Goal: Task Accomplishment & Management: Manage account settings

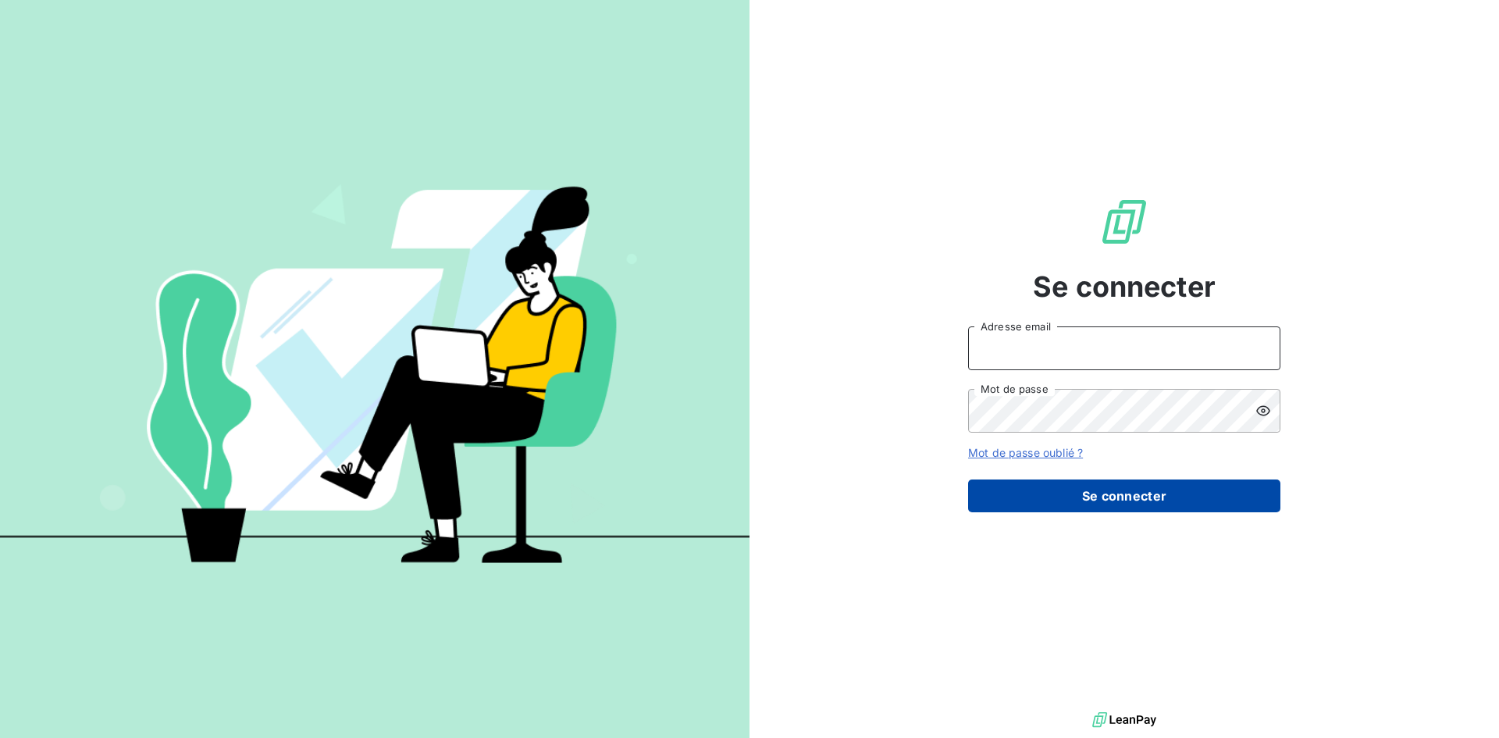
type input "reouven@groupebsl.com"
click at [1061, 484] on button "Se connecter" at bounding box center [1124, 495] width 312 height 33
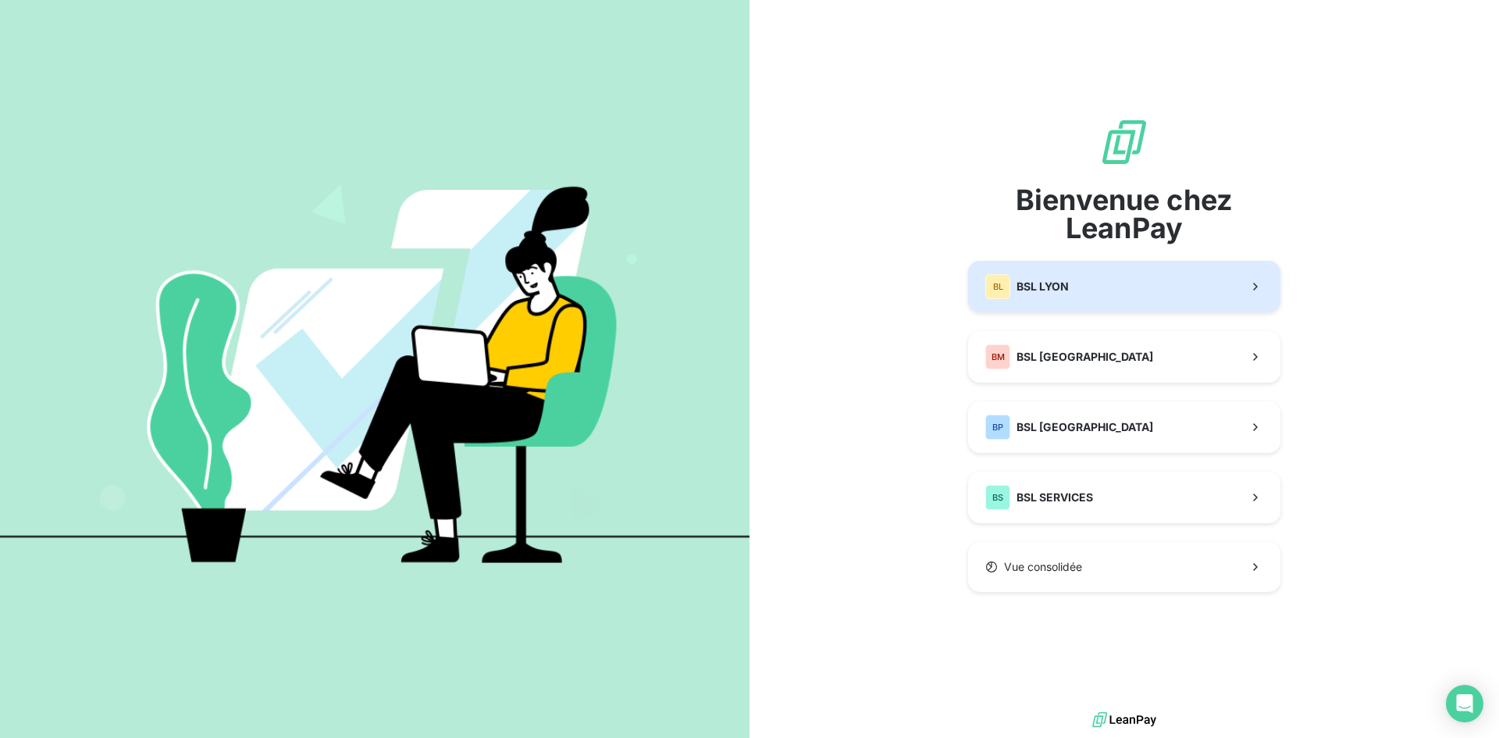
click at [1173, 293] on button "BL BSL LYON" at bounding box center [1124, 287] width 312 height 52
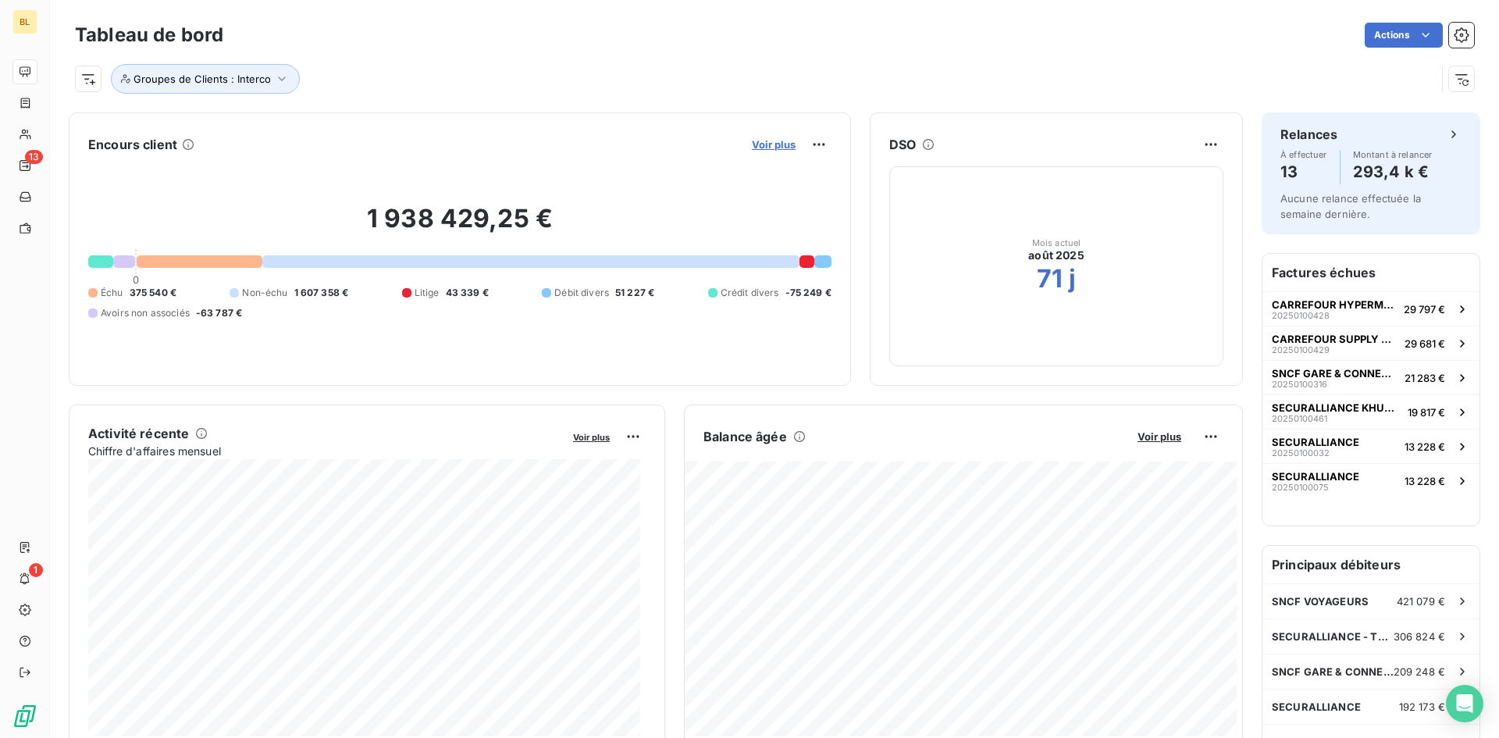
click at [757, 146] on span "Voir plus" at bounding box center [774, 144] width 44 height 12
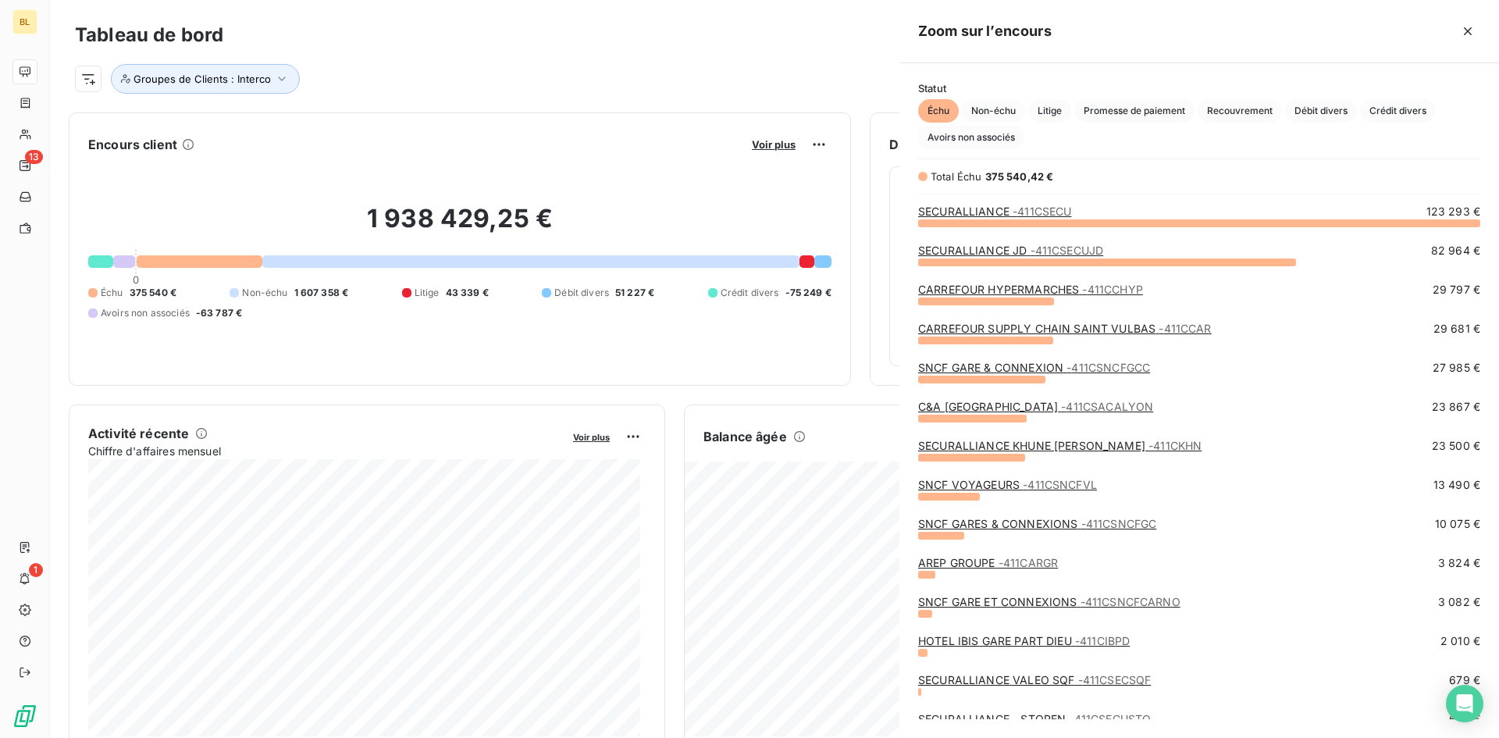
scroll to position [504, 588]
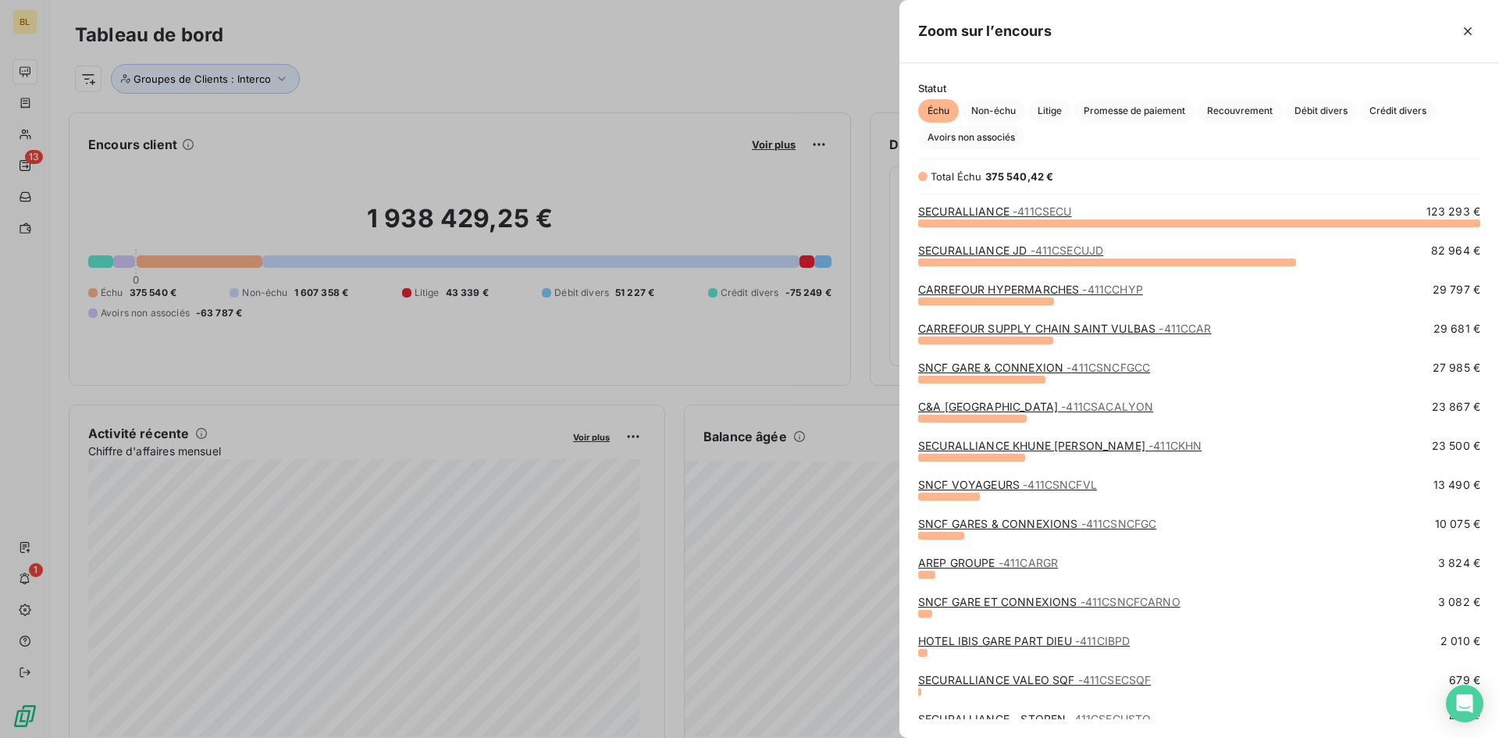
click at [686, 20] on div at bounding box center [749, 369] width 1499 height 738
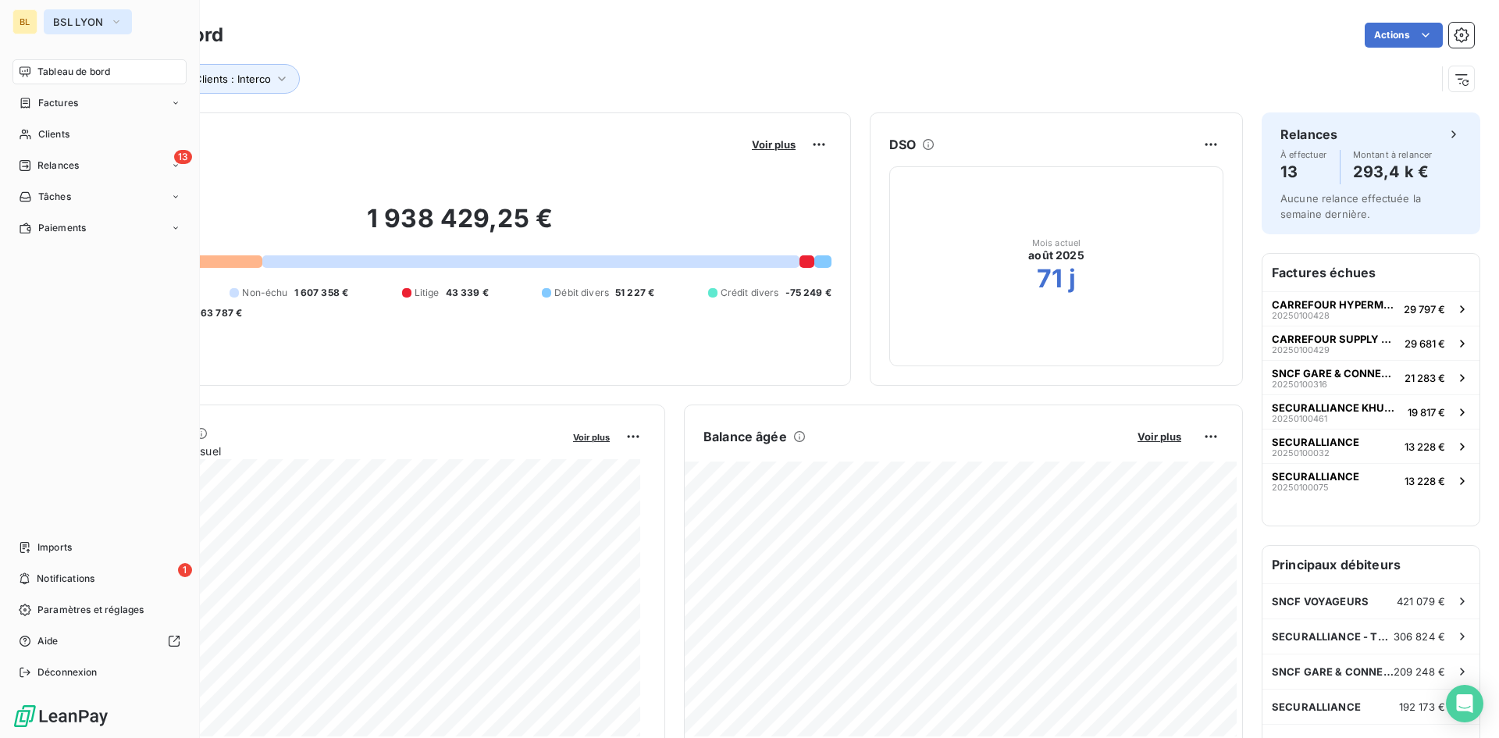
click at [114, 21] on icon "button" at bounding box center [116, 21] width 6 height 3
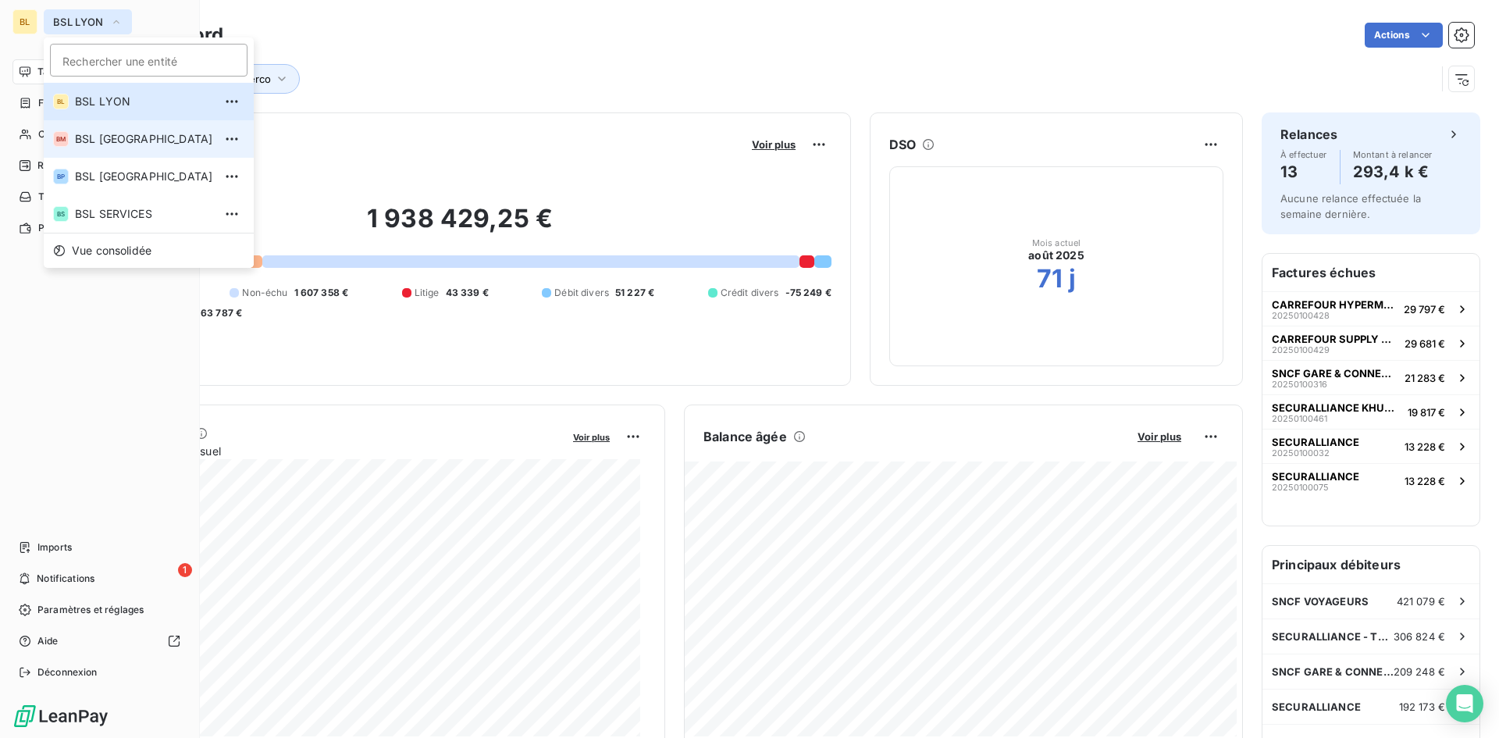
click at [132, 132] on span "BSL [GEOGRAPHIC_DATA]" at bounding box center [144, 139] width 138 height 16
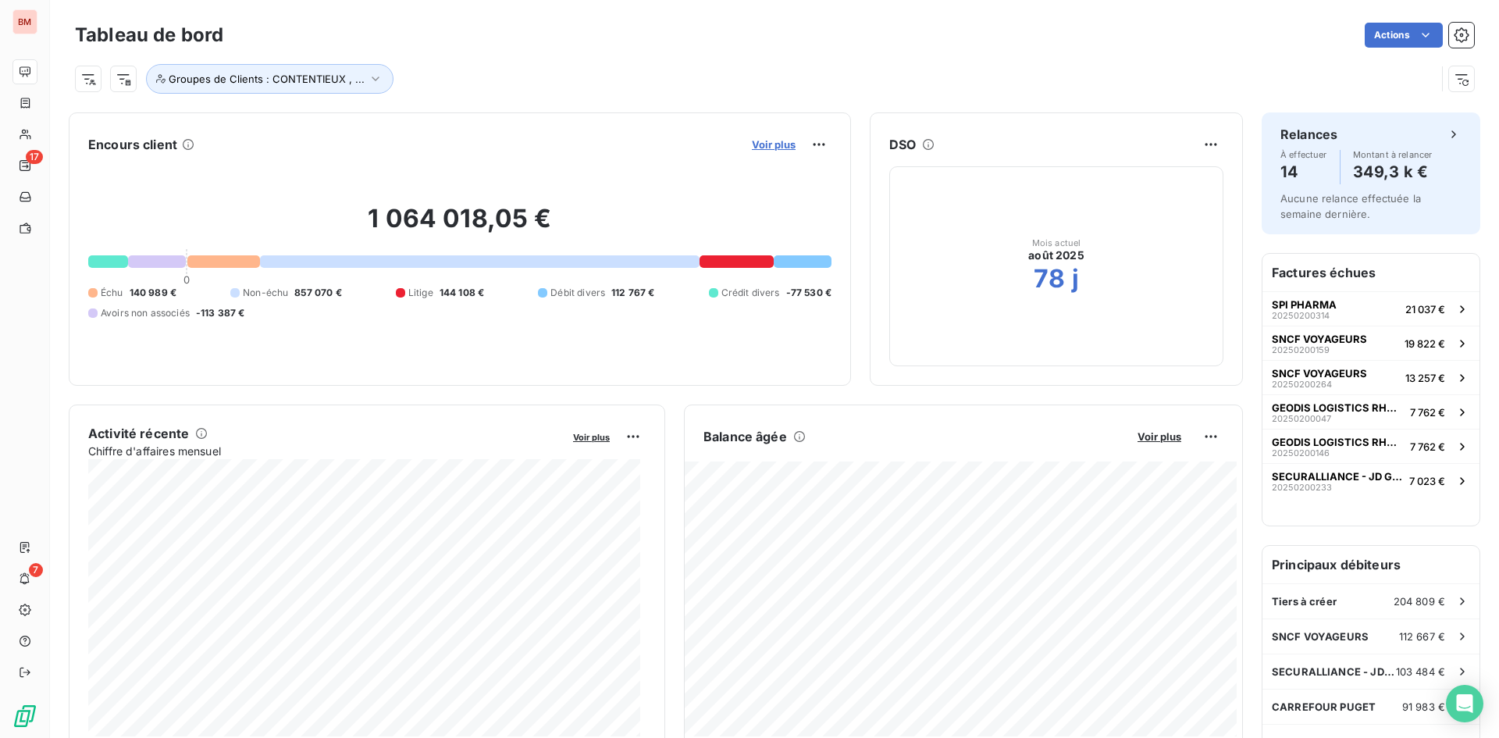
click at [768, 141] on span "Voir plus" at bounding box center [774, 144] width 44 height 12
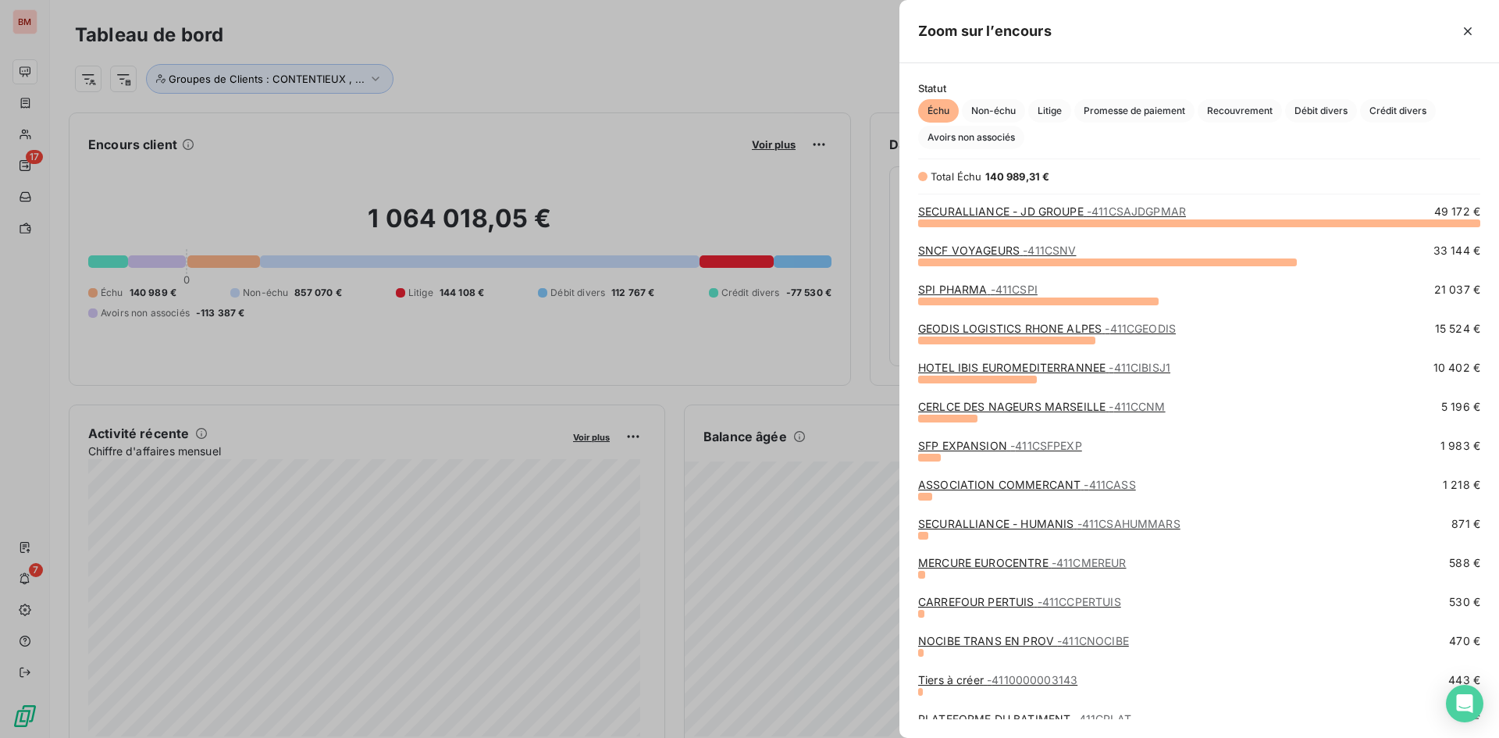
click at [544, 73] on div at bounding box center [749, 369] width 1499 height 738
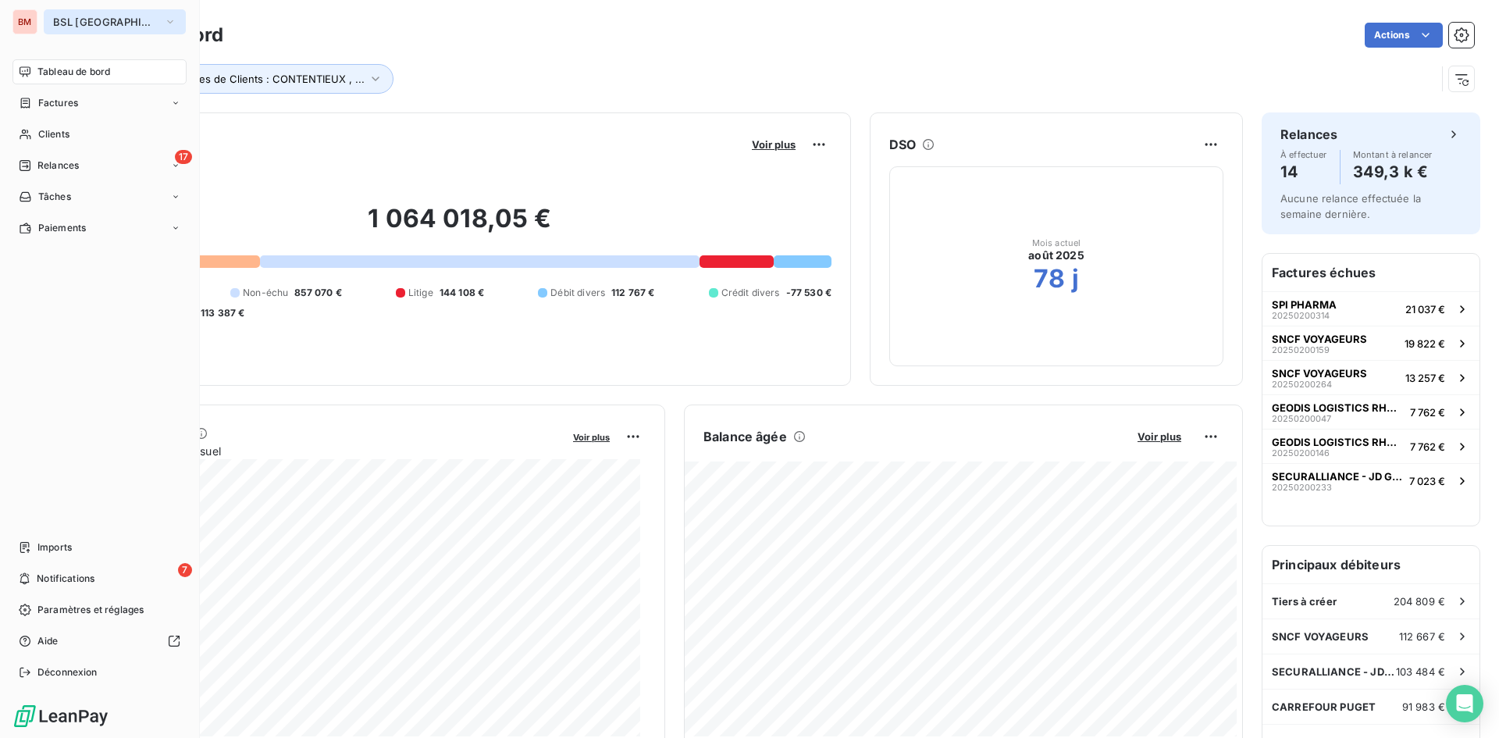
click at [164, 18] on icon "button" at bounding box center [170, 22] width 12 height 16
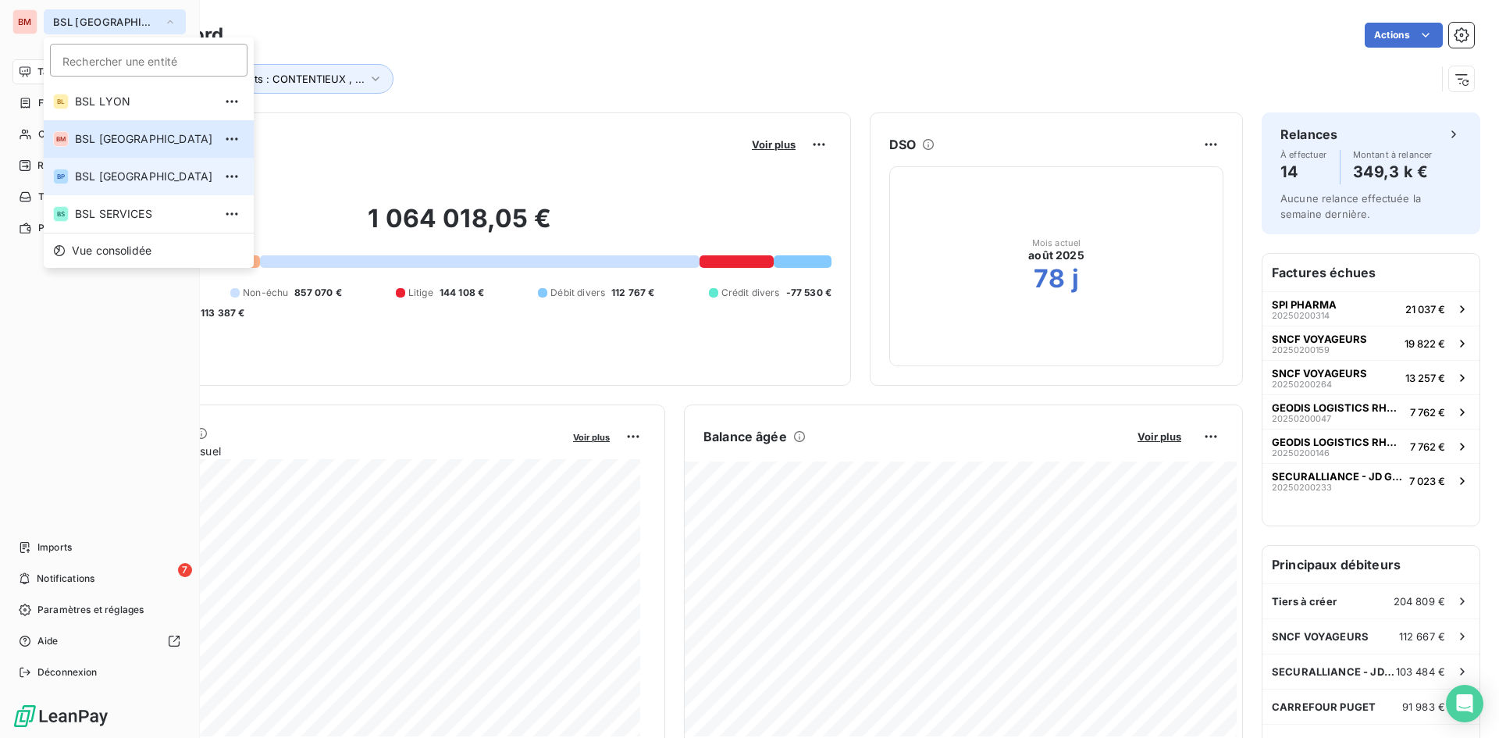
click at [135, 167] on li "BP BSL PARIS" at bounding box center [149, 176] width 210 height 37
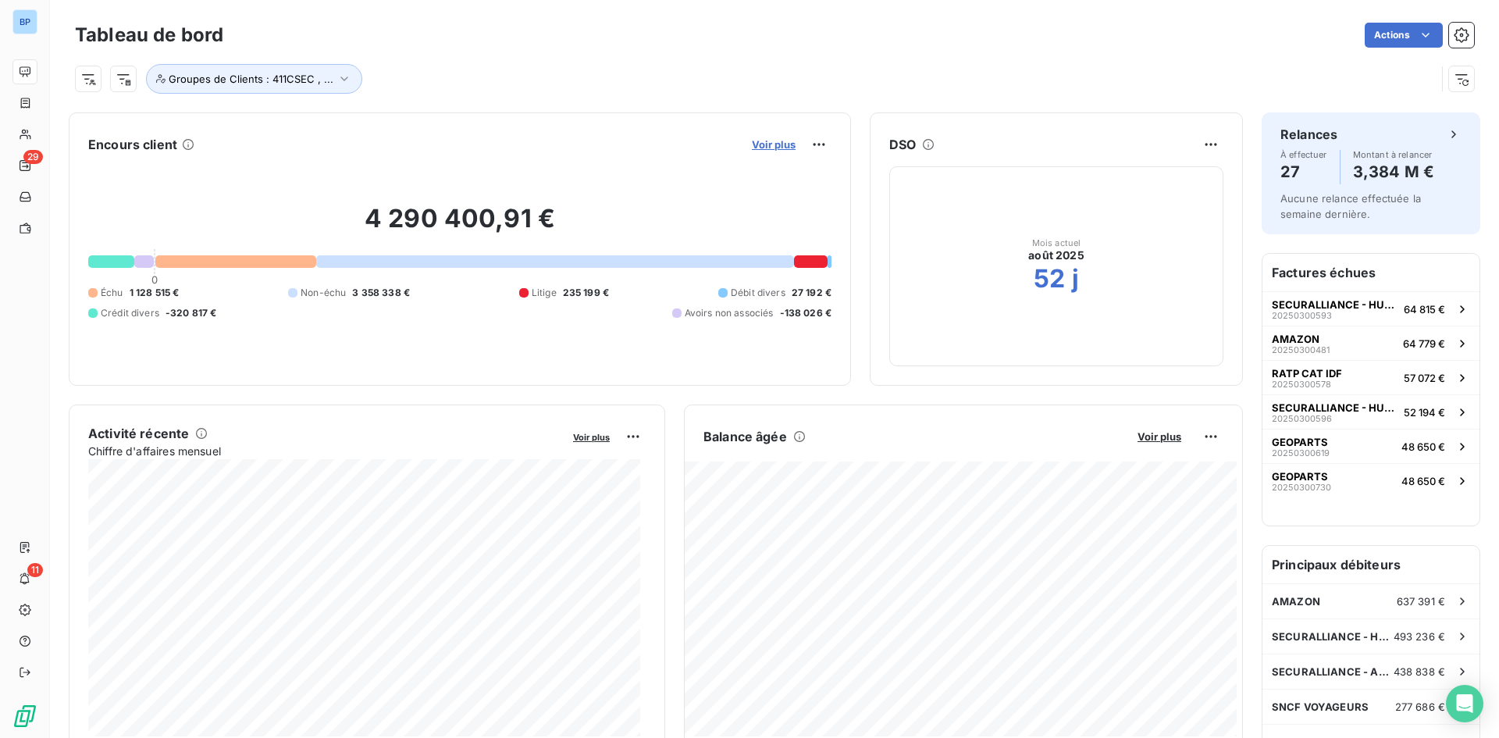
click at [767, 141] on span "Voir plus" at bounding box center [774, 144] width 44 height 12
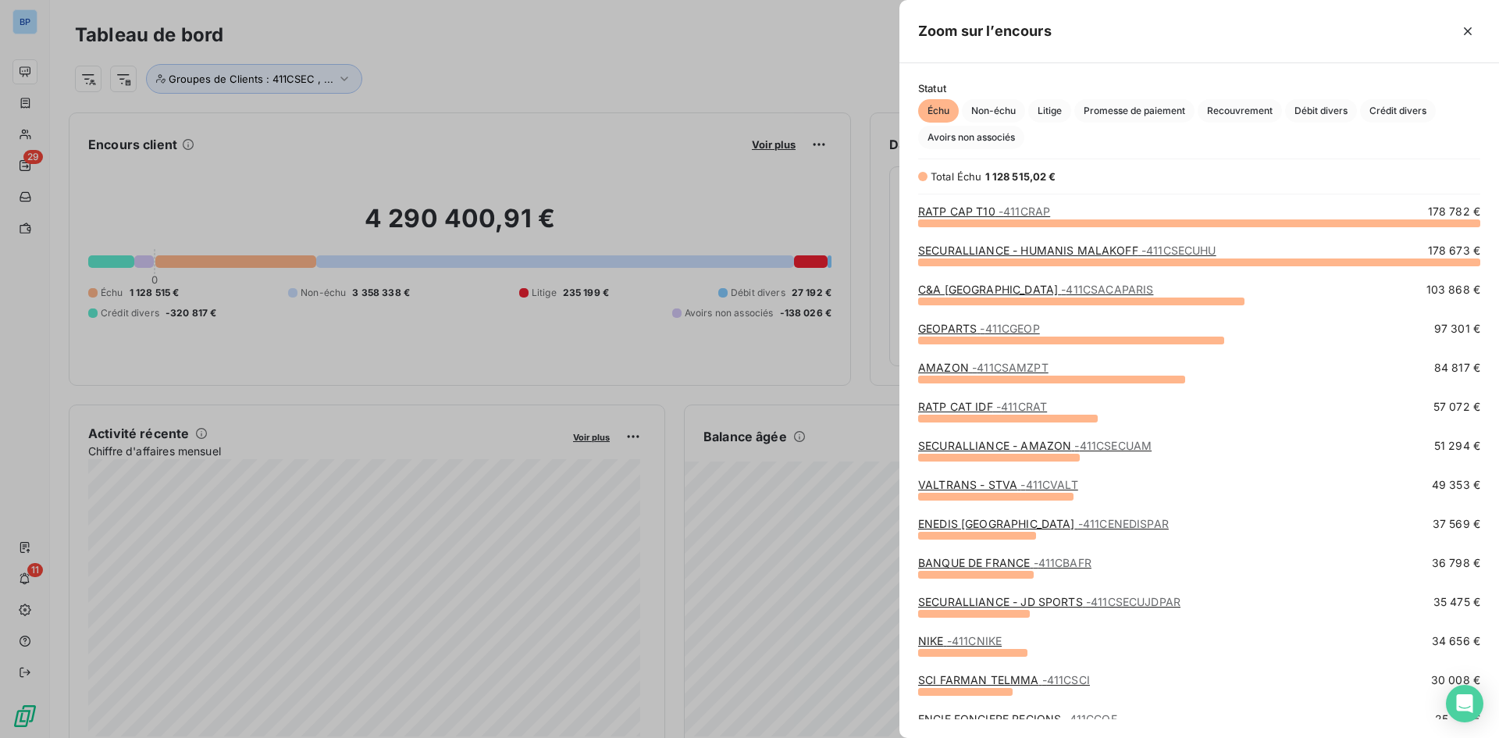
click at [1015, 209] on span "- 411CRAP" at bounding box center [1025, 211] width 52 height 13
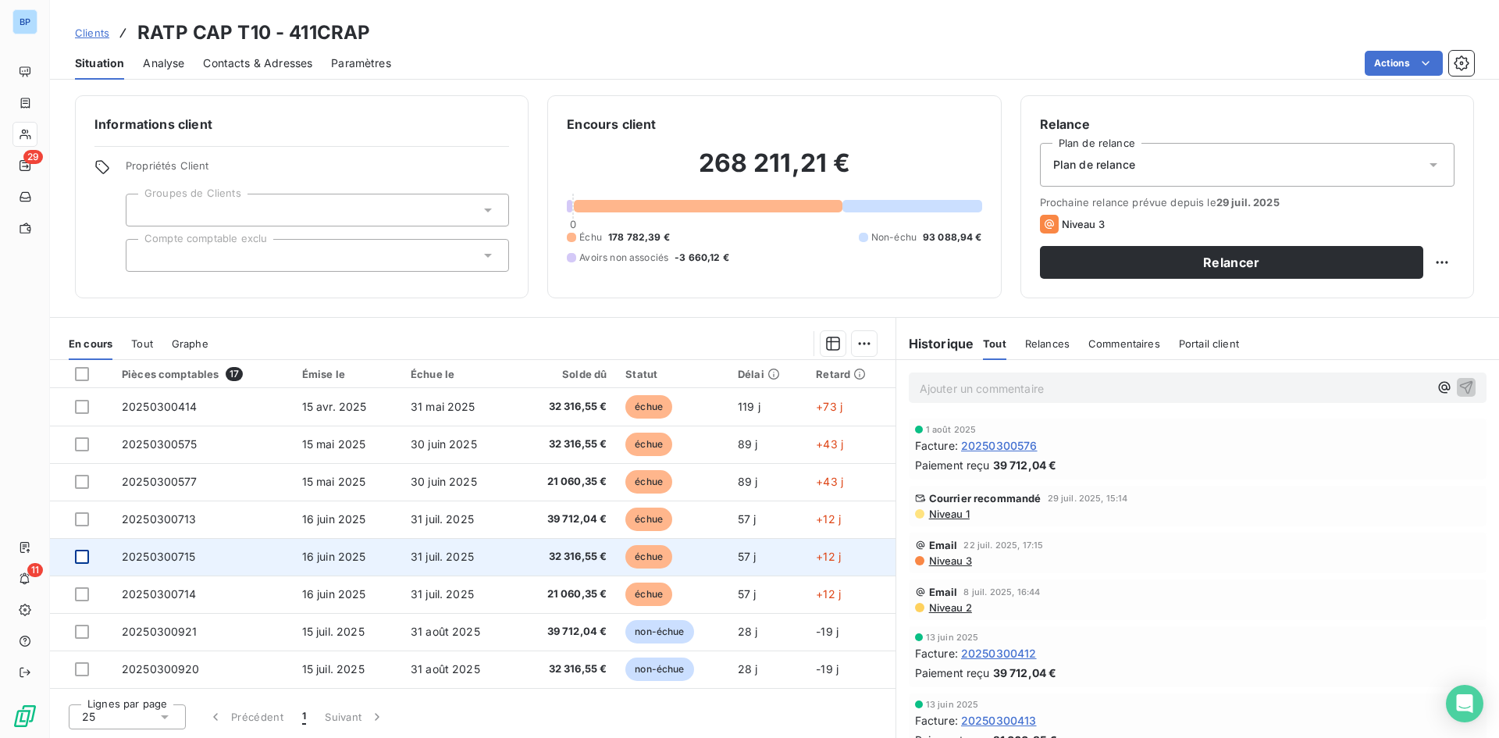
click at [77, 551] on div at bounding box center [82, 557] width 14 height 14
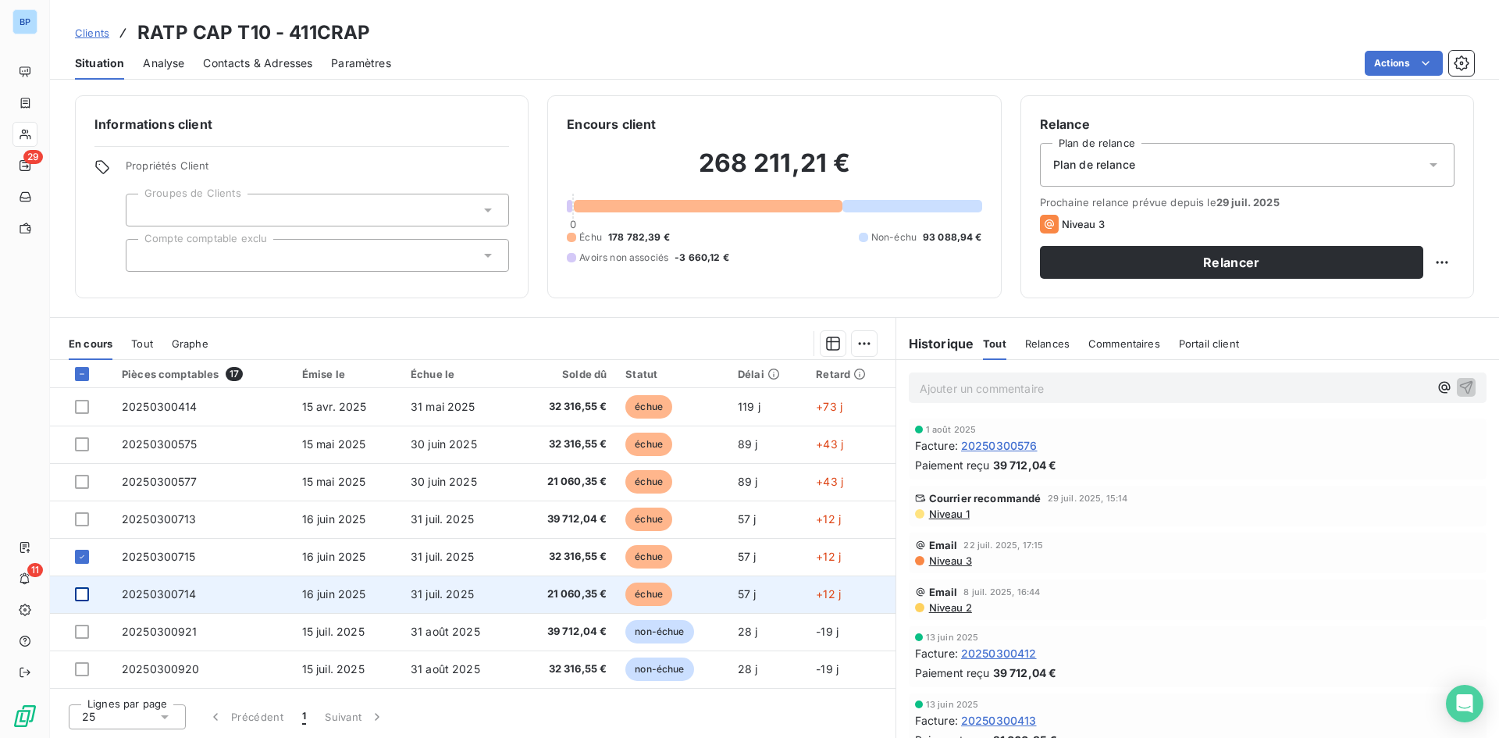
click at [80, 591] on div at bounding box center [82, 594] width 14 height 14
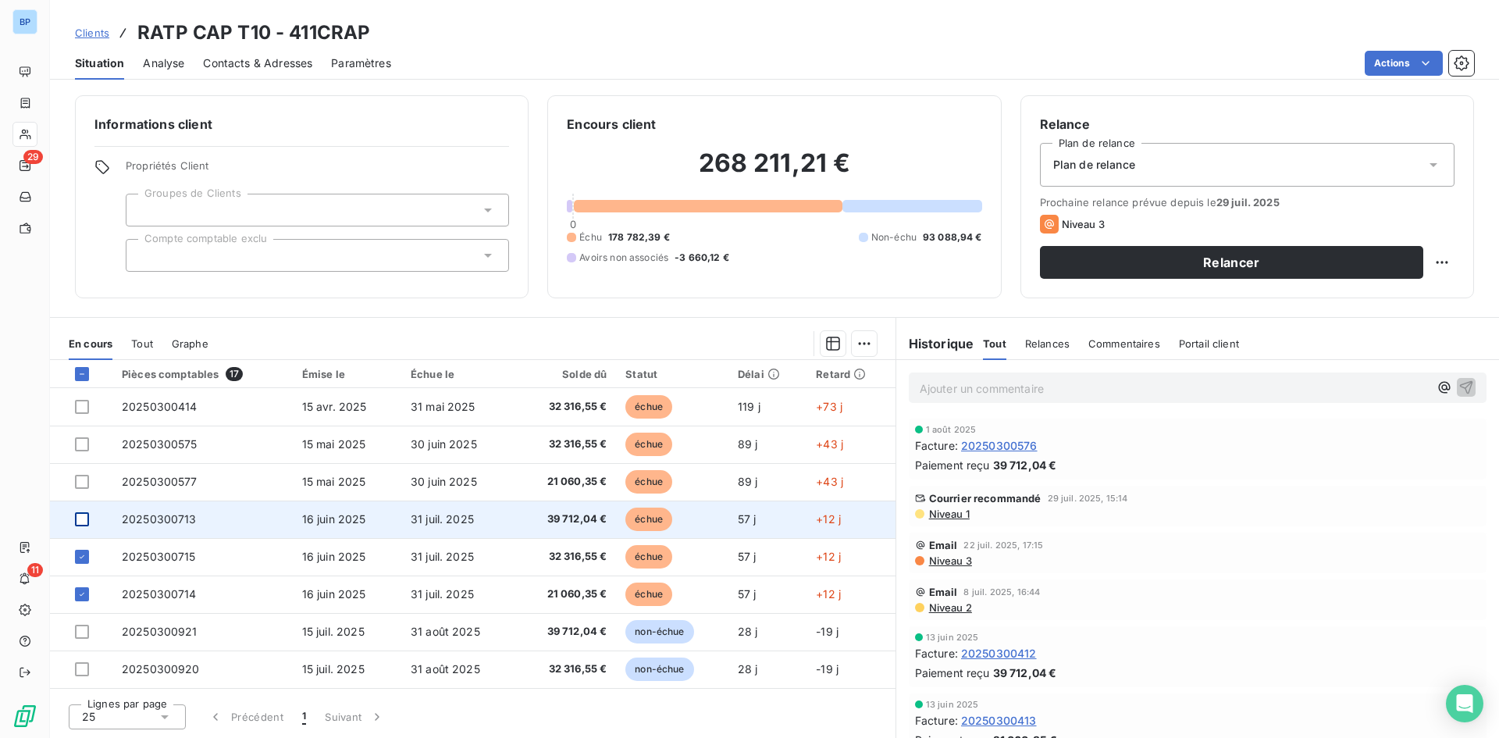
click at [84, 520] on div at bounding box center [82, 519] width 14 height 14
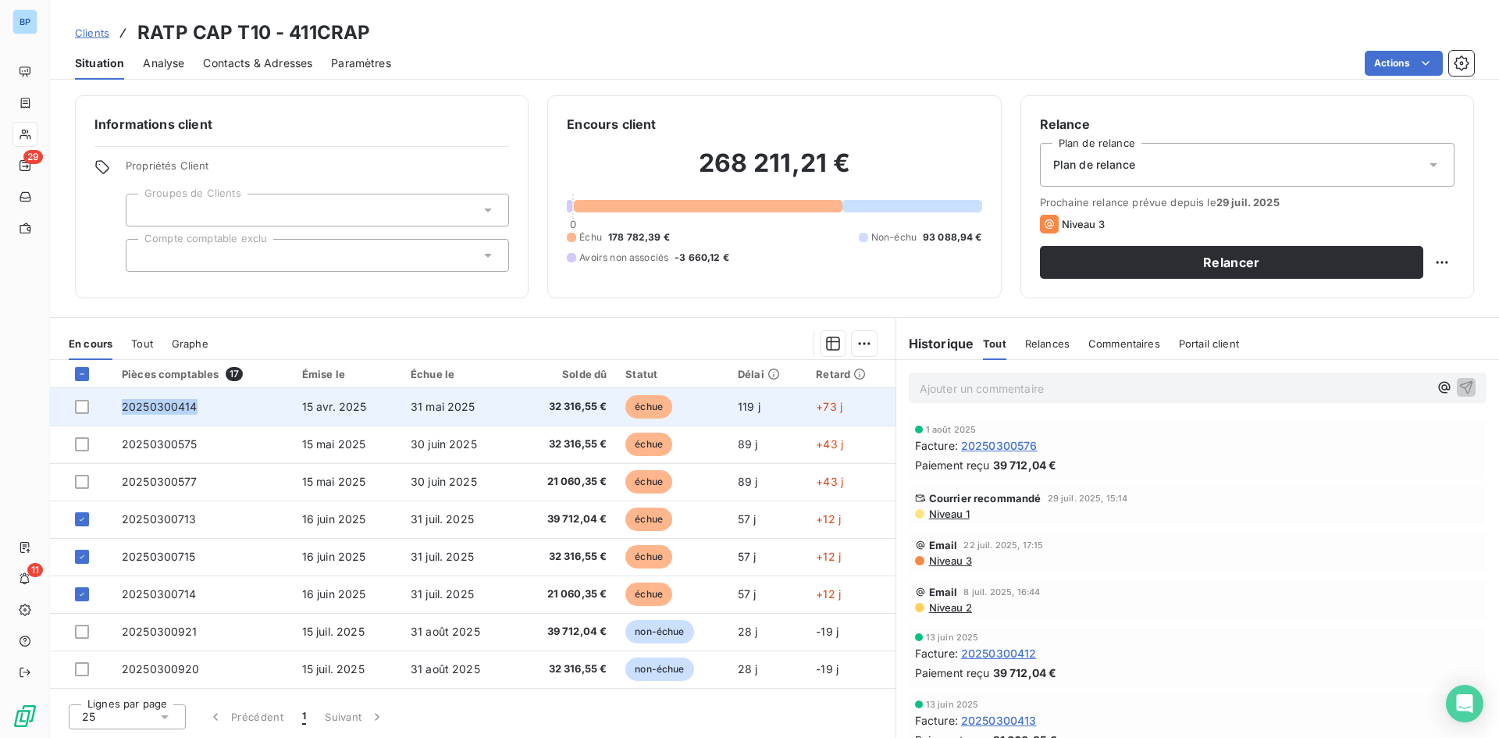
drag, startPoint x: 197, startPoint y: 408, endPoint x: 108, endPoint y: 408, distance: 89.0
click at [108, 408] on tr "20250300414 15 avr. 2025 31 mai 2025 32 316,55 € échue 119 j +73 j" at bounding box center [473, 406] width 846 height 37
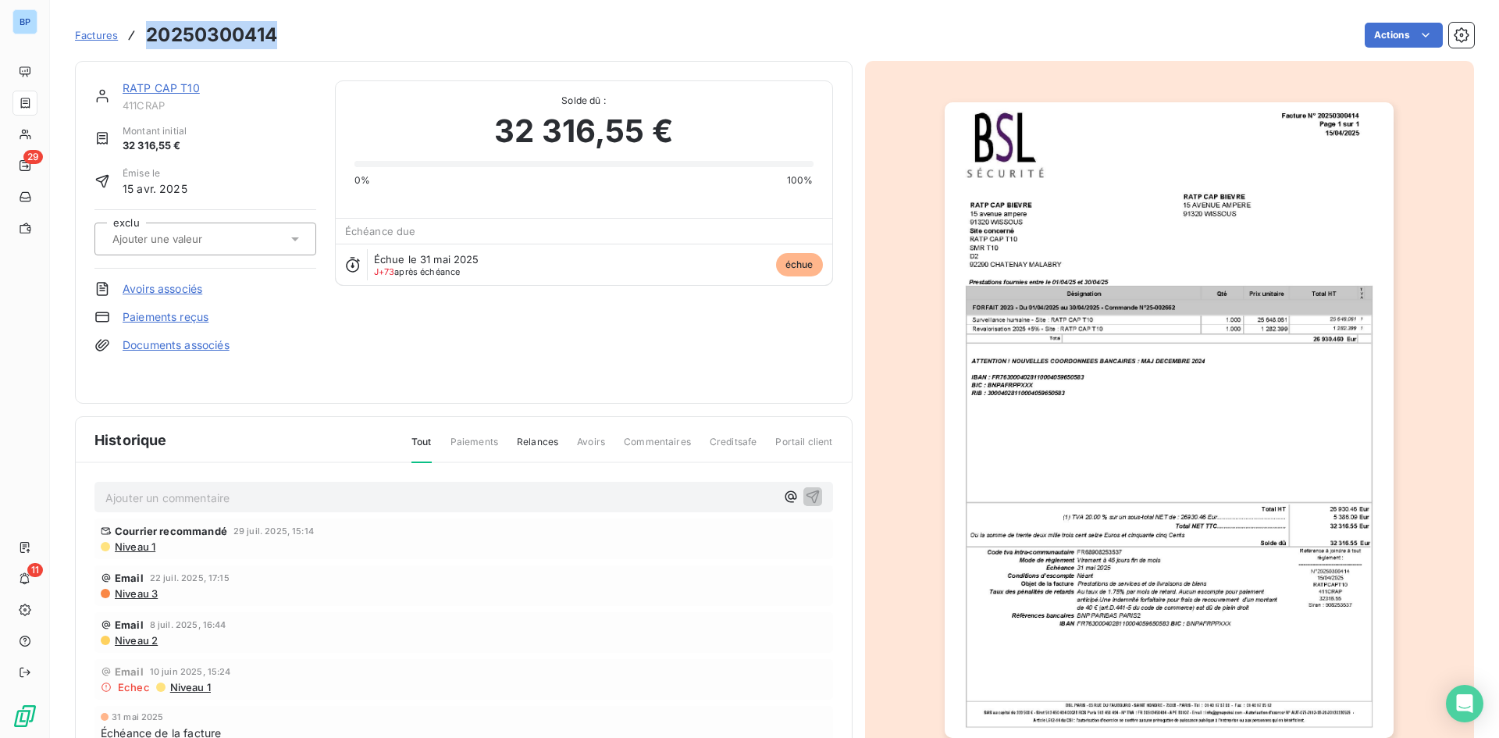
drag, startPoint x: 283, startPoint y: 37, endPoint x: 148, endPoint y: 45, distance: 135.3
click at [148, 45] on div "Factures 20250300414 Actions" at bounding box center [774, 35] width 1399 height 33
copy h3 "20250300414"
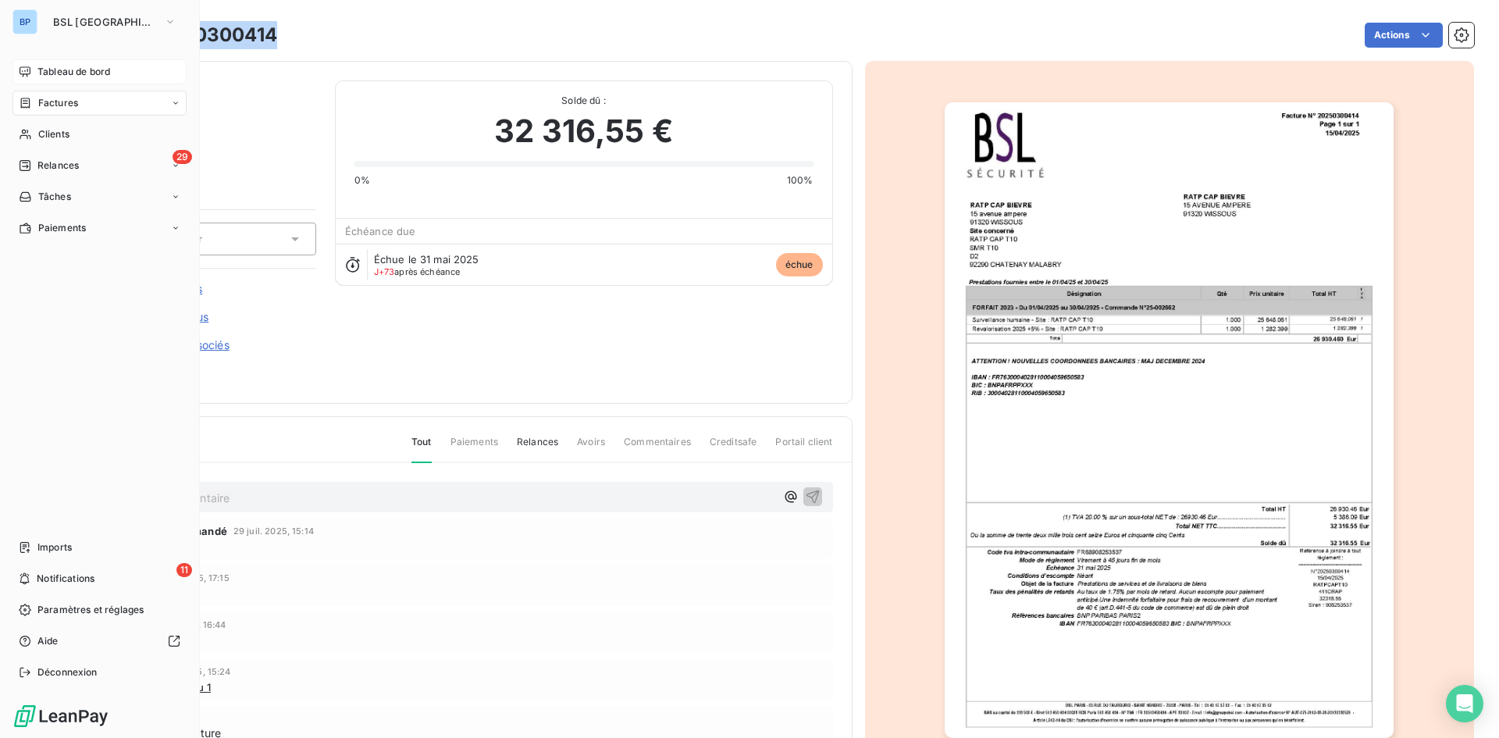
drag, startPoint x: 28, startPoint y: 68, endPoint x: 132, endPoint y: 67, distance: 103.9
click at [28, 68] on icon at bounding box center [25, 72] width 12 height 12
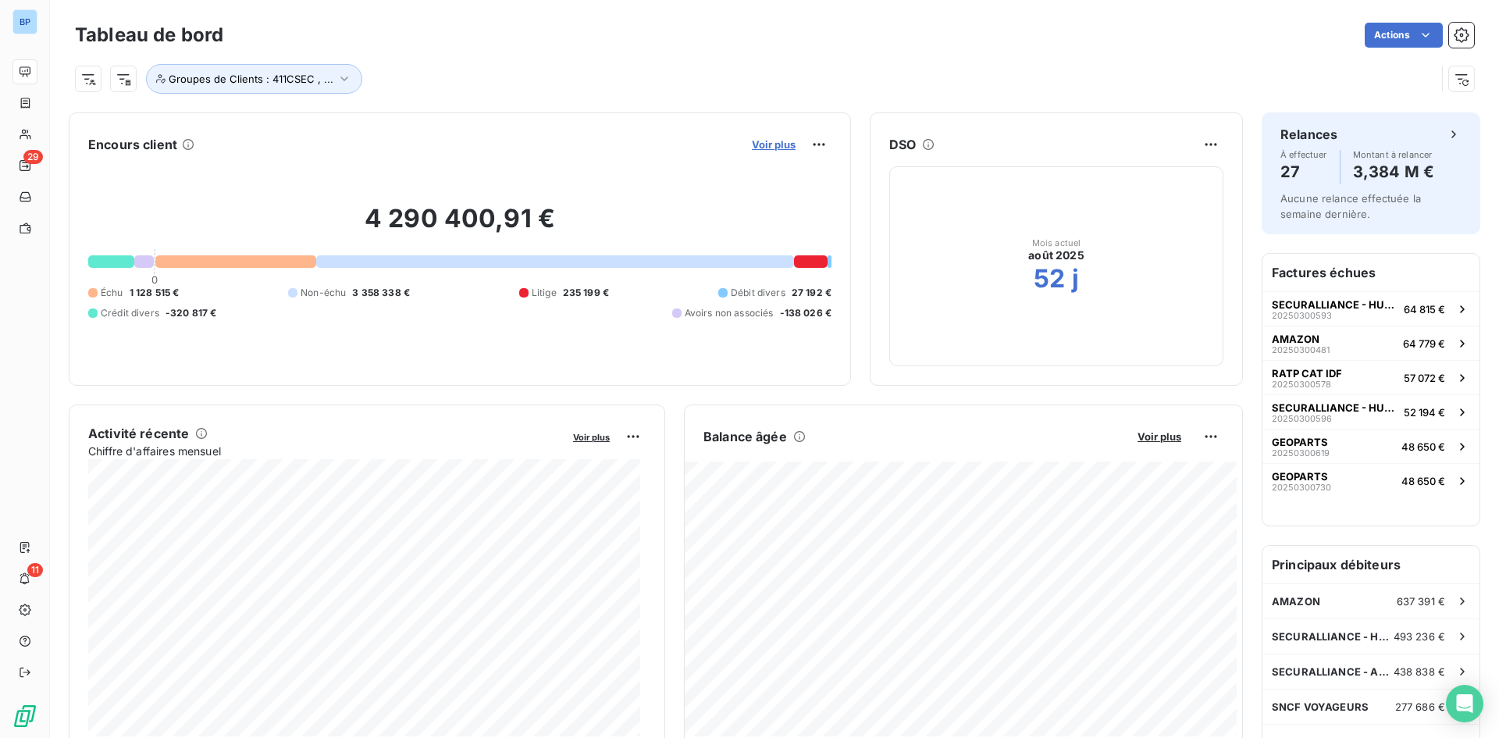
click at [786, 138] on span "Voir plus" at bounding box center [774, 144] width 44 height 12
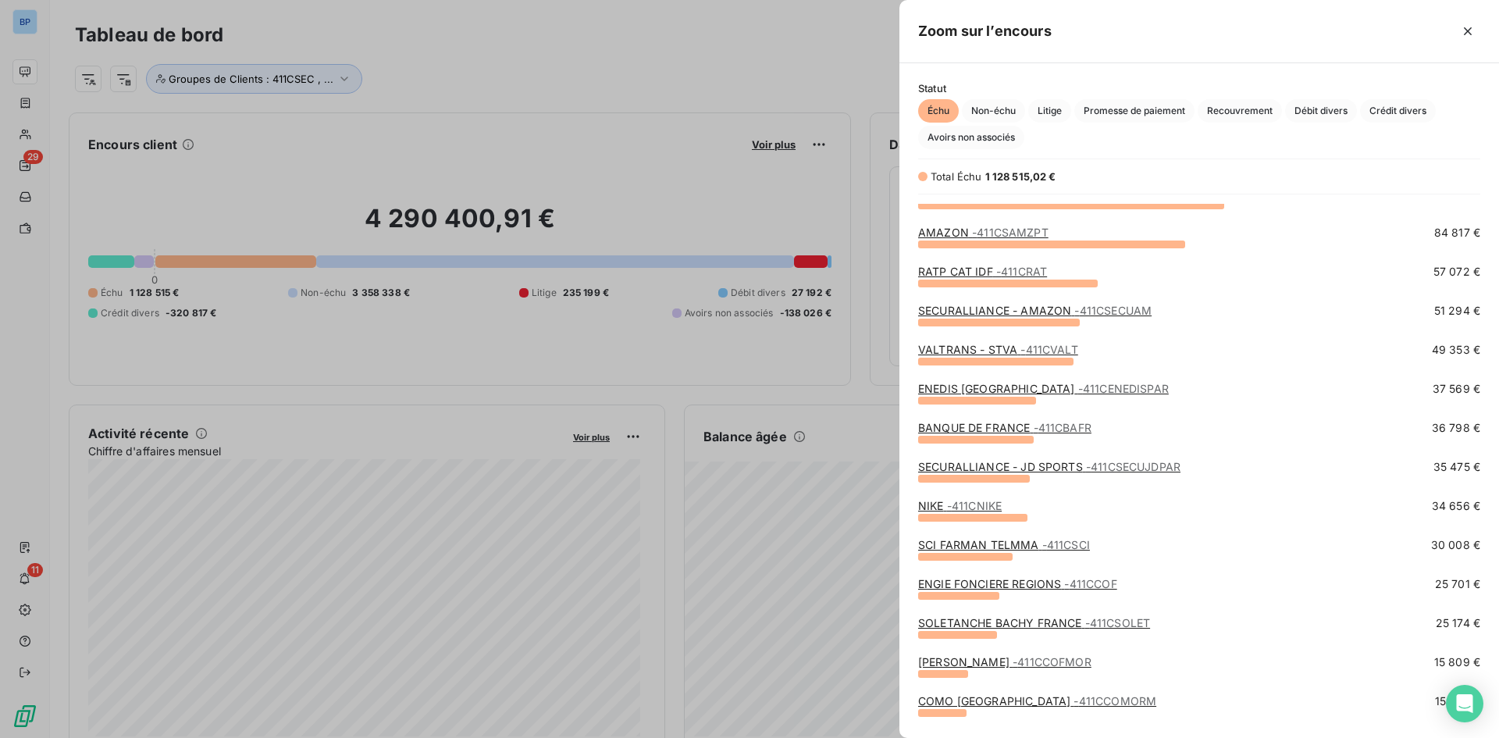
scroll to position [156, 0]
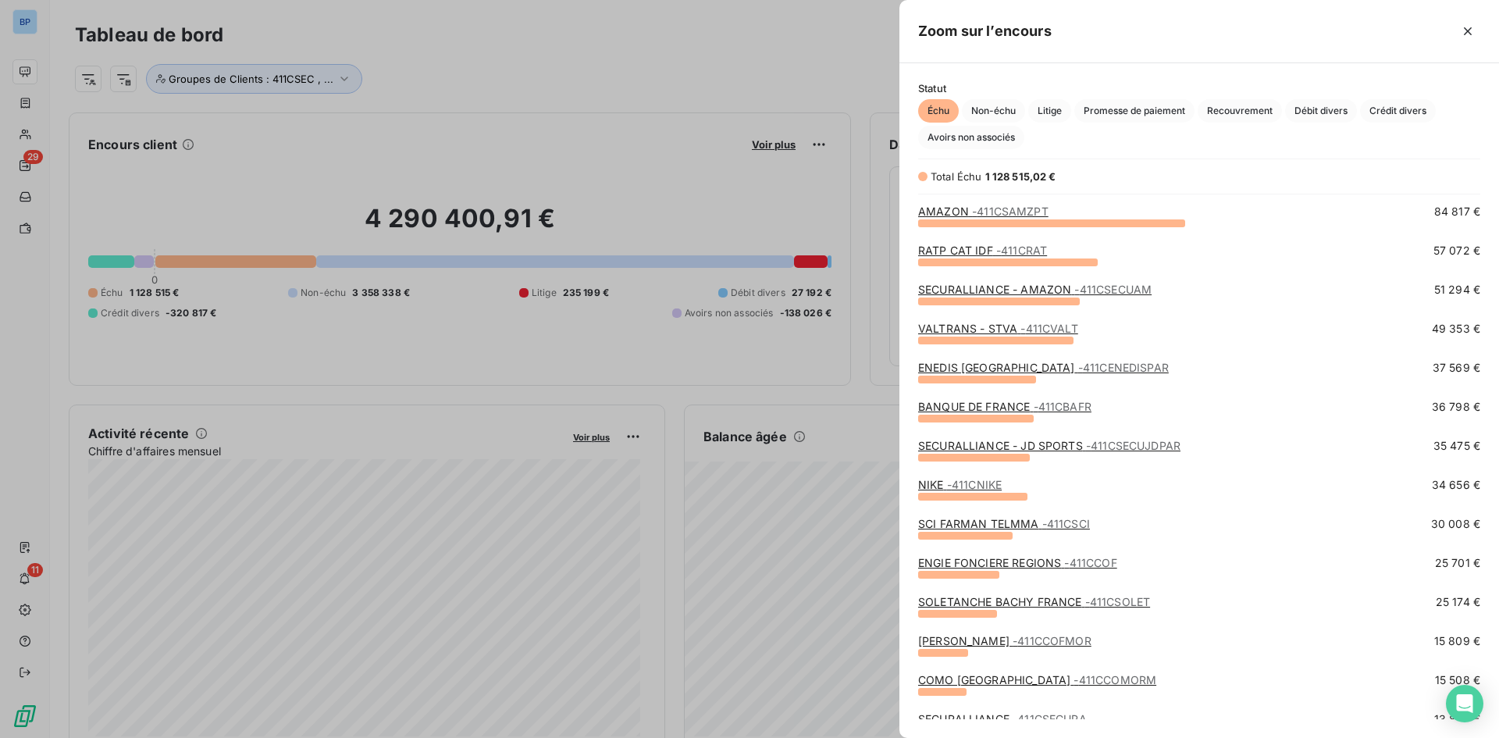
click at [1027, 407] on link "BANQUE DE FRANCE - 411CBAFR" at bounding box center [1004, 406] width 173 height 13
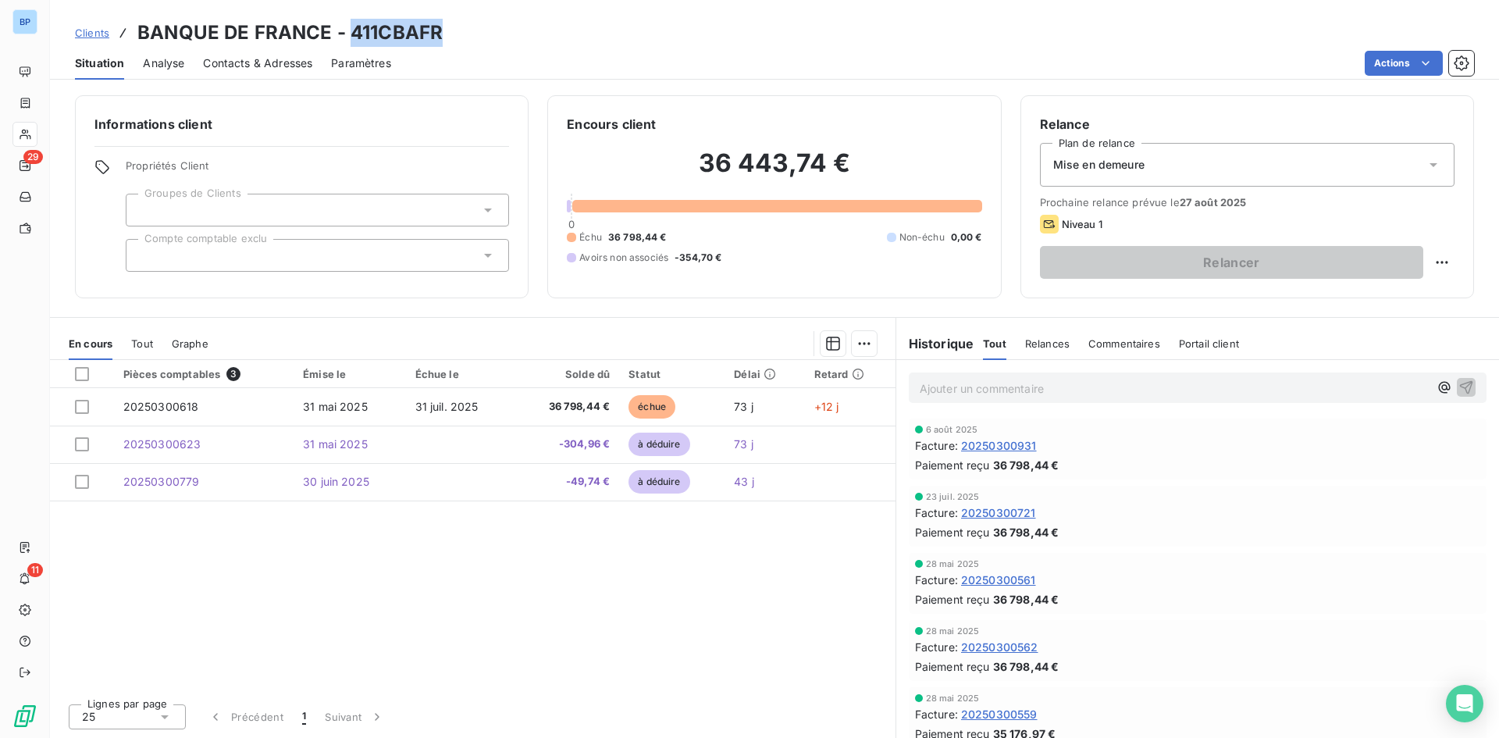
drag, startPoint x: 439, startPoint y: 34, endPoint x: 347, endPoint y: 30, distance: 92.3
click at [348, 30] on h3 "BANQUE DE FRANCE - 411CBAFR" at bounding box center [289, 33] width 305 height 28
click at [308, 41] on h3 "BANQUE DE FRANCE - 411CBAFR" at bounding box center [289, 33] width 305 height 28
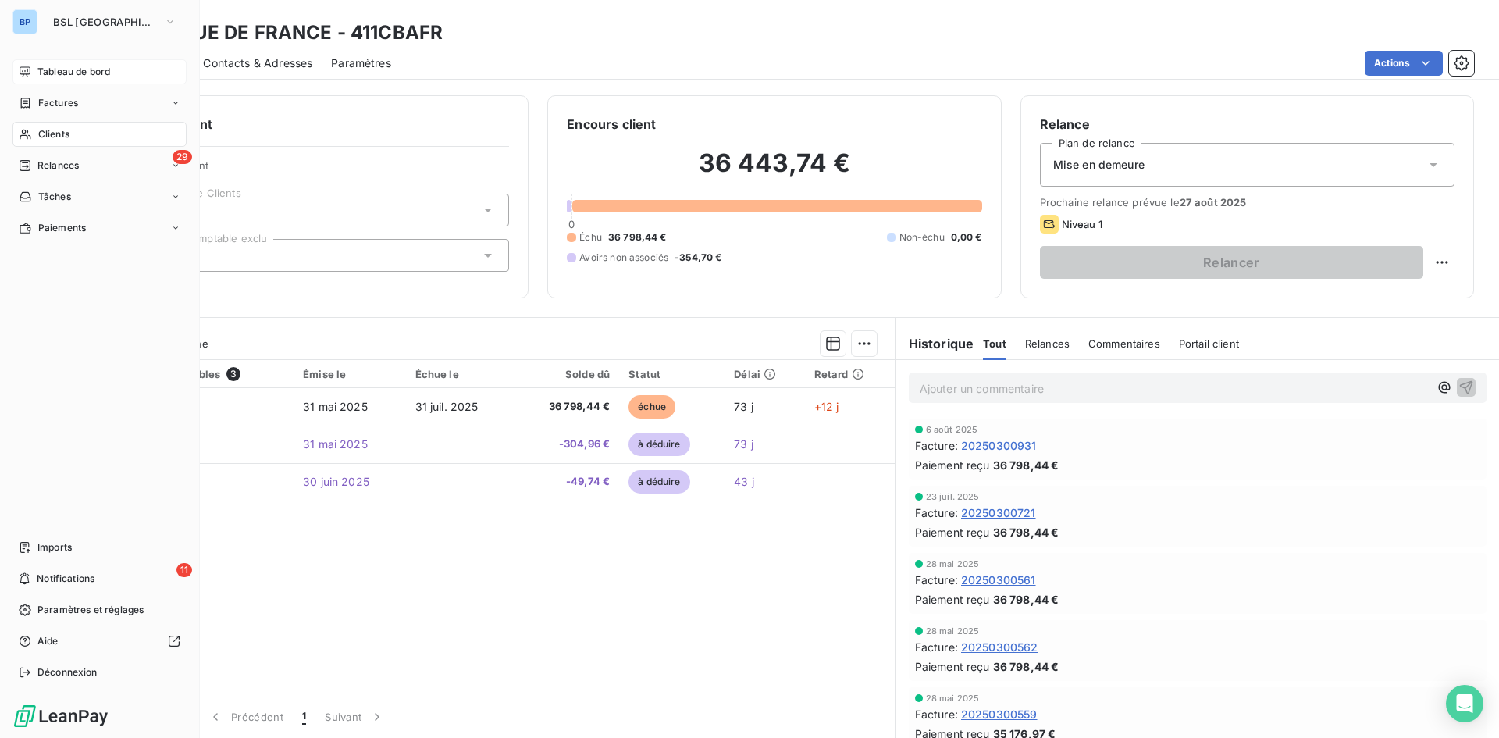
click at [57, 70] on span "Tableau de bord" at bounding box center [73, 72] width 73 height 14
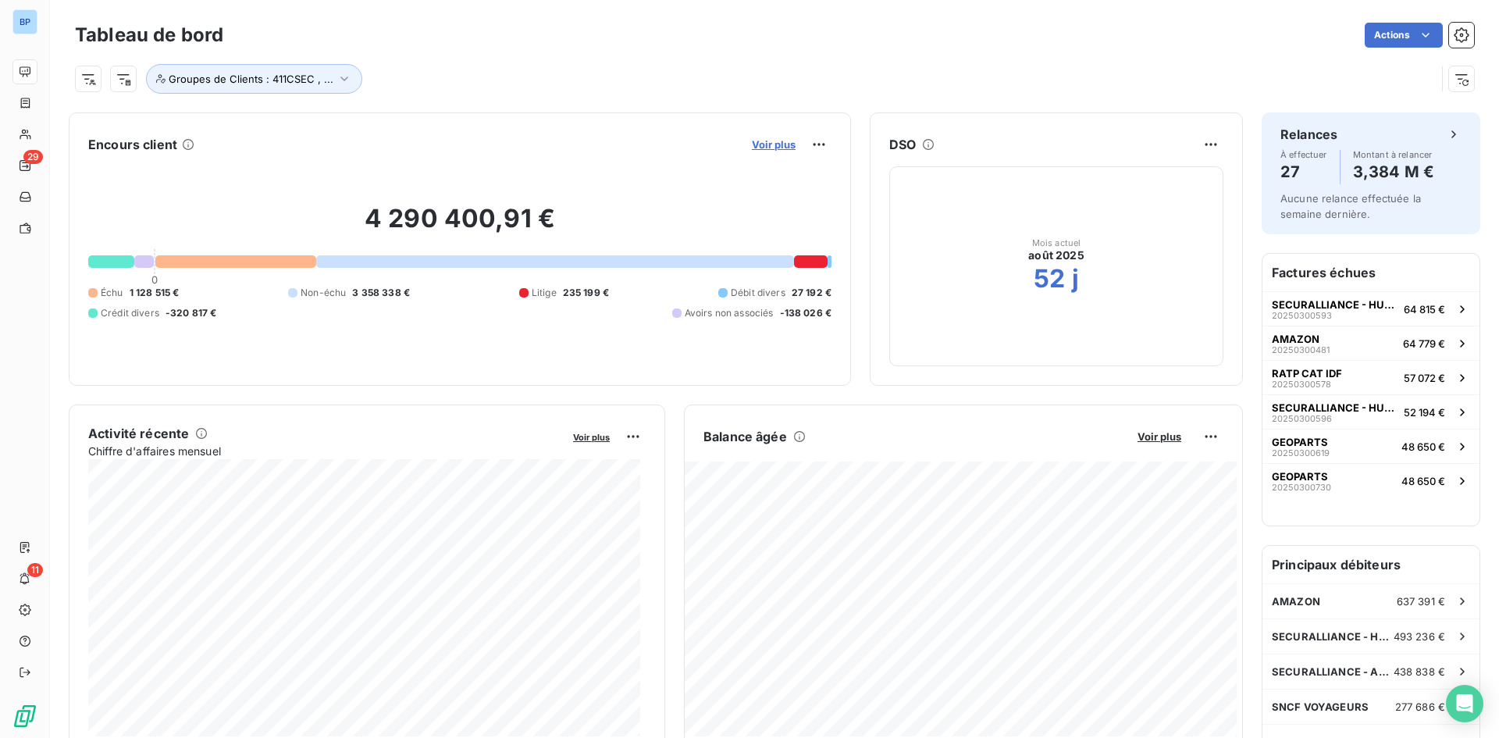
click at [752, 143] on span "Voir plus" at bounding box center [774, 144] width 44 height 12
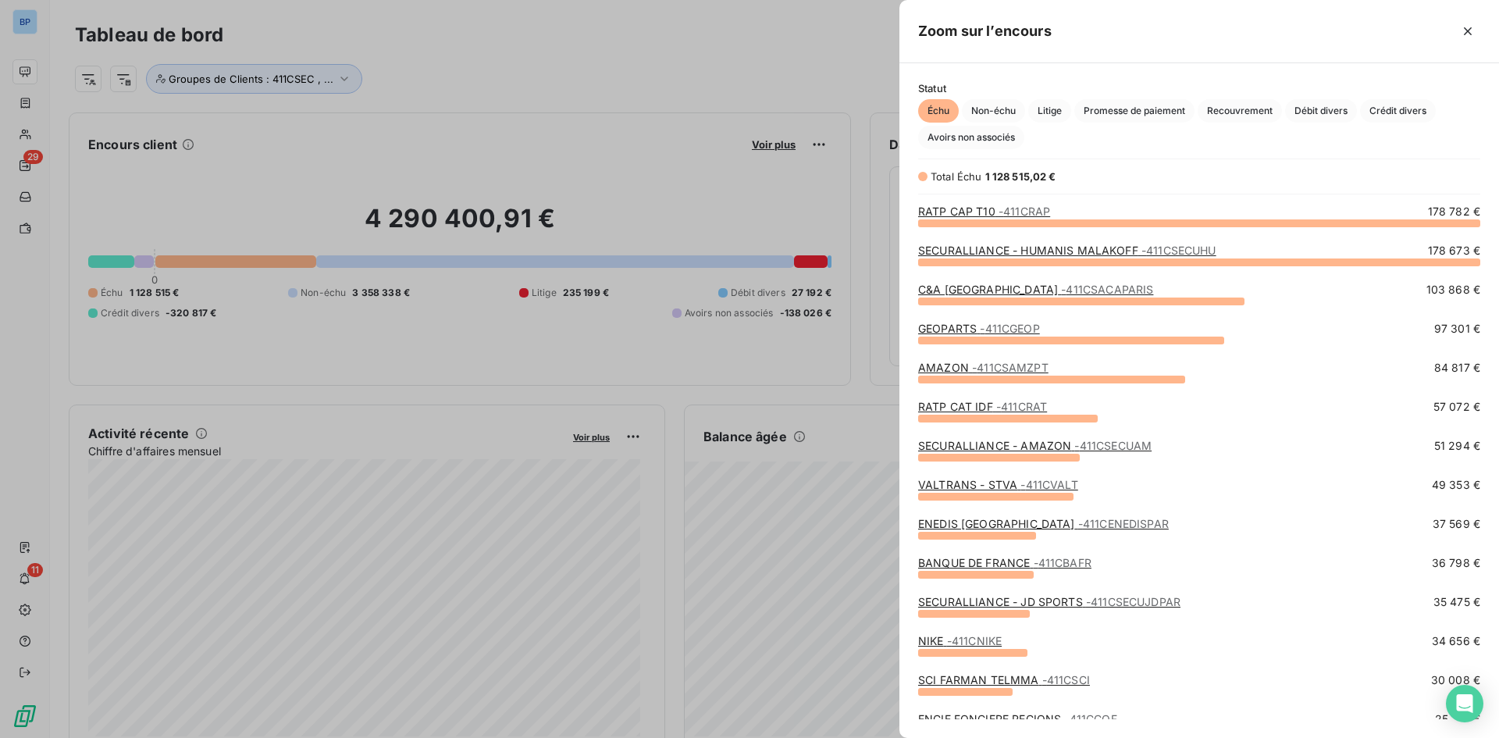
drag, startPoint x: 583, startPoint y: 59, endPoint x: 393, endPoint y: 50, distance: 190.0
click at [582, 59] on div at bounding box center [749, 369] width 1499 height 738
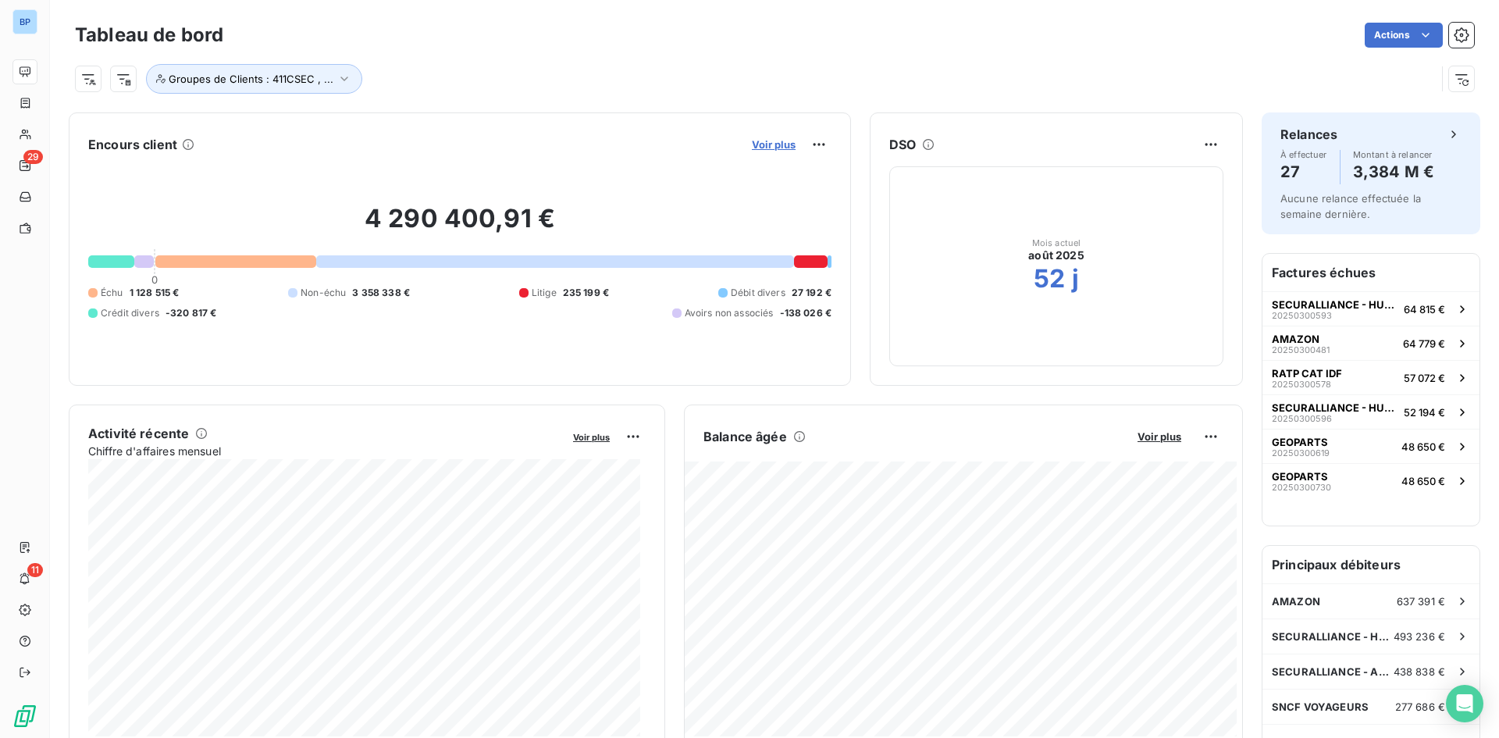
click at [786, 141] on span "Voir plus" at bounding box center [774, 144] width 44 height 12
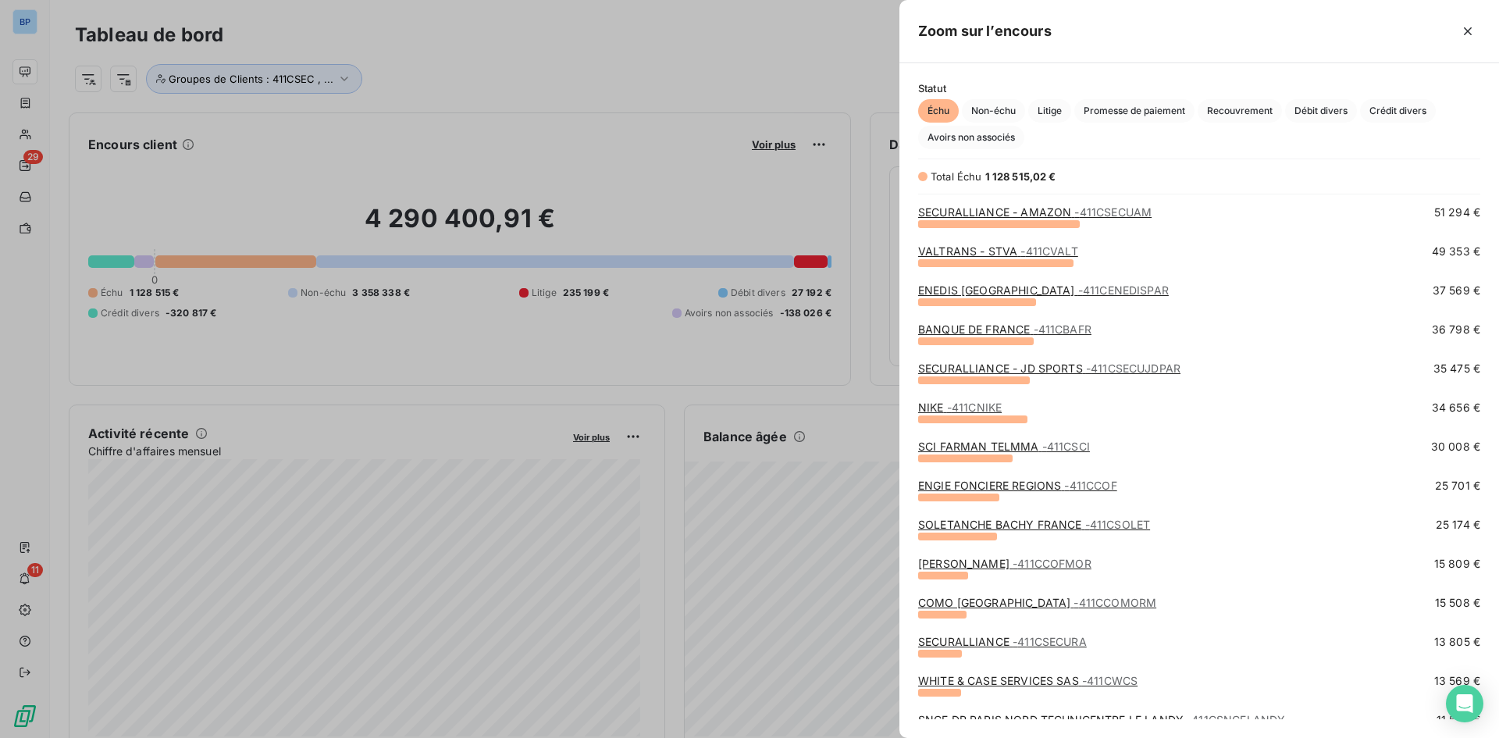
scroll to position [234, 0]
click at [1010, 331] on link "BANQUE DE FRANCE - 411CBAFR" at bounding box center [1004, 328] width 173 height 13
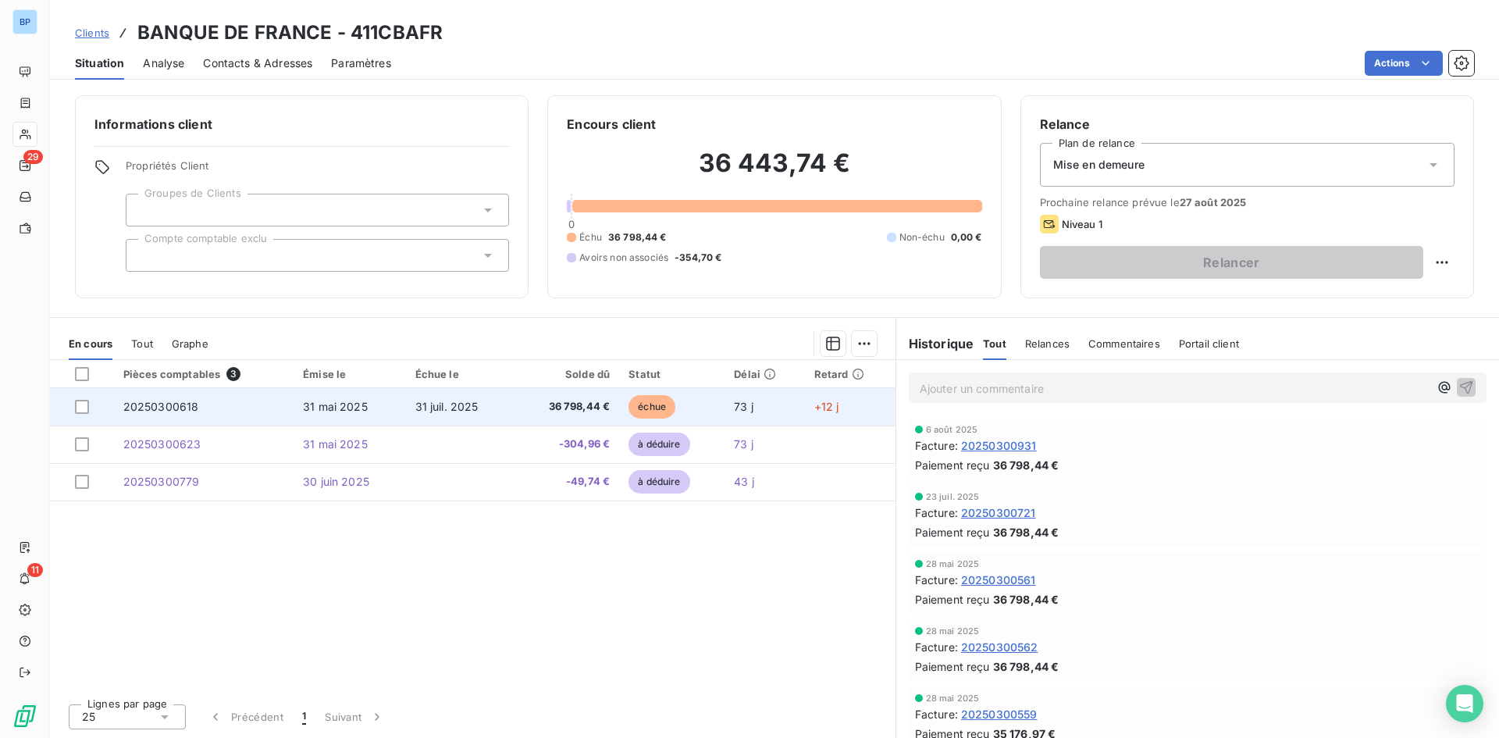
click at [193, 405] on span "20250300618" at bounding box center [161, 406] width 76 height 13
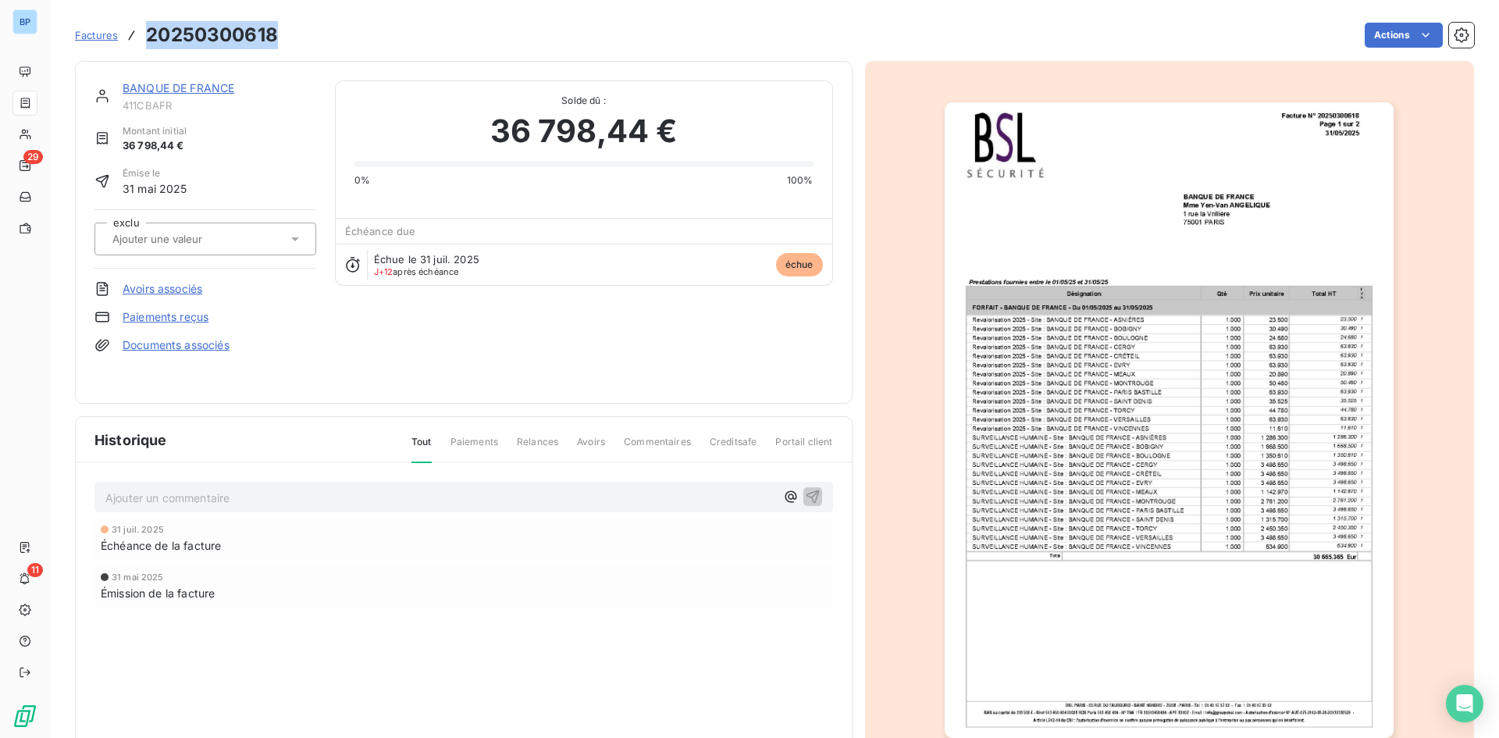
drag, startPoint x: 225, startPoint y: 35, endPoint x: 150, endPoint y: 32, distance: 75.0
click at [150, 32] on div "Factures 20250300618 Actions" at bounding box center [774, 35] width 1399 height 33
copy h3 "20250300618"
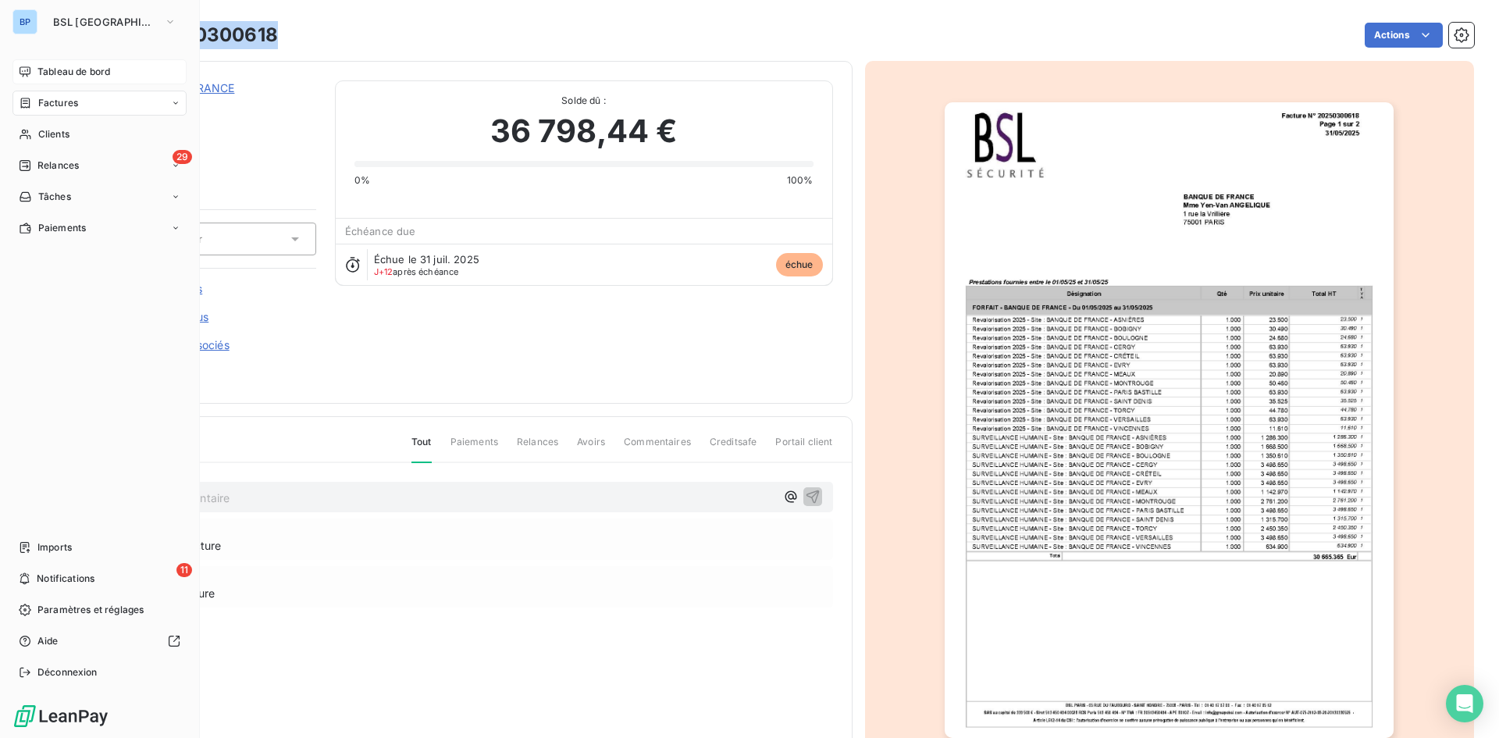
click at [81, 70] on span "Tableau de bord" at bounding box center [73, 72] width 73 height 14
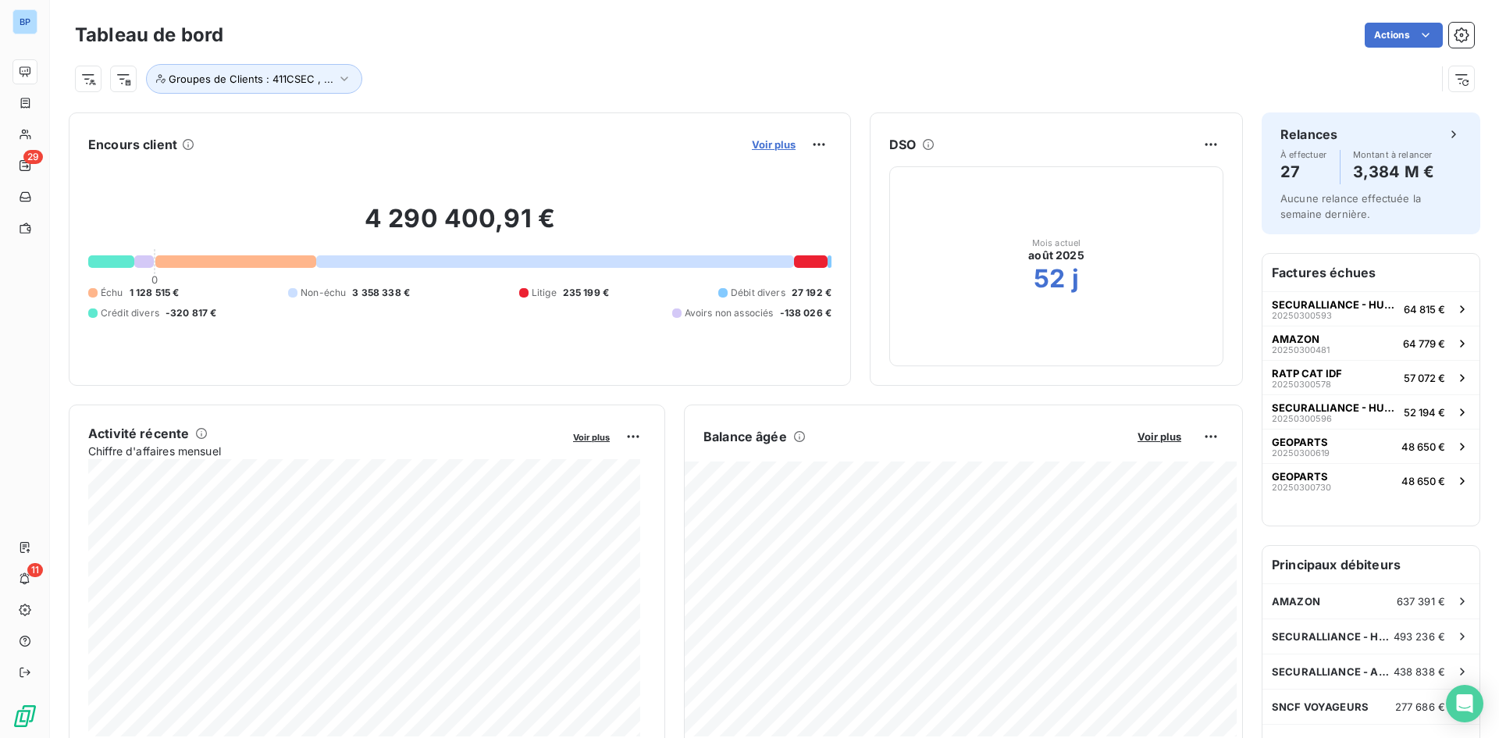
click at [767, 150] on button "Voir plus" at bounding box center [773, 144] width 53 height 14
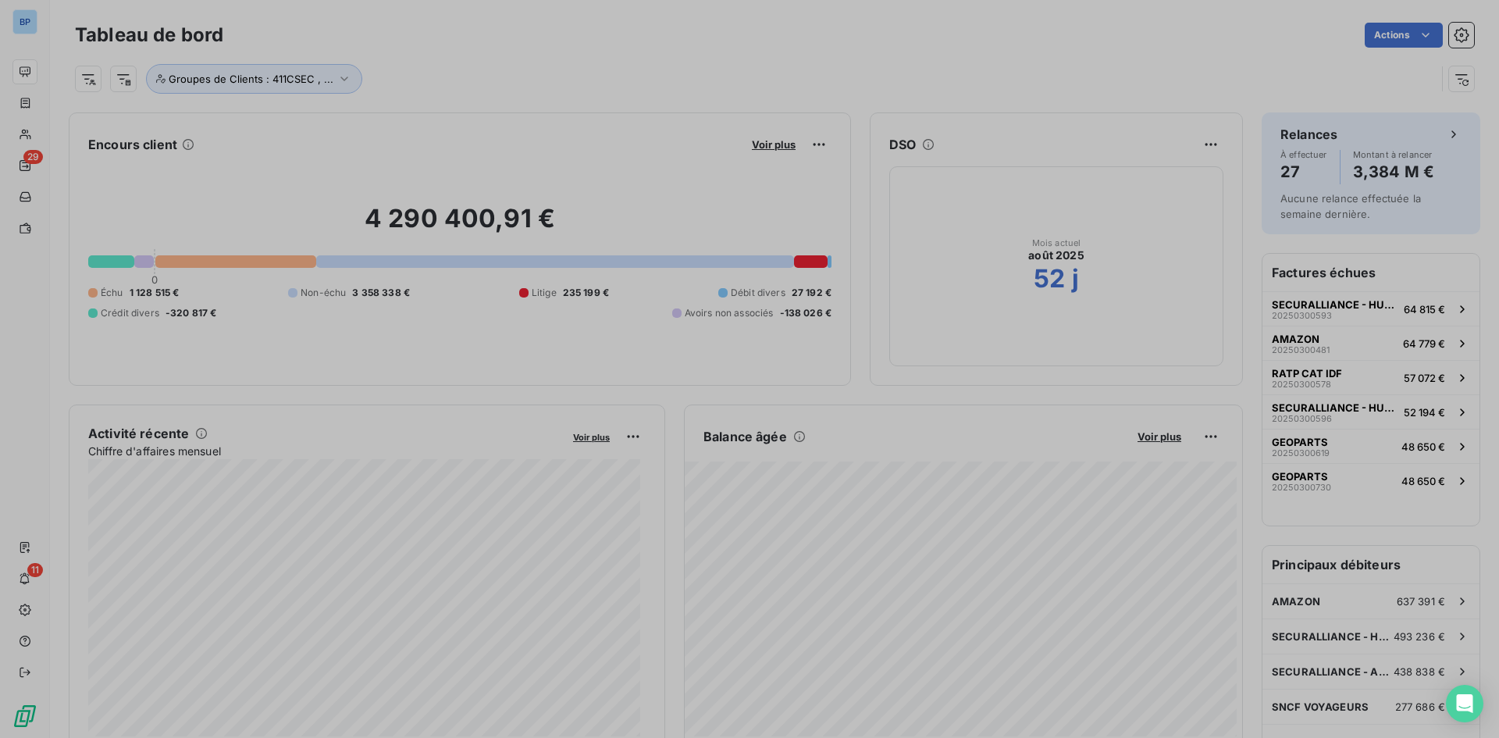
scroll to position [726, 588]
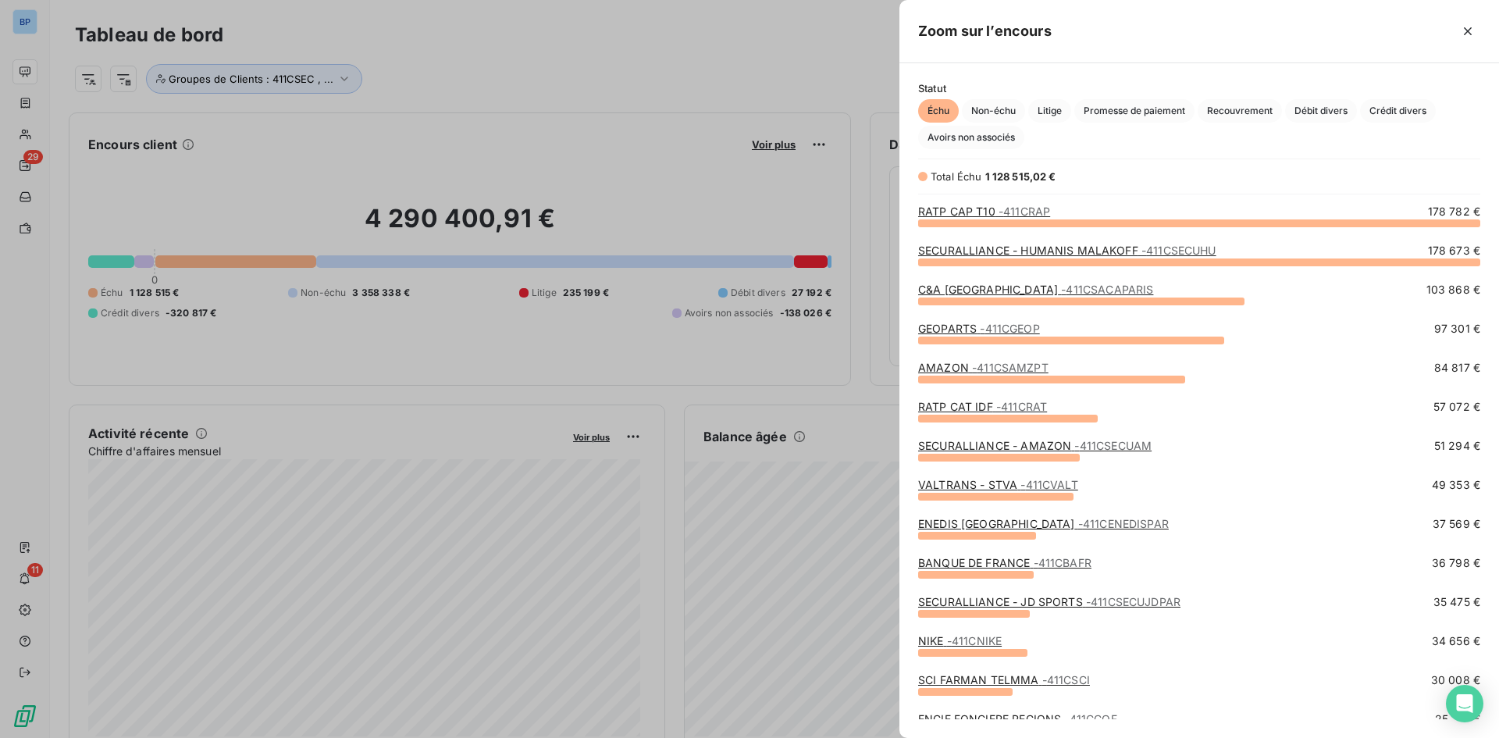
click at [983, 564] on link "BANQUE DE FRANCE - 411CBAFR" at bounding box center [1004, 562] width 173 height 13
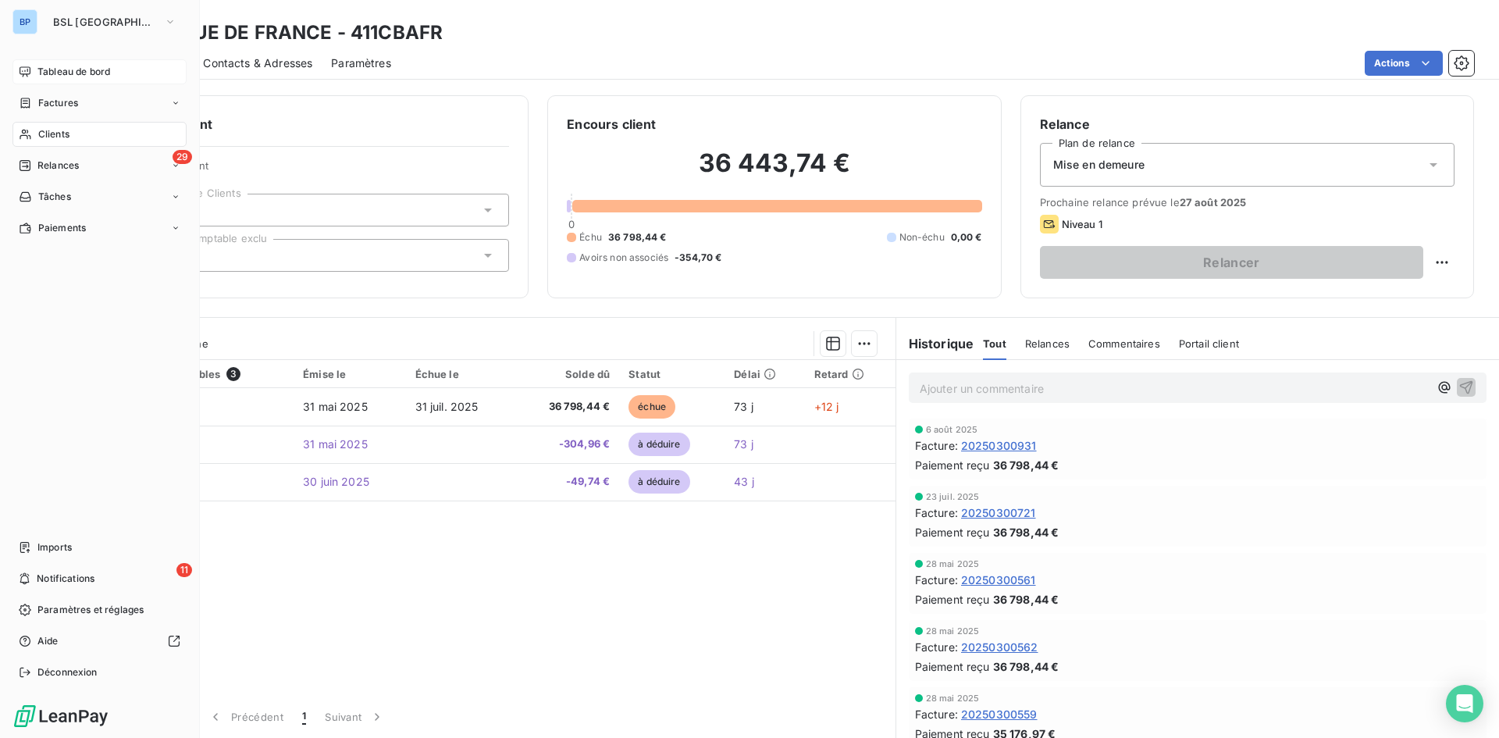
drag, startPoint x: 49, startPoint y: 67, endPoint x: 41, endPoint y: 67, distance: 8.6
click at [41, 67] on span "Tableau de bord" at bounding box center [73, 72] width 73 height 14
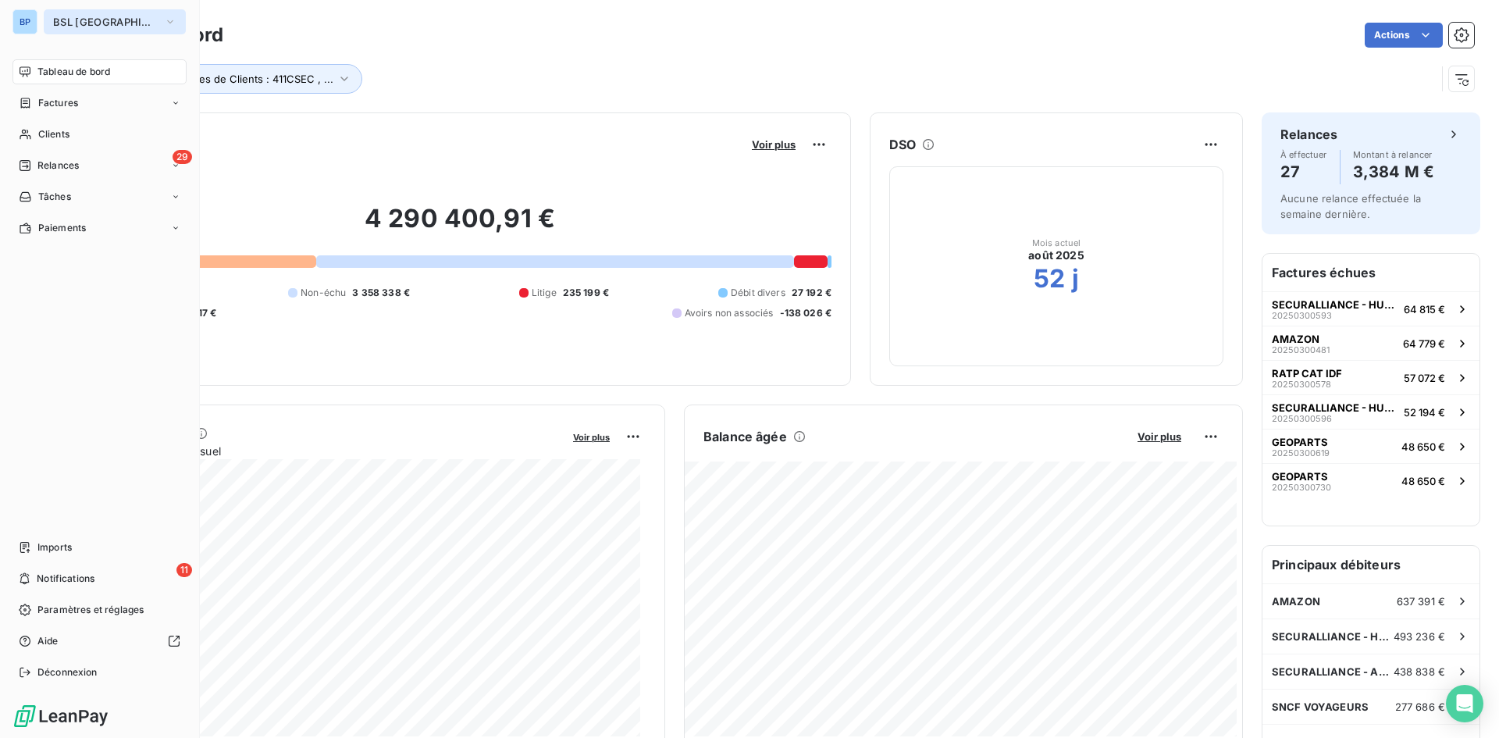
click at [164, 18] on icon "button" at bounding box center [170, 22] width 12 height 16
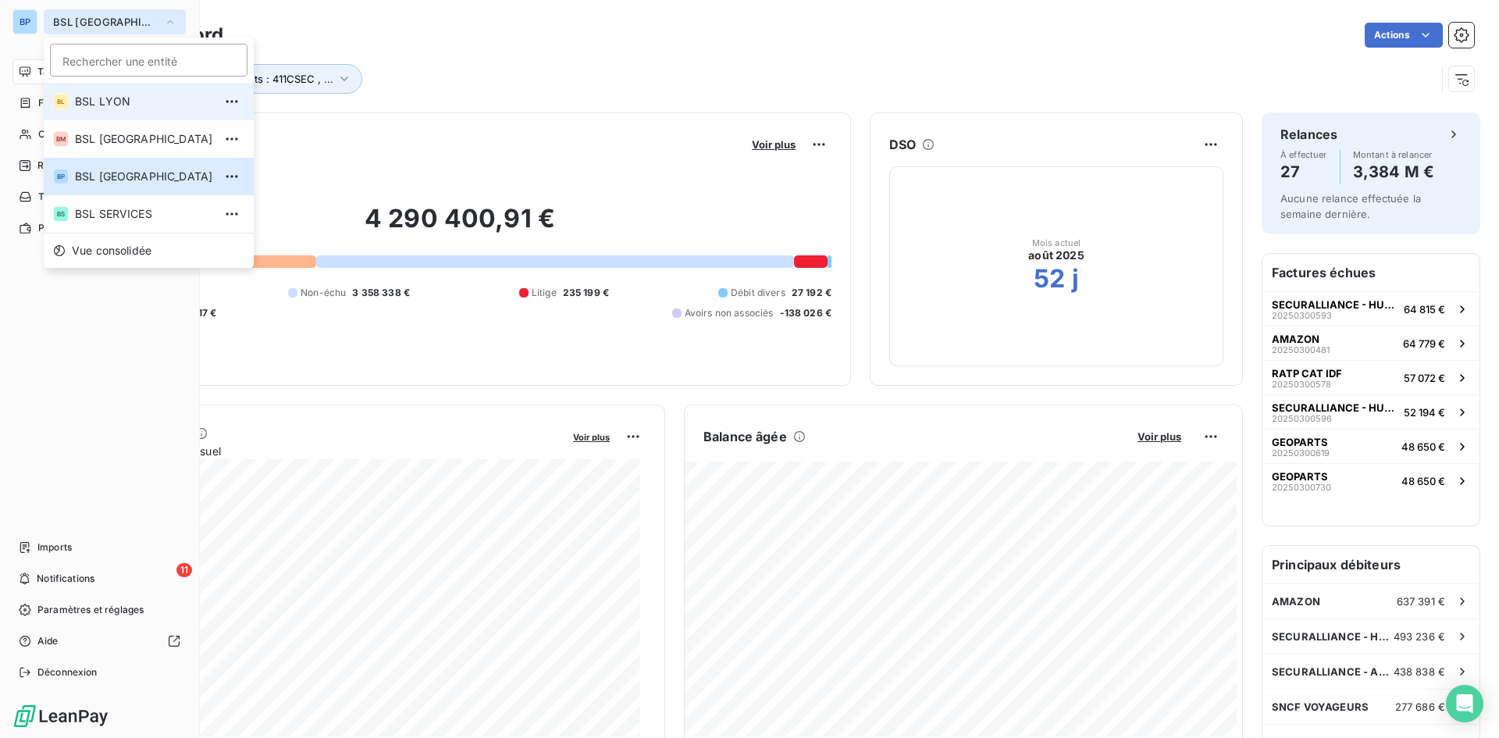
click at [116, 107] on span "BSL LYON" at bounding box center [144, 102] width 138 height 16
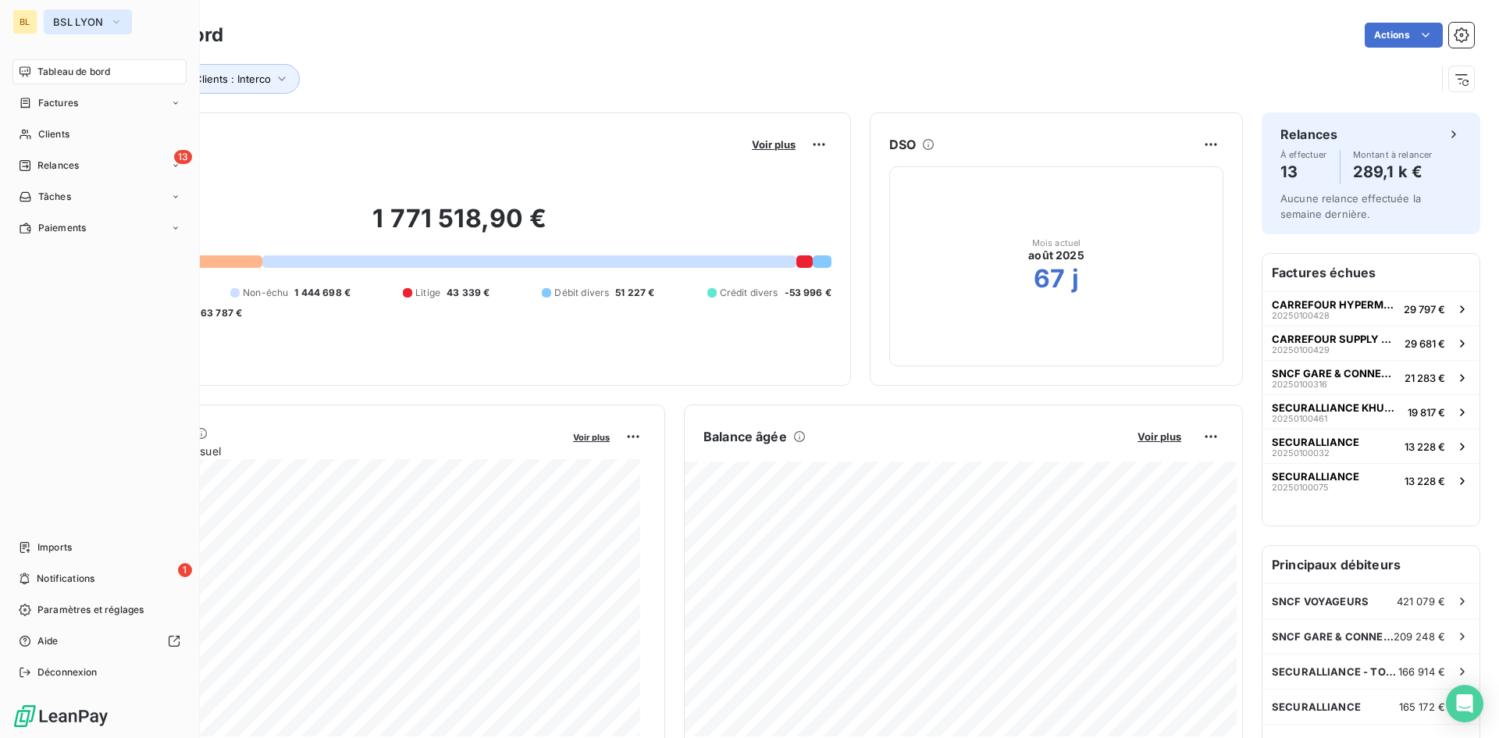
click at [120, 19] on icon "button" at bounding box center [116, 22] width 12 height 16
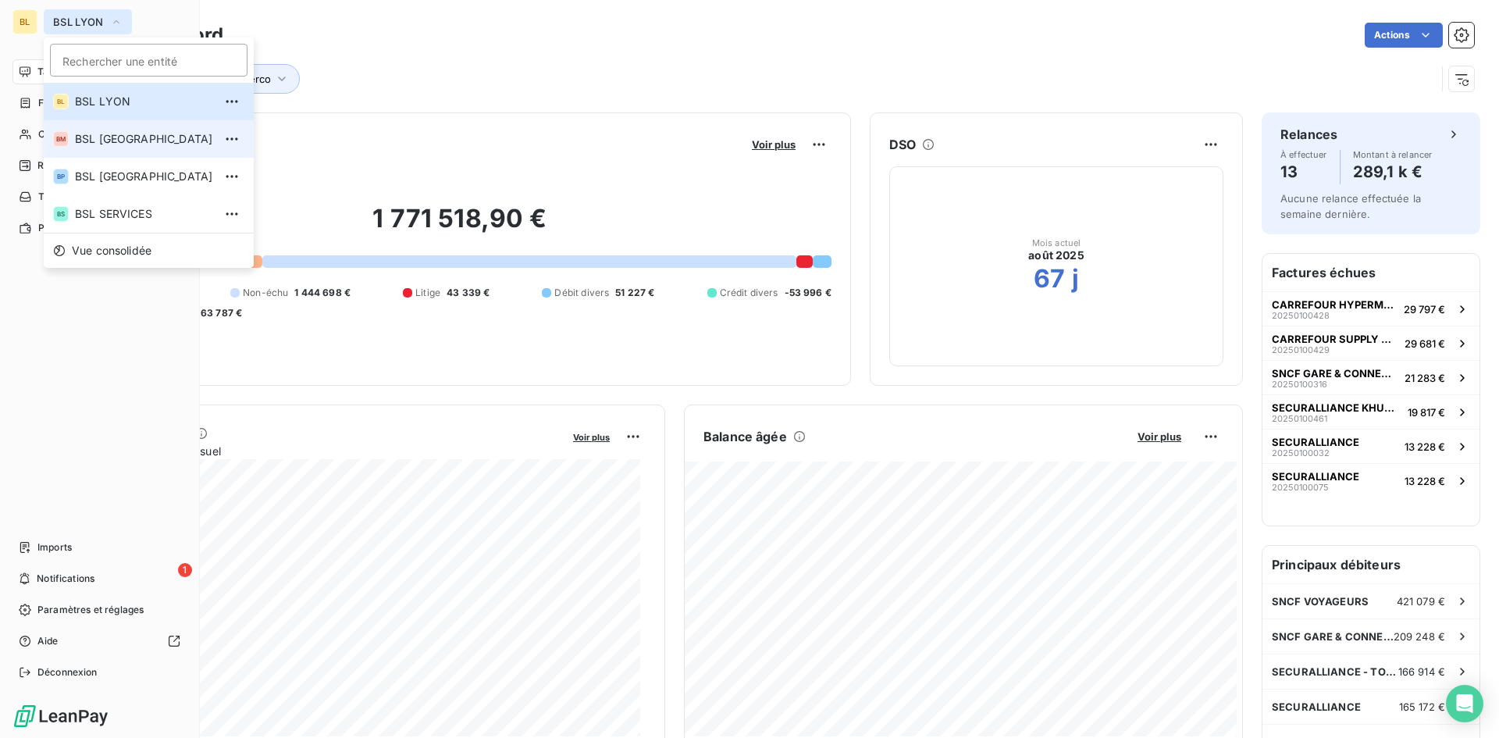
click at [109, 142] on span "BSL [GEOGRAPHIC_DATA]" at bounding box center [144, 139] width 138 height 16
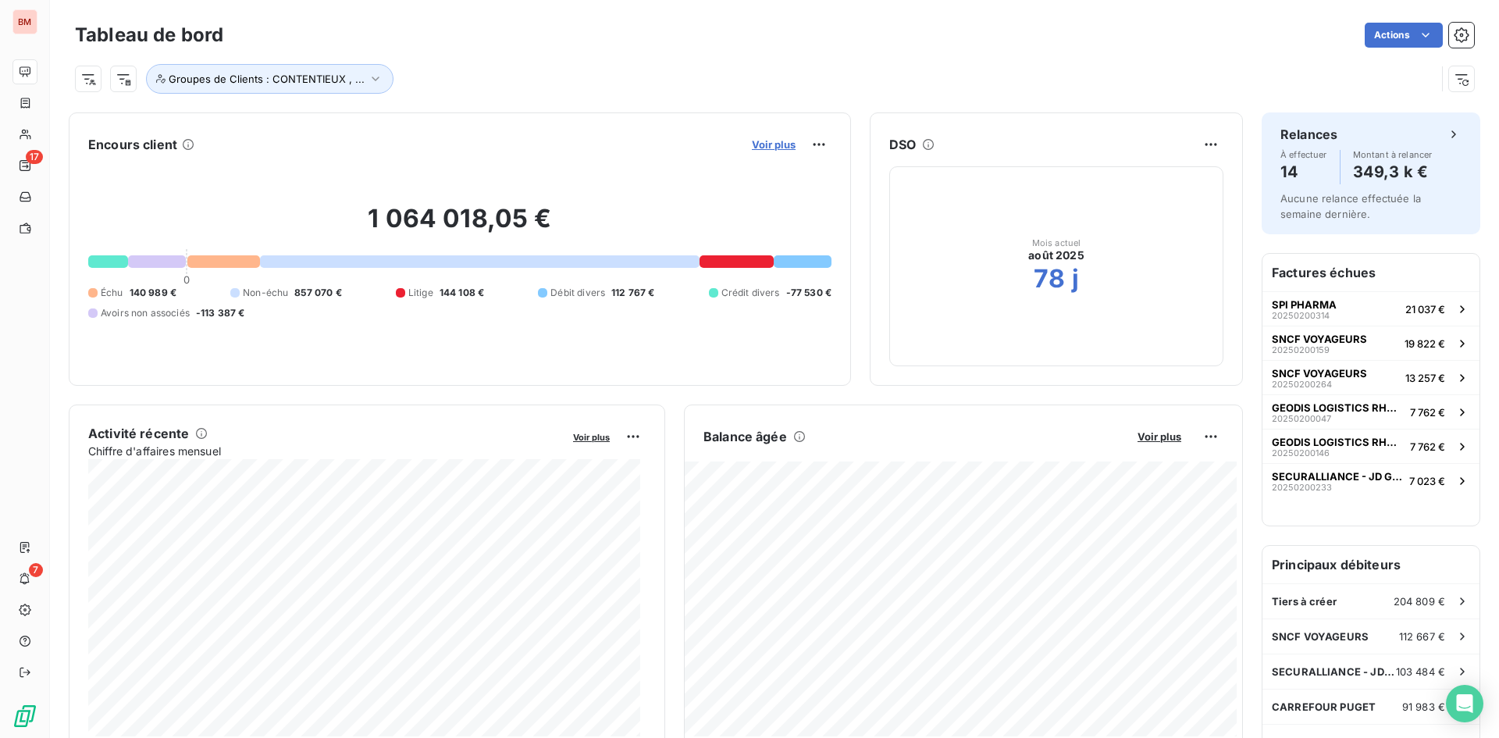
click at [752, 148] on span "Voir plus" at bounding box center [774, 144] width 44 height 12
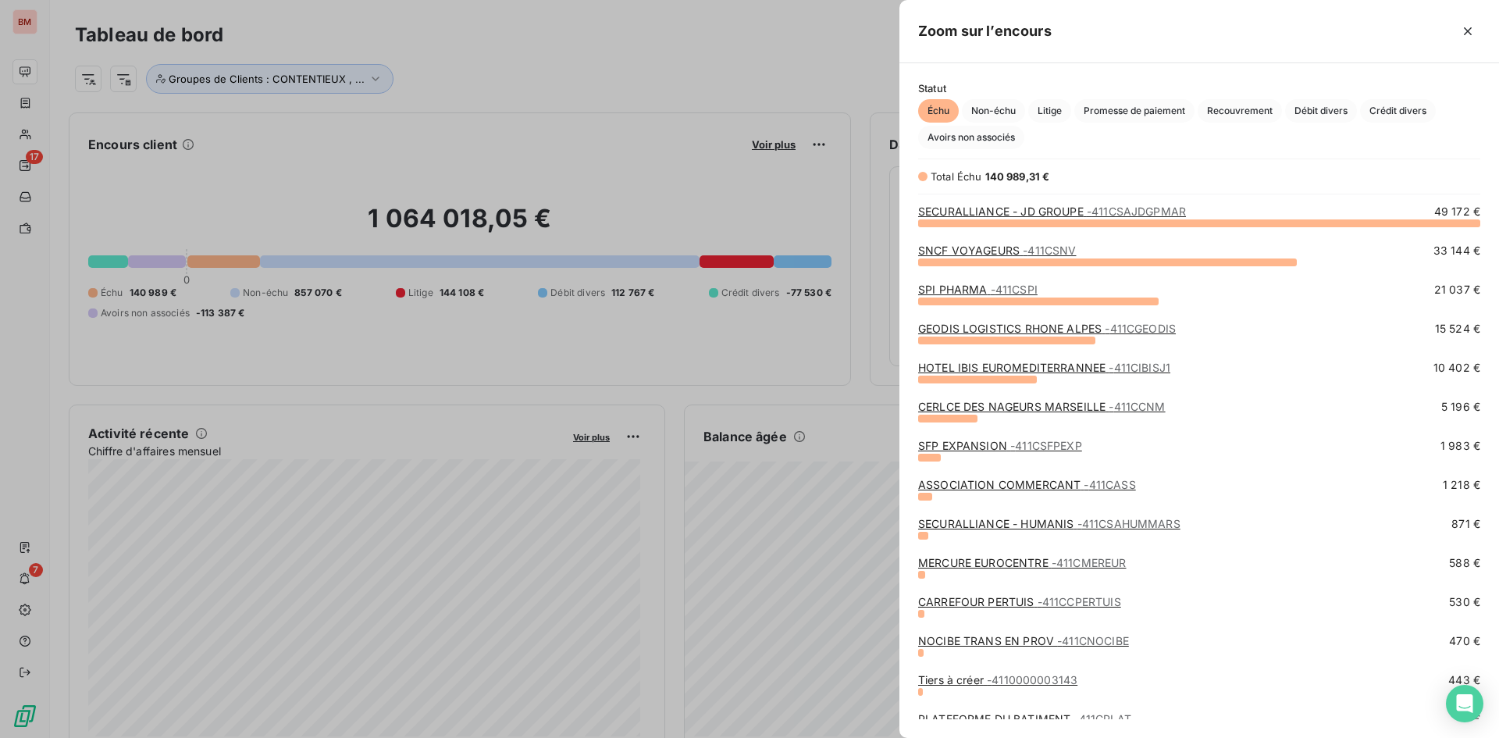
drag, startPoint x: 425, startPoint y: 159, endPoint x: 323, endPoint y: 99, distance: 118.0
click at [424, 158] on div at bounding box center [749, 369] width 1499 height 738
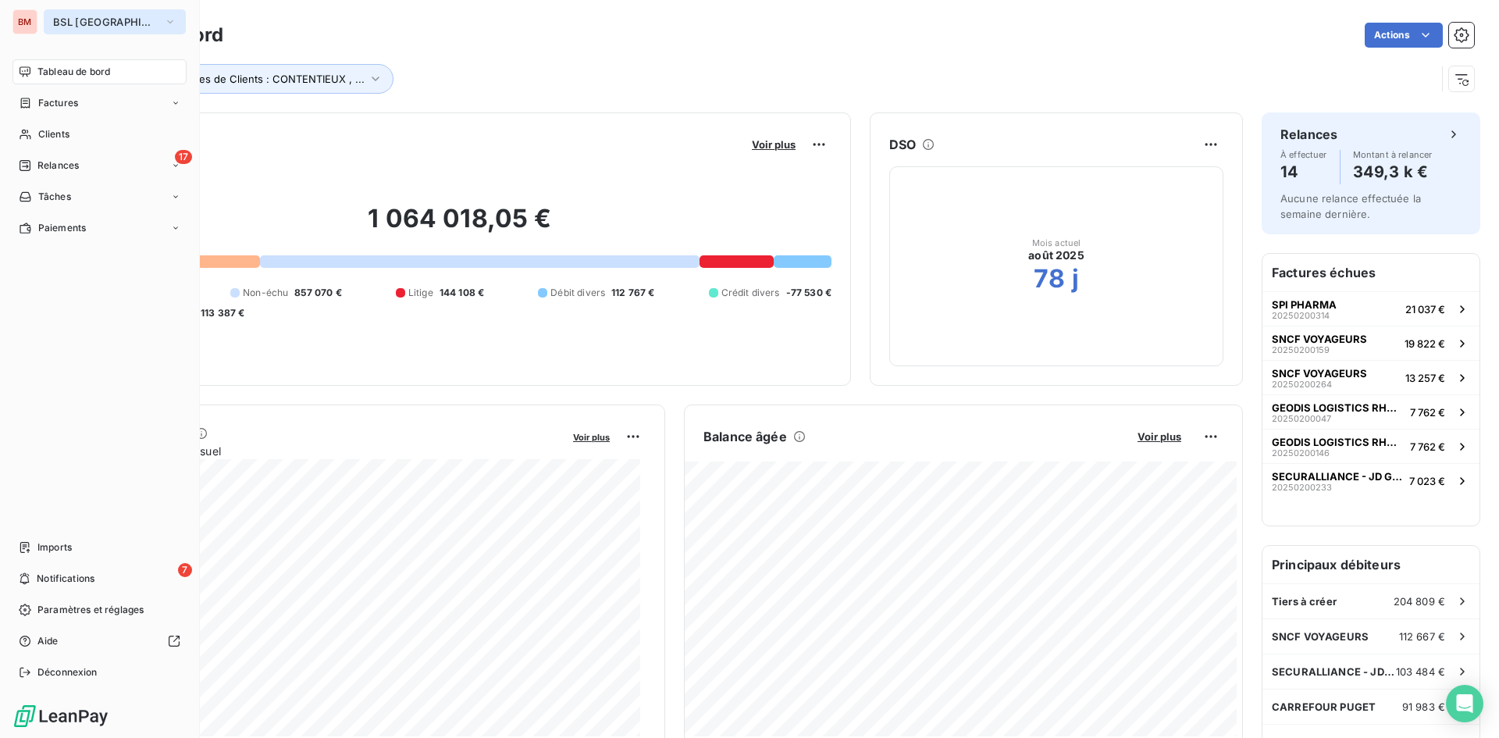
click at [136, 18] on button "BSL [GEOGRAPHIC_DATA]" at bounding box center [115, 21] width 142 height 25
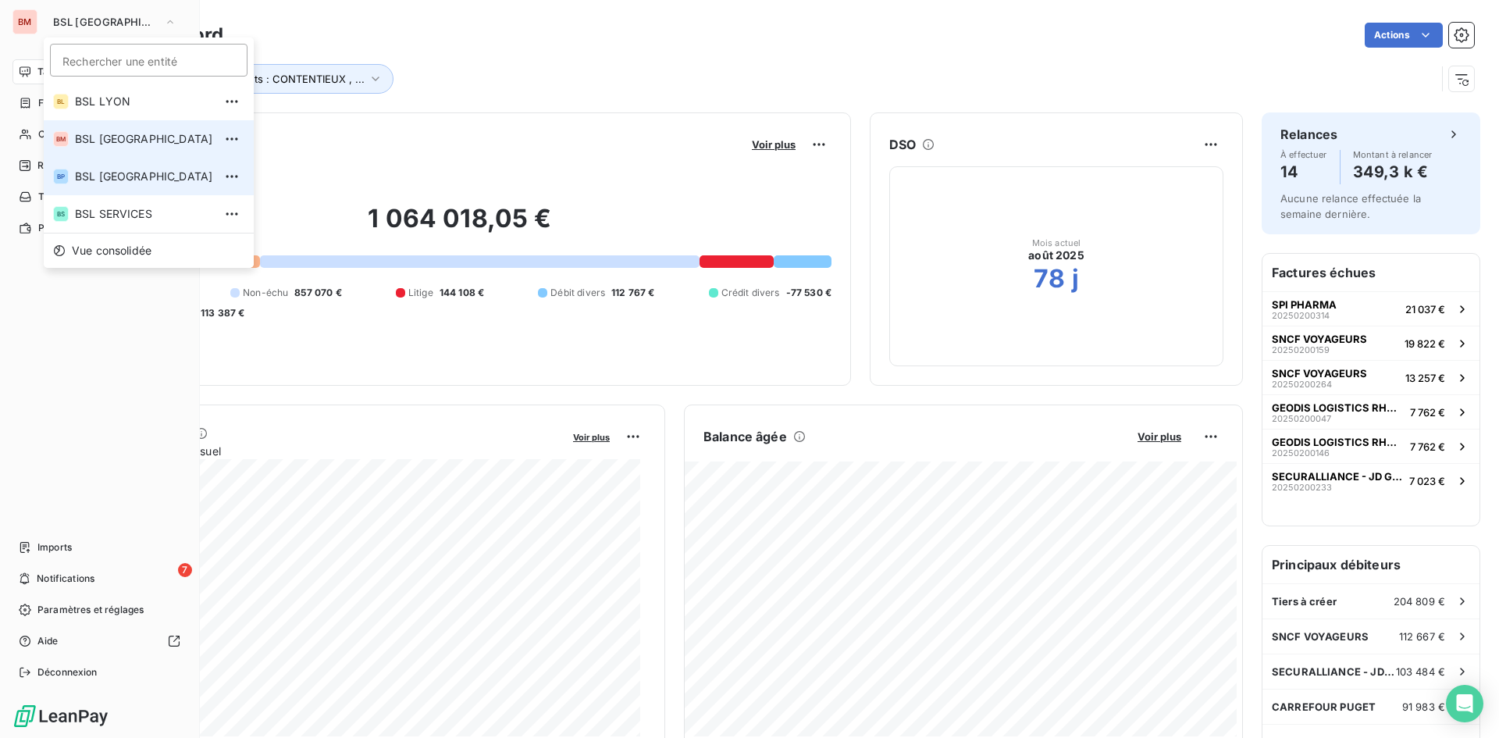
click at [130, 159] on li "BP BSL PARIS" at bounding box center [149, 176] width 210 height 37
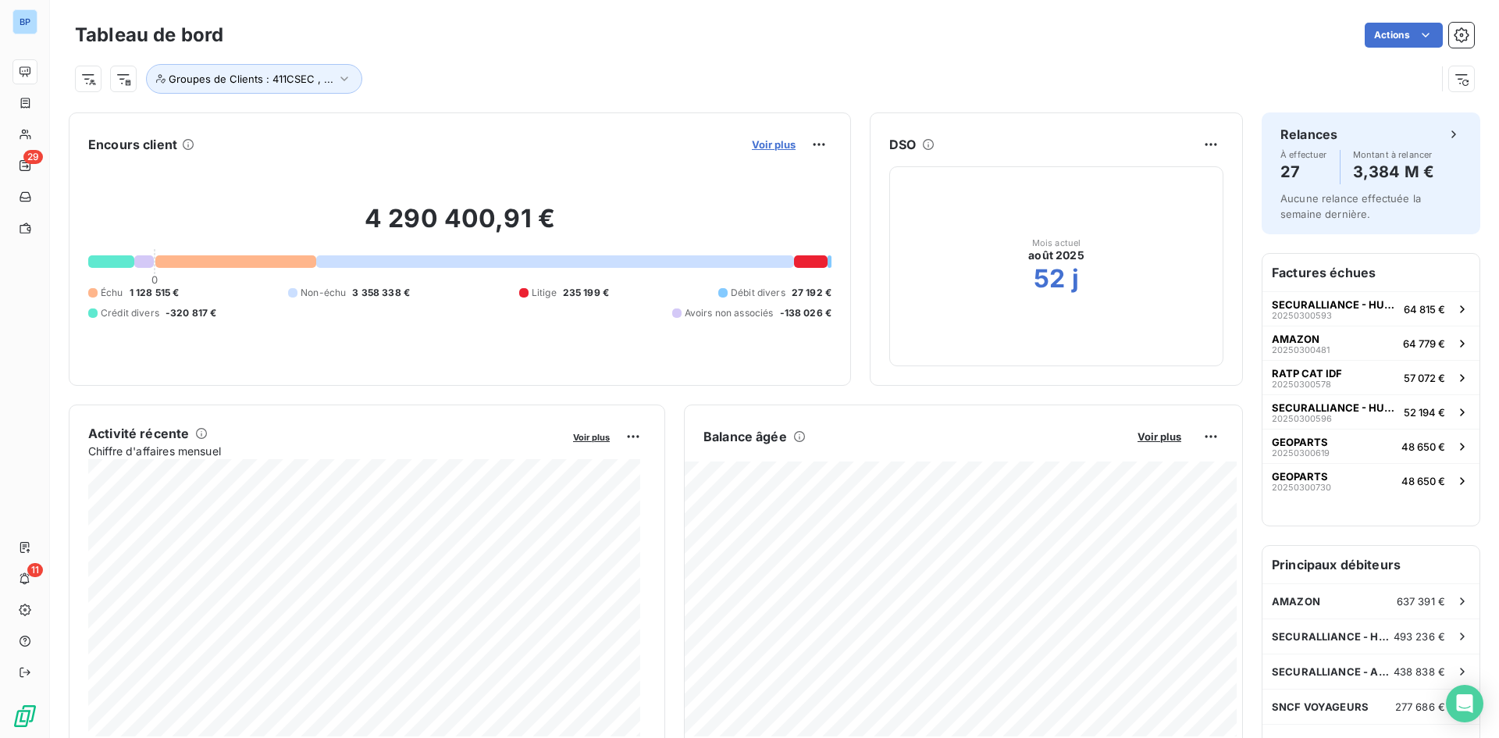
click at [776, 141] on span "Voir plus" at bounding box center [774, 144] width 44 height 12
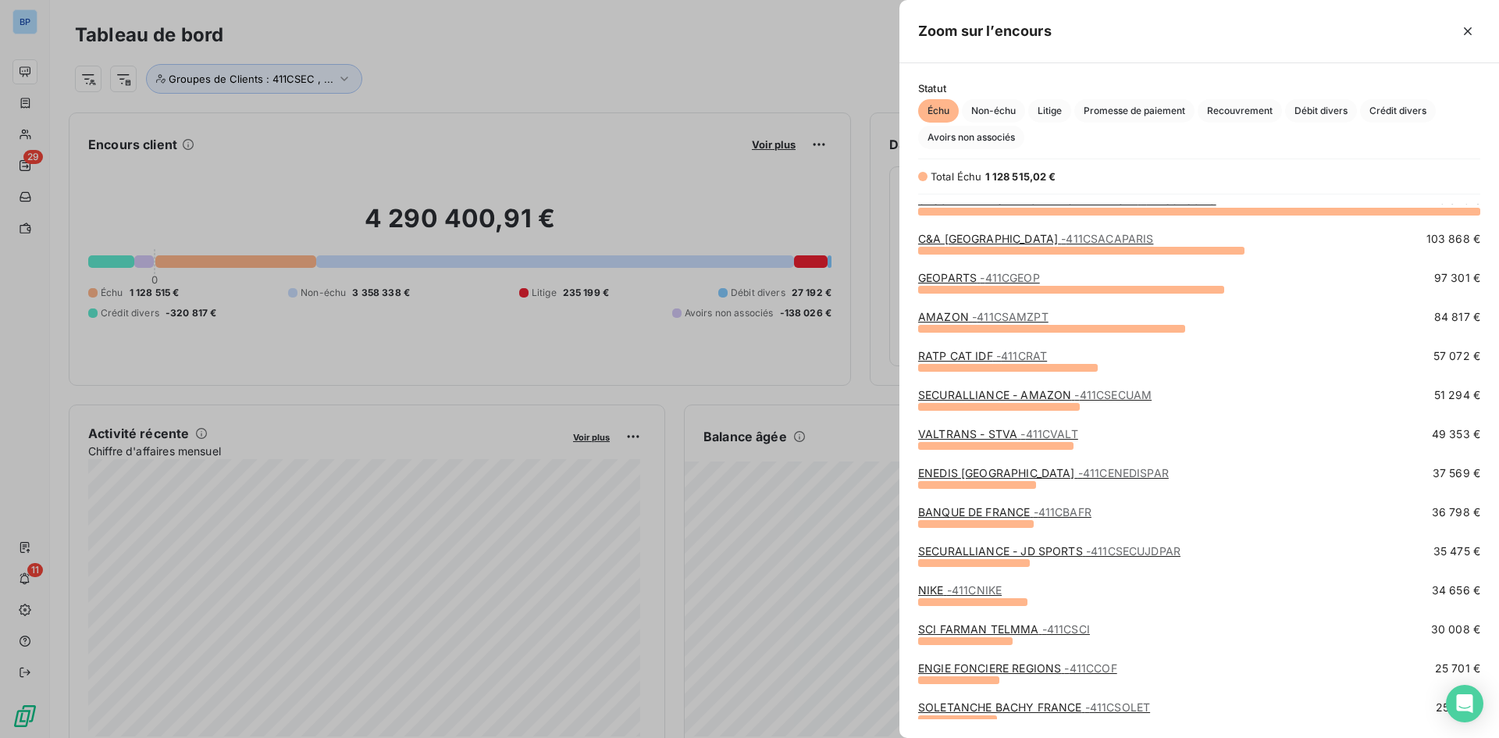
scroll to position [78, 0]
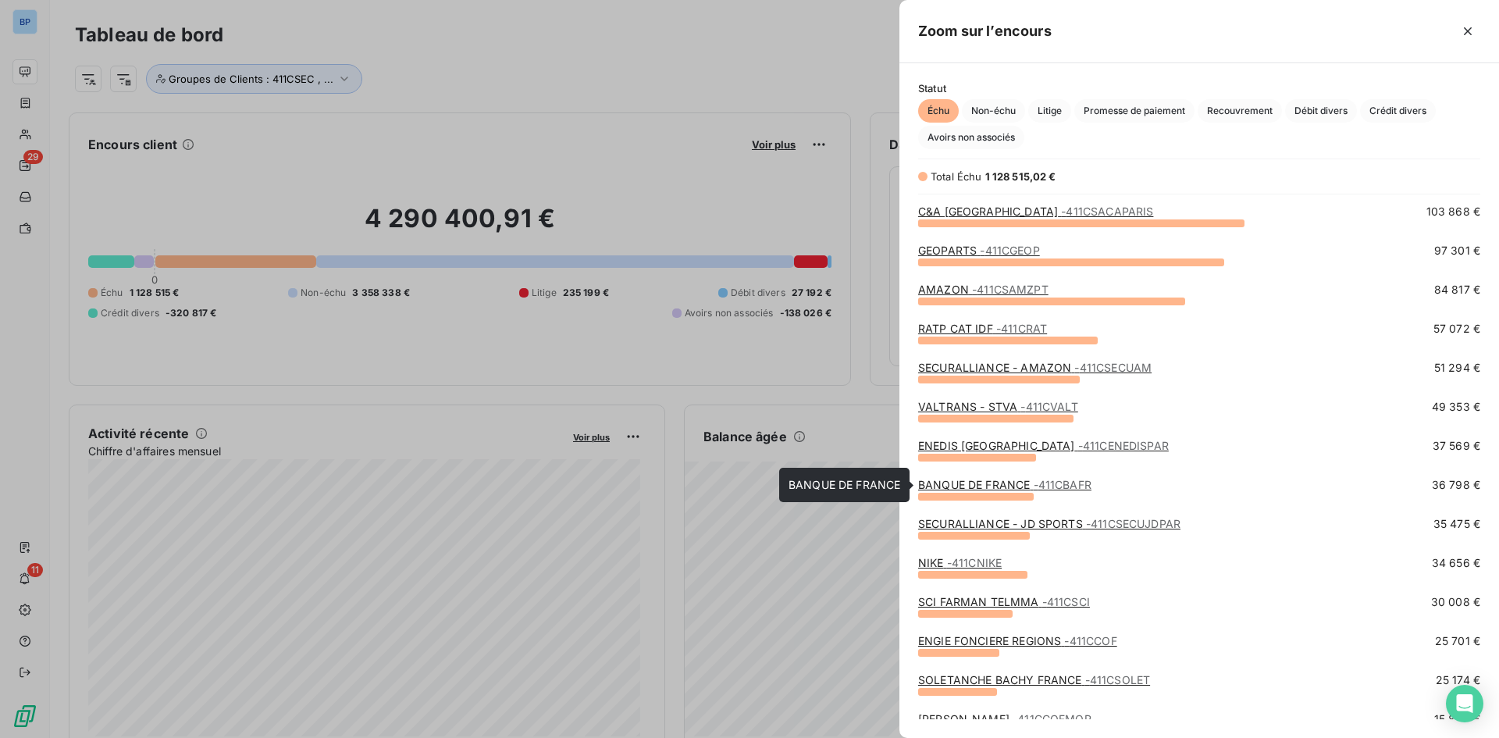
click at [1021, 479] on link "BANQUE DE FRANCE - 411CBAFR" at bounding box center [1004, 484] width 173 height 13
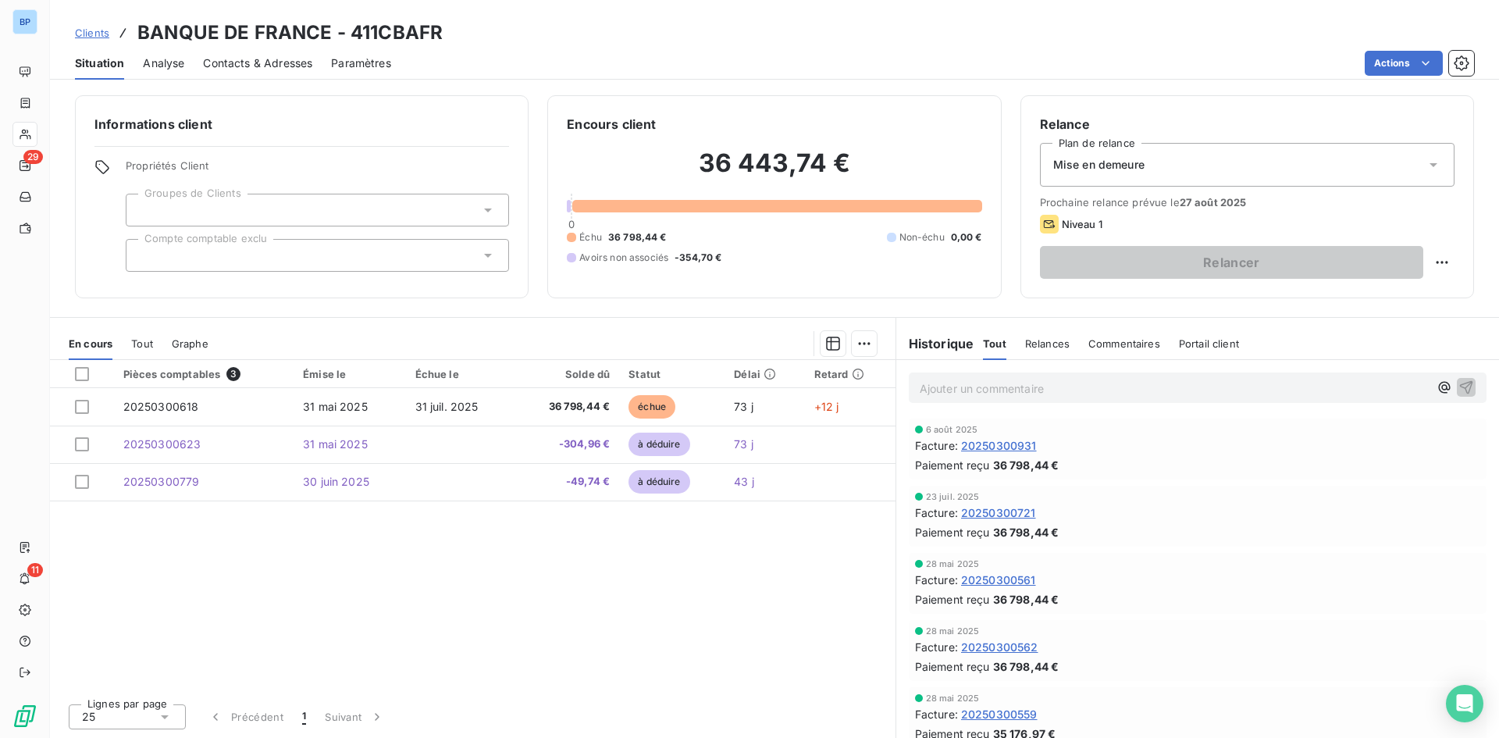
click at [1043, 61] on div "Actions" at bounding box center [942, 63] width 1064 height 25
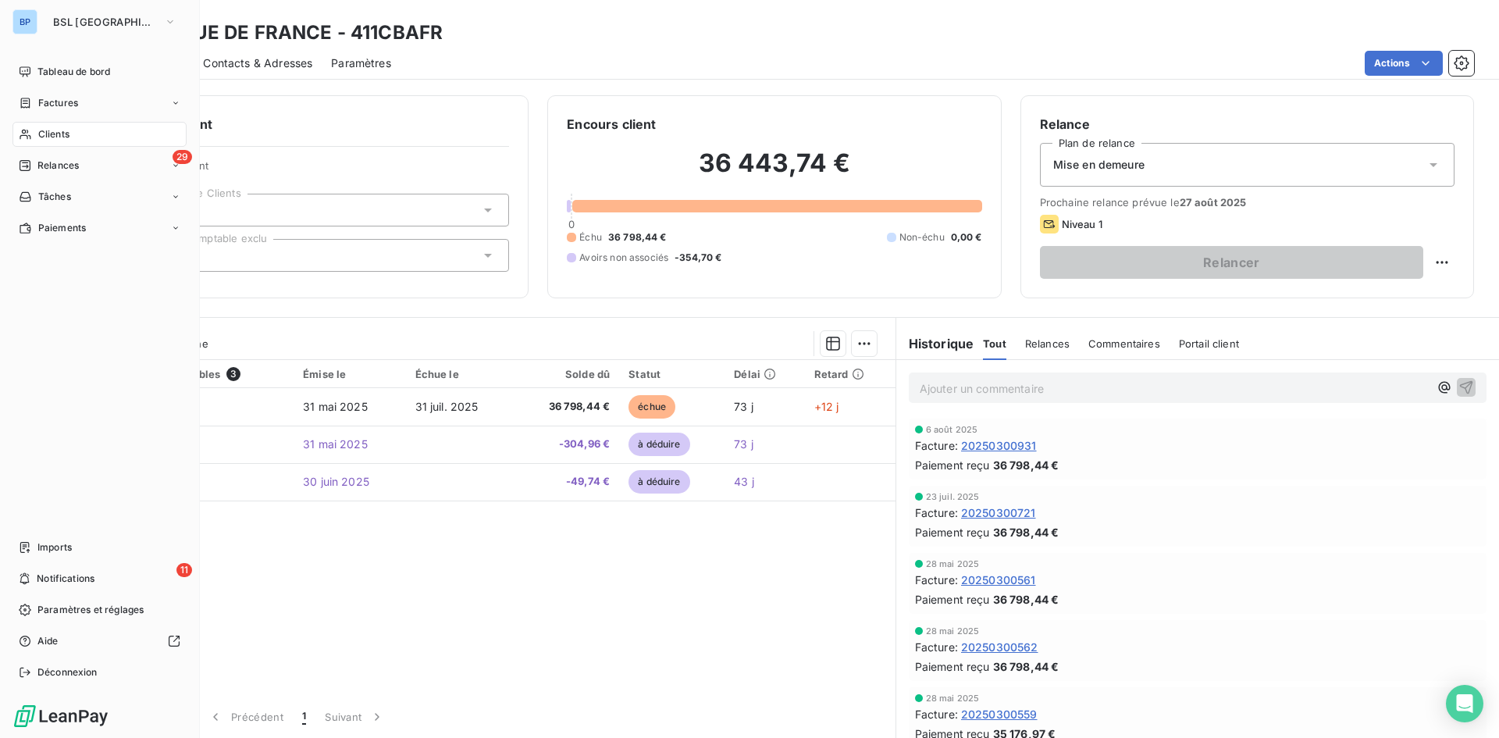
click at [53, 65] on span "Tableau de bord" at bounding box center [73, 72] width 73 height 14
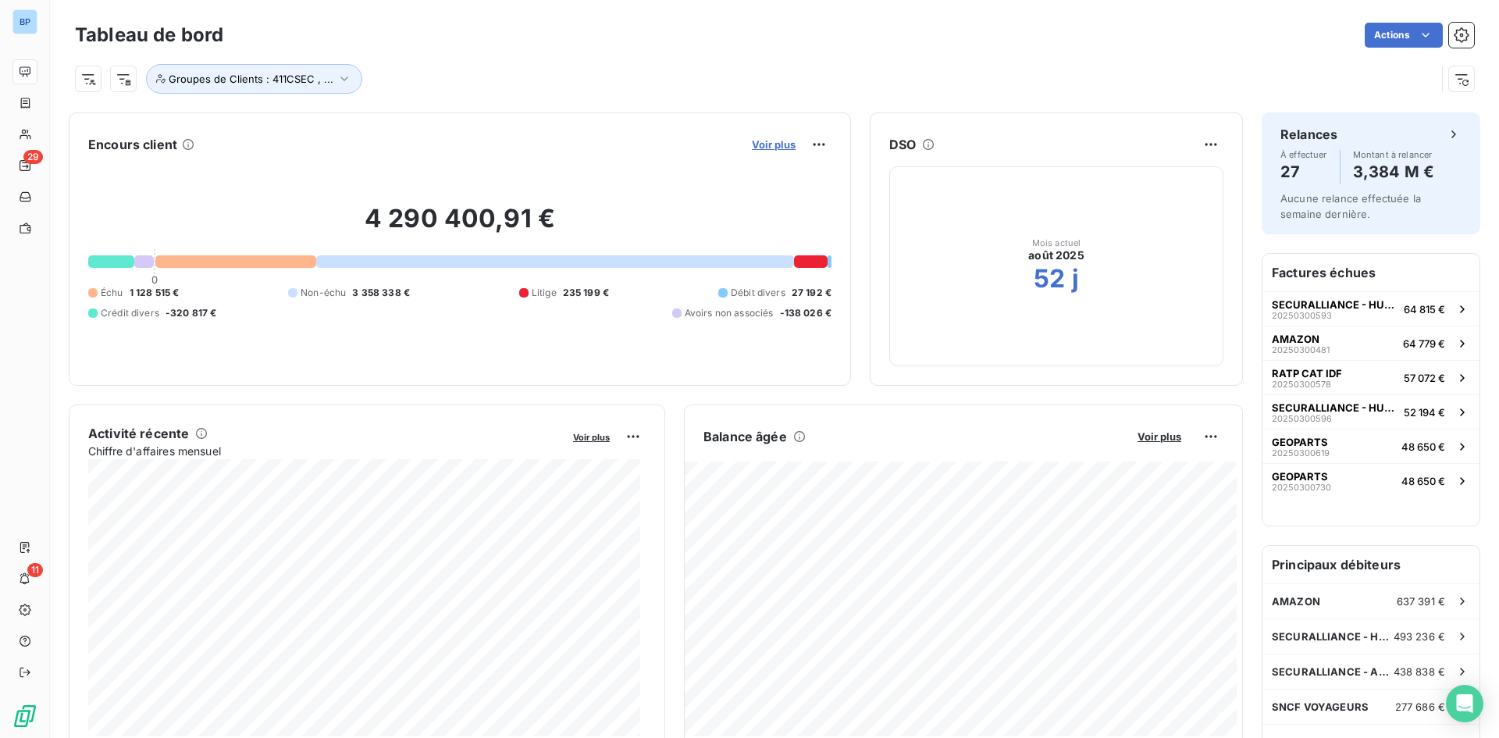
click at [761, 141] on span "Voir plus" at bounding box center [774, 144] width 44 height 12
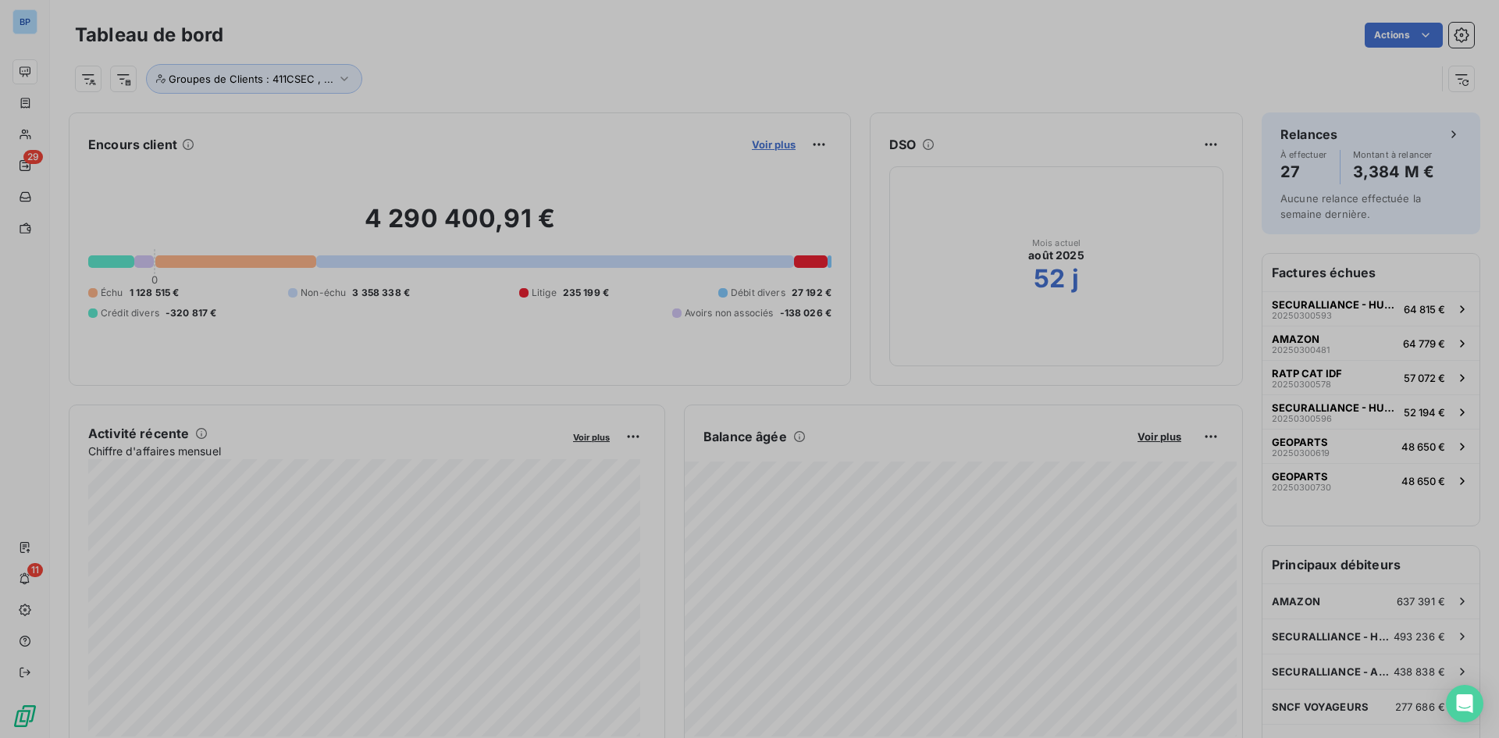
scroll to position [726, 588]
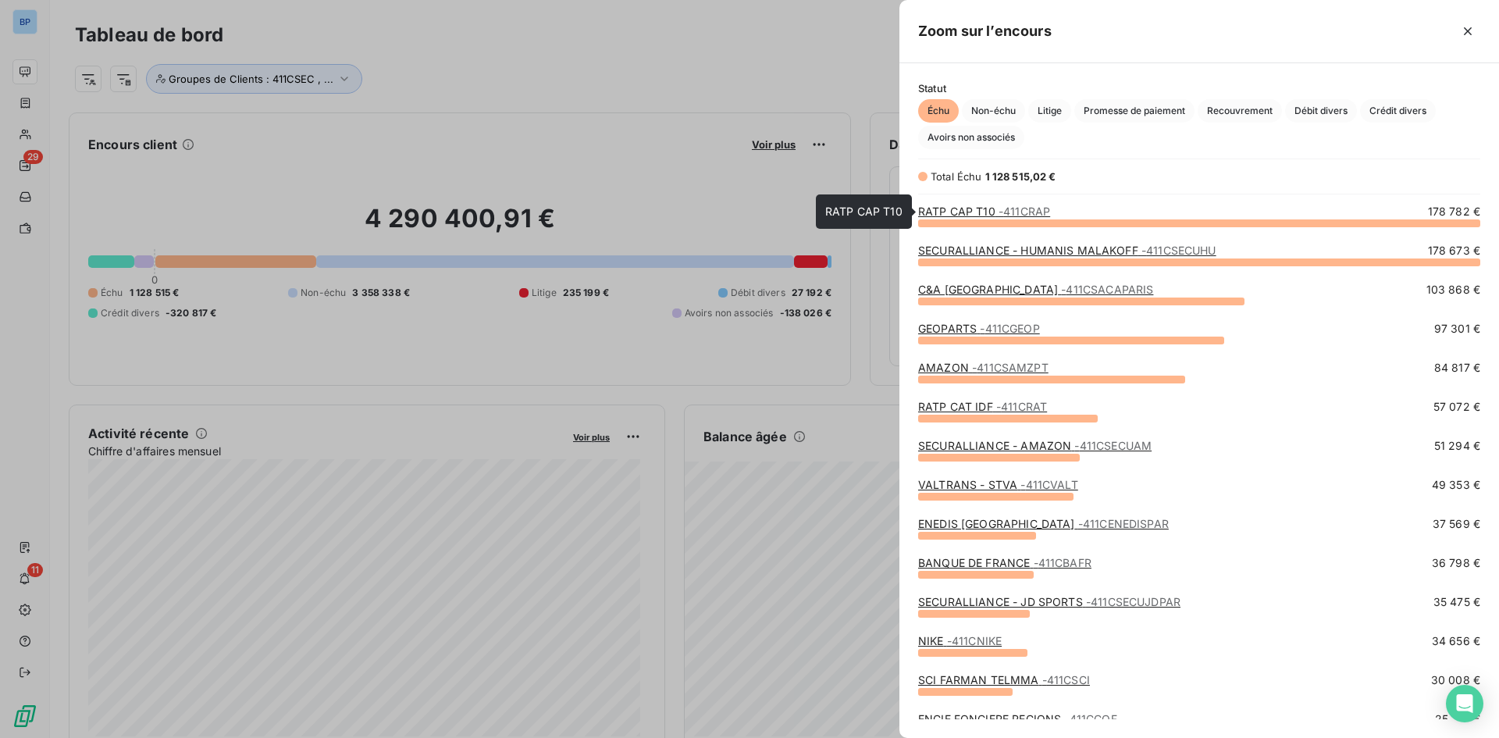
click at [1027, 208] on span "- 411CRAP" at bounding box center [1025, 211] width 52 height 13
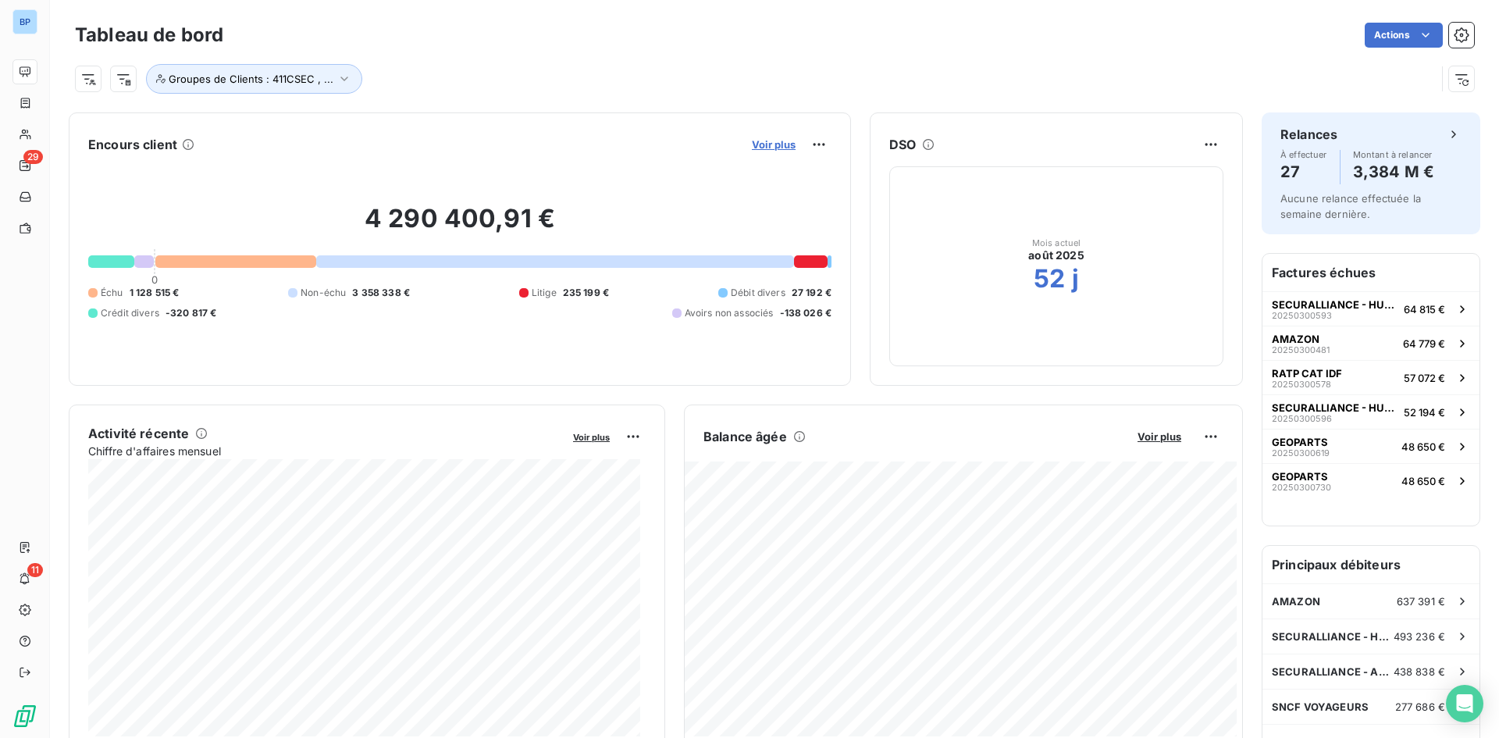
click at [759, 141] on span "Voir plus" at bounding box center [774, 144] width 44 height 12
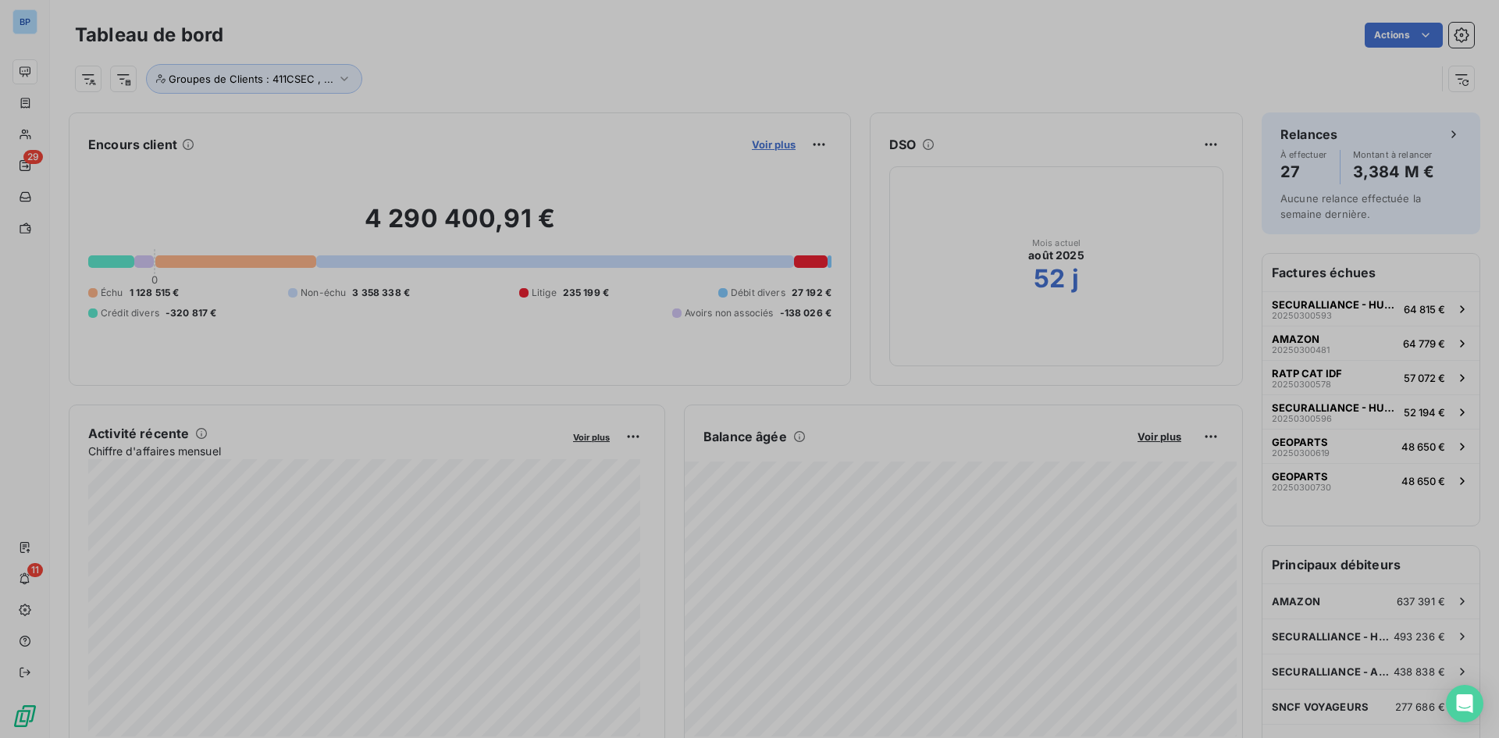
scroll to position [726, 588]
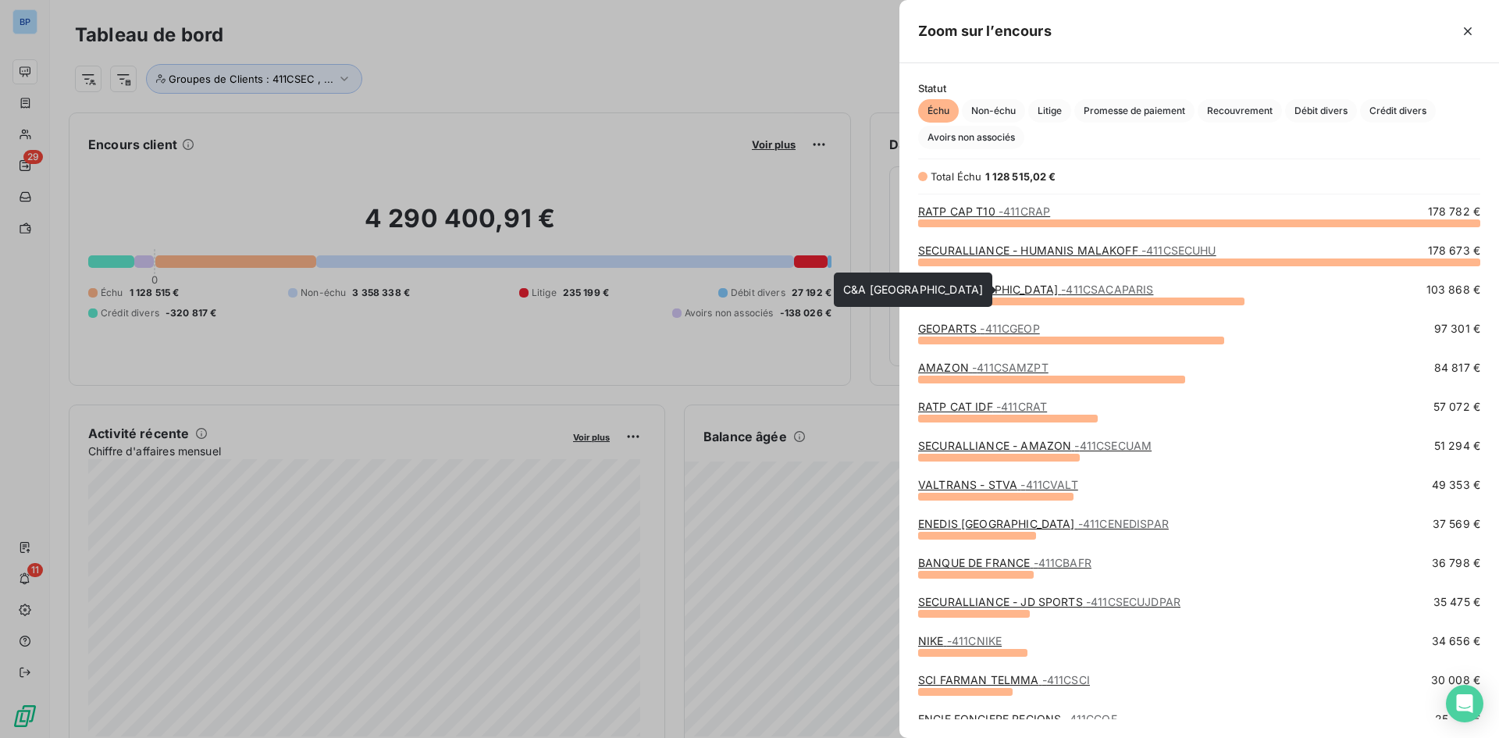
click at [975, 293] on link "C&A PARIS - 411CSACAPARIS" at bounding box center [1035, 289] width 235 height 13
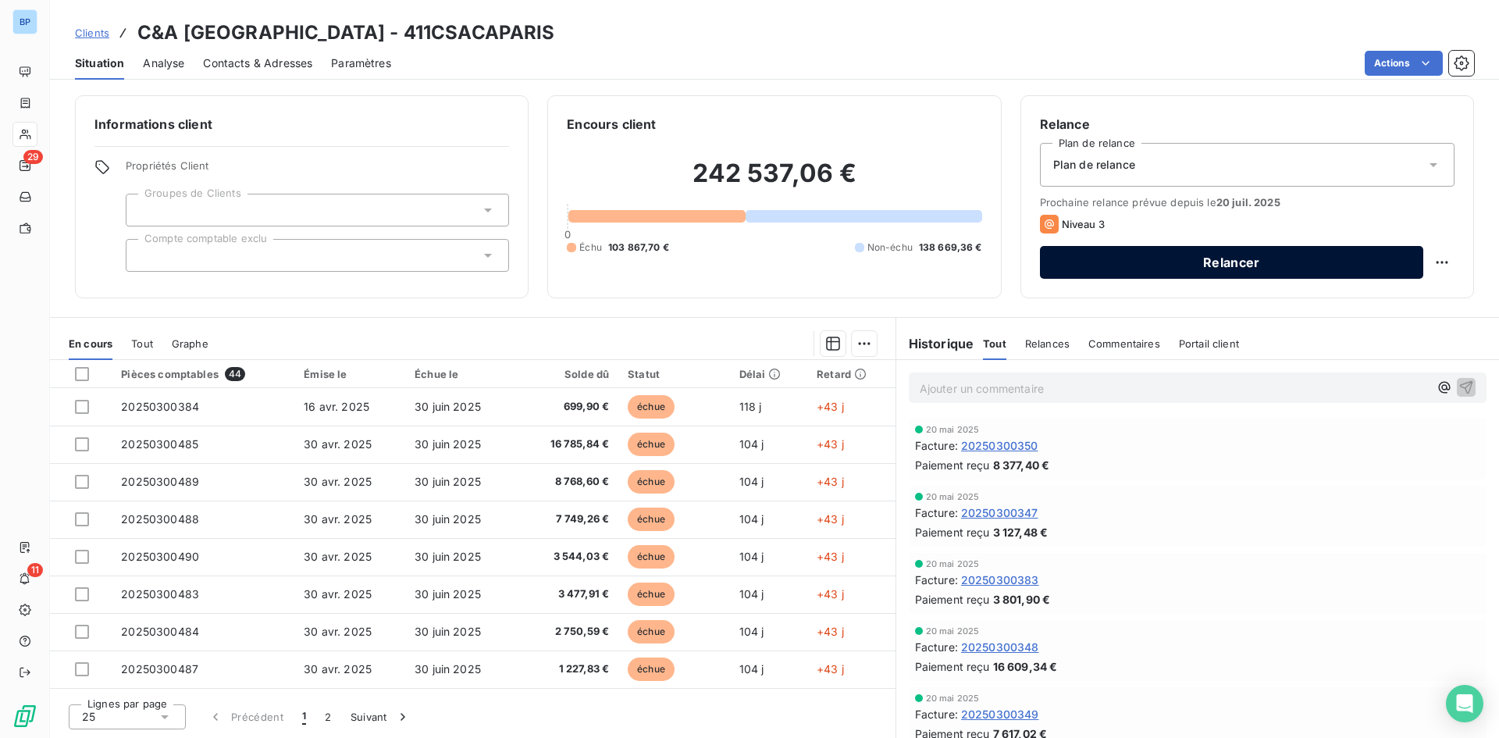
click at [1189, 273] on button "Relancer" at bounding box center [1231, 262] width 383 height 33
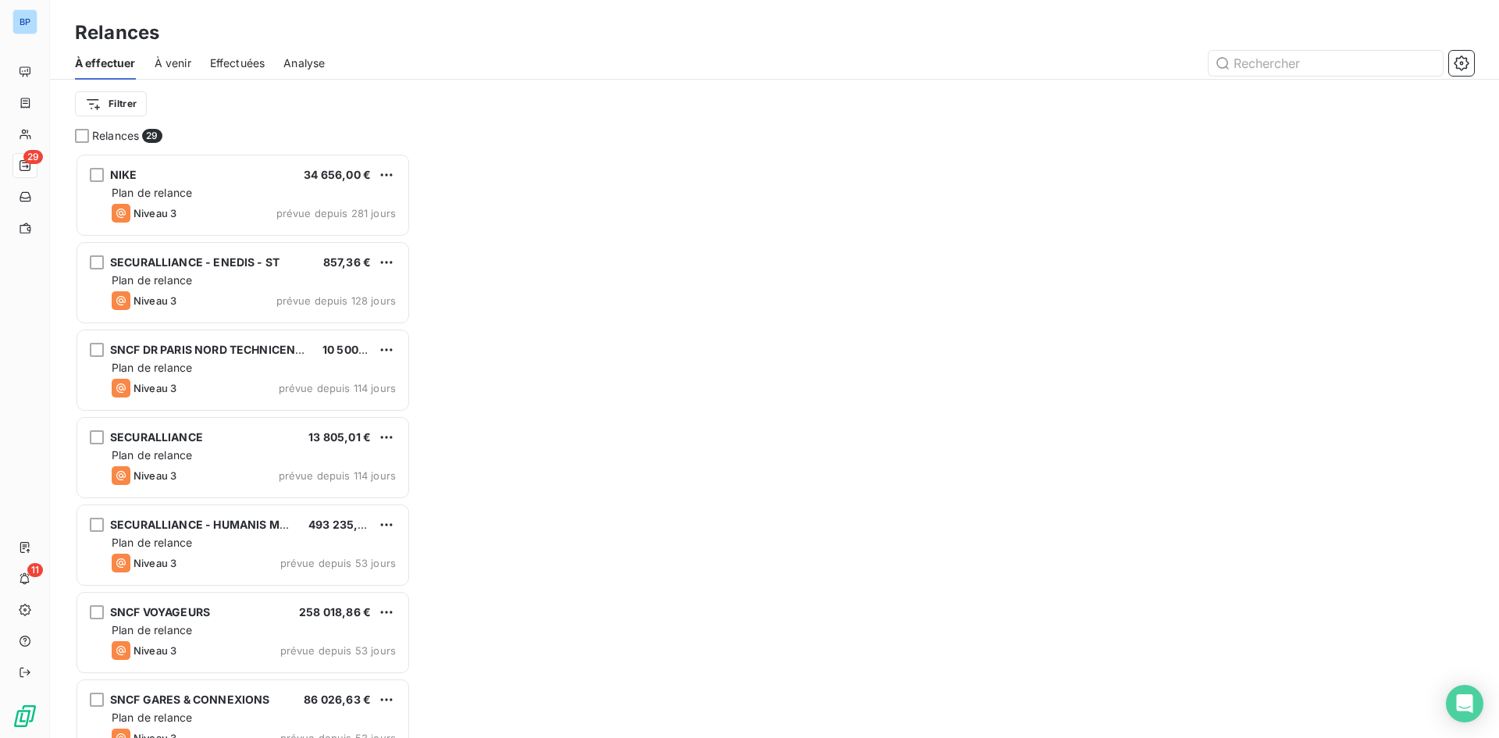
scroll to position [12, 12]
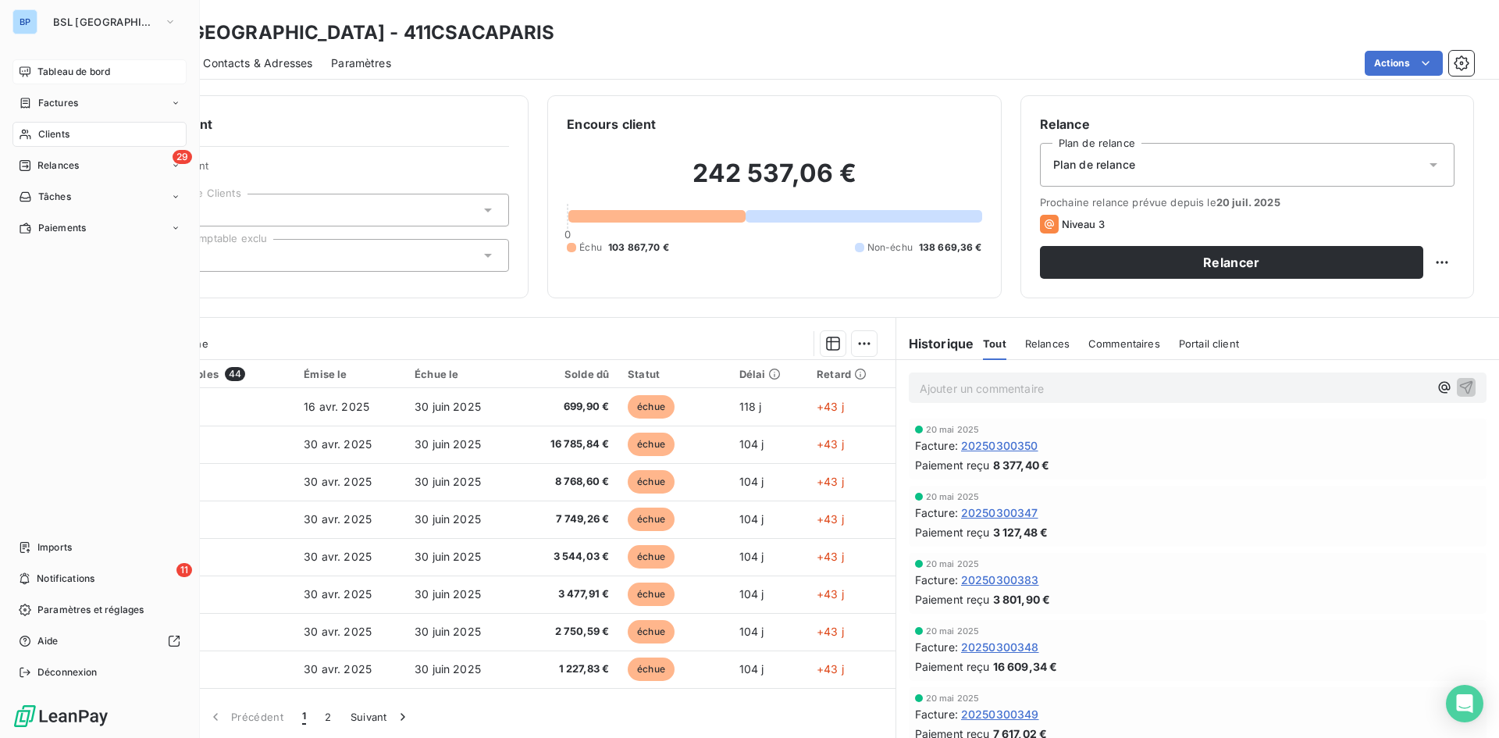
click at [96, 70] on span "Tableau de bord" at bounding box center [73, 72] width 73 height 14
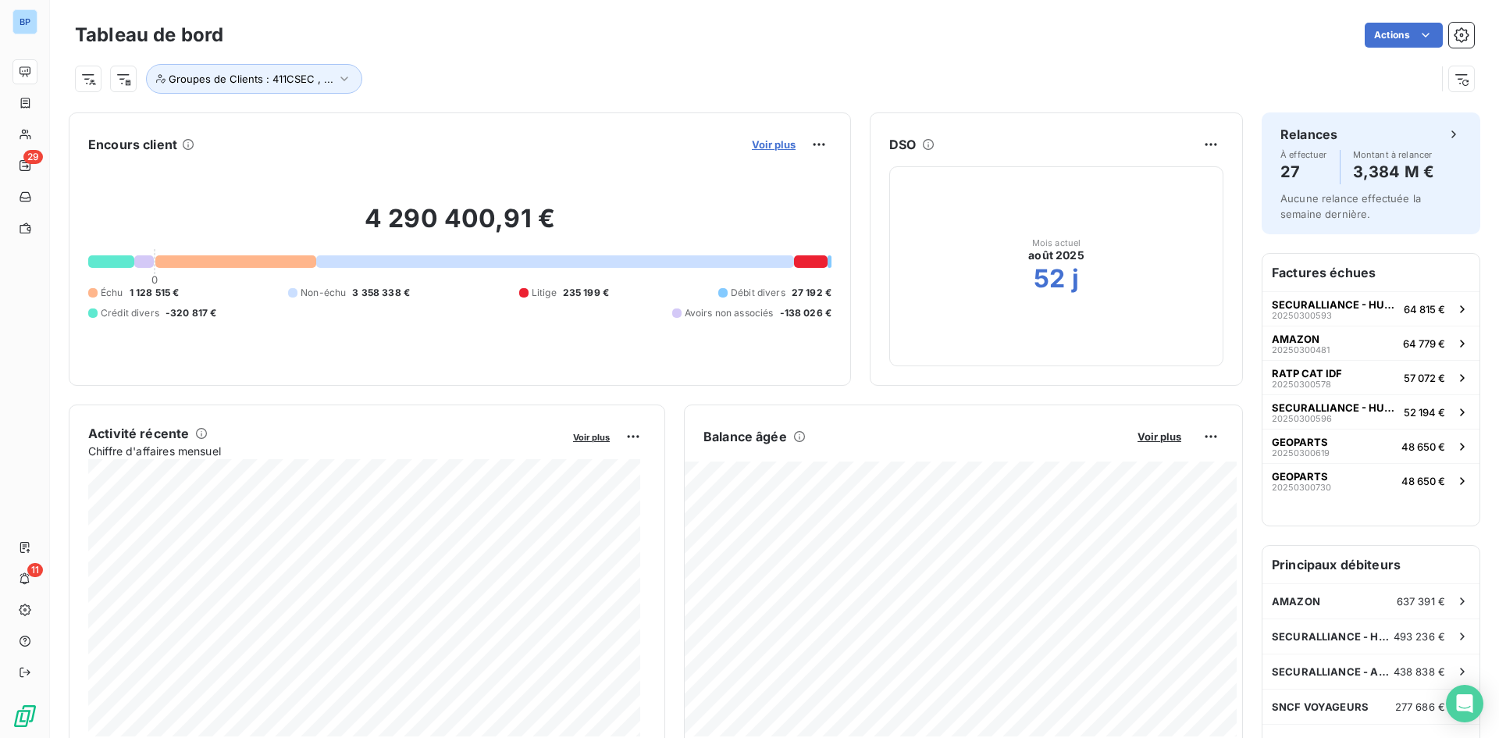
click at [780, 145] on span "Voir plus" at bounding box center [774, 144] width 44 height 12
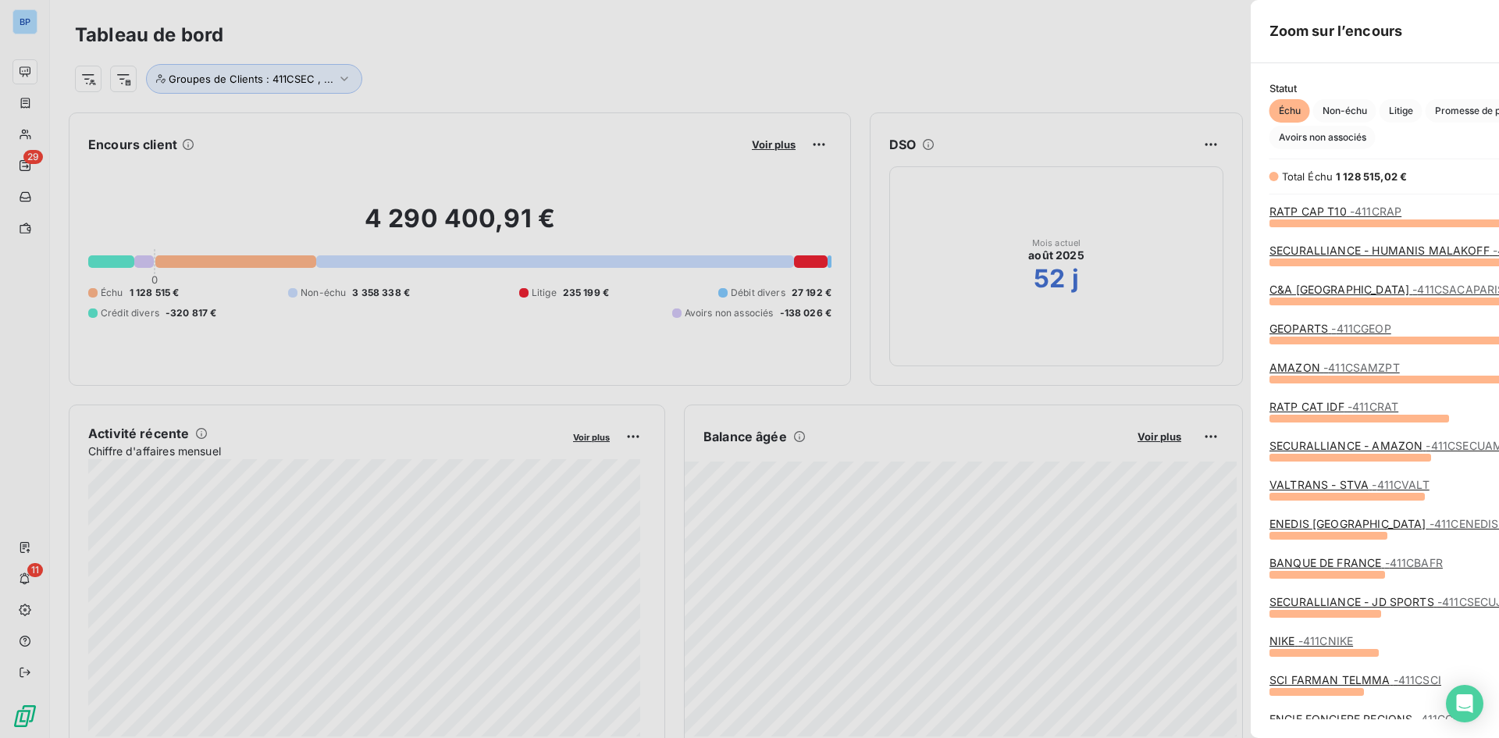
scroll to position [726, 588]
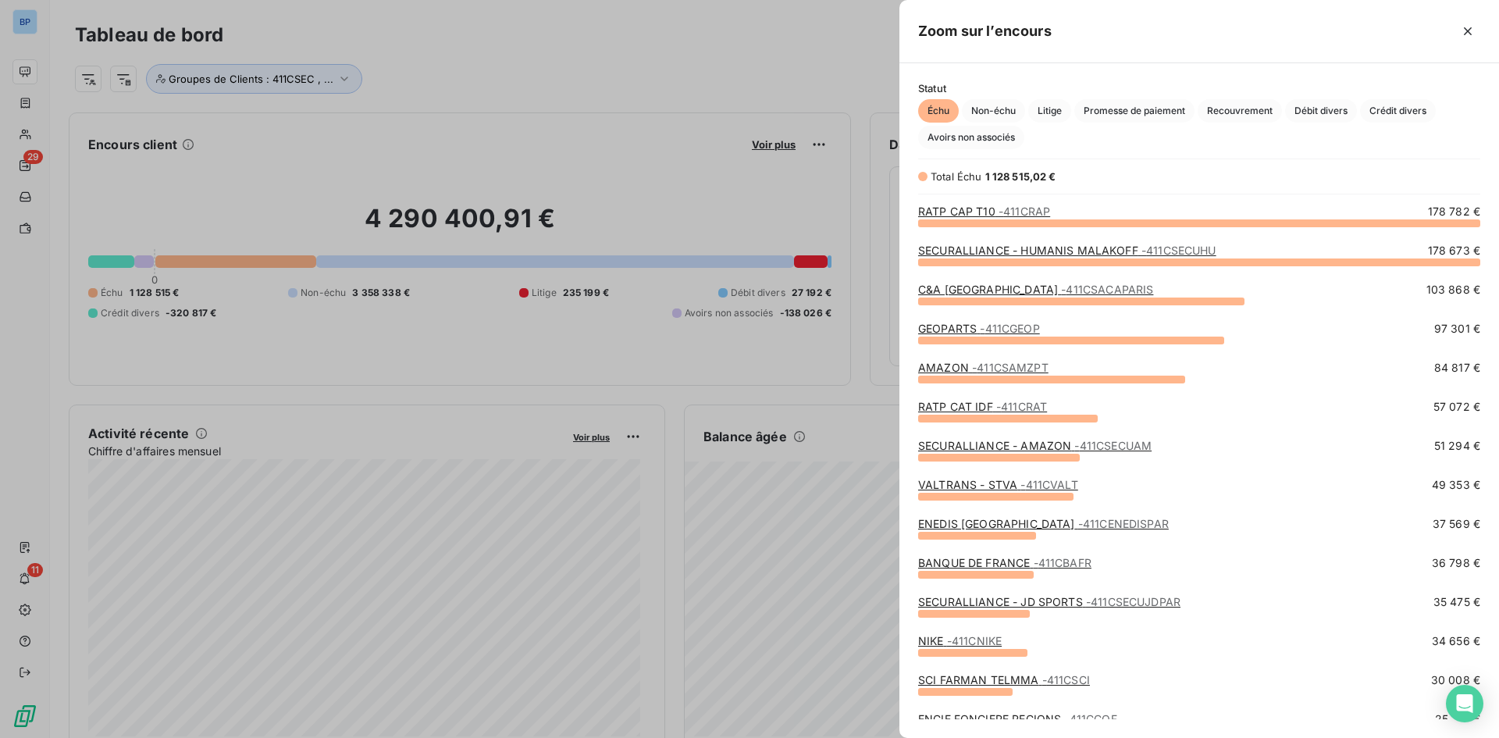
click at [990, 333] on span "- 411CGEOP" at bounding box center [1009, 328] width 59 height 13
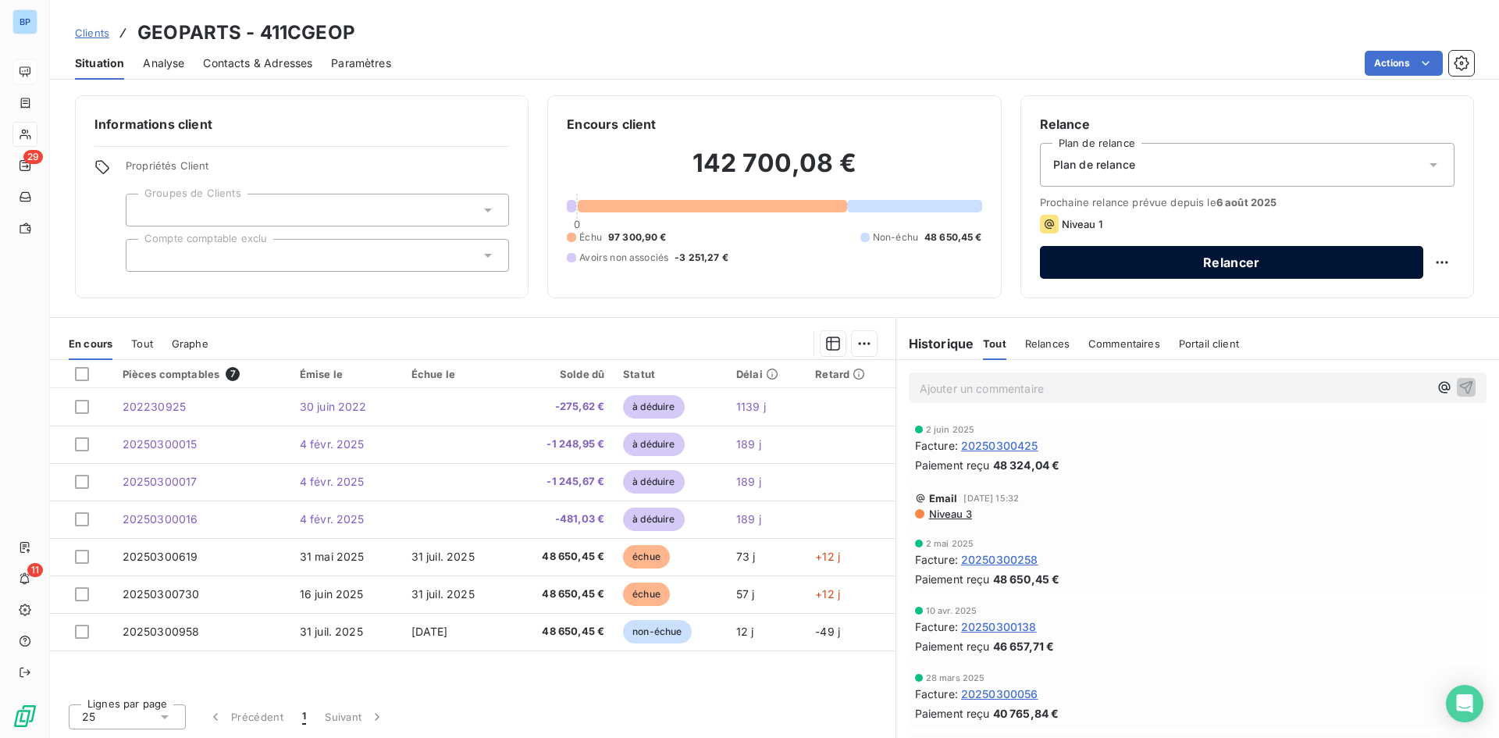
click at [1230, 258] on button "Relancer" at bounding box center [1231, 262] width 383 height 33
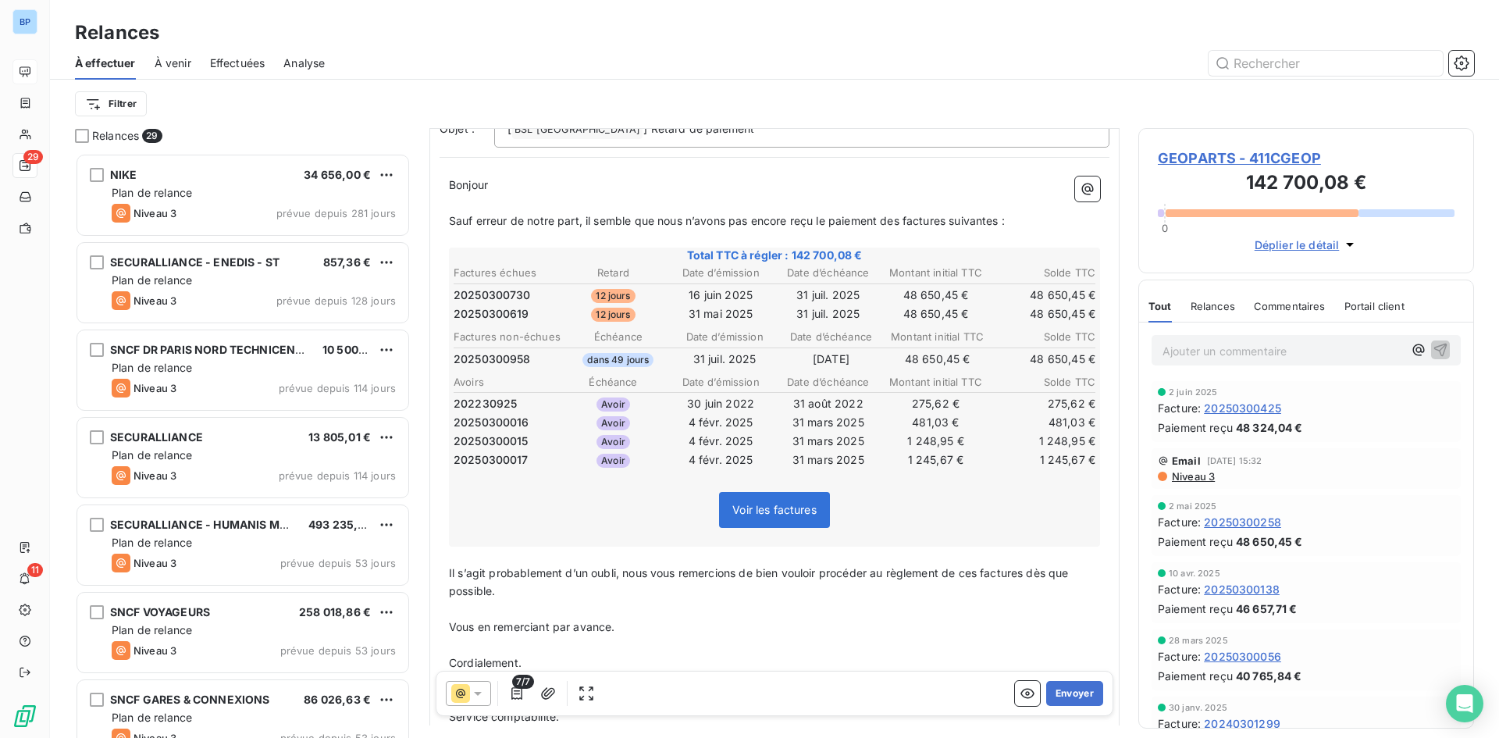
scroll to position [233, 0]
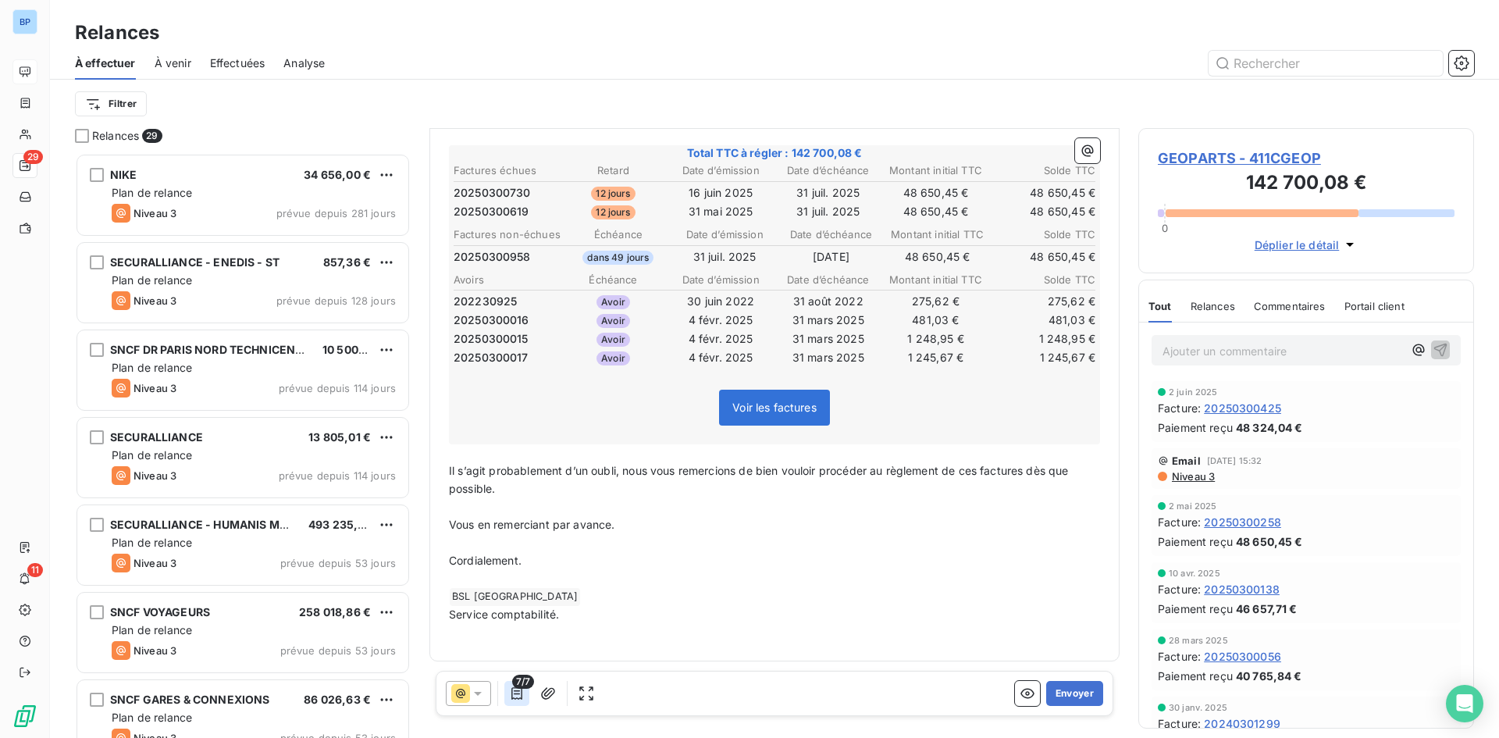
click at [519, 698] on icon "button" at bounding box center [517, 694] width 16 height 16
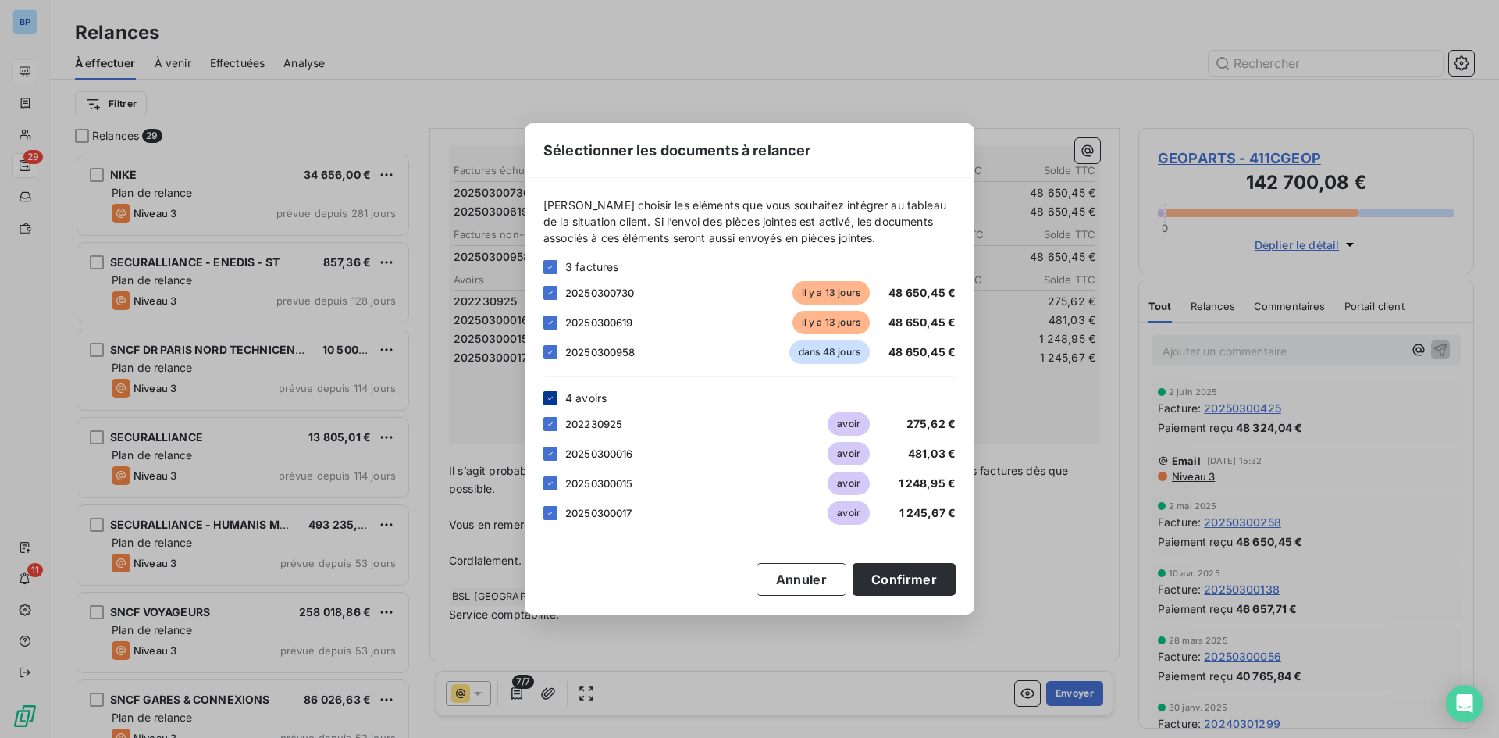
click at [554, 397] on icon at bounding box center [550, 398] width 9 height 9
click at [548, 351] on icon at bounding box center [550, 352] width 9 height 9
click at [929, 585] on button "Confirmer" at bounding box center [904, 579] width 103 height 33
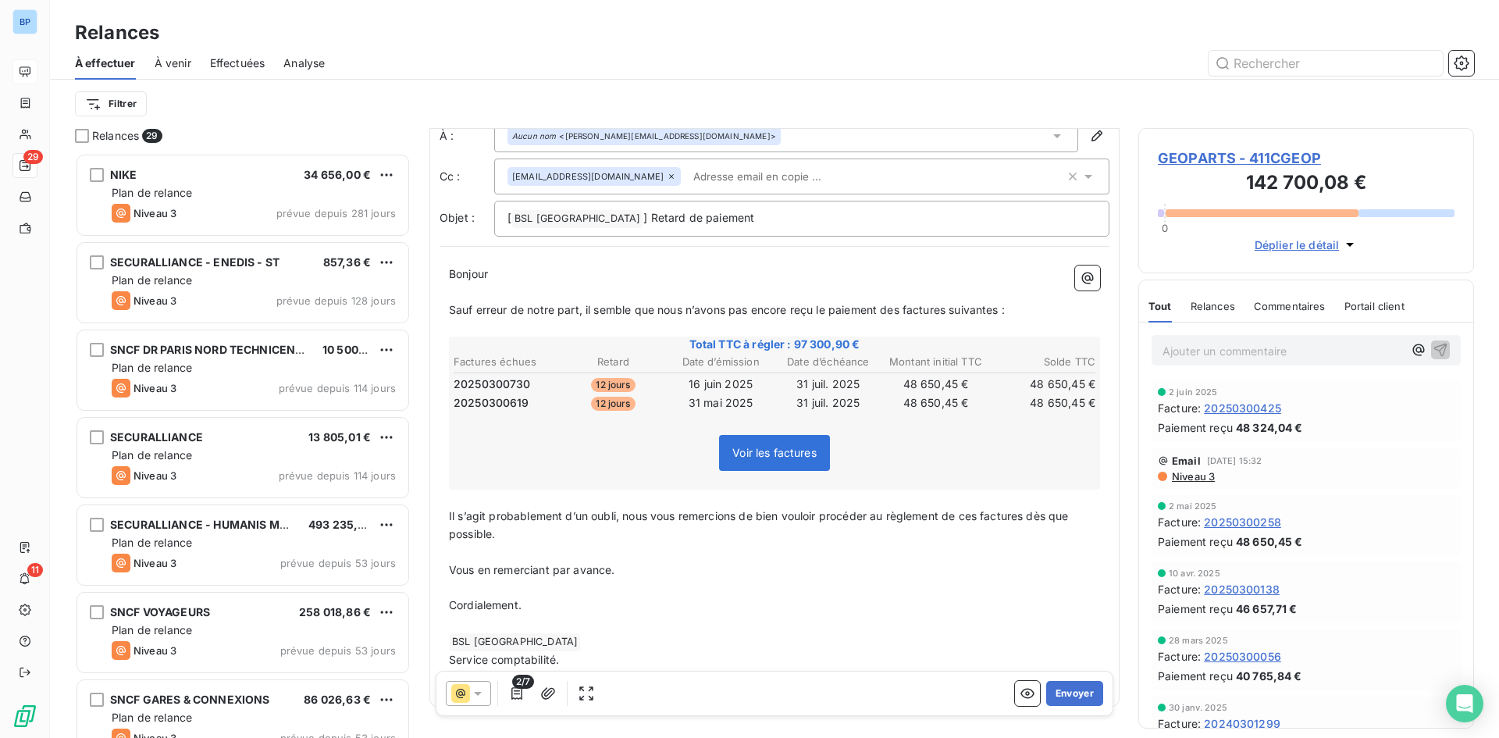
scroll to position [0, 0]
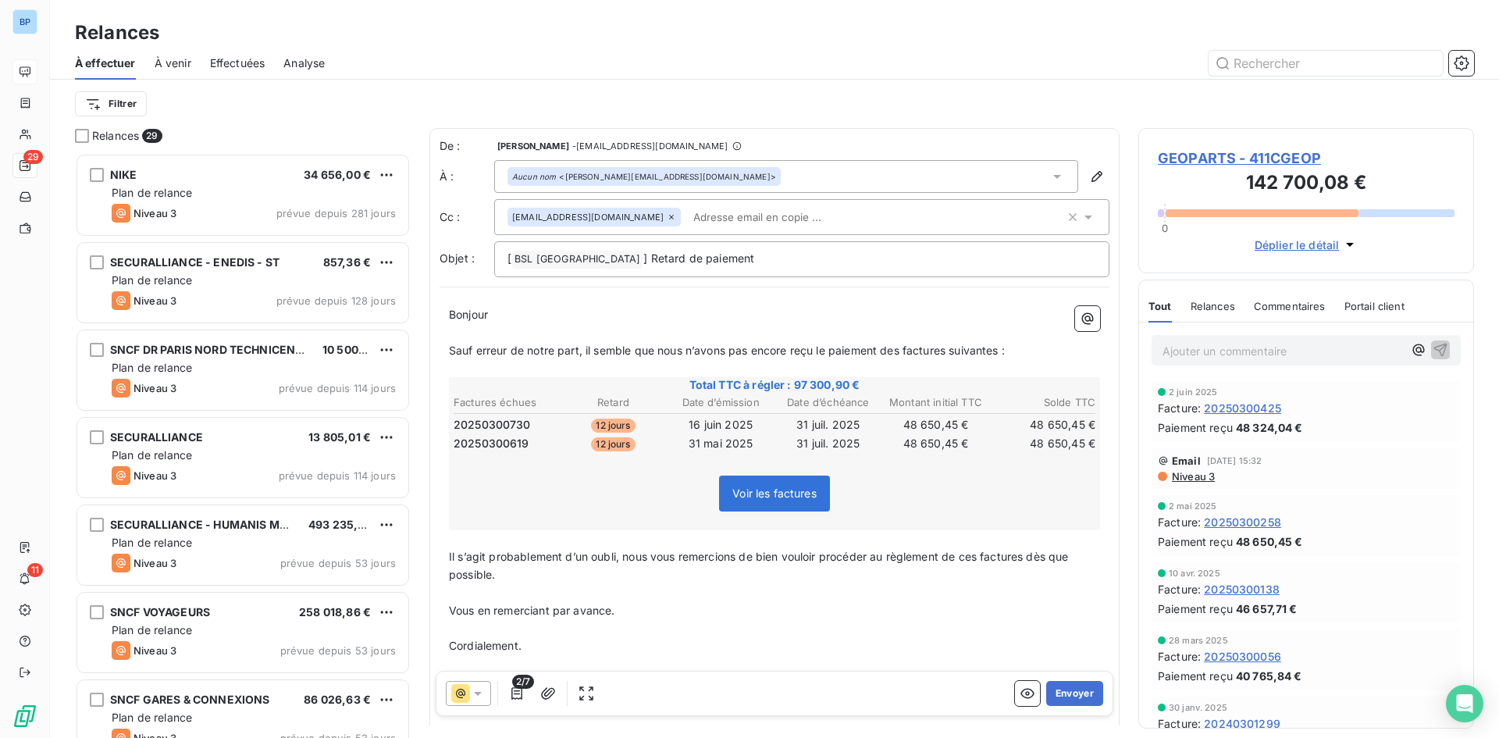
click at [756, 220] on input "text" at bounding box center [777, 216] width 180 height 23
click at [766, 213] on input "text" at bounding box center [777, 216] width 180 height 23
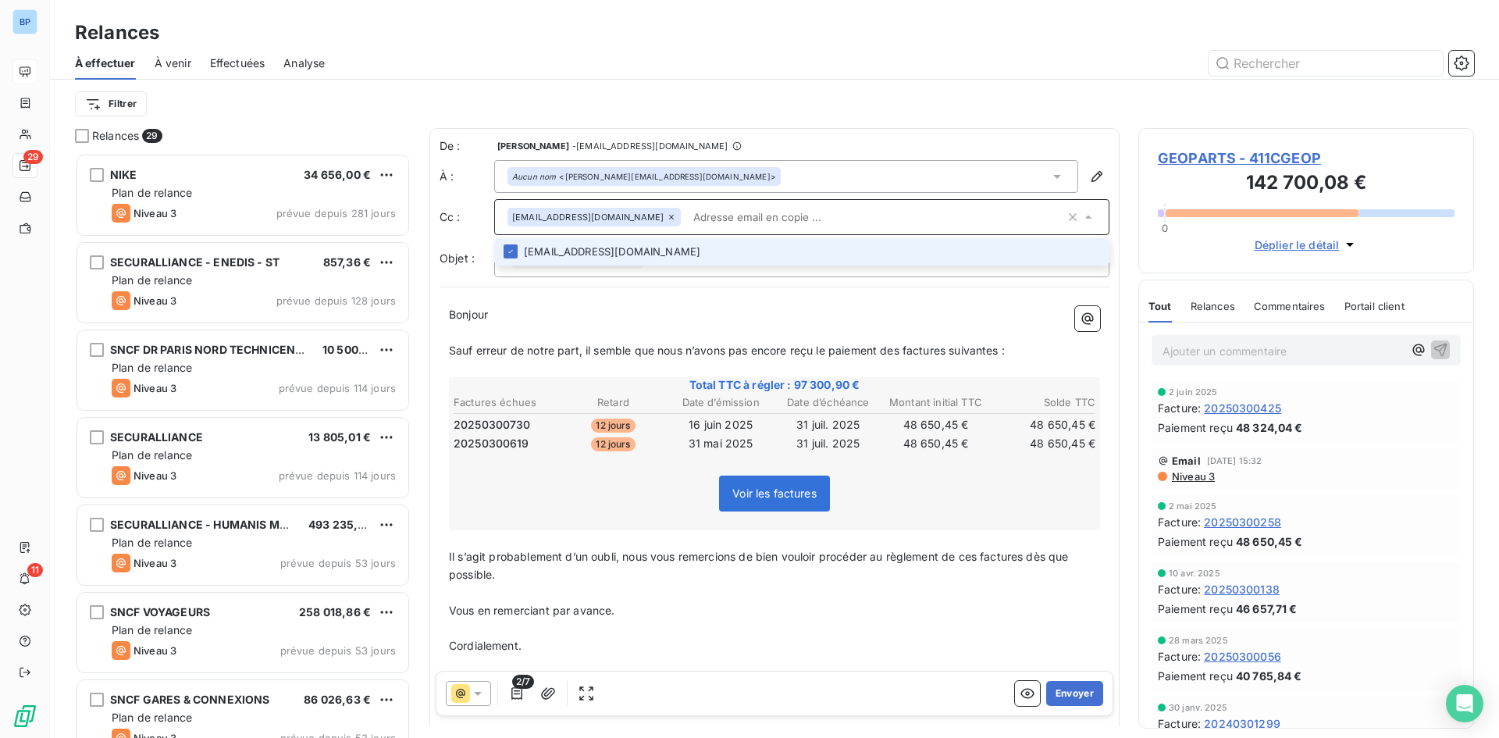
paste input "[EMAIL_ADDRESS][DOMAIN_NAME]"
type input "[EMAIL_ADDRESS][DOMAIN_NAME]"
click at [659, 245] on li "[EMAIL_ADDRESS][DOMAIN_NAME]" at bounding box center [801, 251] width 615 height 27
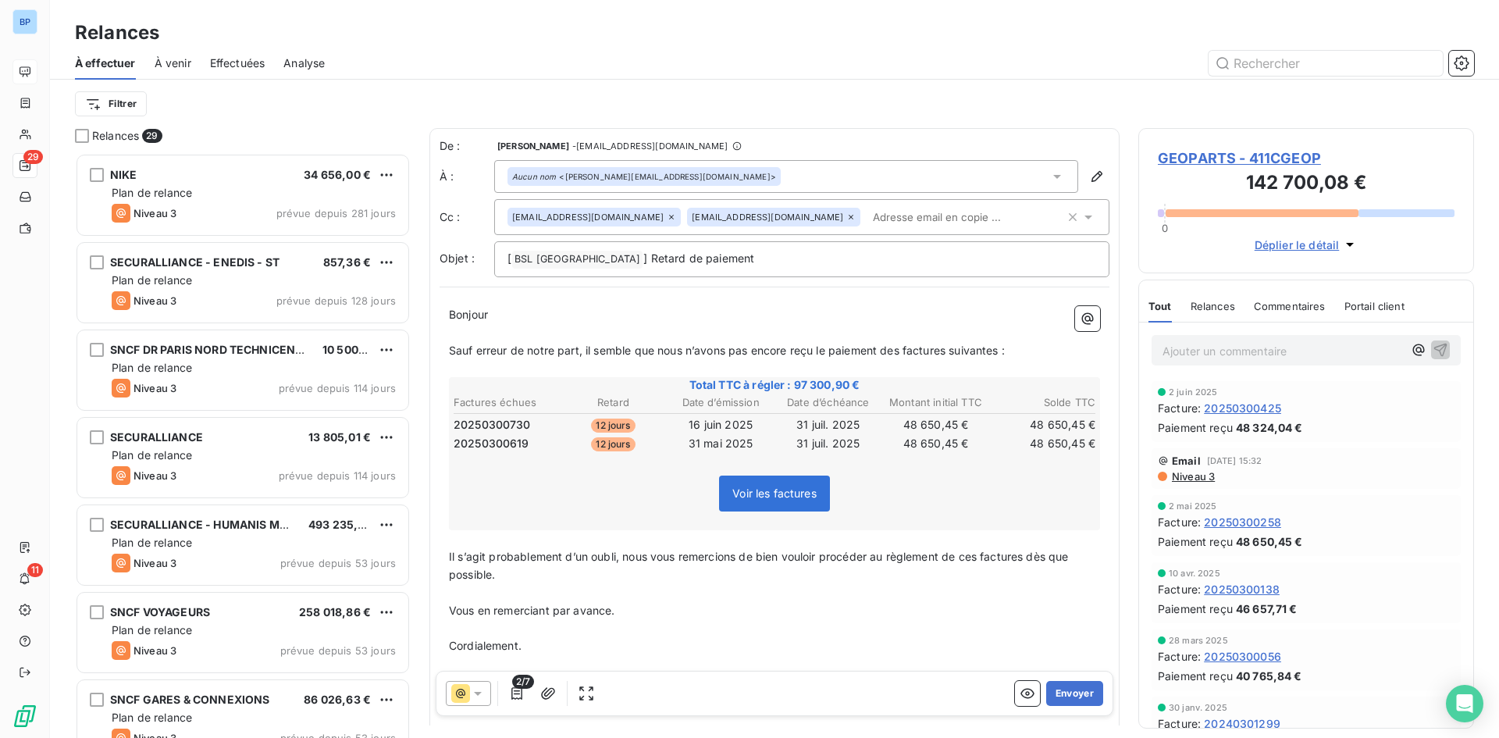
click at [722, 293] on div "De : REOUVEN TAPIERO - rappels@leanpay.io À : Aucun nom <corinne.guenebaut@geod…" at bounding box center [775, 437] width 690 height 619
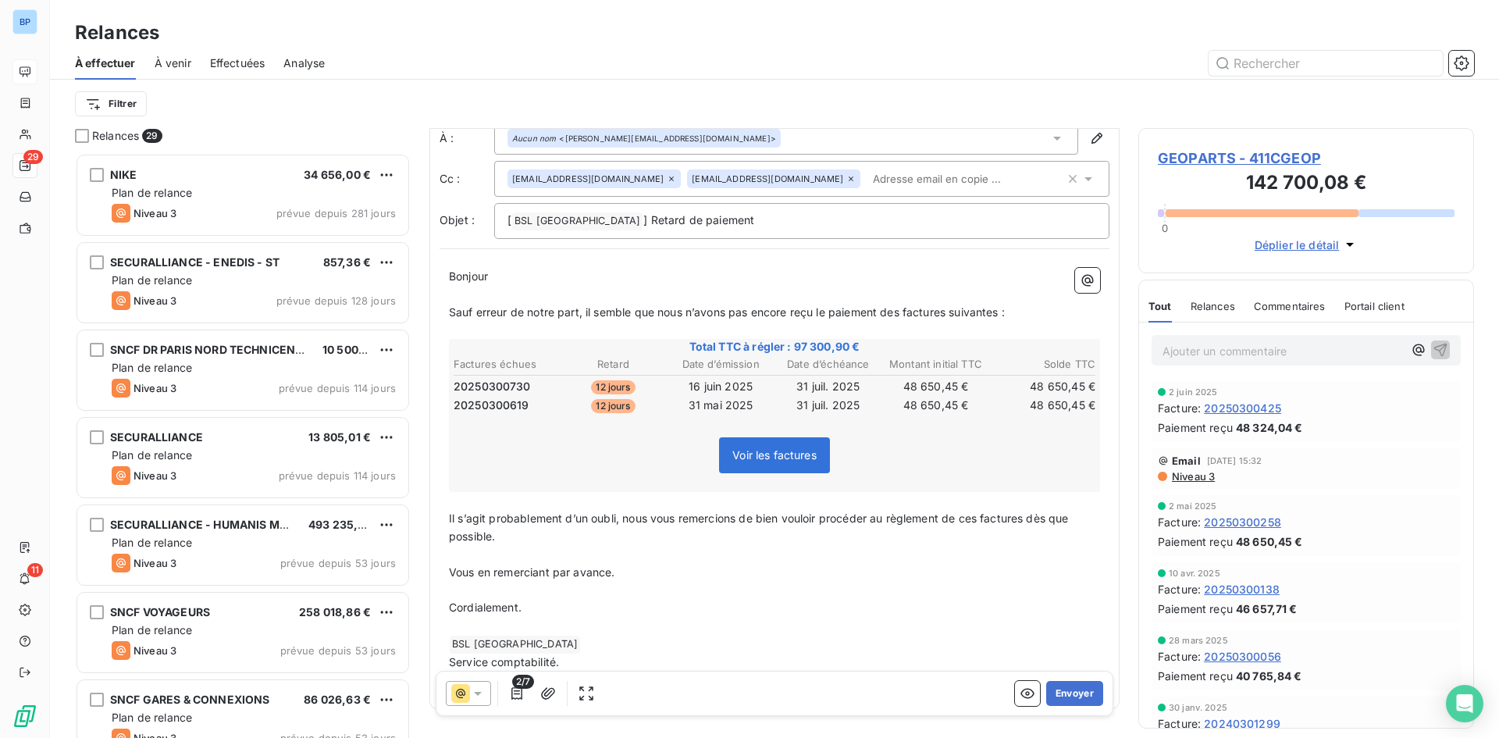
scroll to position [87, 0]
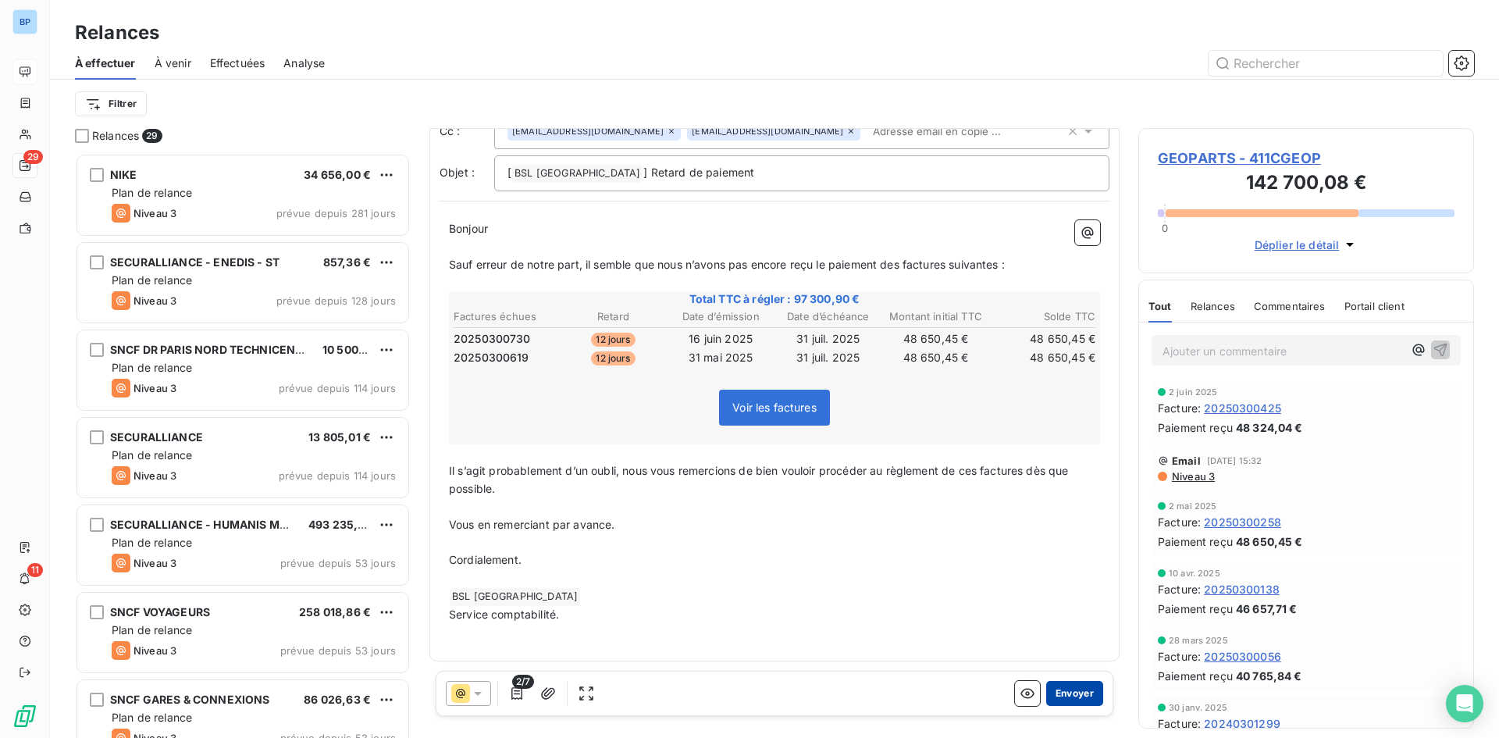
click at [1057, 700] on button "Envoyer" at bounding box center [1074, 693] width 57 height 25
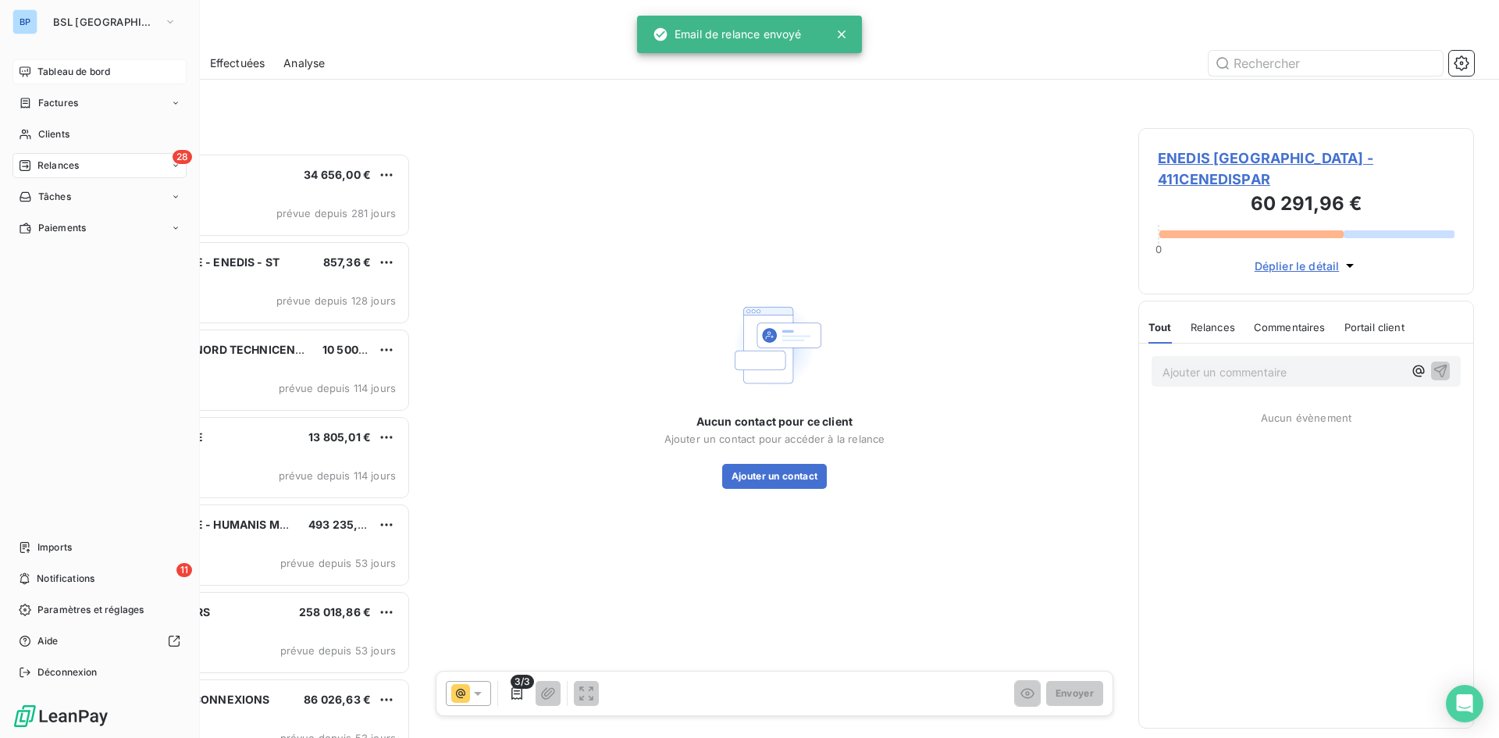
click at [36, 70] on div "Tableau de bord" at bounding box center [99, 71] width 174 height 25
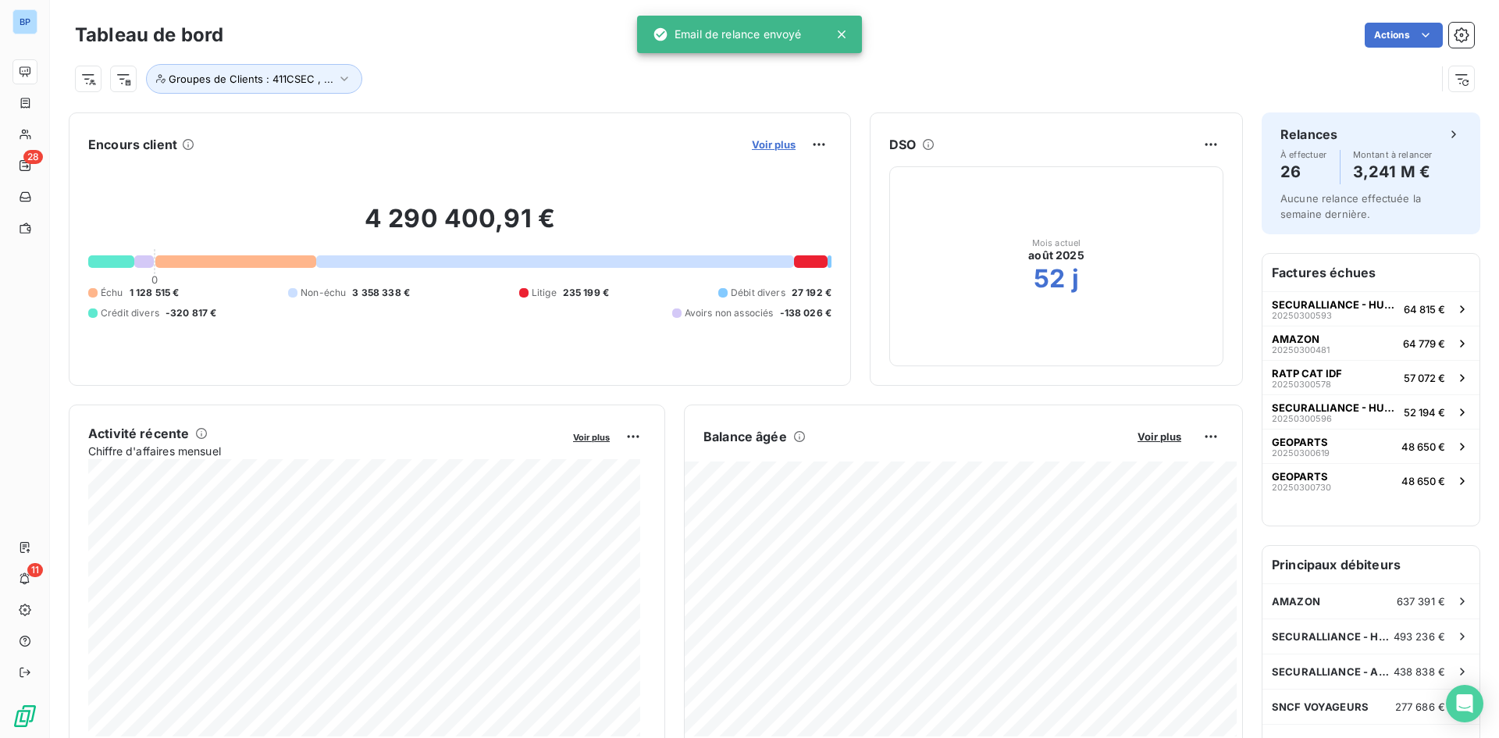
click at [755, 147] on span "Voir plus" at bounding box center [774, 144] width 44 height 12
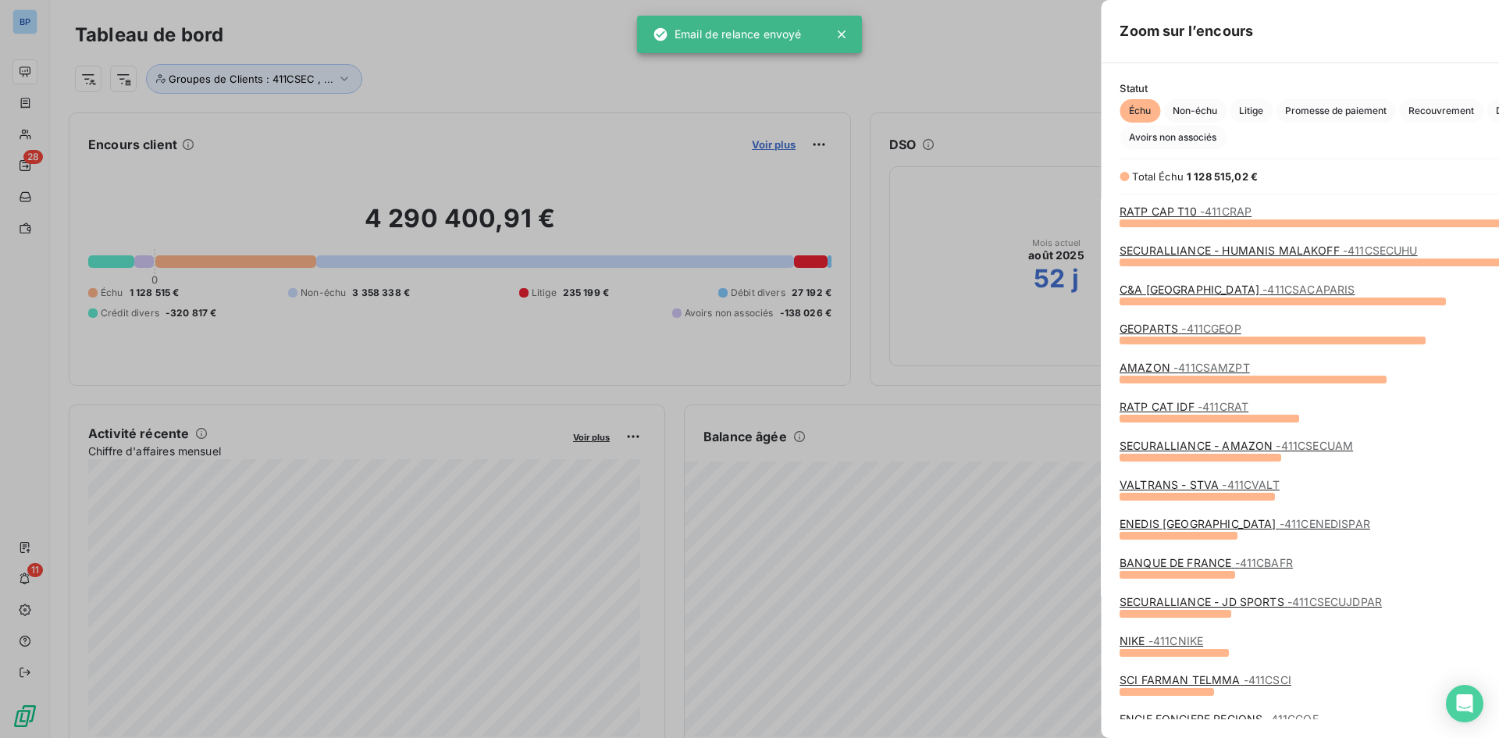
scroll to position [726, 588]
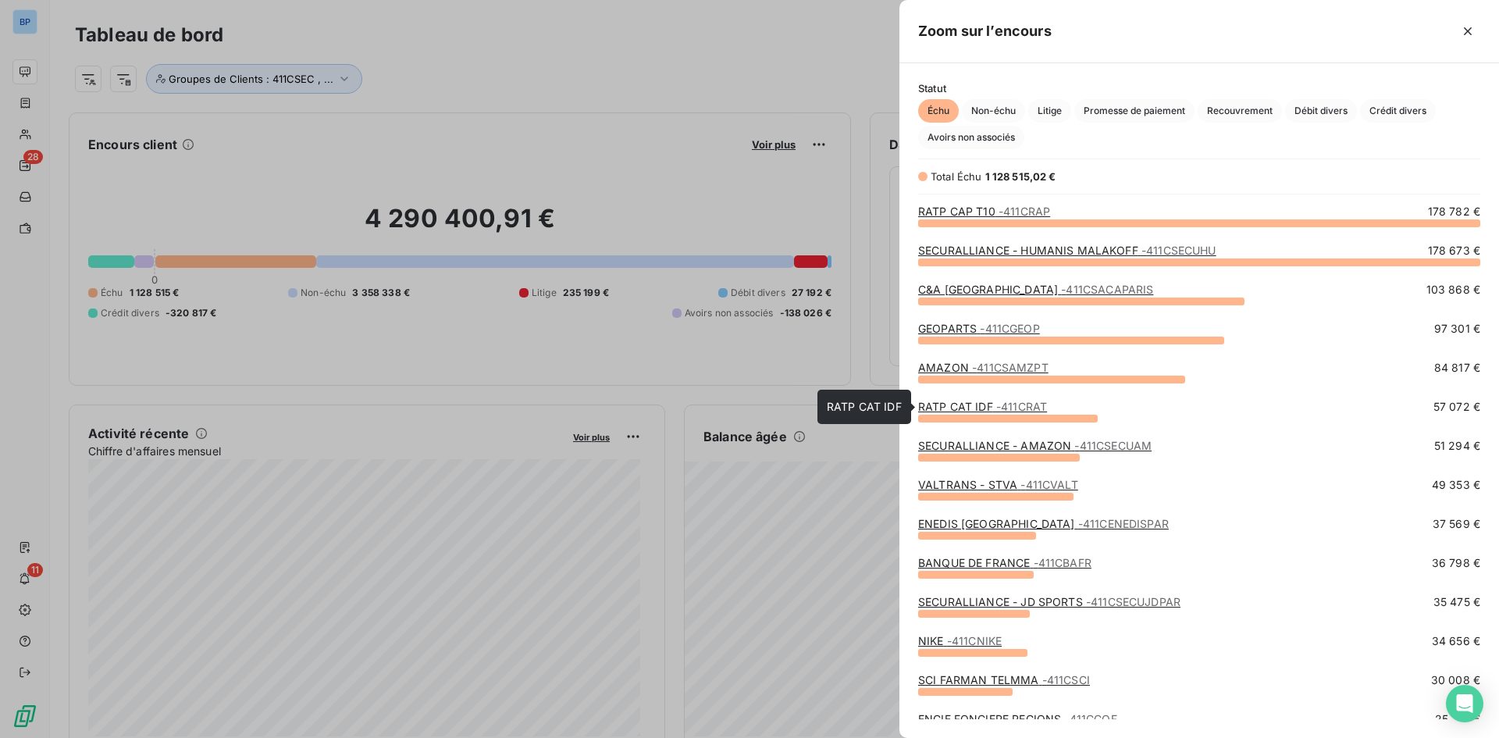
click at [965, 405] on link "RATP CAT IDF - 411CRAT" at bounding box center [982, 406] width 129 height 13
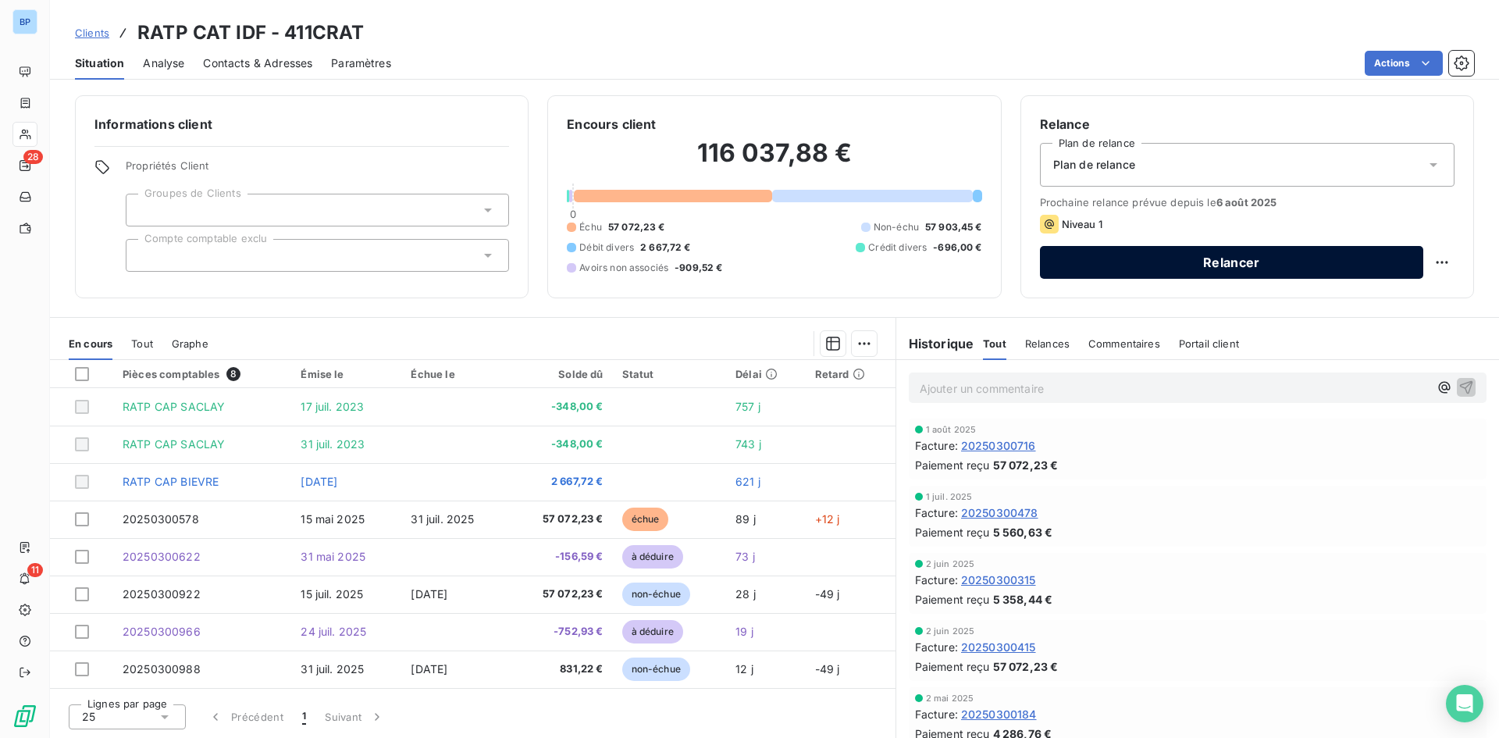
click at [1235, 250] on button "Relancer" at bounding box center [1231, 262] width 383 height 33
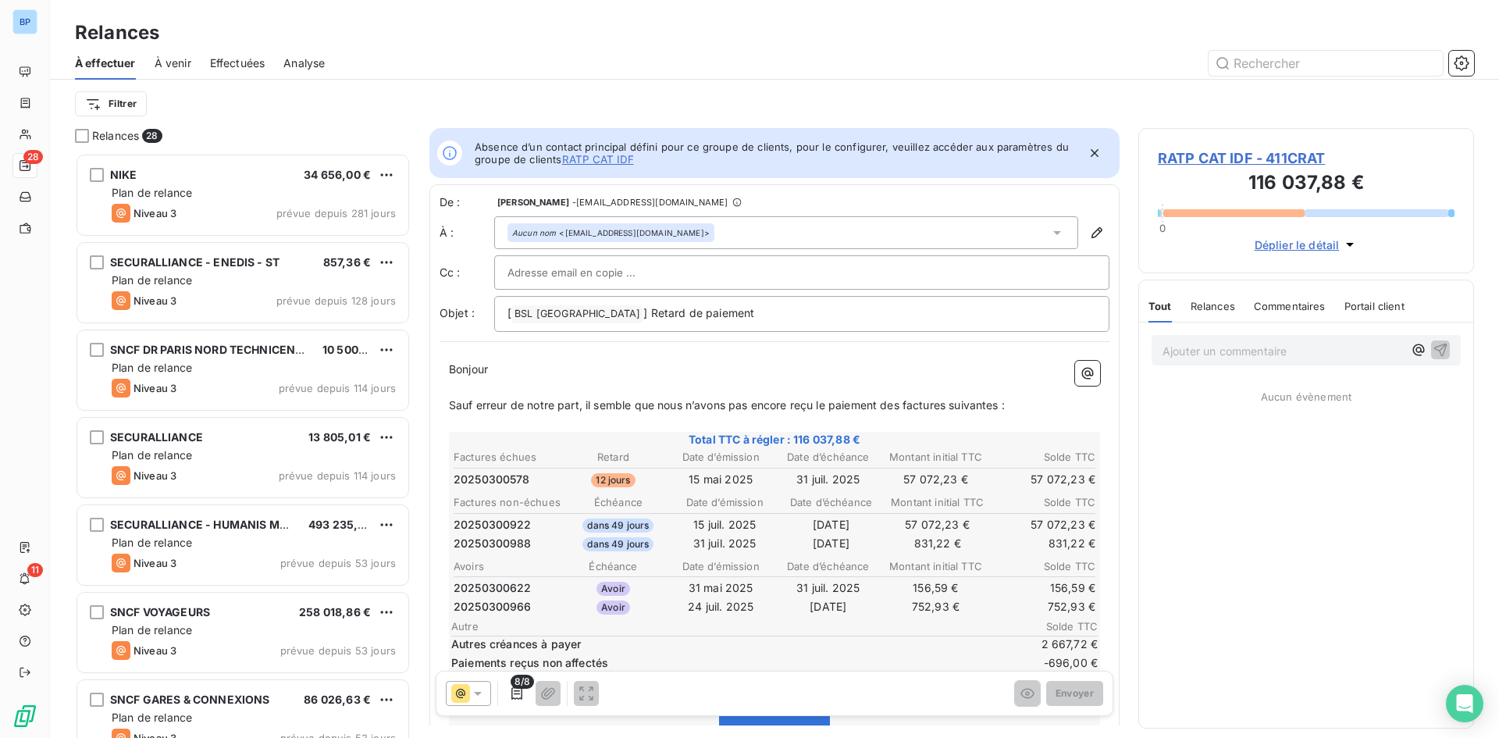
scroll to position [573, 324]
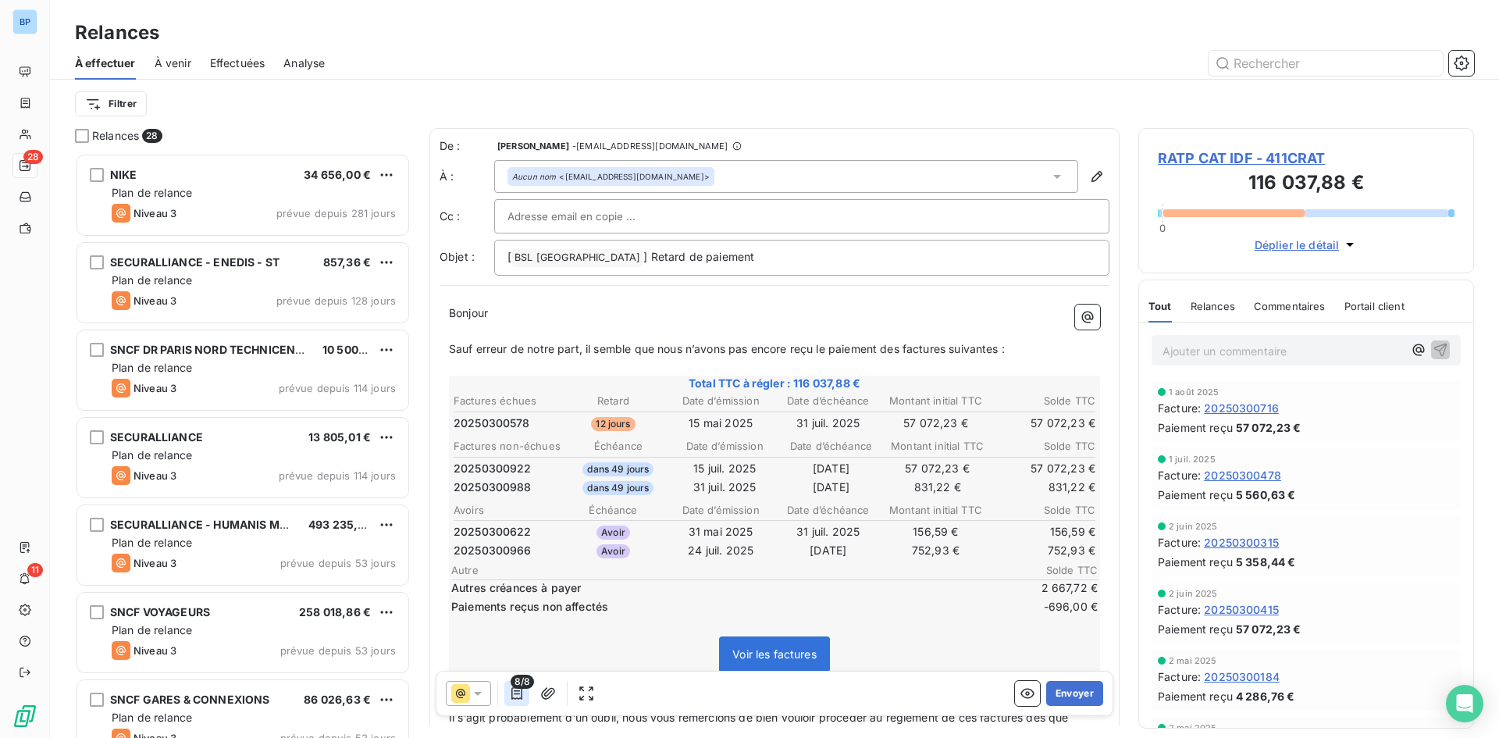
click at [517, 696] on icon "button" at bounding box center [517, 694] width 16 height 16
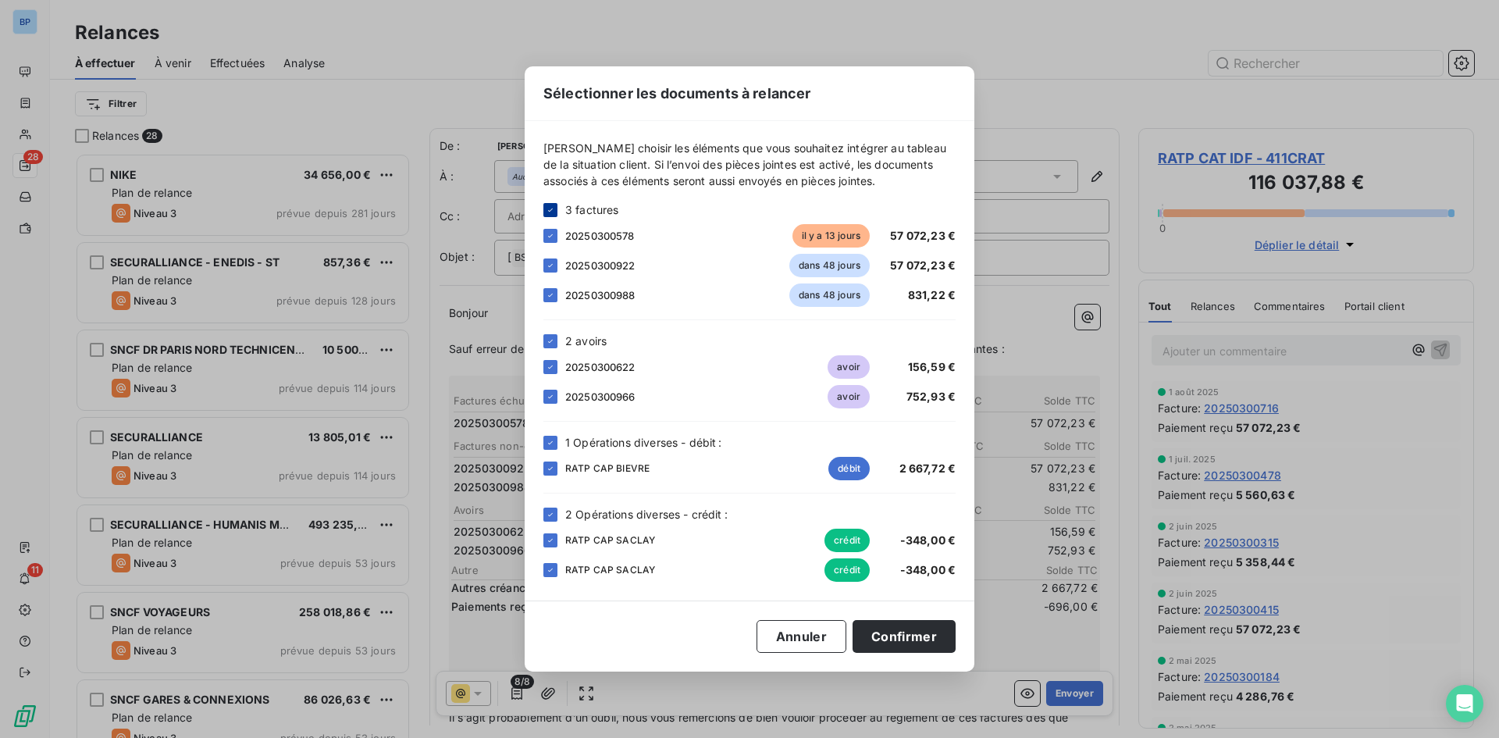
click at [551, 207] on icon at bounding box center [550, 209] width 9 height 9
click at [554, 346] on div at bounding box center [551, 341] width 14 height 14
click at [549, 443] on icon at bounding box center [550, 441] width 5 height 3
click at [547, 513] on icon at bounding box center [550, 514] width 9 height 9
click at [551, 231] on div at bounding box center [551, 236] width 14 height 14
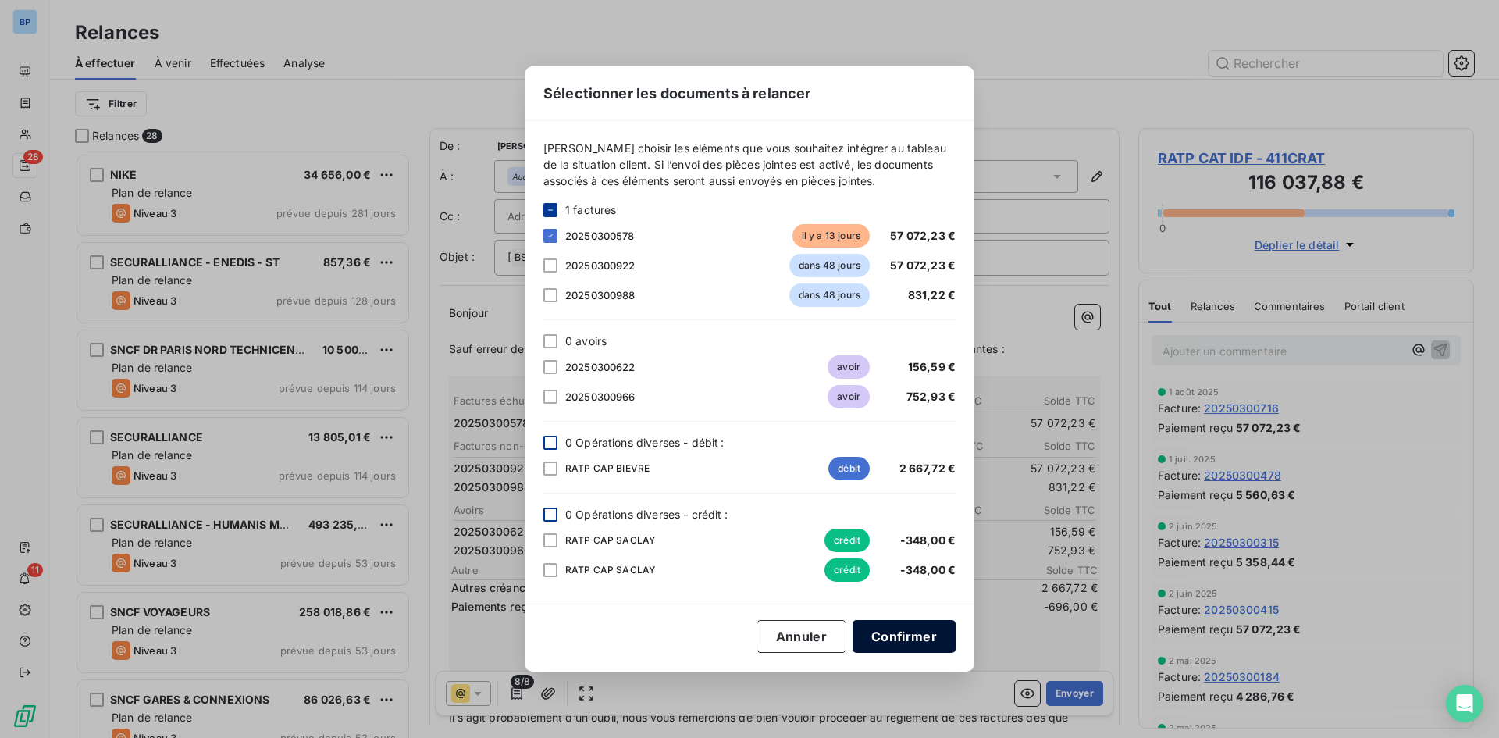
click at [885, 629] on button "Confirmer" at bounding box center [904, 636] width 103 height 33
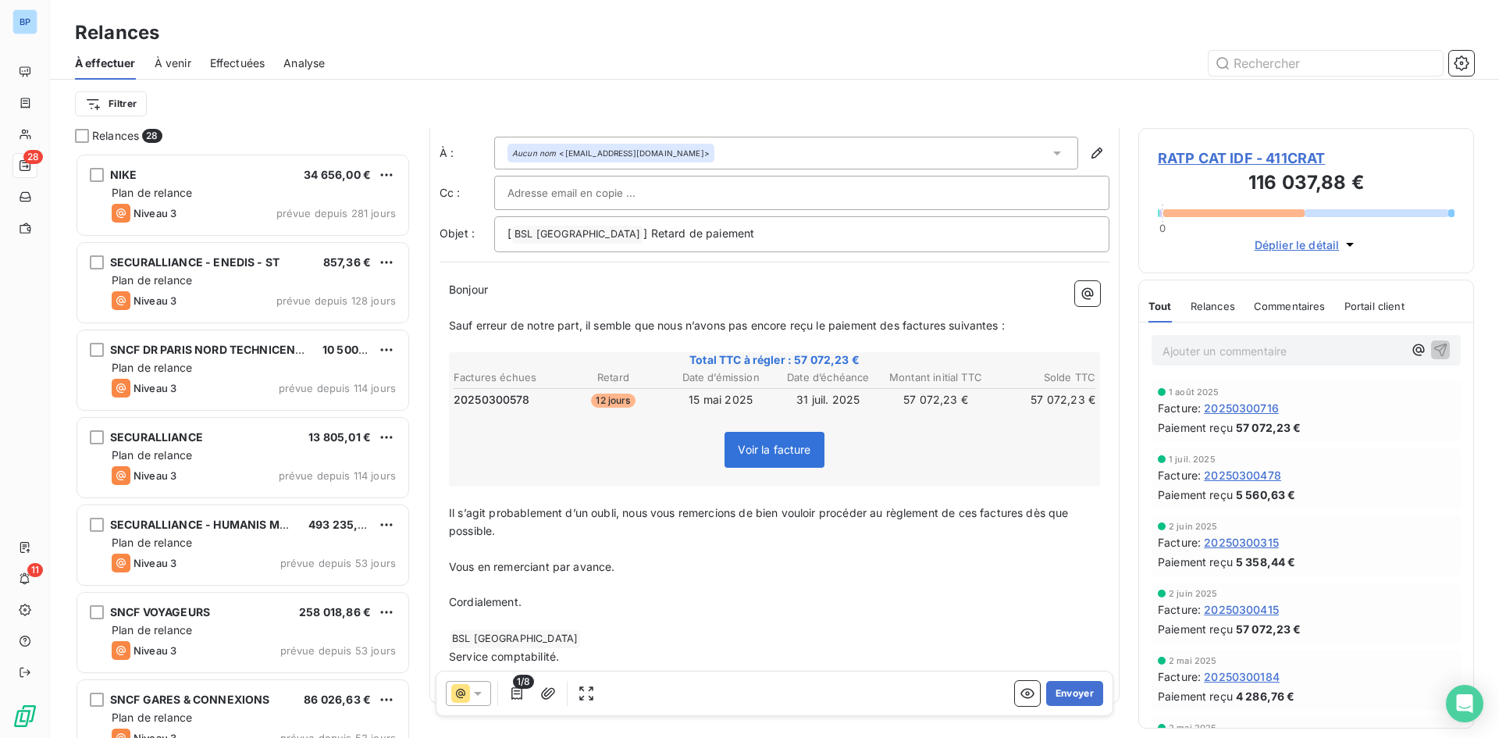
scroll to position [0, 0]
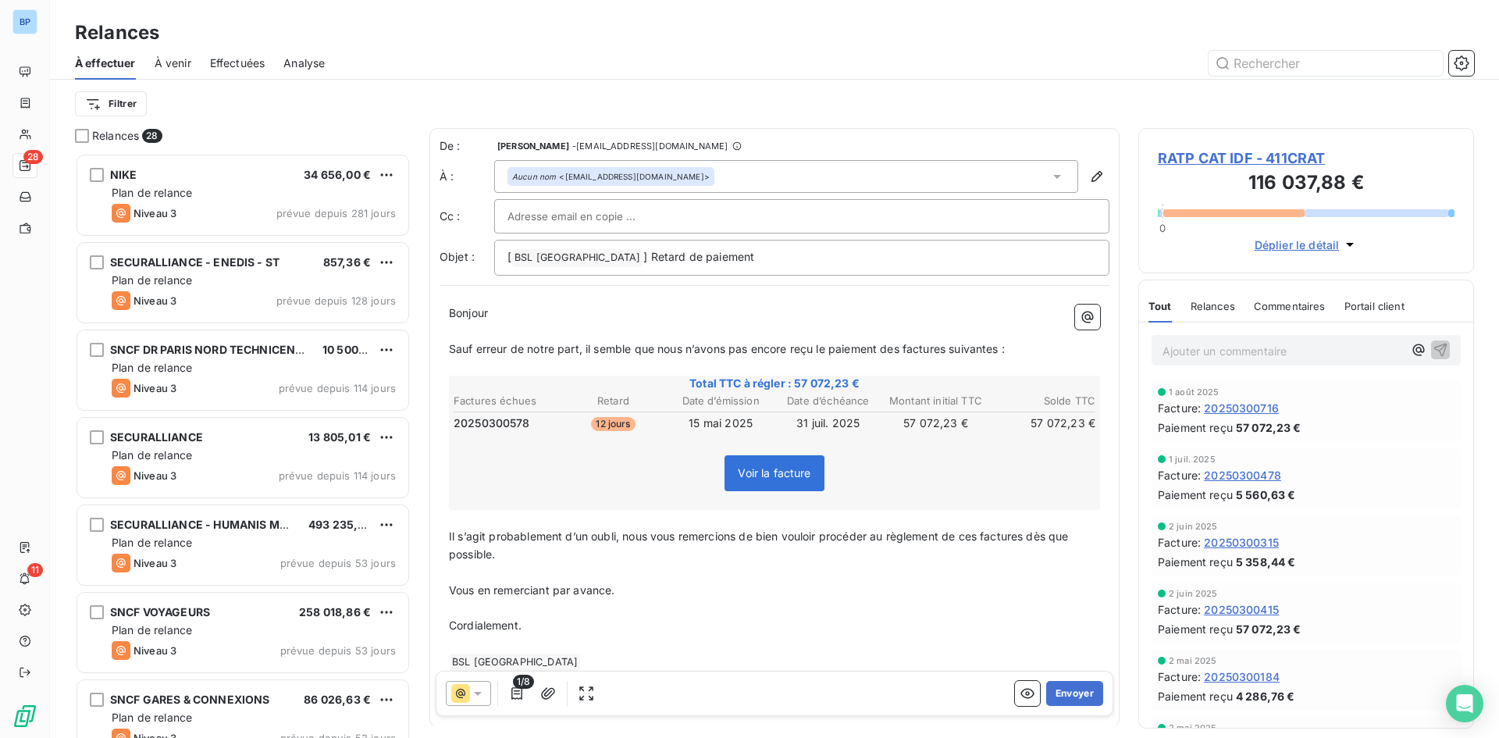
click at [650, 213] on div at bounding box center [802, 216] width 589 height 23
paste input "commercial@groupebsl.com"
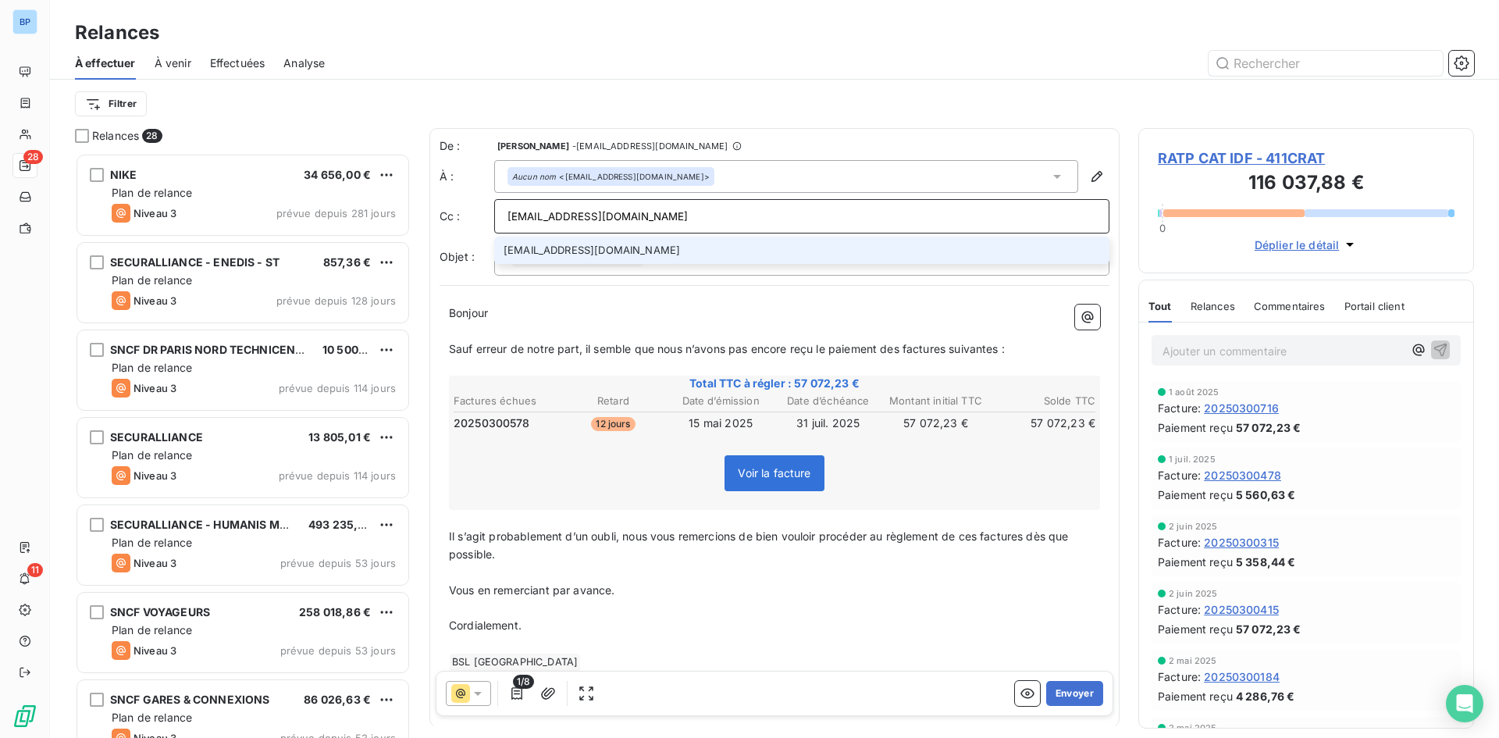
type input "commercial@groupebsl.com"
click at [685, 248] on li "commercial@groupebsl.com" at bounding box center [801, 250] width 615 height 27
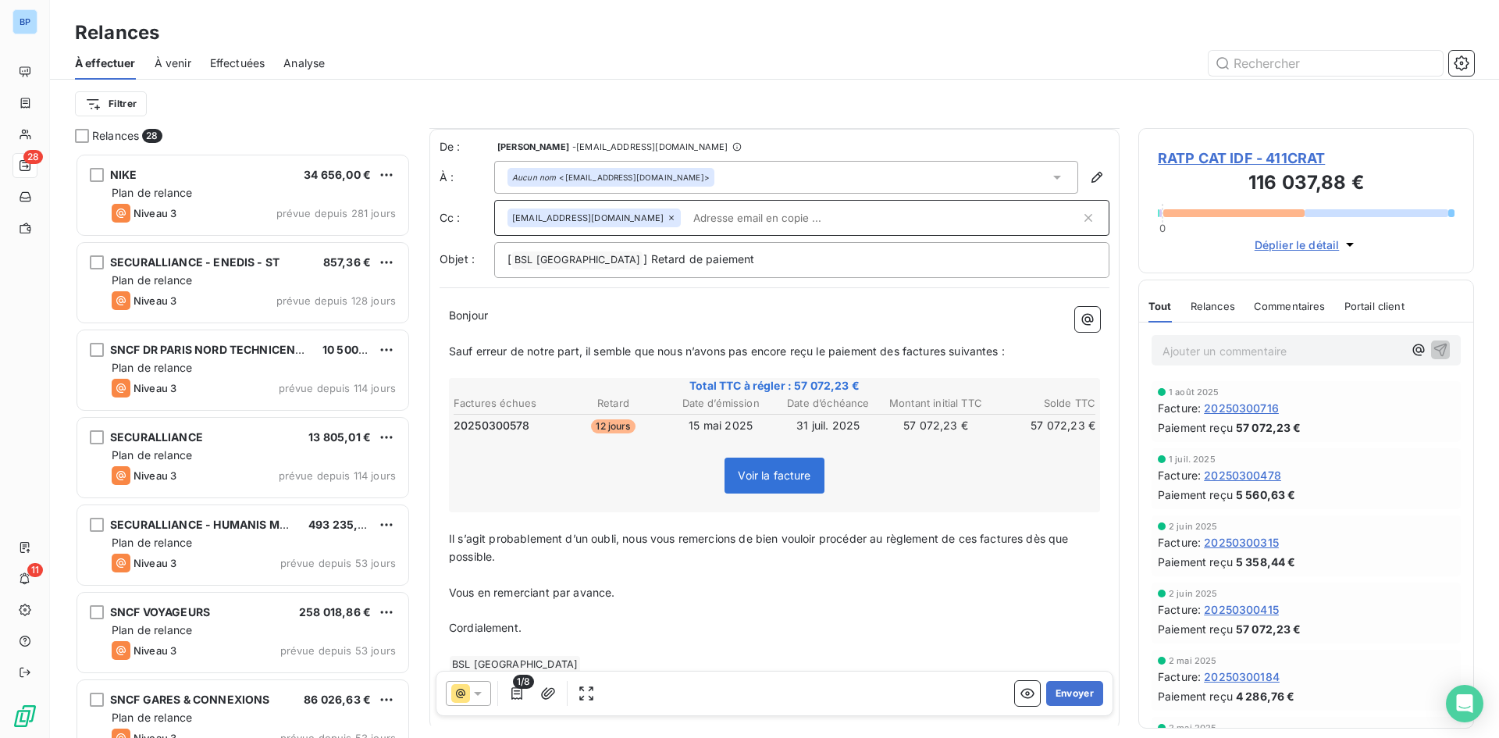
scroll to position [68, 0]
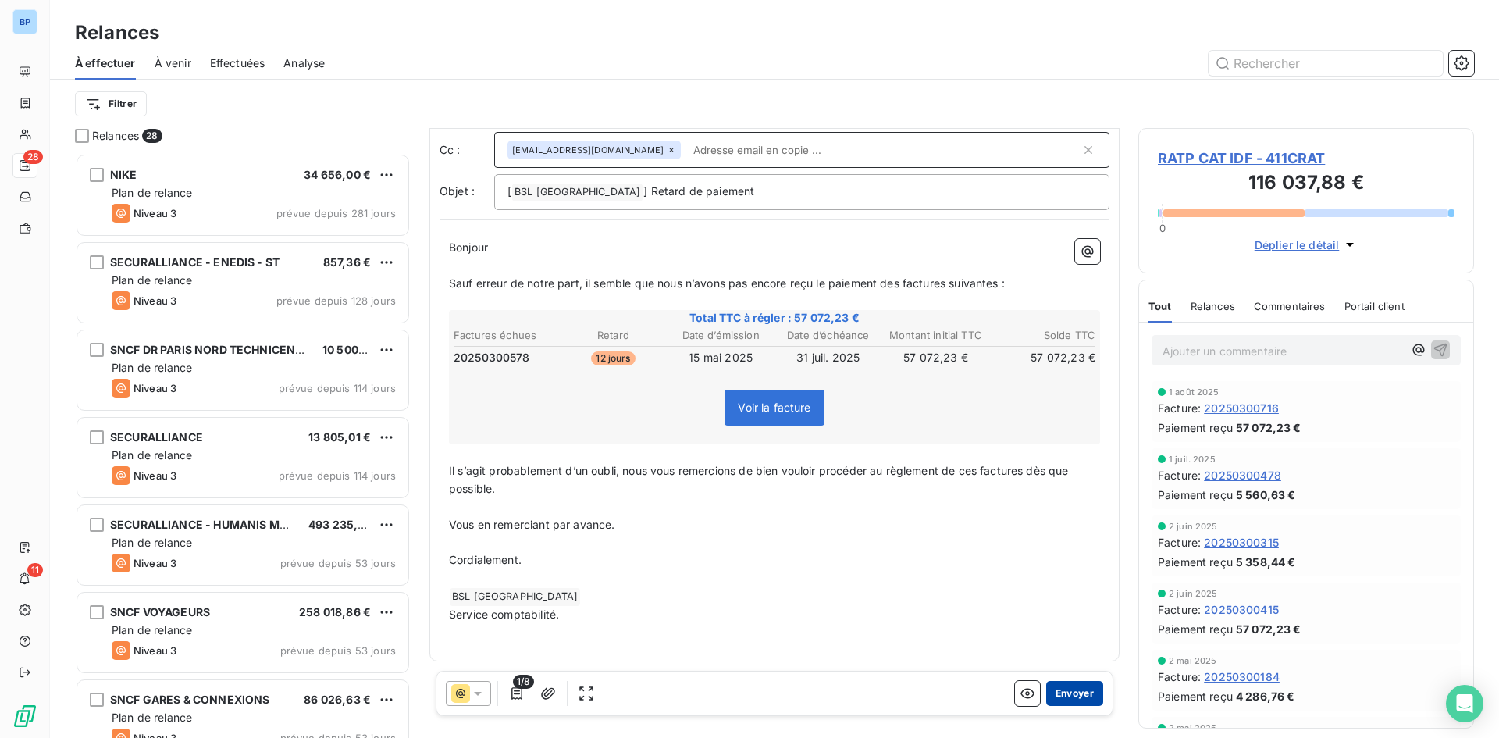
click at [1071, 698] on button "Envoyer" at bounding box center [1074, 693] width 57 height 25
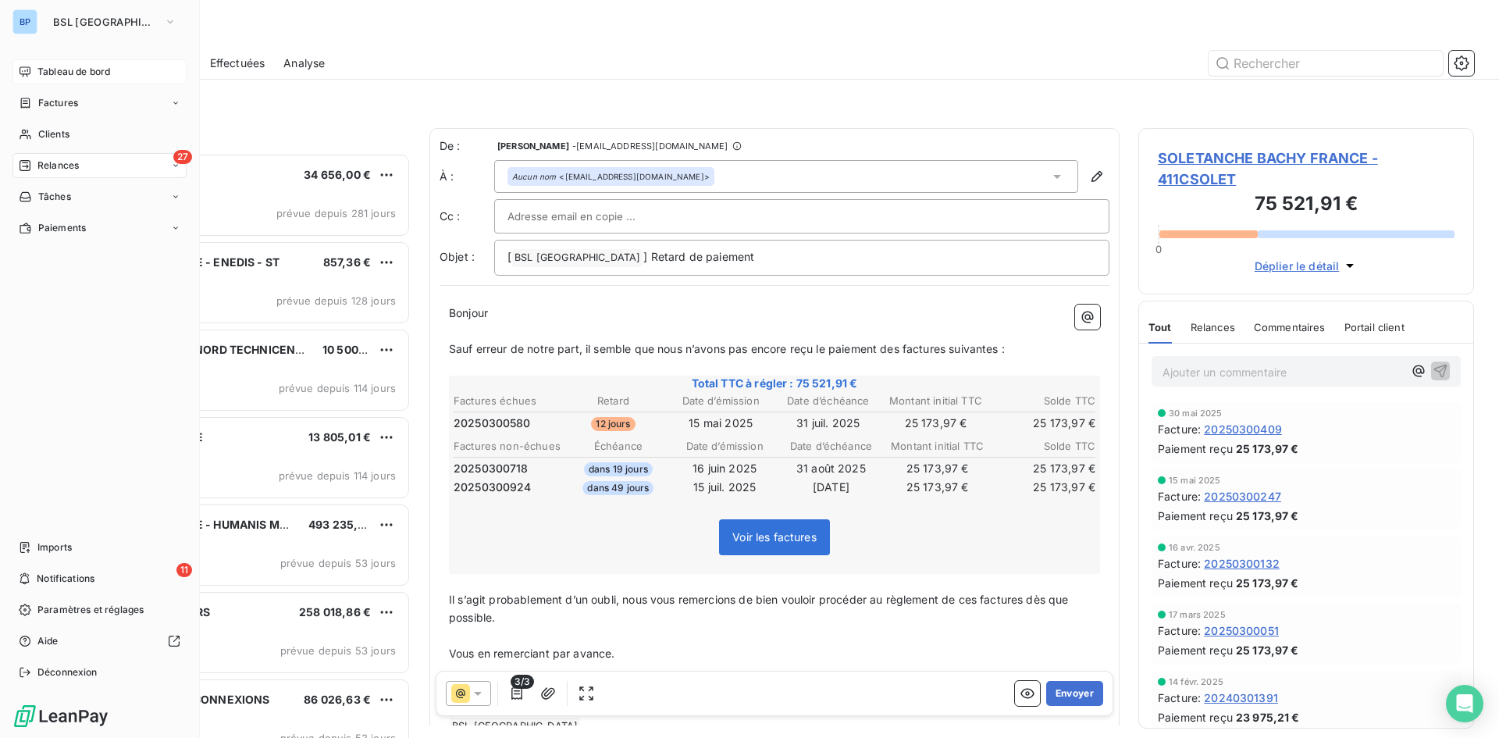
click at [82, 65] on span "Tableau de bord" at bounding box center [73, 72] width 73 height 14
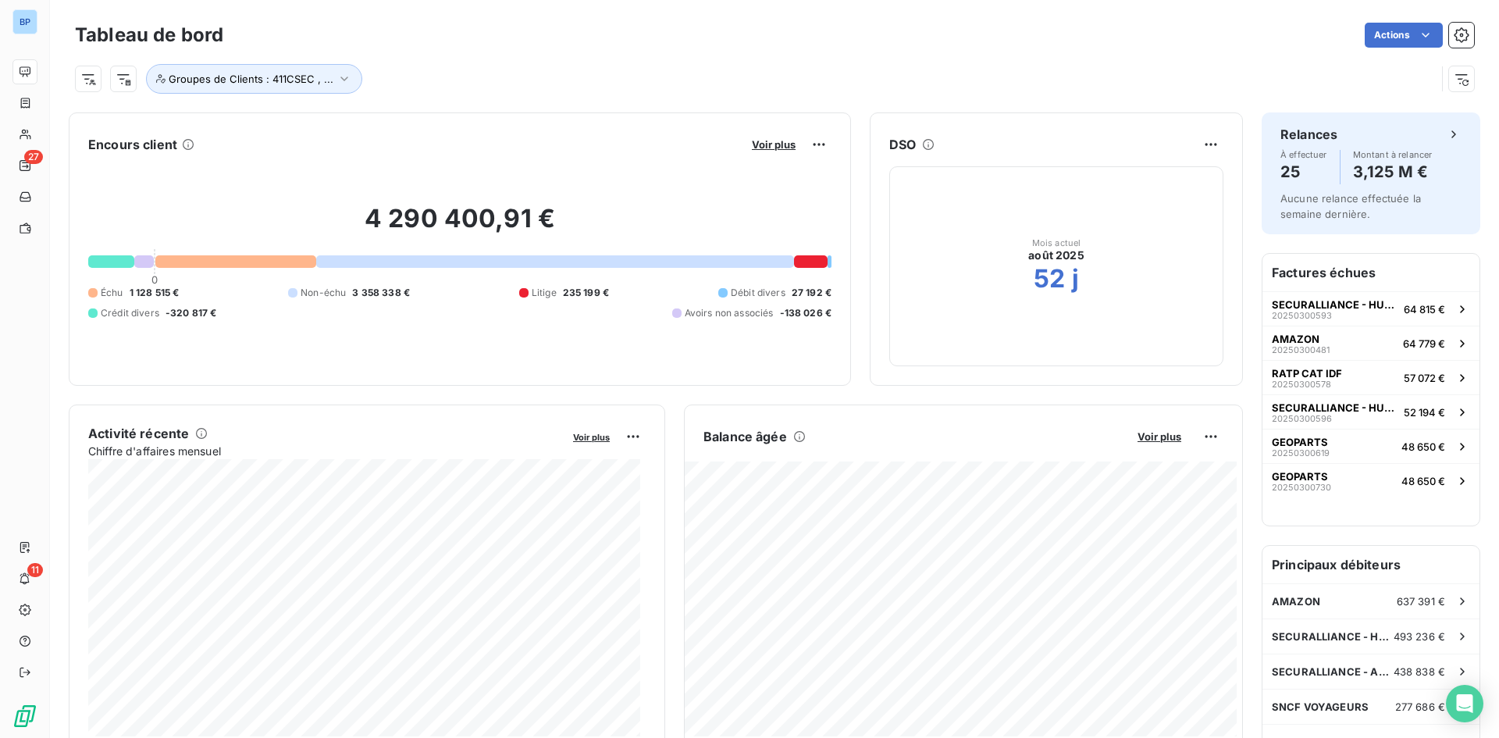
click at [751, 137] on div "Voir plus" at bounding box center [789, 144] width 84 height 25
click at [756, 141] on span "Voir plus" at bounding box center [774, 144] width 44 height 12
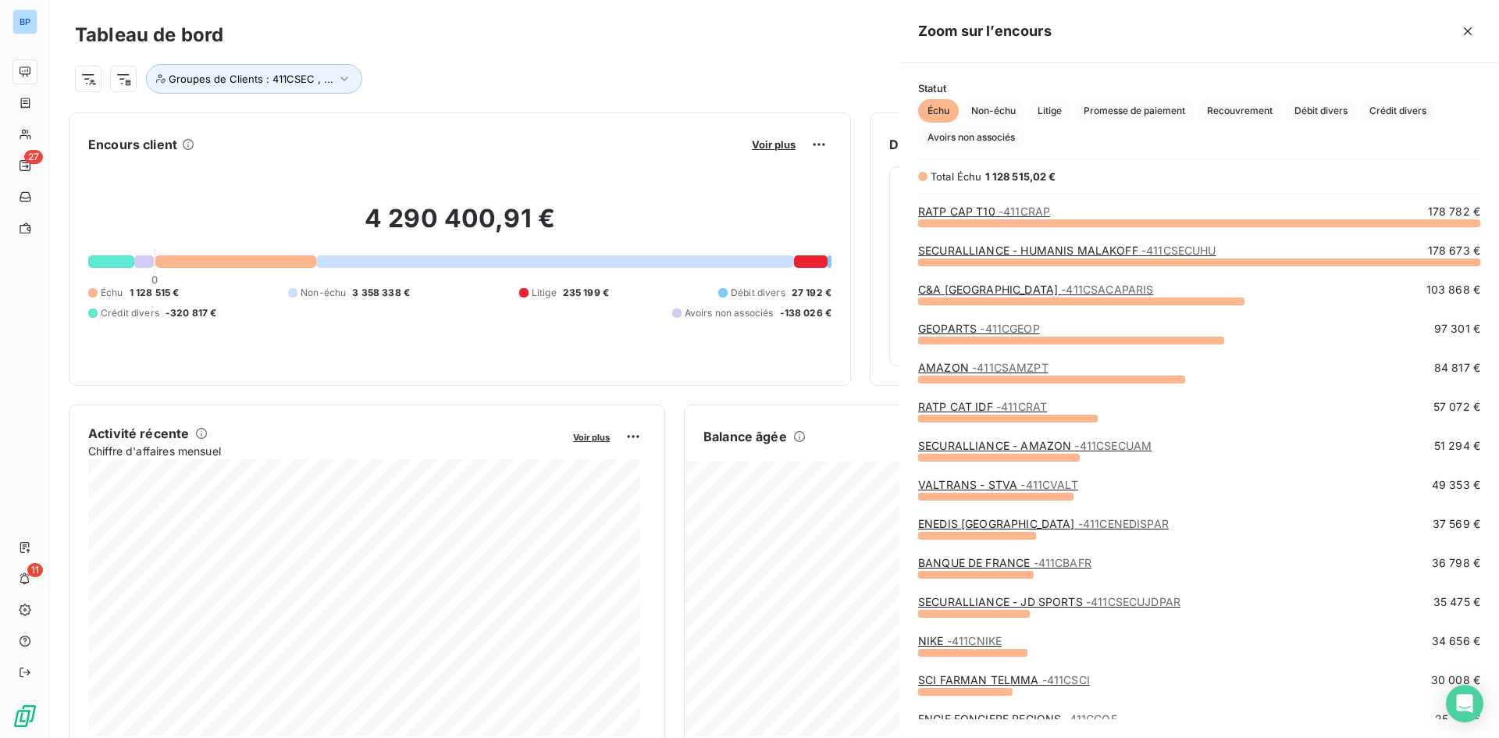
scroll to position [726, 588]
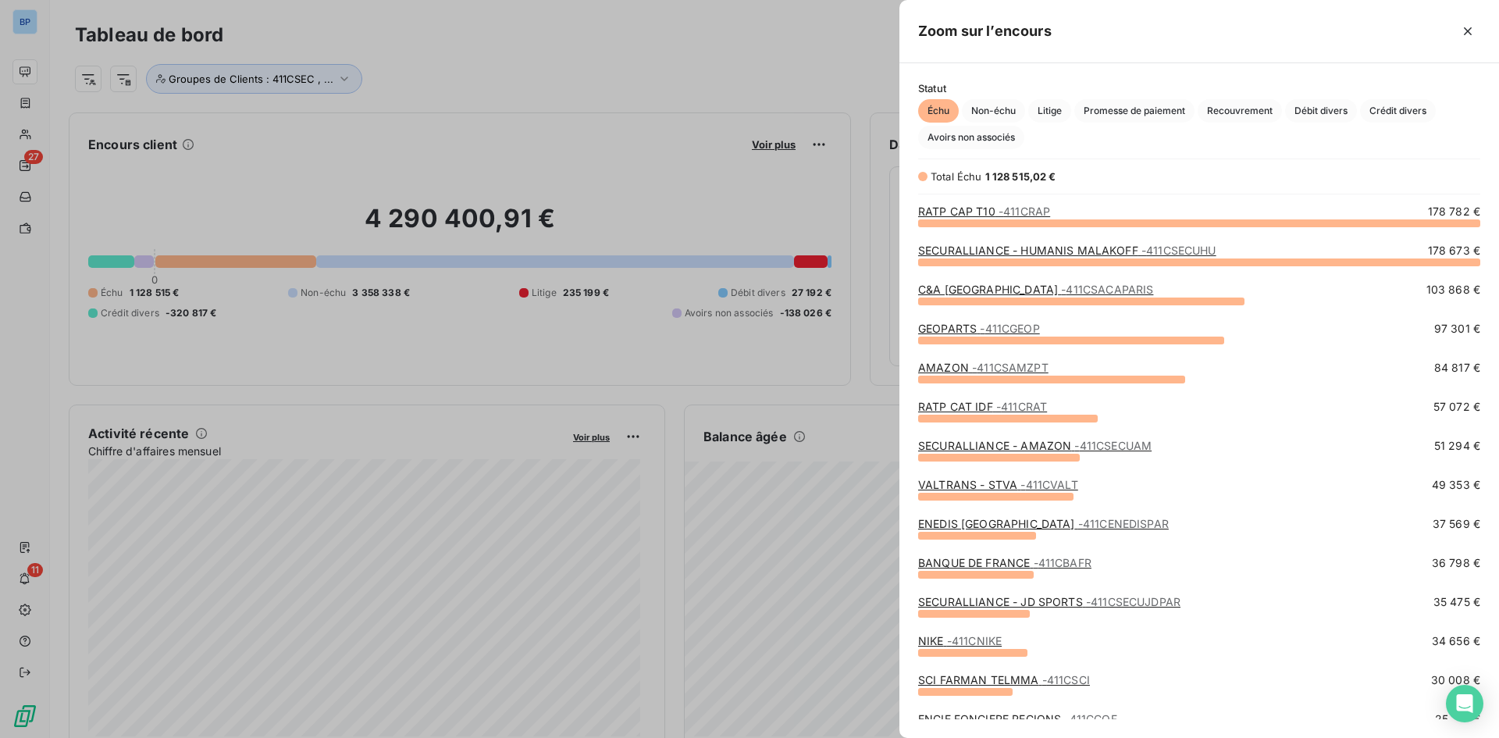
click at [992, 481] on link "VALTRANS - STVA - 411CVALT" at bounding box center [998, 484] width 160 height 13
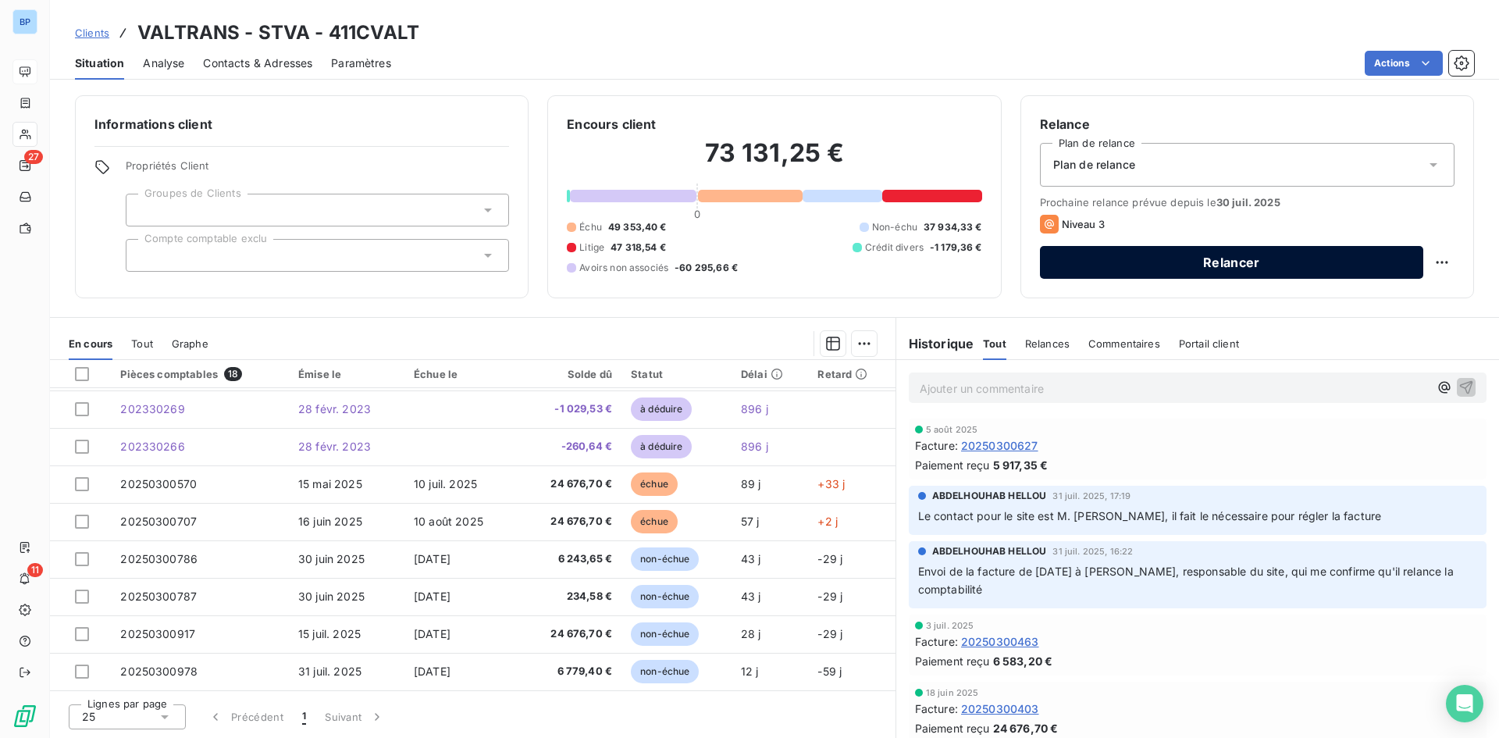
click at [1153, 264] on button "Relancer" at bounding box center [1231, 262] width 383 height 33
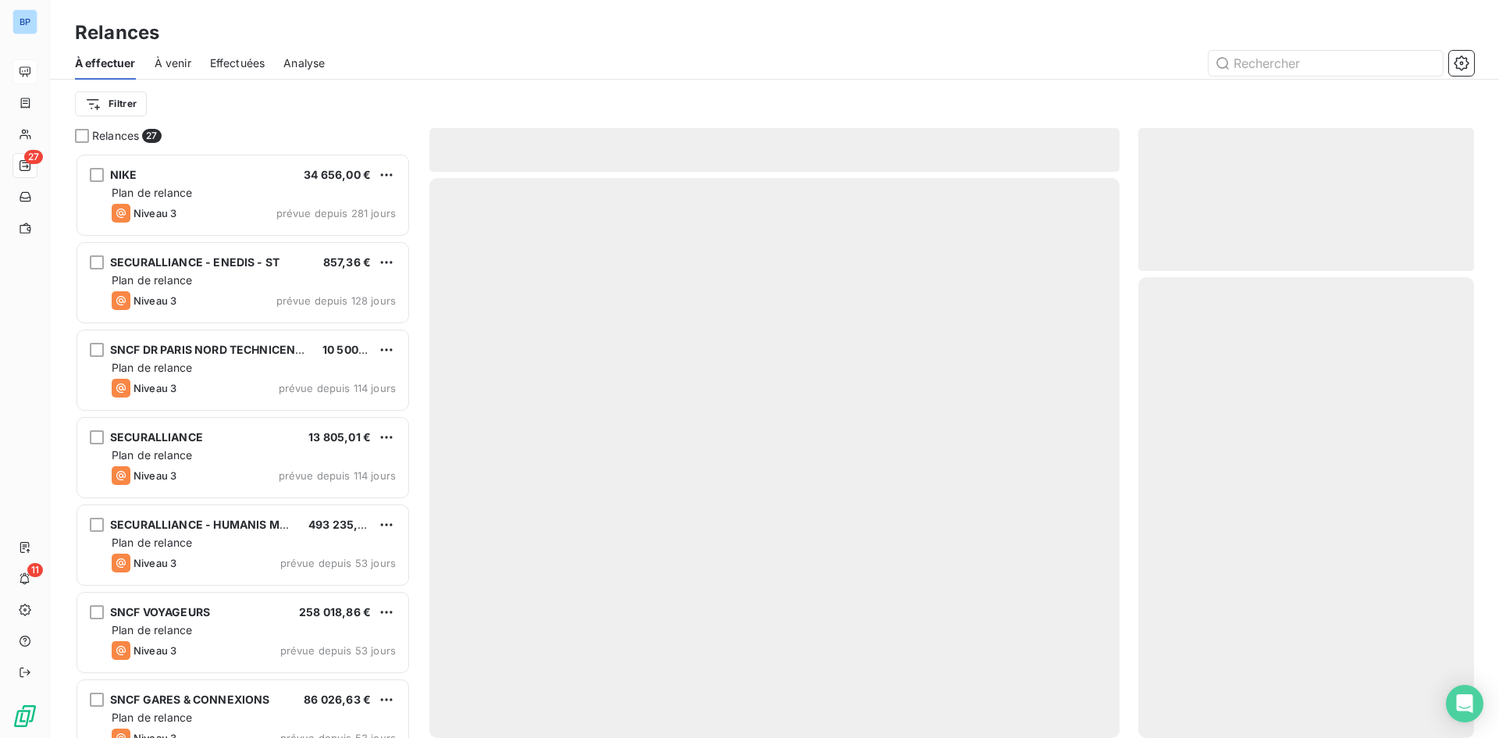
scroll to position [573, 324]
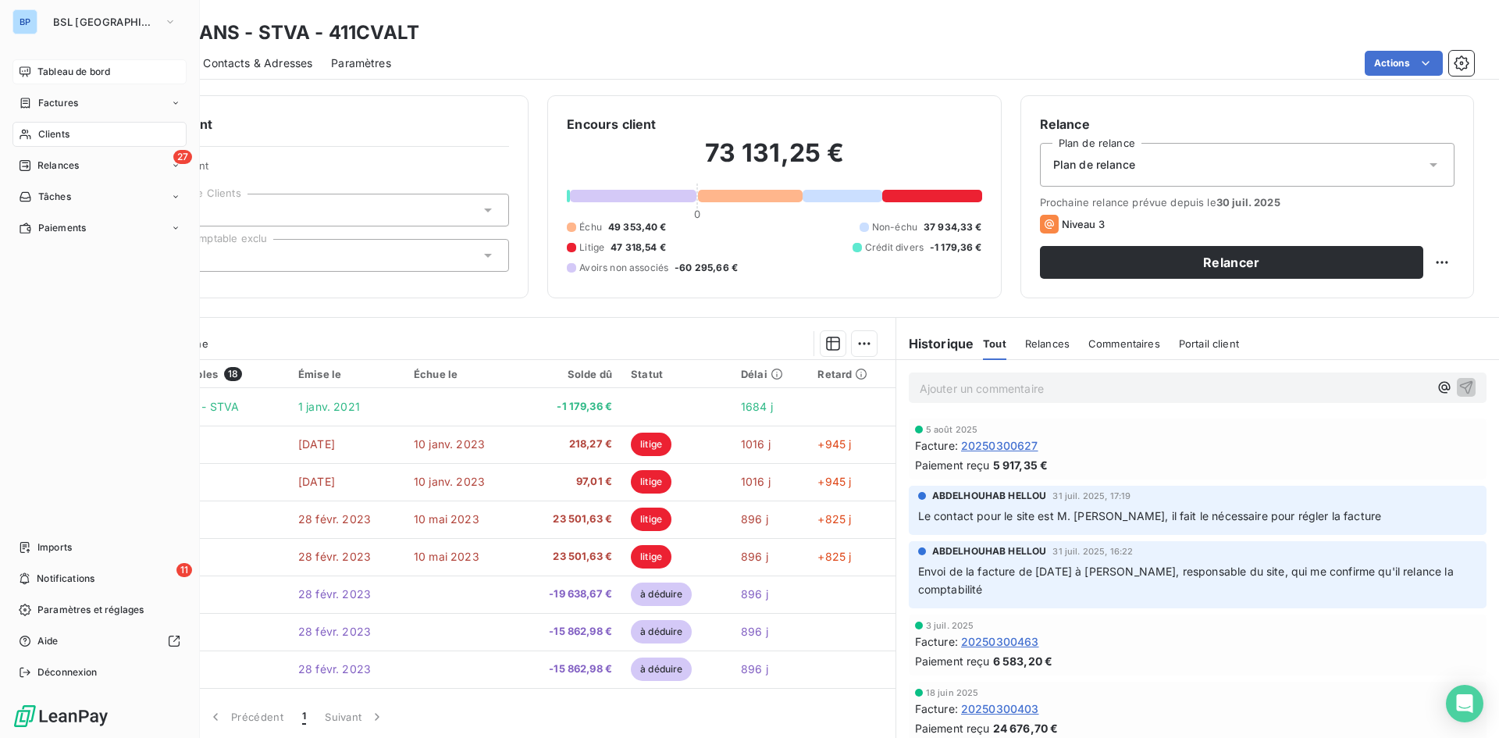
drag, startPoint x: 78, startPoint y: 66, endPoint x: 88, endPoint y: 66, distance: 10.2
click at [78, 66] on span "Tableau de bord" at bounding box center [73, 72] width 73 height 14
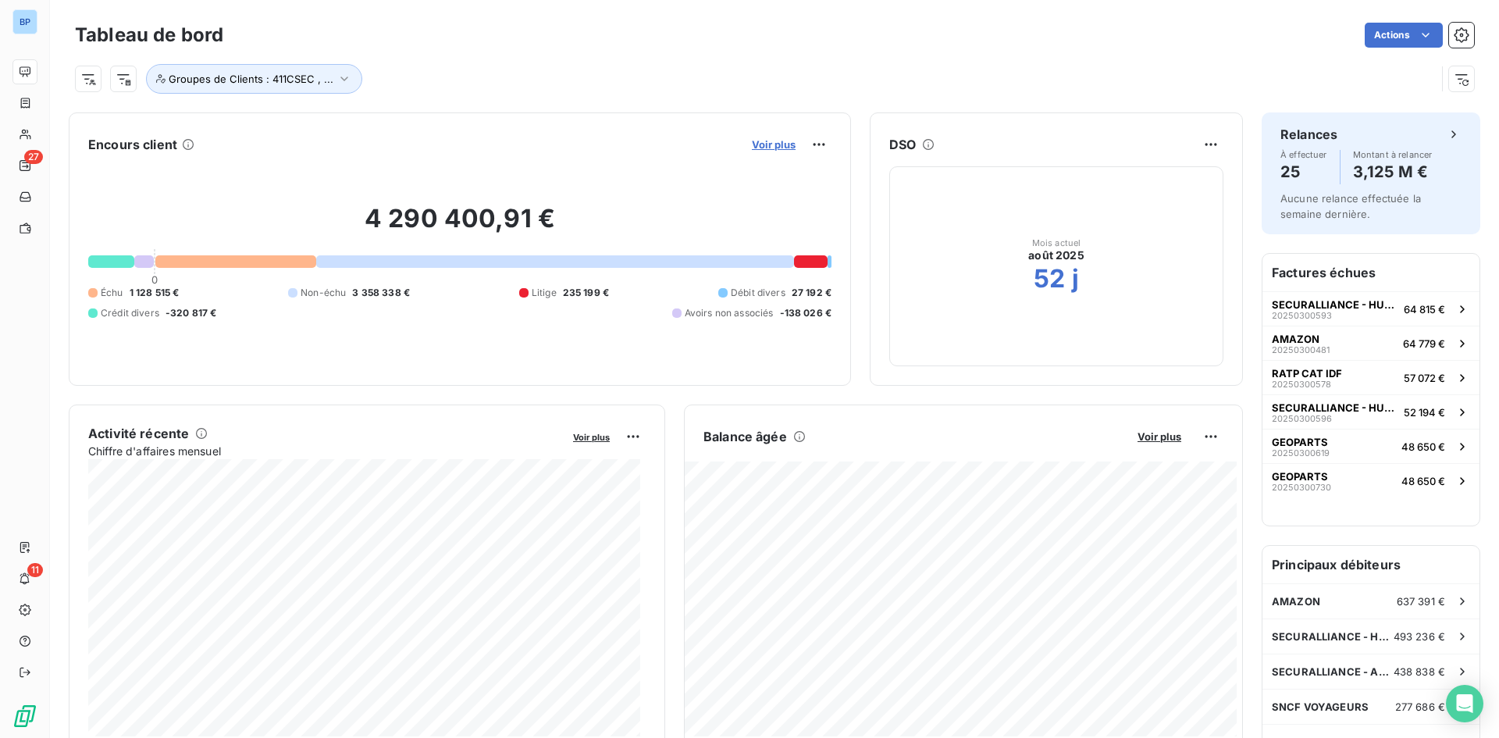
click at [760, 142] on span "Voir plus" at bounding box center [774, 144] width 44 height 12
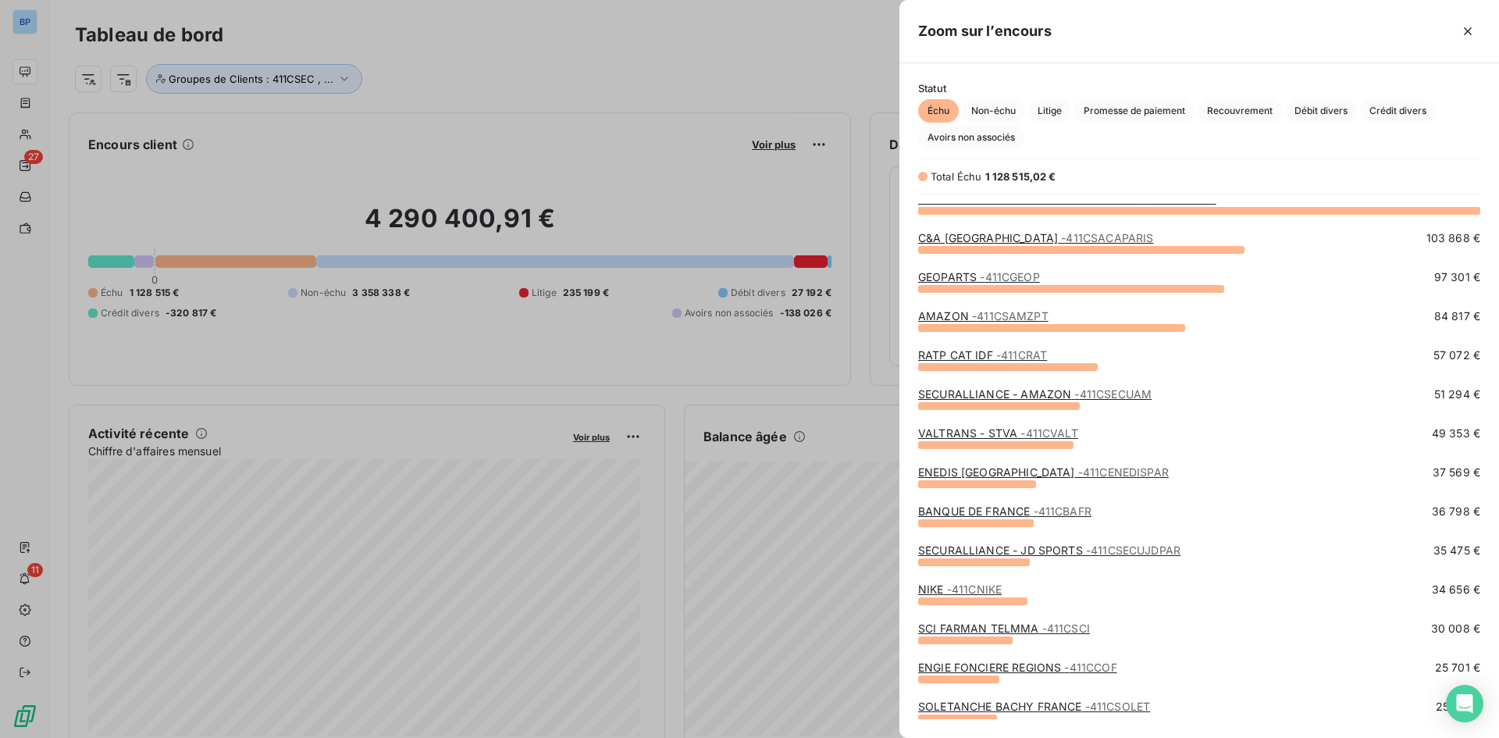
scroll to position [78, 0]
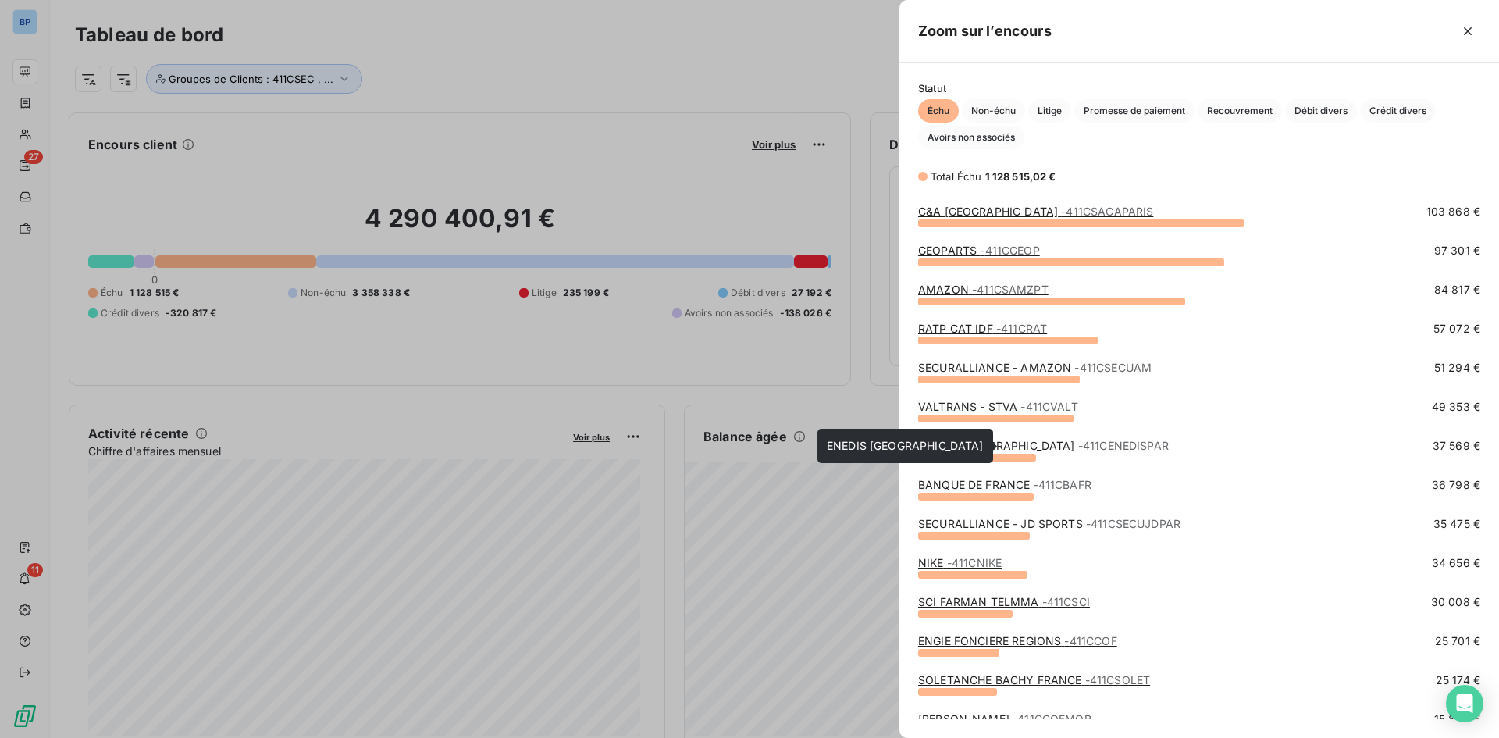
click at [973, 440] on link "ENEDIS PARIS - 411CENEDISPAR" at bounding box center [1043, 445] width 251 height 13
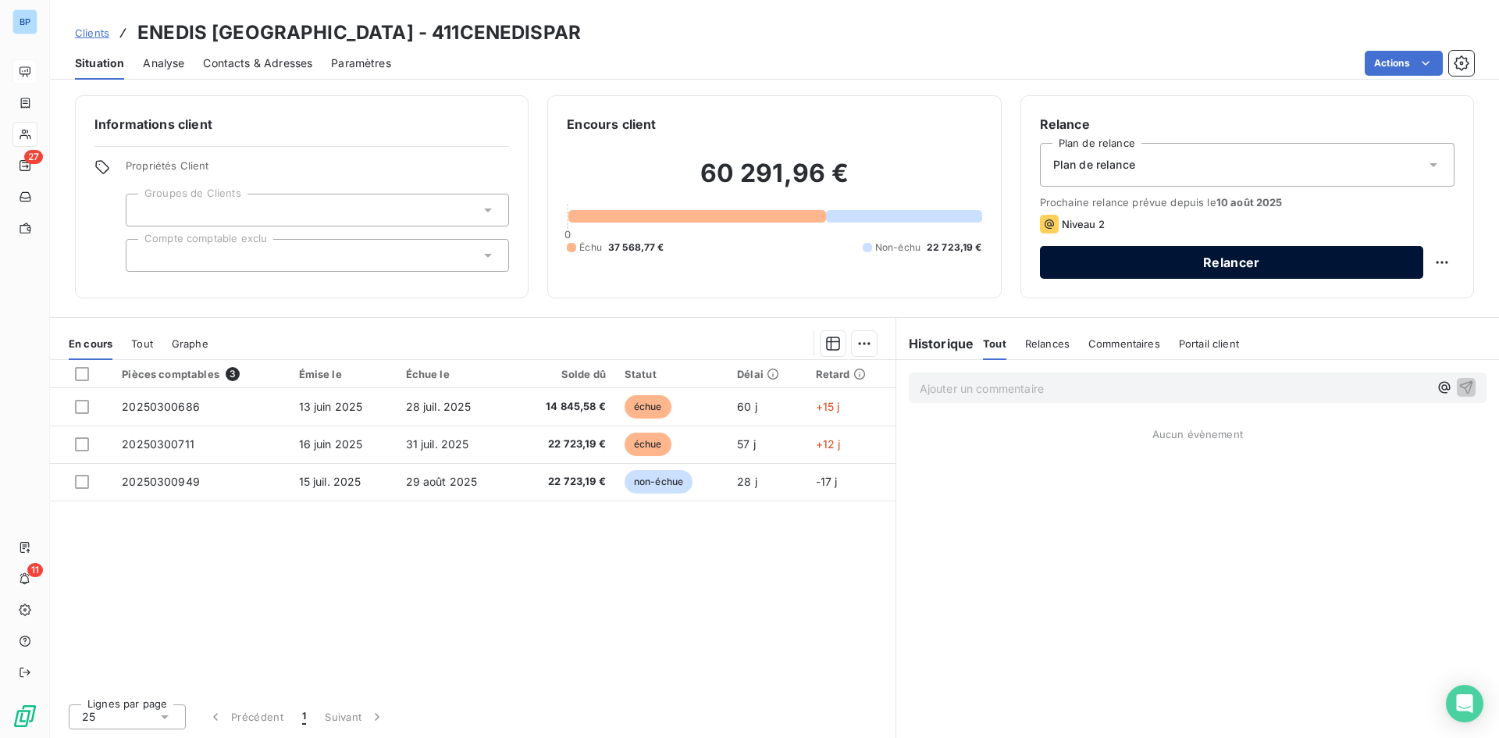
click at [1171, 263] on button "Relancer" at bounding box center [1231, 262] width 383 height 33
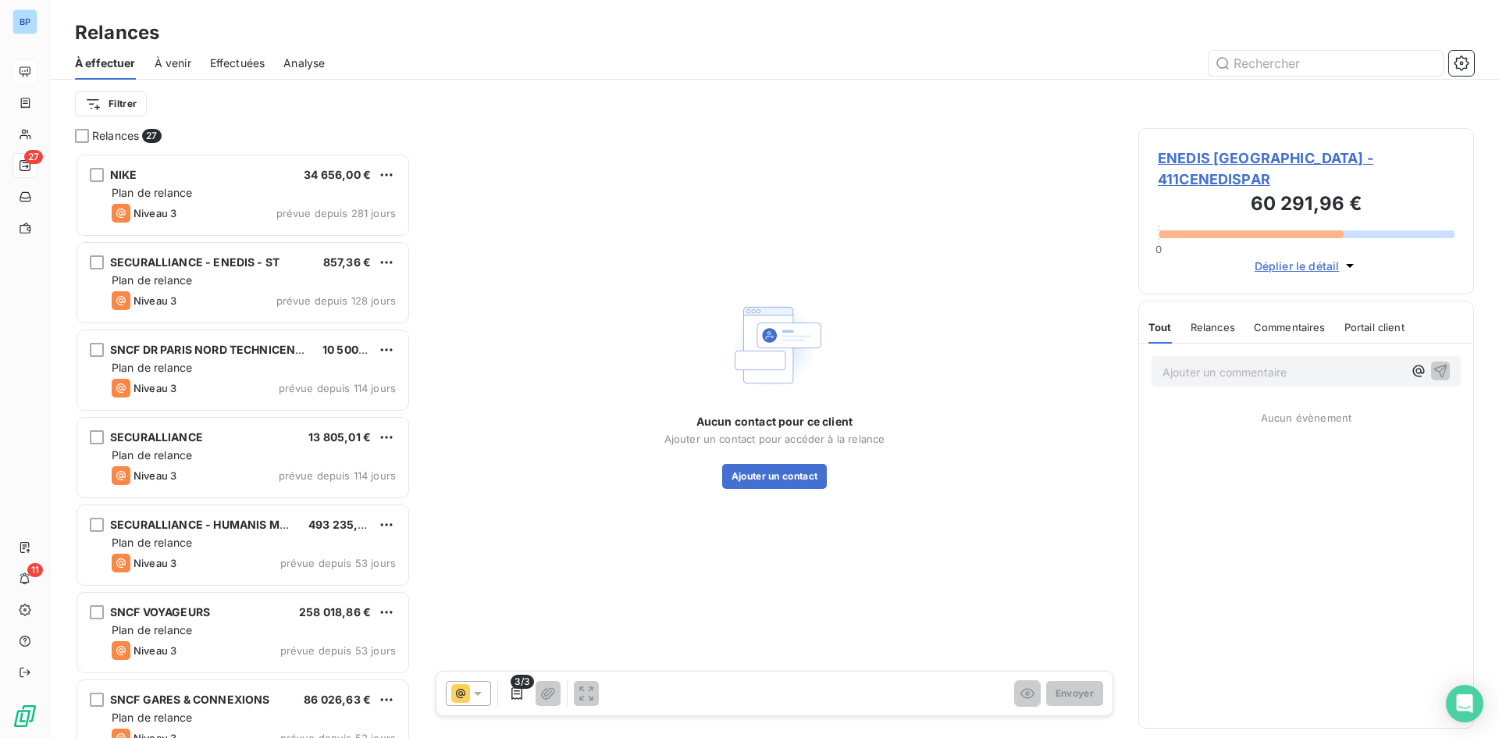
scroll to position [573, 324]
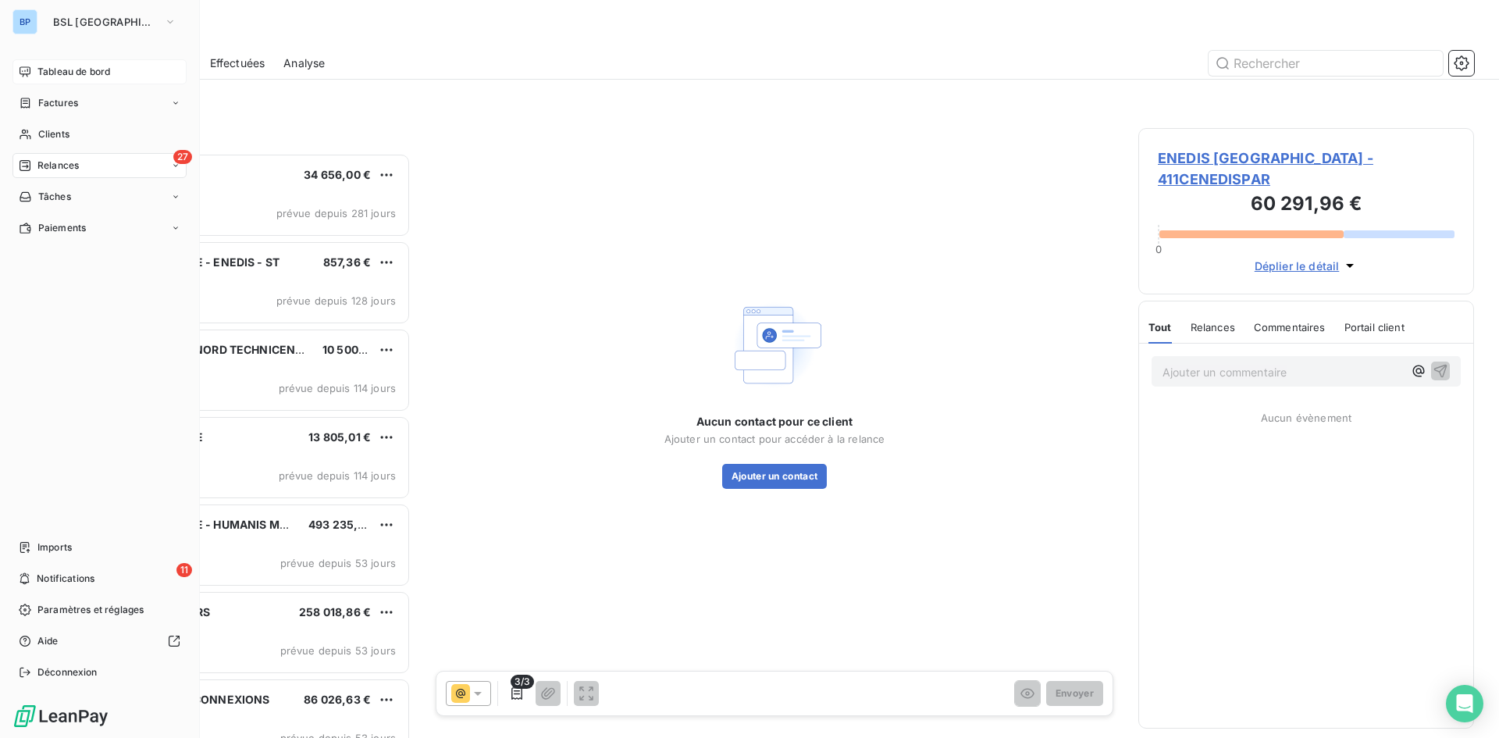
click at [53, 66] on span "Tableau de bord" at bounding box center [73, 72] width 73 height 14
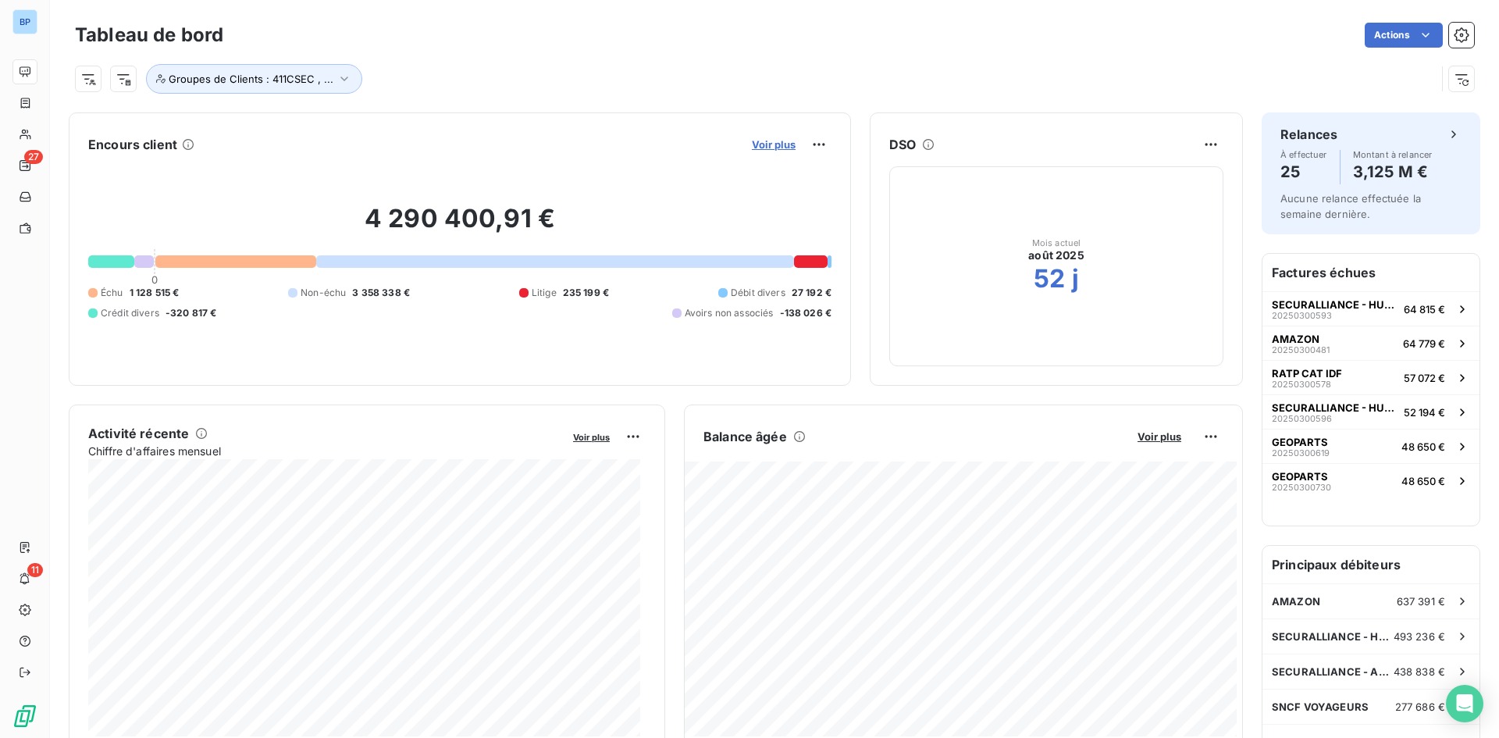
click at [768, 140] on span "Voir plus" at bounding box center [774, 144] width 44 height 12
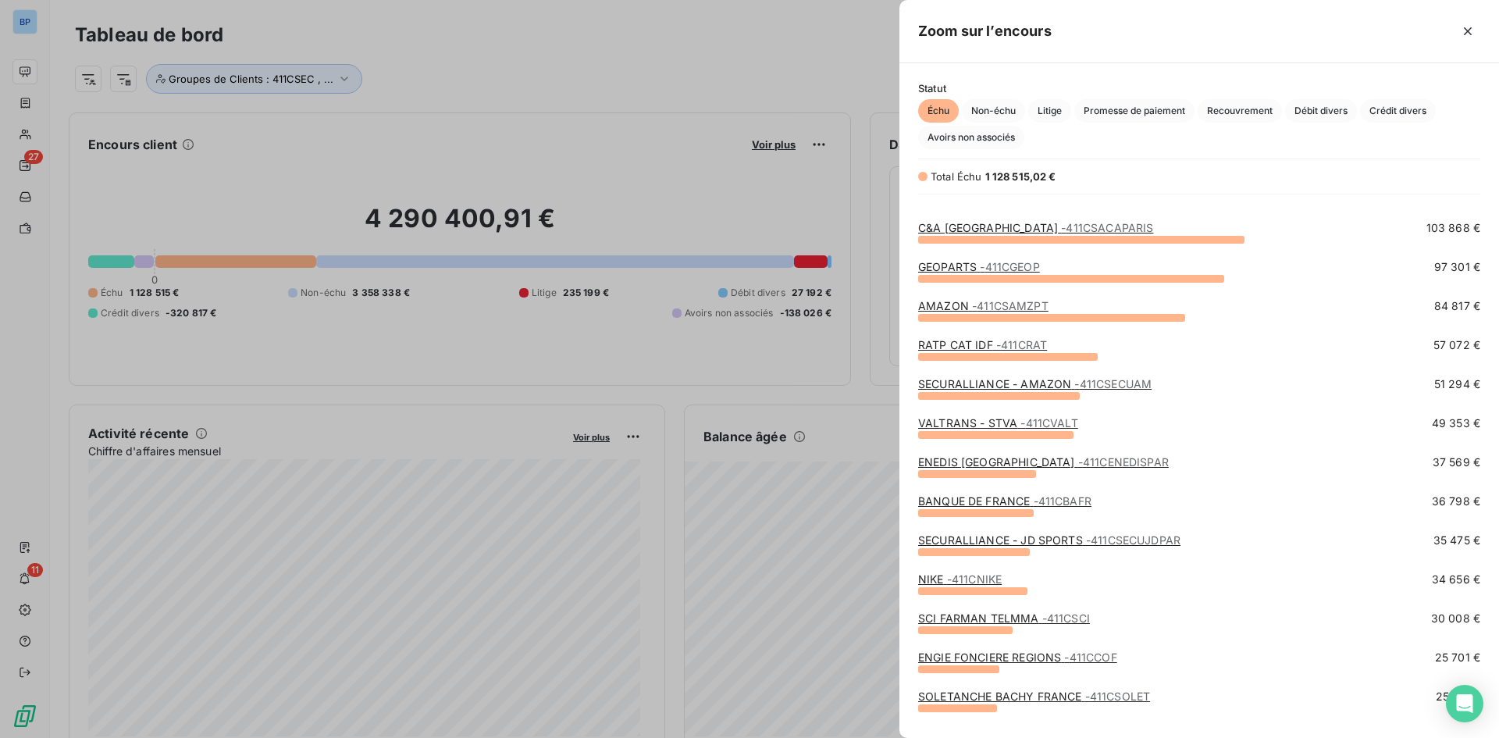
scroll to position [156, 0]
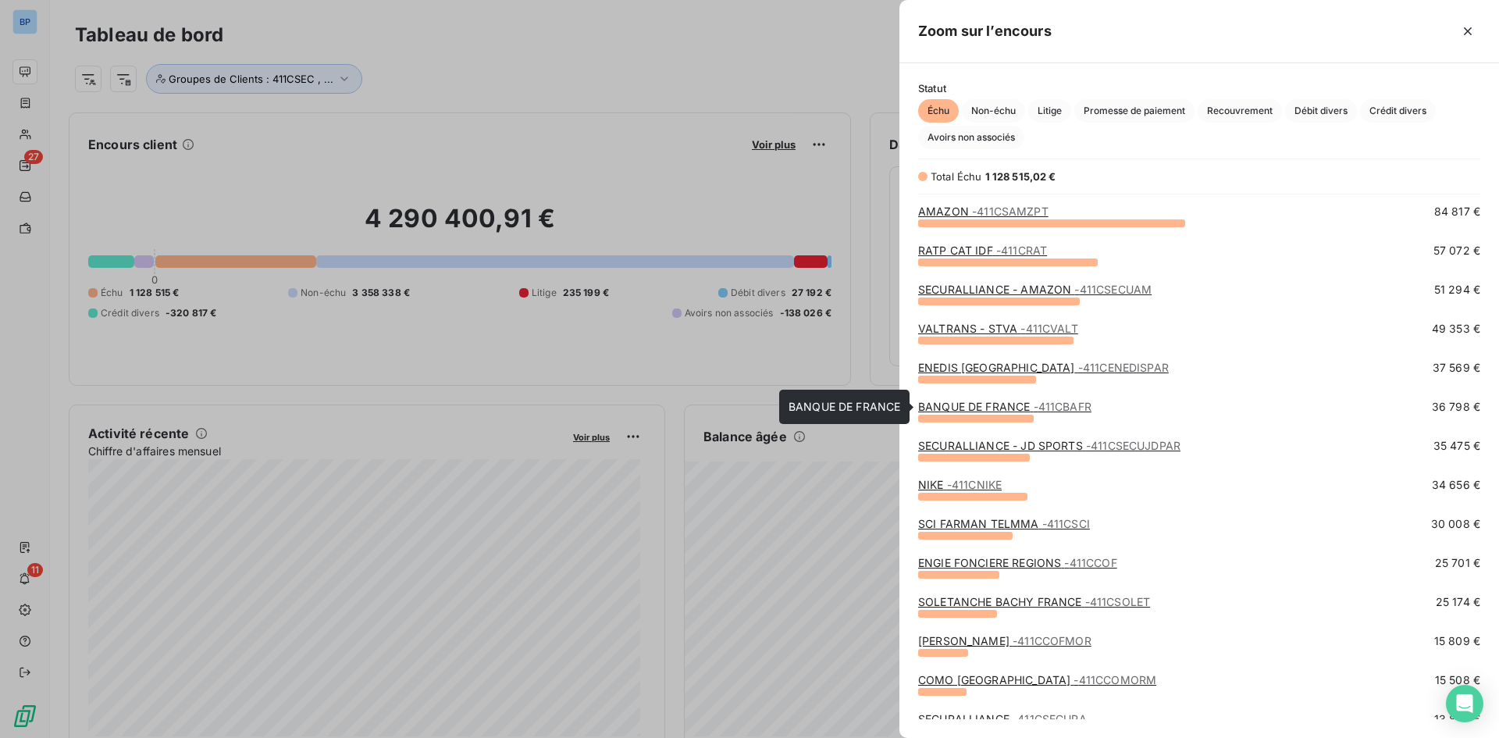
click at [1031, 407] on link "BANQUE DE FRANCE - 411CBAFR" at bounding box center [1004, 406] width 173 height 13
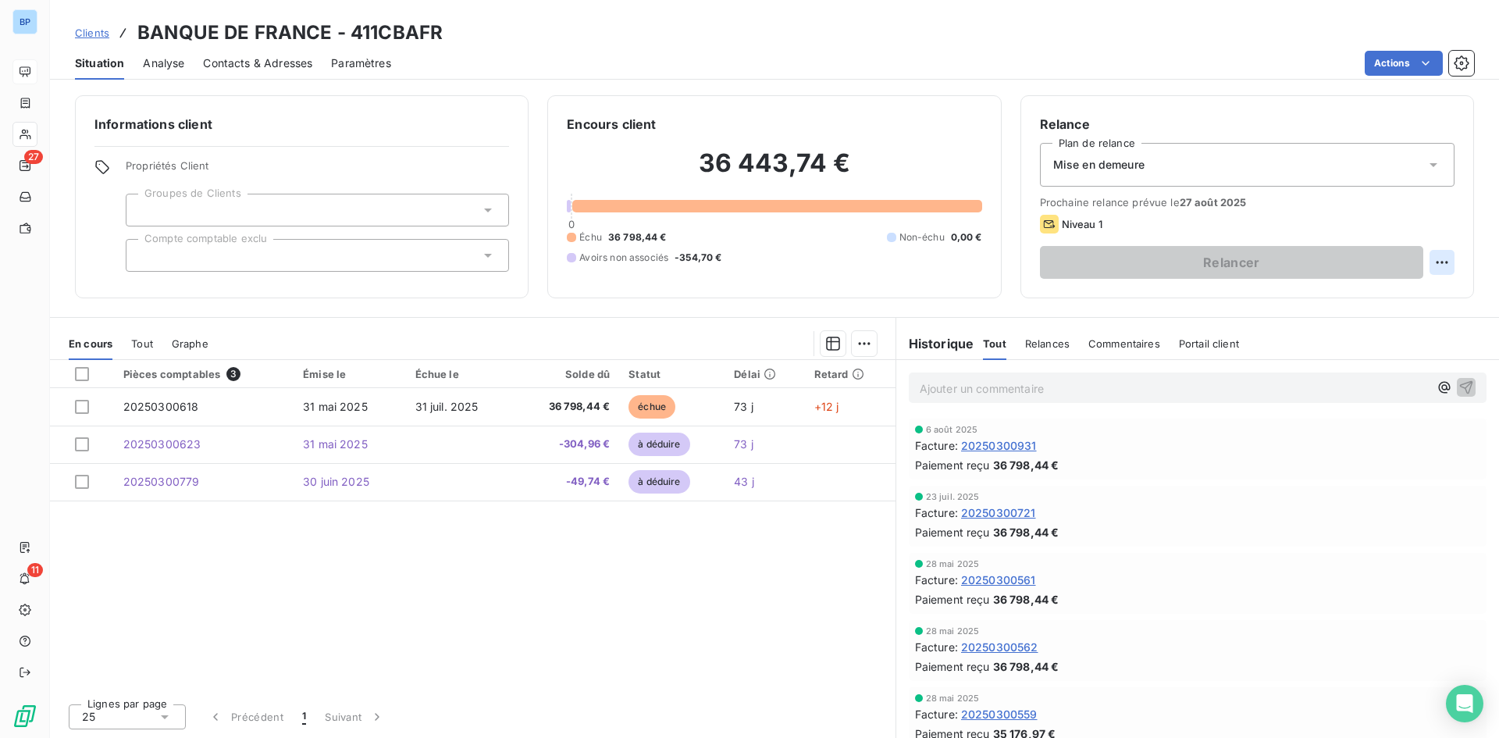
click at [1445, 260] on html "BP 27 11 Clients BANQUE DE FRANCE - 411CBAFR Situation Analyse Contacts & Adres…" at bounding box center [749, 369] width 1499 height 738
click at [1373, 301] on div "Replanifier cette action" at bounding box center [1378, 296] width 140 height 25
select select "7"
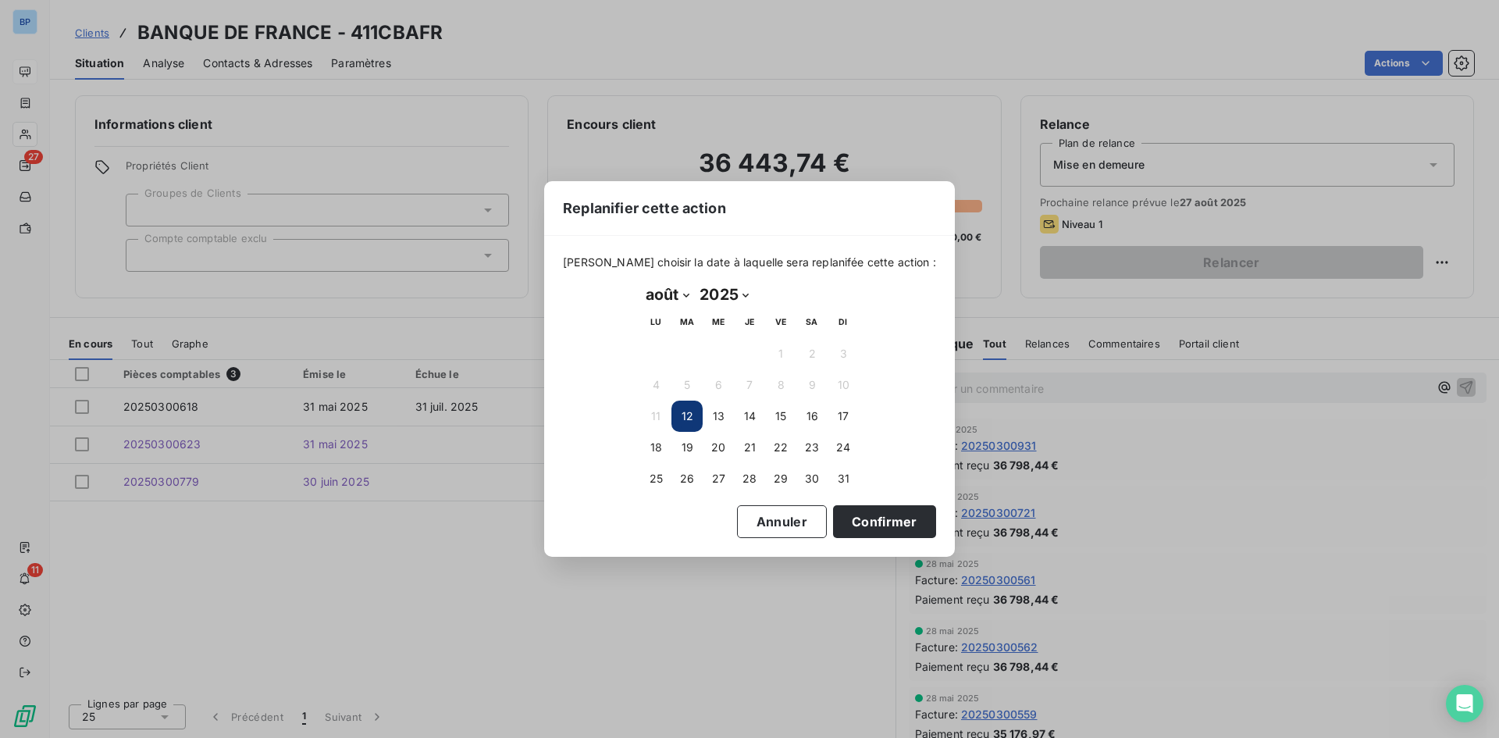
click at [701, 411] on button "12" at bounding box center [687, 416] width 31 height 31
click at [692, 412] on button "12" at bounding box center [687, 416] width 31 height 31
click at [882, 516] on button "Confirmer" at bounding box center [884, 521] width 103 height 33
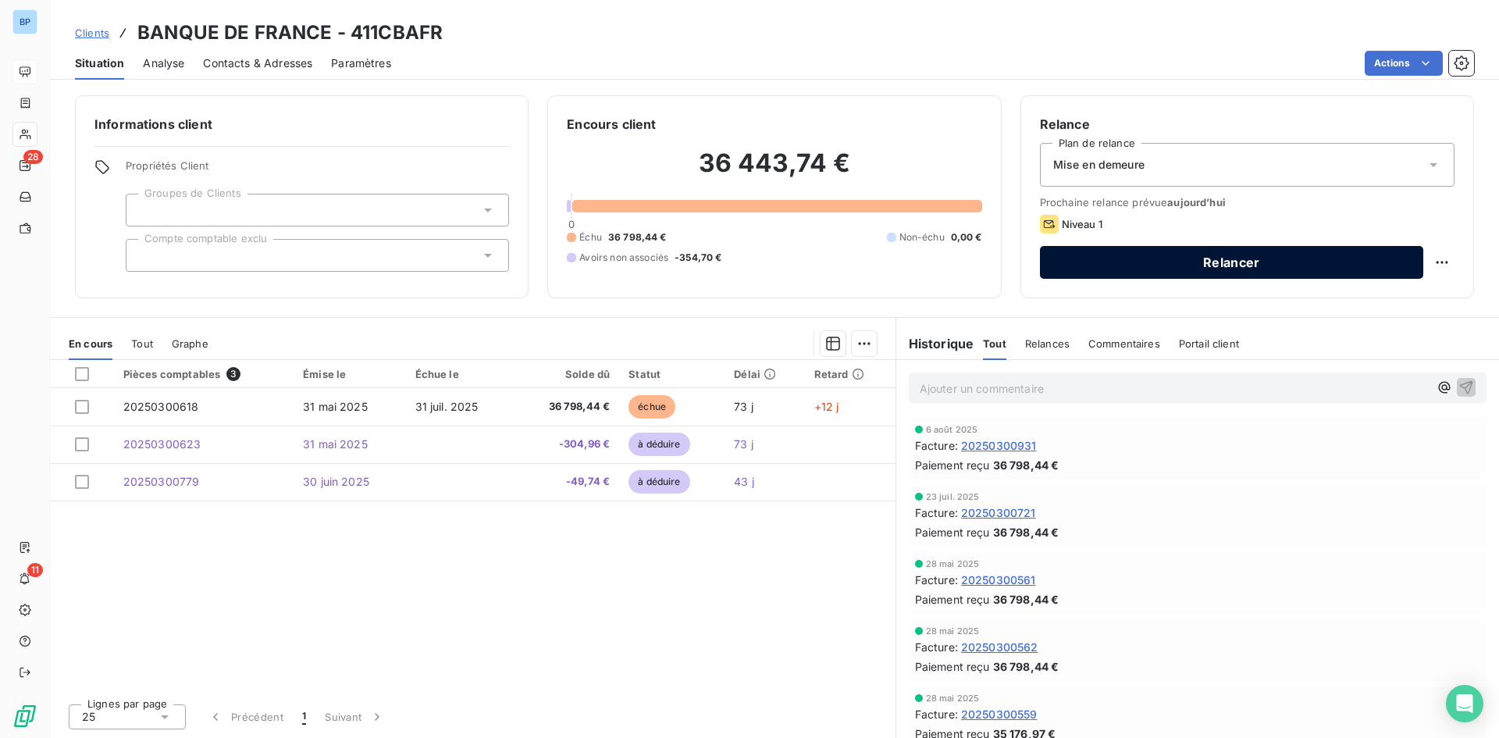
click at [1150, 269] on button "Relancer" at bounding box center [1231, 262] width 383 height 33
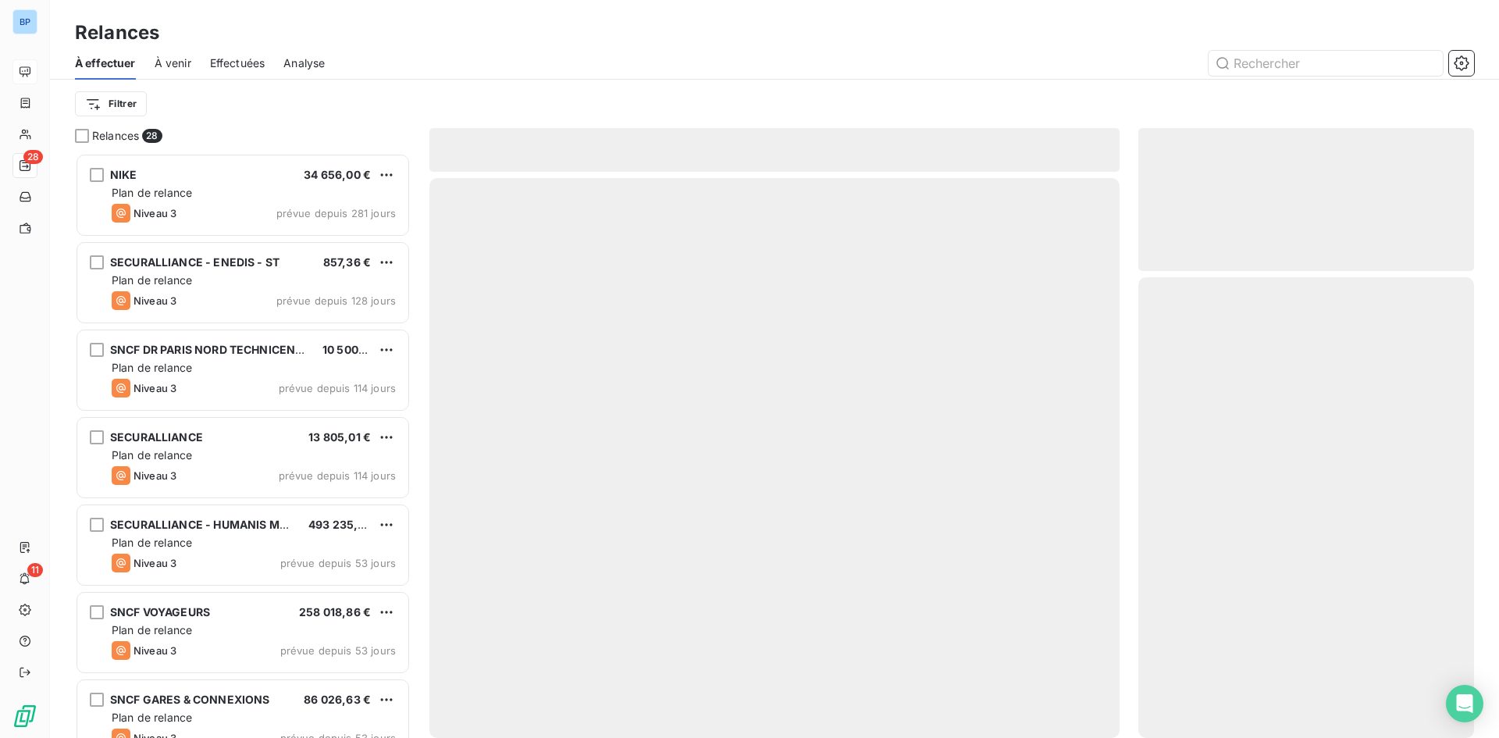
scroll to position [573, 324]
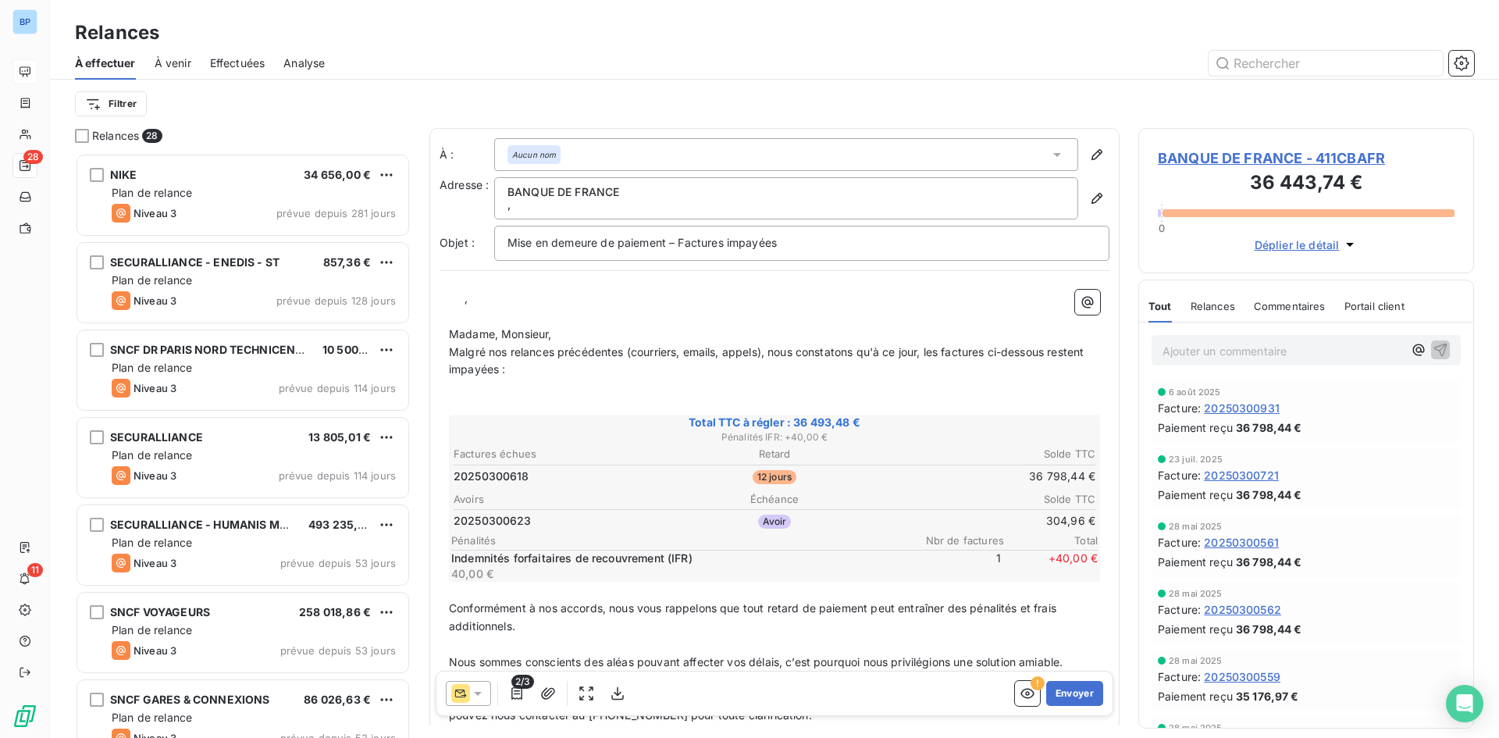
click at [476, 696] on icon at bounding box center [478, 694] width 16 height 16
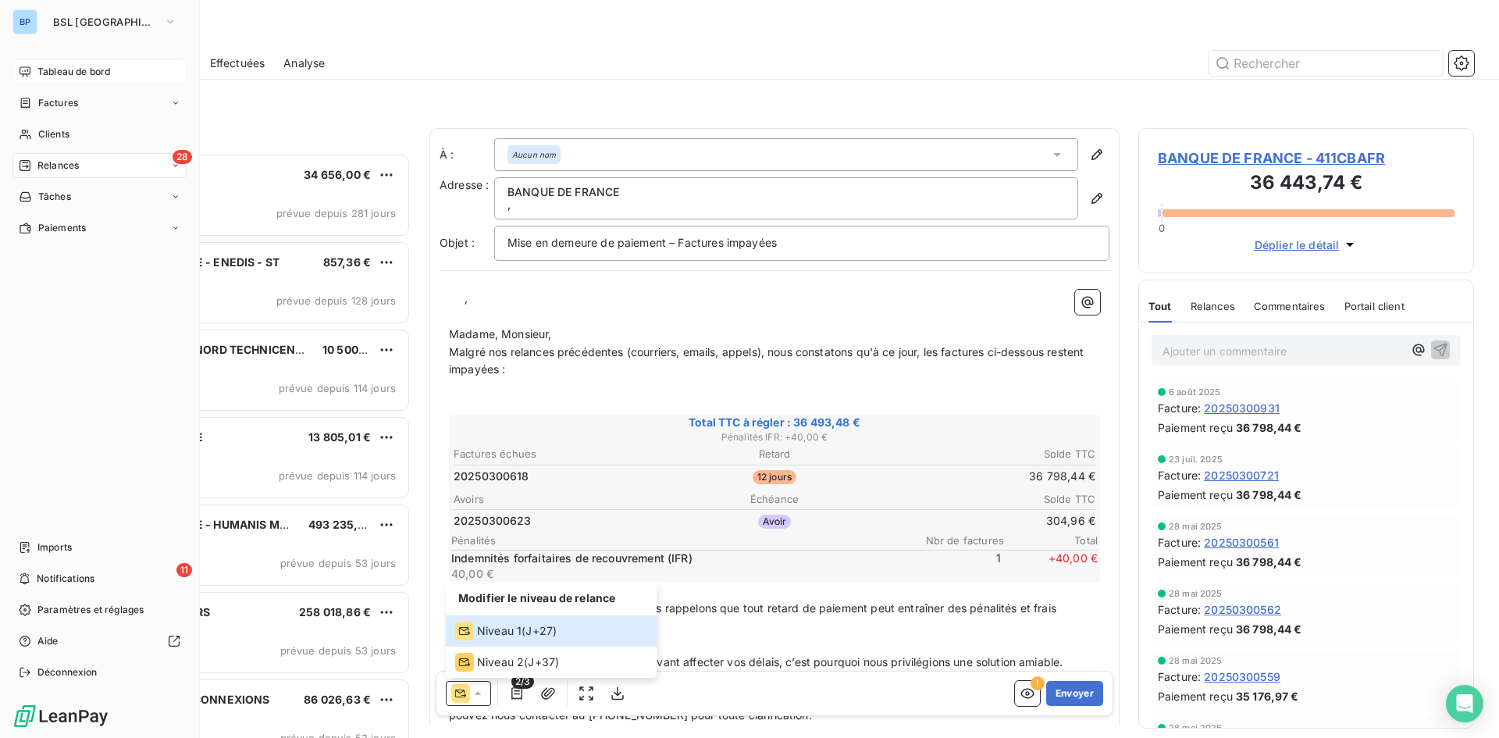
click at [59, 68] on span "Tableau de bord" at bounding box center [73, 72] width 73 height 14
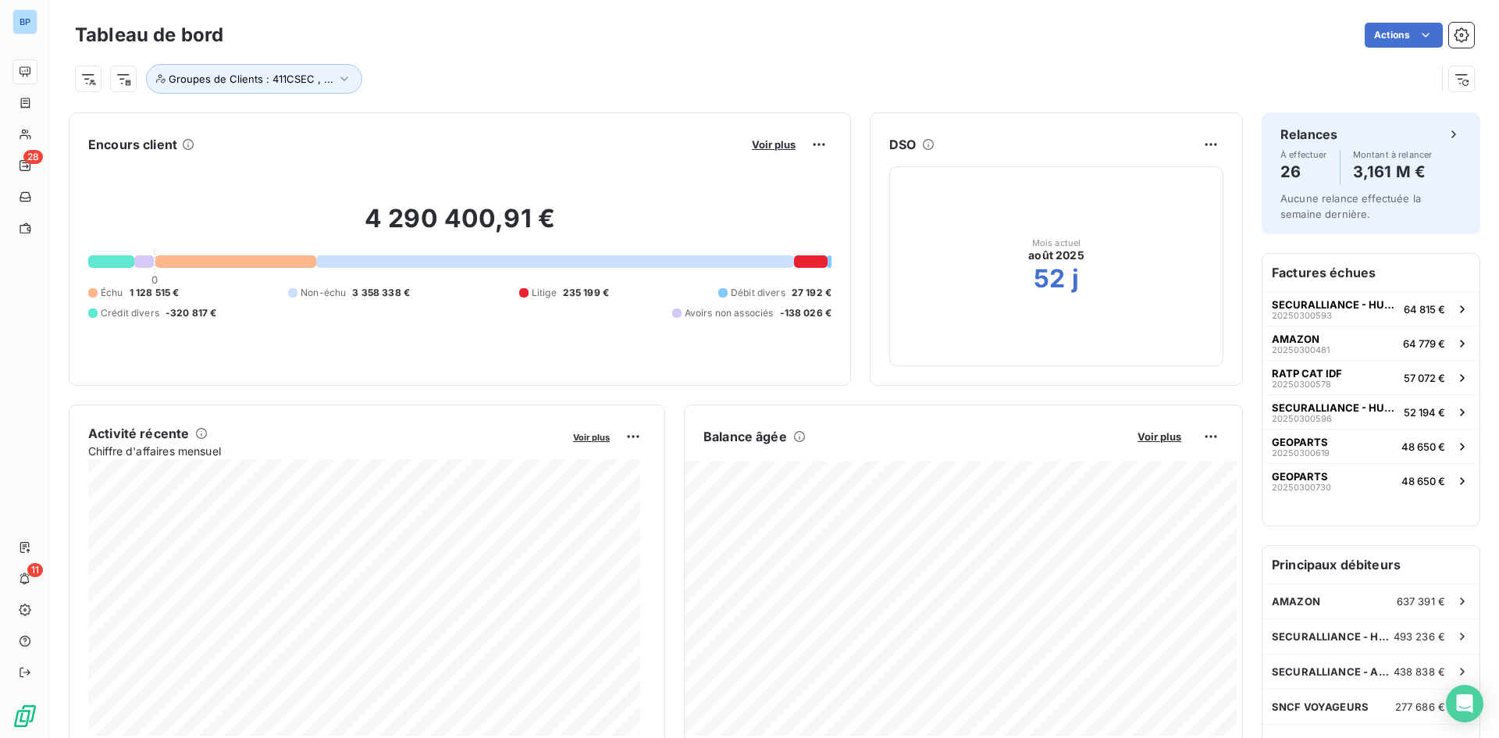
click at [765, 131] on div "Encours client Voir plus 4 290 400,91 € 0 Échu 1 128 515 € Non-échu 3 358 338 €…" at bounding box center [460, 248] width 782 height 273
click at [765, 137] on button "Voir plus" at bounding box center [773, 144] width 53 height 14
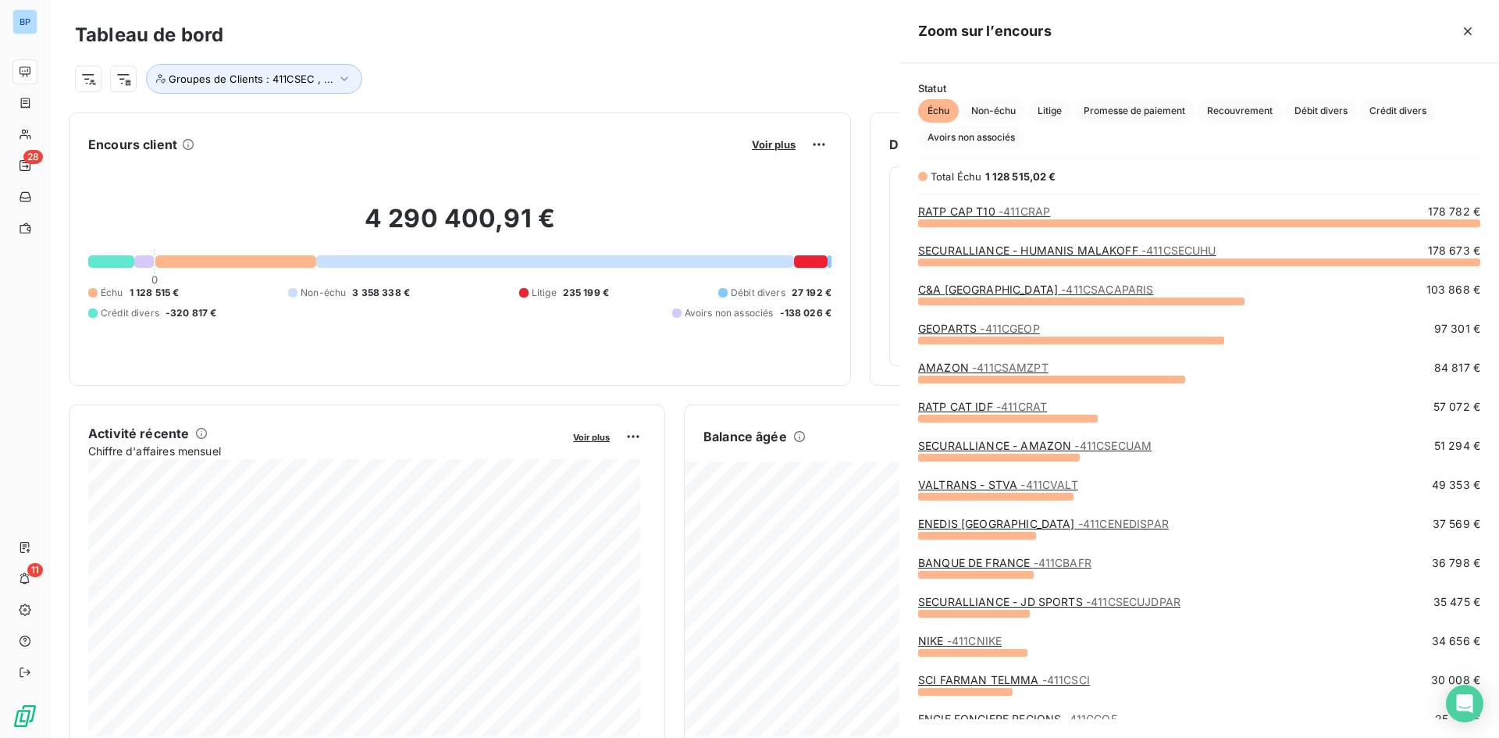
scroll to position [726, 588]
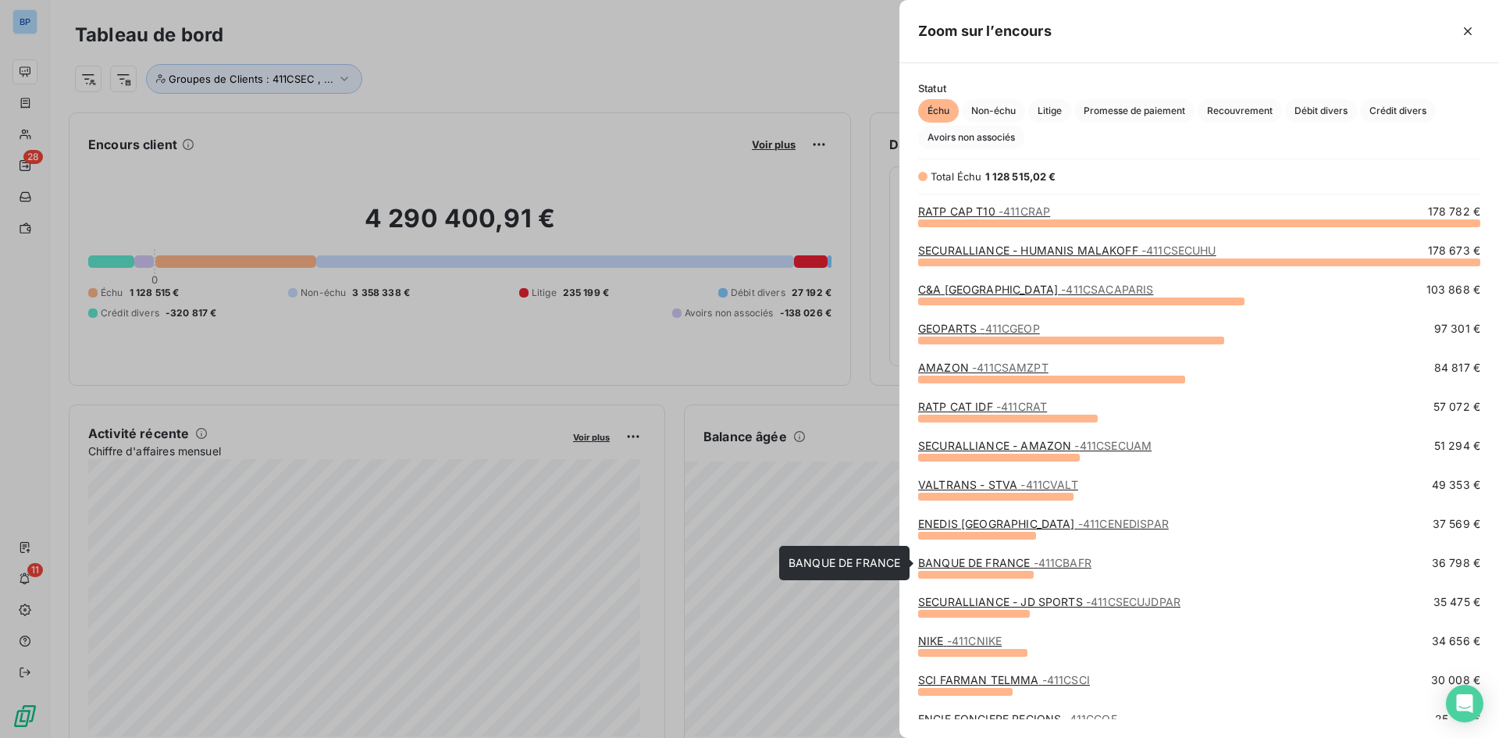
click at [970, 558] on link "BANQUE DE FRANCE - 411CBAFR" at bounding box center [1004, 562] width 173 height 13
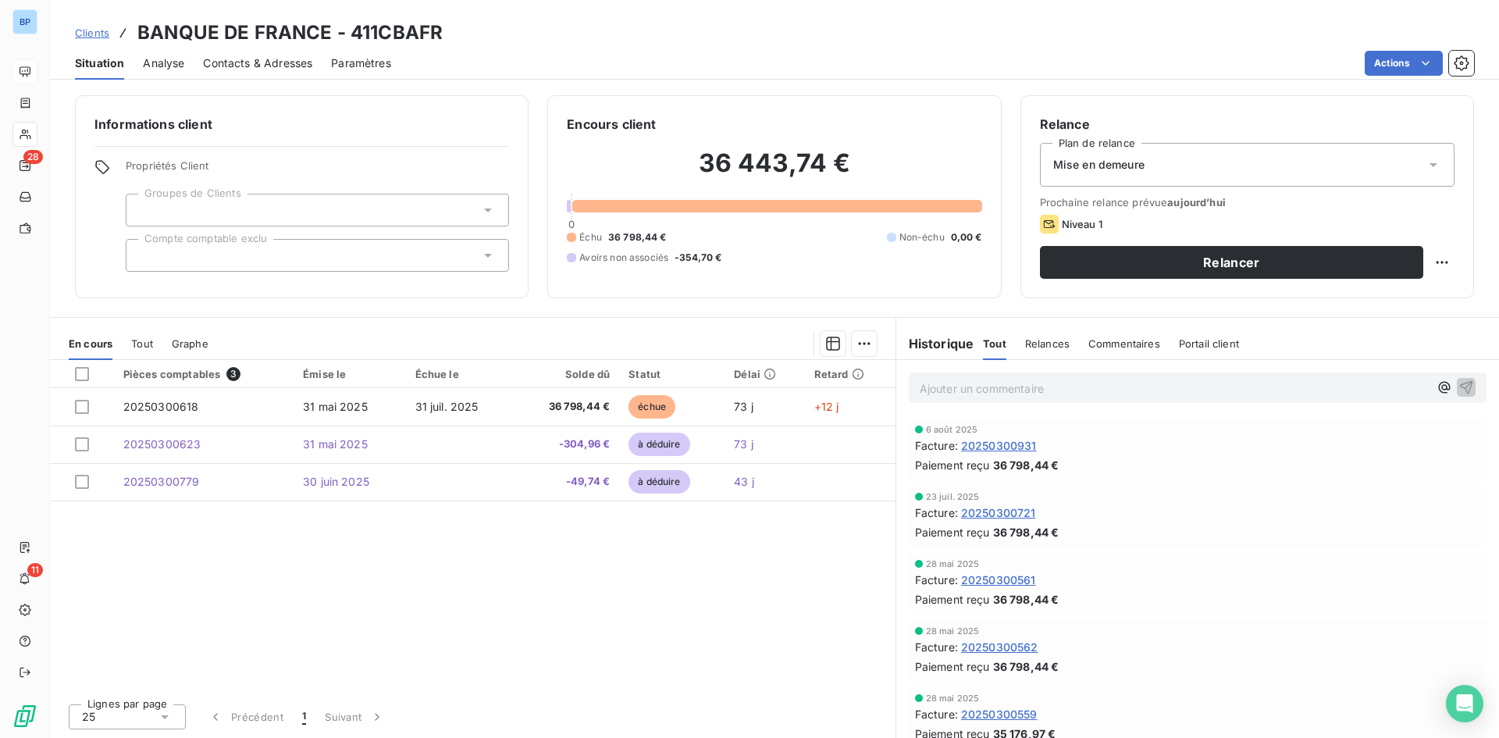
click at [1368, 161] on div "Mise en demeure" at bounding box center [1247, 165] width 415 height 44
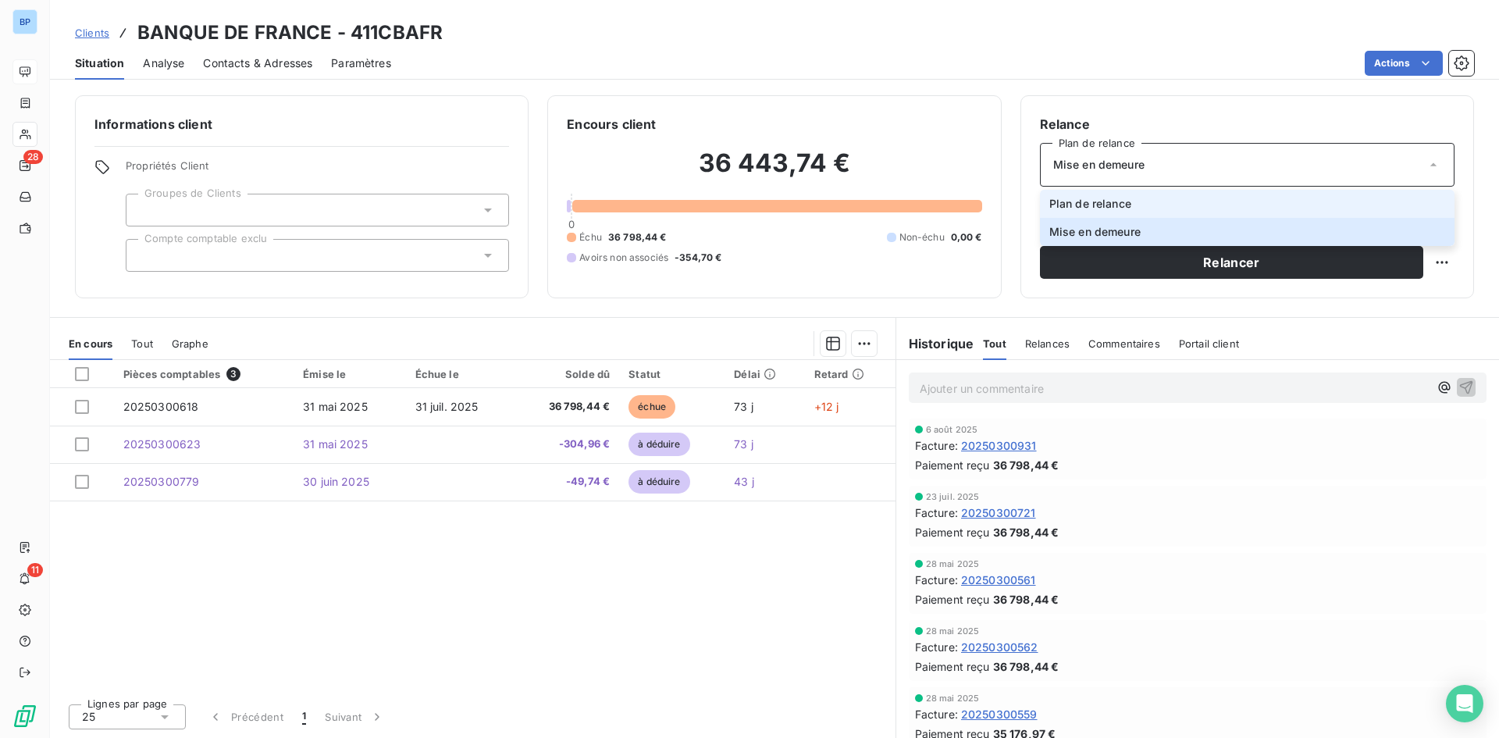
click at [1123, 210] on span "Plan de relance" at bounding box center [1091, 204] width 82 height 16
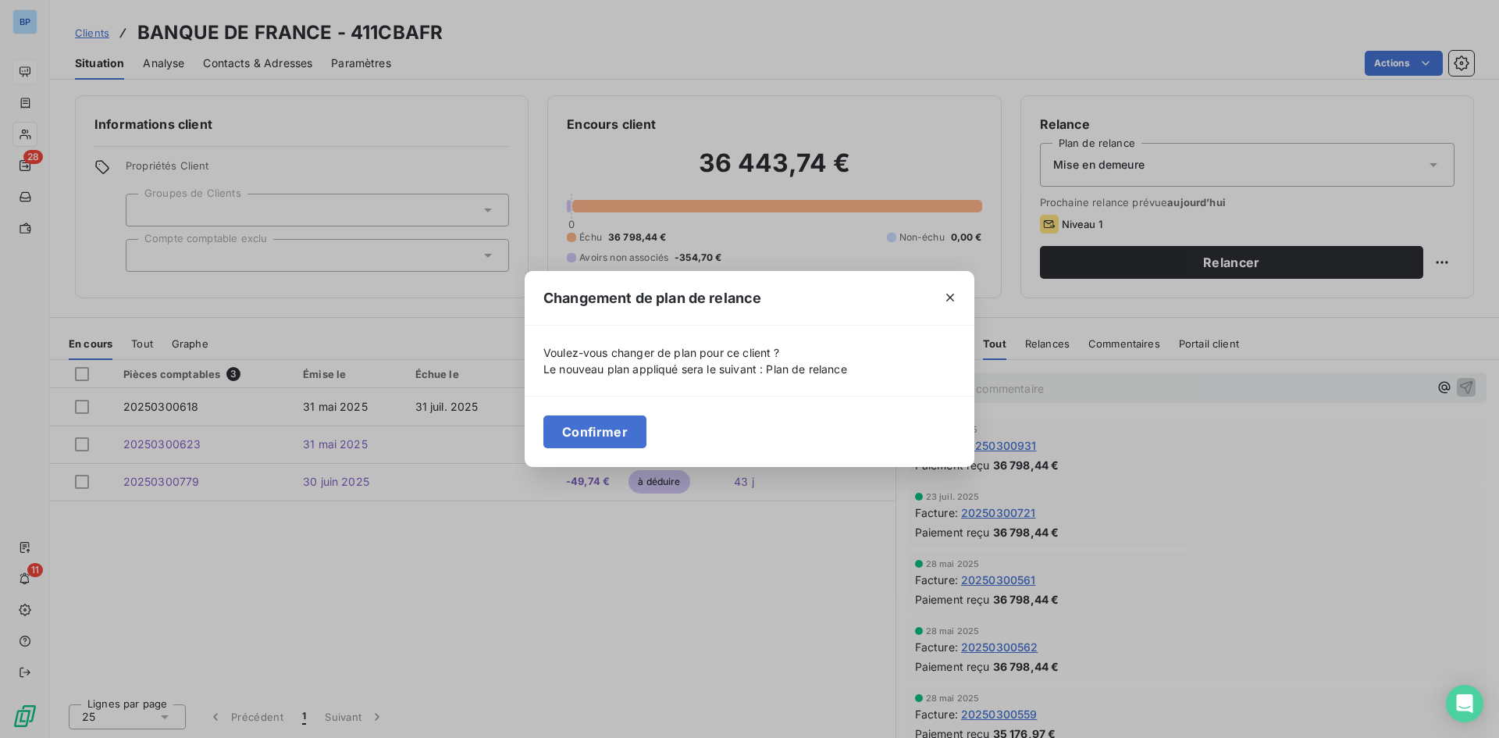
click at [597, 452] on div "Confirmer" at bounding box center [750, 431] width 450 height 71
click at [605, 437] on button "Confirmer" at bounding box center [595, 431] width 103 height 33
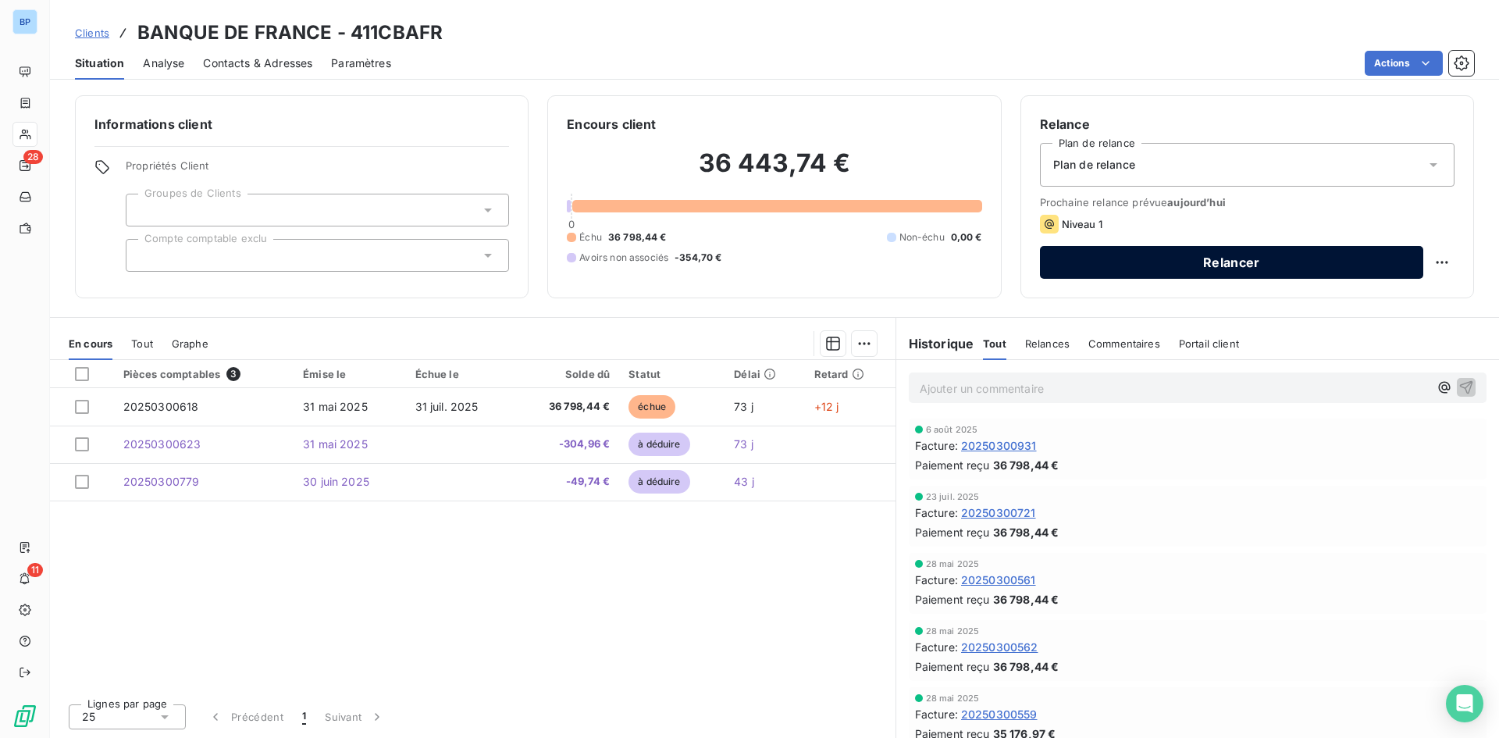
click at [1102, 255] on button "Relancer" at bounding box center [1231, 262] width 383 height 33
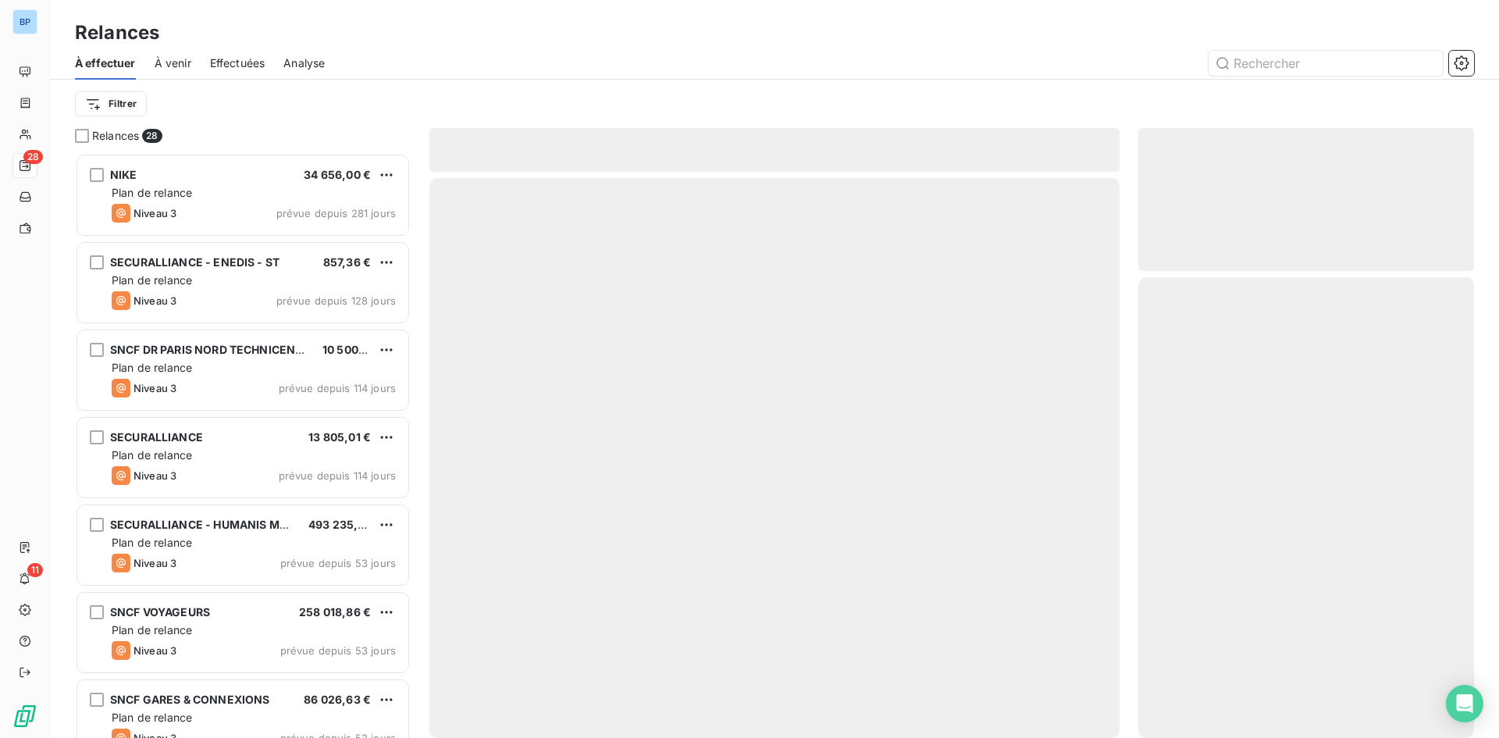
scroll to position [573, 324]
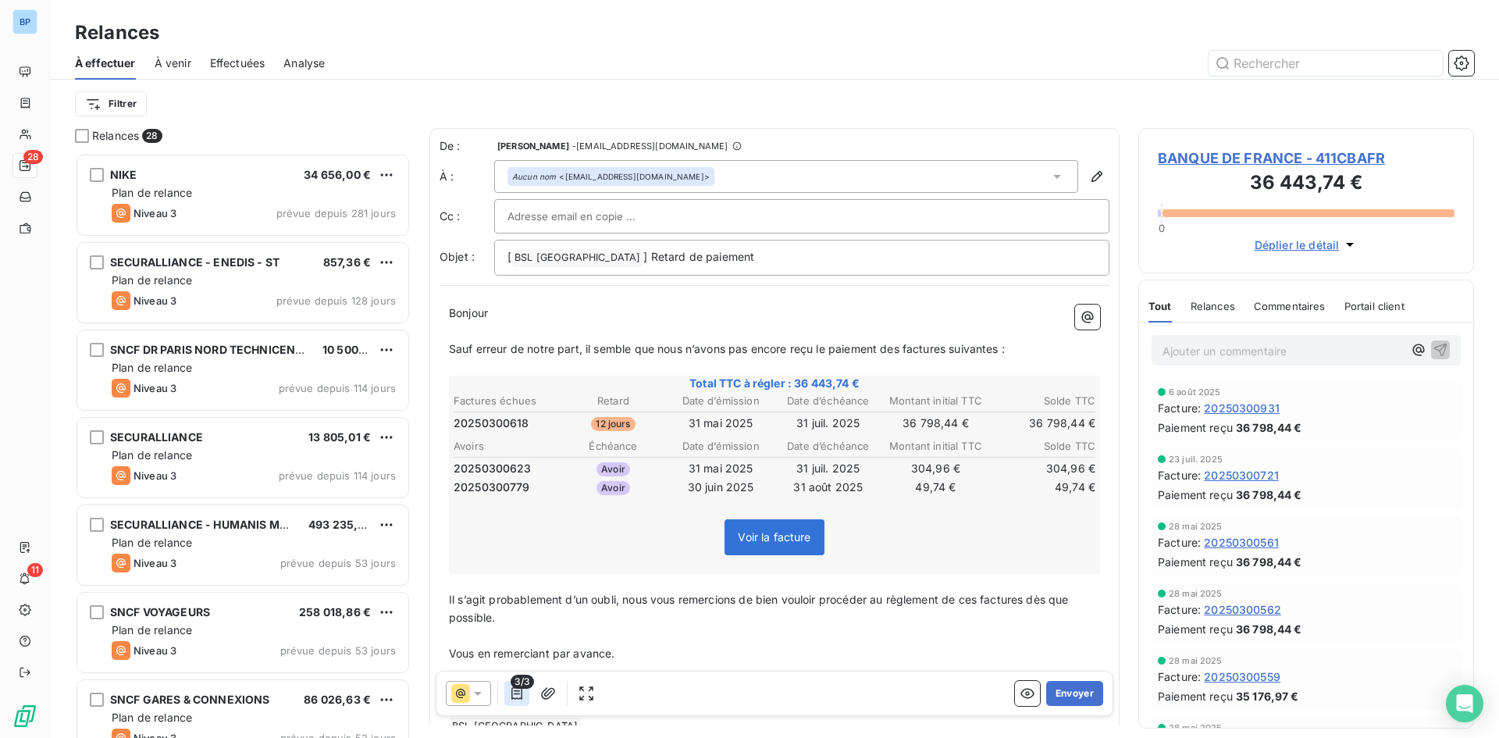
click at [521, 695] on icon "button" at bounding box center [517, 694] width 16 height 16
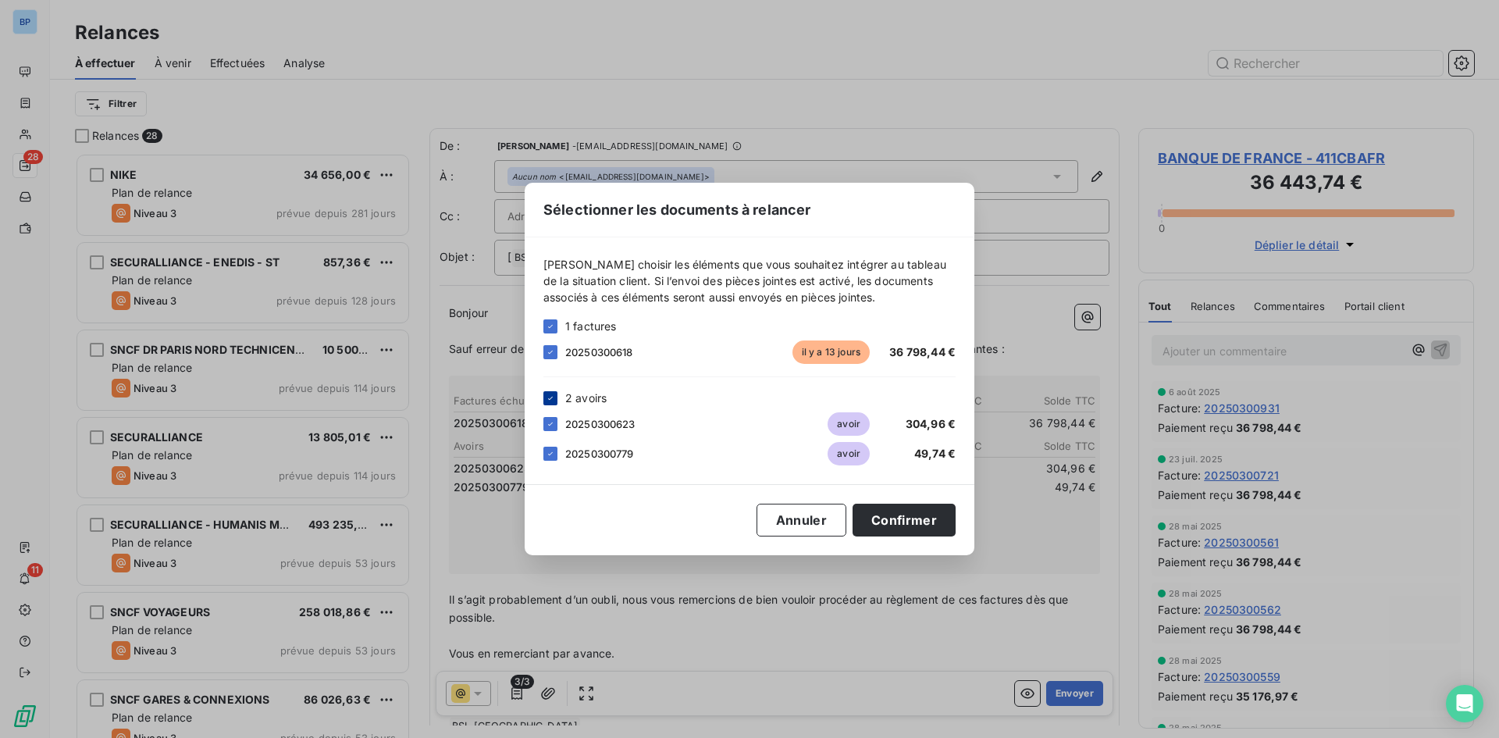
click at [554, 403] on div at bounding box center [551, 398] width 14 height 14
click at [910, 519] on button "Confirmer" at bounding box center [904, 520] width 103 height 33
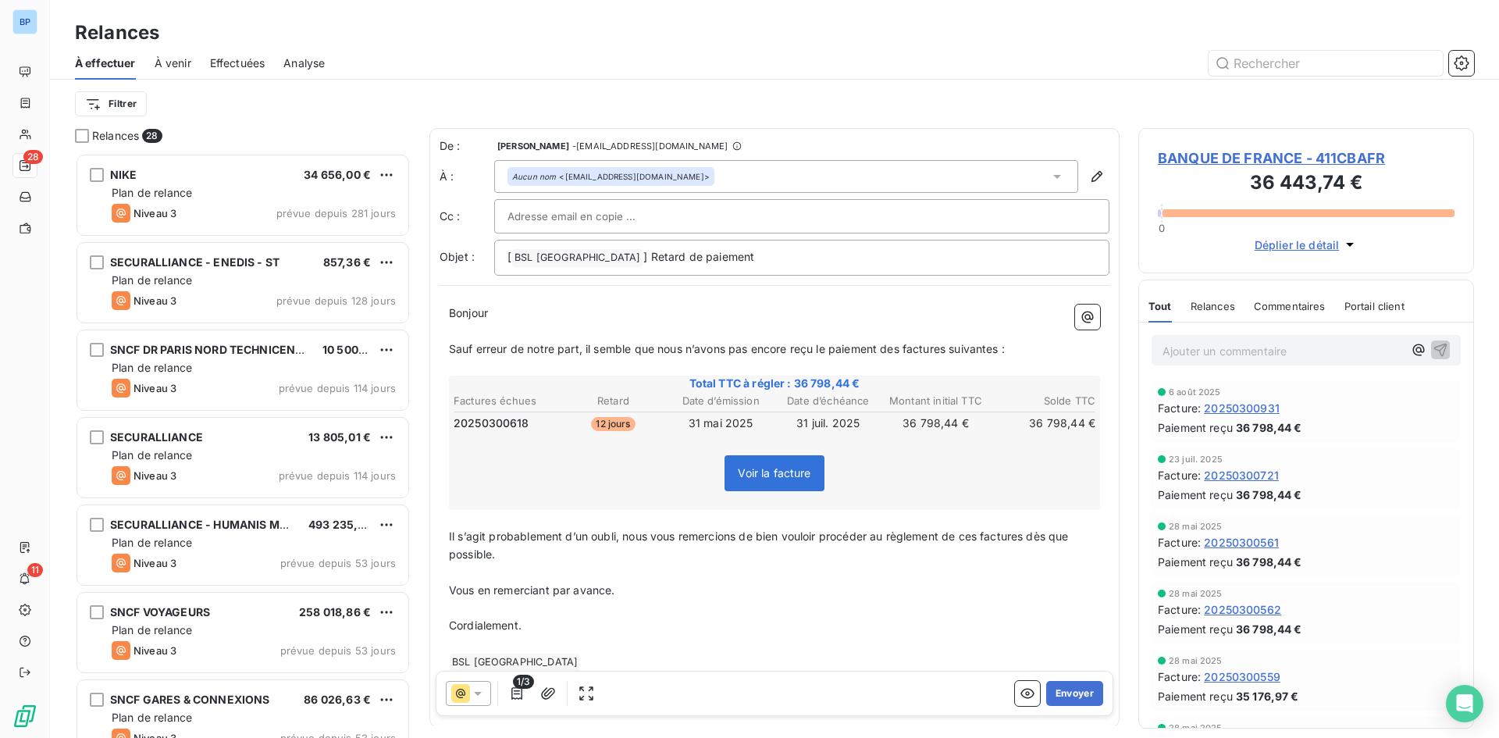
click at [627, 217] on input "text" at bounding box center [592, 216] width 168 height 23
paste input "commercial@groupebsl.com"
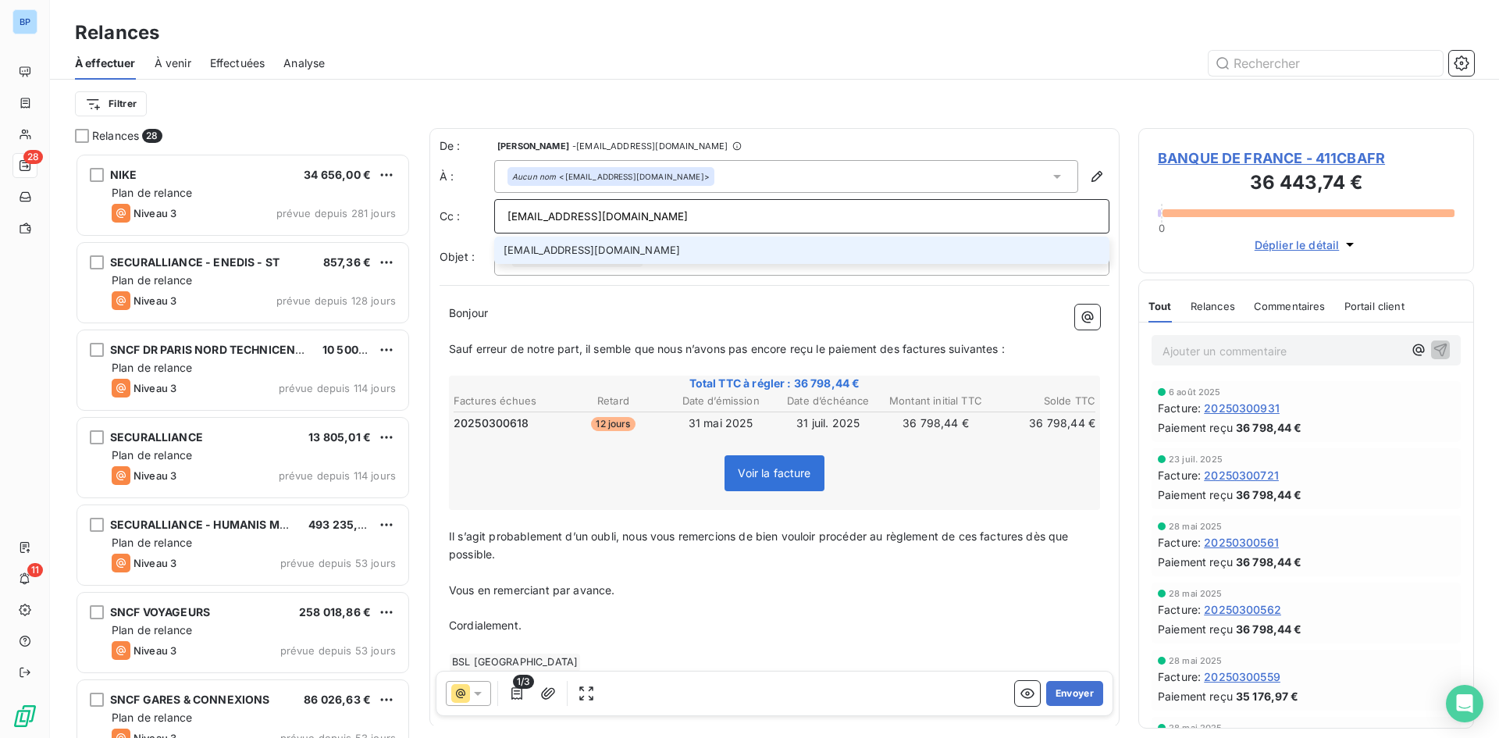
type input "commercial@groupebsl.com"
click at [645, 256] on li "commercial@groupebsl.com" at bounding box center [801, 250] width 615 height 27
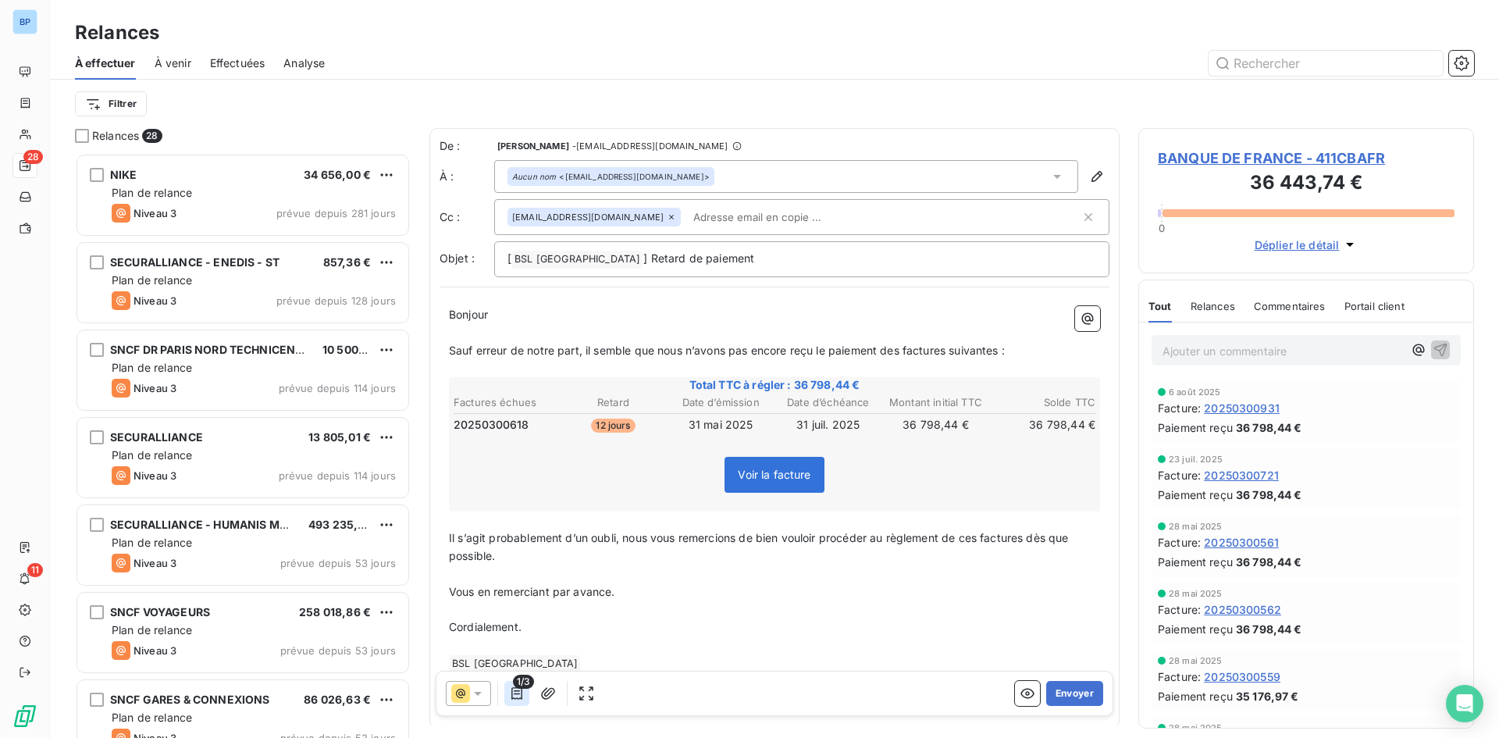
click at [509, 689] on icon "button" at bounding box center [517, 694] width 16 height 16
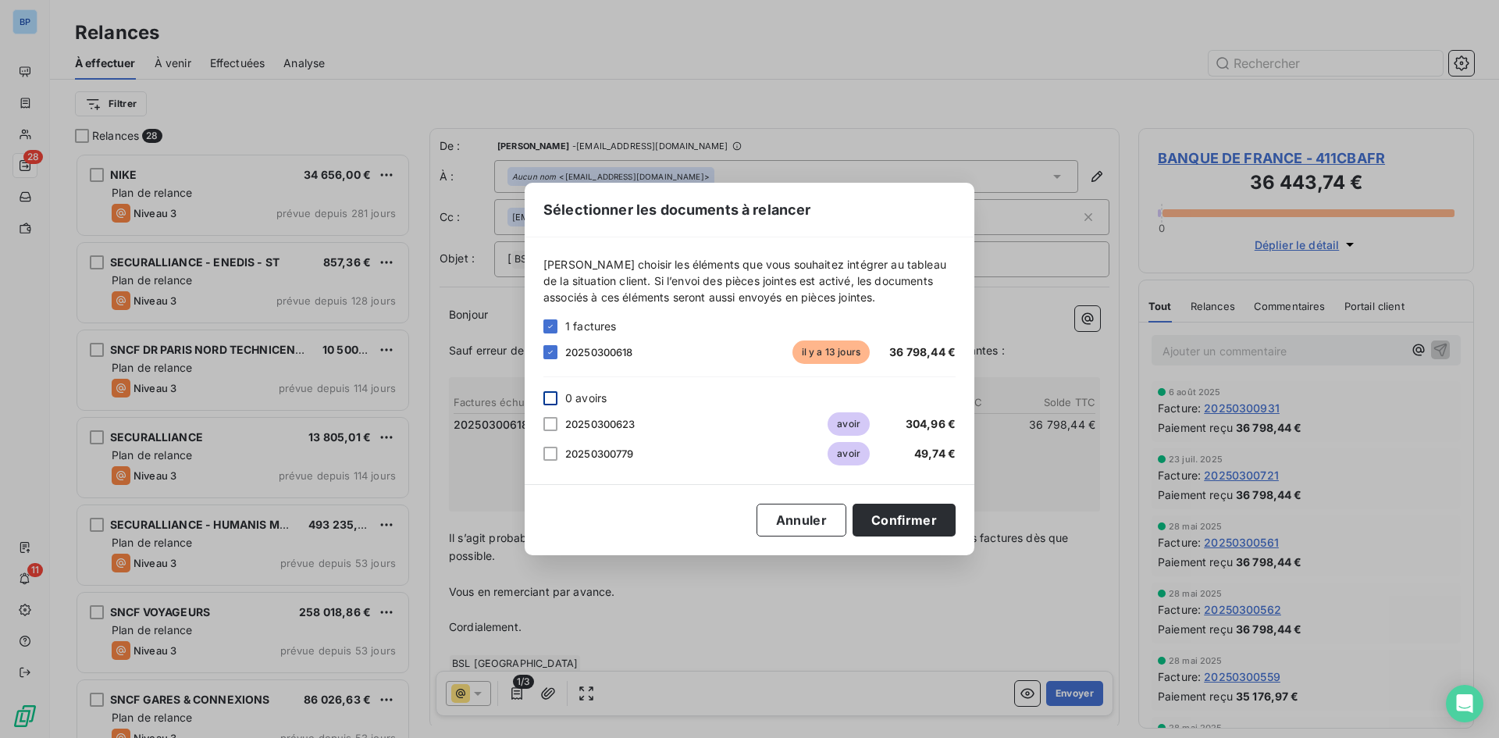
click at [550, 401] on div at bounding box center [551, 398] width 14 height 14
click at [911, 513] on button "Confirmer" at bounding box center [904, 520] width 103 height 33
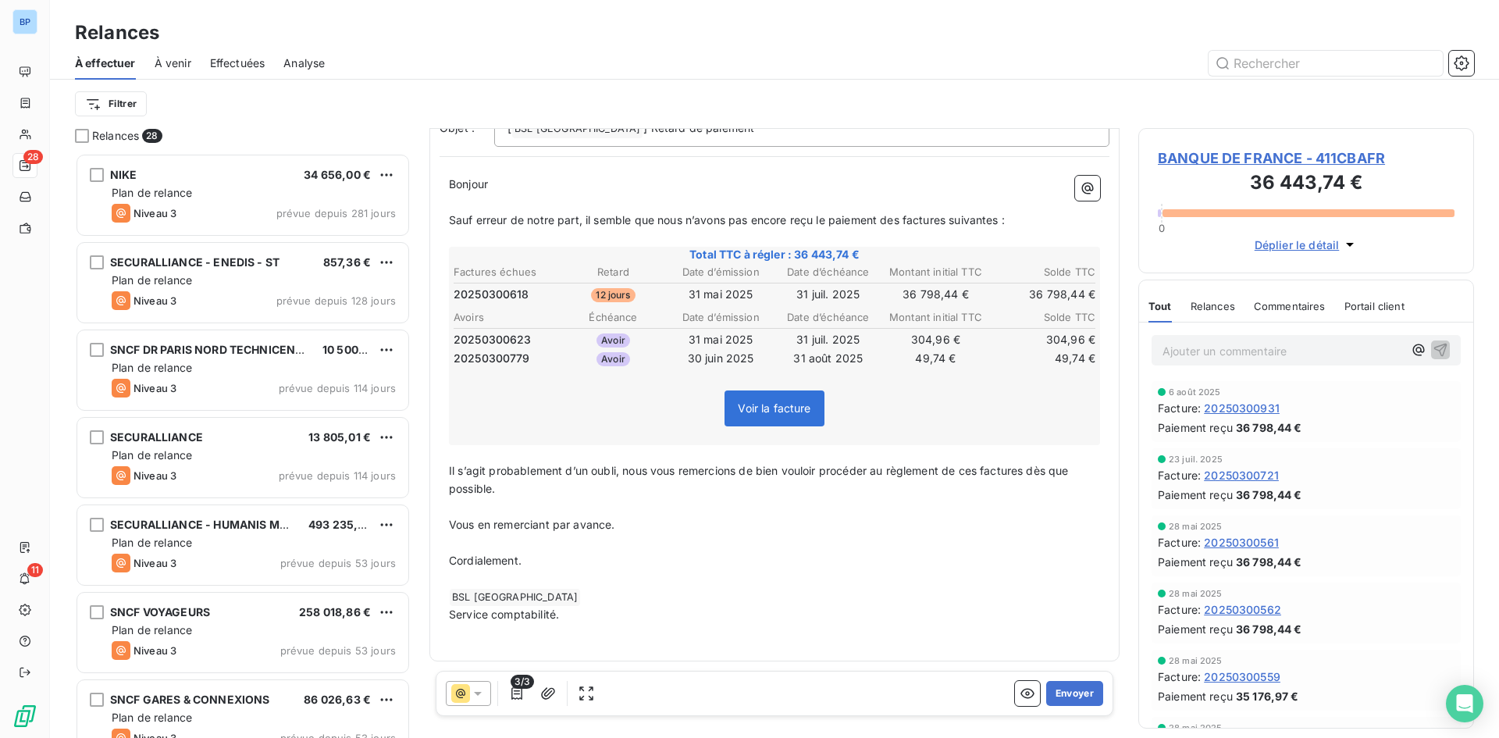
scroll to position [0, 0]
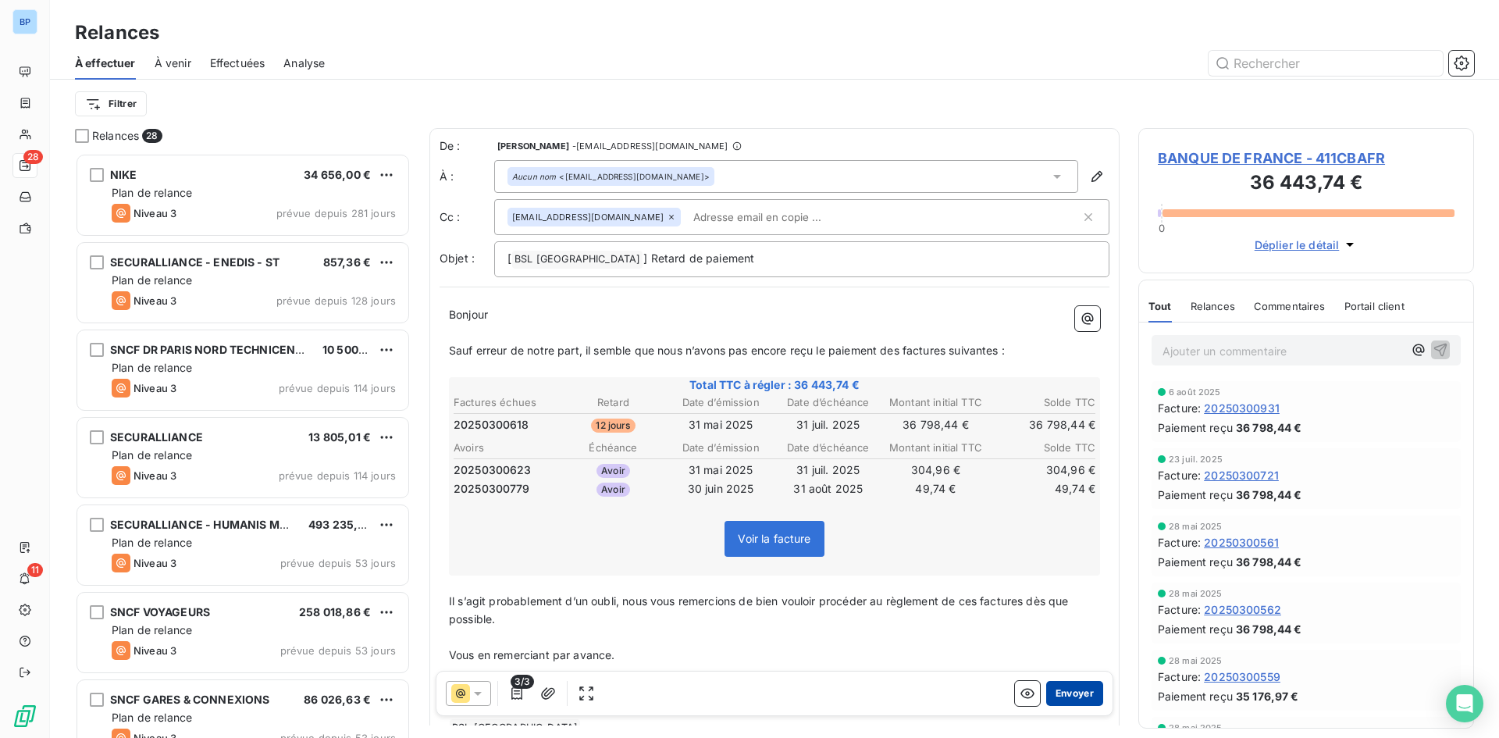
click at [1082, 696] on button "Envoyer" at bounding box center [1074, 693] width 57 height 25
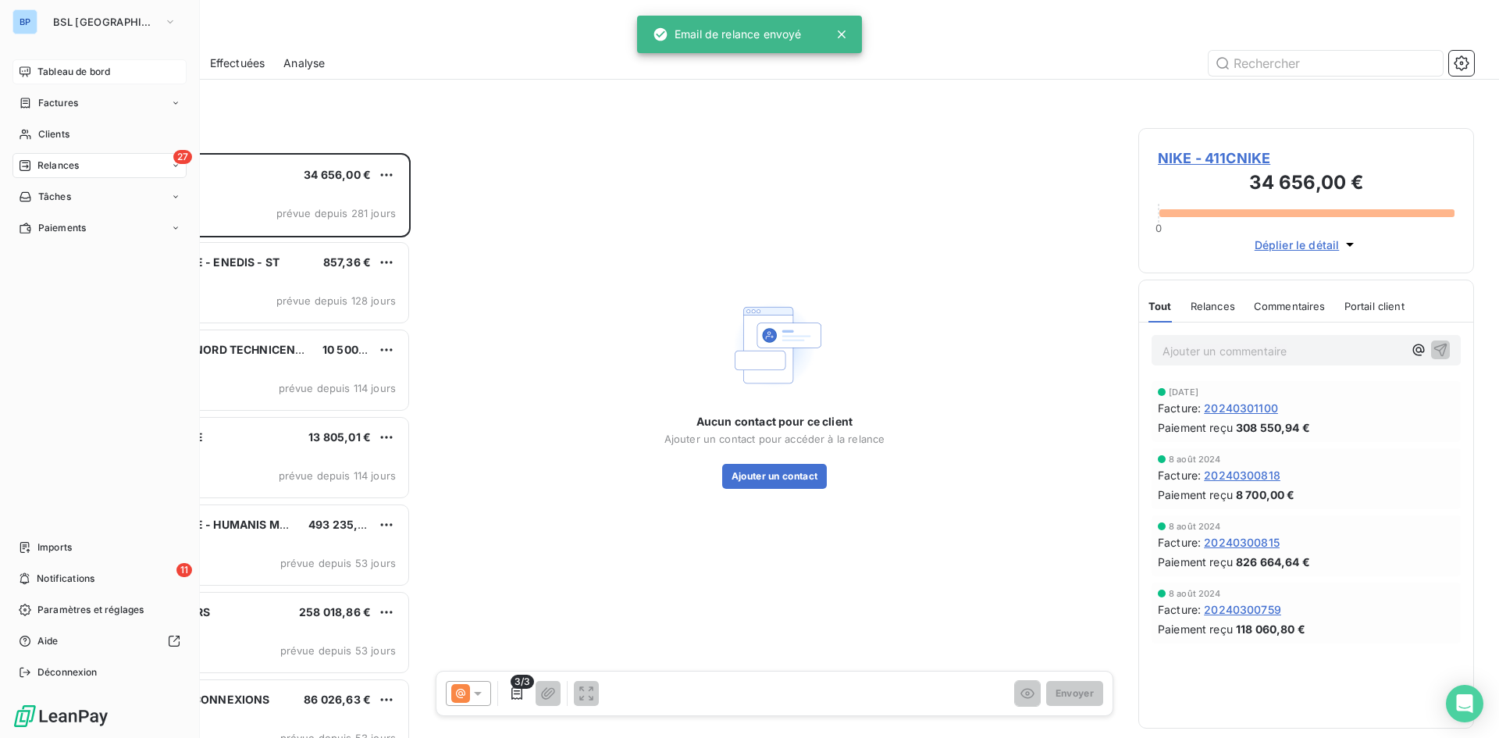
click at [42, 68] on span "Tableau de bord" at bounding box center [73, 72] width 73 height 14
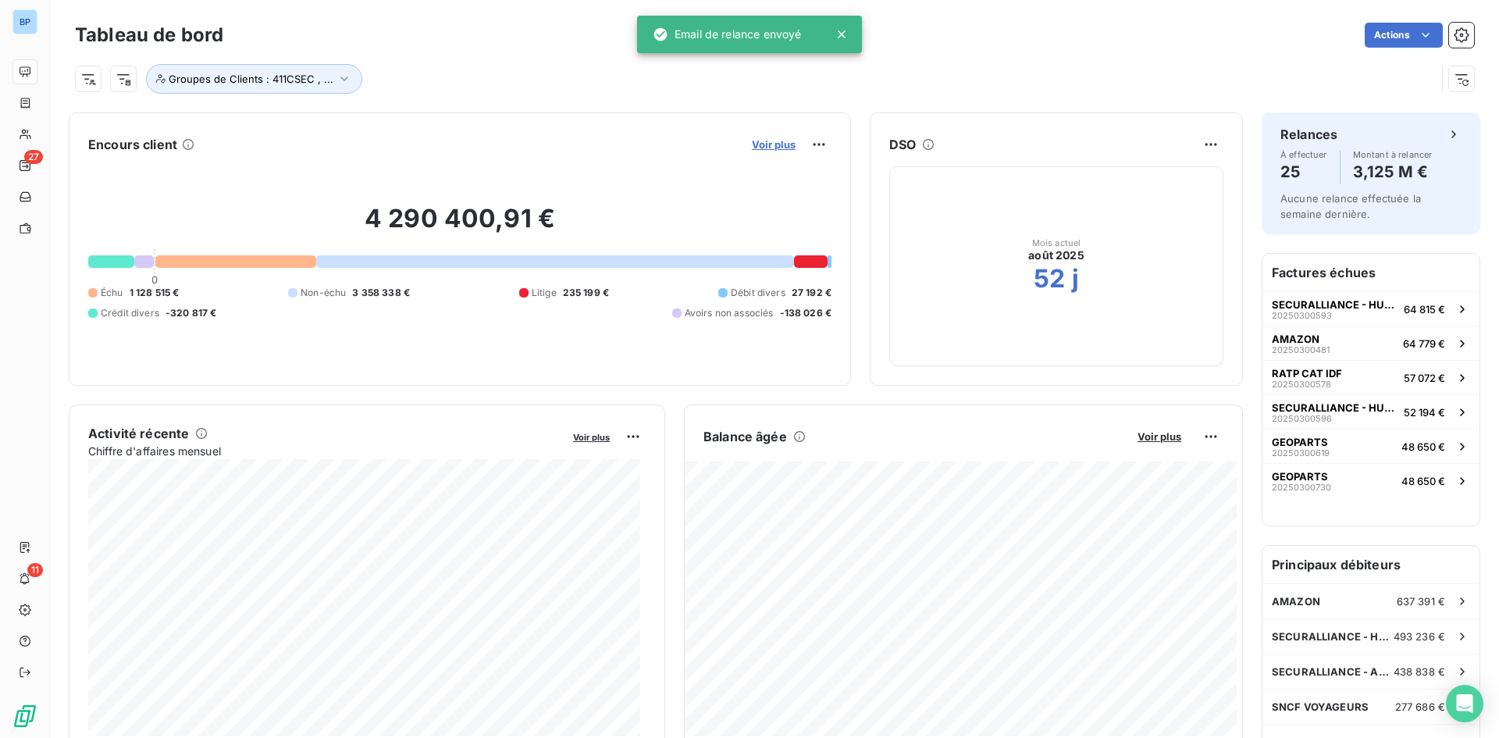
click at [777, 141] on span "Voir plus" at bounding box center [774, 144] width 44 height 12
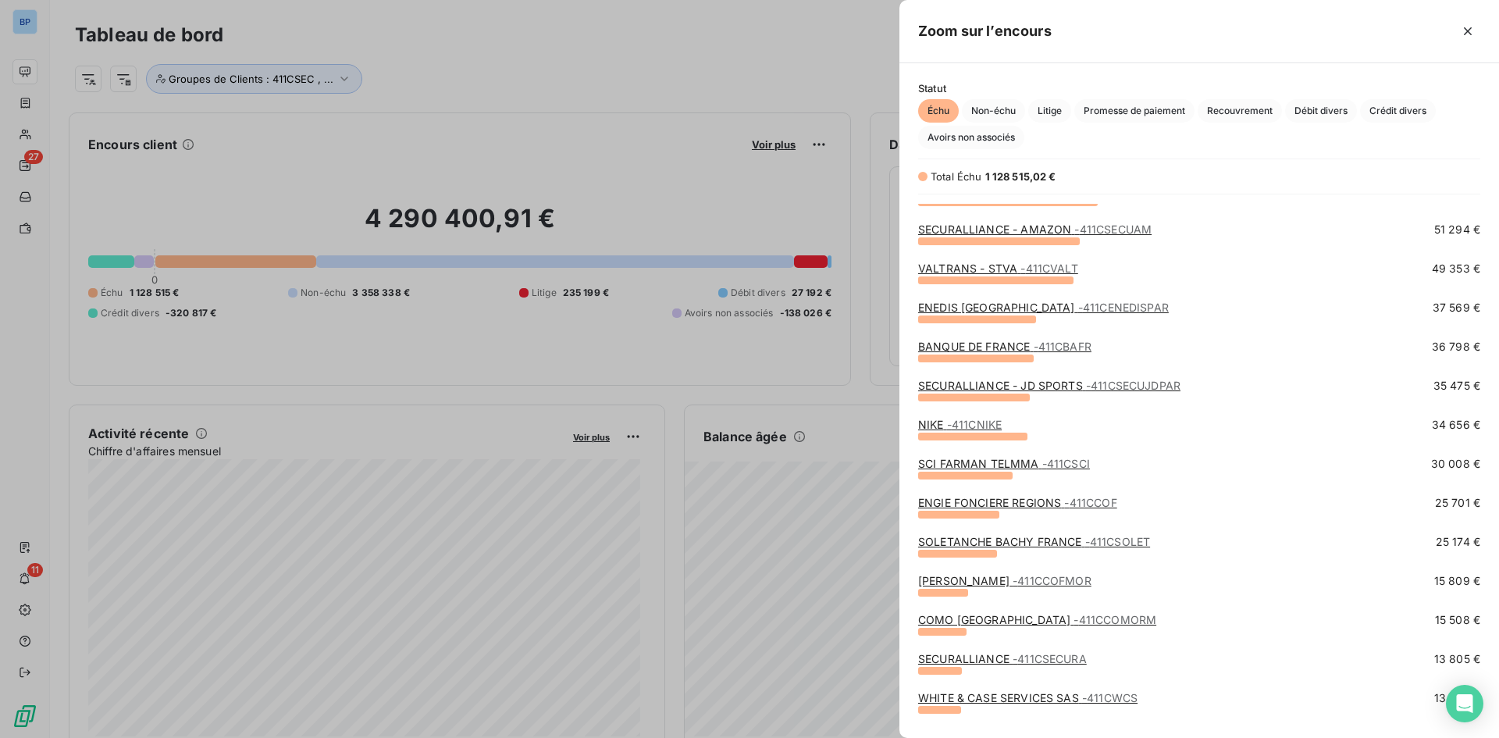
scroll to position [234, 0]
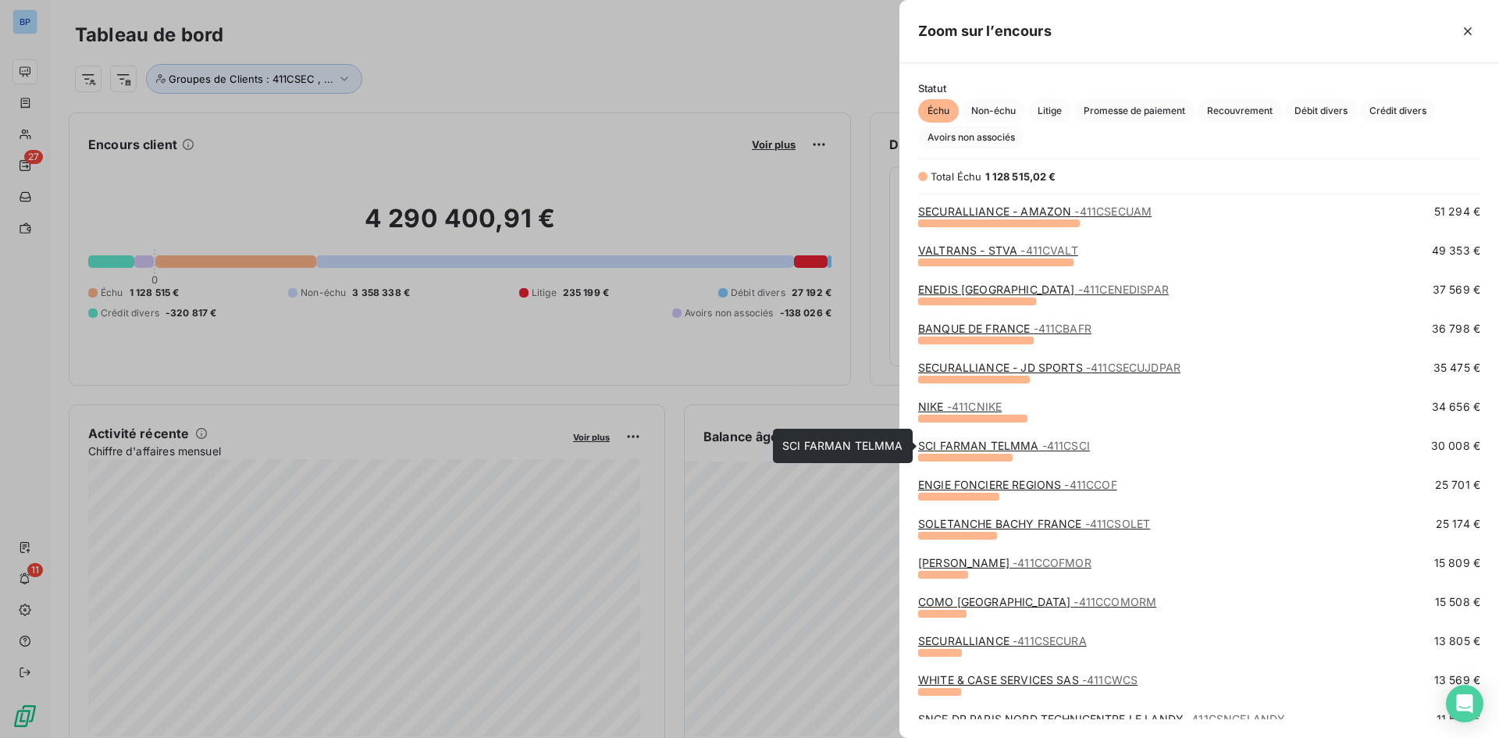
click at [986, 449] on link "SCI FARMAN TELMMA - 411CSCI" at bounding box center [1004, 445] width 172 height 13
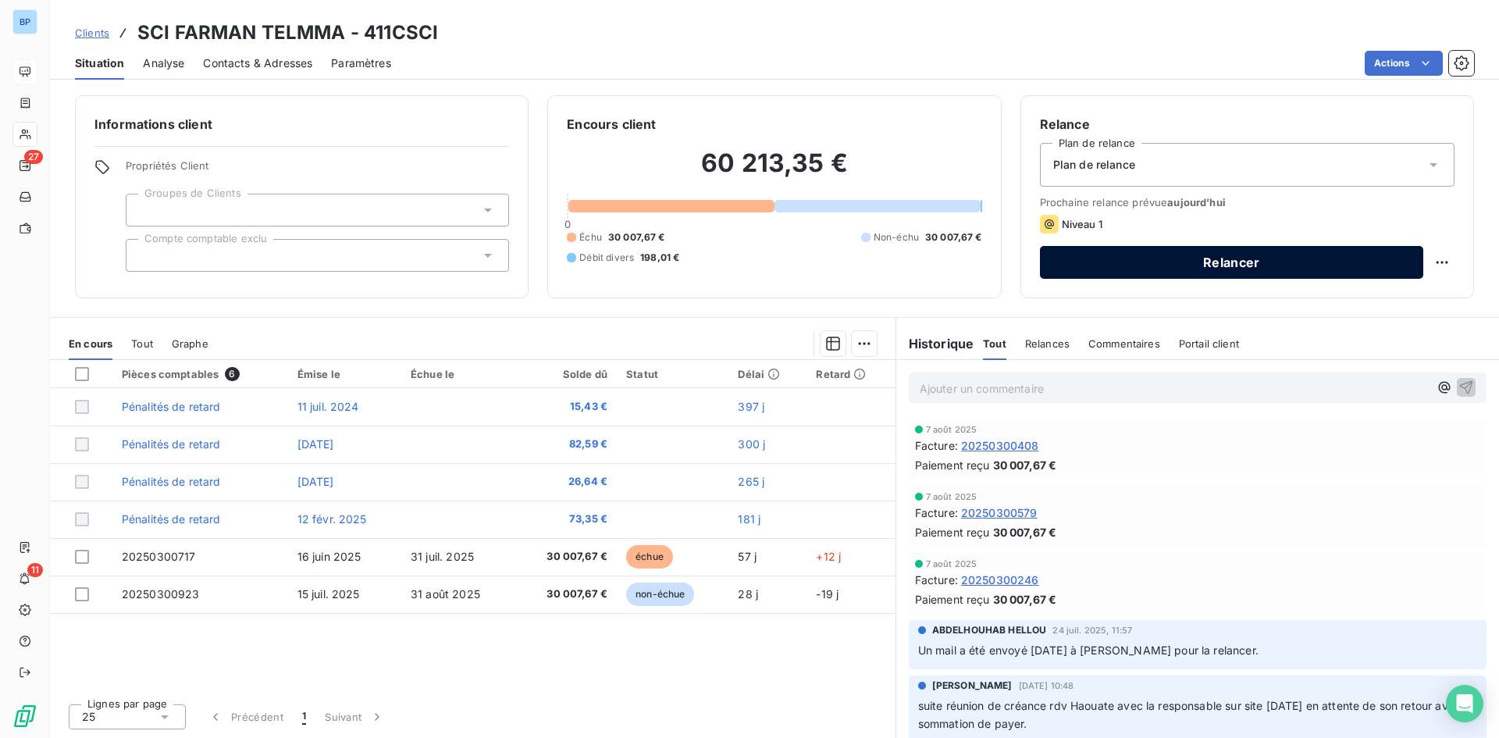
click at [1089, 273] on button "Relancer" at bounding box center [1231, 262] width 383 height 33
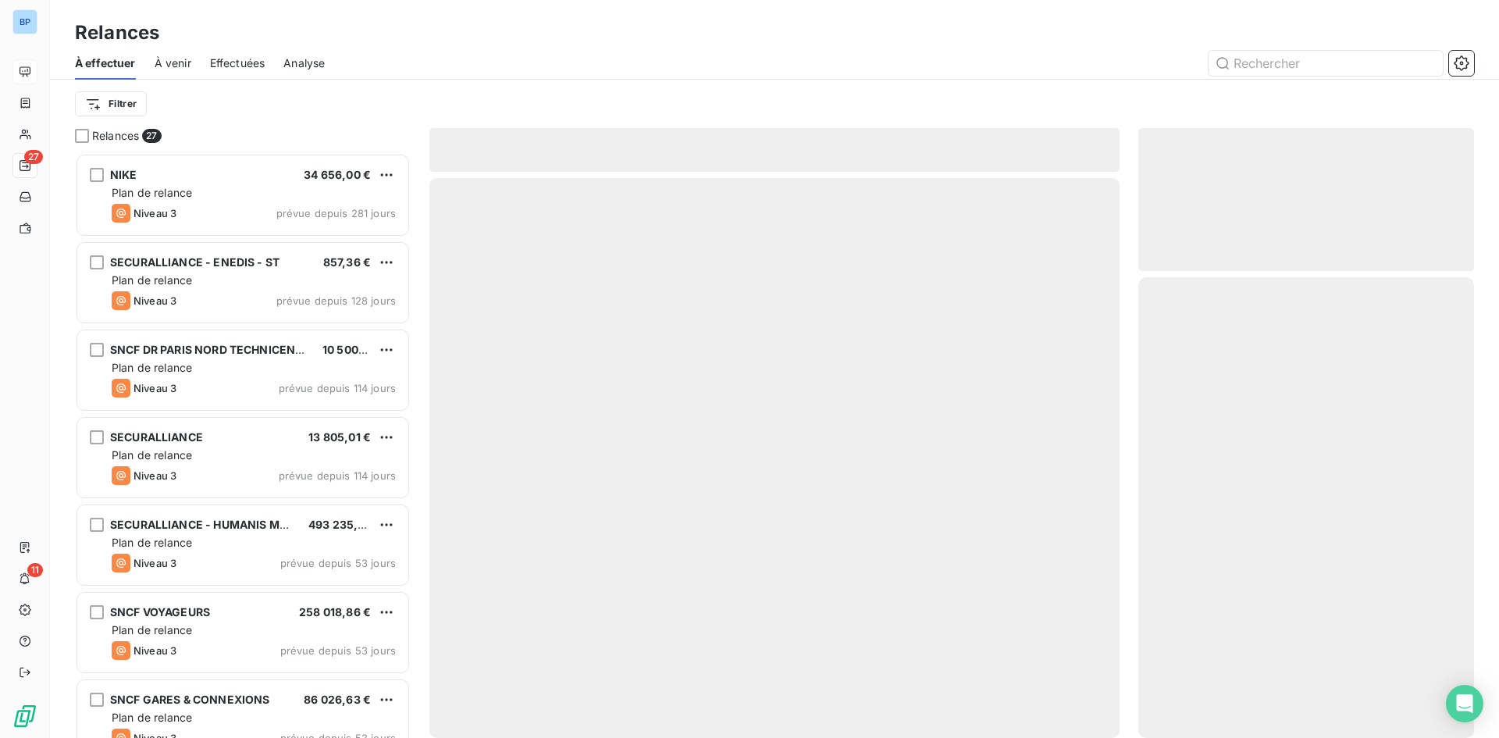
scroll to position [573, 324]
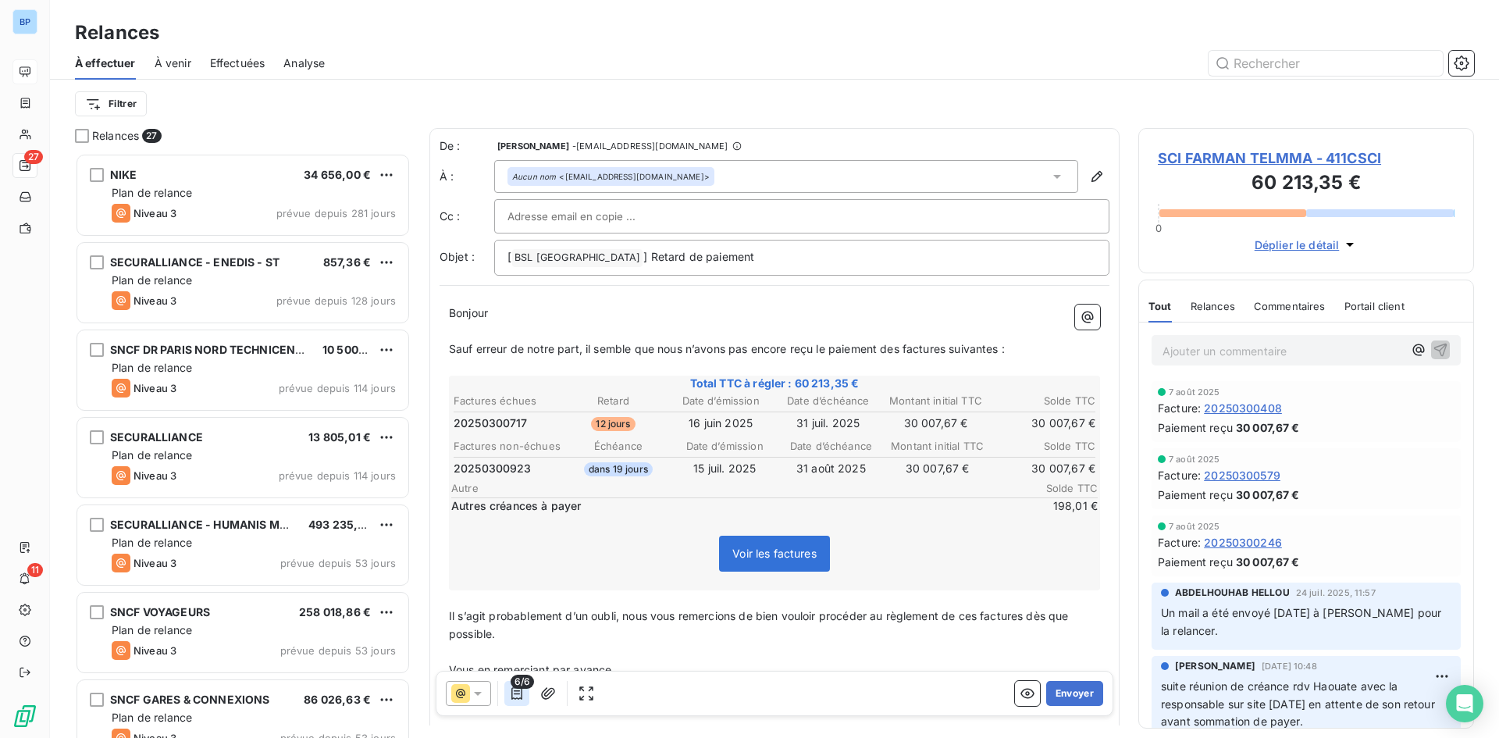
click at [510, 693] on icon "button" at bounding box center [517, 694] width 16 height 16
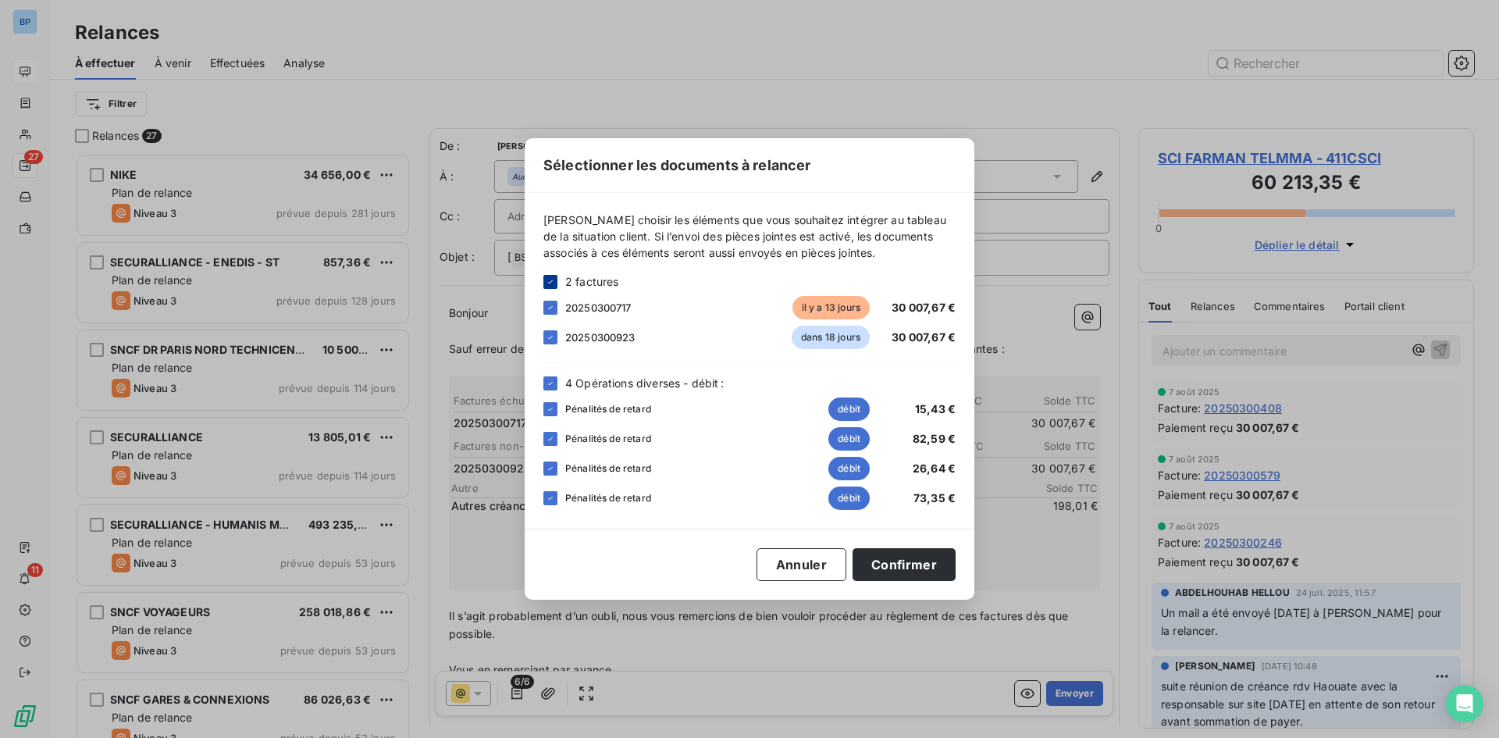
click at [553, 283] on icon at bounding box center [550, 281] width 9 height 9
click at [558, 394] on div "4 Opérations diverses - débit : Pénalités de retard débit 15,43 € Pénalités de …" at bounding box center [750, 442] width 412 height 135
click at [553, 385] on icon at bounding box center [550, 383] width 9 height 9
click at [551, 313] on div at bounding box center [551, 308] width 14 height 14
click at [903, 557] on button "Confirmer" at bounding box center [904, 564] width 103 height 33
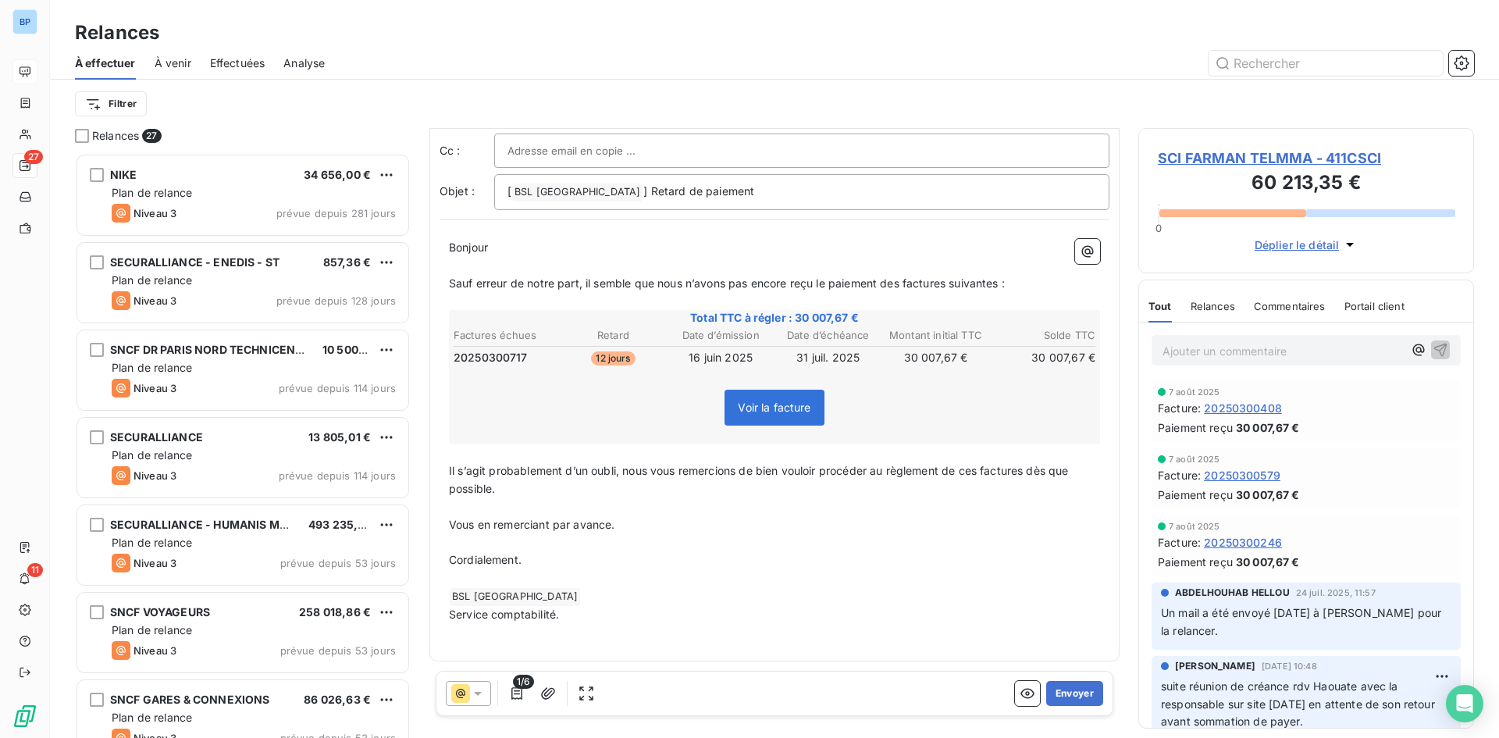
scroll to position [0, 0]
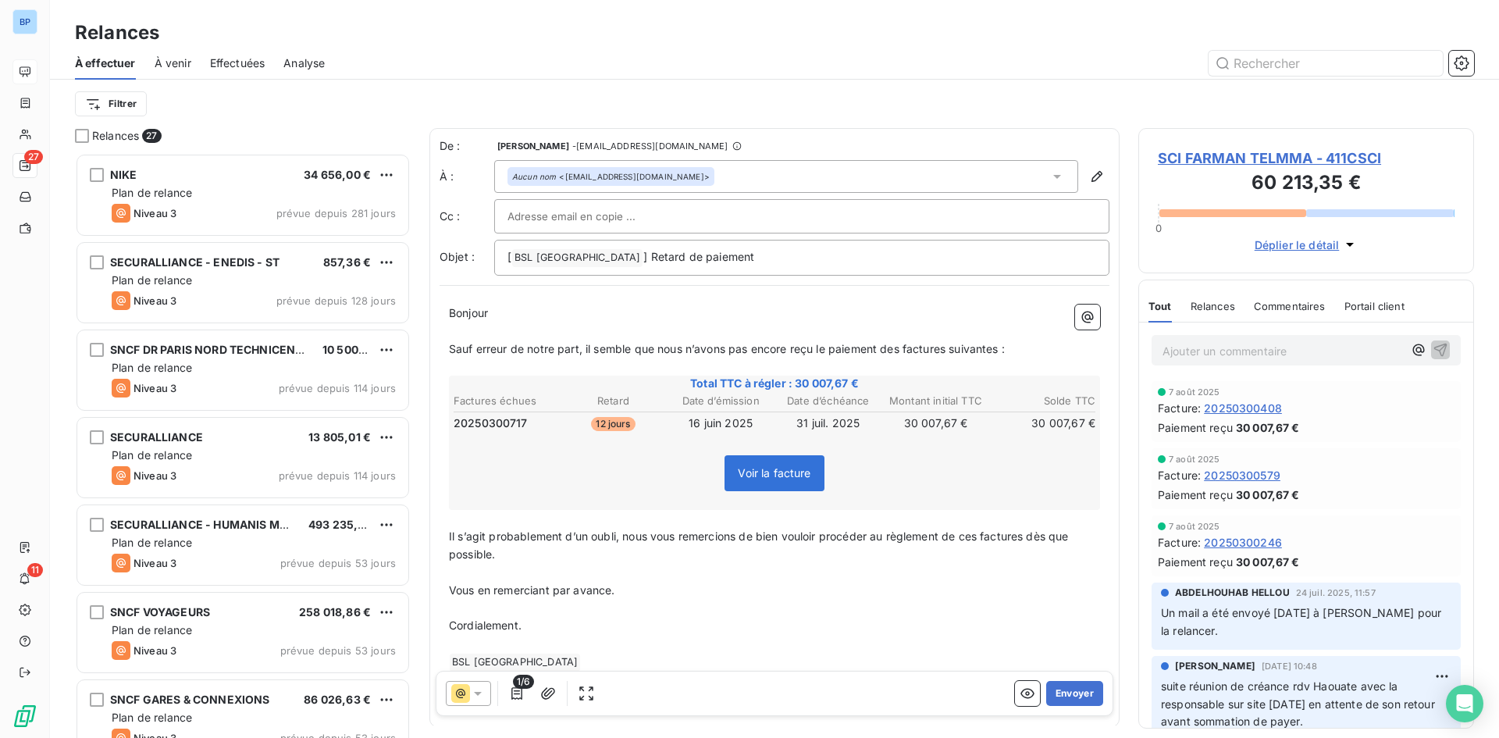
click at [543, 216] on input "text" at bounding box center [592, 216] width 168 height 23
paste input "commercial@groupebsl.com"
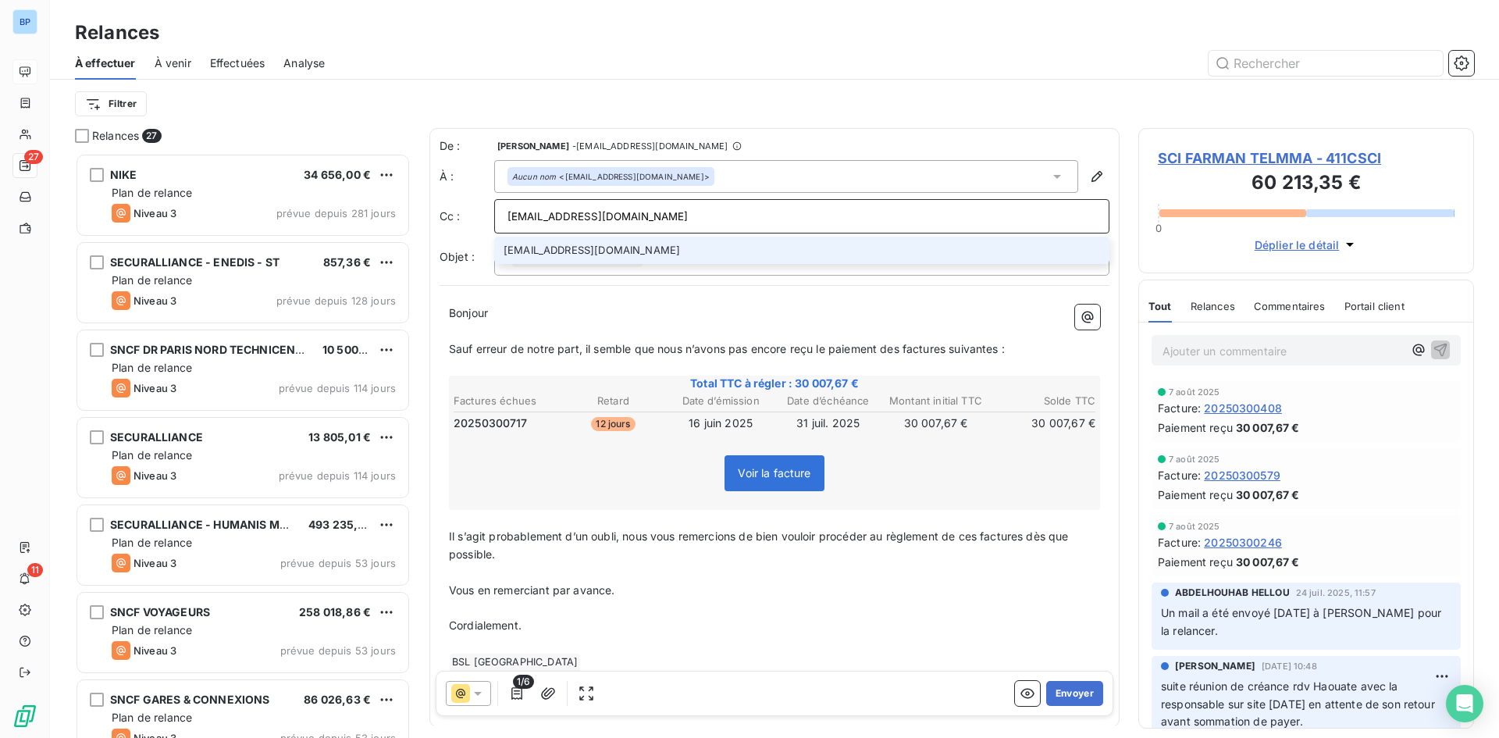
type input "commercial@groupebsl.com"
click at [604, 256] on li "commercial@groupebsl.com" at bounding box center [801, 250] width 615 height 27
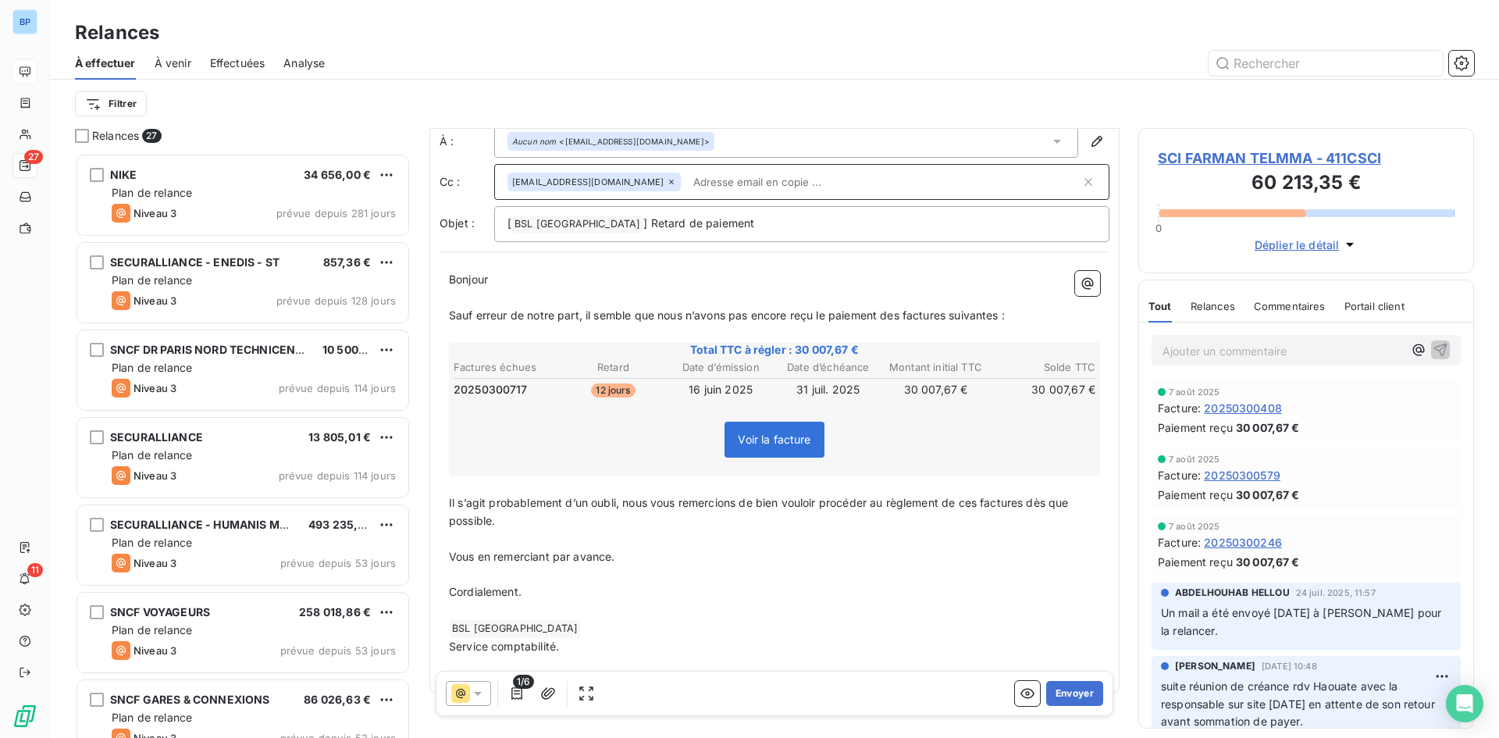
scroll to position [68, 0]
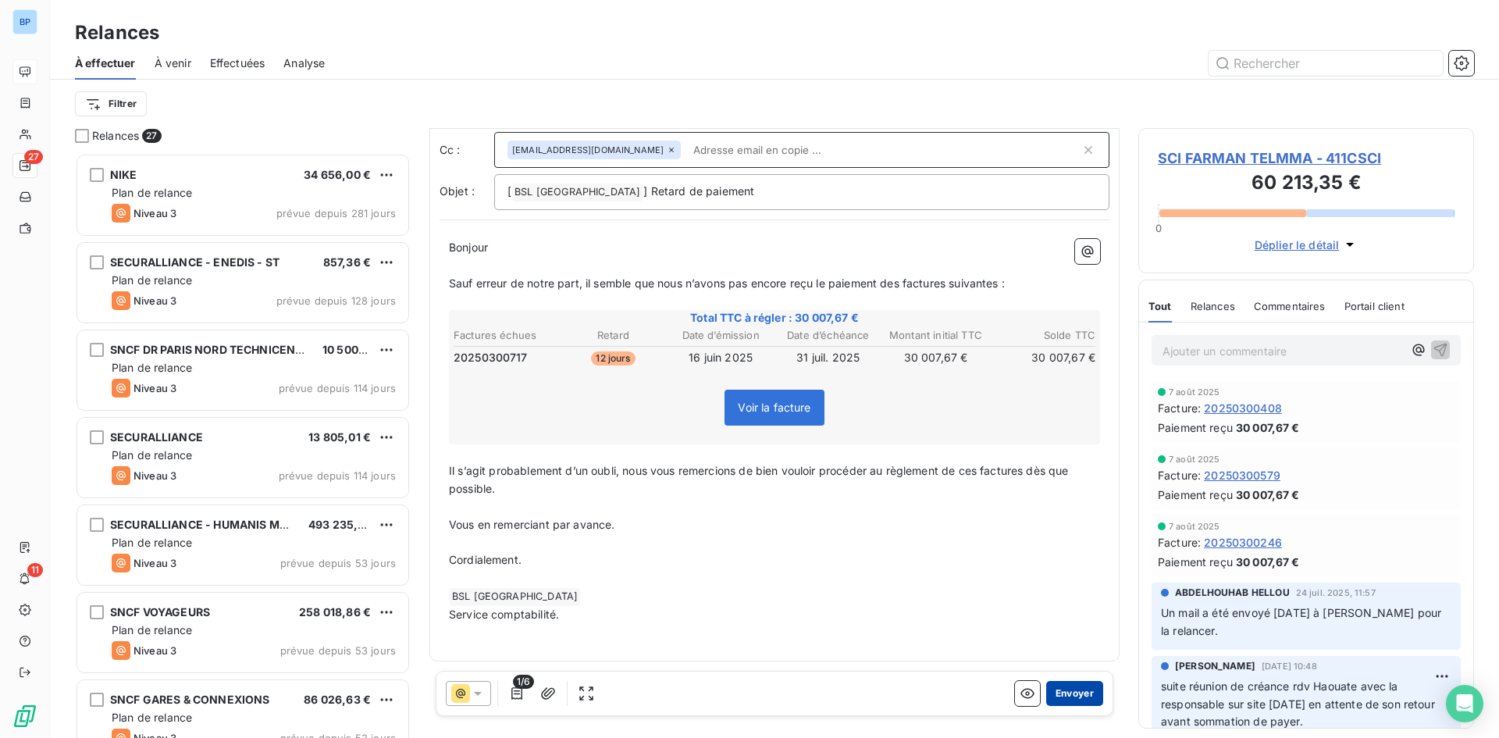
click at [1058, 691] on button "Envoyer" at bounding box center [1074, 693] width 57 height 25
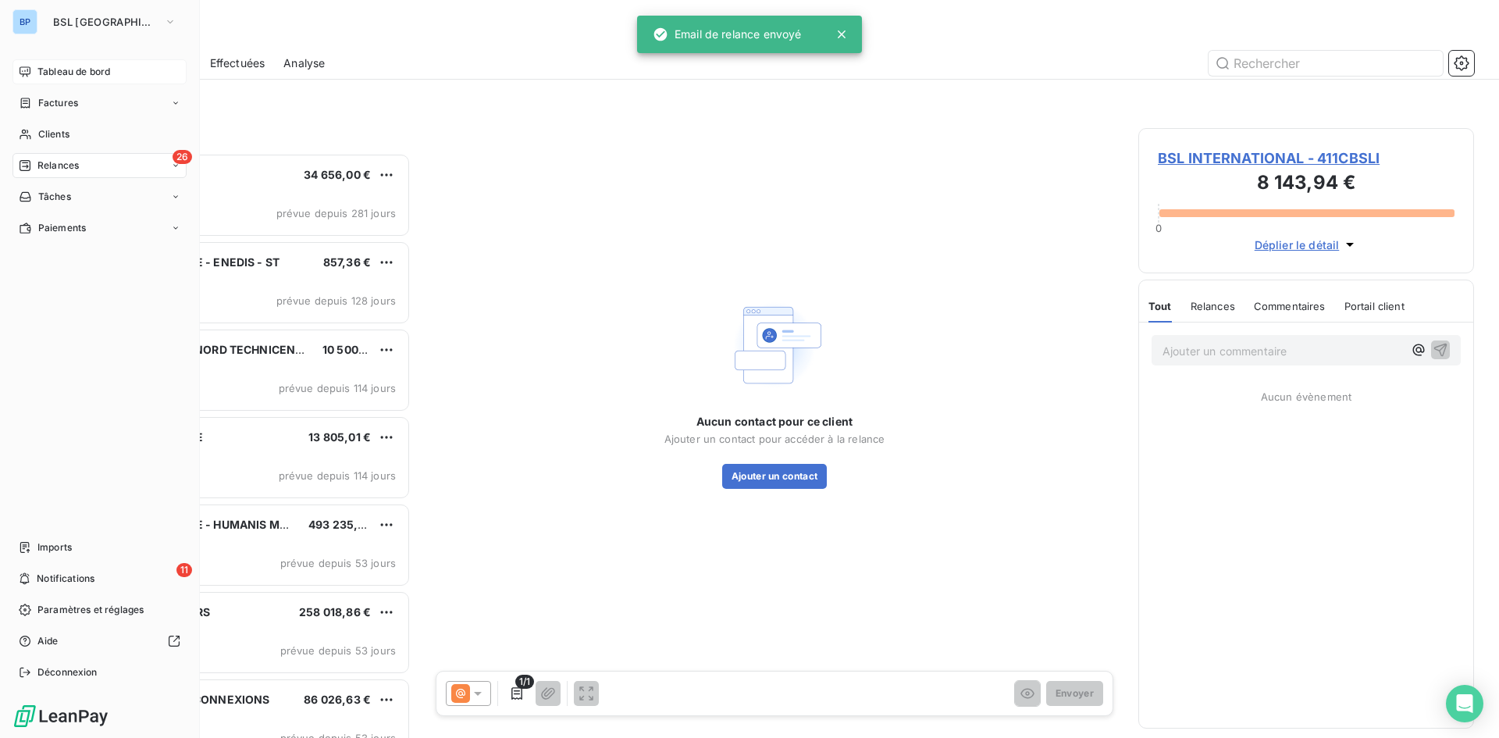
click at [46, 70] on span "Tableau de bord" at bounding box center [73, 72] width 73 height 14
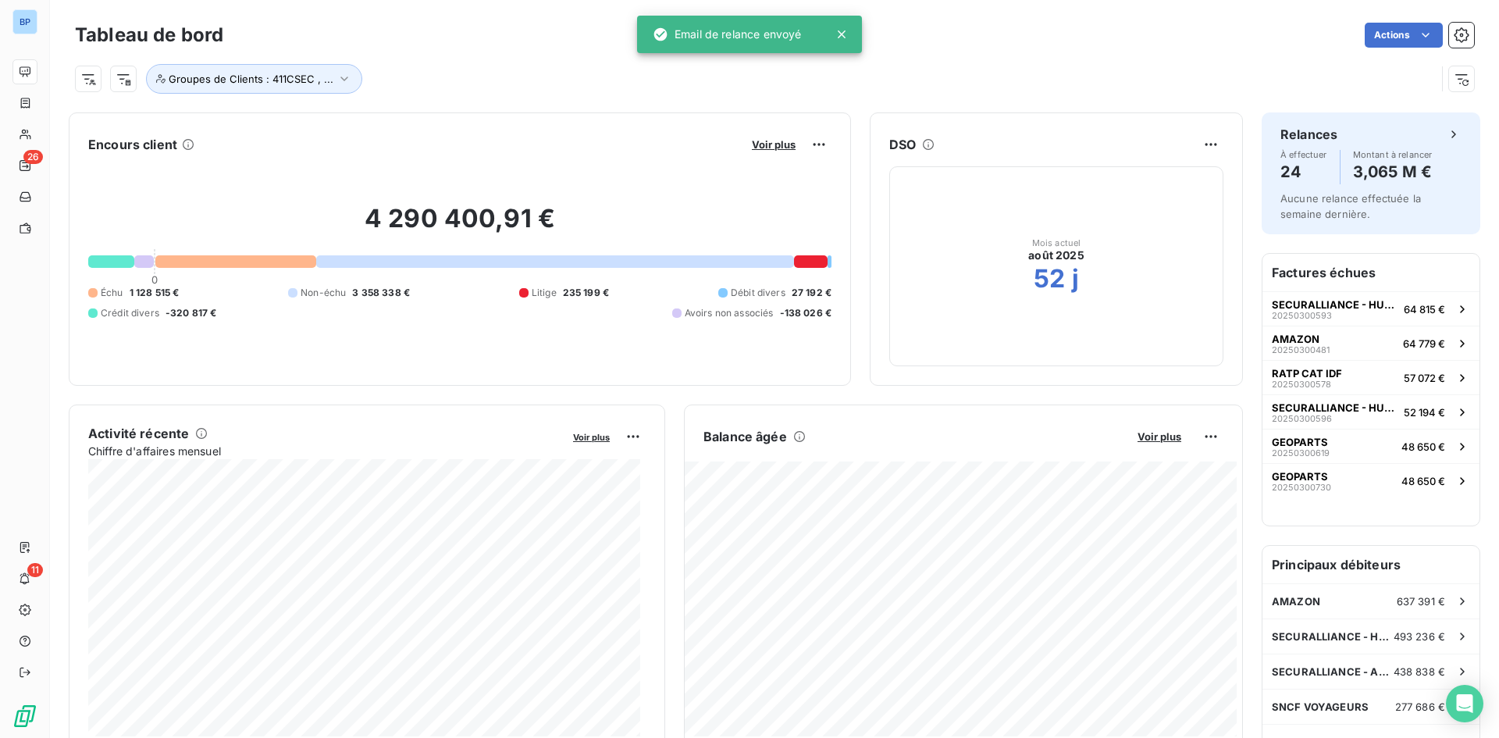
click at [767, 137] on button "Voir plus" at bounding box center [773, 144] width 53 height 14
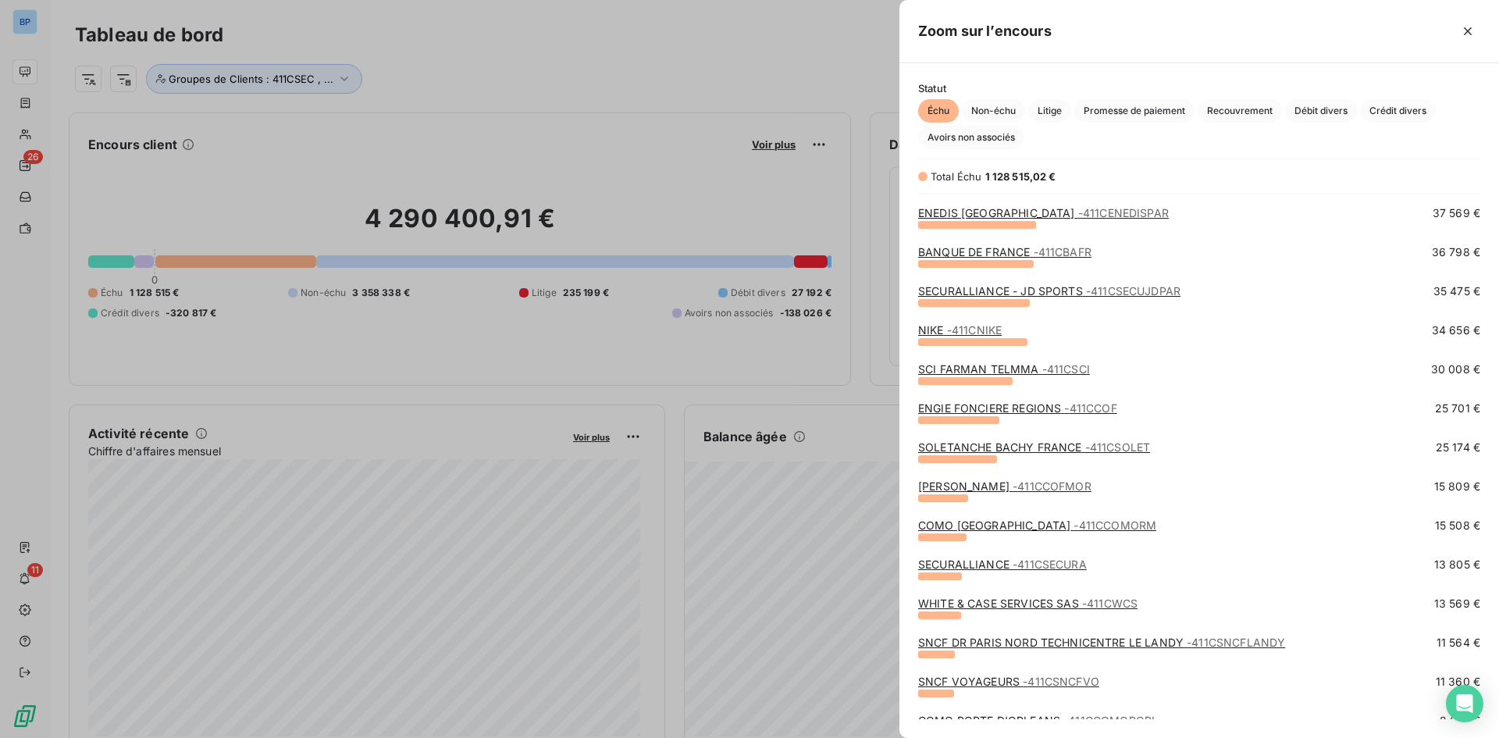
scroll to position [312, 0]
click at [999, 444] on link "SOLETANCHE BACHY FRANCE - 411CSOLET" at bounding box center [1034, 445] width 232 height 13
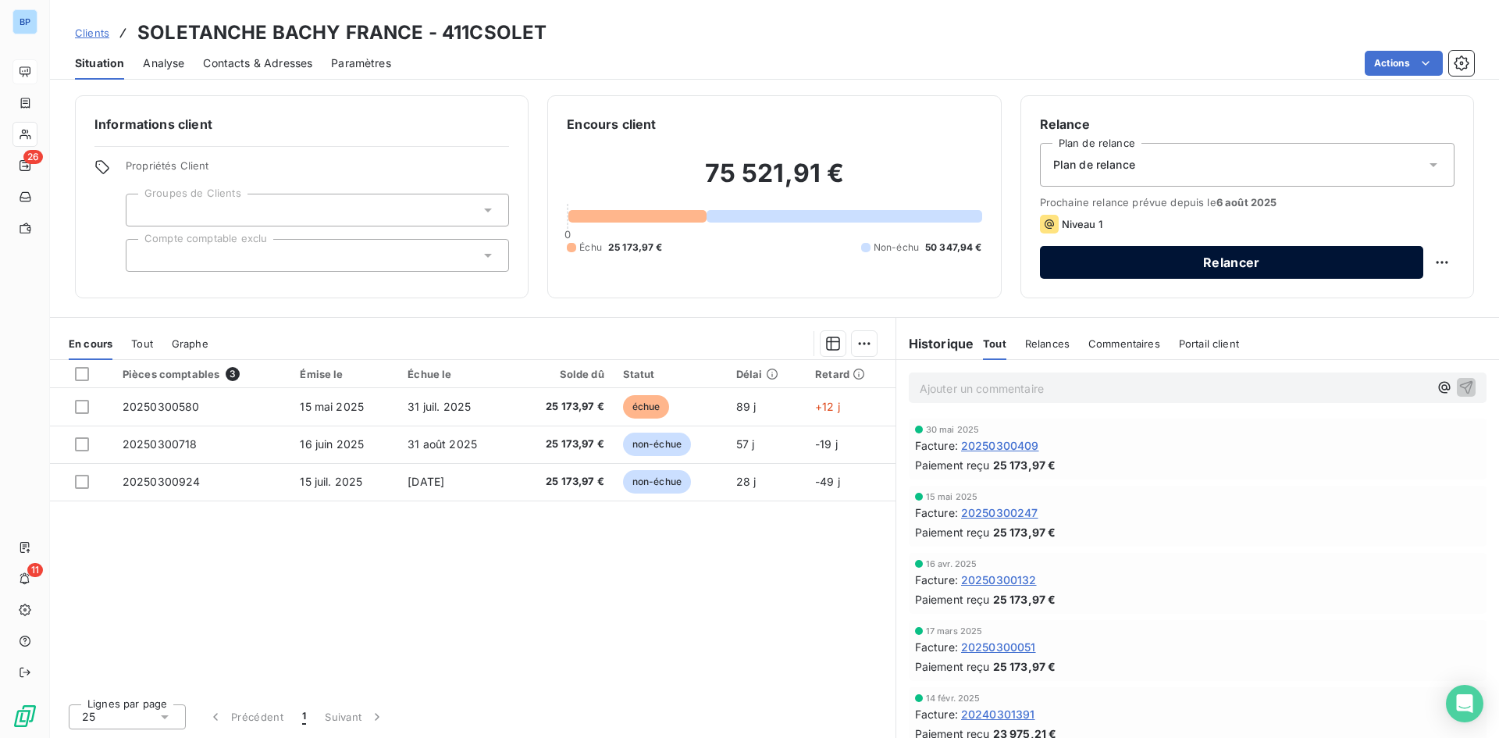
click at [1146, 264] on button "Relancer" at bounding box center [1231, 262] width 383 height 33
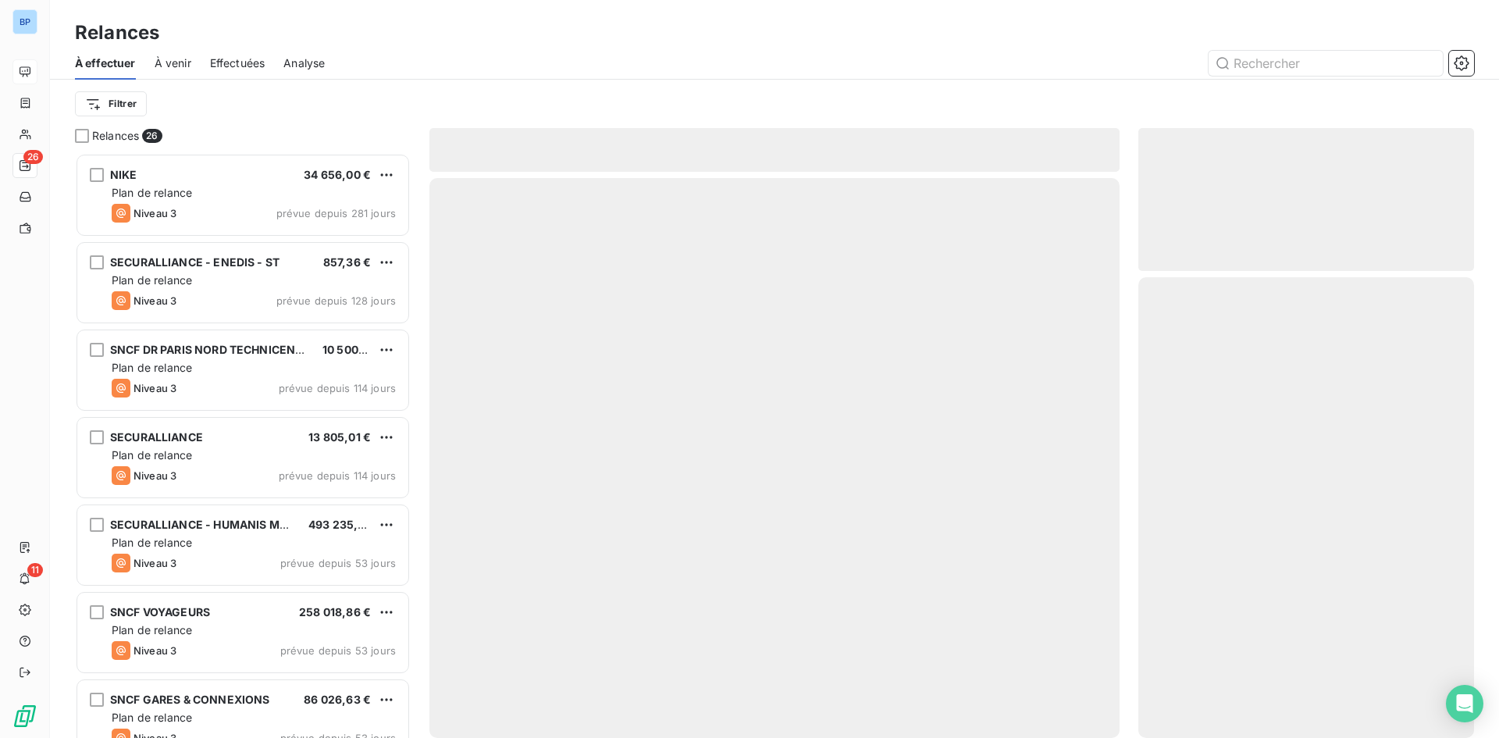
scroll to position [573, 324]
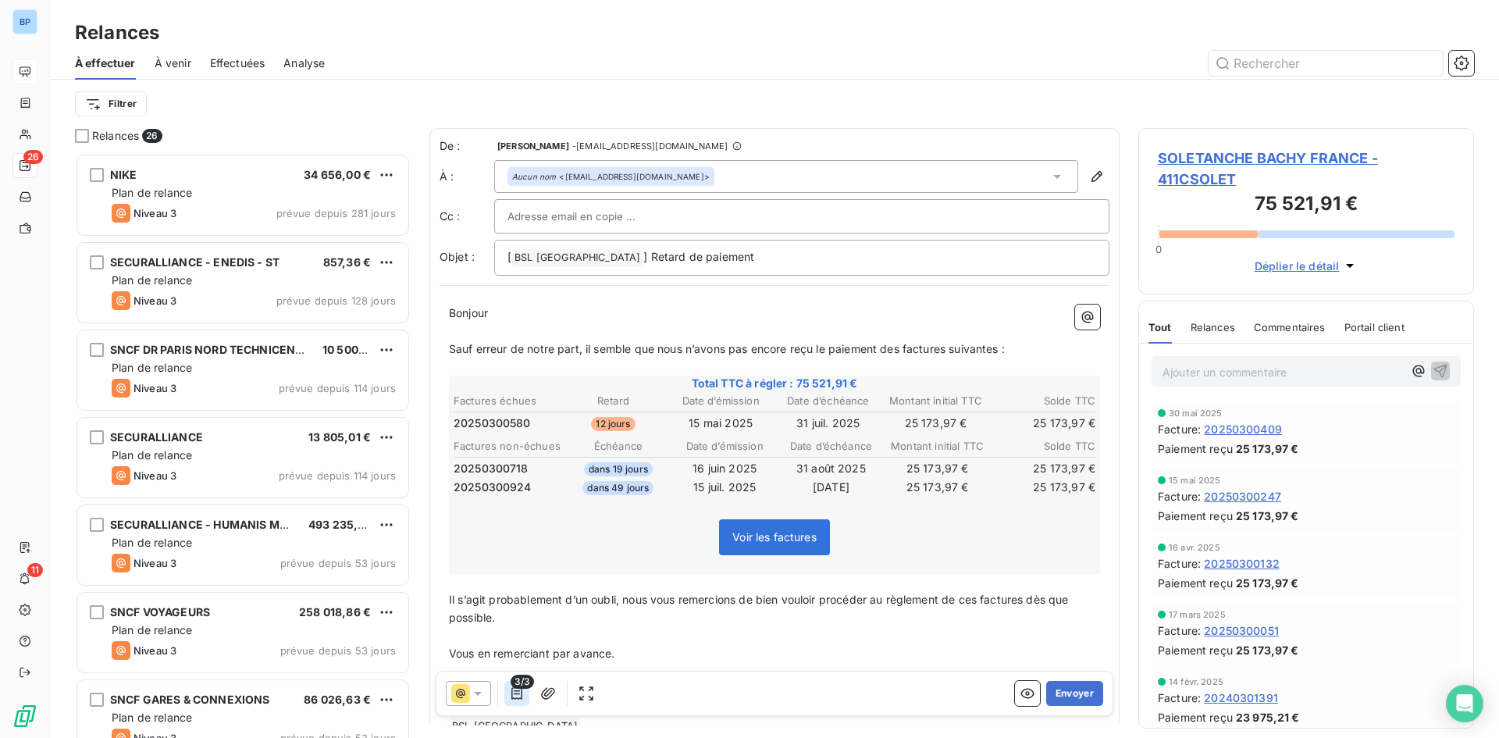
click at [520, 691] on icon "button" at bounding box center [517, 694] width 16 height 16
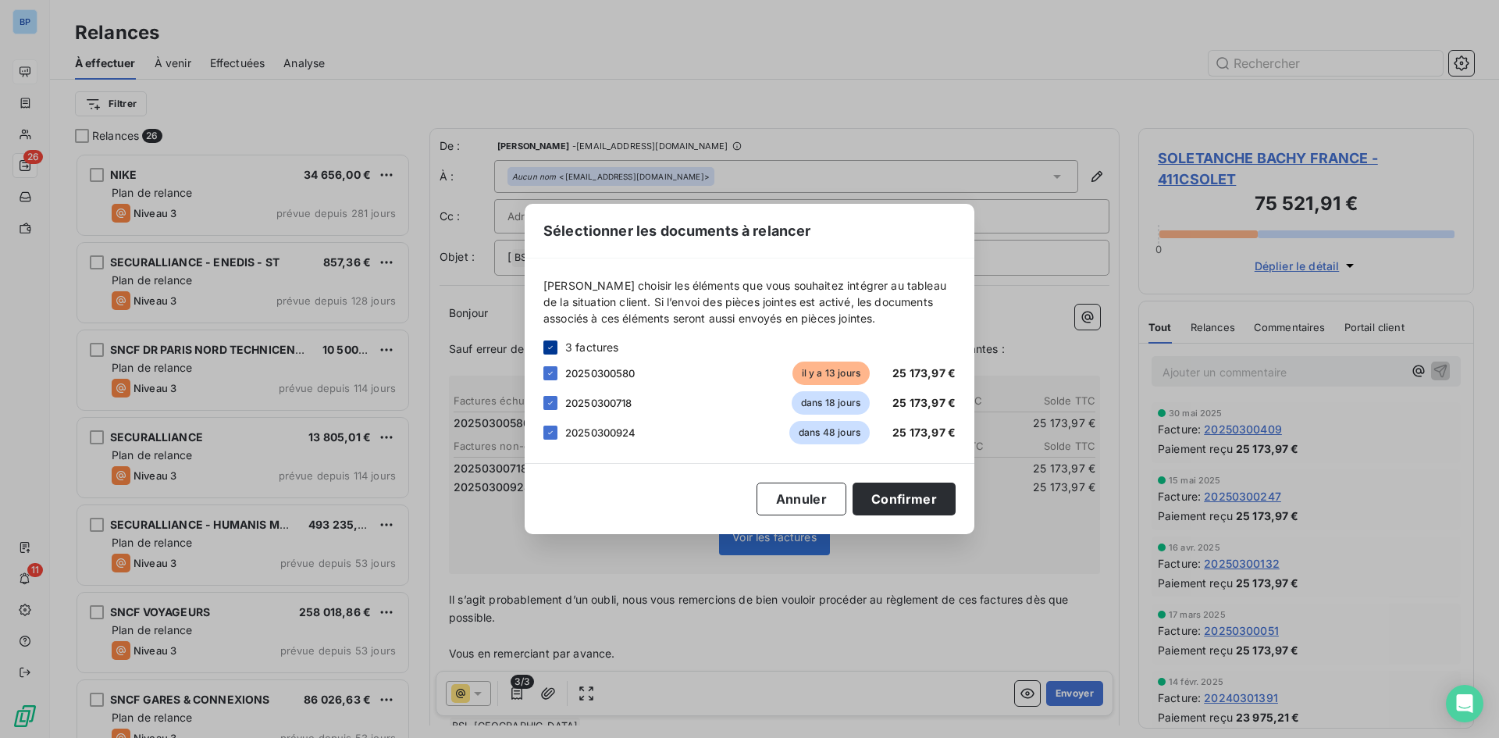
click at [554, 354] on div at bounding box center [551, 347] width 14 height 14
click at [551, 372] on div at bounding box center [551, 373] width 14 height 14
drag, startPoint x: 918, startPoint y: 508, endPoint x: 683, endPoint y: 163, distance: 417.0
click at [917, 508] on button "Confirmer" at bounding box center [904, 499] width 103 height 33
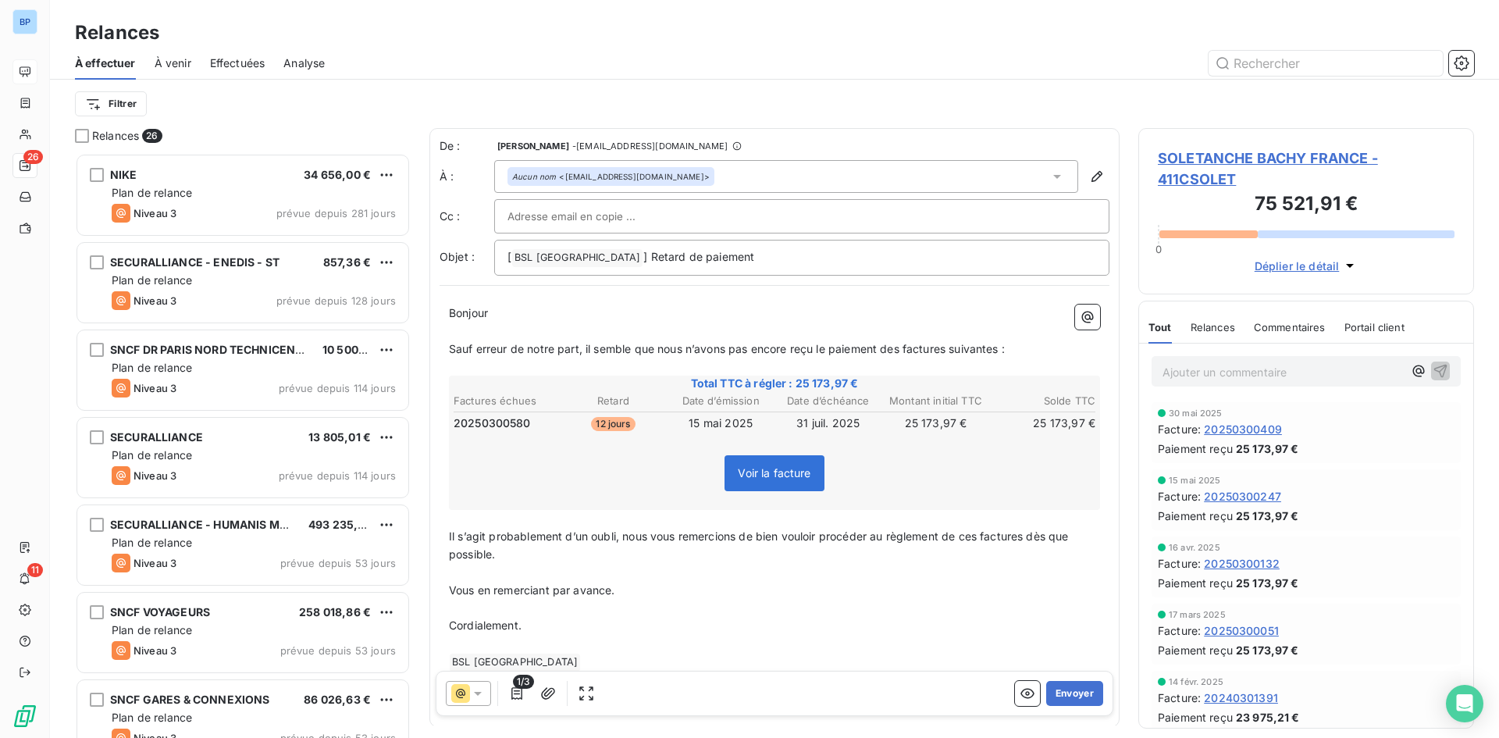
click at [668, 218] on div at bounding box center [802, 216] width 589 height 23
paste input "commercial@groupebsl.com"
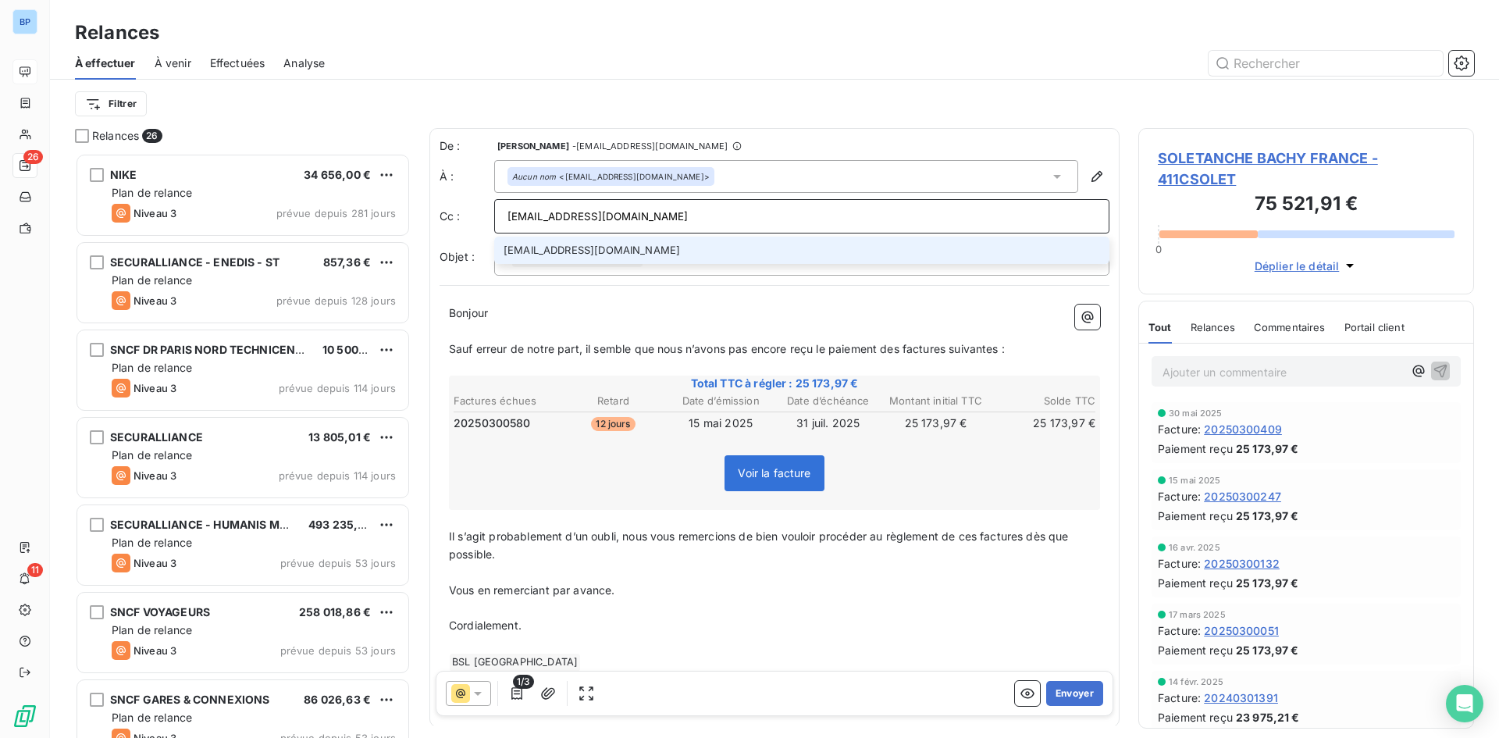
type input "commercial@groupebsl.com"
click at [668, 249] on li "commercial@groupebsl.com" at bounding box center [801, 250] width 615 height 27
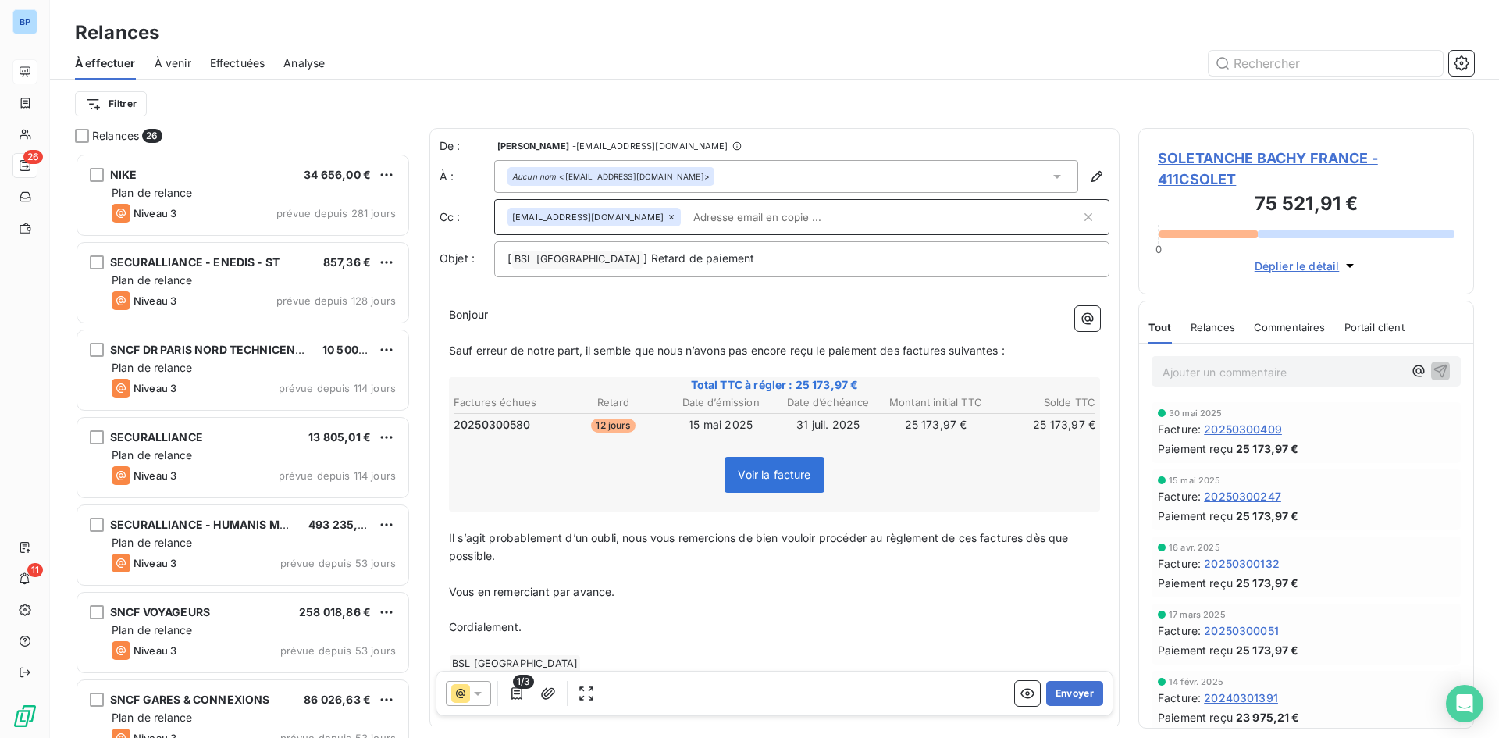
scroll to position [68, 0]
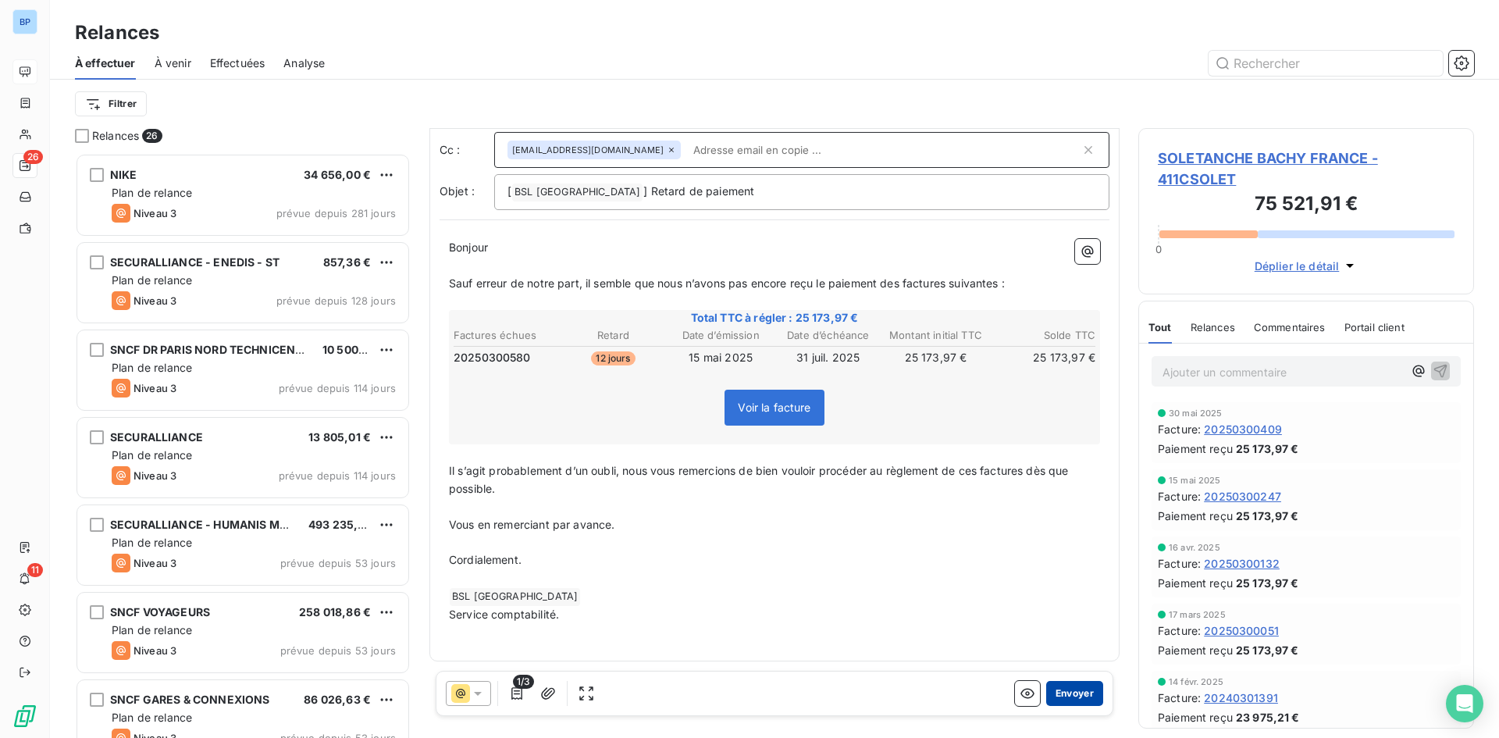
click at [1061, 690] on button "Envoyer" at bounding box center [1074, 693] width 57 height 25
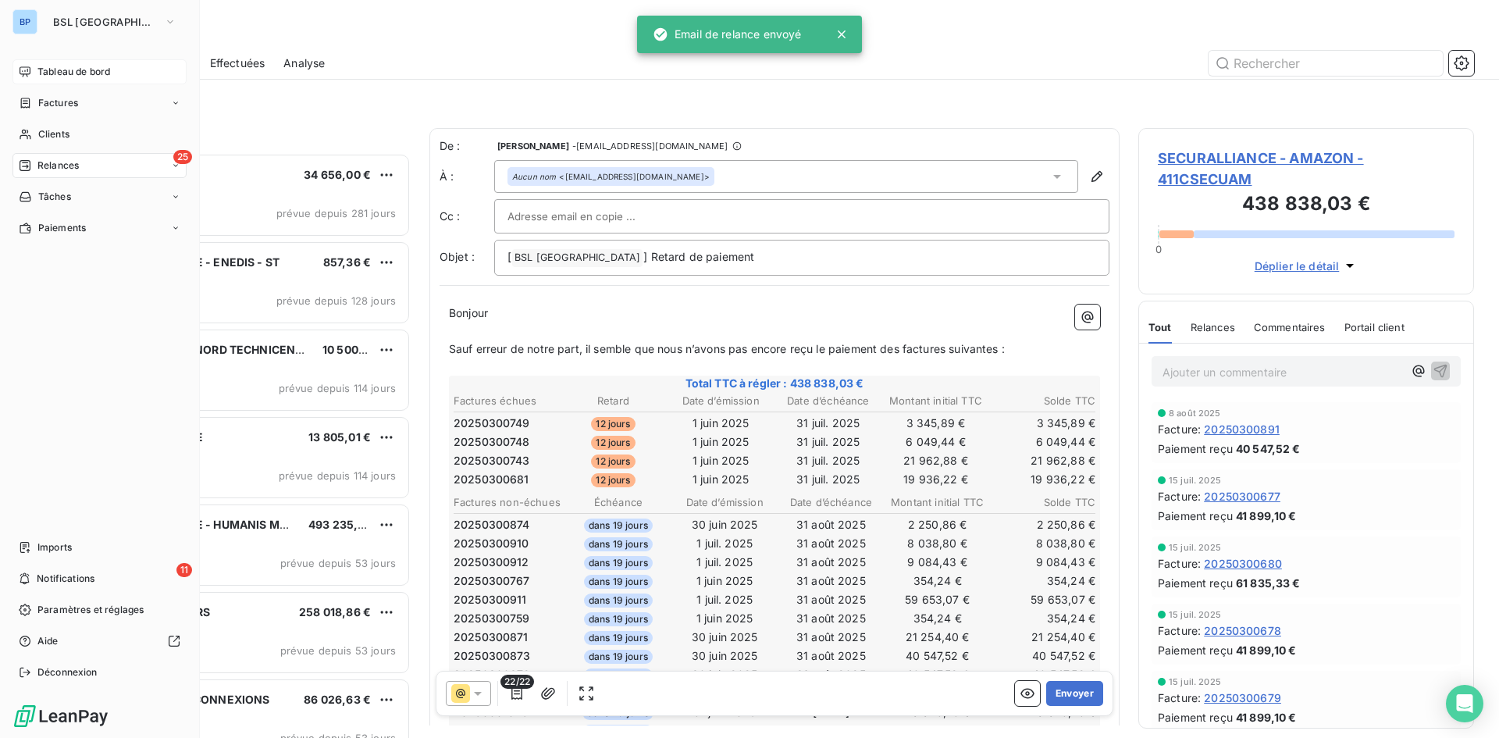
click at [49, 68] on span "Tableau de bord" at bounding box center [73, 72] width 73 height 14
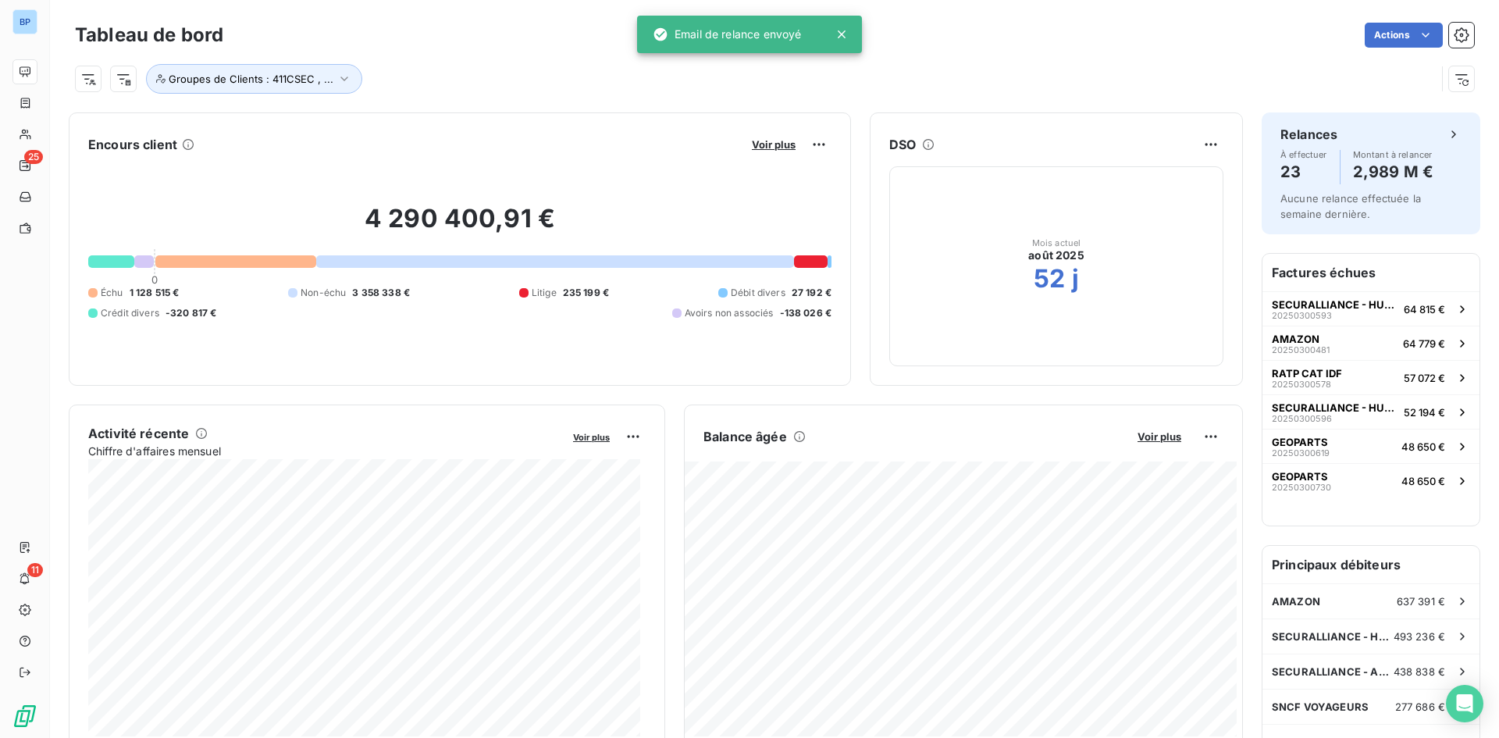
click at [782, 151] on button "Voir plus" at bounding box center [773, 144] width 53 height 14
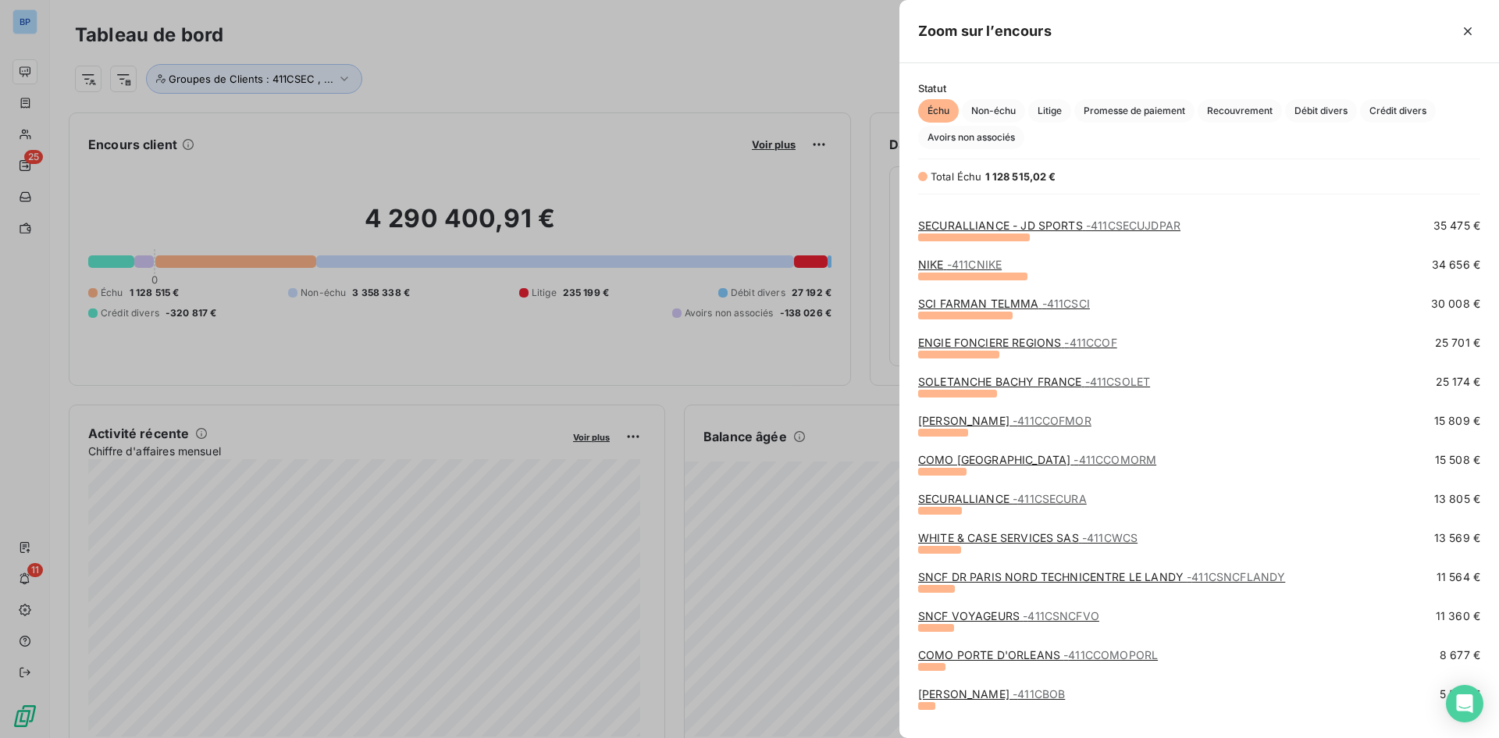
scroll to position [390, 0]
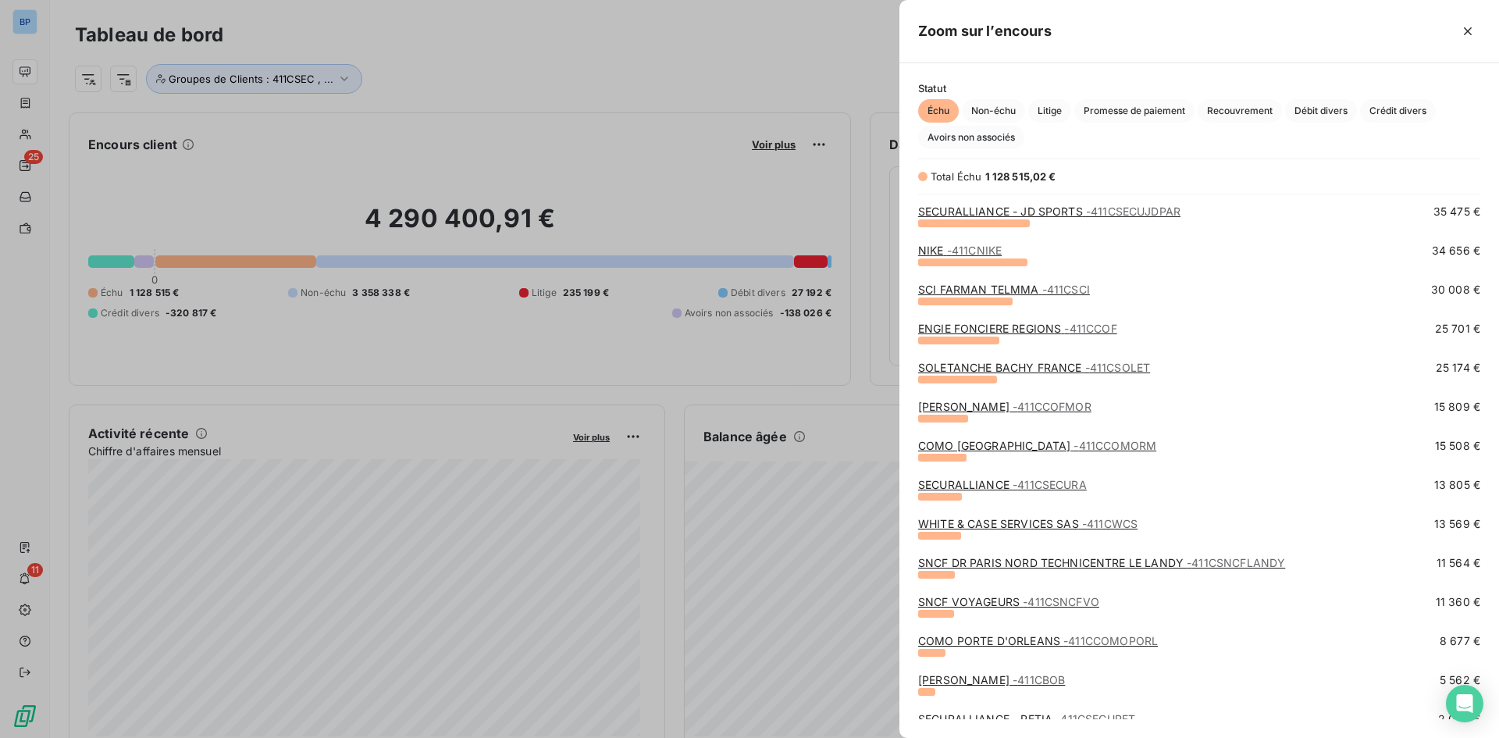
click at [1000, 444] on link "COMO BRAND CENTER - 411CCOMORM" at bounding box center [1037, 445] width 238 height 13
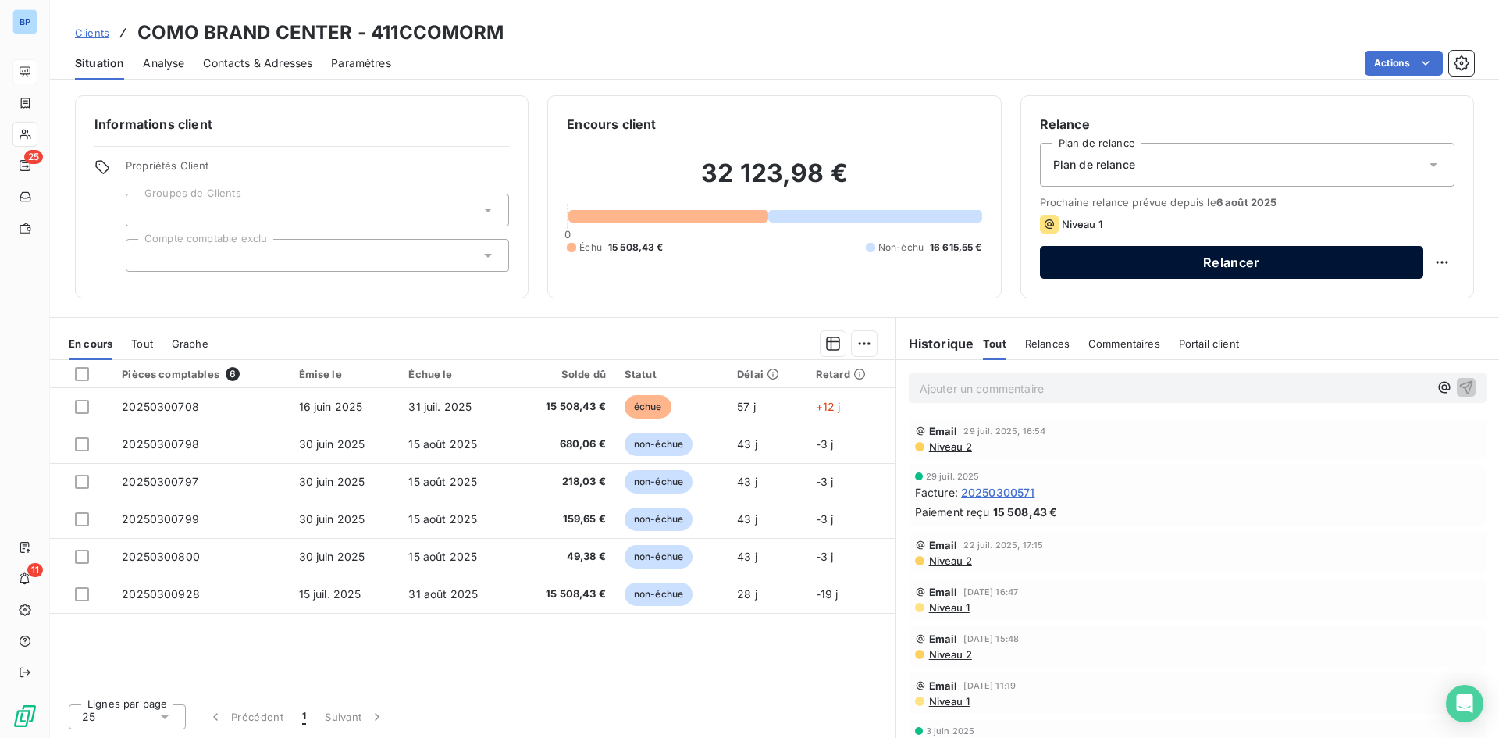
click at [1201, 271] on button "Relancer" at bounding box center [1231, 262] width 383 height 33
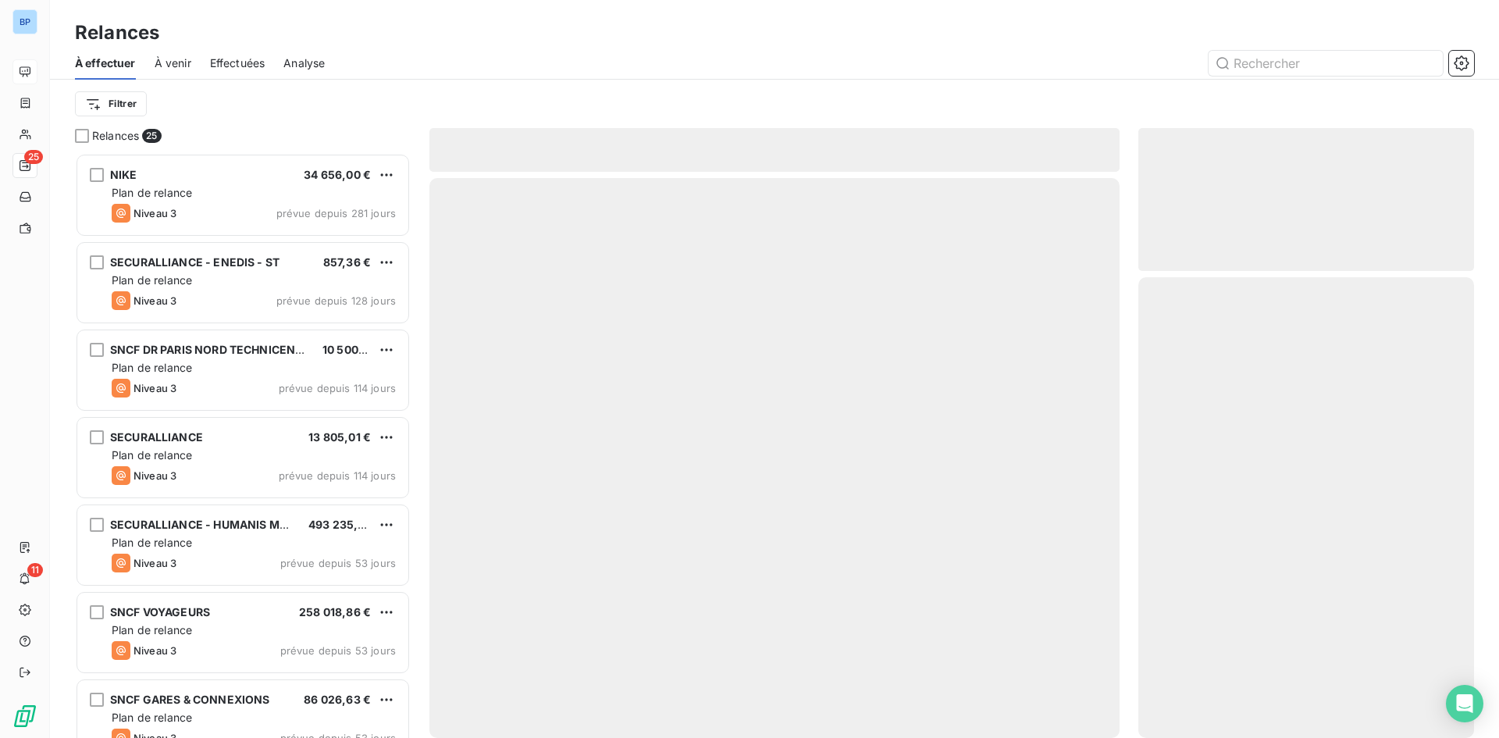
scroll to position [573, 324]
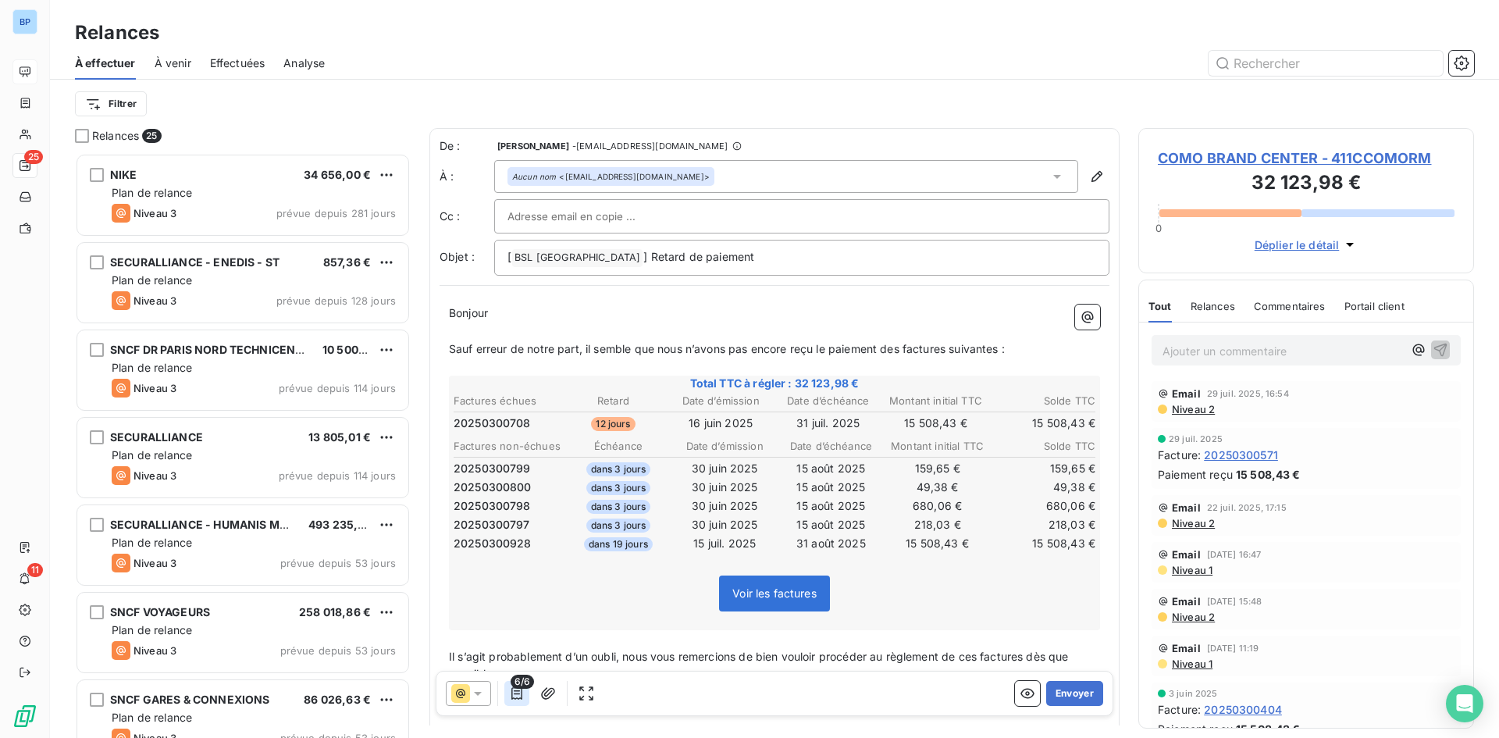
click at [519, 690] on icon "button" at bounding box center [517, 693] width 11 height 12
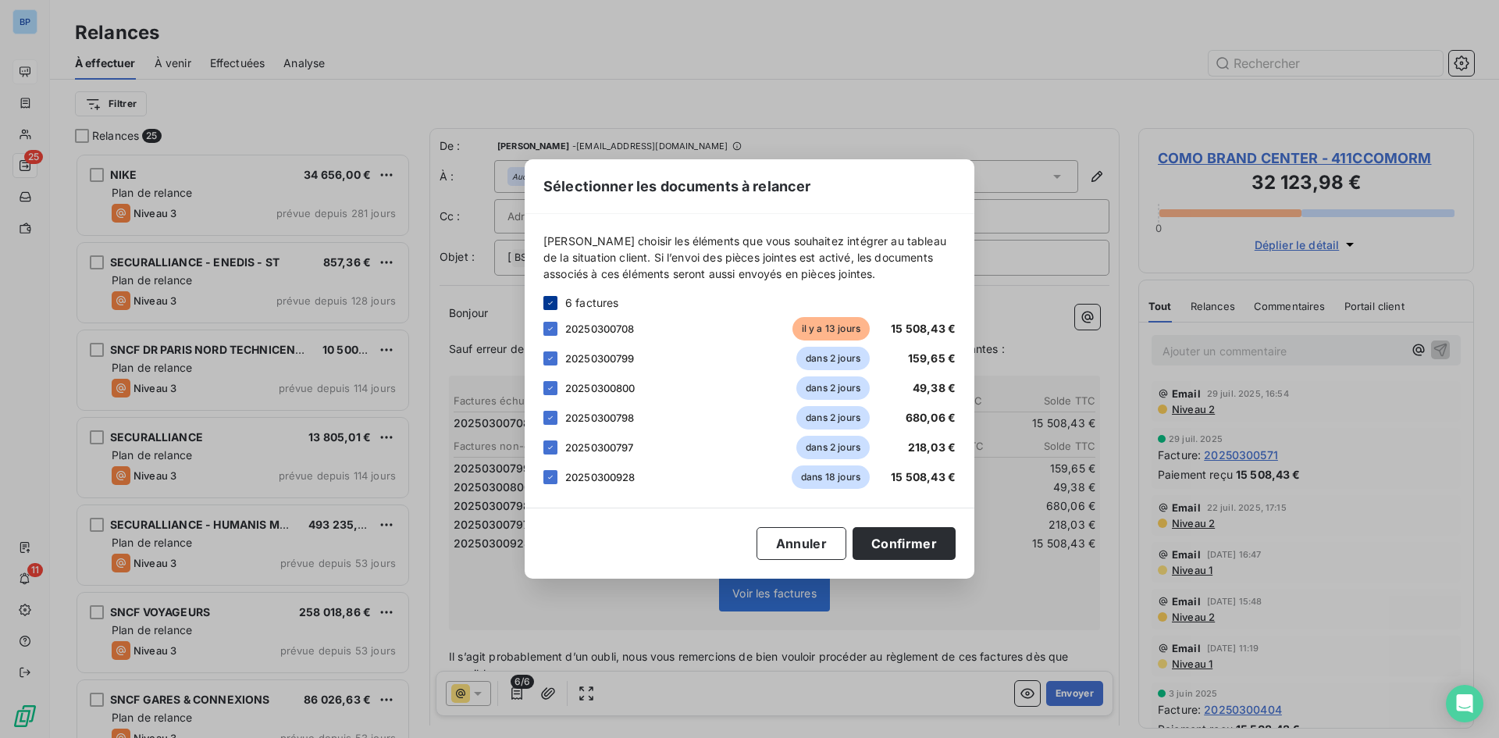
click at [554, 305] on icon at bounding box center [550, 302] width 9 height 9
click at [553, 322] on div at bounding box center [551, 329] width 14 height 14
click at [904, 546] on button "Confirmer" at bounding box center [904, 543] width 103 height 33
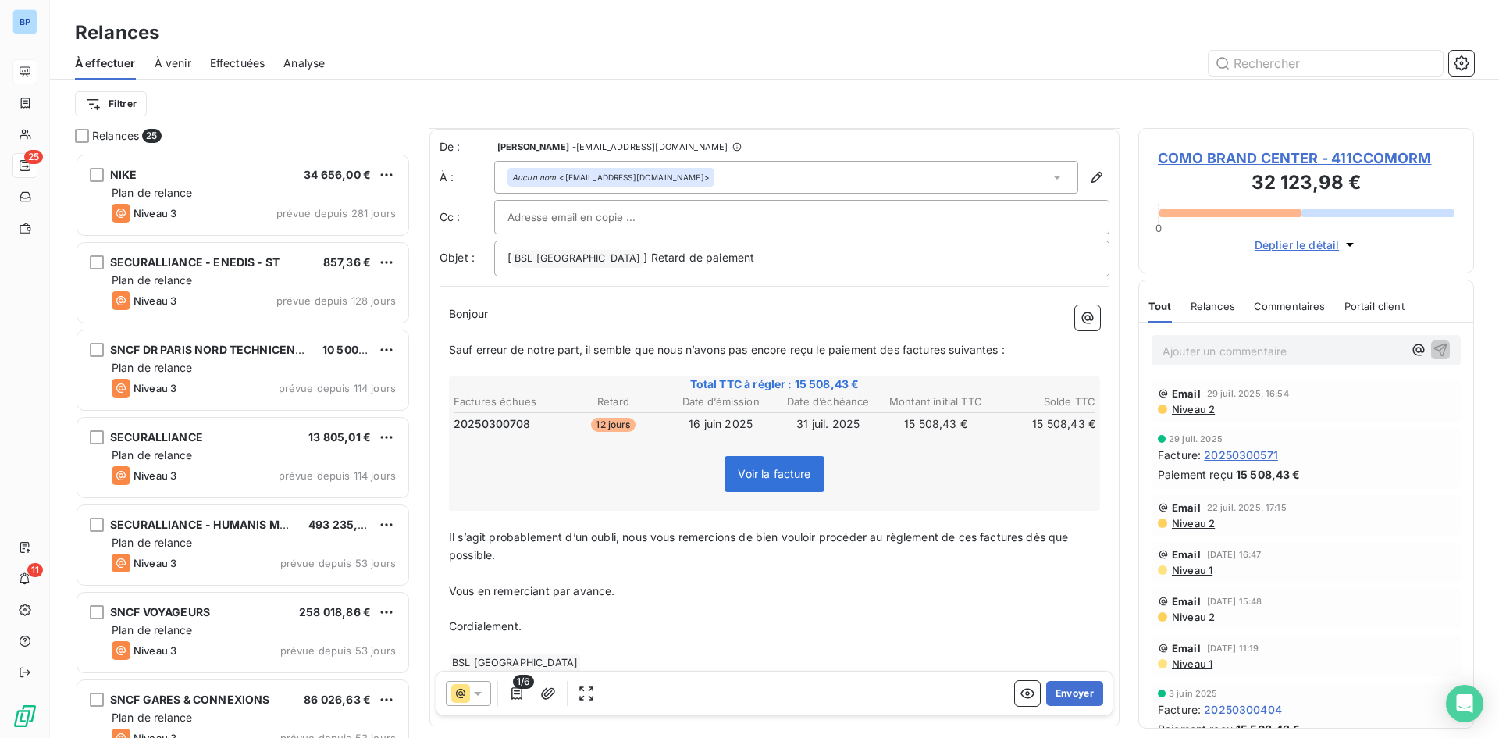
scroll to position [66, 0]
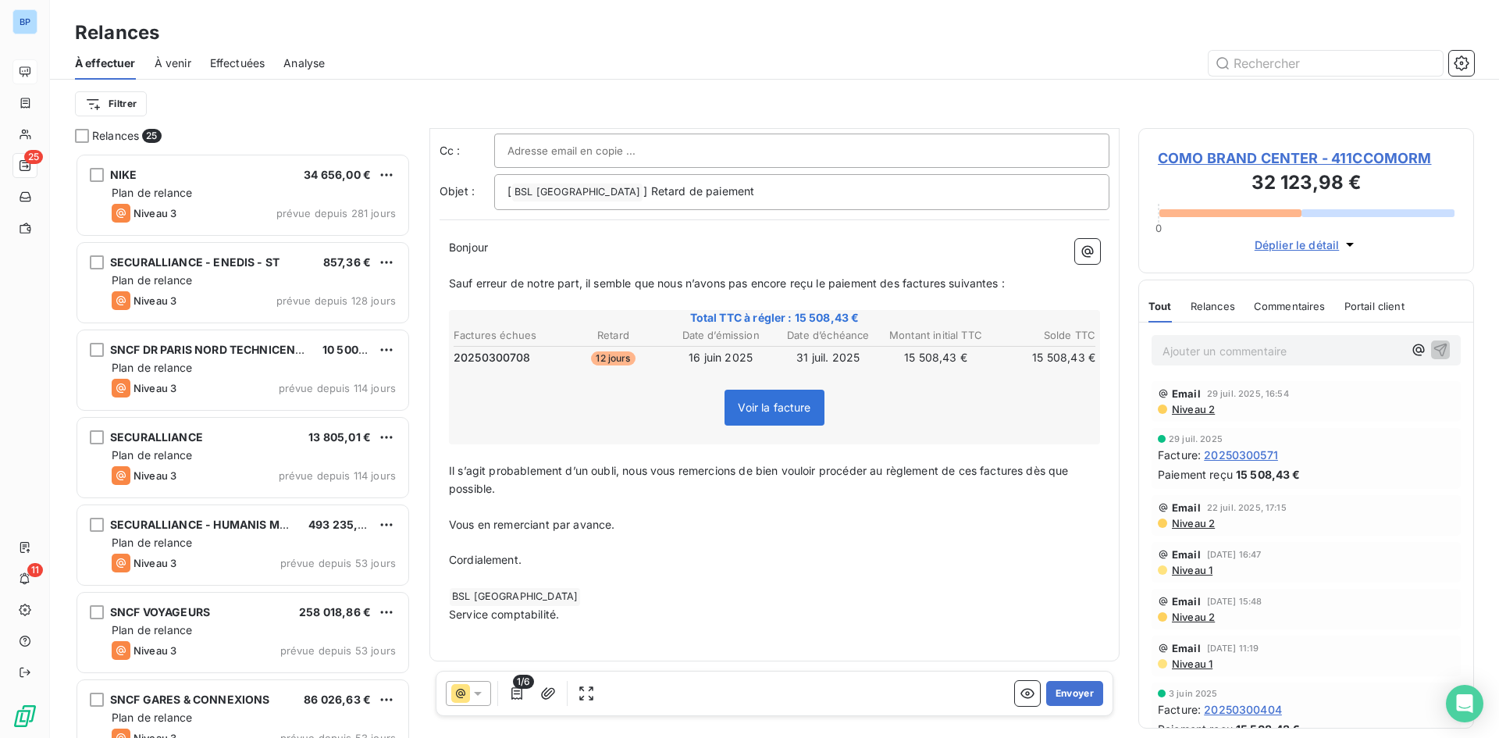
click at [669, 146] on div at bounding box center [802, 150] width 589 height 23
paste input "commercial@groupebsl.com"
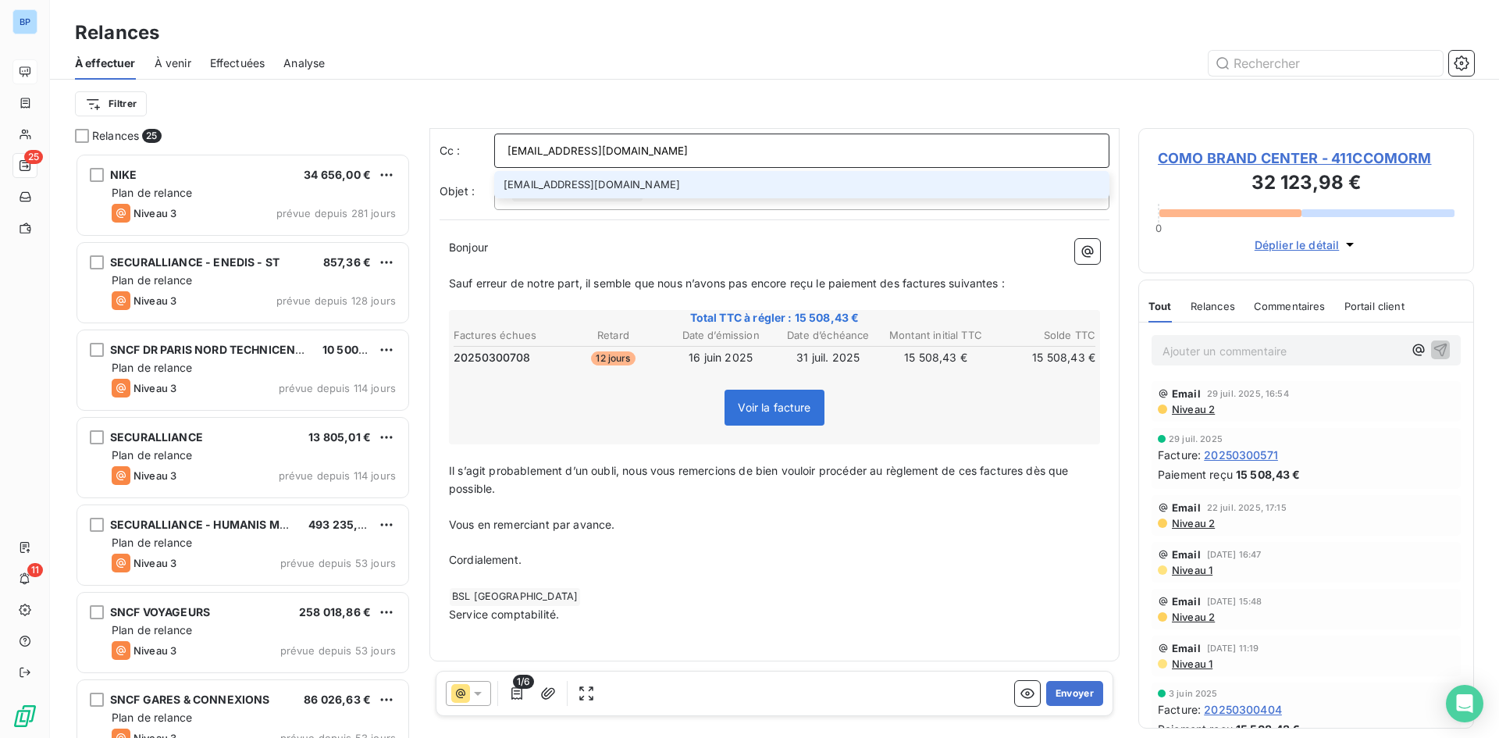
type input "commercial@groupebsl.com"
click at [658, 183] on li "commercial@groupebsl.com" at bounding box center [801, 184] width 615 height 27
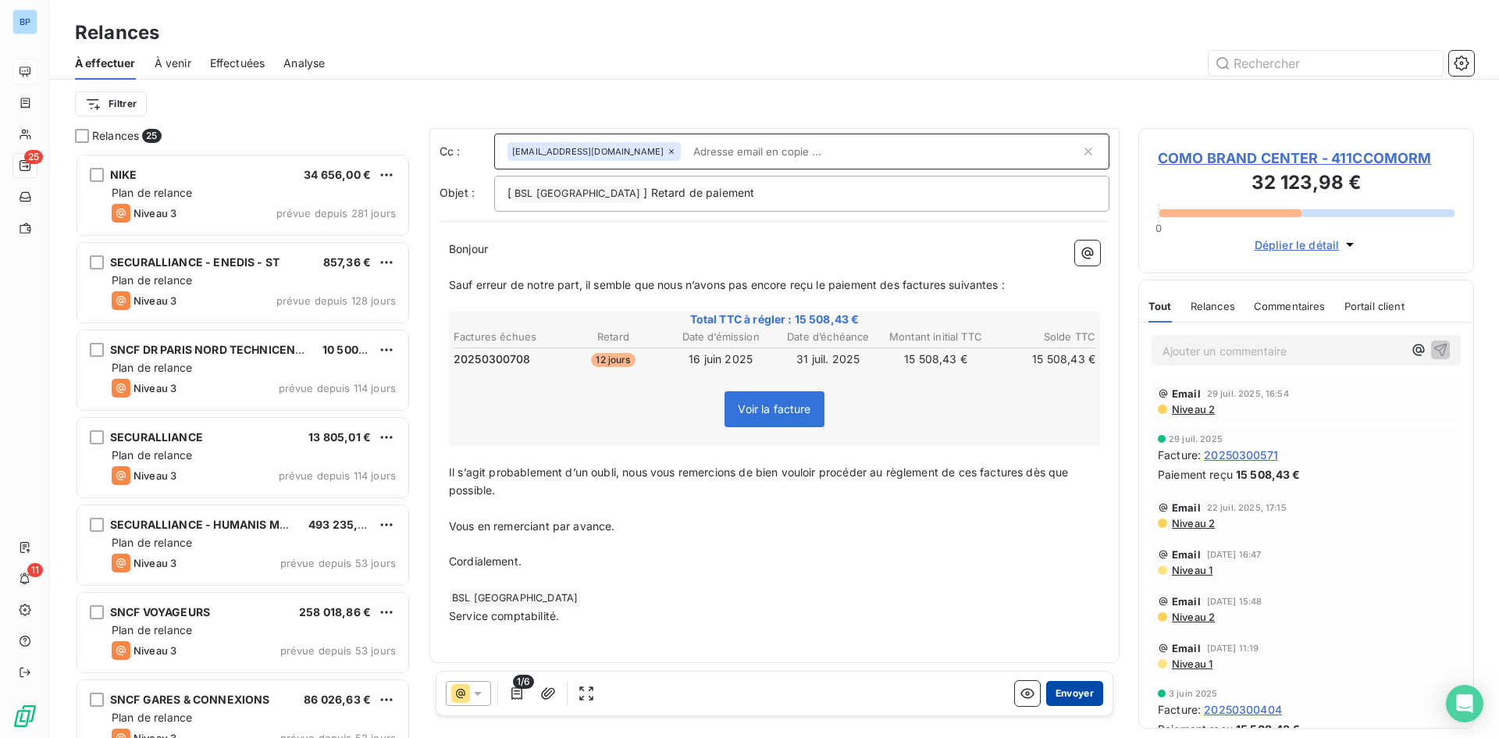
click at [1076, 689] on button "Envoyer" at bounding box center [1074, 693] width 57 height 25
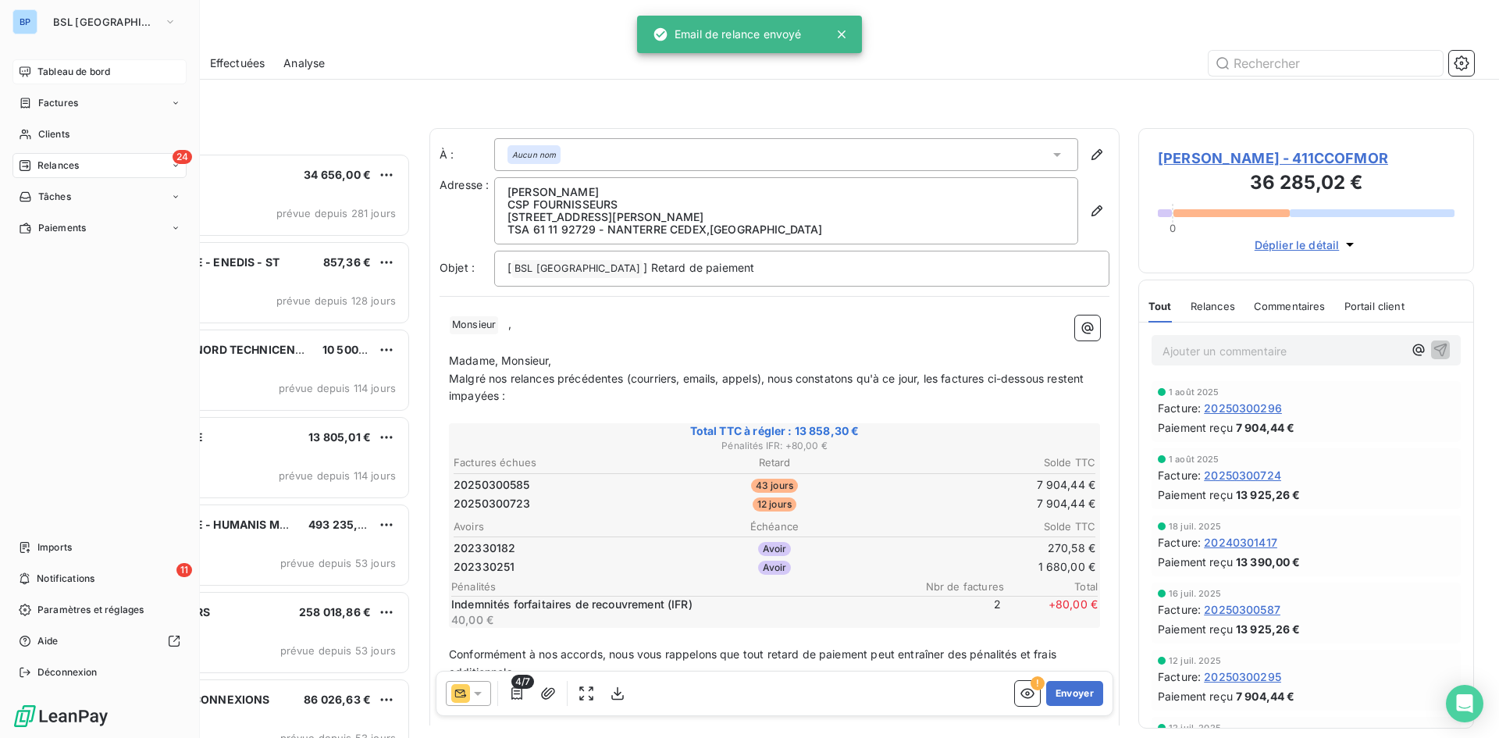
click at [34, 72] on div "Tableau de bord" at bounding box center [99, 71] width 174 height 25
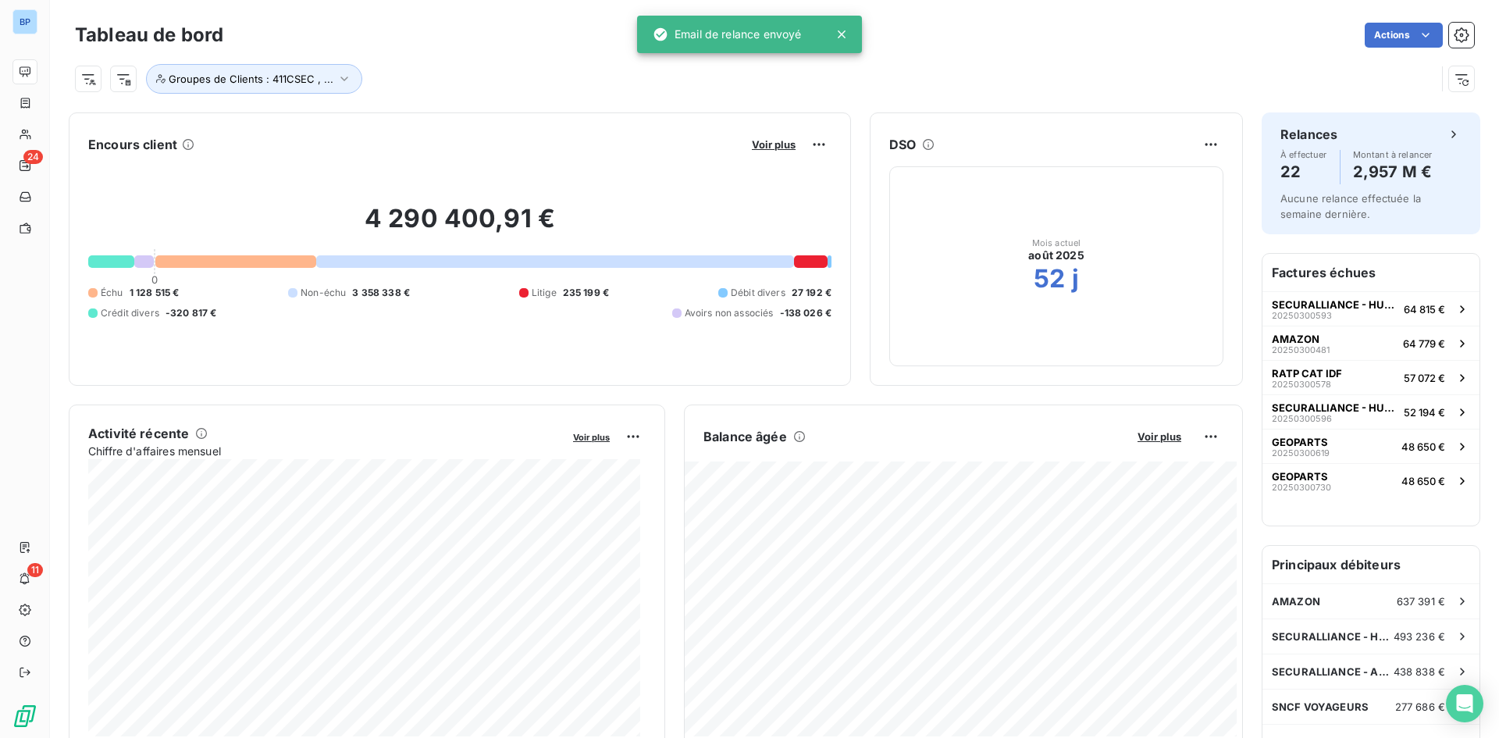
click at [756, 151] on div "Voir plus" at bounding box center [789, 144] width 84 height 25
click at [755, 147] on span "Voir plus" at bounding box center [774, 144] width 44 height 12
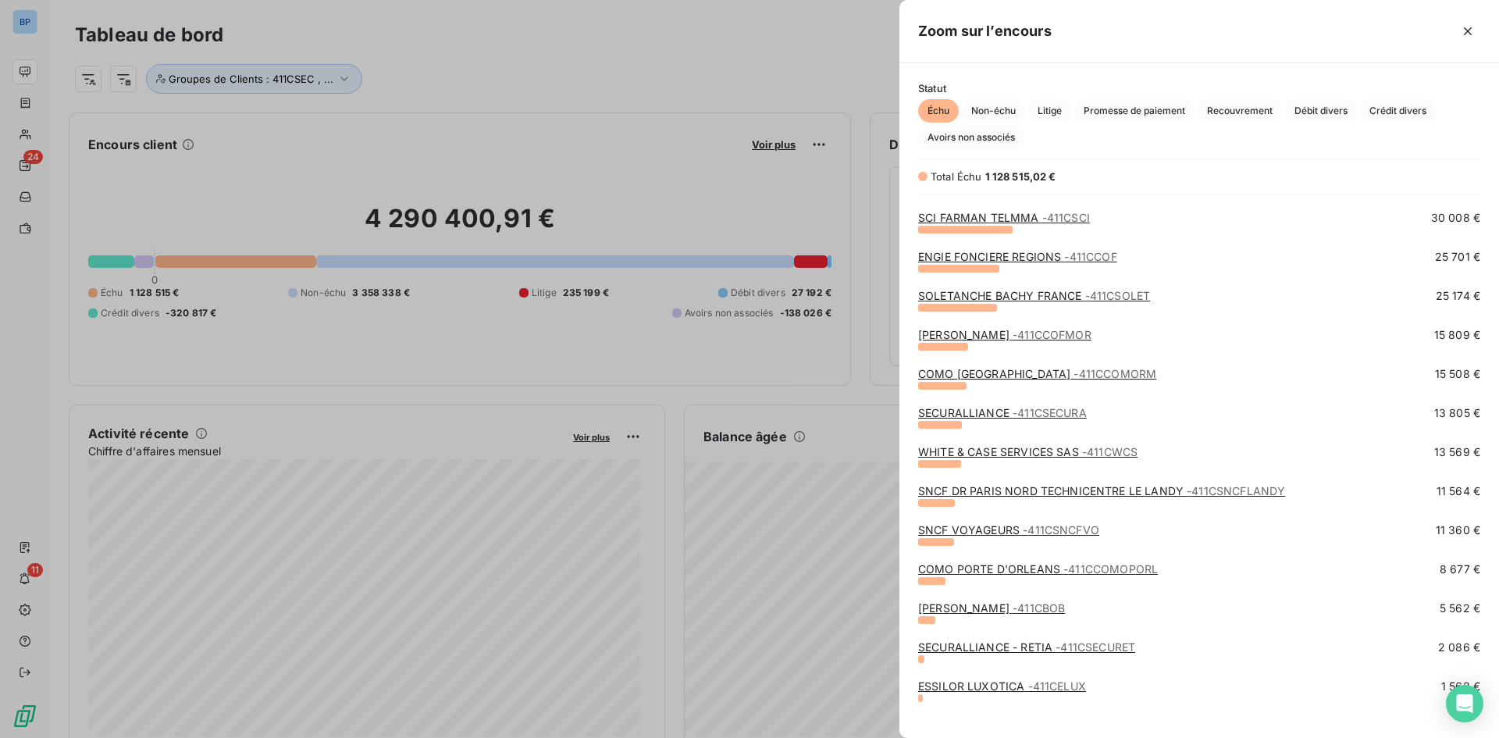
scroll to position [469, 0]
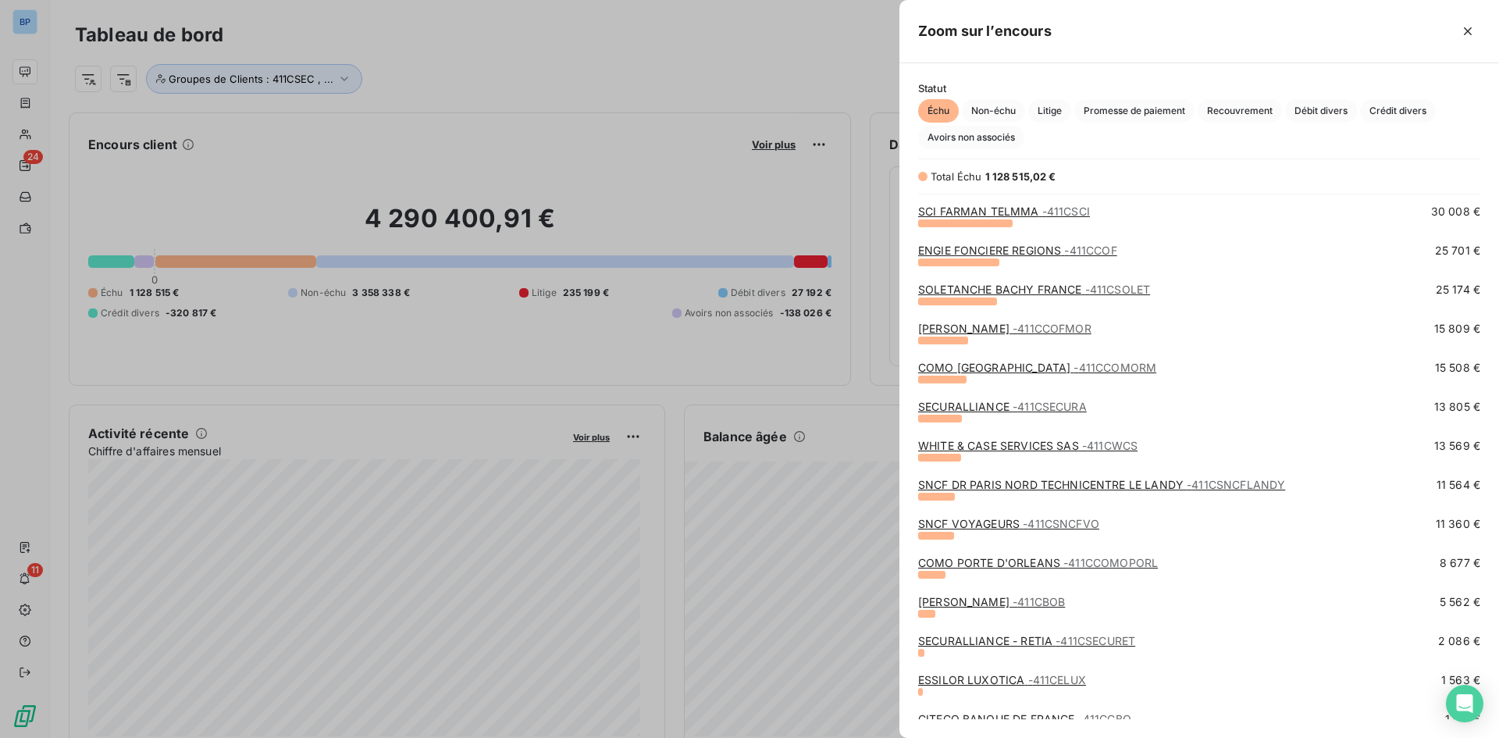
click at [1029, 445] on link "WHITE & CASE SERVICES SAS - 411CWCS" at bounding box center [1027, 445] width 219 height 13
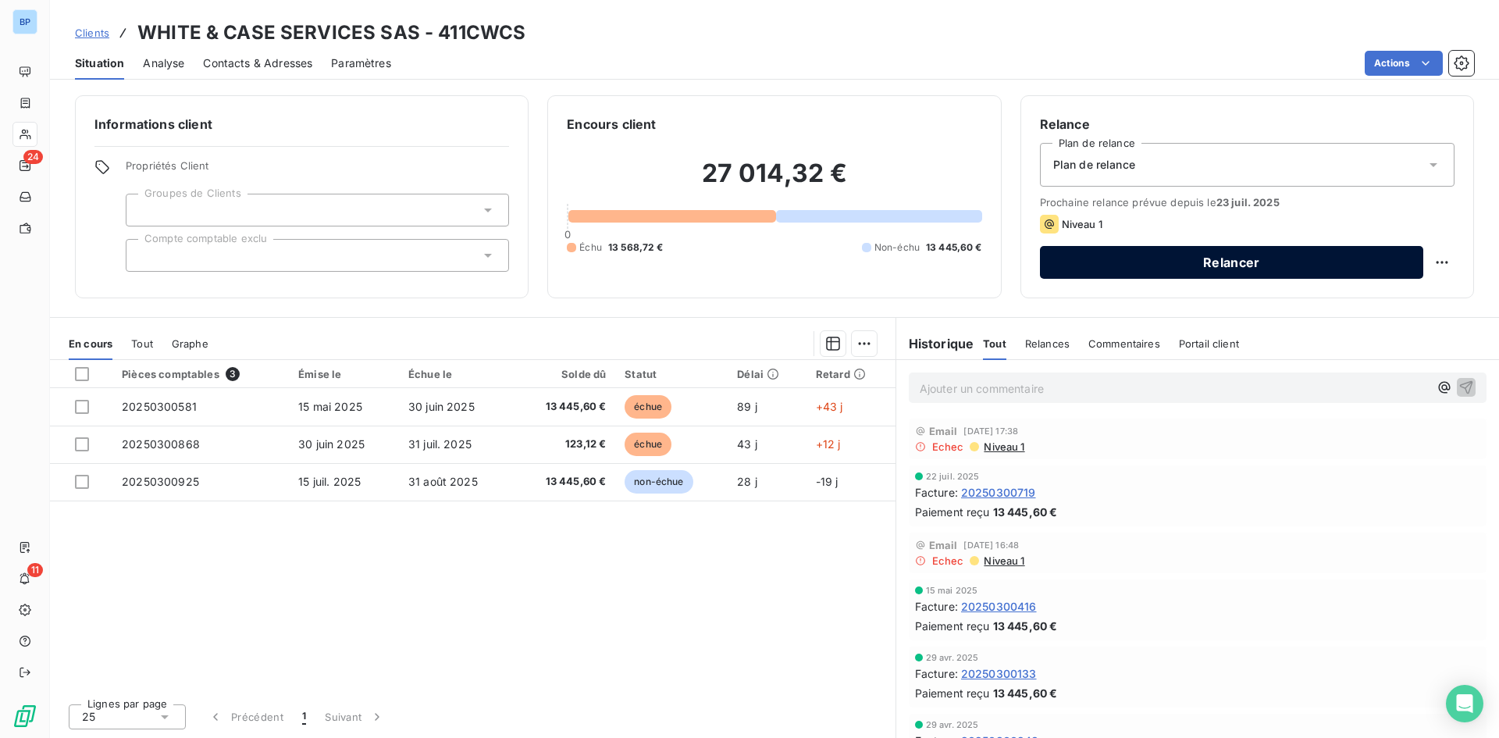
click at [1147, 258] on button "Relancer" at bounding box center [1231, 262] width 383 height 33
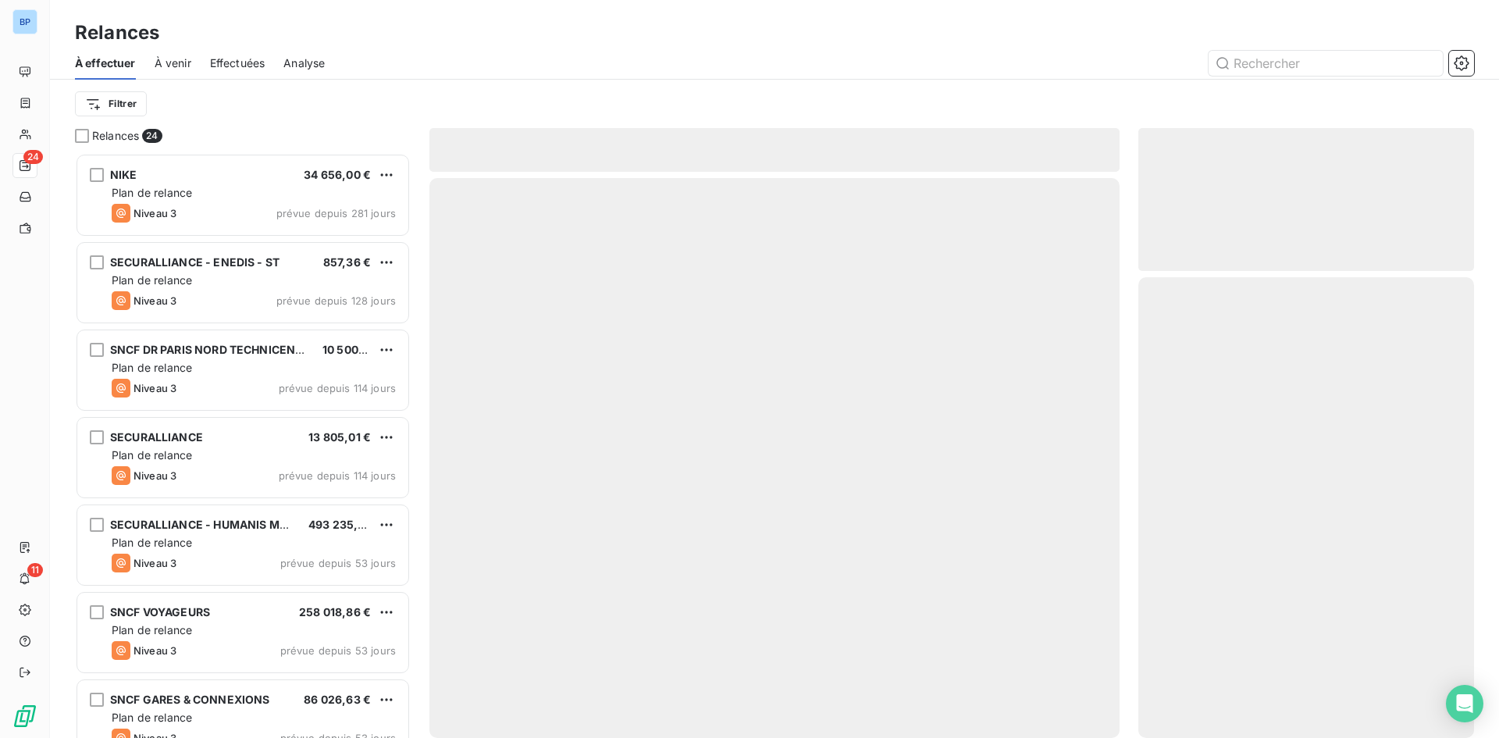
scroll to position [573, 324]
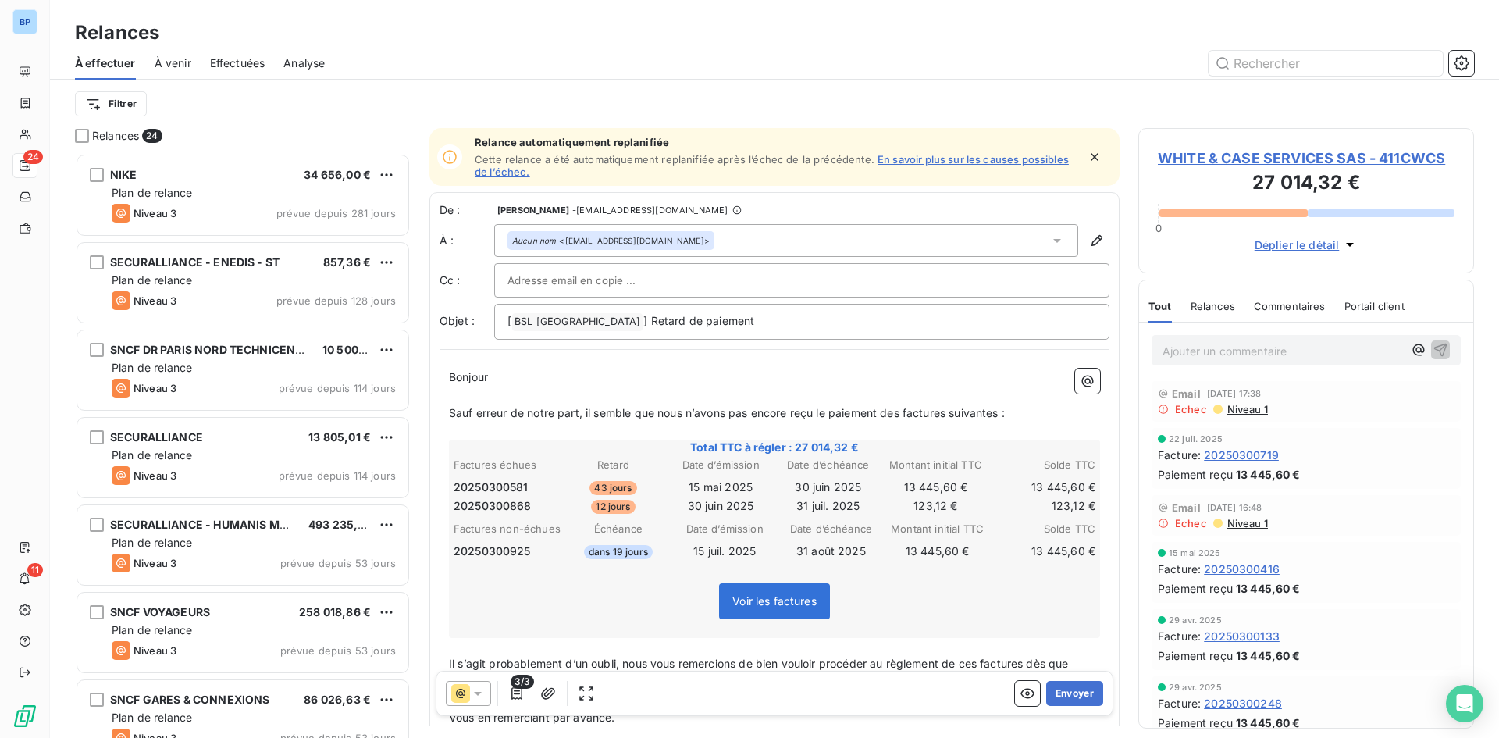
click at [481, 690] on icon at bounding box center [478, 694] width 16 height 16
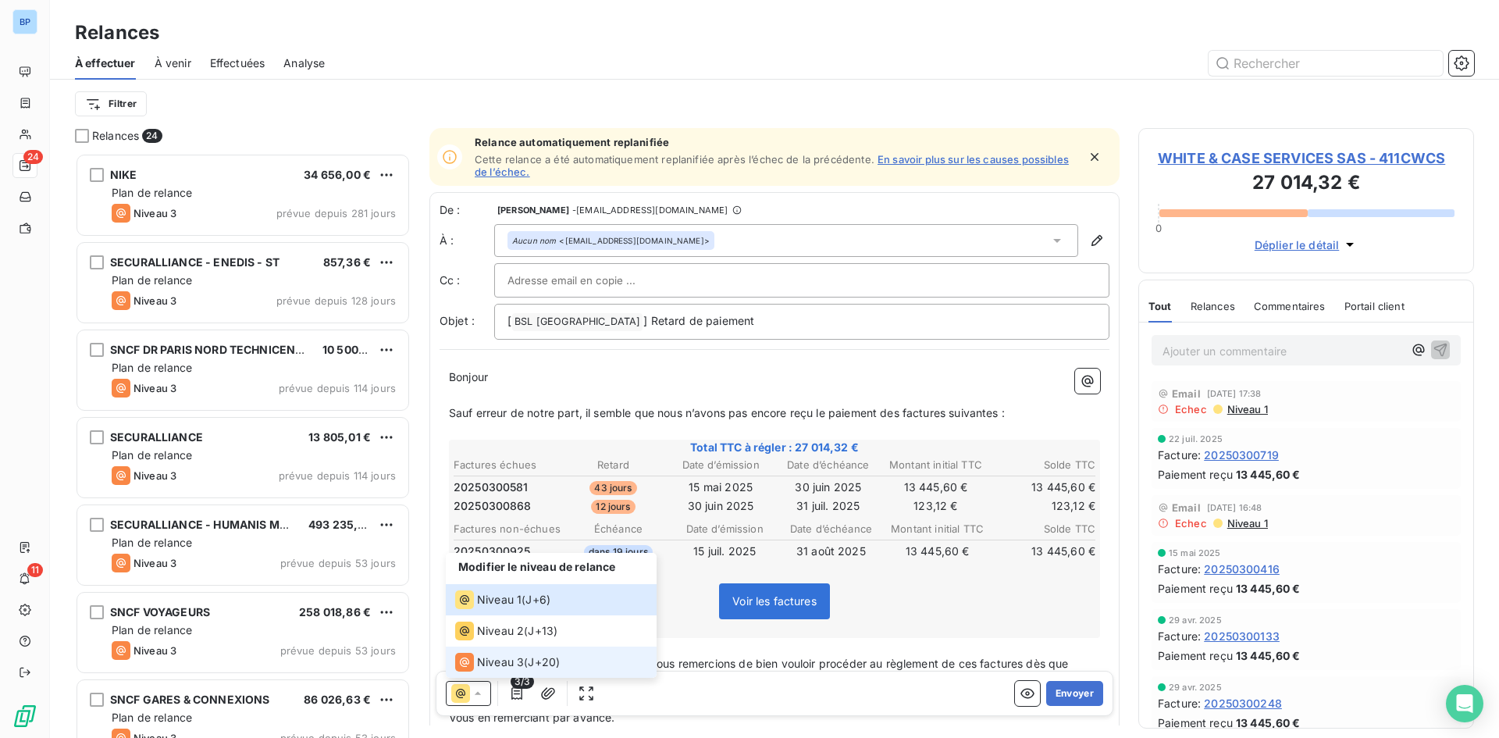
click at [508, 665] on span "Niveau 3" at bounding box center [500, 662] width 47 height 16
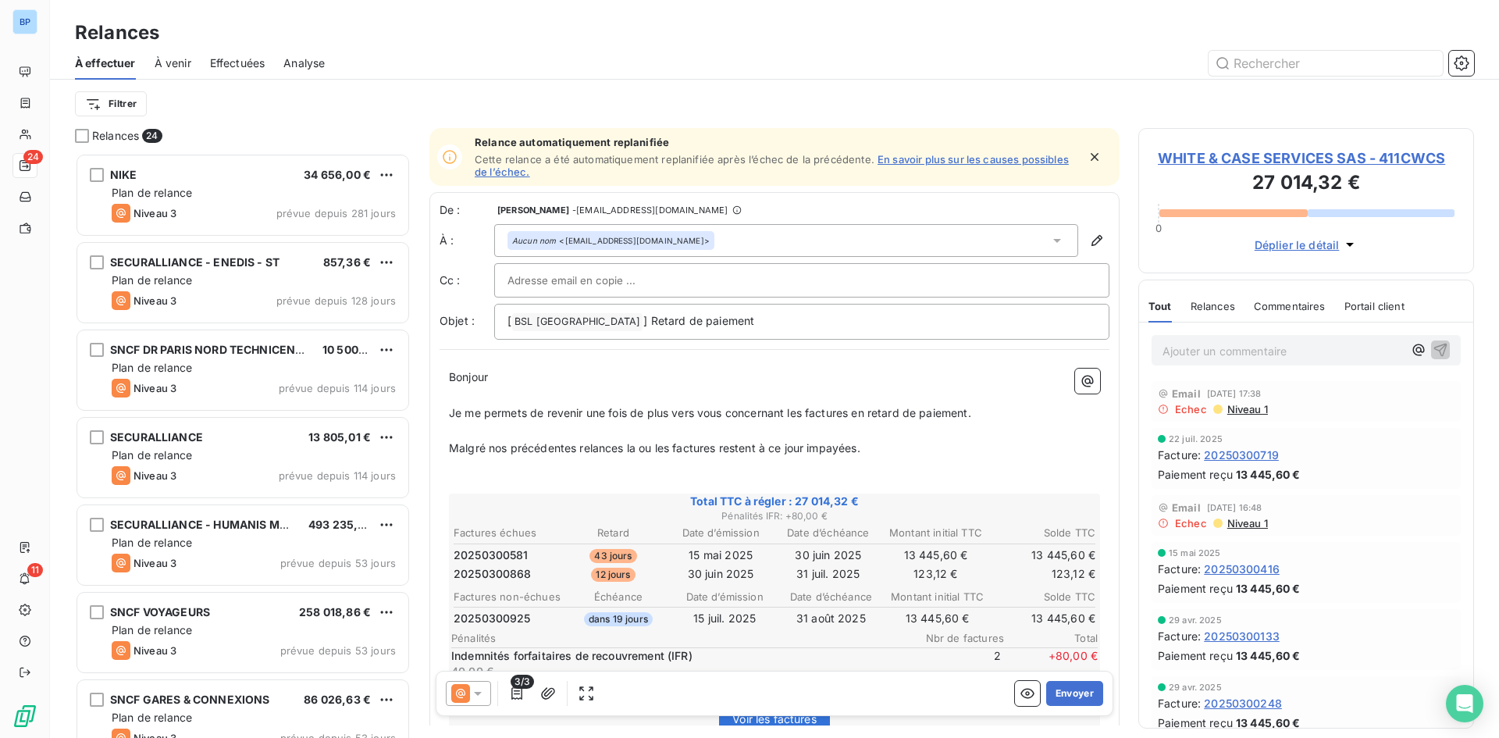
click at [1087, 155] on icon "button" at bounding box center [1095, 157] width 16 height 16
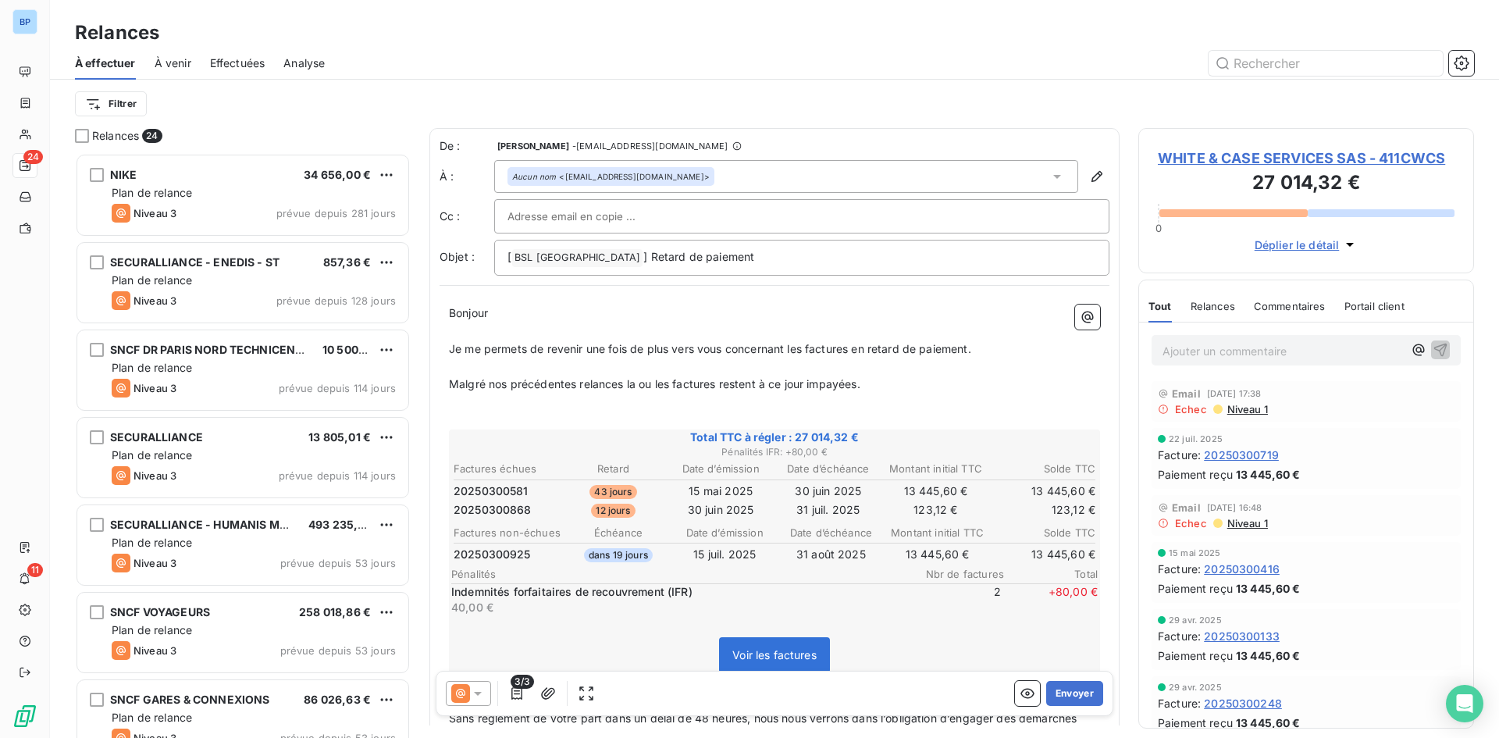
click at [705, 176] on div "Aucun nom <anys.chebani@whiteandcase.com>" at bounding box center [786, 176] width 584 height 33
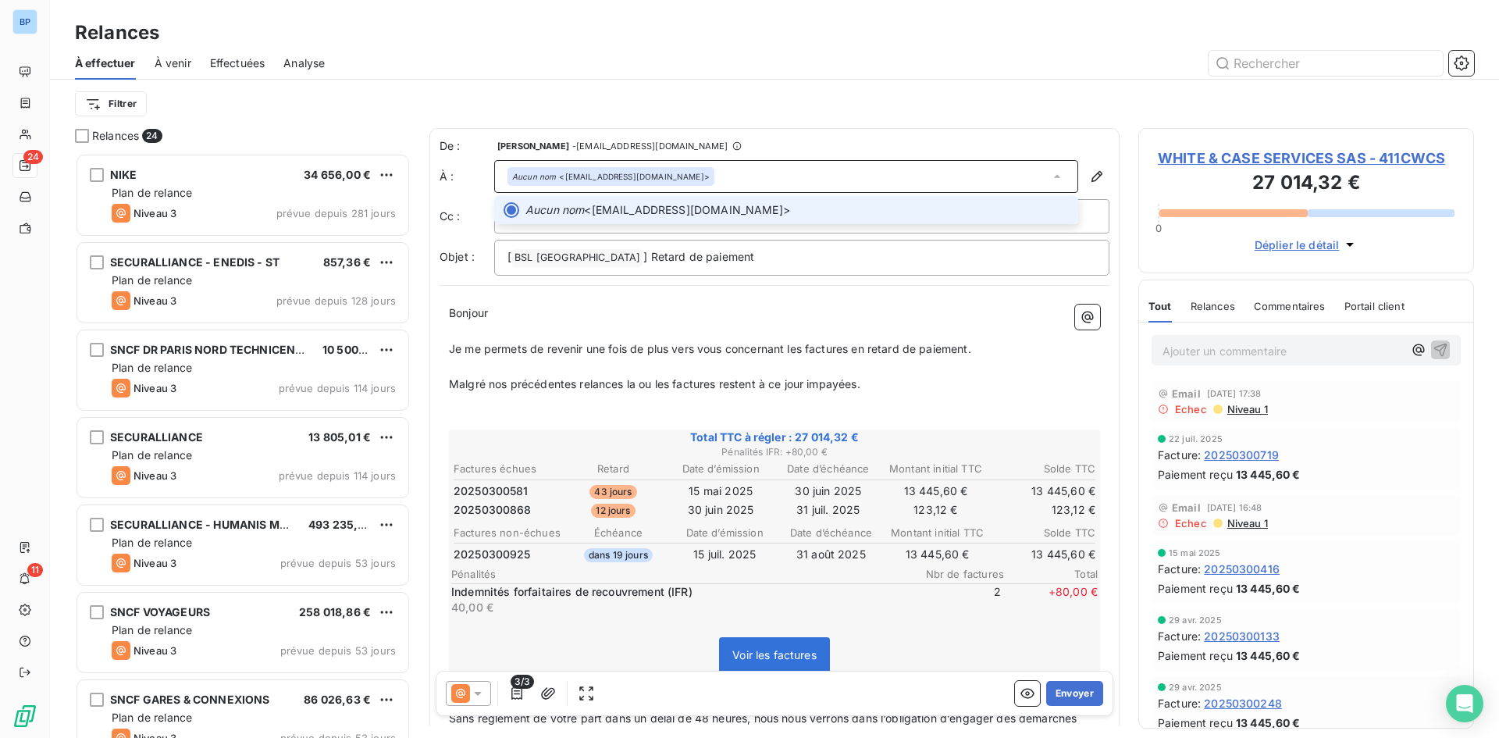
click at [751, 169] on div "Aucun nom <anys.chebani@whiteandcase.com>" at bounding box center [786, 176] width 584 height 33
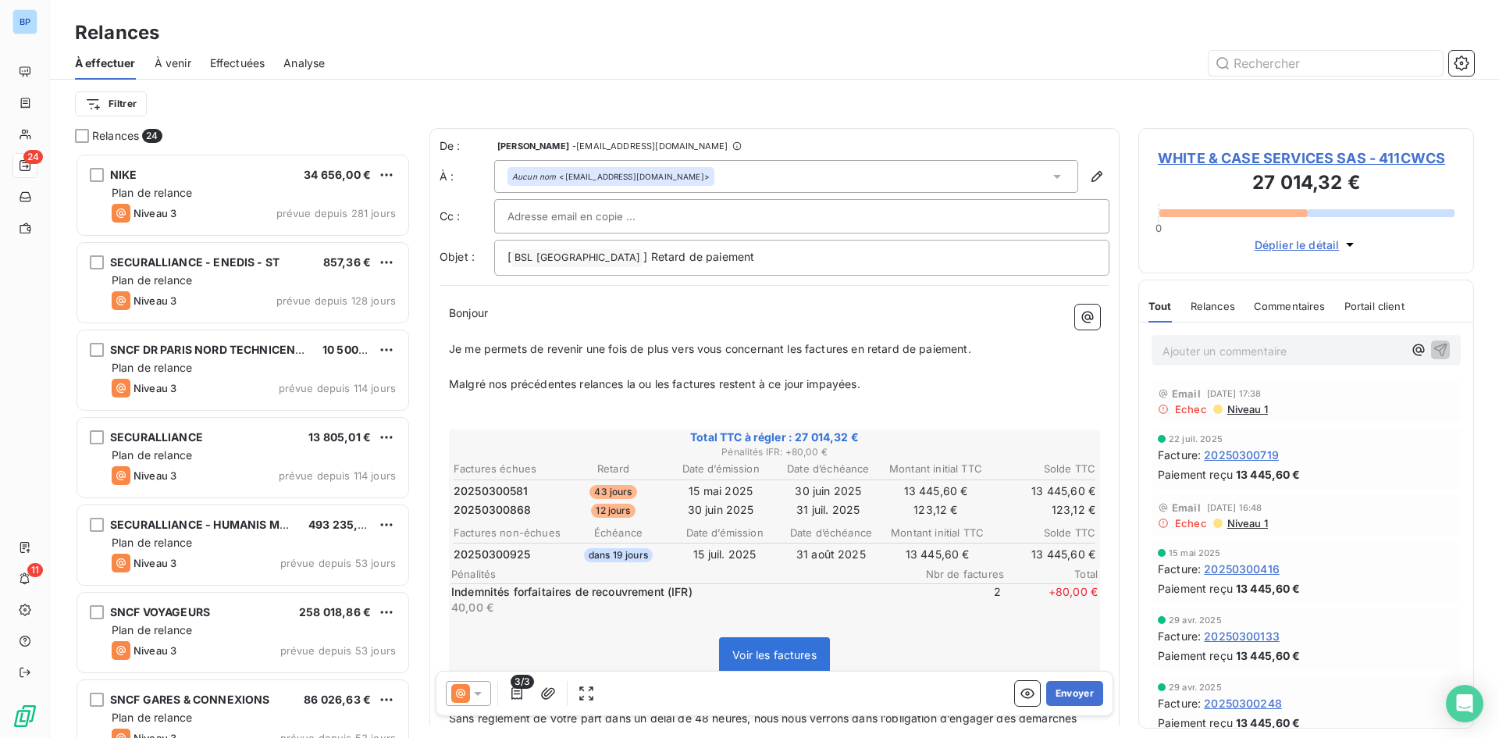
click at [751, 169] on div "Aucun nom <anys.chebani@whiteandcase.com>" at bounding box center [786, 176] width 584 height 33
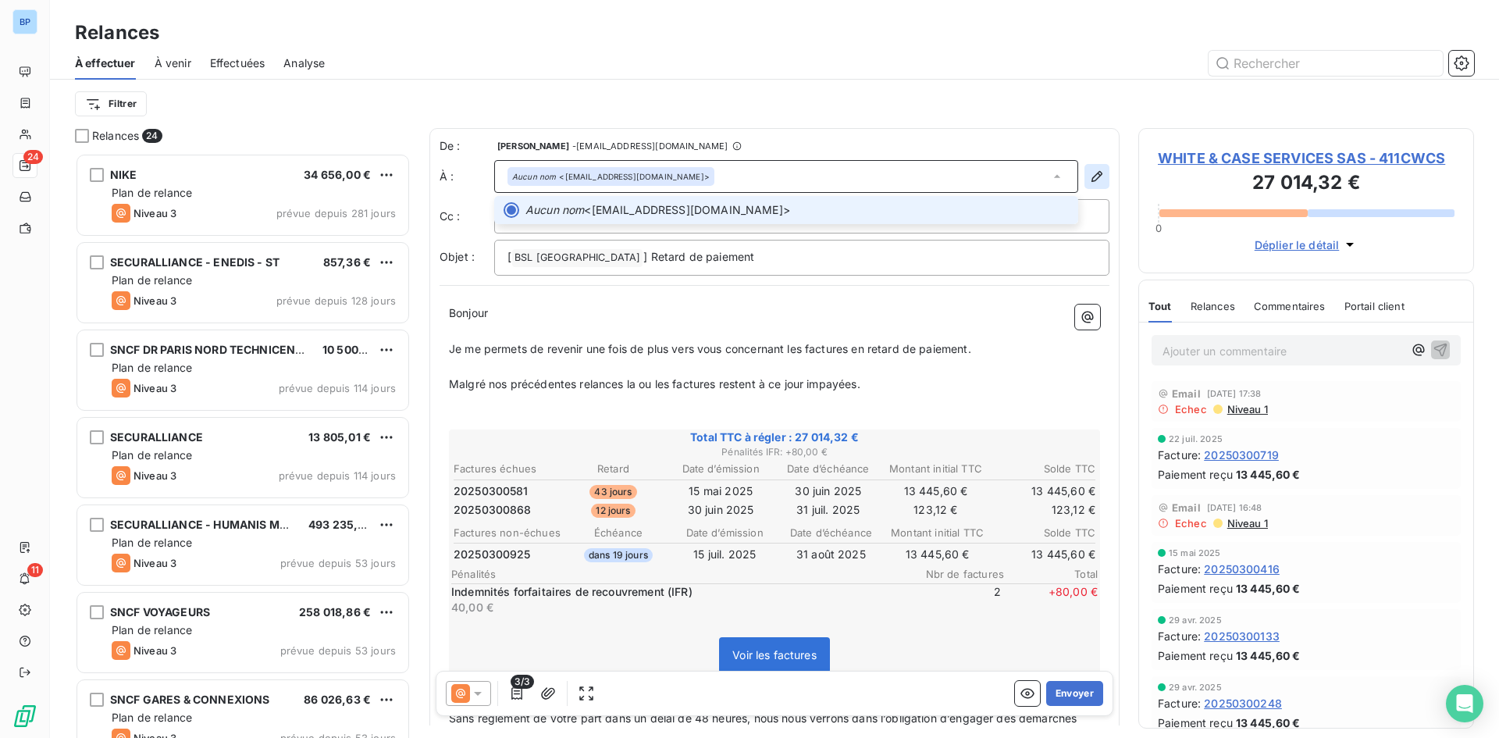
click at [1089, 173] on icon "button" at bounding box center [1097, 177] width 16 height 16
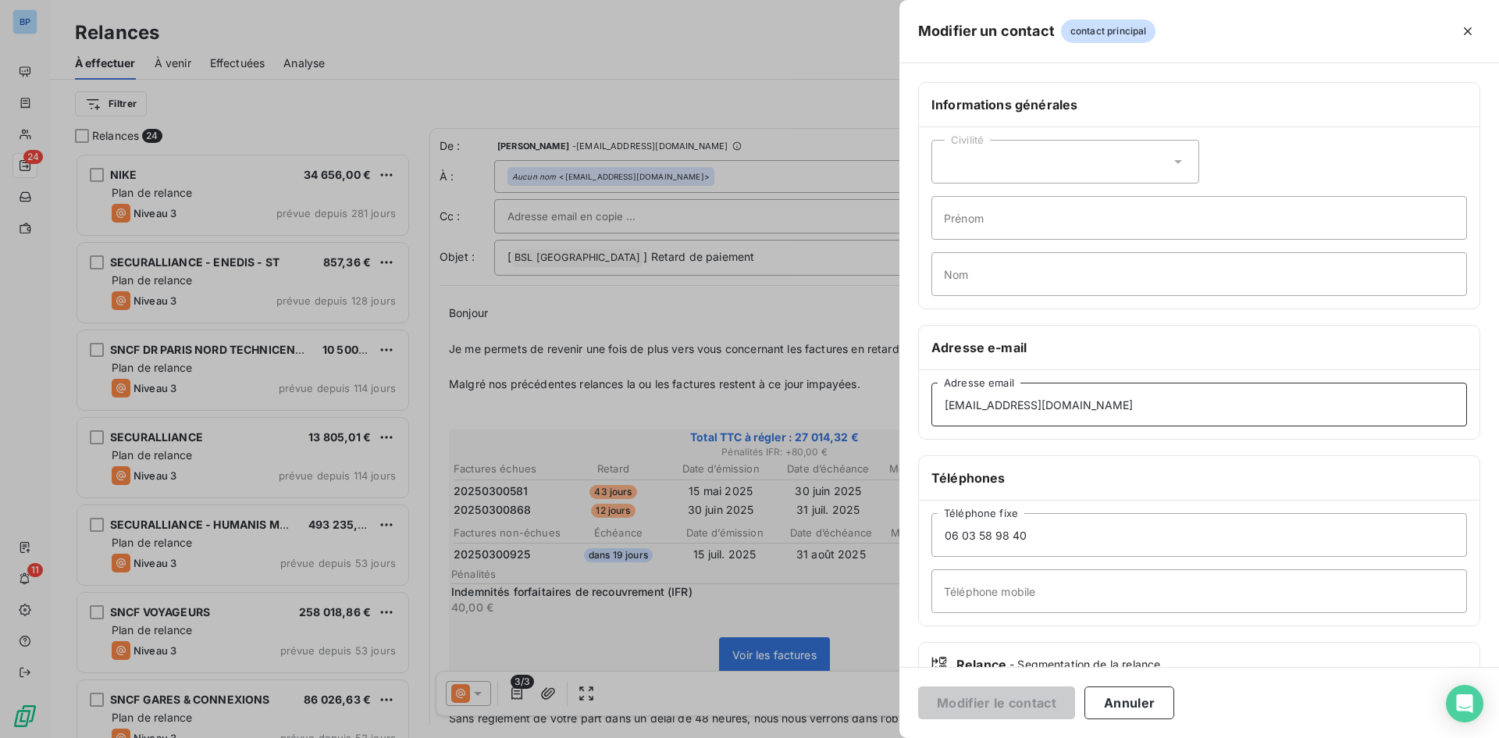
drag, startPoint x: 647, startPoint y: 356, endPoint x: 554, endPoint y: 340, distance: 95.1
click at [552, 737] on div "Modifier un contact contact principal Informations générales Civilité Prénom No…" at bounding box center [749, 738] width 1499 height 0
paste input "laurence.videau@white"
type input "laurence.videau@whitecase.com"
click at [1022, 207] on input "Prénom" at bounding box center [1200, 218] width 536 height 44
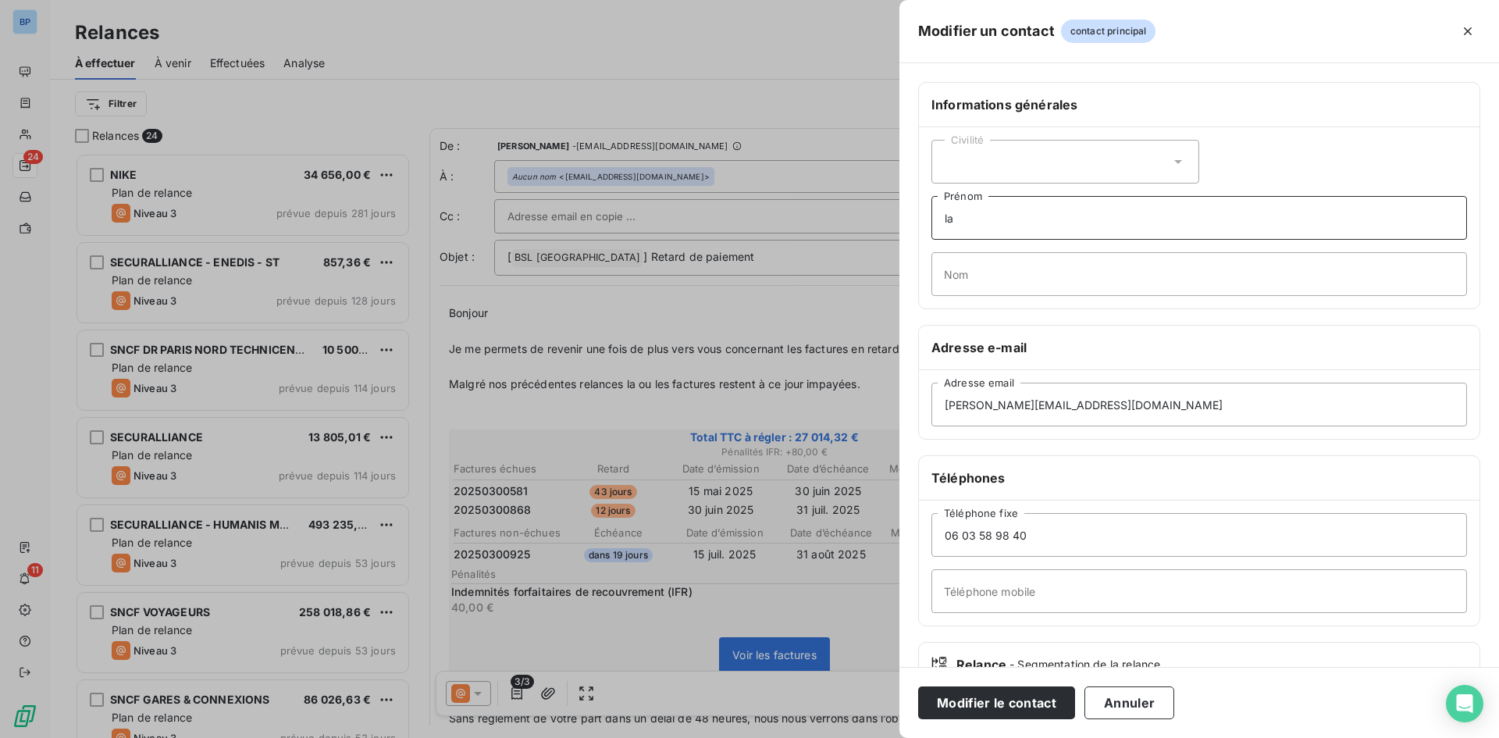
type input "l"
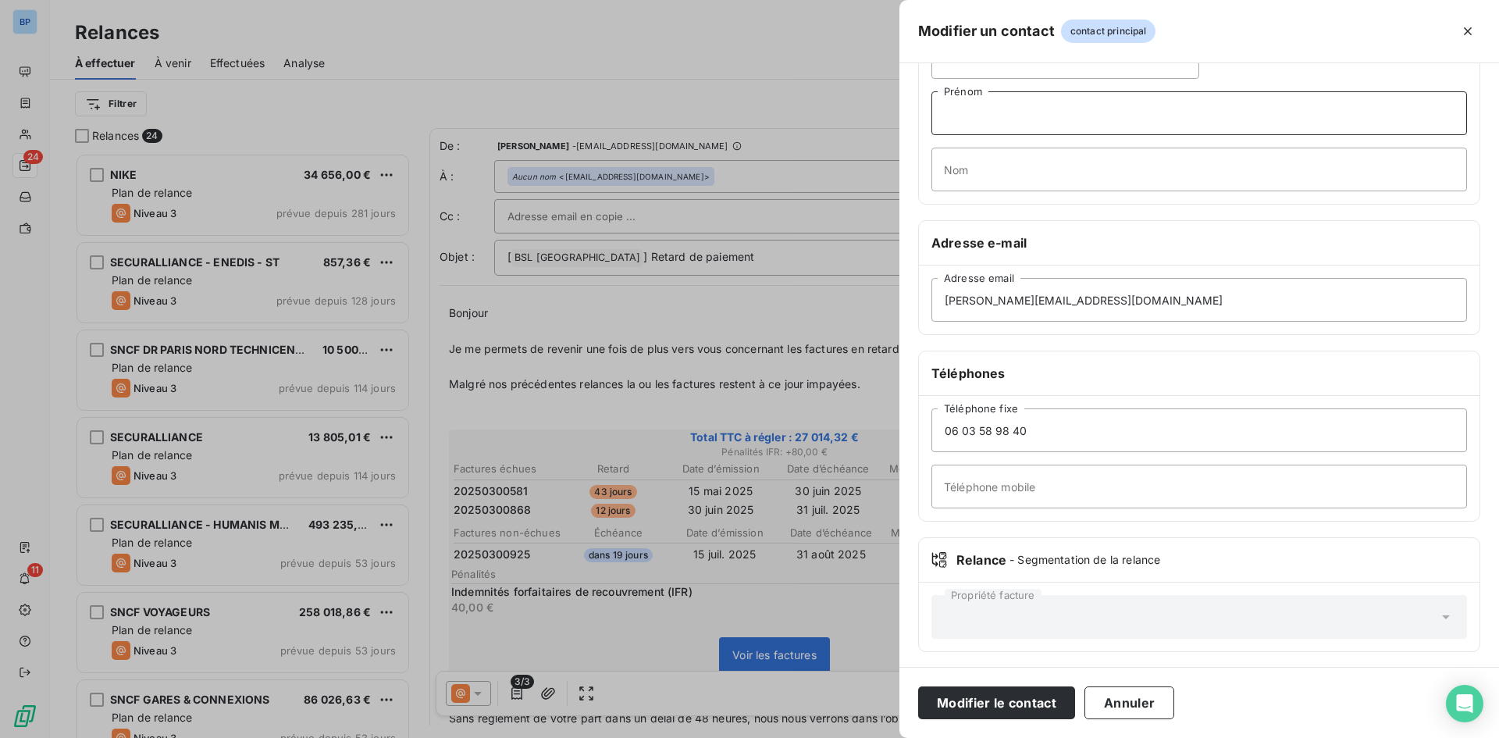
scroll to position [109, 0]
click at [1007, 698] on button "Modifier le contact" at bounding box center [996, 702] width 157 height 33
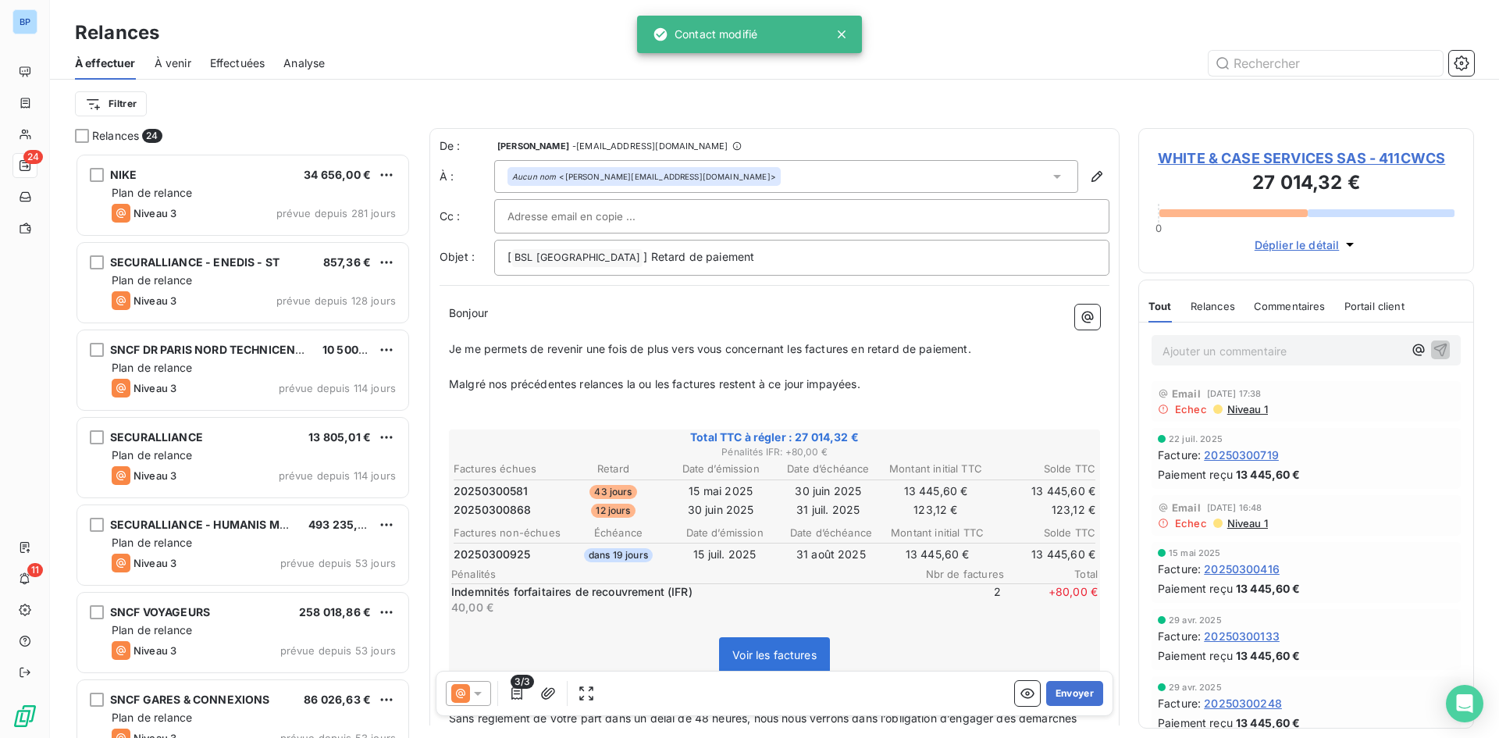
click at [686, 211] on div at bounding box center [802, 216] width 589 height 23
click at [561, 216] on input "text" at bounding box center [802, 216] width 589 height 23
paste input "laurence.videau@whitecase.com"
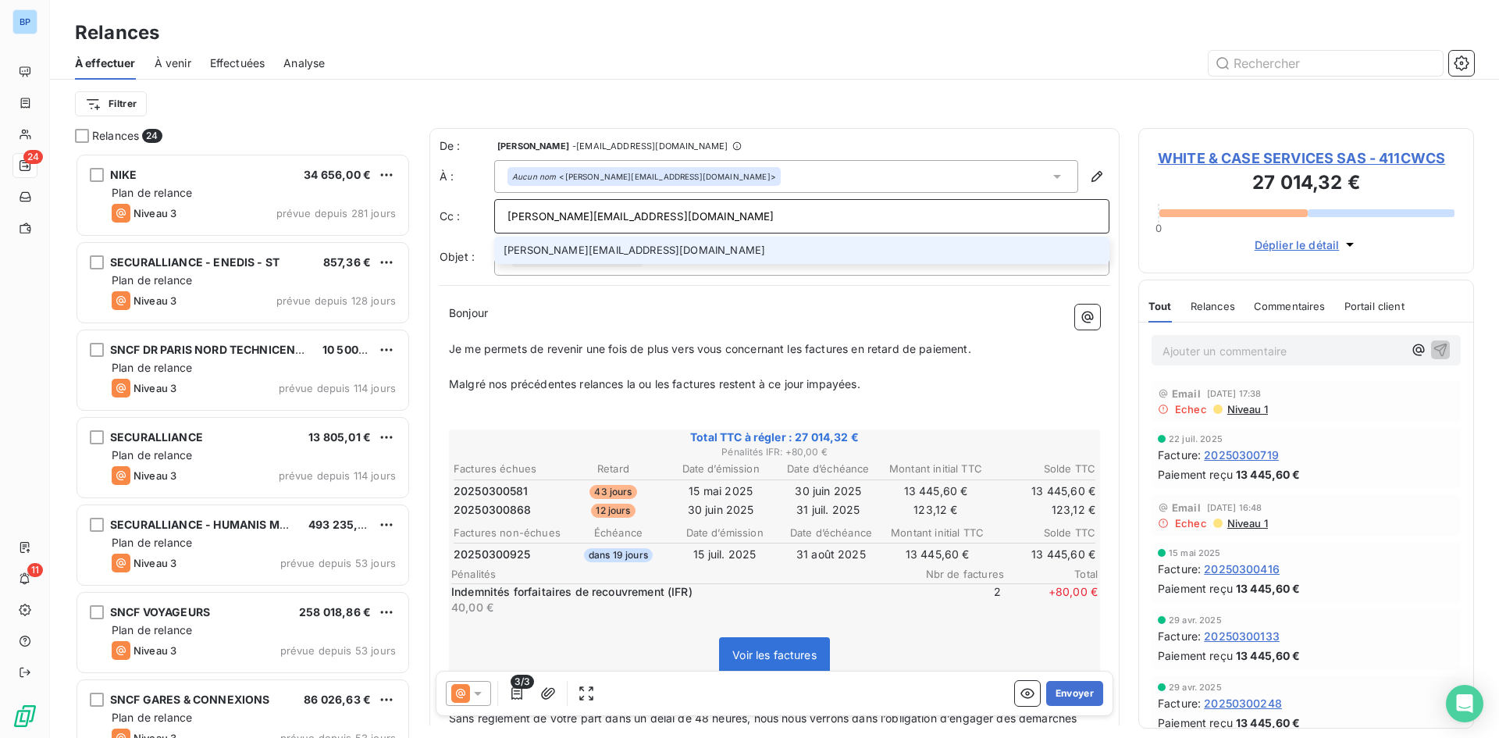
type input "laurence.videau@whitecase.com"
click at [591, 252] on li "laurence.videau@whitecase.com" at bounding box center [801, 250] width 615 height 27
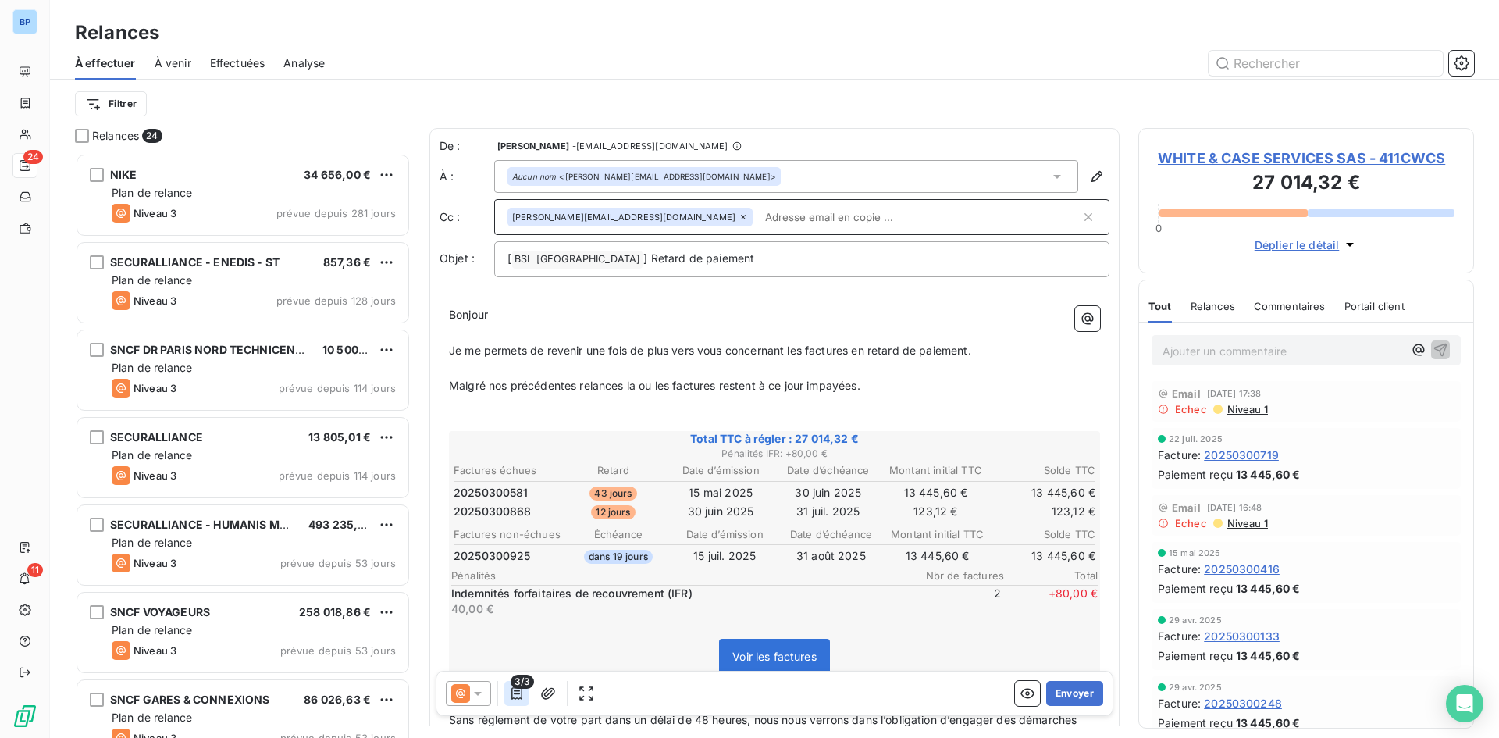
click at [522, 690] on icon "button" at bounding box center [517, 693] width 11 height 12
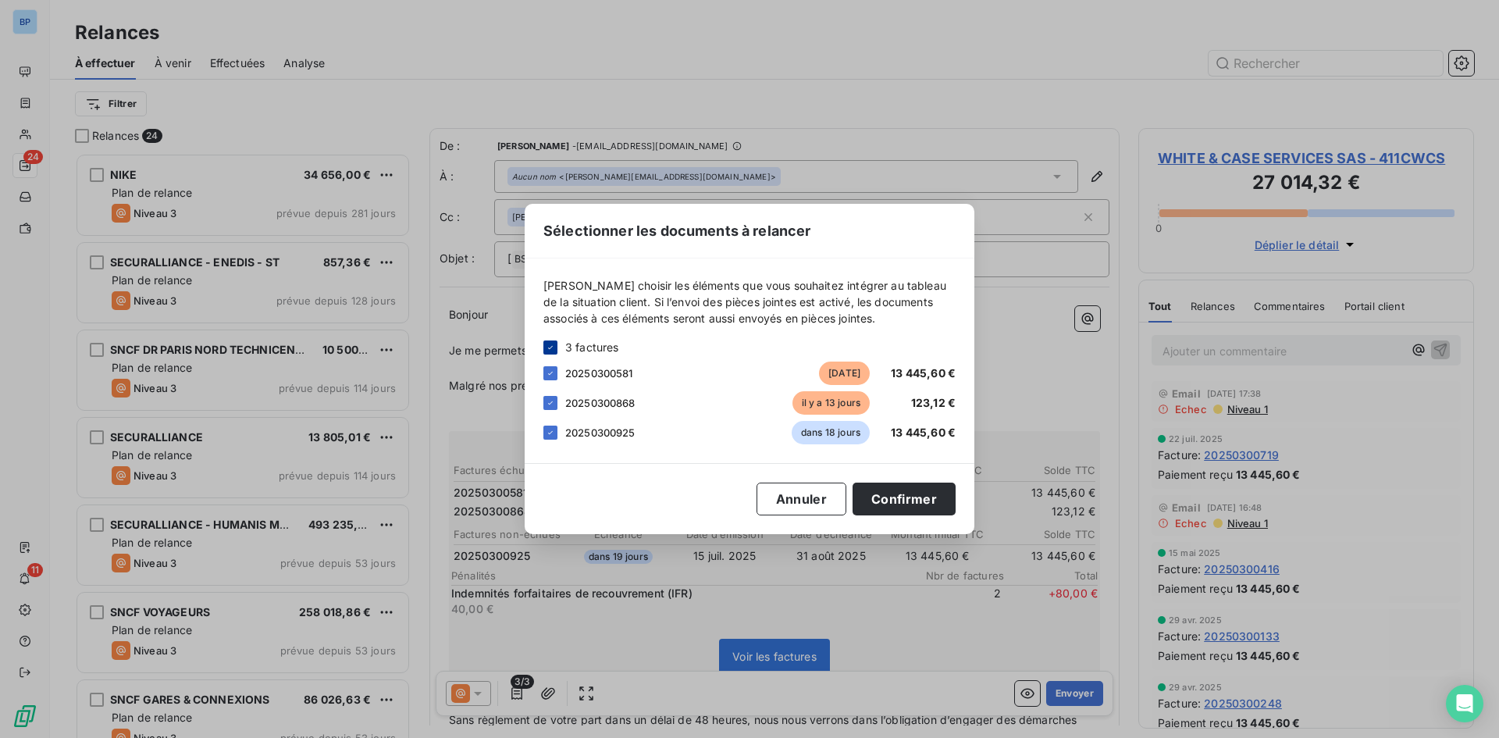
click at [553, 346] on icon at bounding box center [550, 347] width 9 height 9
click at [550, 379] on div at bounding box center [551, 373] width 14 height 14
click at [899, 502] on button "Confirmer" at bounding box center [904, 499] width 103 height 33
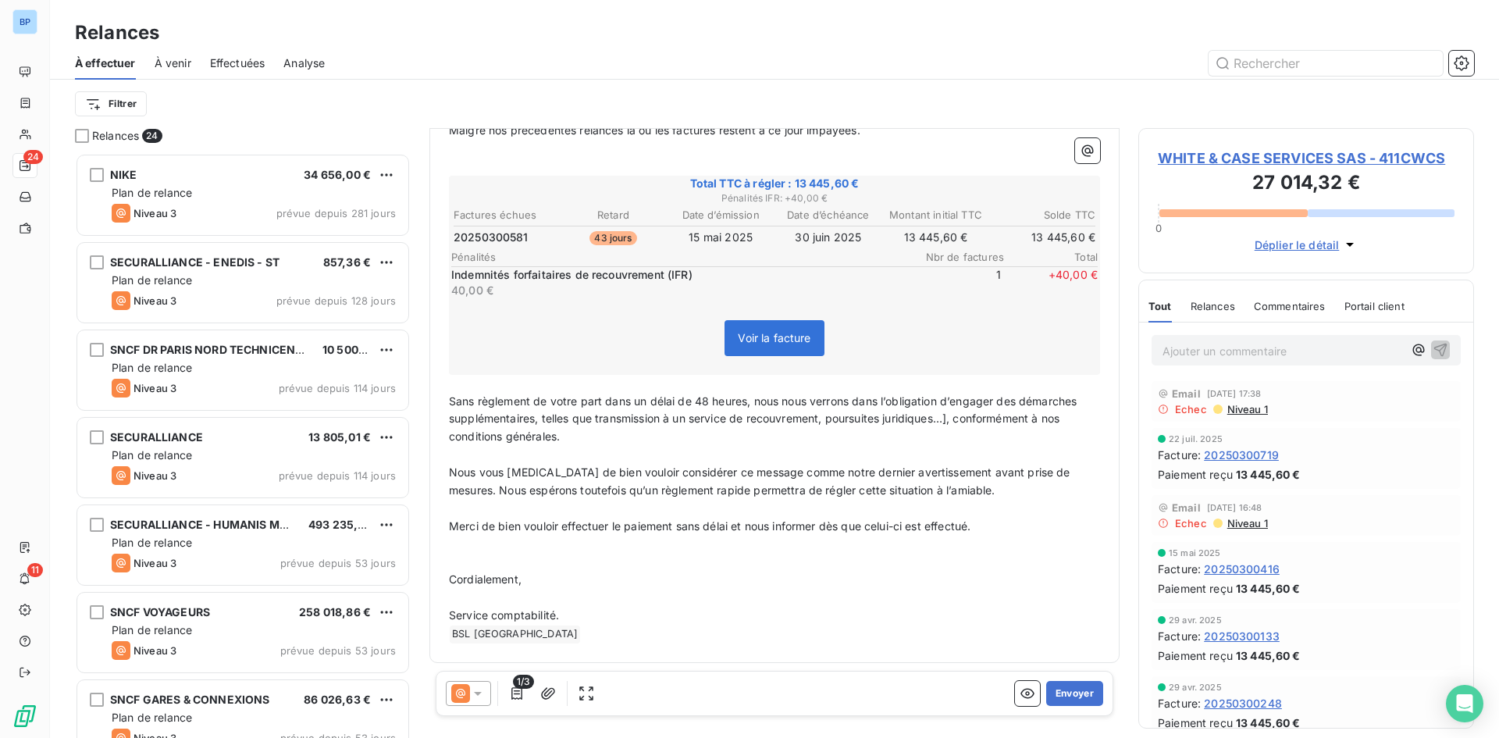
scroll to position [258, 0]
click at [1053, 693] on button "Envoyer" at bounding box center [1074, 693] width 57 height 25
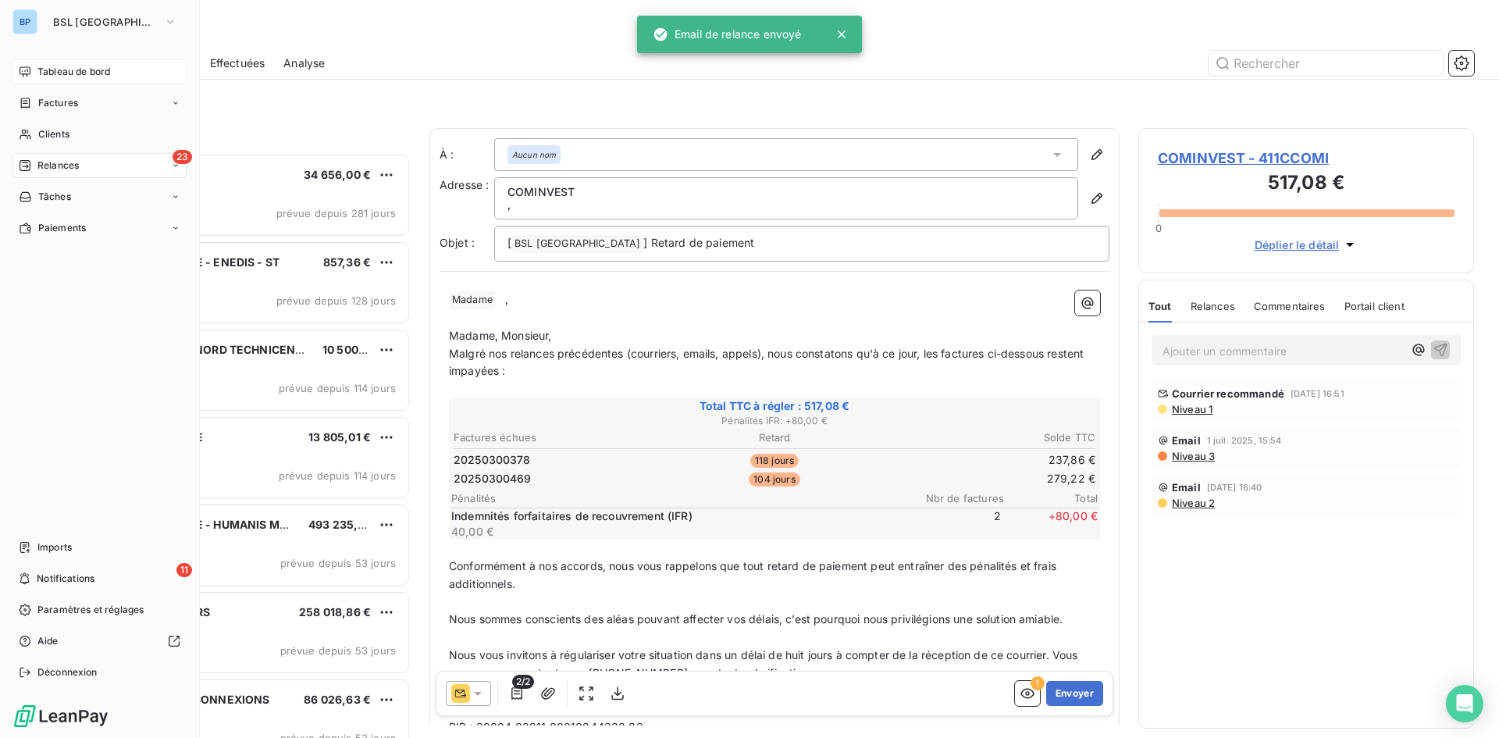
click at [87, 69] on span "Tableau de bord" at bounding box center [73, 72] width 73 height 14
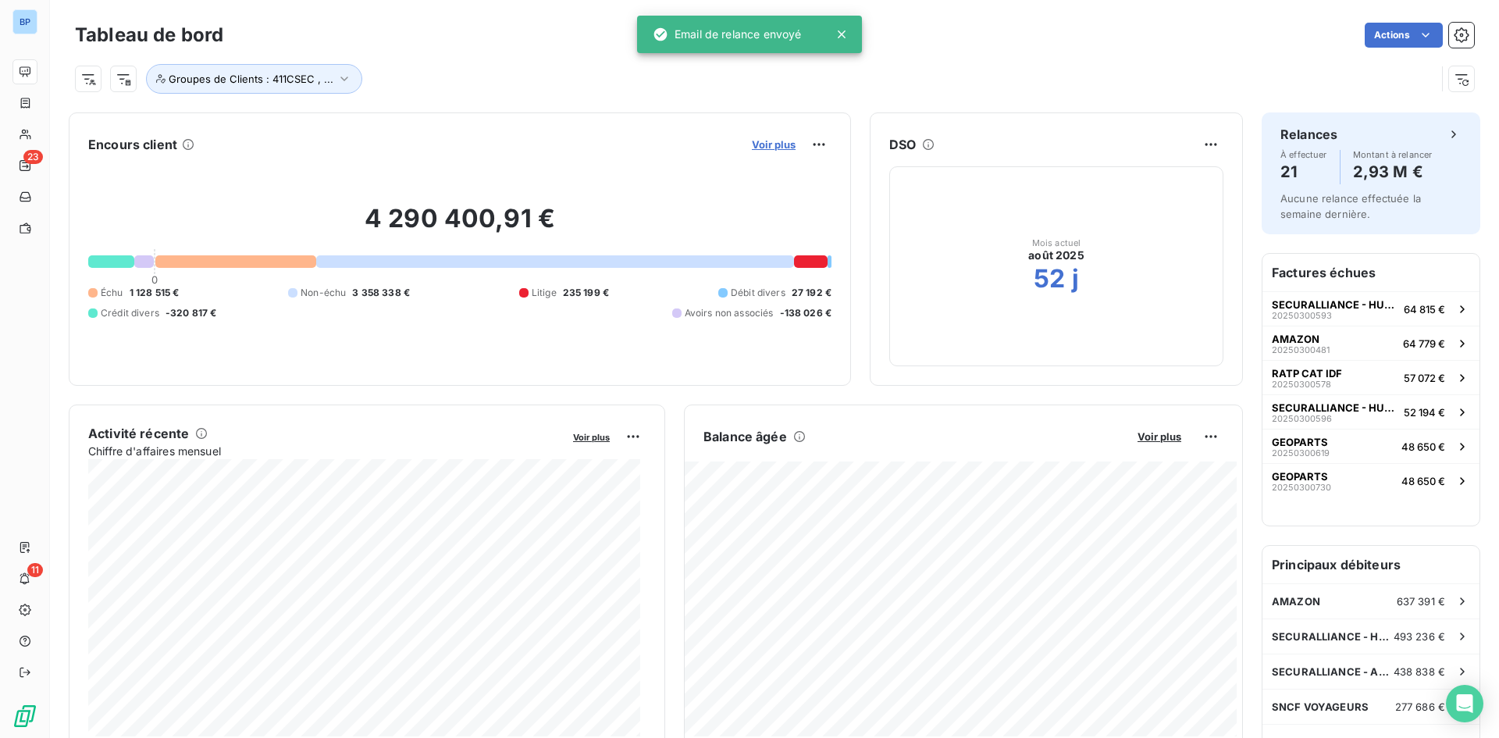
click at [776, 141] on span "Voir plus" at bounding box center [774, 144] width 44 height 12
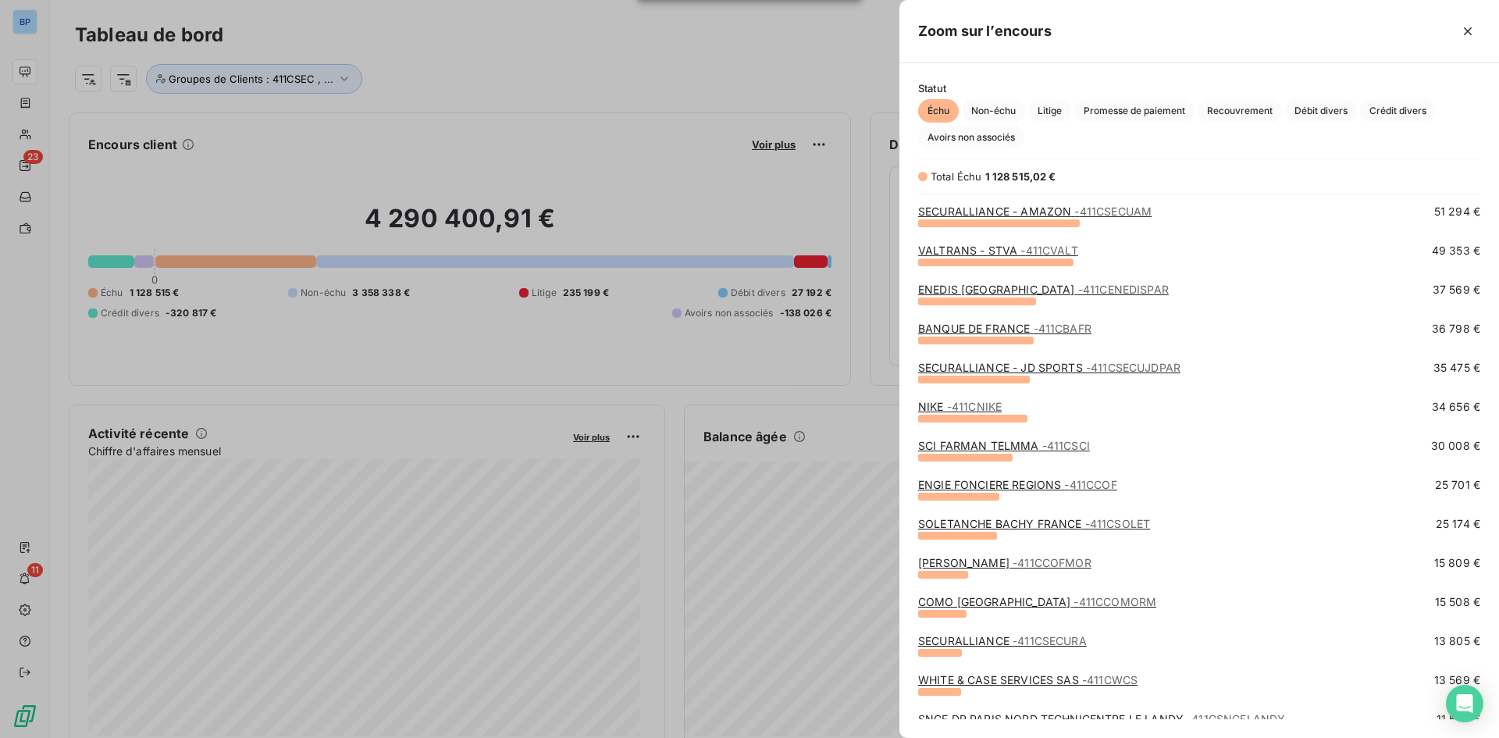
scroll to position [469, 0]
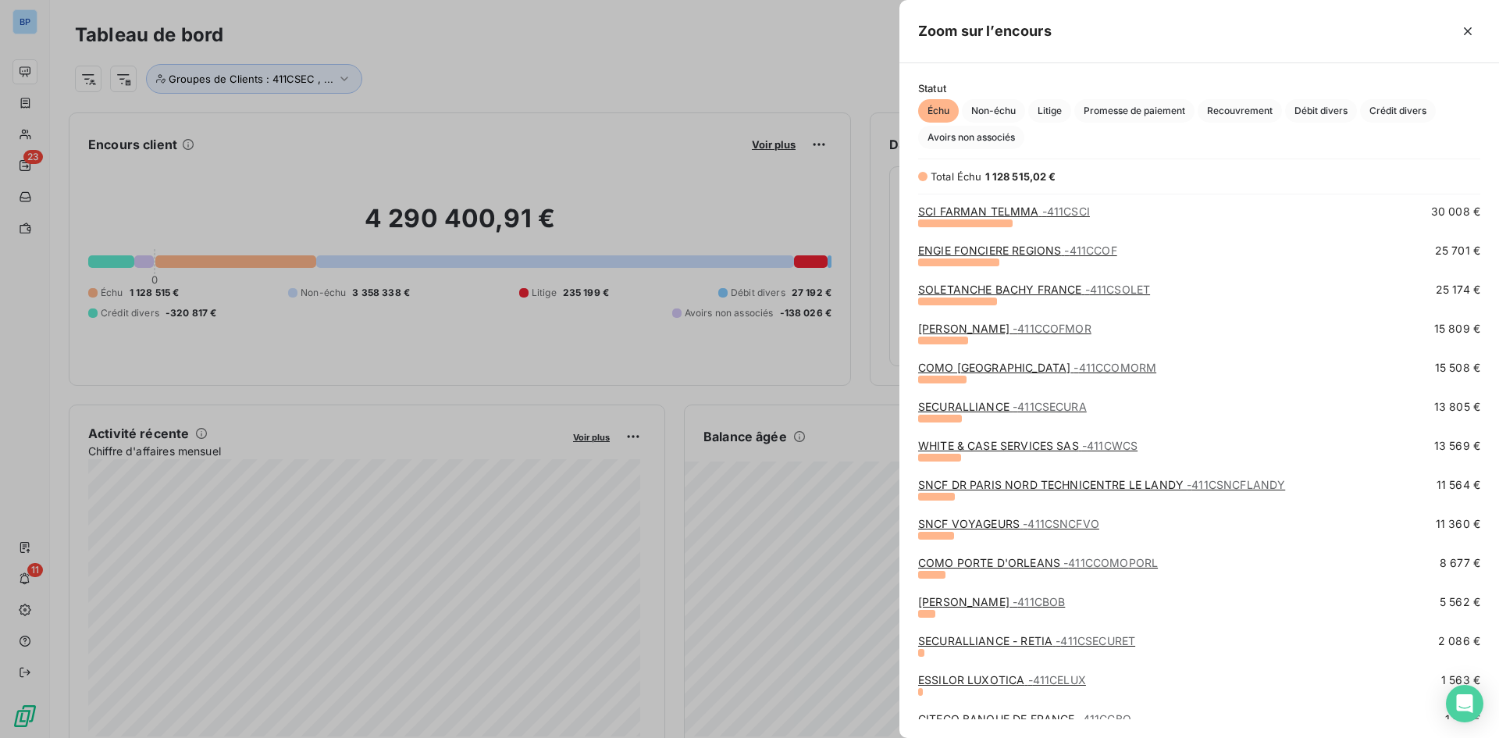
click at [1039, 437] on div "SECURALLIANCE - 411CSECURA 13 805 €" at bounding box center [1199, 418] width 562 height 39
click at [1003, 447] on link "WHITE & CASE SERVICES SAS - 411CWCS" at bounding box center [1027, 445] width 219 height 13
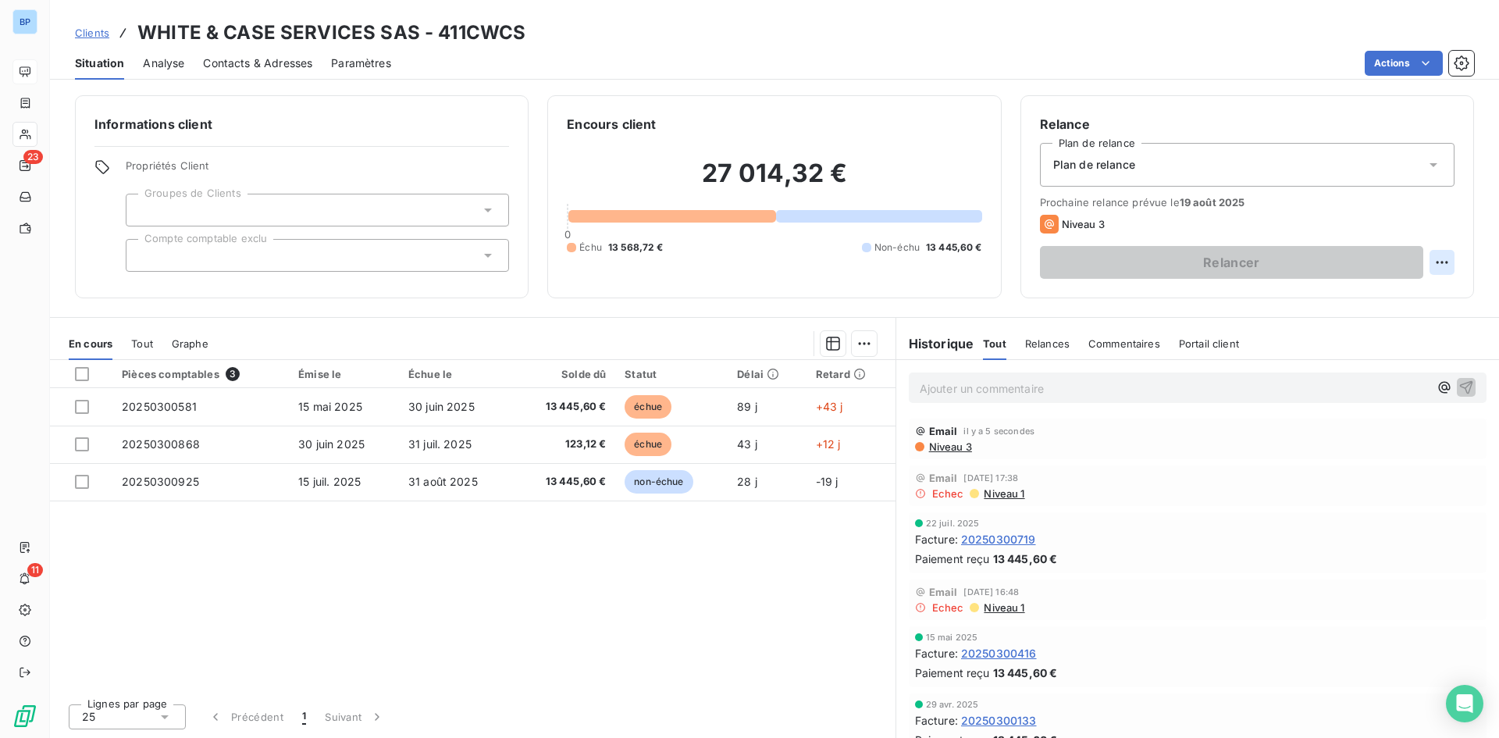
click at [1440, 263] on html "BP 23 11 Clients WHITE & CASE SERVICES SAS - 411CWCS Situation Analyse Contacts…" at bounding box center [749, 369] width 1499 height 738
click at [1403, 297] on div "Replanifier cette action" at bounding box center [1378, 296] width 140 height 25
select select "7"
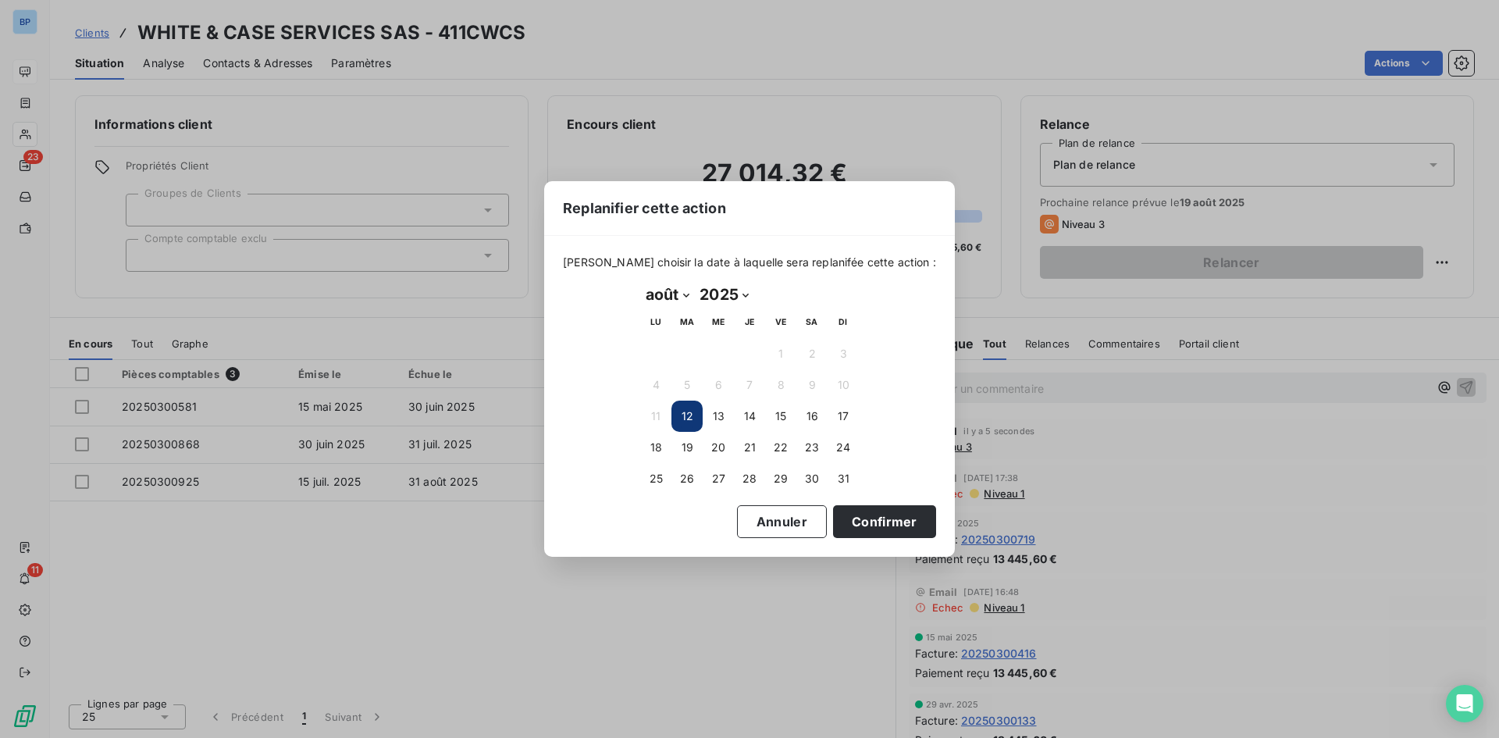
click at [683, 405] on button "12" at bounding box center [687, 416] width 31 height 31
click at [693, 426] on button "12" at bounding box center [687, 416] width 31 height 31
click at [881, 523] on button "Confirmer" at bounding box center [884, 521] width 103 height 33
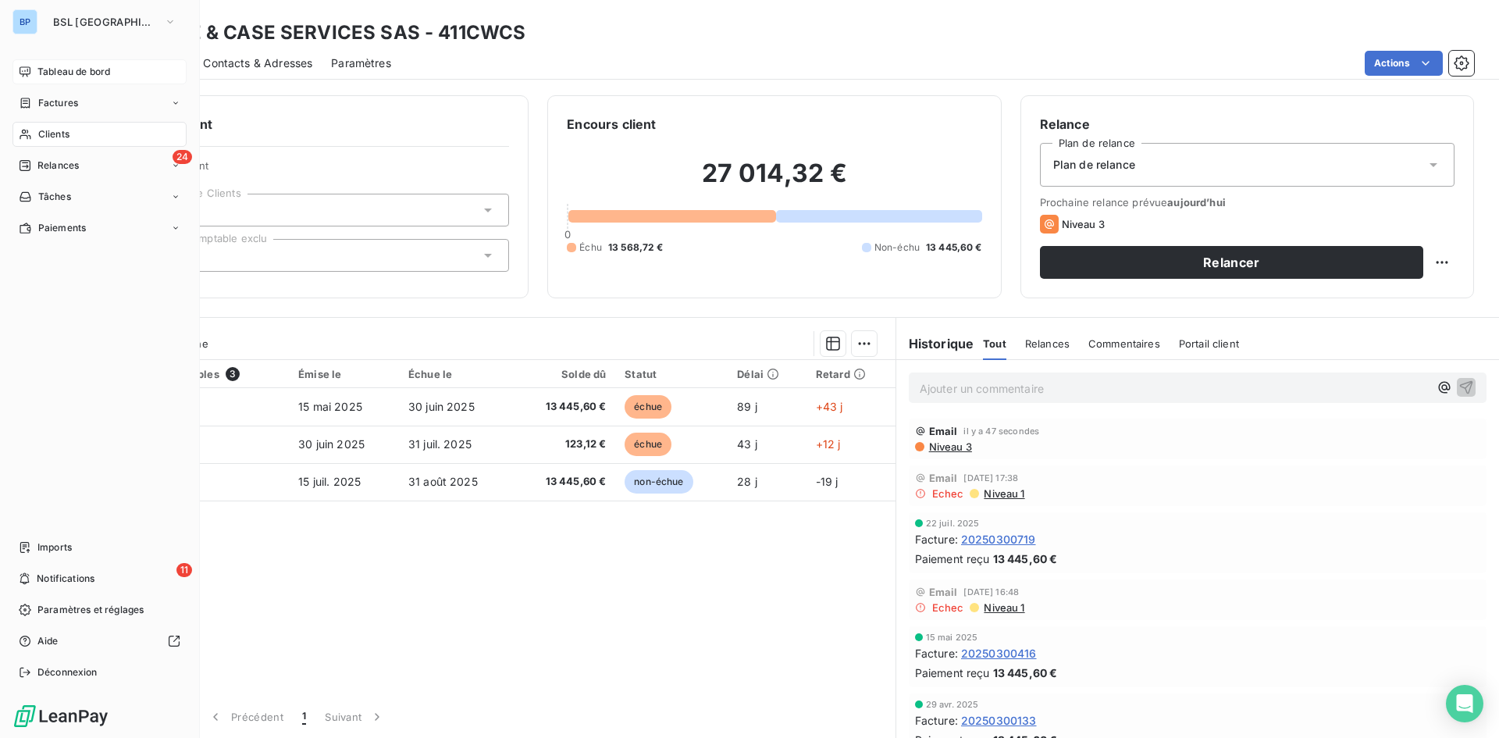
click at [55, 67] on span "Tableau de bord" at bounding box center [73, 72] width 73 height 14
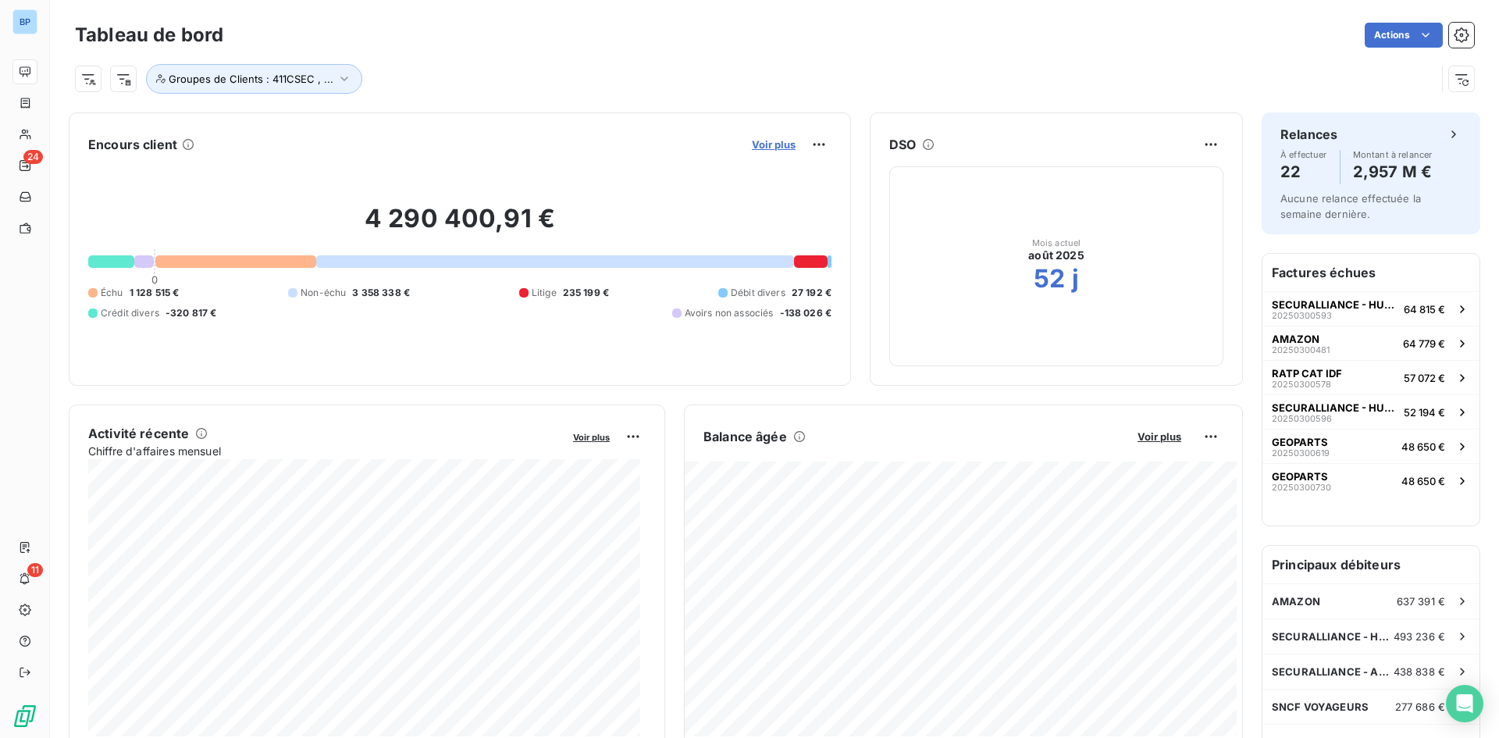
click at [754, 144] on span "Voir plus" at bounding box center [774, 144] width 44 height 12
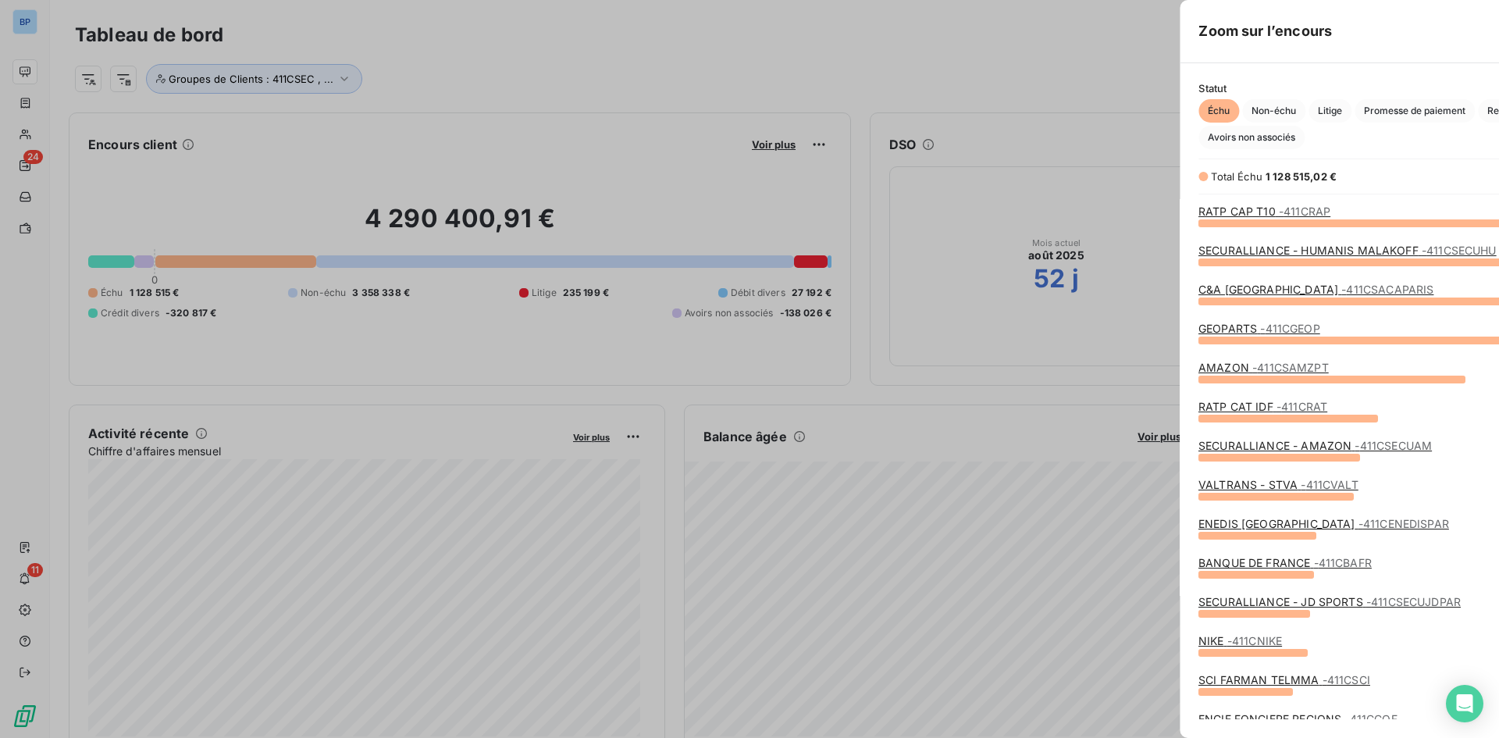
scroll to position [726, 588]
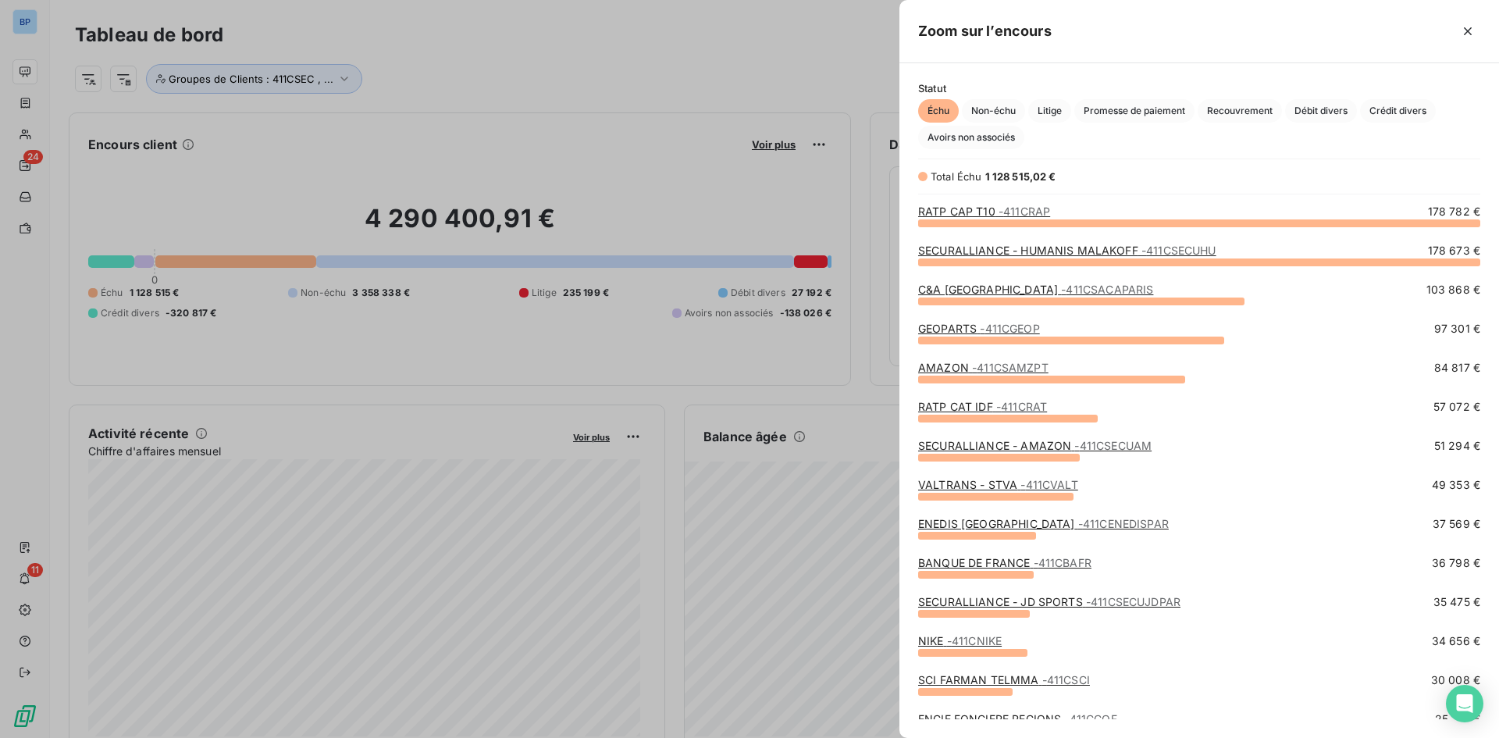
click at [985, 323] on span "- 411CGEOP" at bounding box center [1009, 328] width 59 height 13
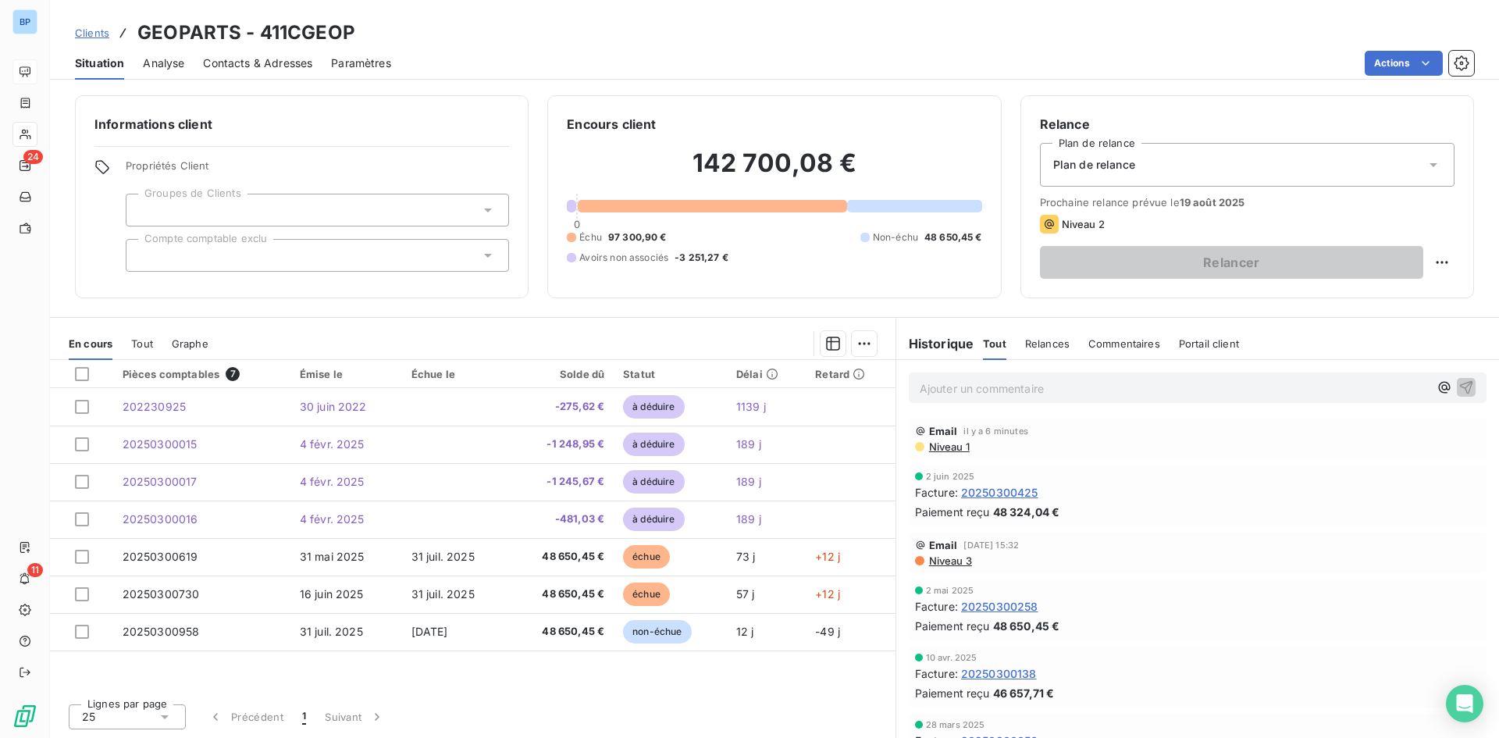
click at [993, 390] on p "Ajouter un commentaire ﻿" at bounding box center [1174, 389] width 509 height 20
click at [1106, 348] on span "Commentaires" at bounding box center [1125, 343] width 72 height 12
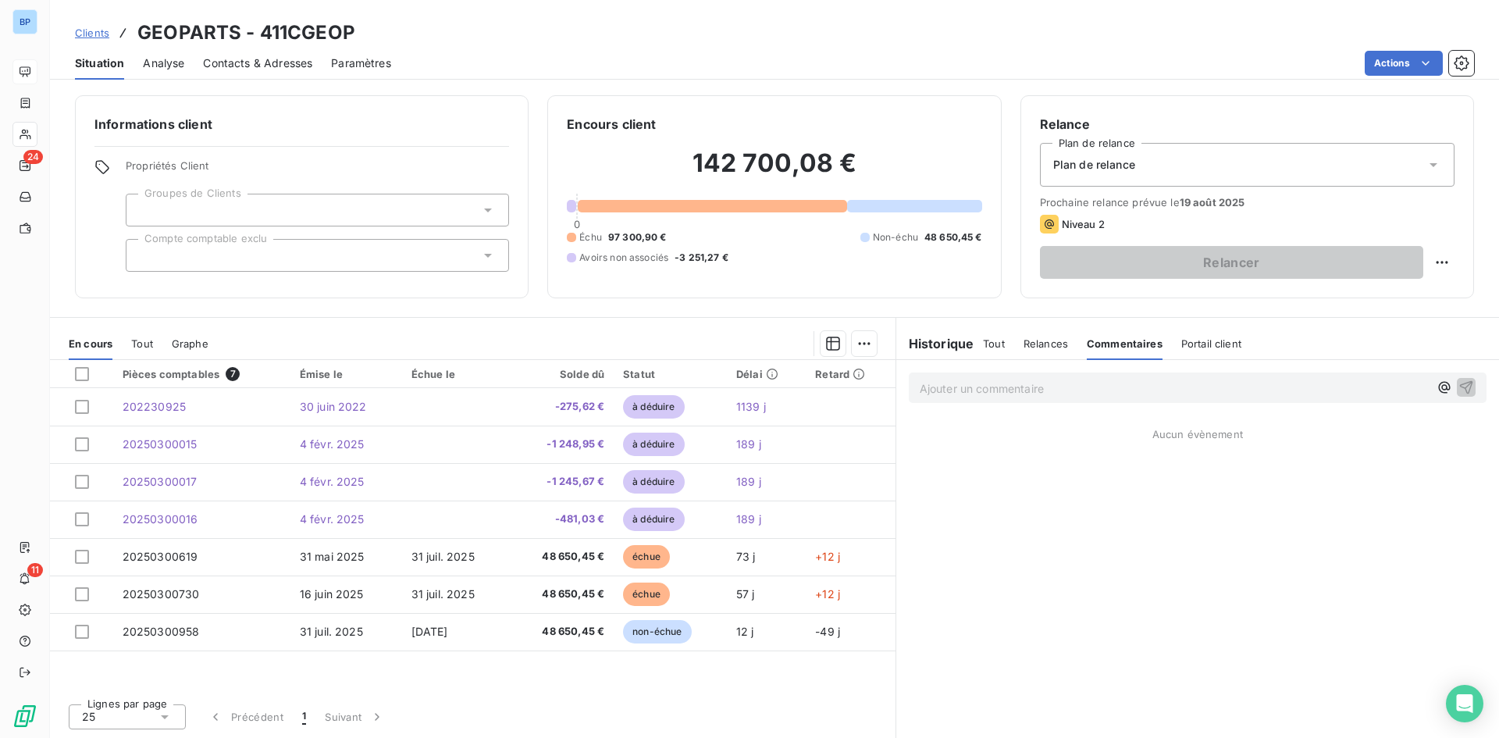
click at [1070, 394] on p "Ajouter un commentaire ﻿" at bounding box center [1174, 389] width 509 height 20
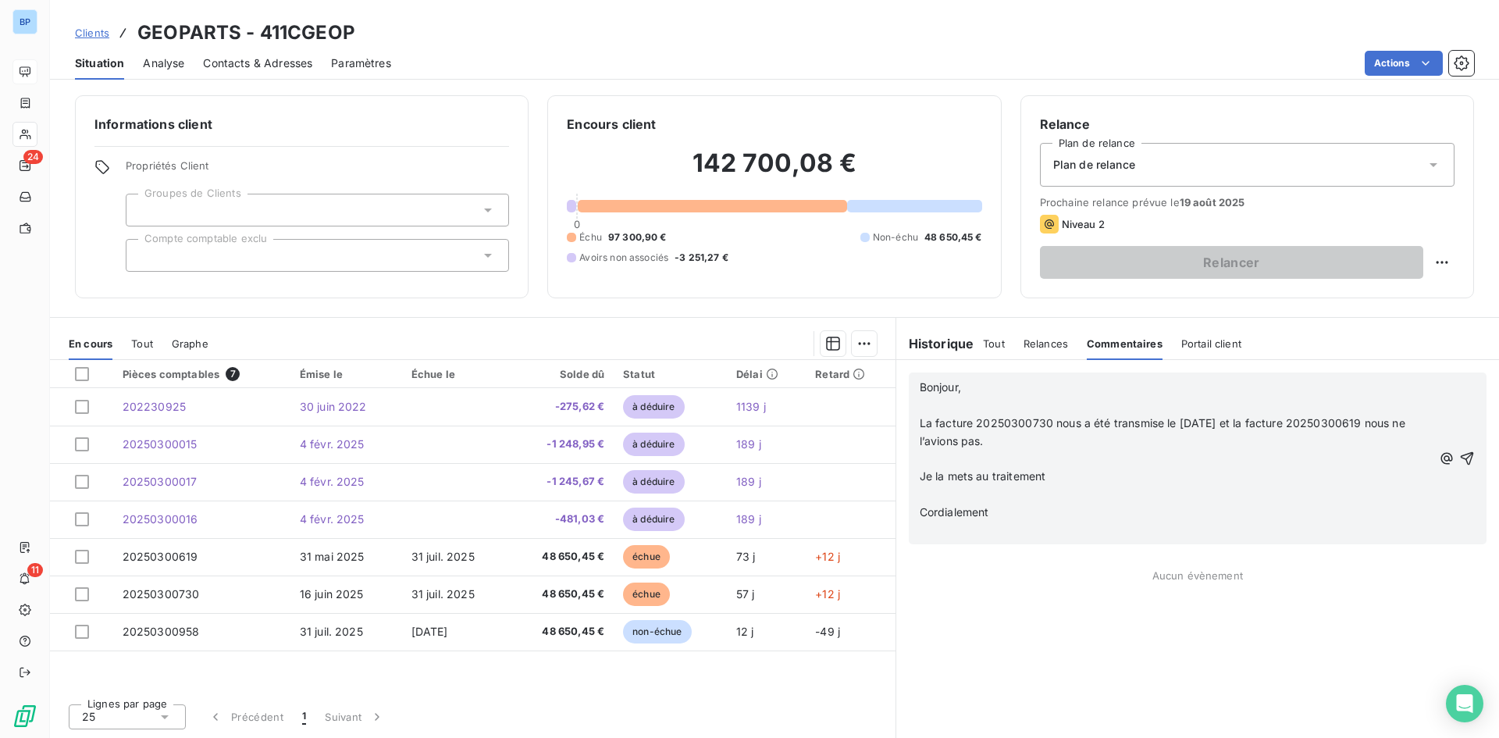
click at [923, 387] on span "Bonjour," at bounding box center [940, 386] width 41 height 13
click at [999, 500] on p "﻿" at bounding box center [1176, 495] width 512 height 18
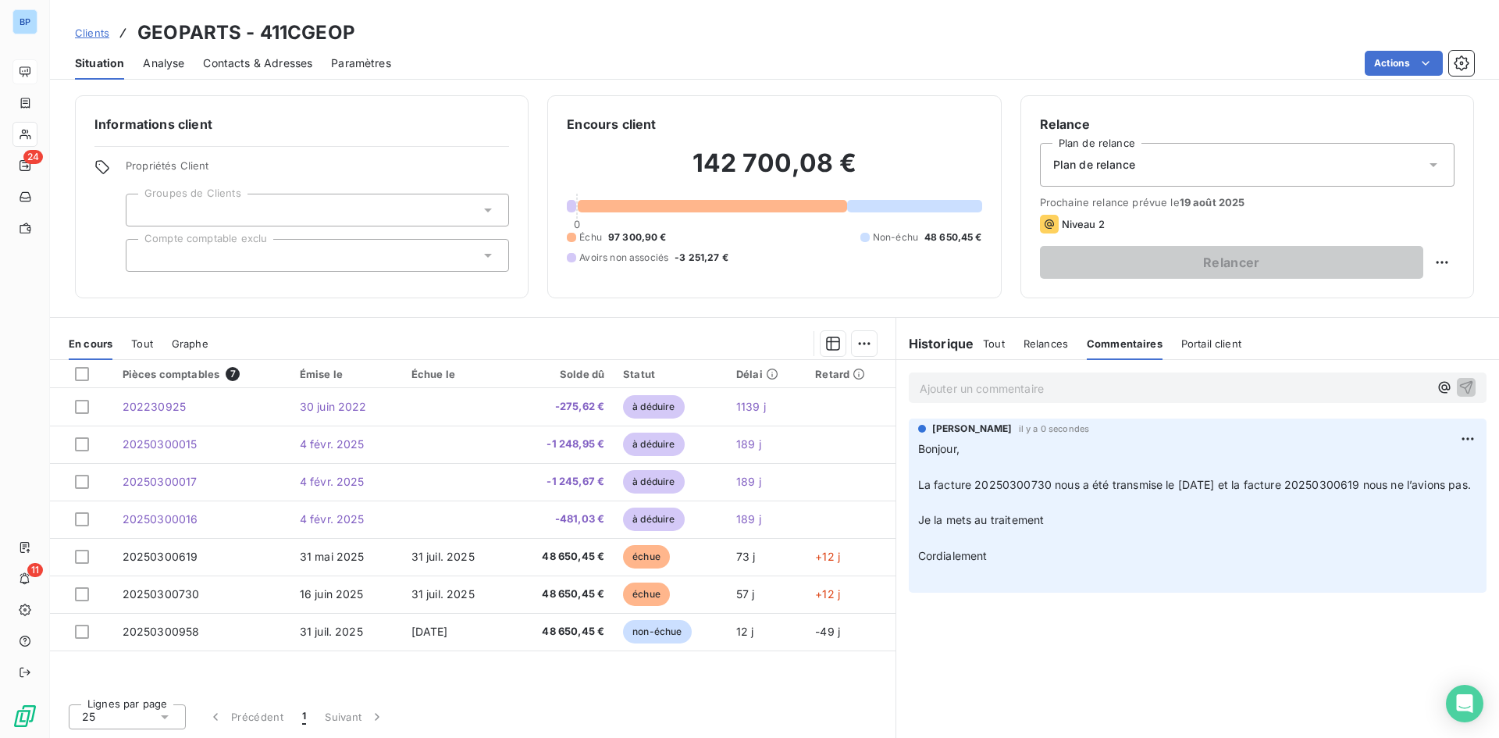
click at [1006, 383] on p "Ajouter un commentaire ﻿" at bounding box center [1174, 389] width 509 height 20
click at [917, 386] on div "reponse de la cliente le 12/08/2025" at bounding box center [1198, 386] width 578 height 29
click at [924, 387] on span "reponse de la cliente le 12/08/2025" at bounding box center [1000, 386] width 161 height 13
click at [920, 387] on span "reponse de la cliente le 12/08/2025" at bounding box center [1000, 386] width 161 height 13
click at [925, 387] on span "àareponse de la cliente le 12/08/2025" at bounding box center [1006, 386] width 173 height 13
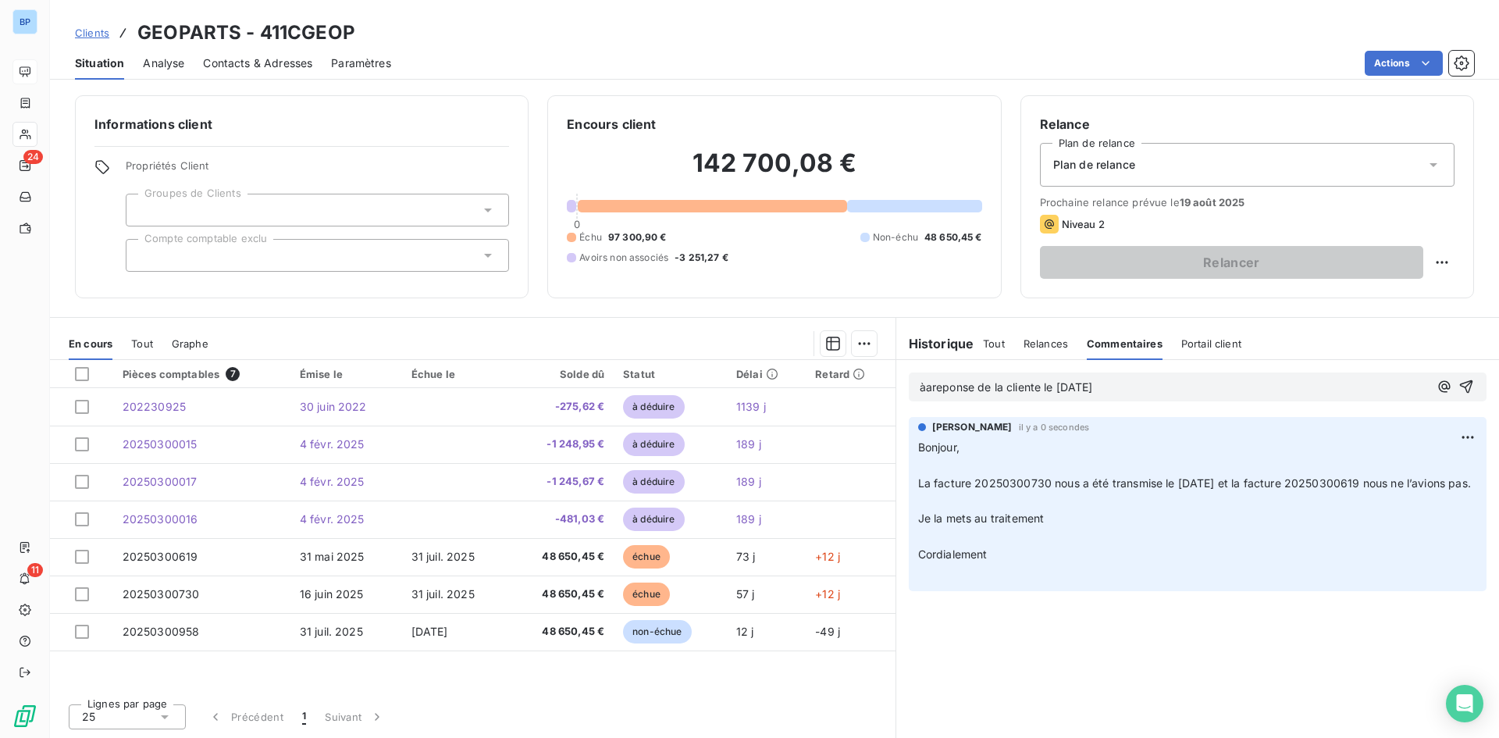
click at [929, 388] on span "àareponse de la cliente le 12/08/2025" at bounding box center [1006, 386] width 173 height 13
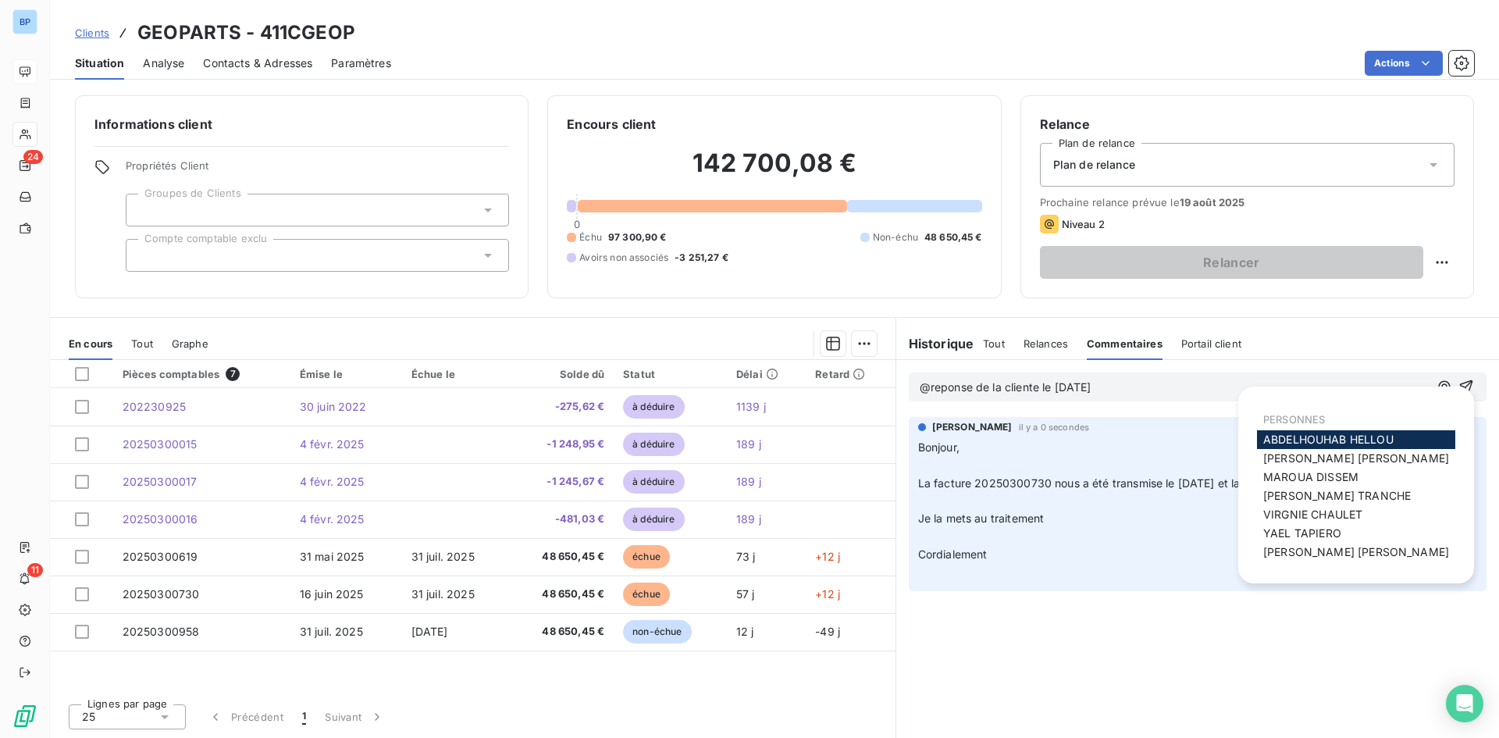
click at [1326, 435] on span "ABDELHOUHAB HELLOU" at bounding box center [1329, 439] width 130 height 13
click at [1354, 454] on span "Christopher ROUSSEAU" at bounding box center [1357, 458] width 186 height 13
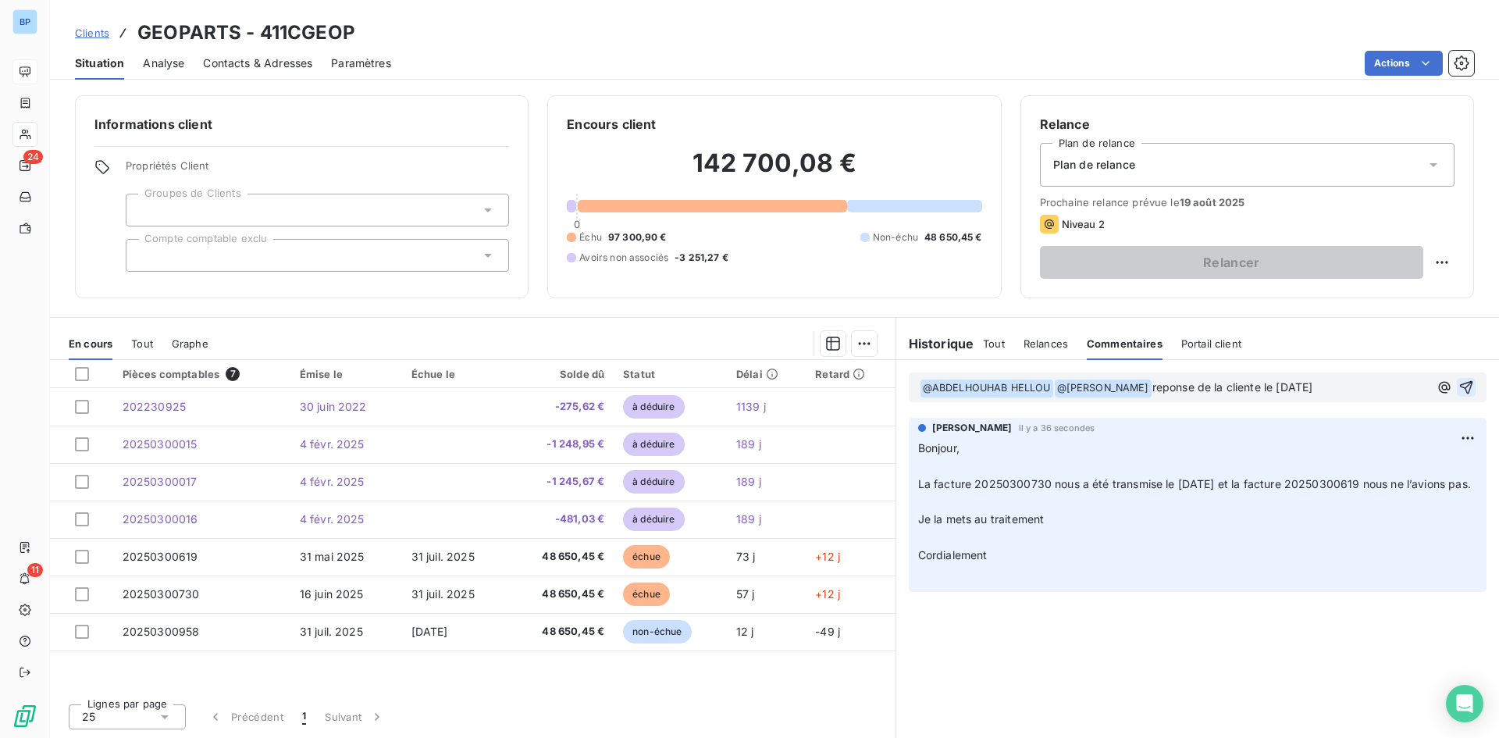
click at [1464, 383] on icon "button" at bounding box center [1467, 388] width 16 height 16
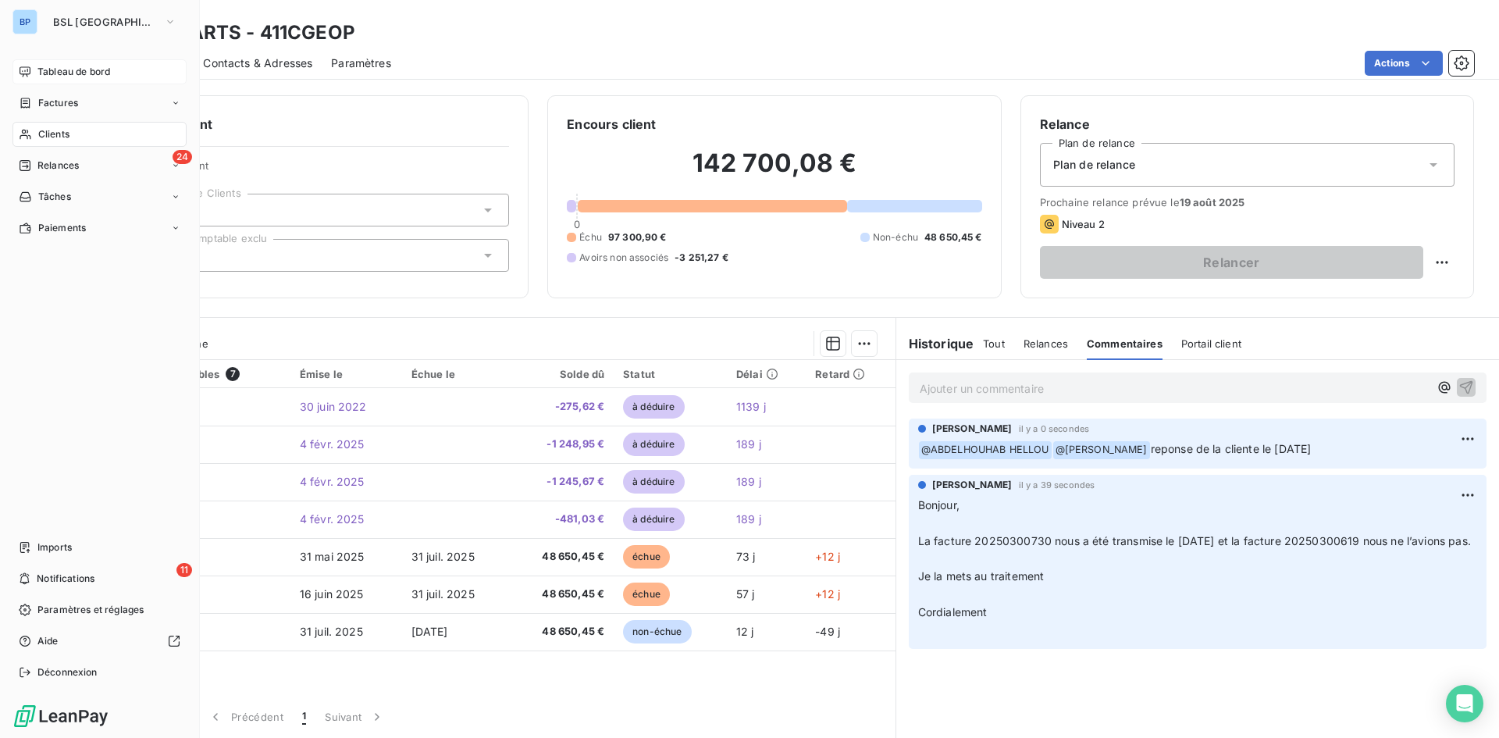
click at [73, 73] on span "Tableau de bord" at bounding box center [73, 72] width 73 height 14
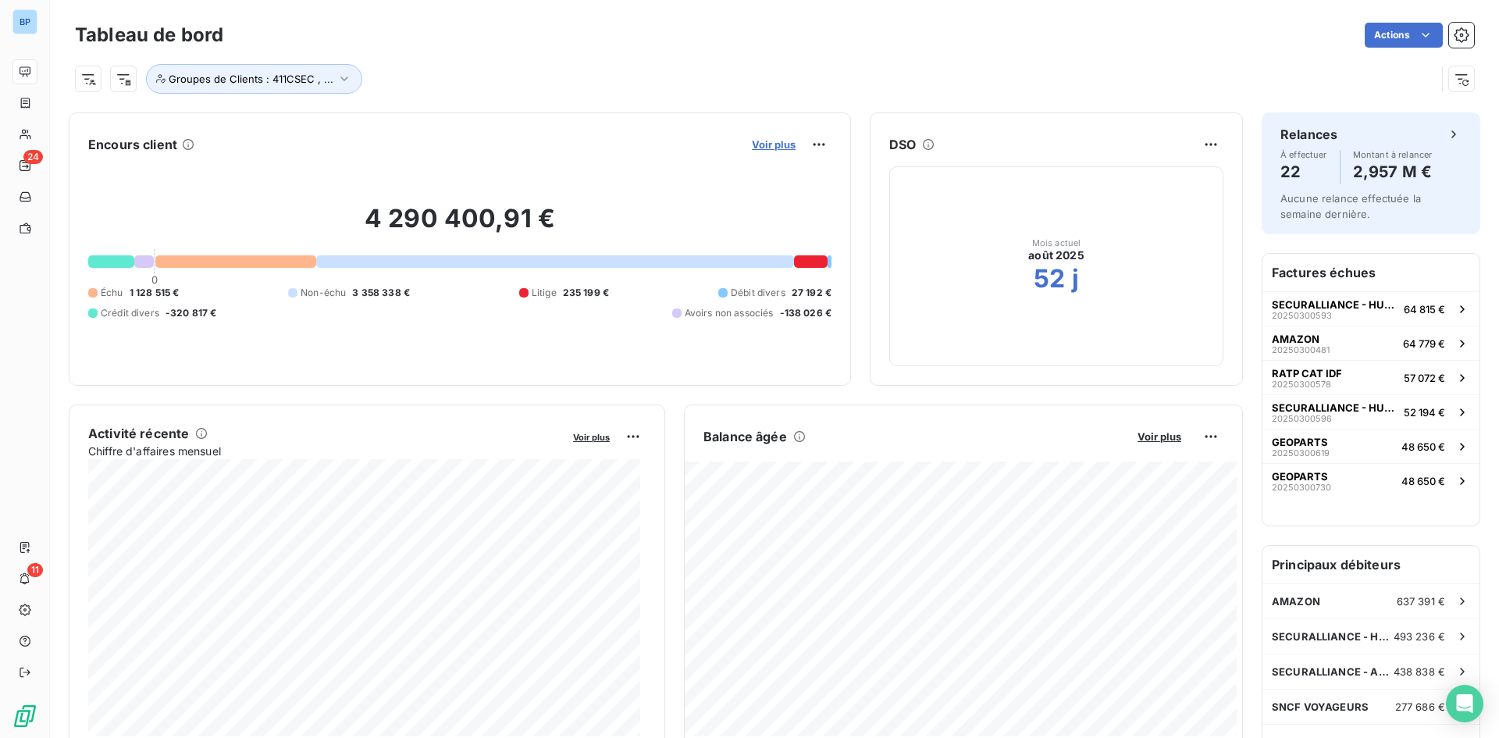
click at [774, 141] on span "Voir plus" at bounding box center [774, 144] width 44 height 12
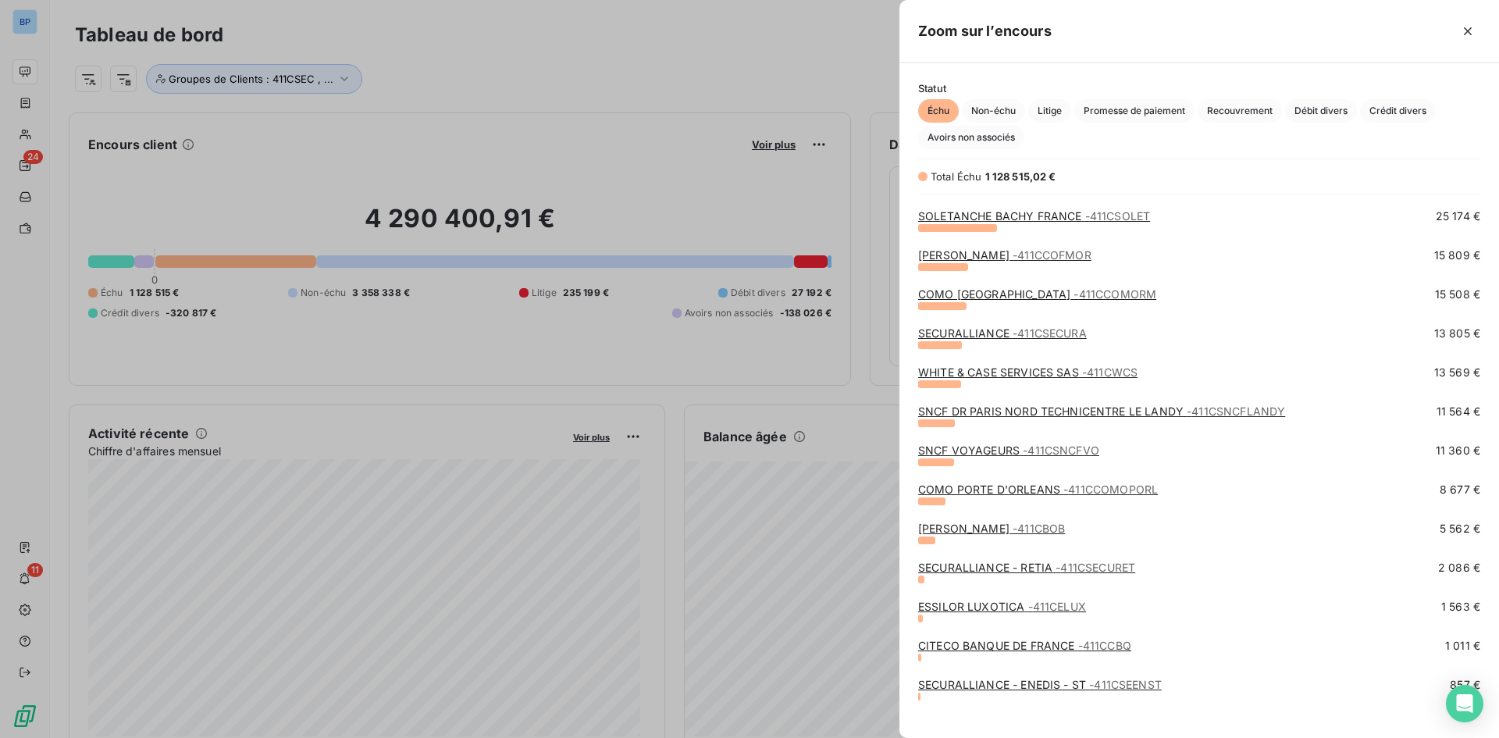
scroll to position [547, 0]
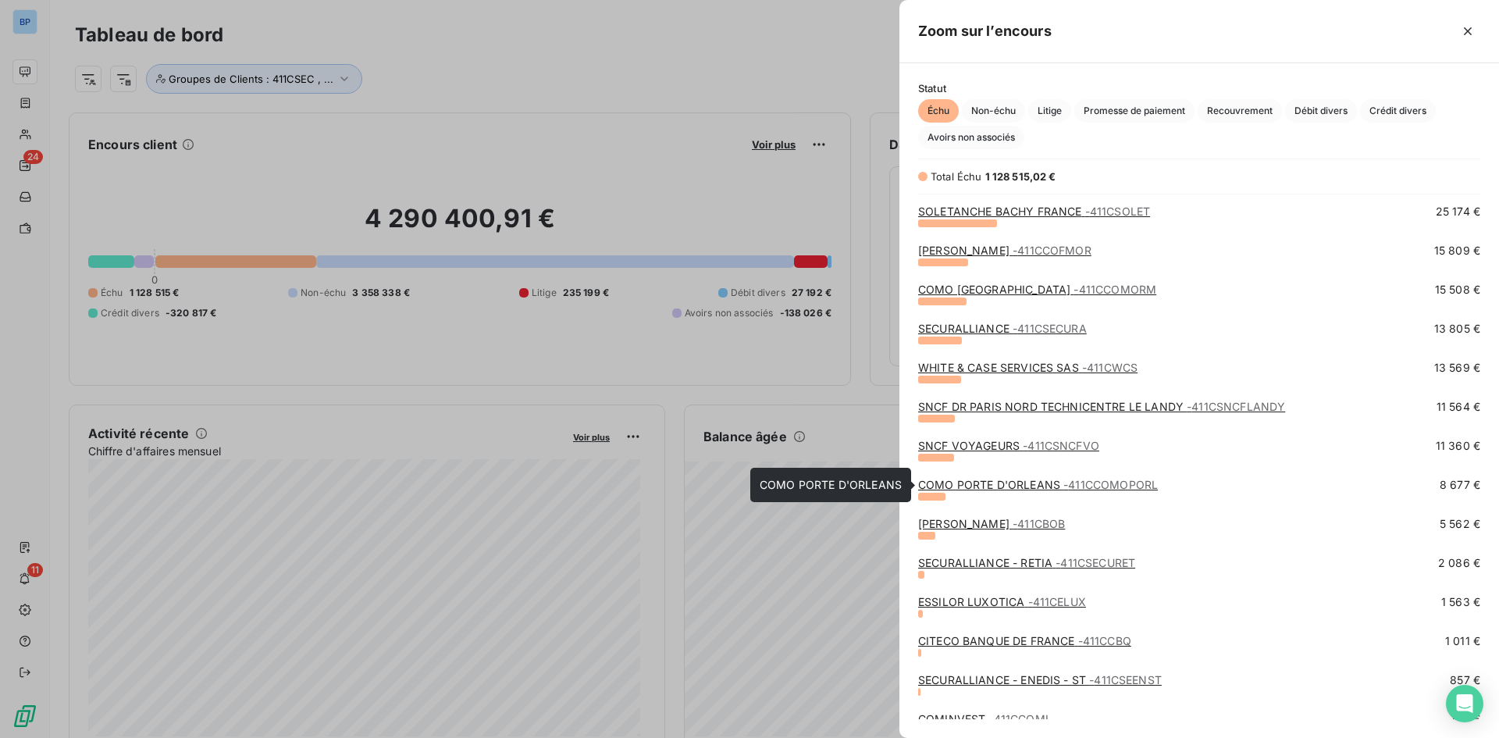
click at [1020, 486] on link "COMO PORTE D'ORLEANS - 411CCOMOPORL" at bounding box center [1038, 484] width 240 height 13
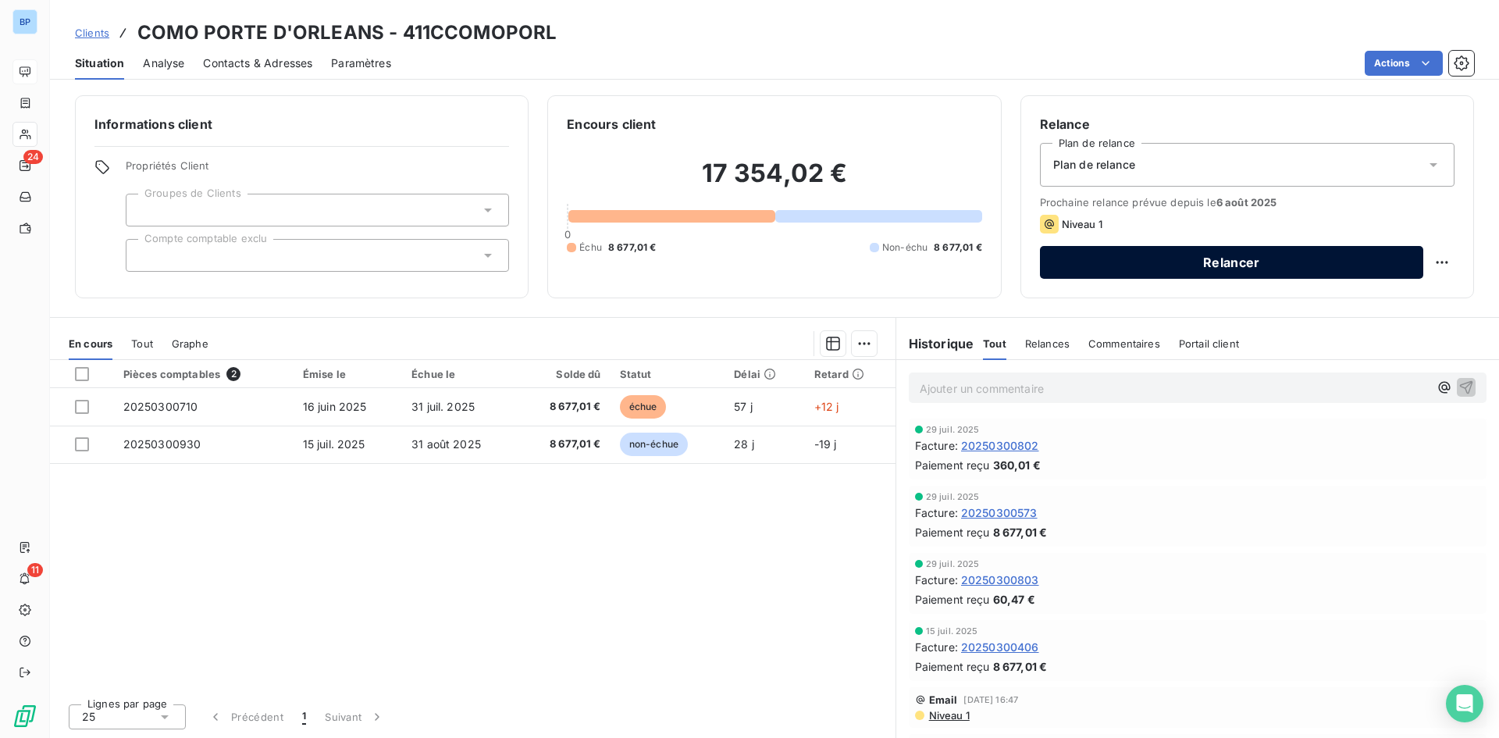
click at [1246, 262] on button "Relancer" at bounding box center [1231, 262] width 383 height 33
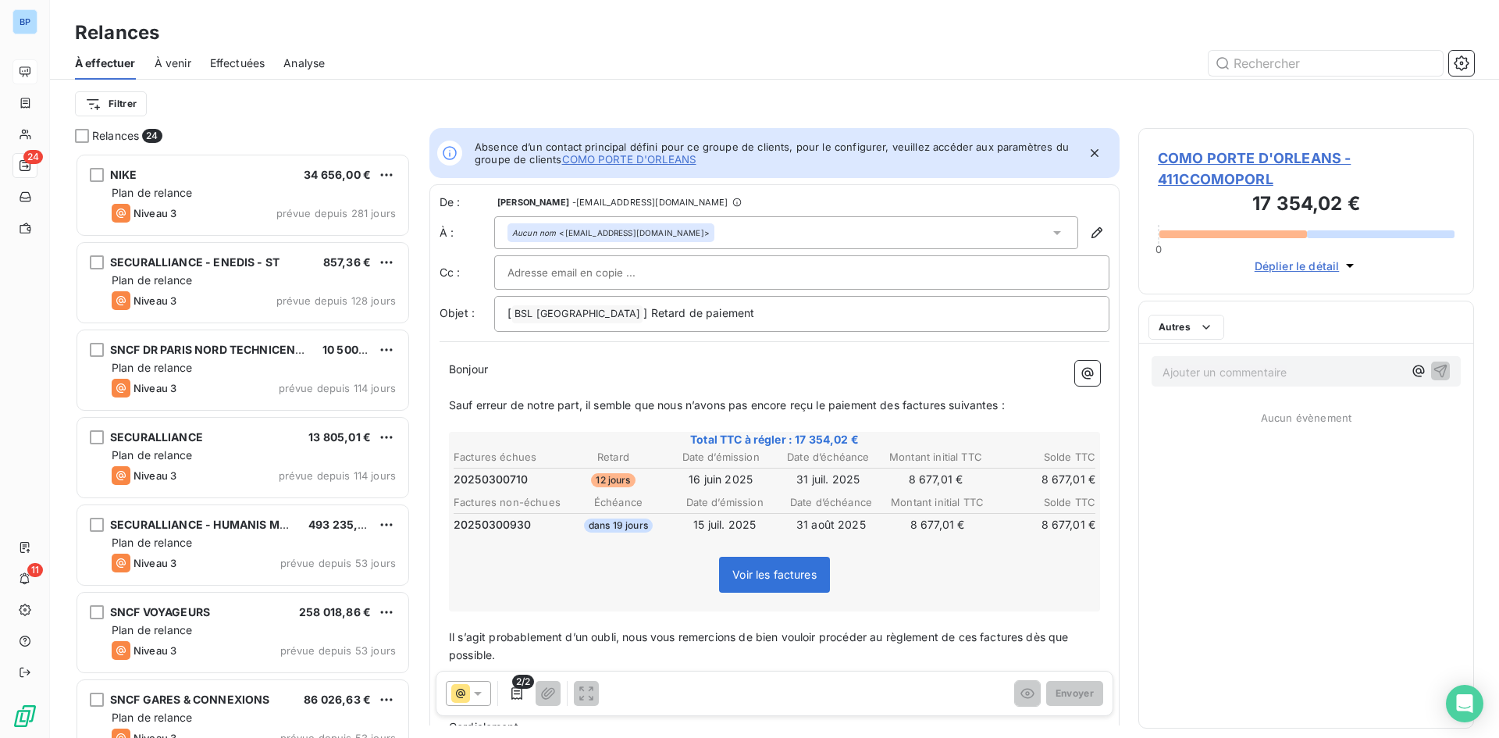
scroll to position [573, 324]
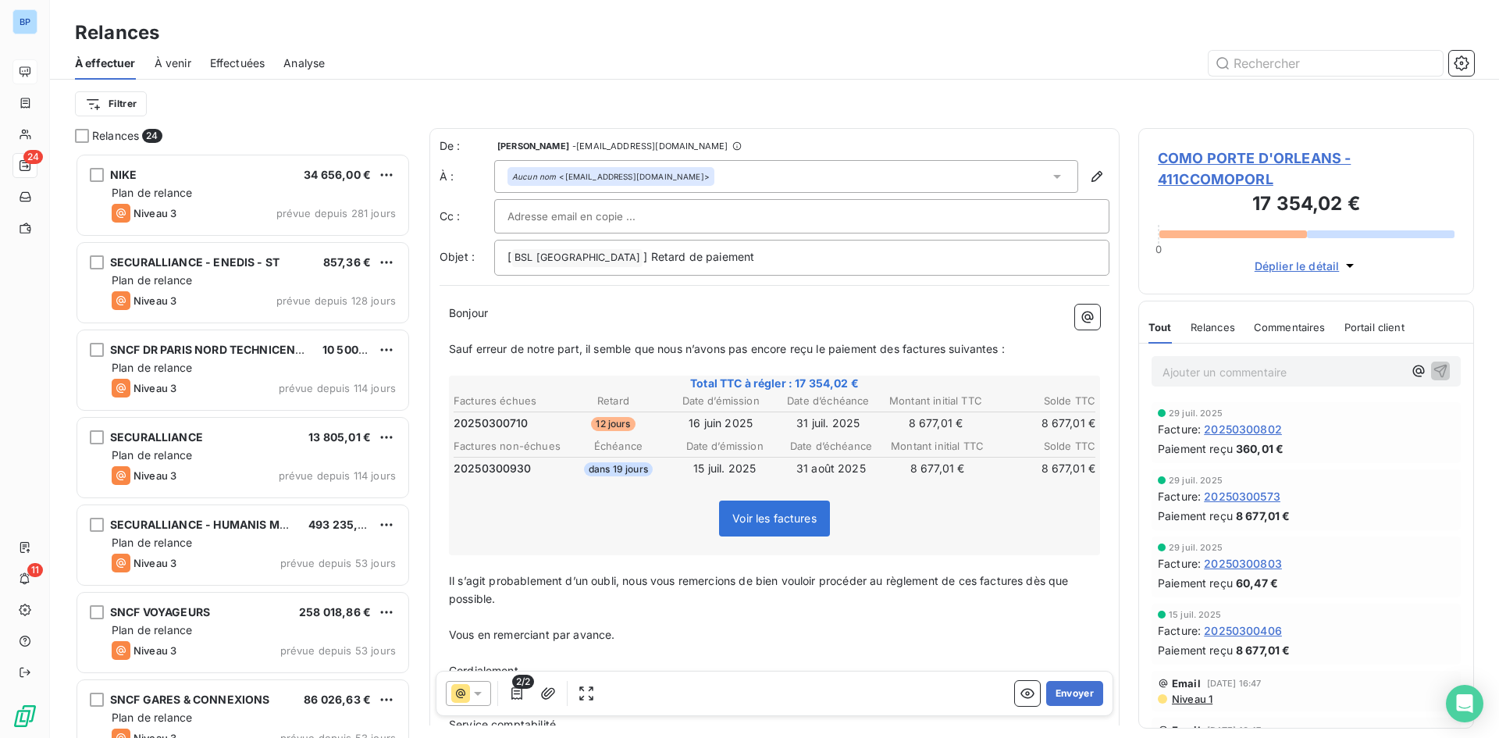
click at [514, 688] on span "2/2" at bounding box center [523, 682] width 22 height 14
click at [522, 690] on icon "button" at bounding box center [517, 693] width 11 height 12
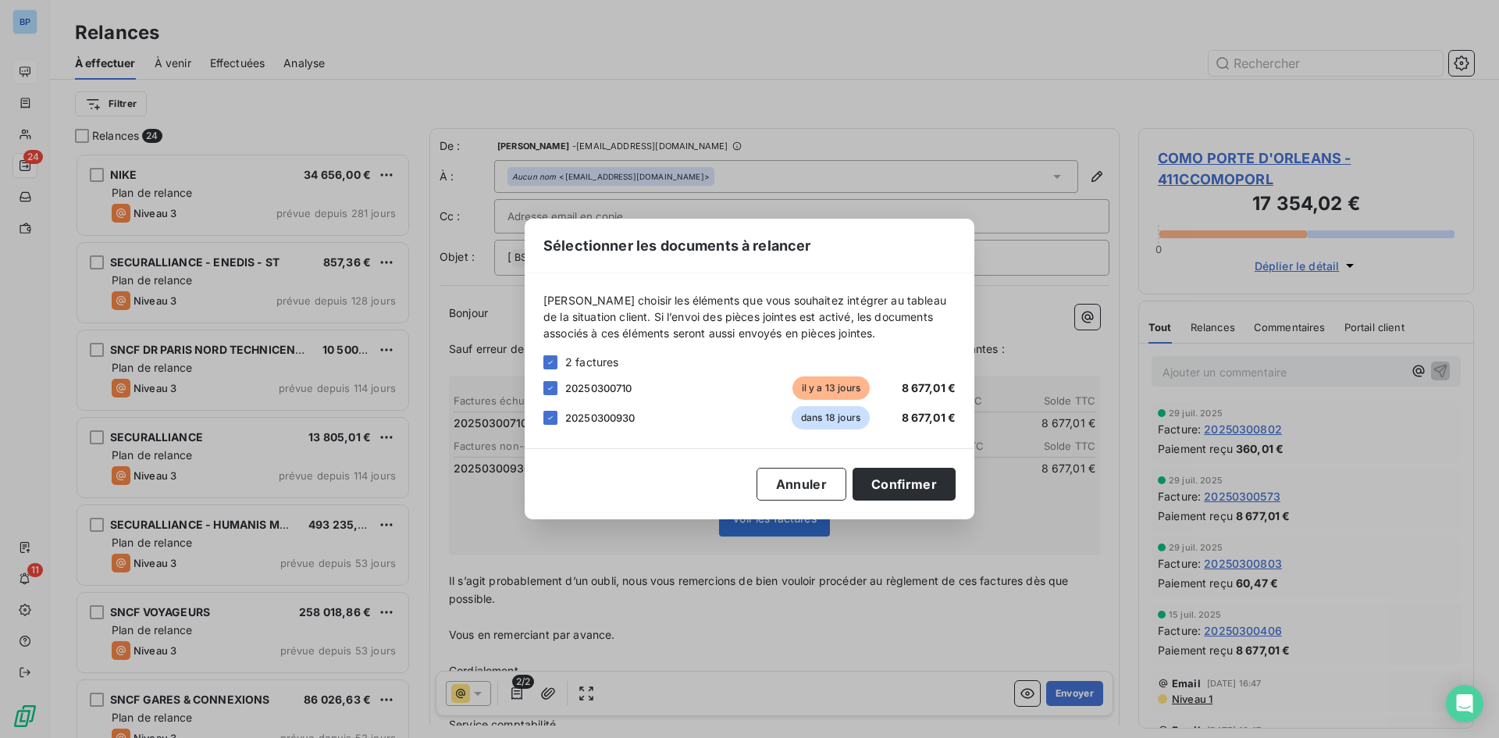
click at [553, 426] on div "20250300930 dans 18 jours 8 677,01 €" at bounding box center [750, 417] width 412 height 23
click at [556, 416] on div at bounding box center [551, 418] width 14 height 14
click at [939, 482] on button "Confirmer" at bounding box center [904, 484] width 103 height 33
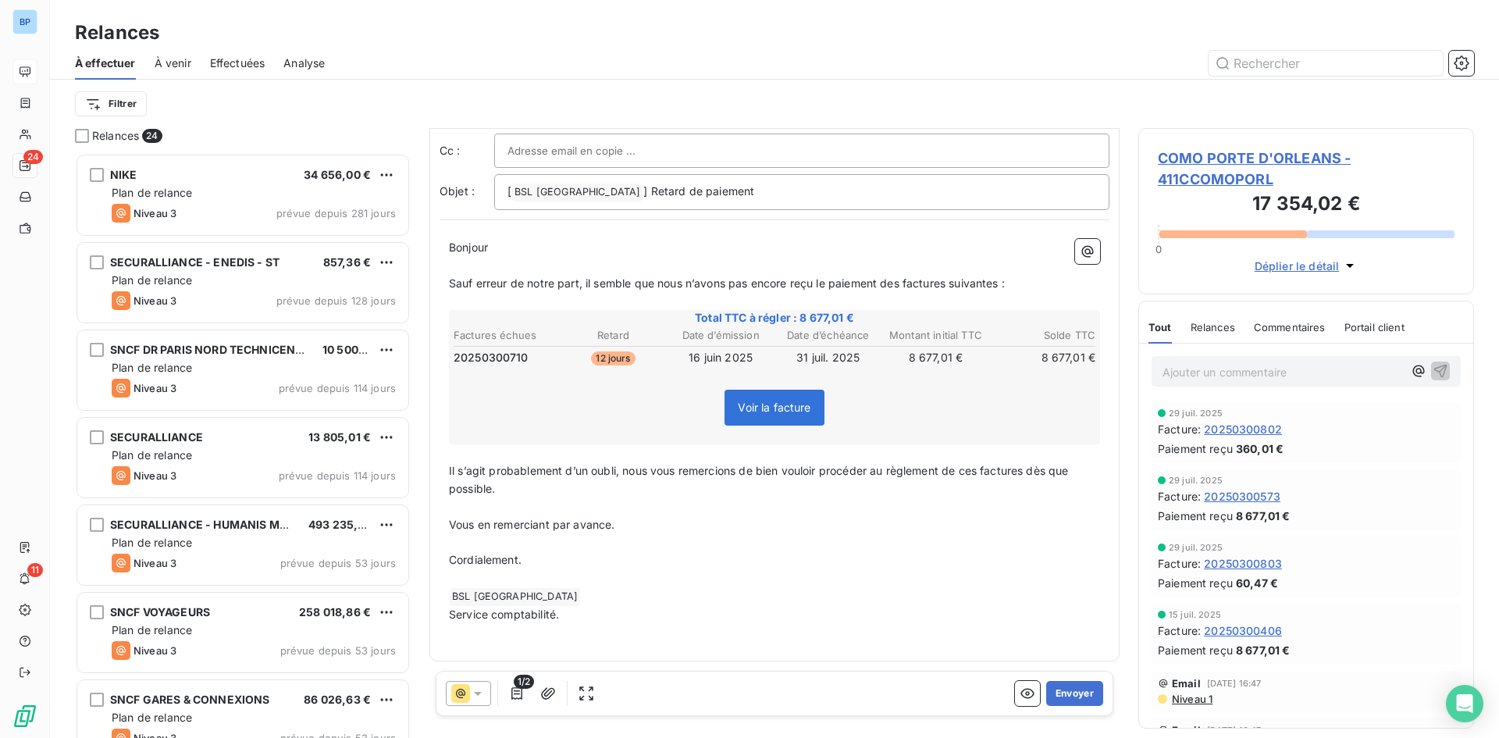
scroll to position [0, 0]
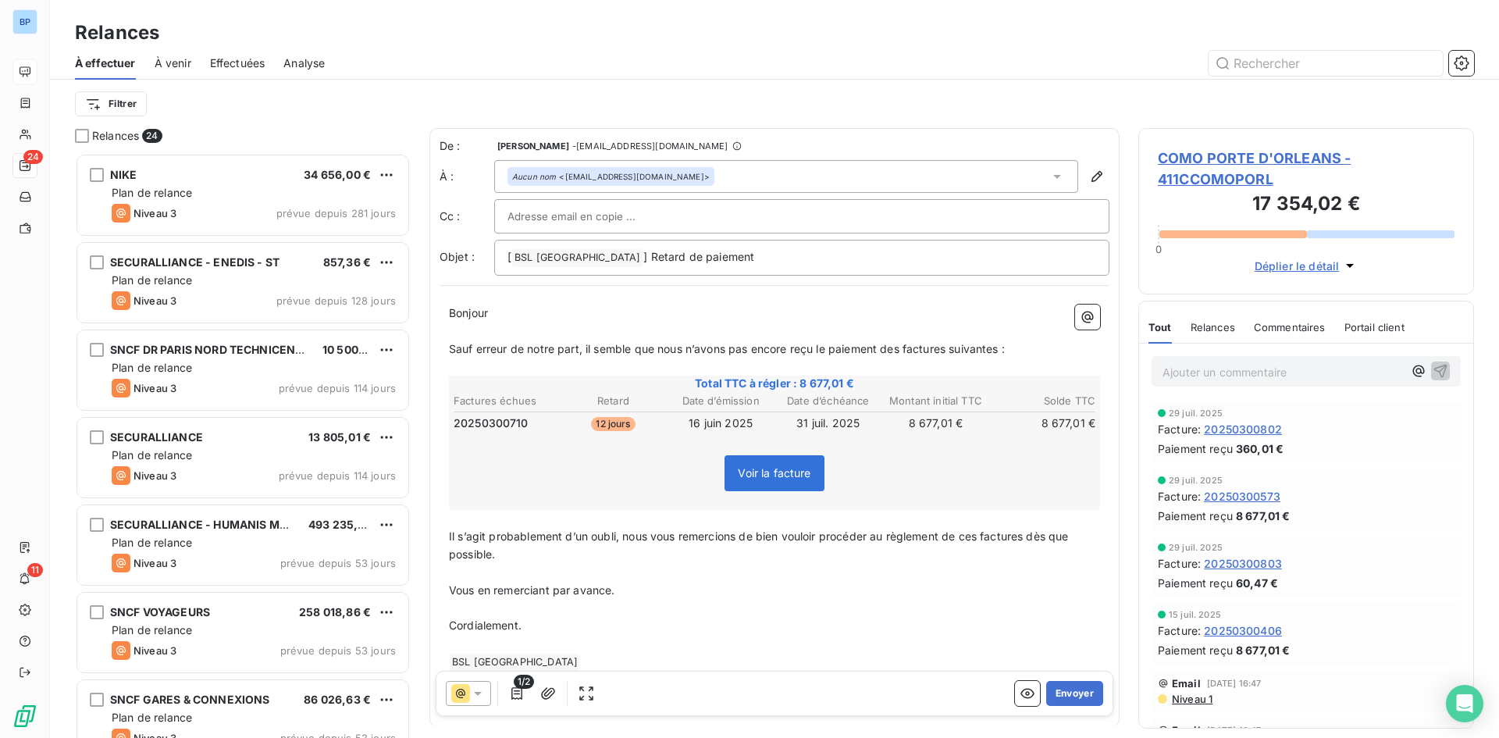
click at [736, 205] on div at bounding box center [802, 216] width 589 height 23
paste input "[EMAIL_ADDRESS][DOMAIN_NAME]"
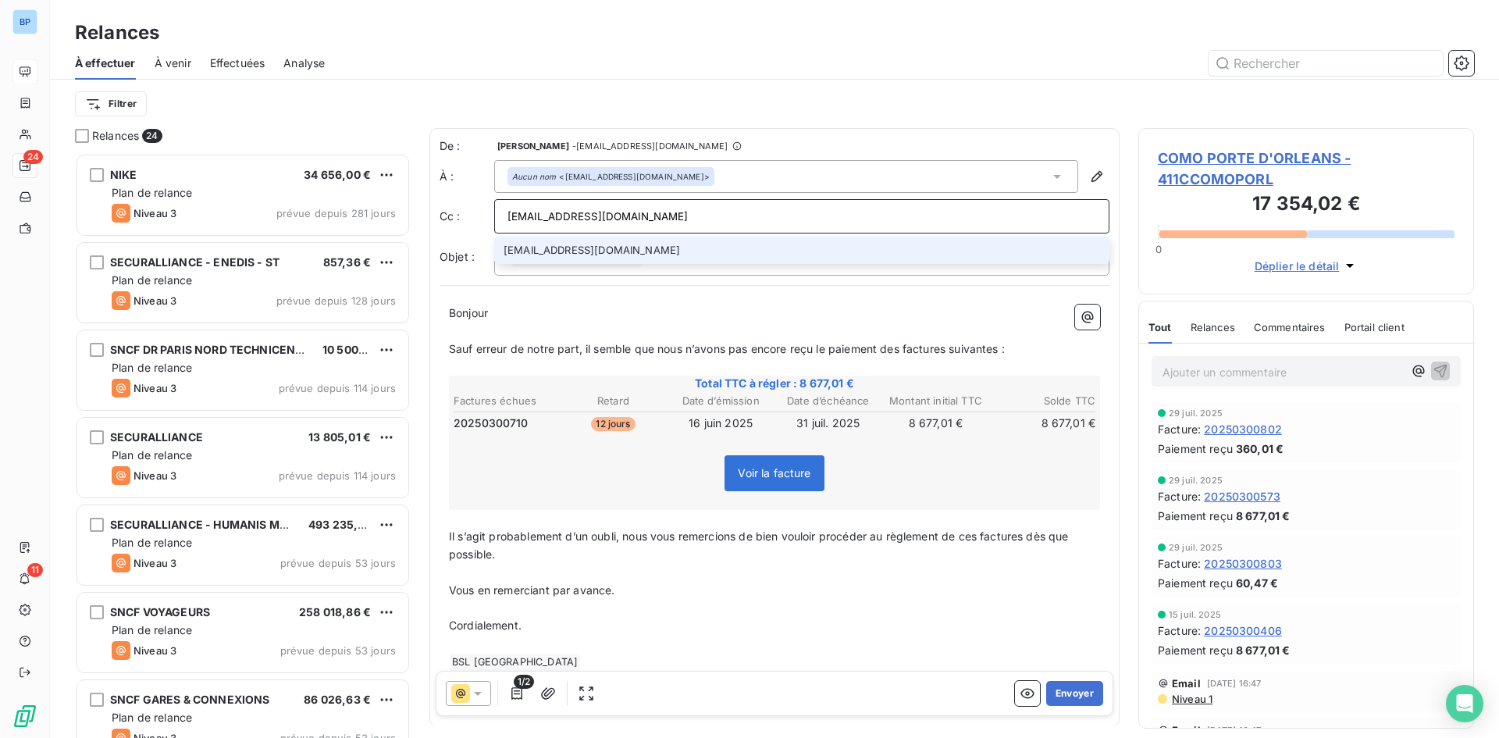
type input "[EMAIL_ADDRESS][DOMAIN_NAME]"
click at [643, 255] on li "[EMAIL_ADDRESS][DOMAIN_NAME]" at bounding box center [801, 250] width 615 height 27
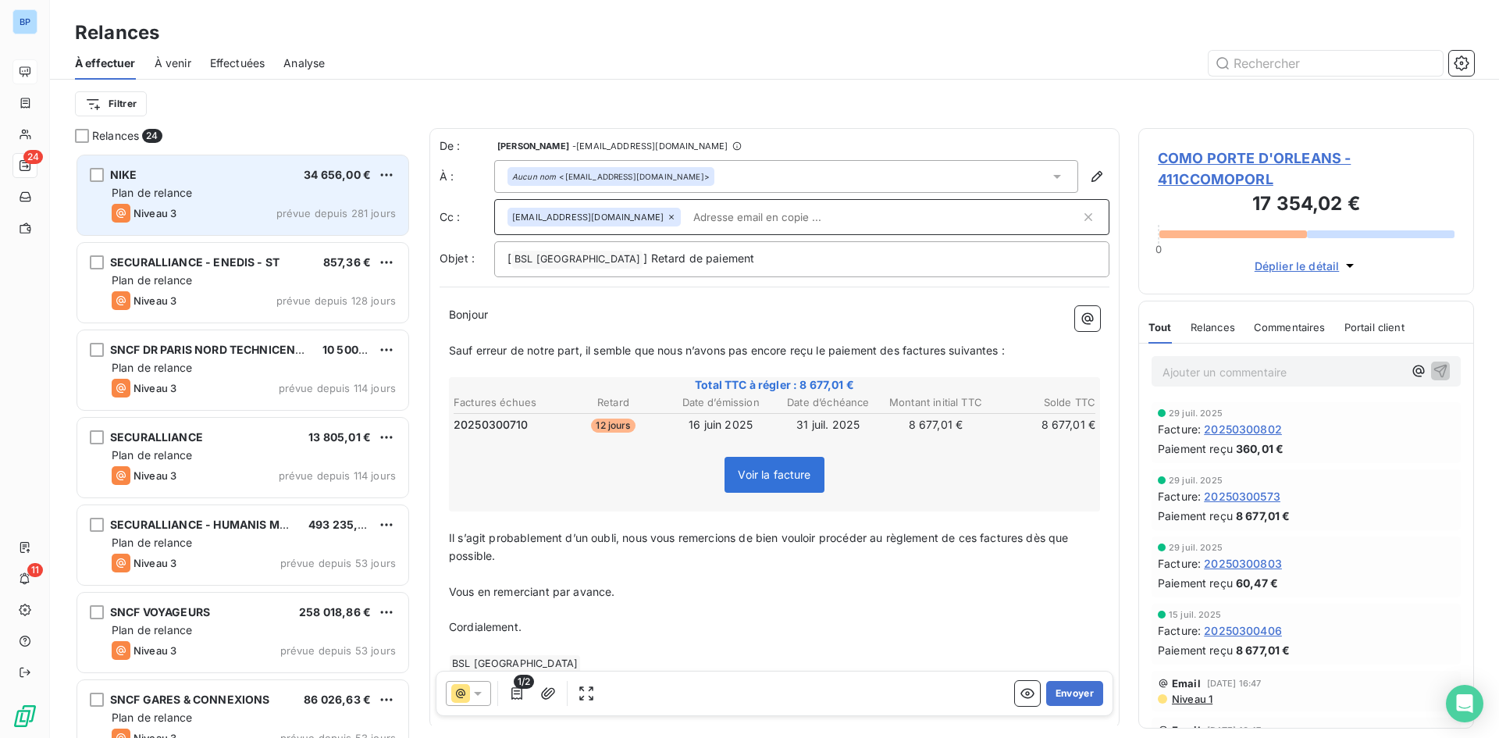
drag, startPoint x: 1072, startPoint y: 700, endPoint x: 244, endPoint y: 213, distance: 960.2
click at [1071, 699] on button "Envoyer" at bounding box center [1074, 693] width 57 height 25
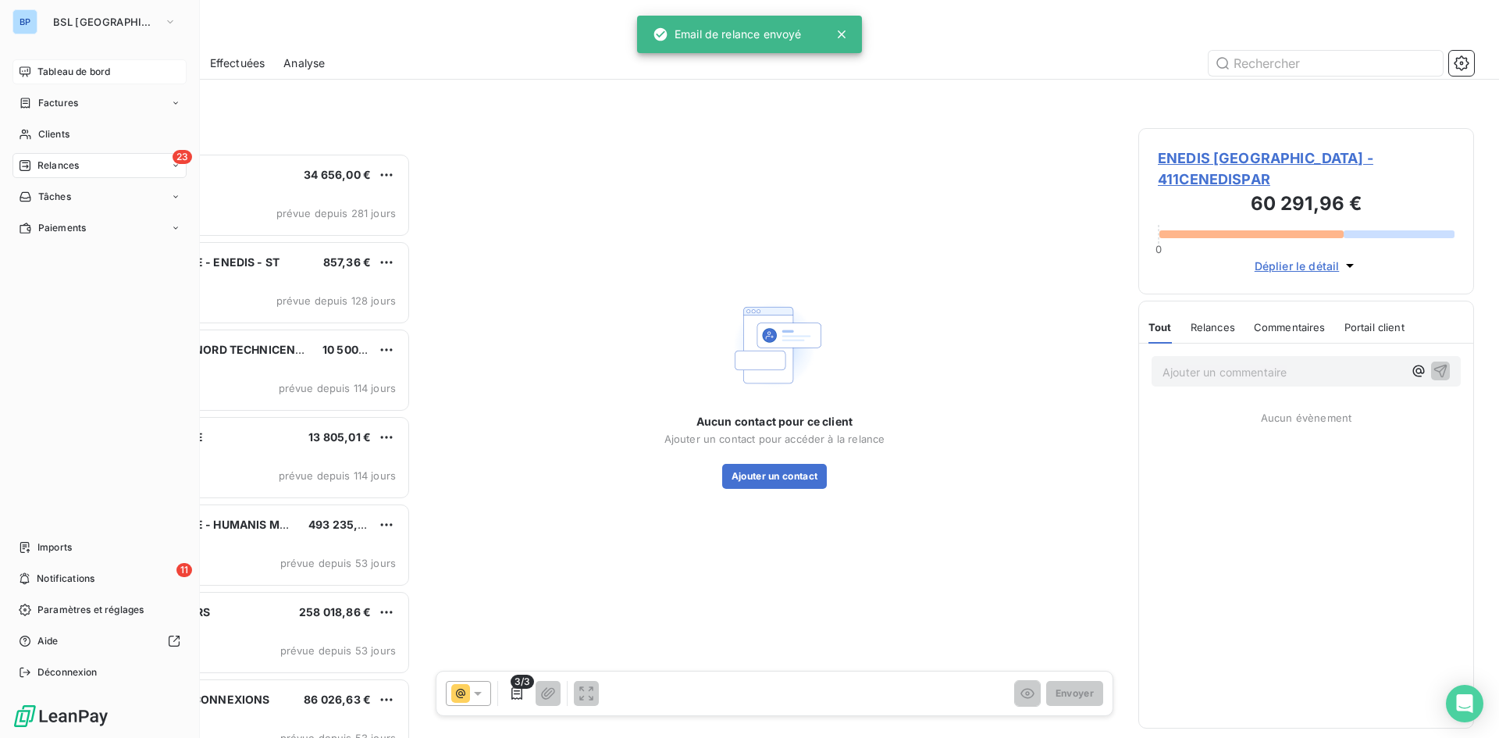
drag, startPoint x: 75, startPoint y: 71, endPoint x: 153, endPoint y: 71, distance: 78.1
click at [77, 71] on span "Tableau de bord" at bounding box center [73, 72] width 73 height 14
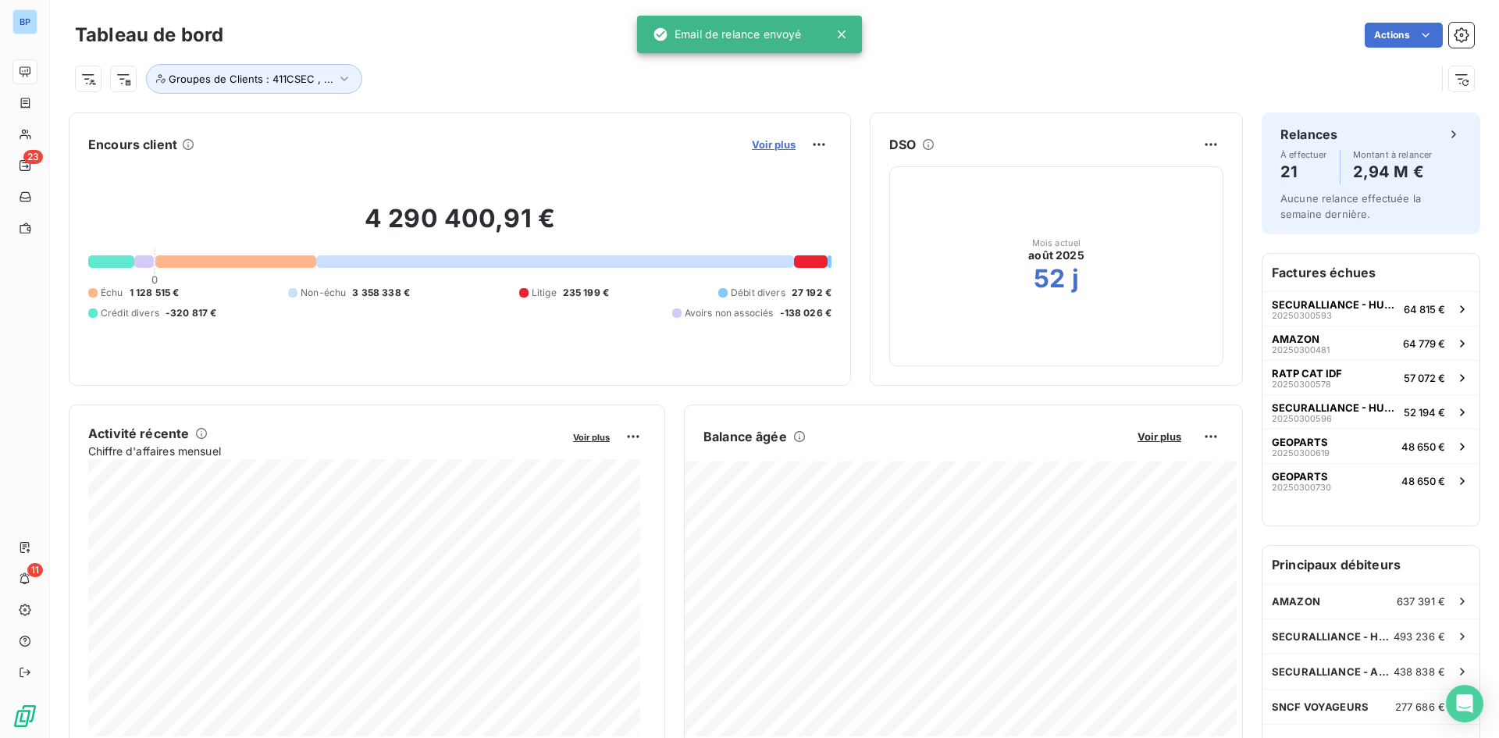
click at [763, 149] on span "Voir plus" at bounding box center [774, 144] width 44 height 12
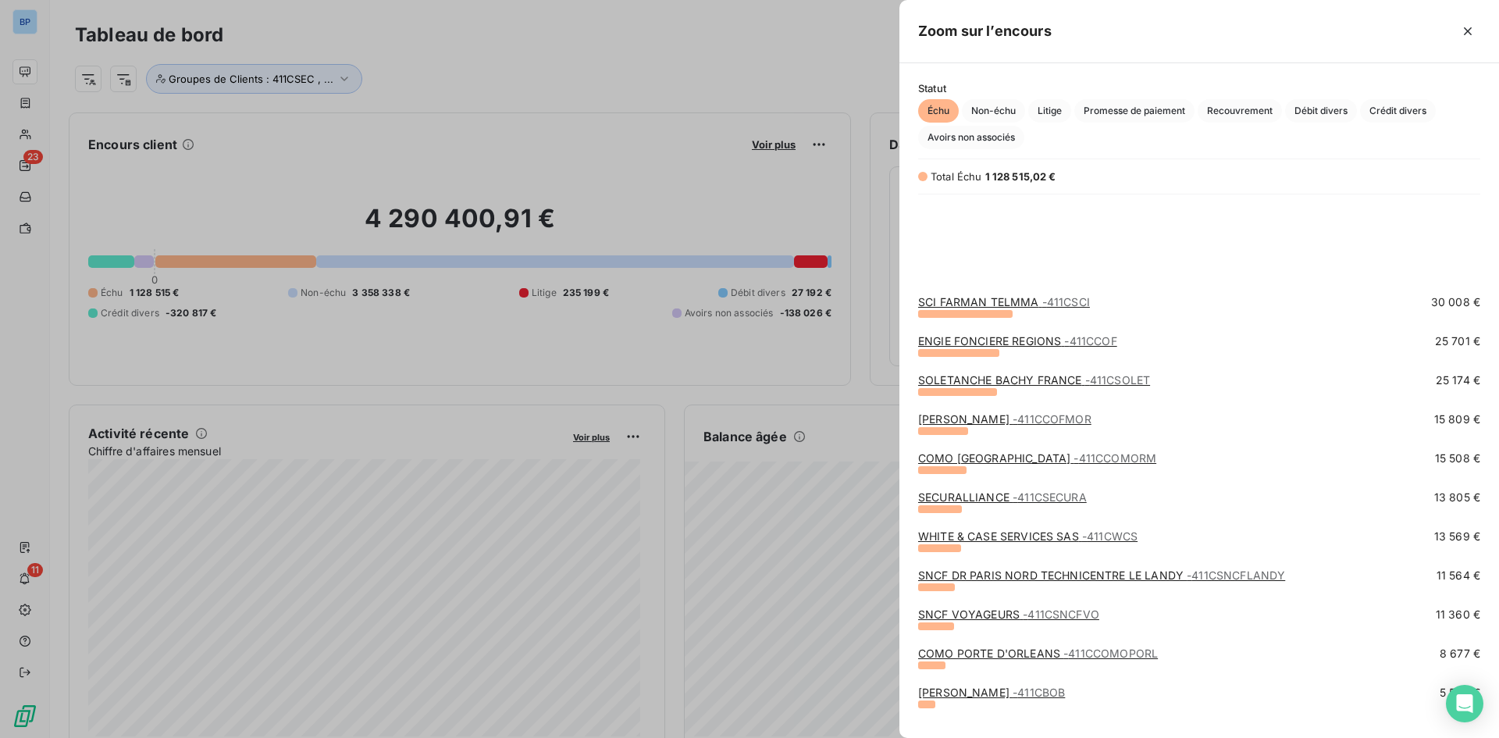
scroll to position [539, 0]
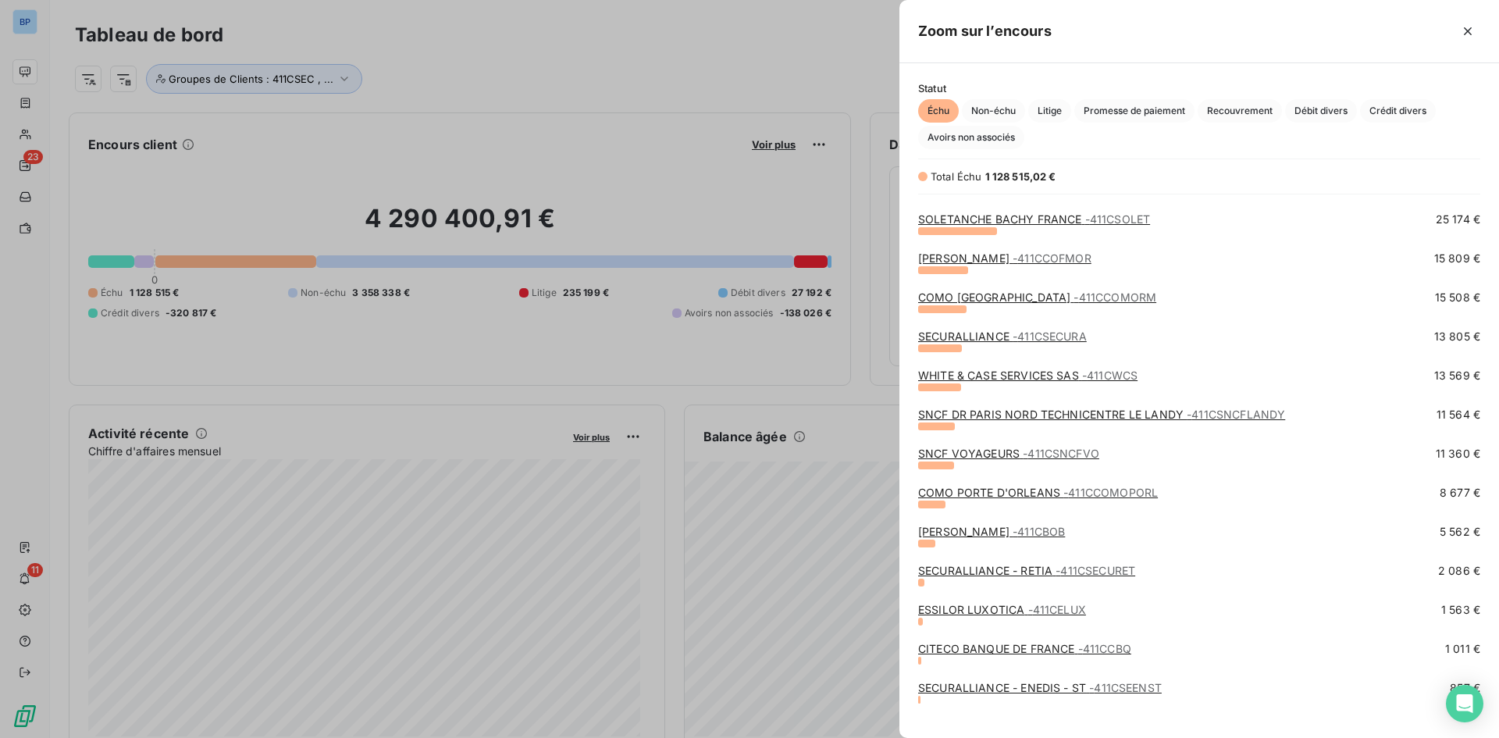
click at [1013, 528] on span "- 411CBOB" at bounding box center [1039, 531] width 52 height 13
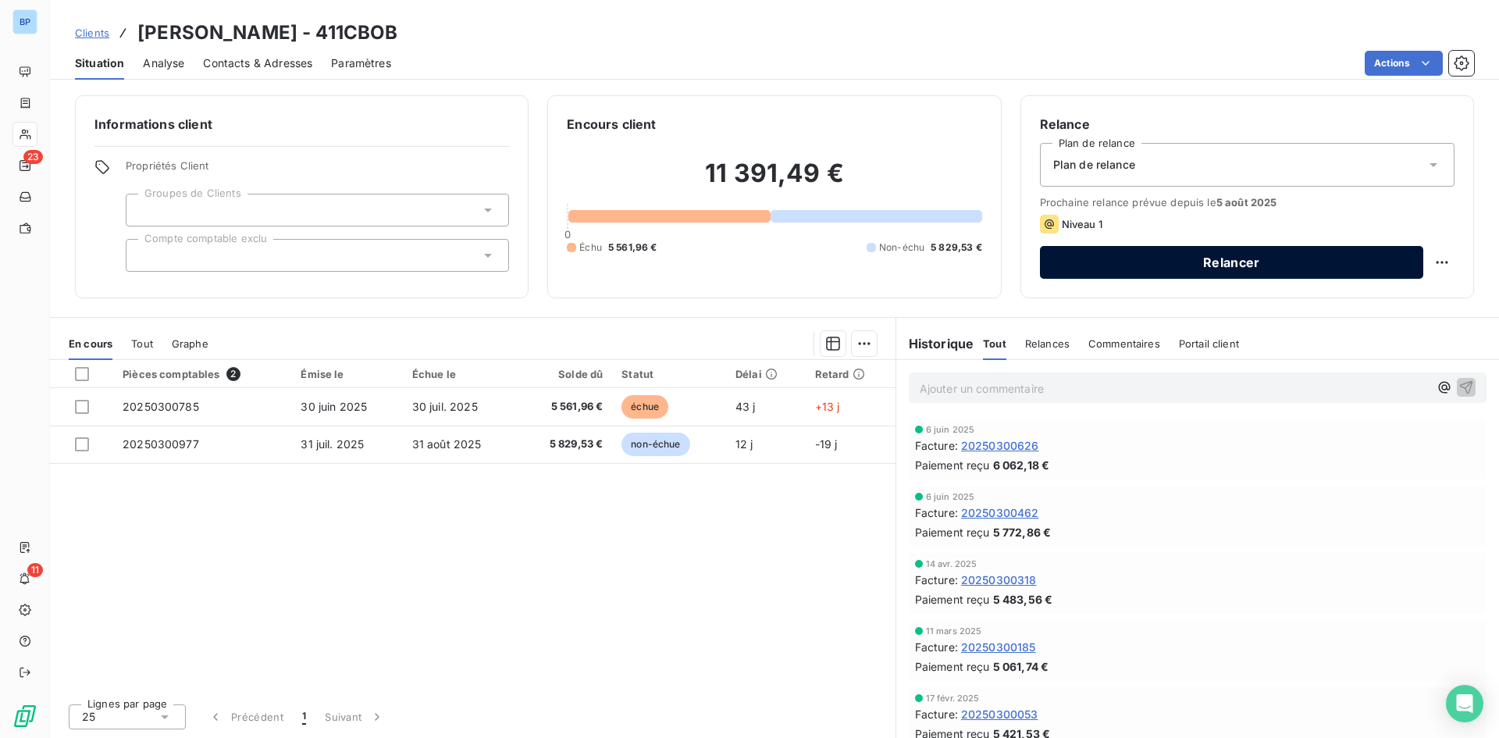
click at [1246, 265] on button "Relancer" at bounding box center [1231, 262] width 383 height 33
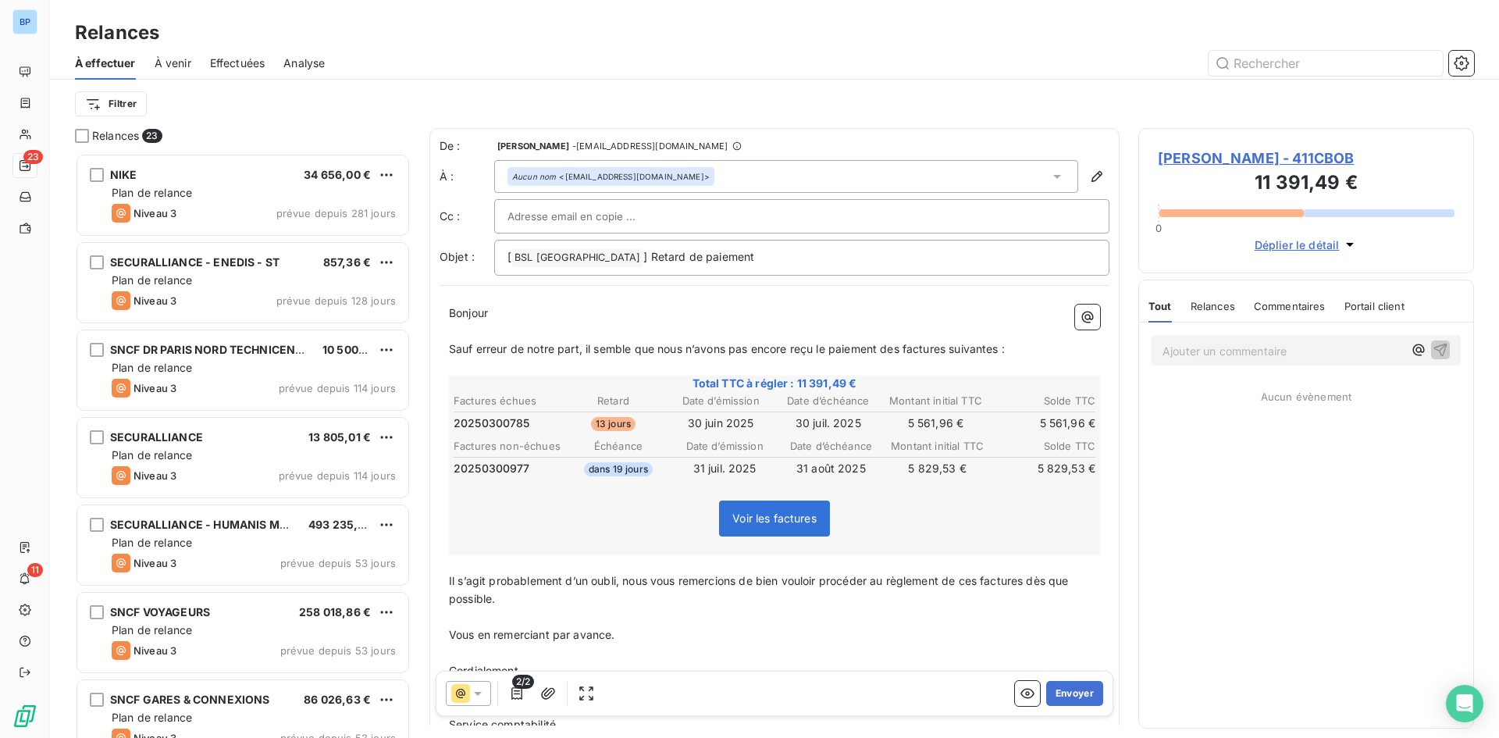
scroll to position [573, 324]
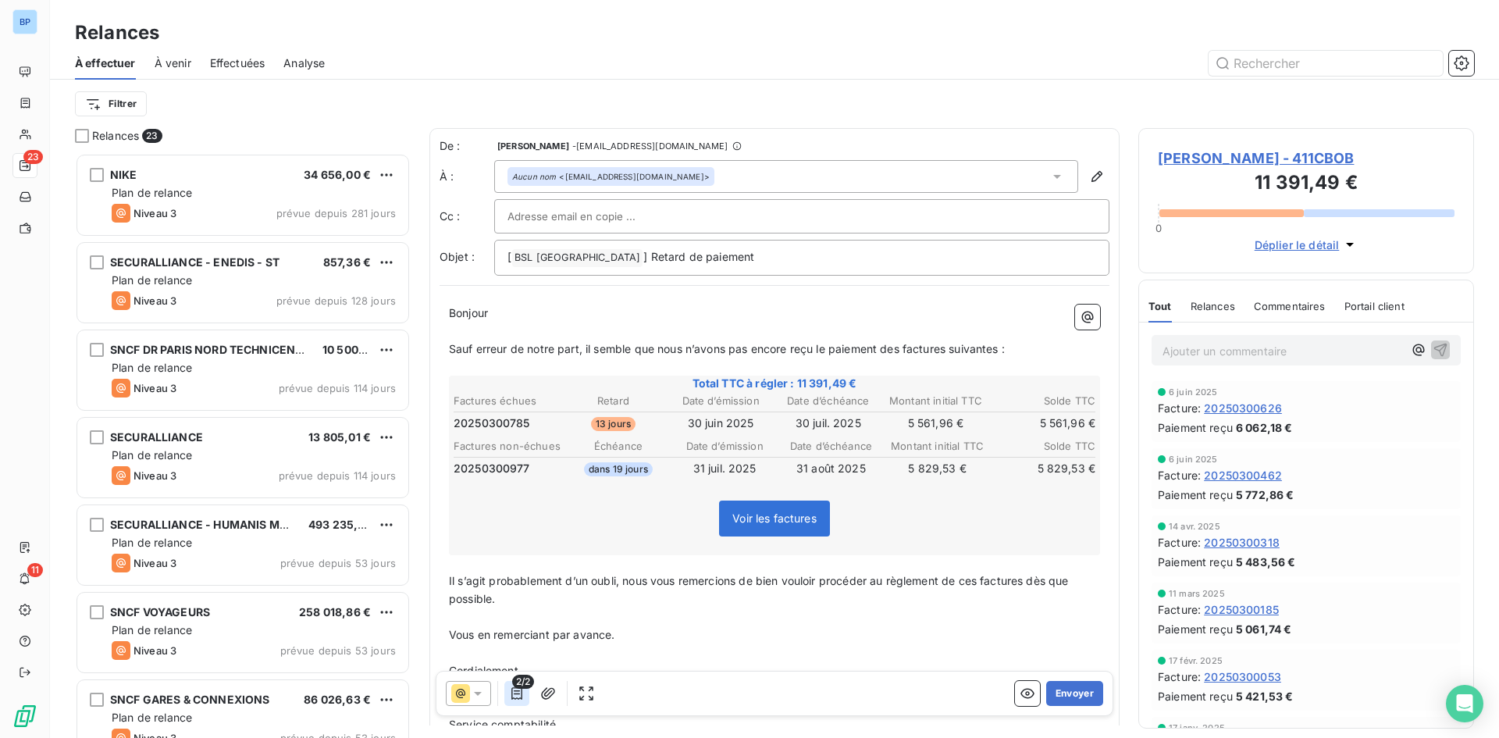
click at [515, 694] on icon "button" at bounding box center [517, 693] width 11 height 12
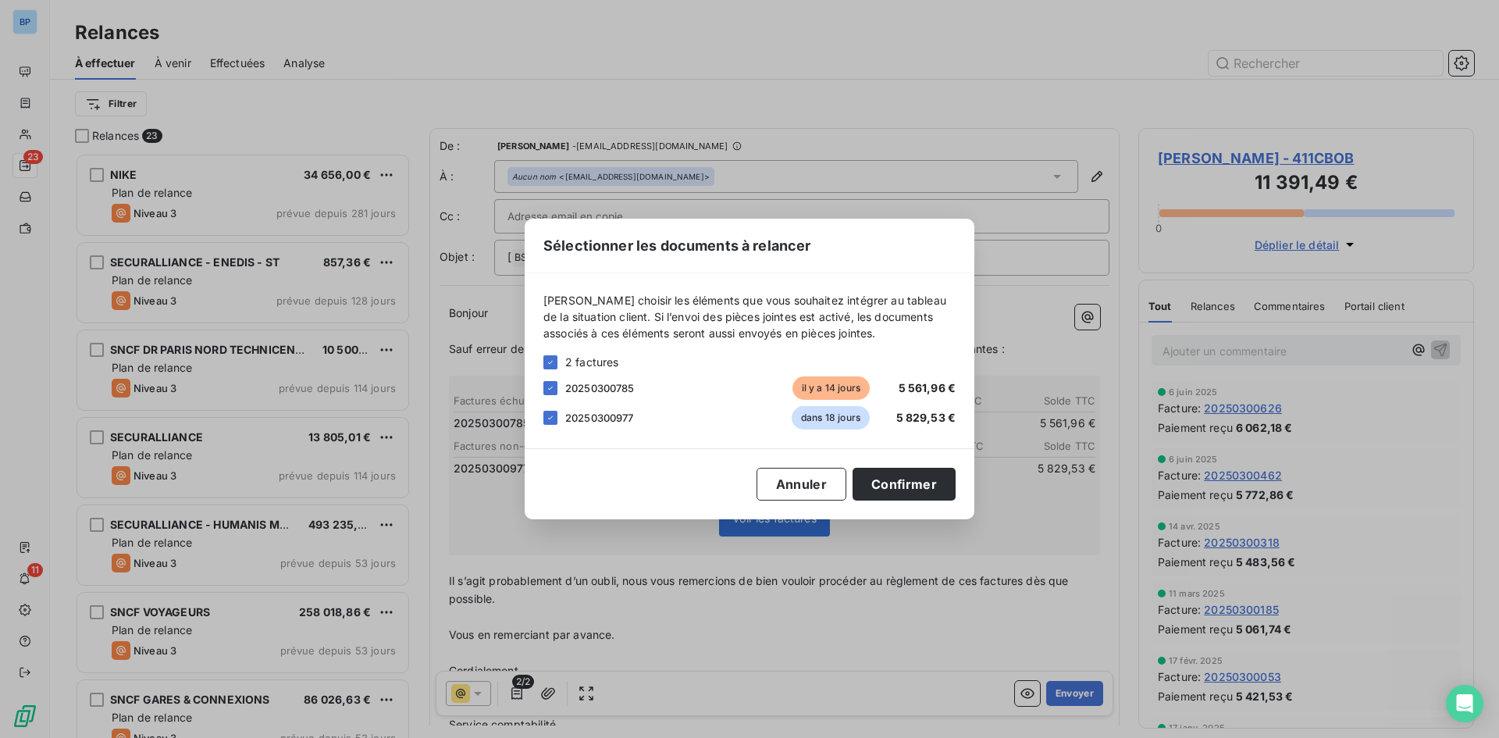
click at [551, 415] on icon at bounding box center [550, 417] width 9 height 9
click at [940, 491] on button "Confirmer" at bounding box center [904, 484] width 103 height 33
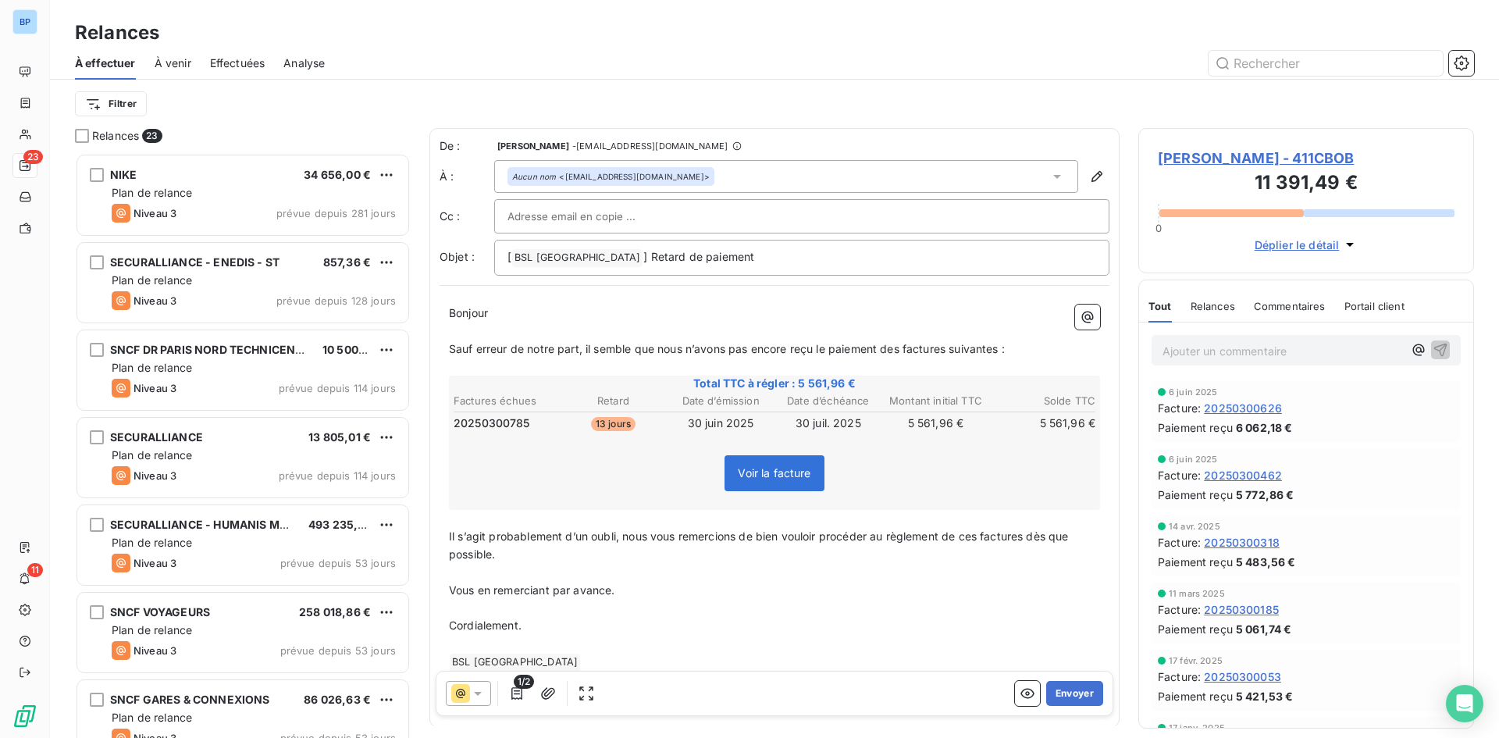
click at [576, 215] on input "text" at bounding box center [592, 216] width 168 height 23
paste input "[EMAIL_ADDRESS][DOMAIN_NAME]"
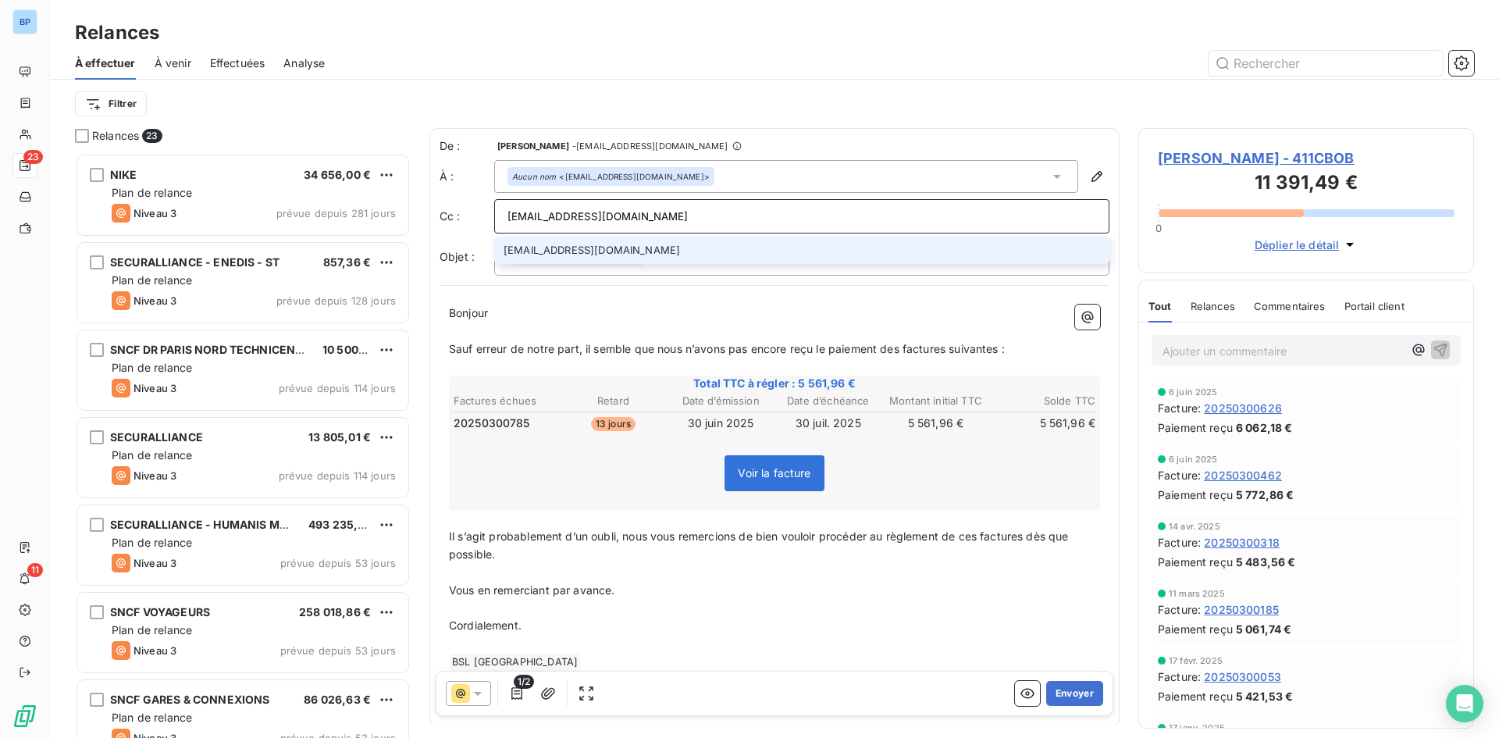
type input "[EMAIL_ADDRESS][DOMAIN_NAME]"
click at [685, 251] on li "[EMAIL_ADDRESS][DOMAIN_NAME]" at bounding box center [801, 250] width 615 height 27
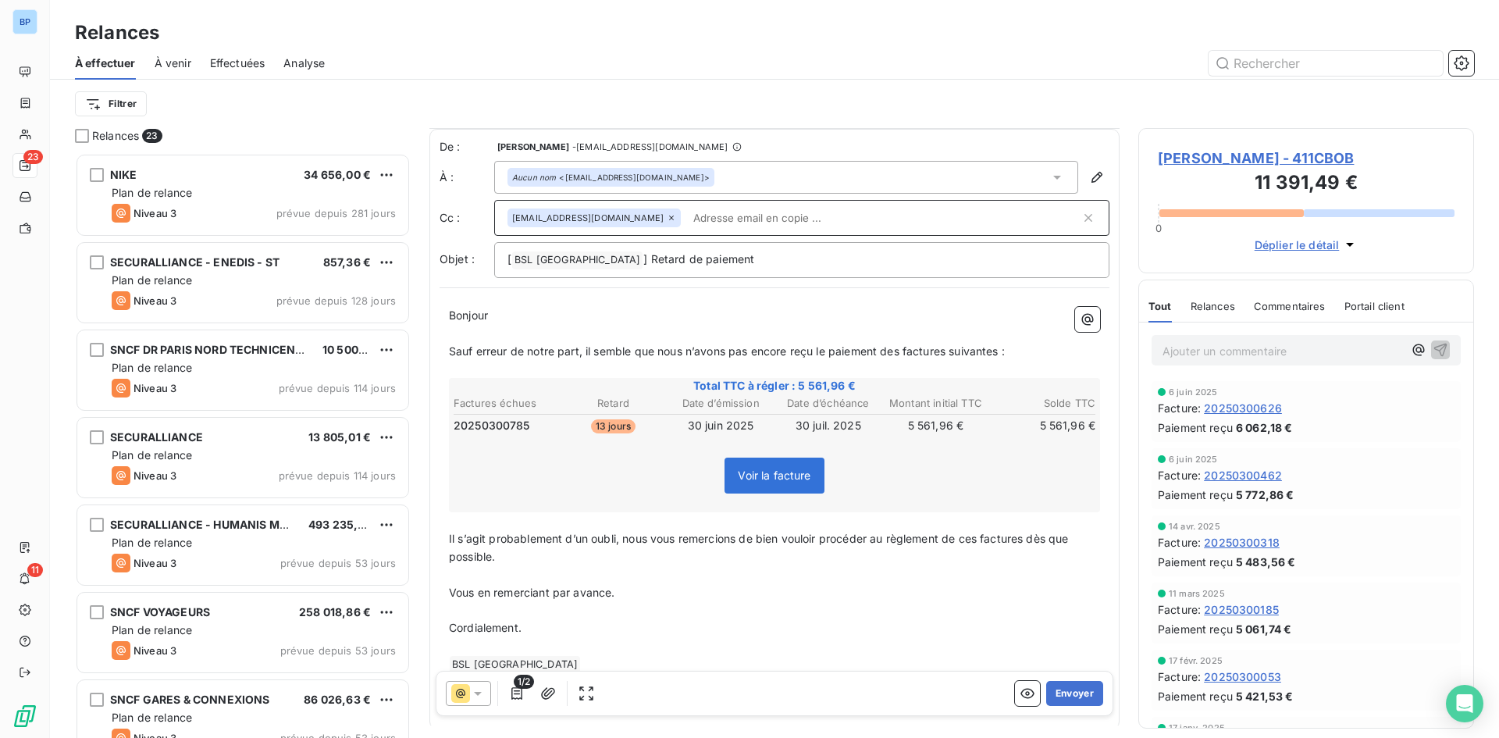
scroll to position [68, 0]
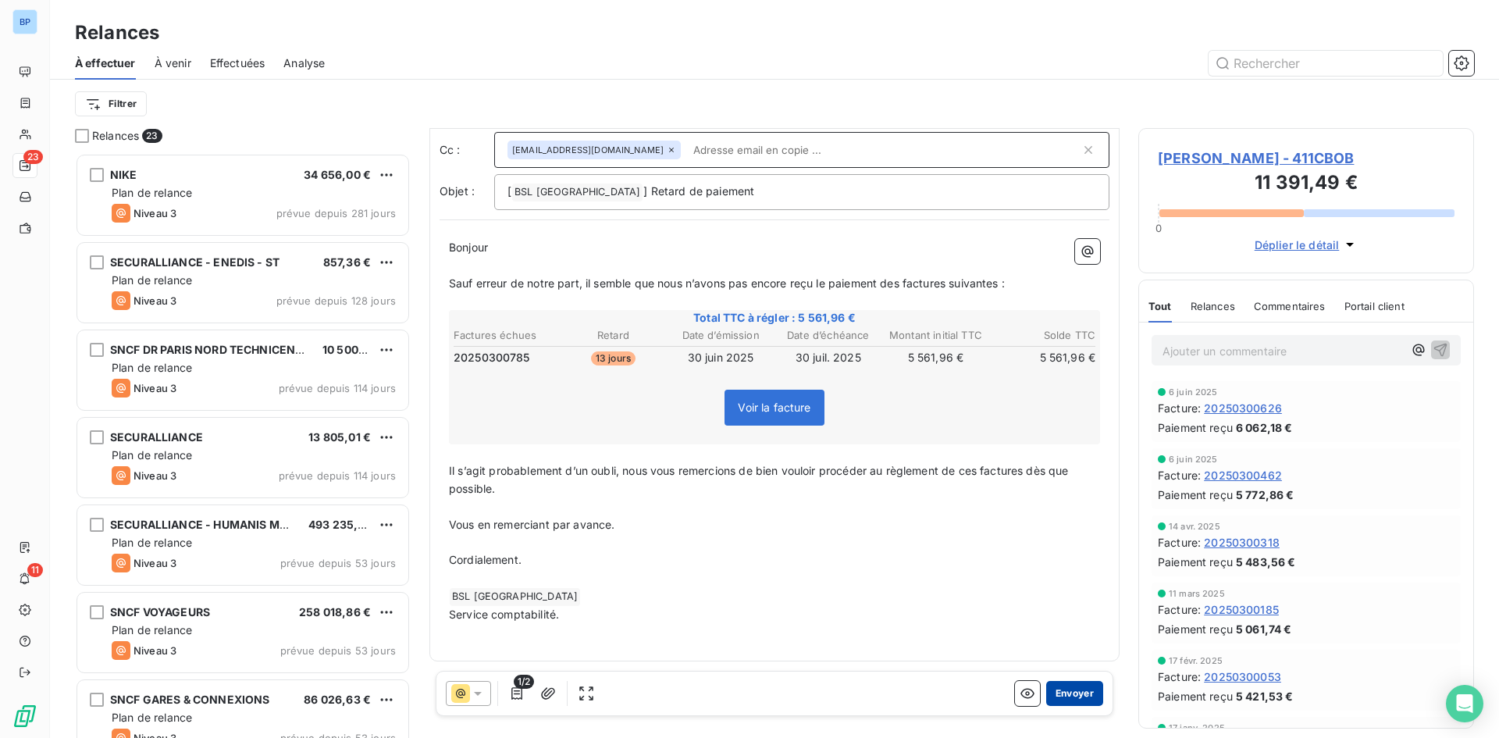
click at [1046, 690] on button "Envoyer" at bounding box center [1074, 693] width 57 height 25
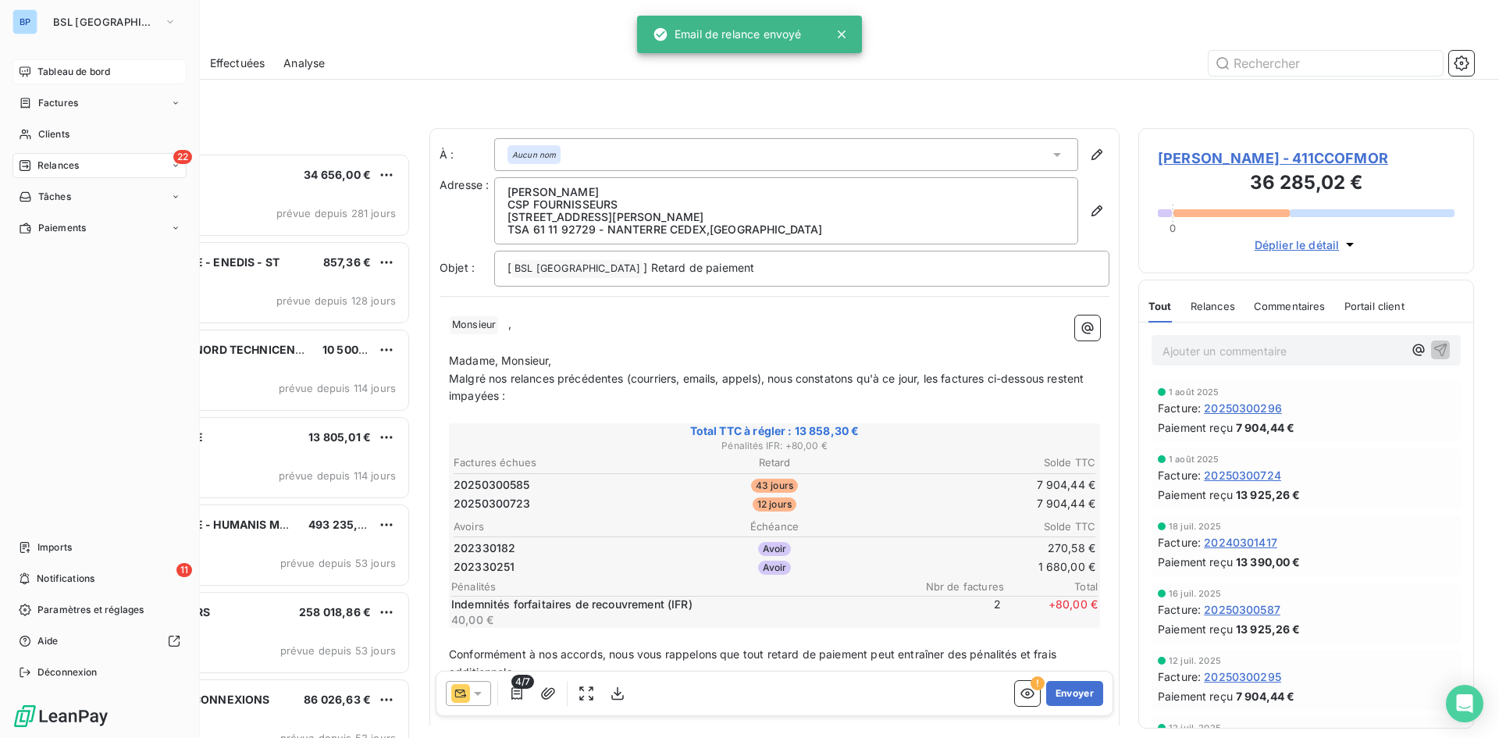
click at [45, 61] on div "Tableau de bord" at bounding box center [99, 71] width 174 height 25
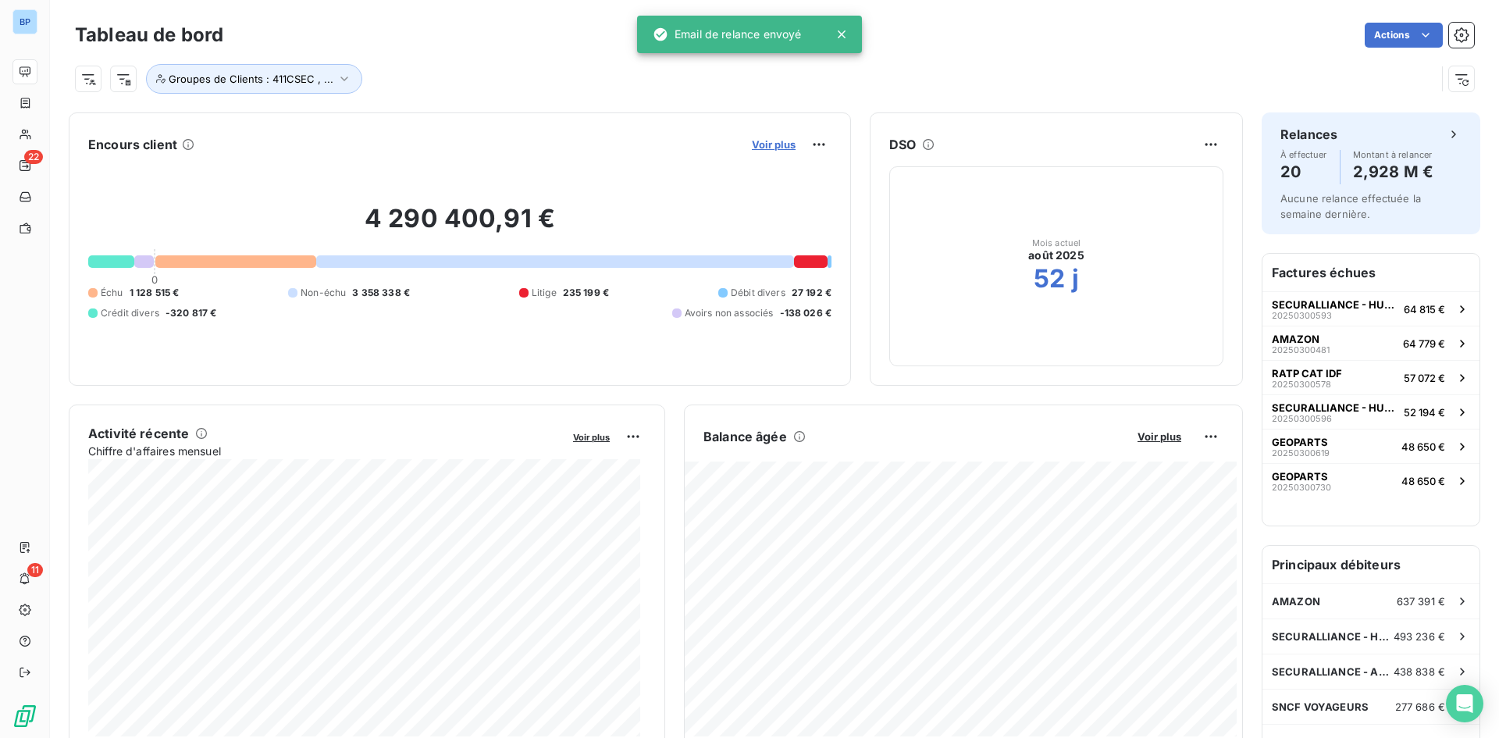
click at [763, 148] on span "Voir plus" at bounding box center [774, 144] width 44 height 12
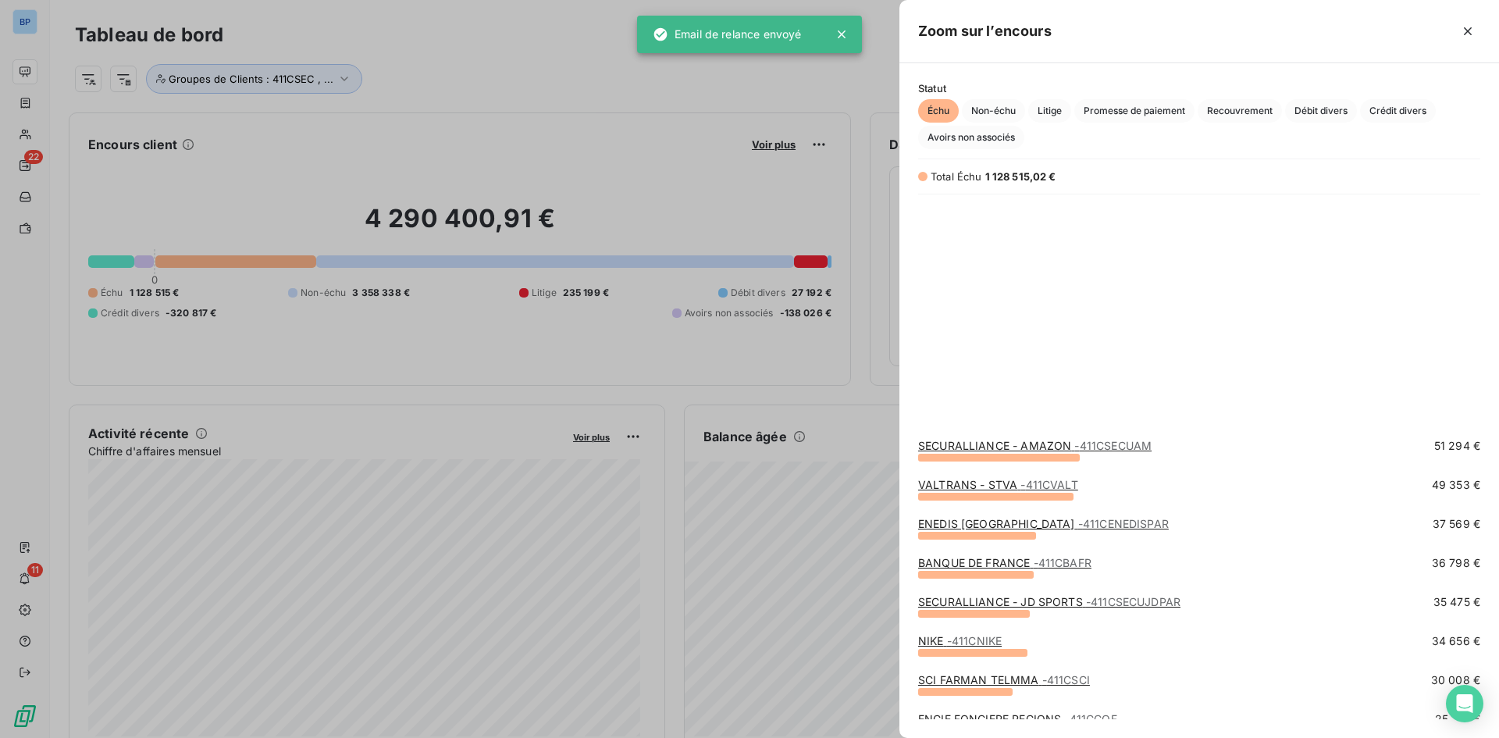
scroll to position [539, 0]
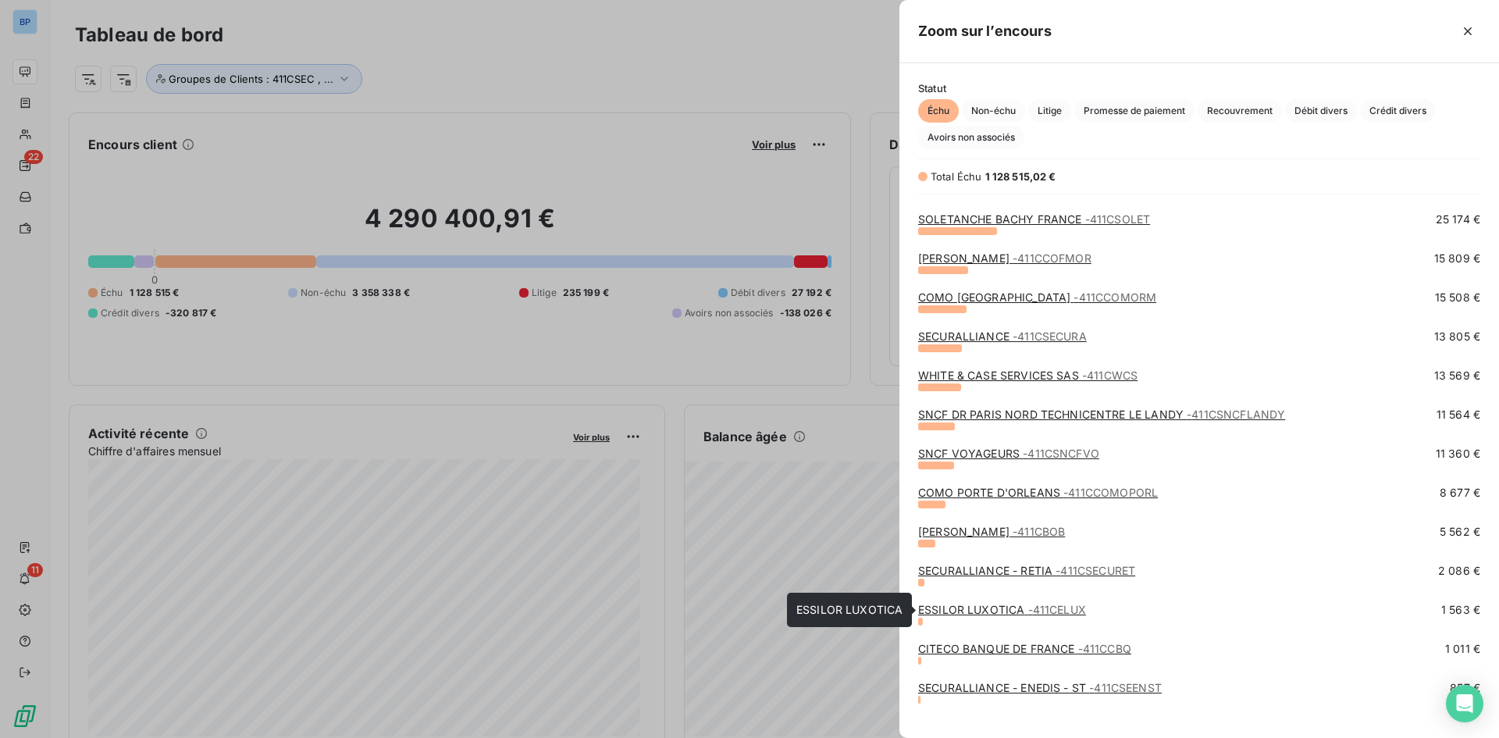
click at [984, 610] on link "ESSILOR LUXOTICA - 411CELUX" at bounding box center [1002, 609] width 168 height 13
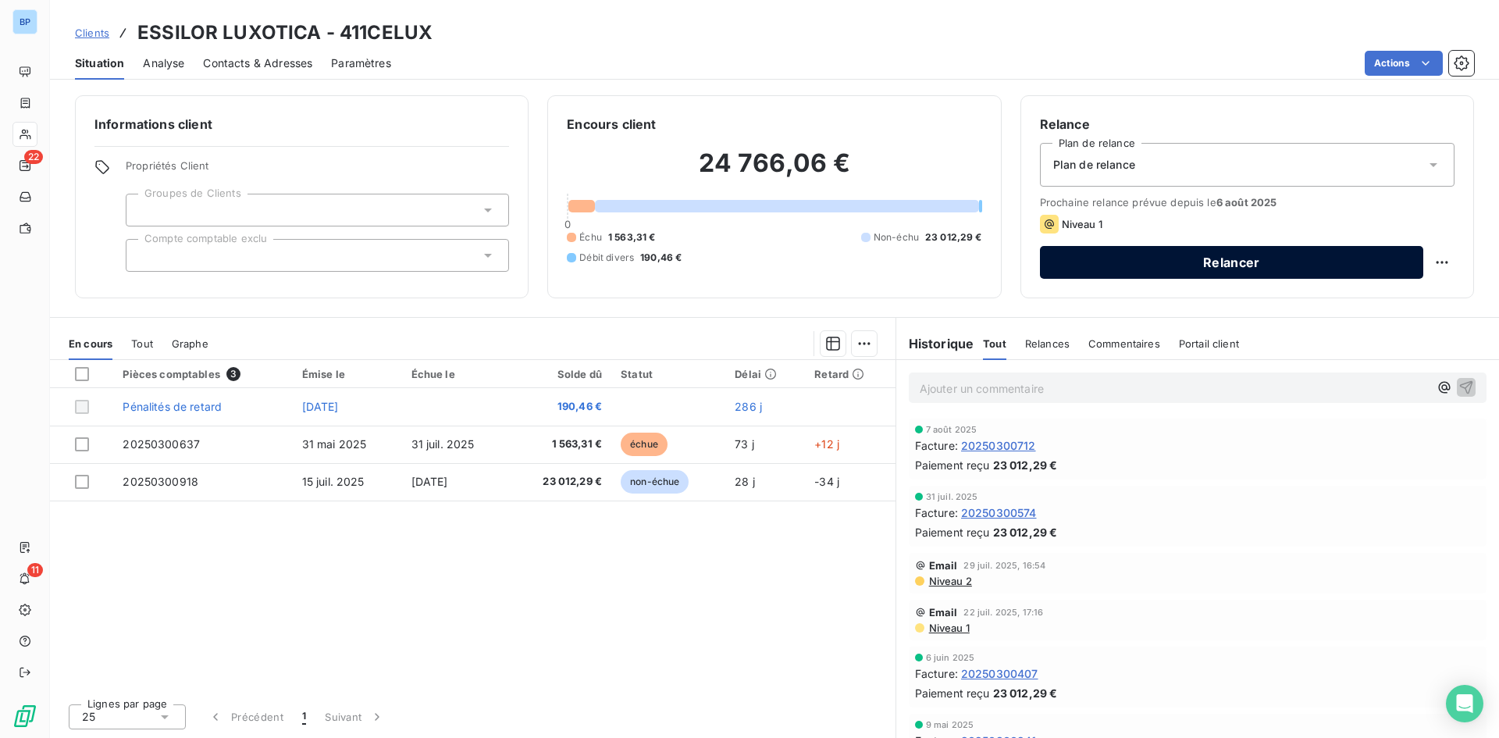
click at [1243, 256] on button "Relancer" at bounding box center [1231, 262] width 383 height 33
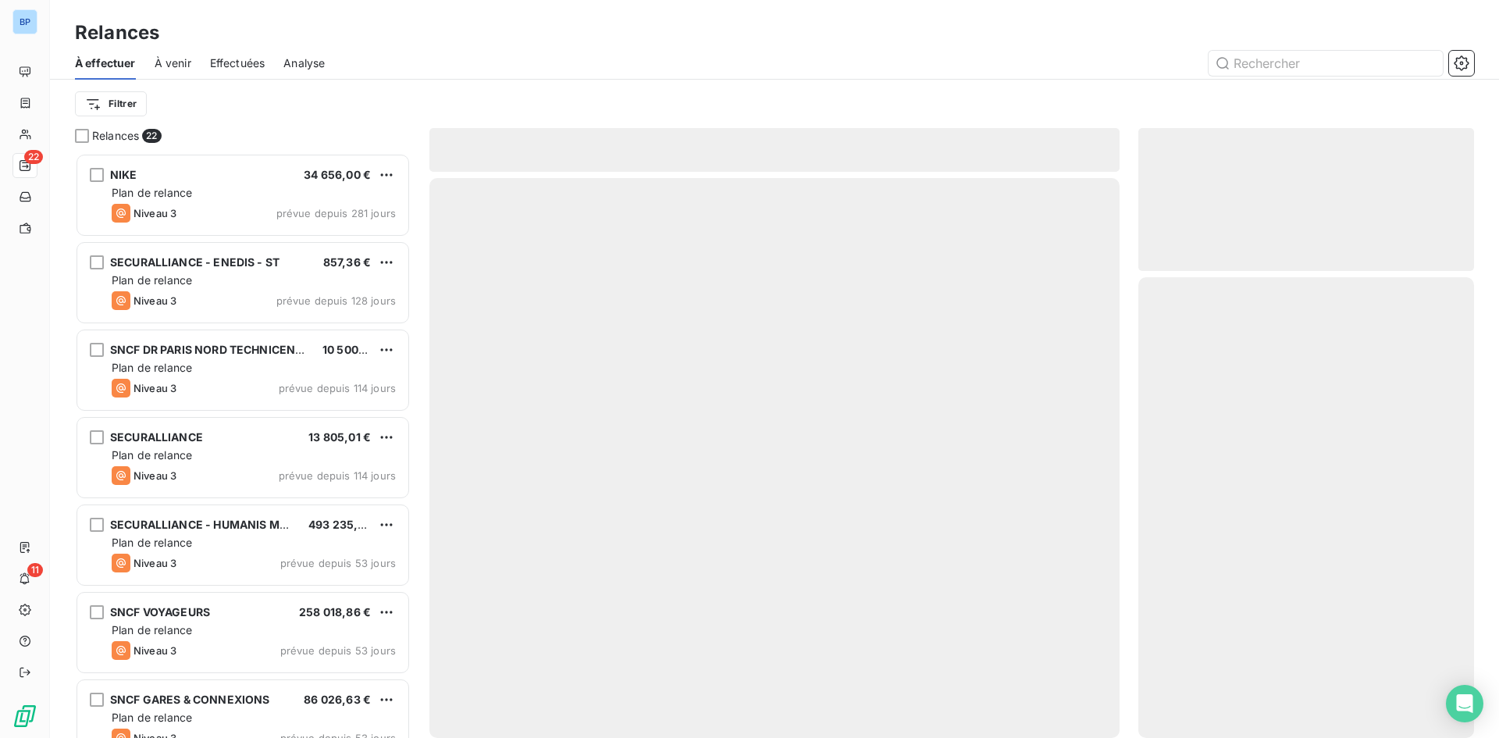
scroll to position [573, 324]
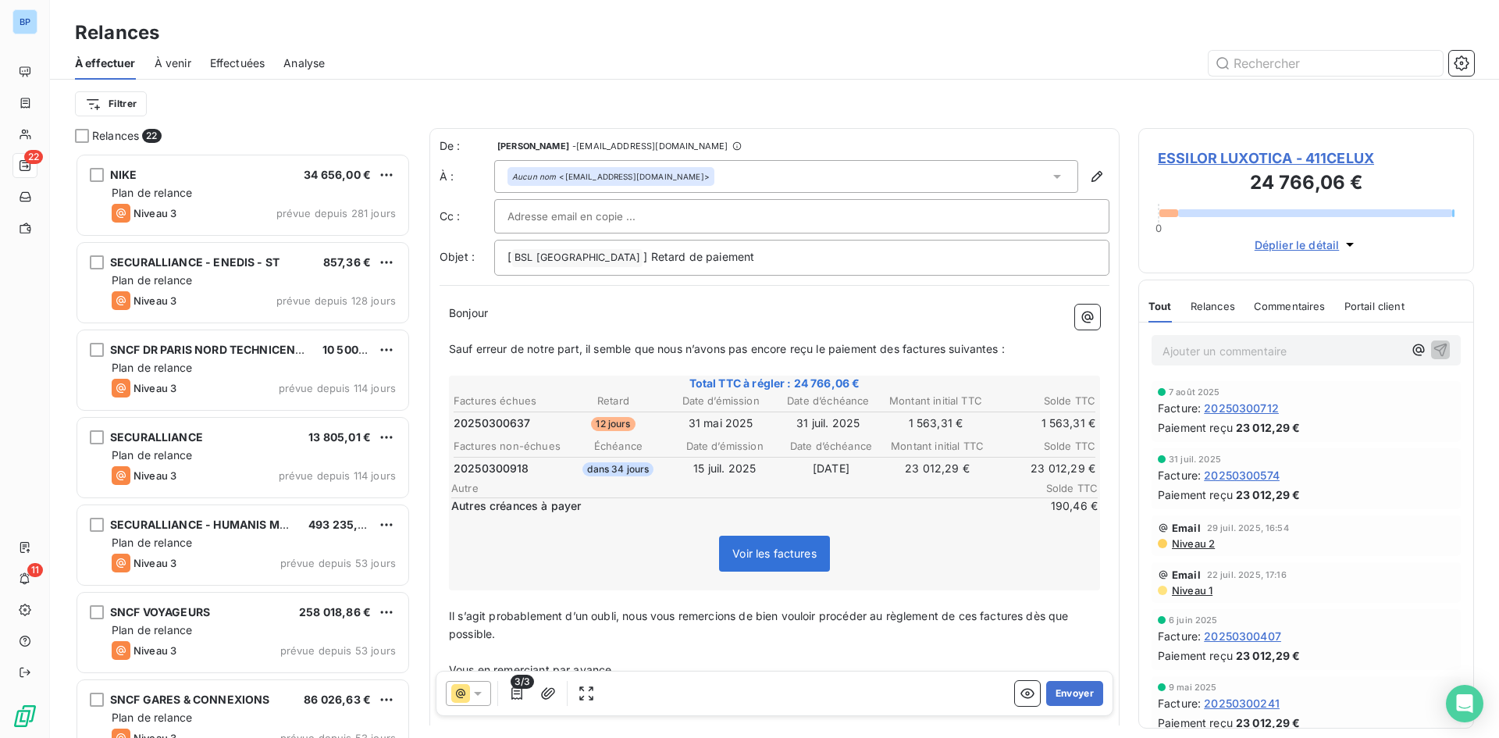
click at [681, 207] on div at bounding box center [802, 216] width 589 height 23
paste input "[EMAIL_ADDRESS][DOMAIN_NAME]"
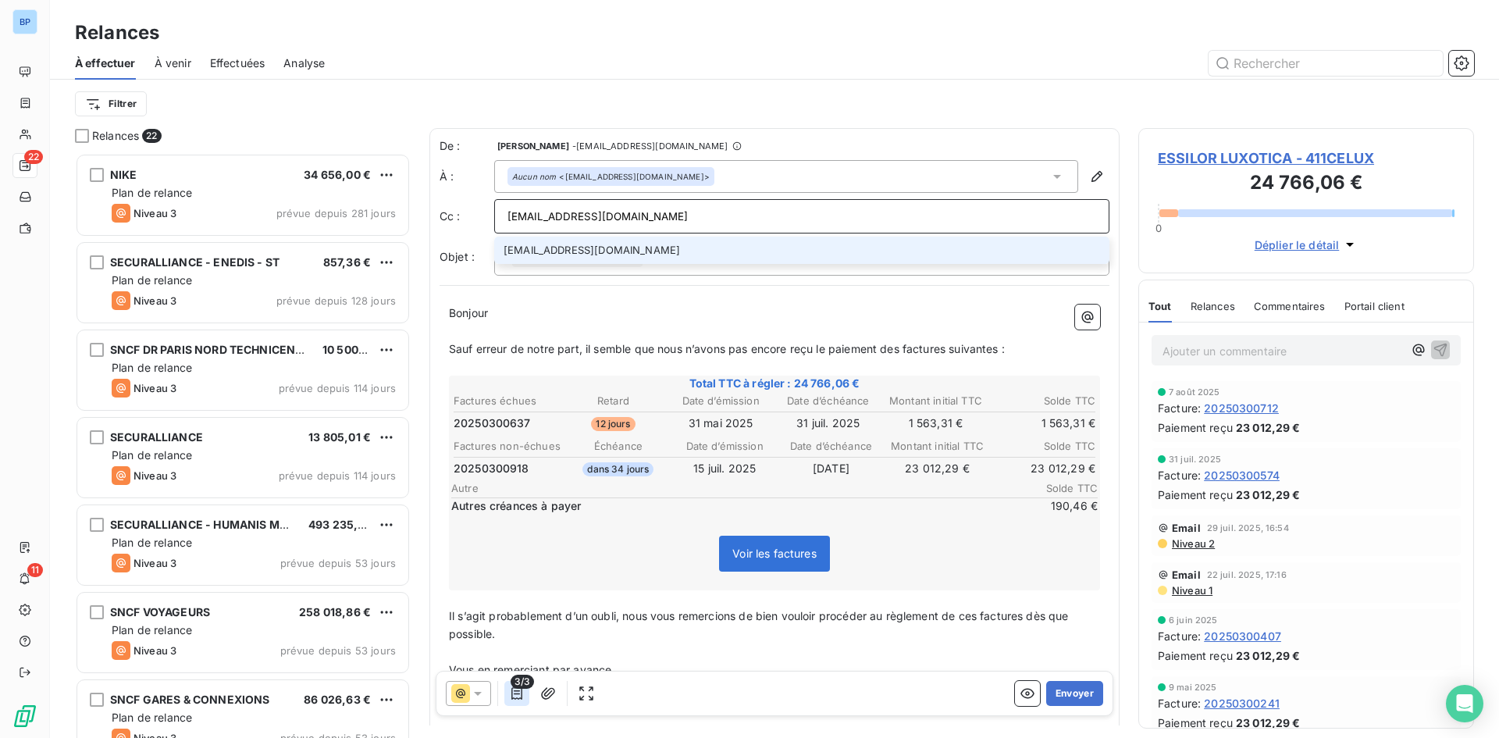
type input "[EMAIL_ADDRESS][DOMAIN_NAME]"
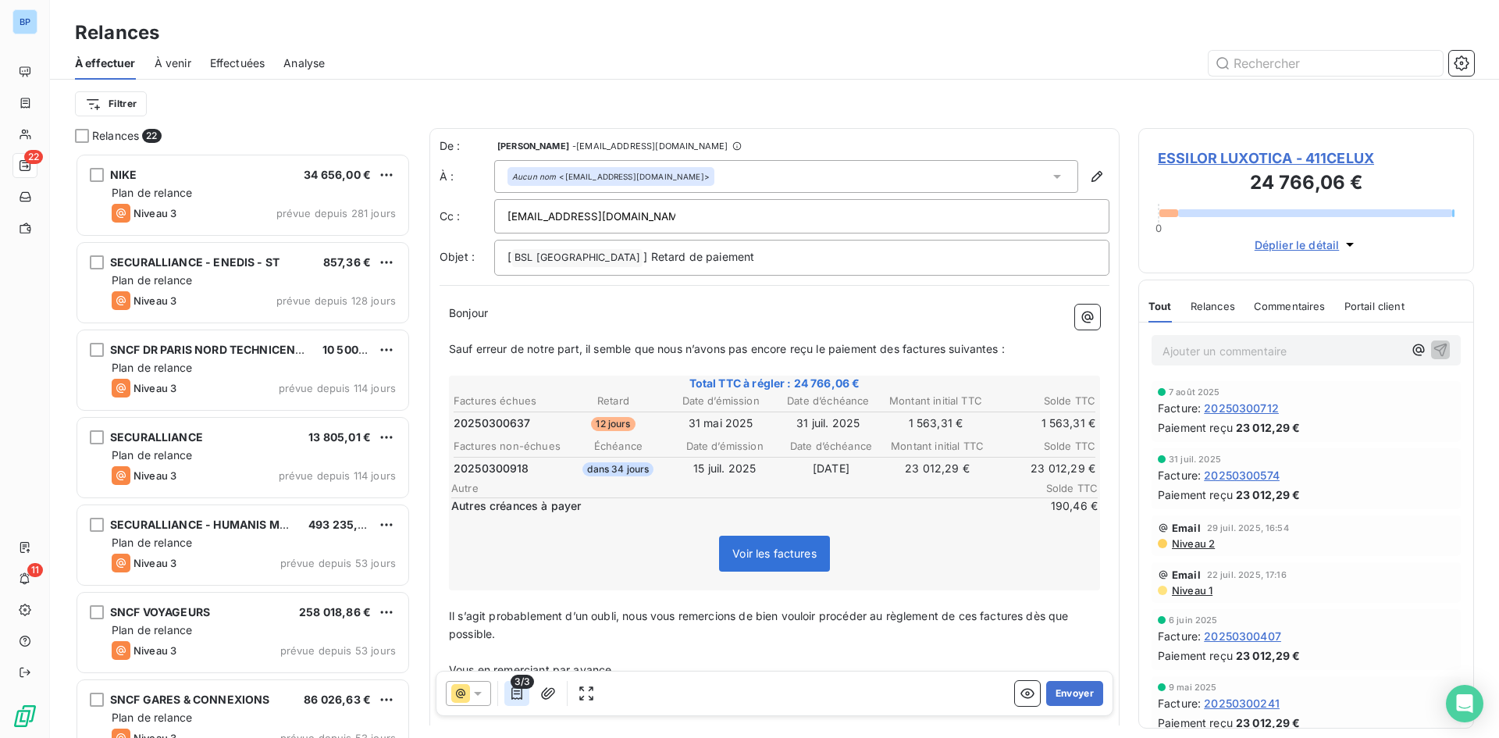
click at [513, 698] on icon "button" at bounding box center [517, 693] width 11 height 12
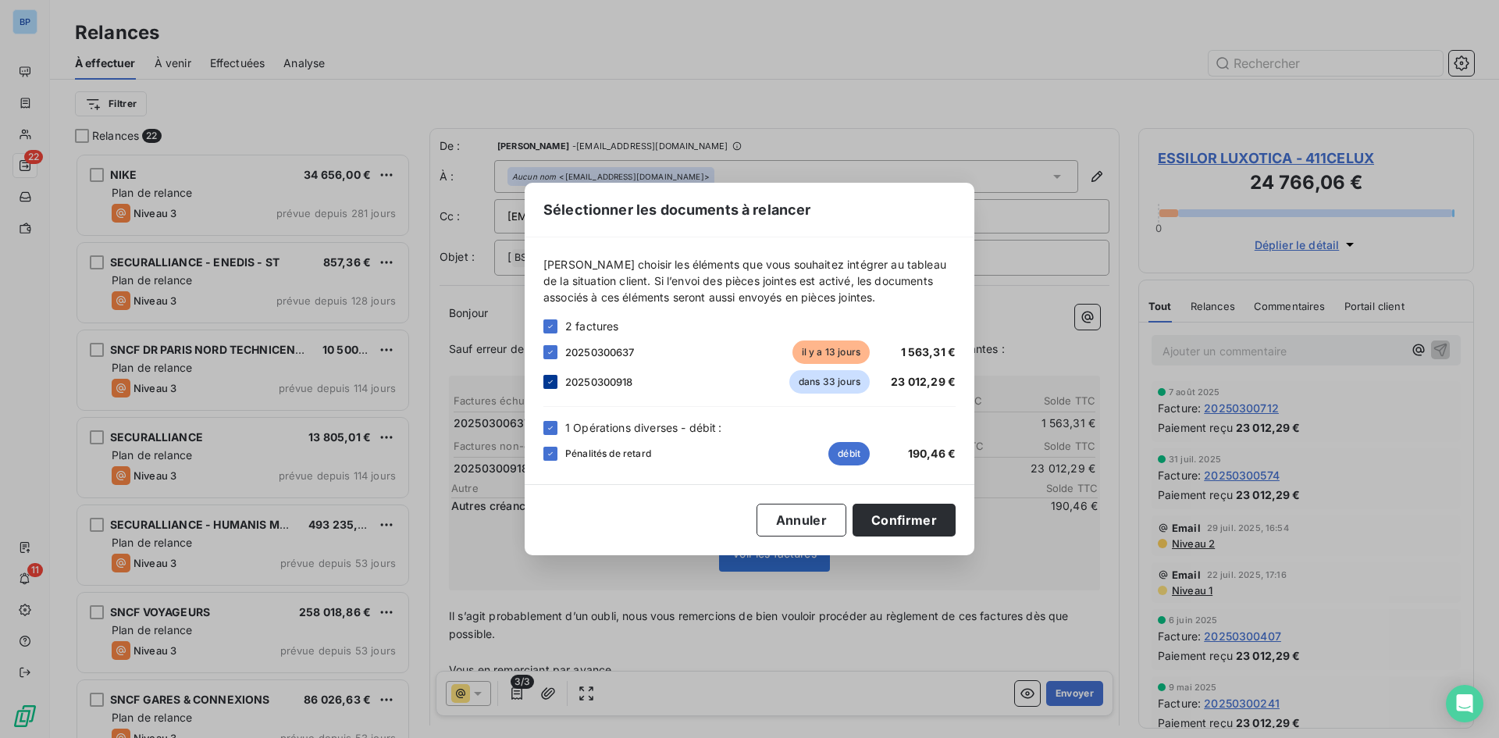
drag, startPoint x: 547, startPoint y: 427, endPoint x: 557, endPoint y: 385, distance: 43.4
click at [547, 426] on icon at bounding box center [550, 427] width 9 height 9
click at [558, 382] on div "20250300918 dans 33 jours 23 012,29 €" at bounding box center [750, 381] width 412 height 23
click at [544, 383] on div at bounding box center [551, 382] width 14 height 14
click at [924, 520] on button "Confirmer" at bounding box center [904, 520] width 103 height 33
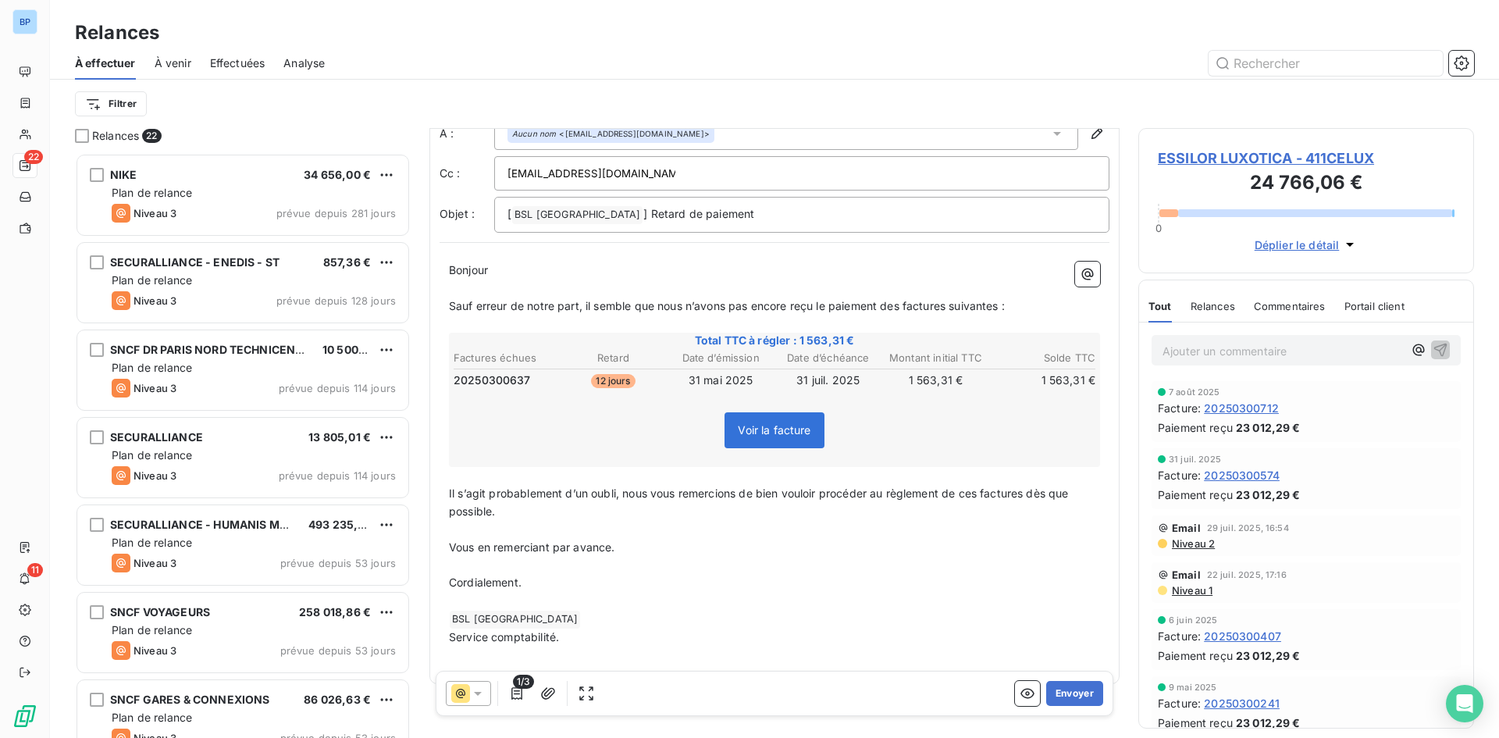
scroll to position [66, 0]
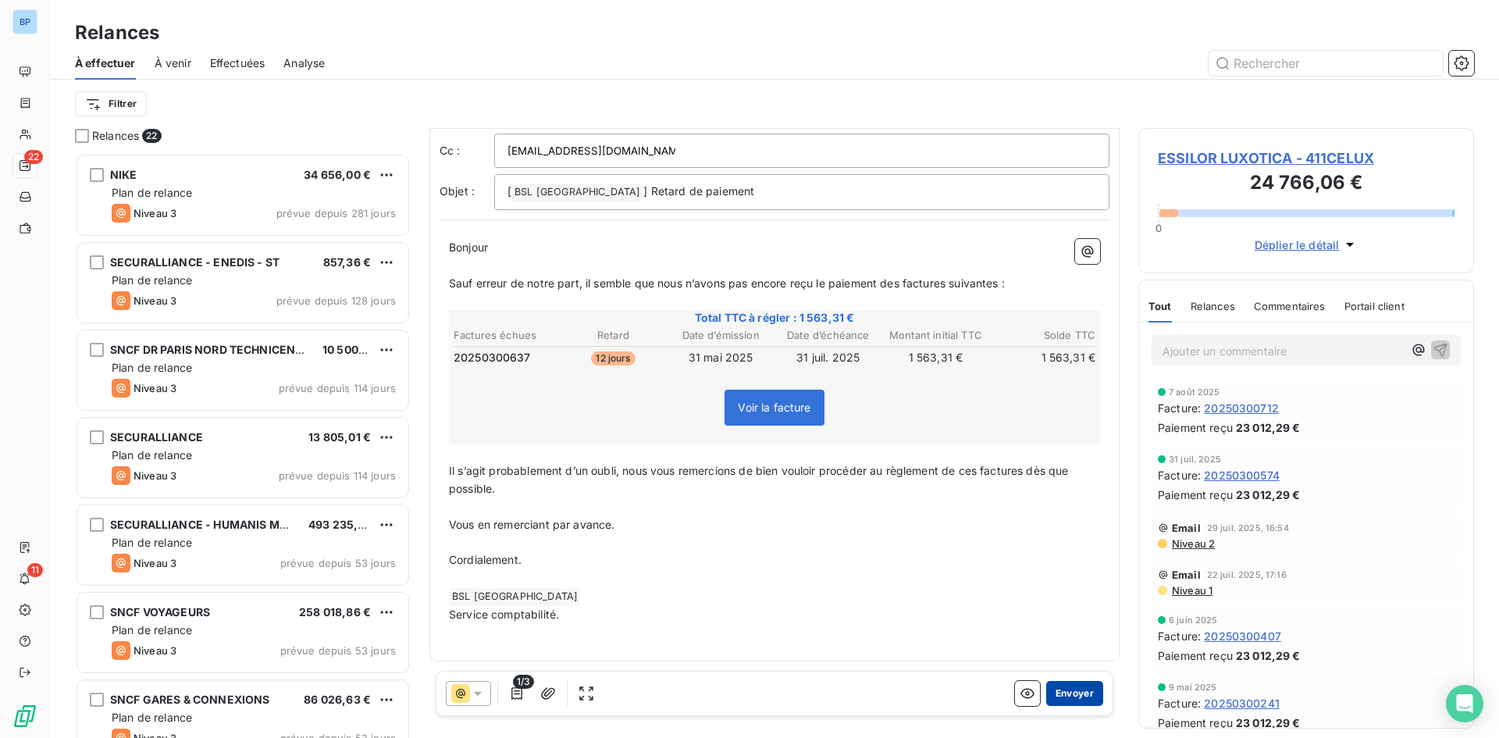
click at [1072, 694] on button "Envoyer" at bounding box center [1074, 693] width 57 height 25
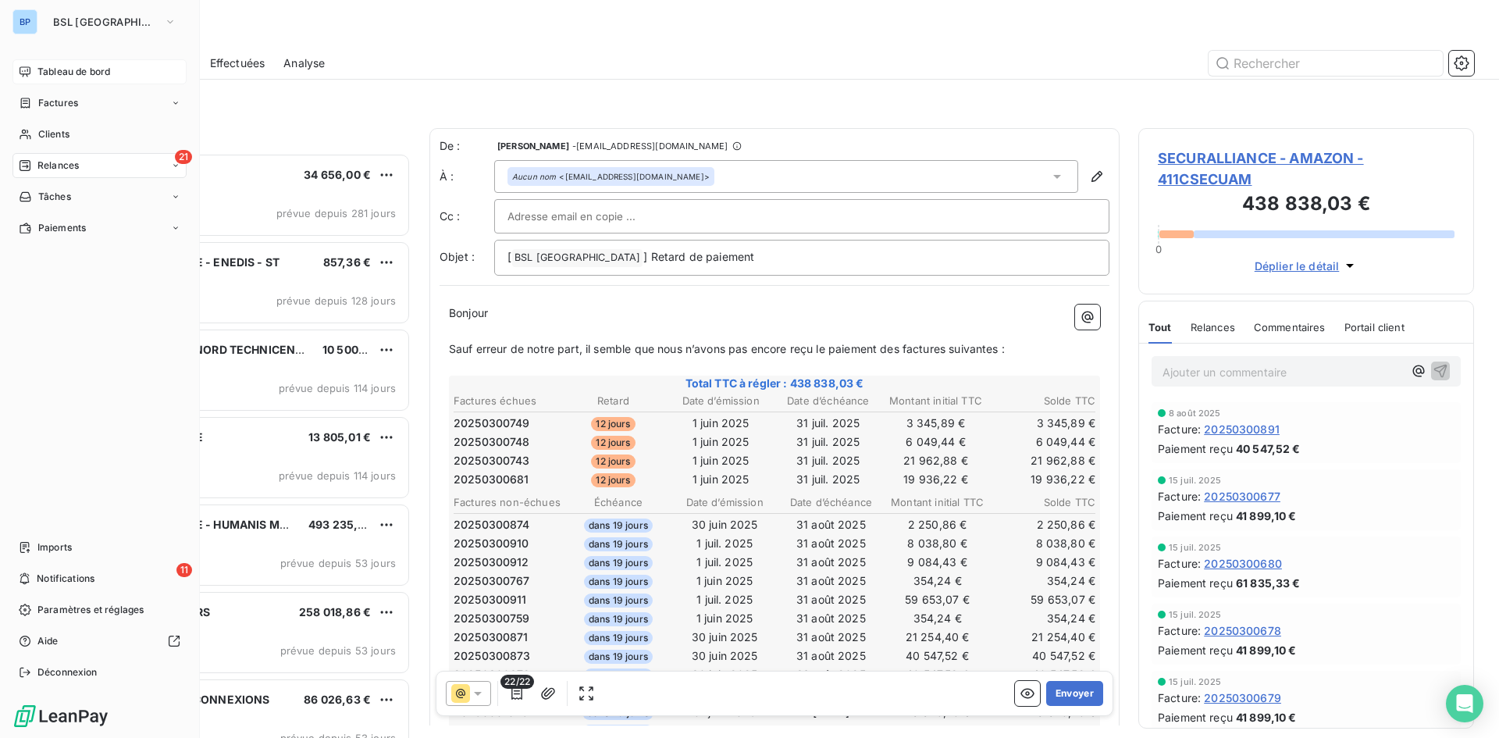
drag, startPoint x: 87, startPoint y: 66, endPoint x: 166, endPoint y: 66, distance: 78.9
click at [88, 66] on span "Tableau de bord" at bounding box center [73, 72] width 73 height 14
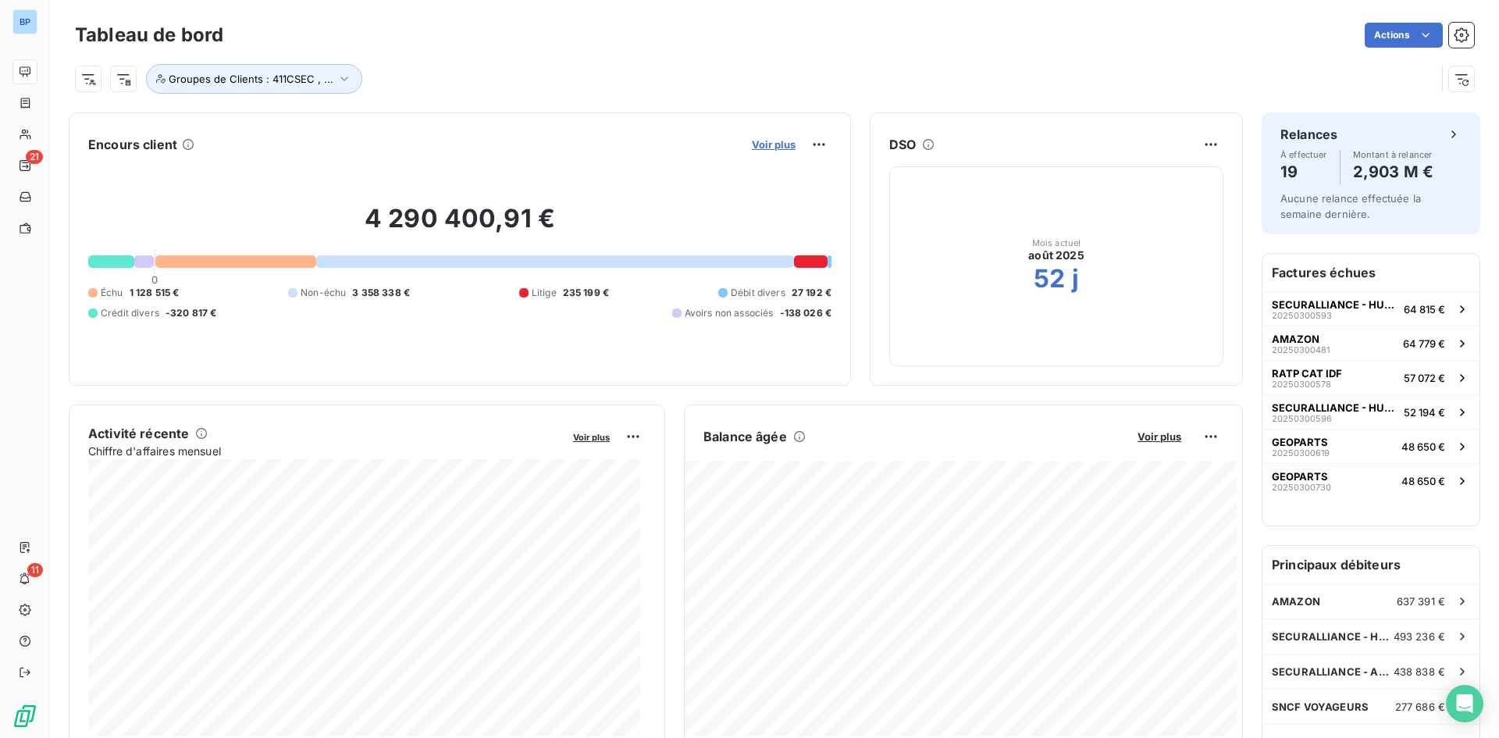
click at [785, 144] on span "Voir plus" at bounding box center [774, 144] width 44 height 12
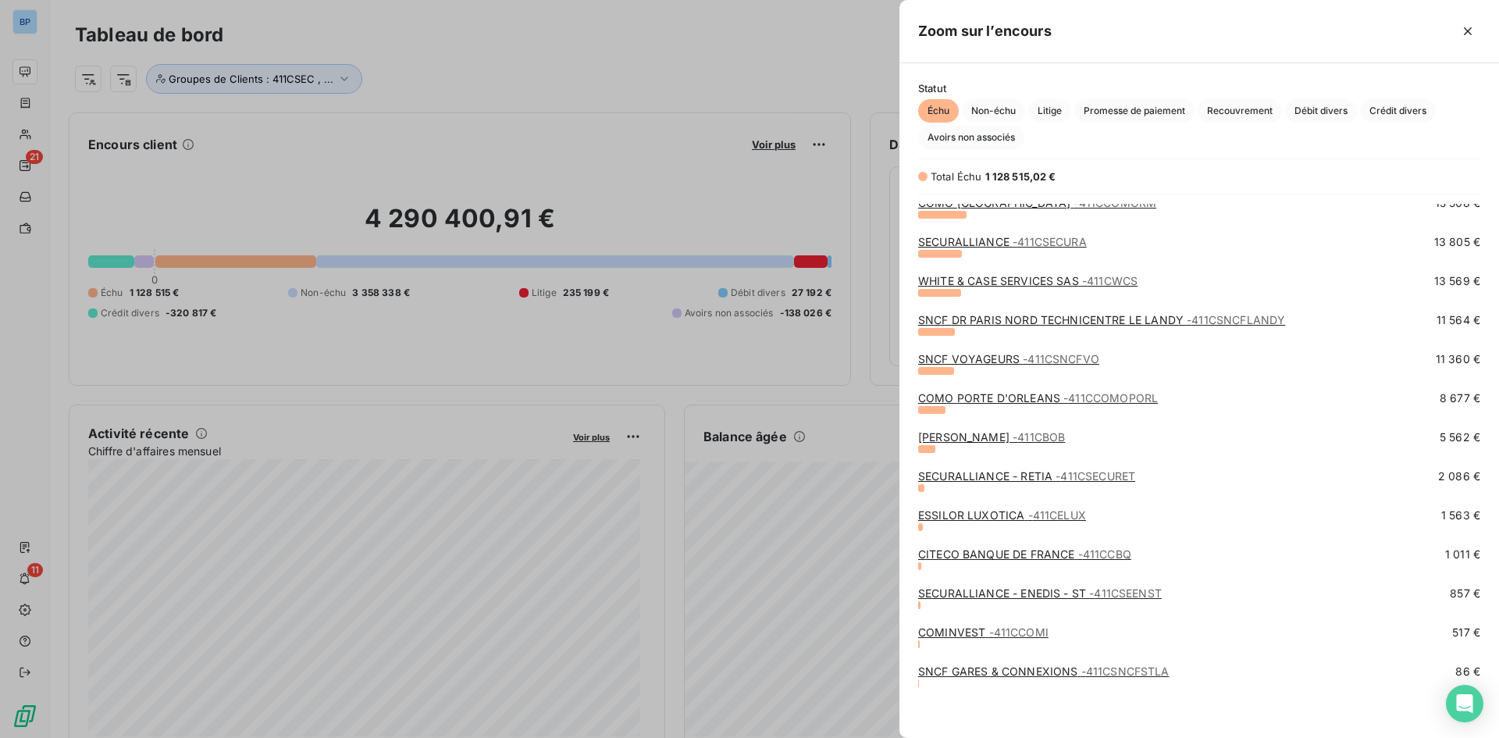
scroll to position [636, 0]
click at [1032, 553] on link "CITECO BANQUE DE FRANCE - 411CCBQ" at bounding box center [1024, 551] width 213 height 13
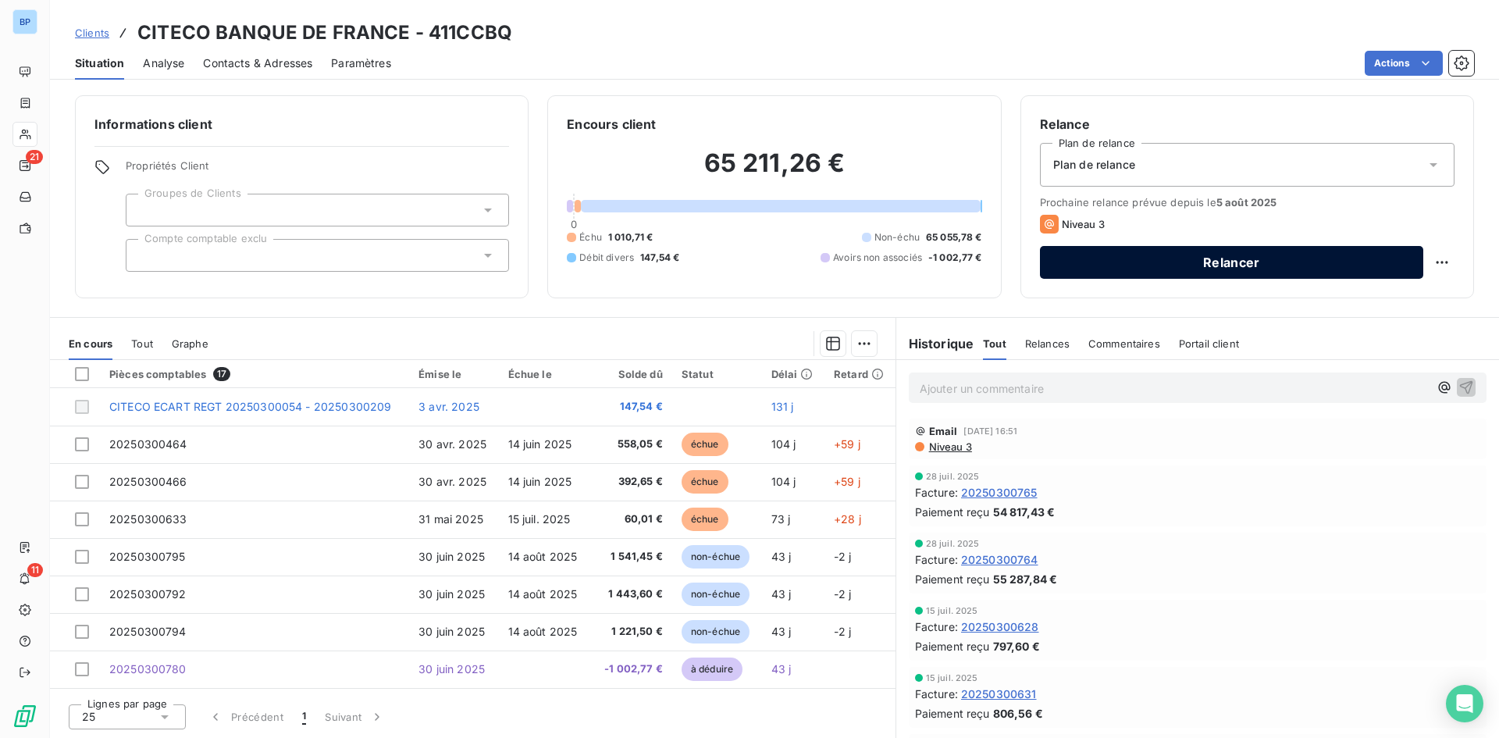
click at [1185, 269] on button "Relancer" at bounding box center [1231, 262] width 383 height 33
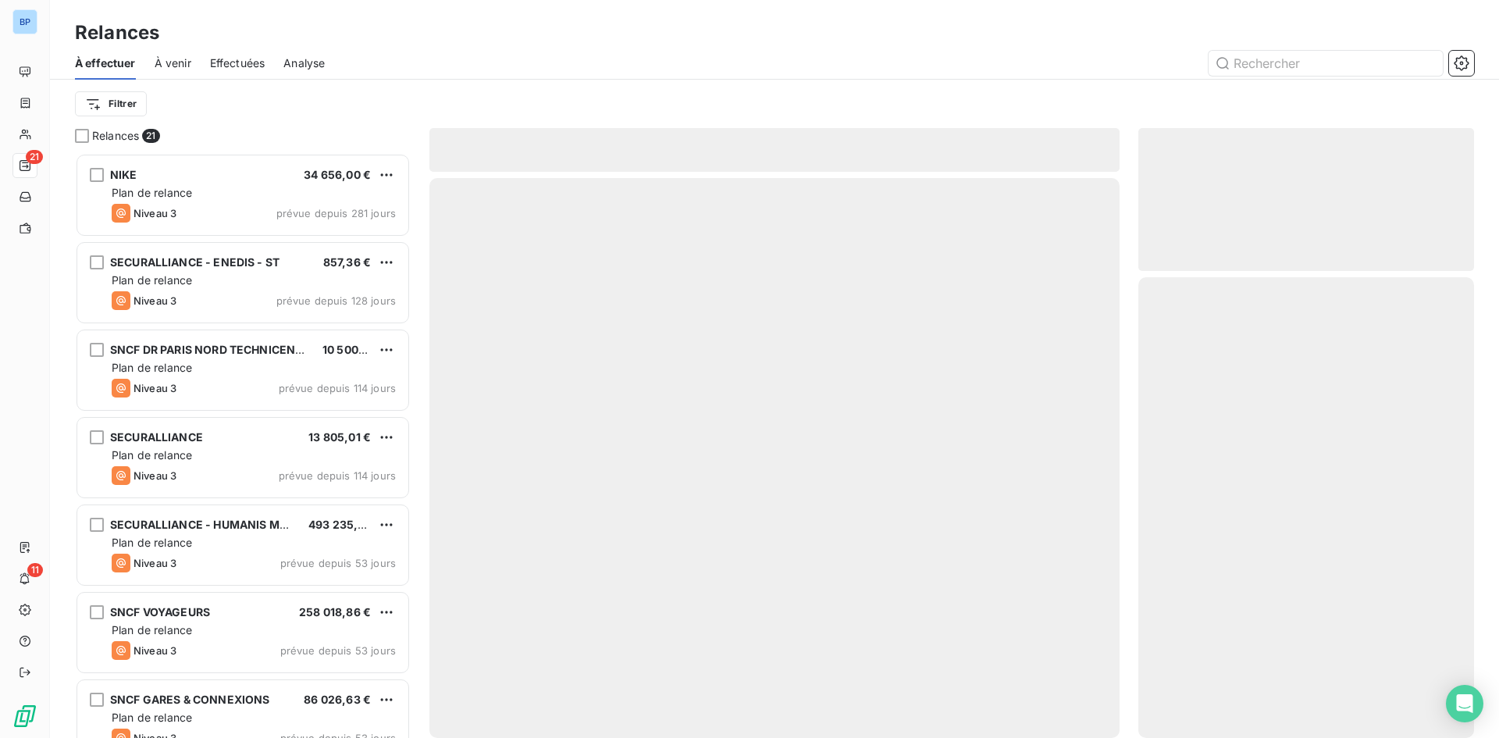
scroll to position [573, 324]
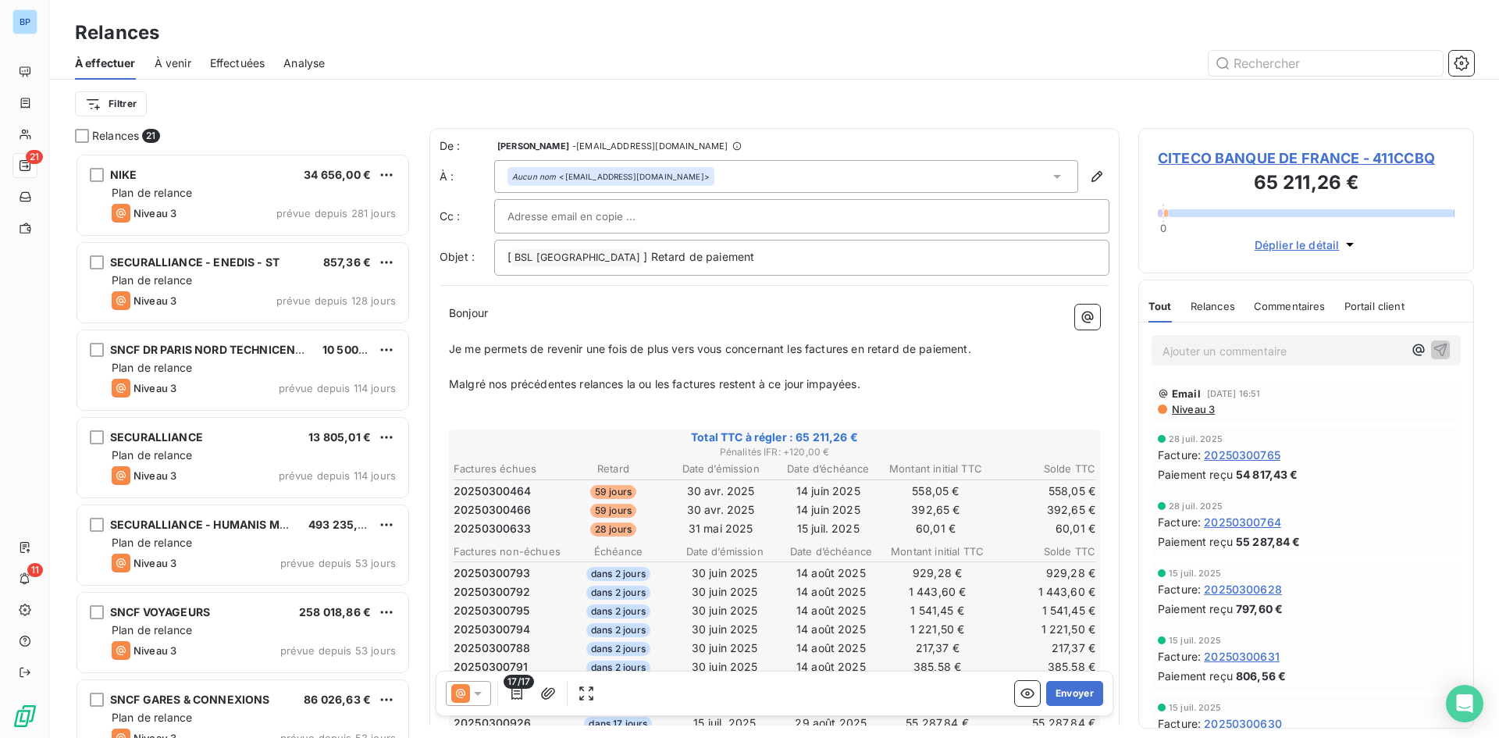
click at [691, 211] on div at bounding box center [802, 216] width 589 height 23
paste input "[EMAIL_ADDRESS][DOMAIN_NAME]"
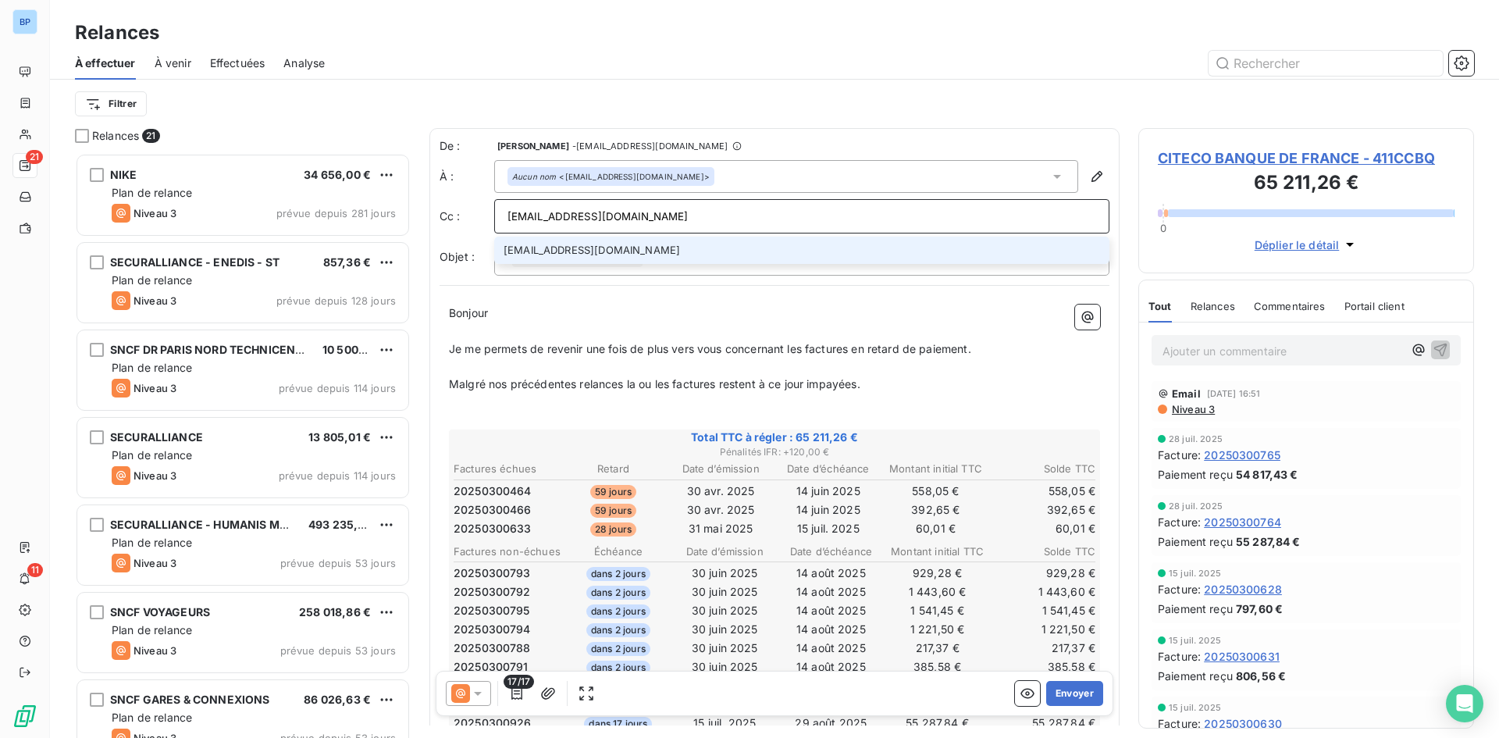
type input "[EMAIL_ADDRESS][DOMAIN_NAME]"
click at [704, 237] on li "[EMAIL_ADDRESS][DOMAIN_NAME]" at bounding box center [801, 250] width 615 height 27
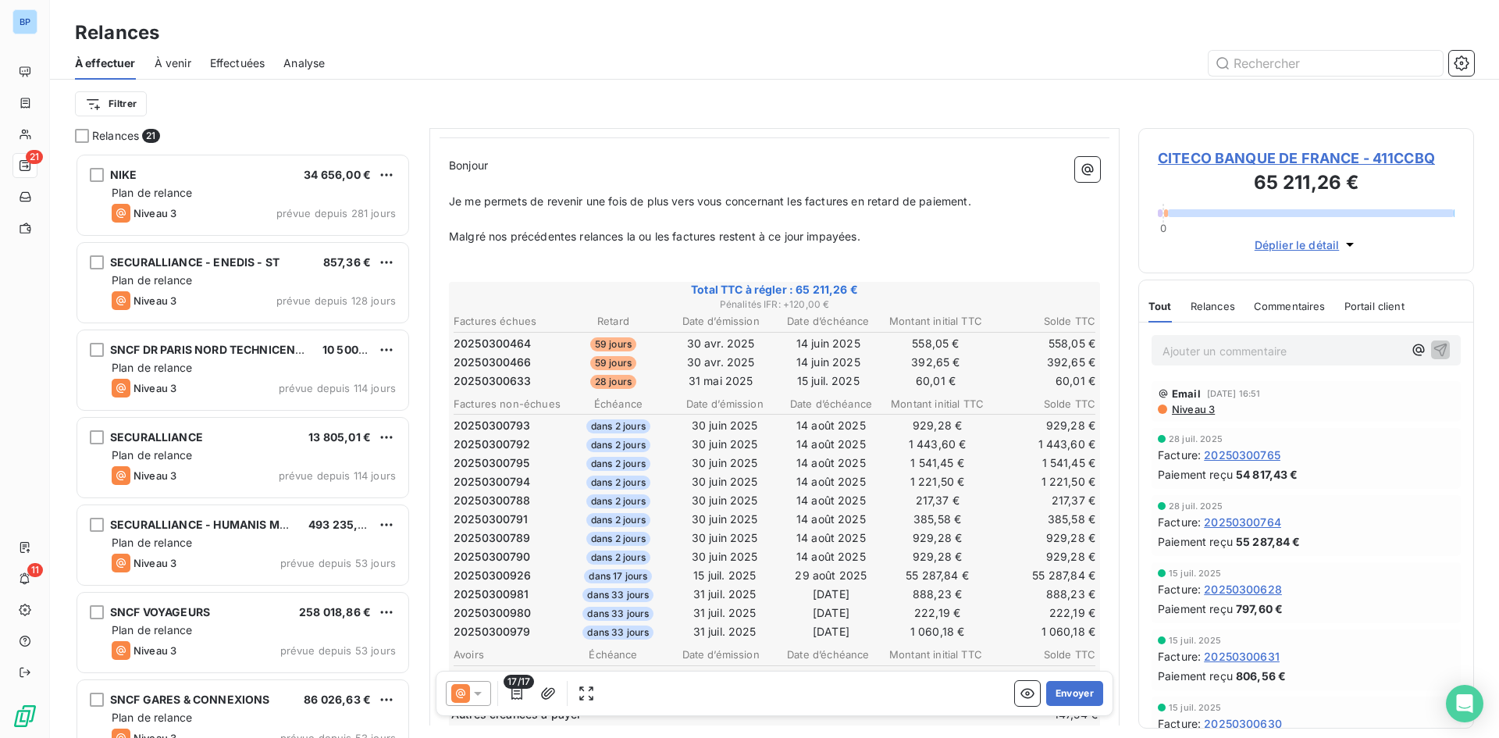
scroll to position [392, 0]
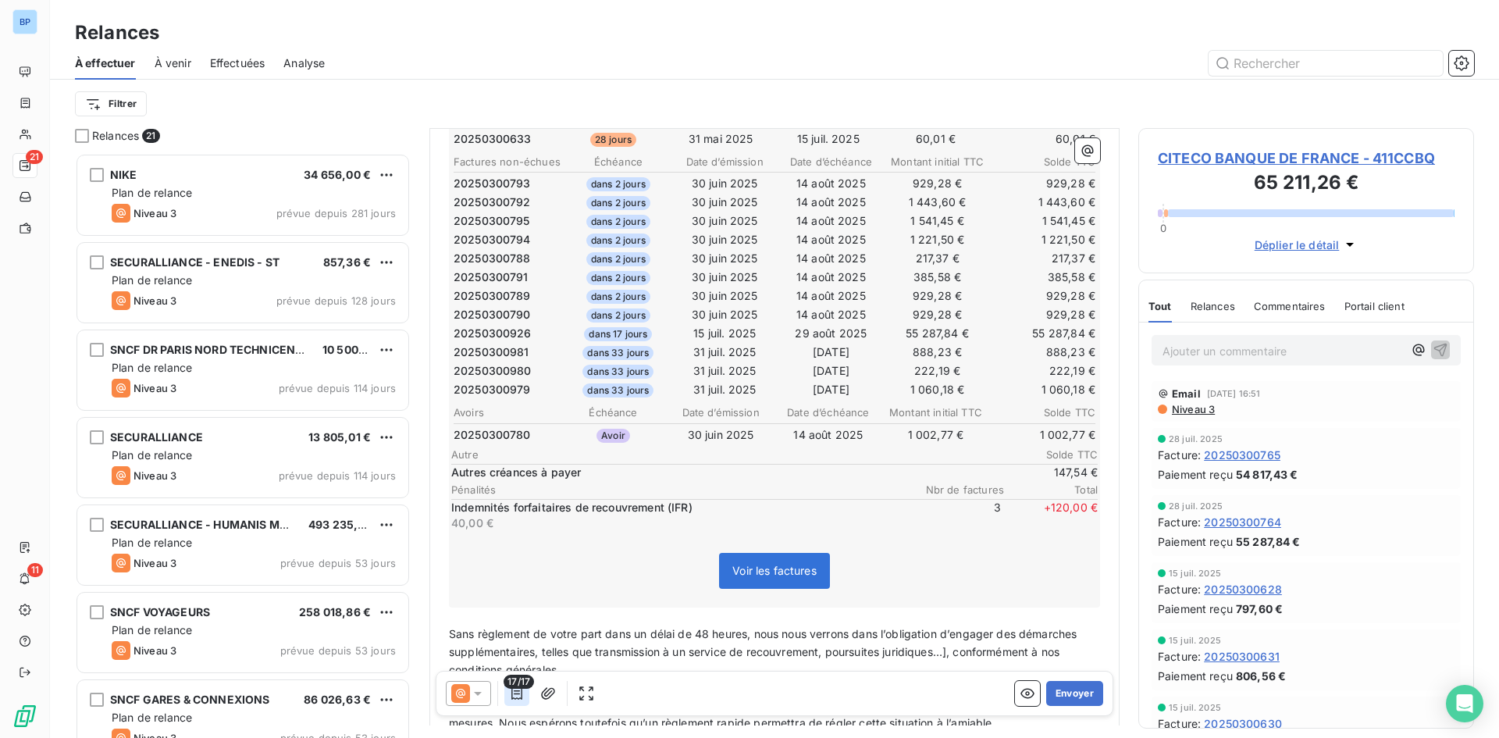
click at [515, 690] on icon "button" at bounding box center [517, 693] width 11 height 12
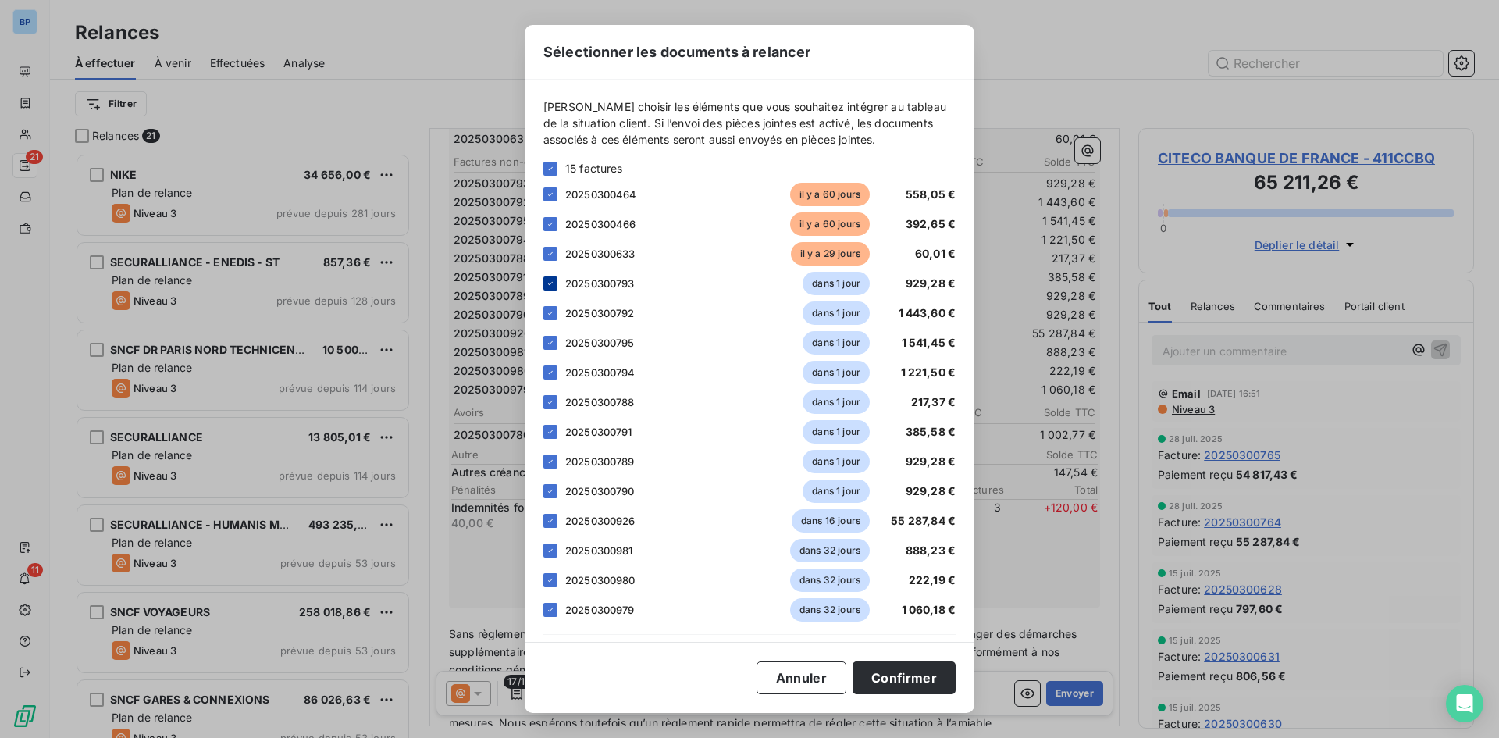
click at [552, 281] on icon at bounding box center [550, 283] width 9 height 9
click at [551, 317] on icon at bounding box center [550, 312] width 9 height 9
click at [549, 351] on div "20250300795 dans 1 jour 1 541,45 €" at bounding box center [750, 342] width 412 height 23
click at [551, 378] on div at bounding box center [551, 372] width 14 height 14
click at [547, 338] on icon at bounding box center [550, 342] width 9 height 9
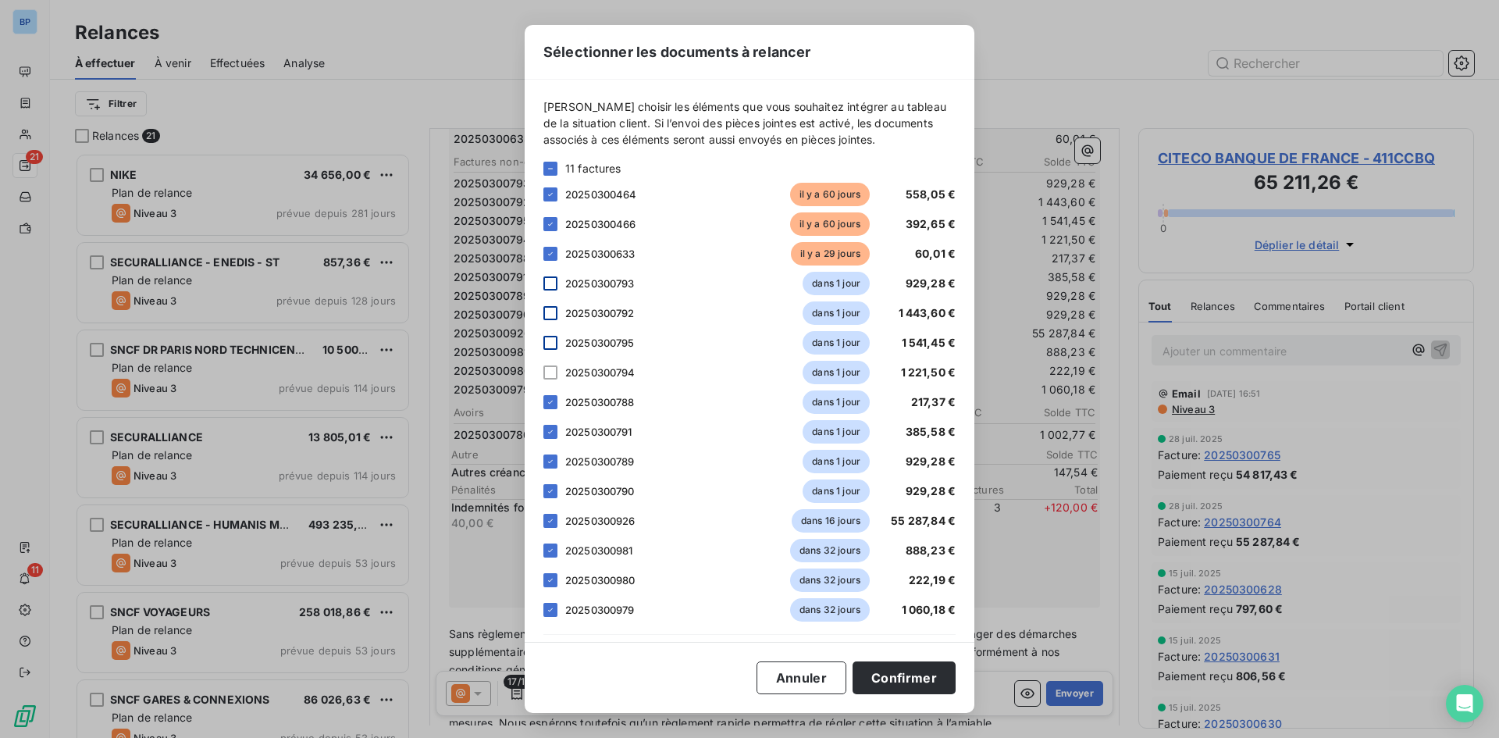
click at [546, 414] on div "11 factures 20250300464 il y a 60 jours 558,05 € 20250300466 il y a 60 jours 39…" at bounding box center [750, 391] width 412 height 462
click at [548, 406] on icon at bounding box center [550, 401] width 9 height 9
click at [550, 432] on icon at bounding box center [550, 431] width 9 height 9
click at [553, 462] on icon at bounding box center [550, 461] width 9 height 9
click at [553, 495] on icon at bounding box center [550, 491] width 9 height 9
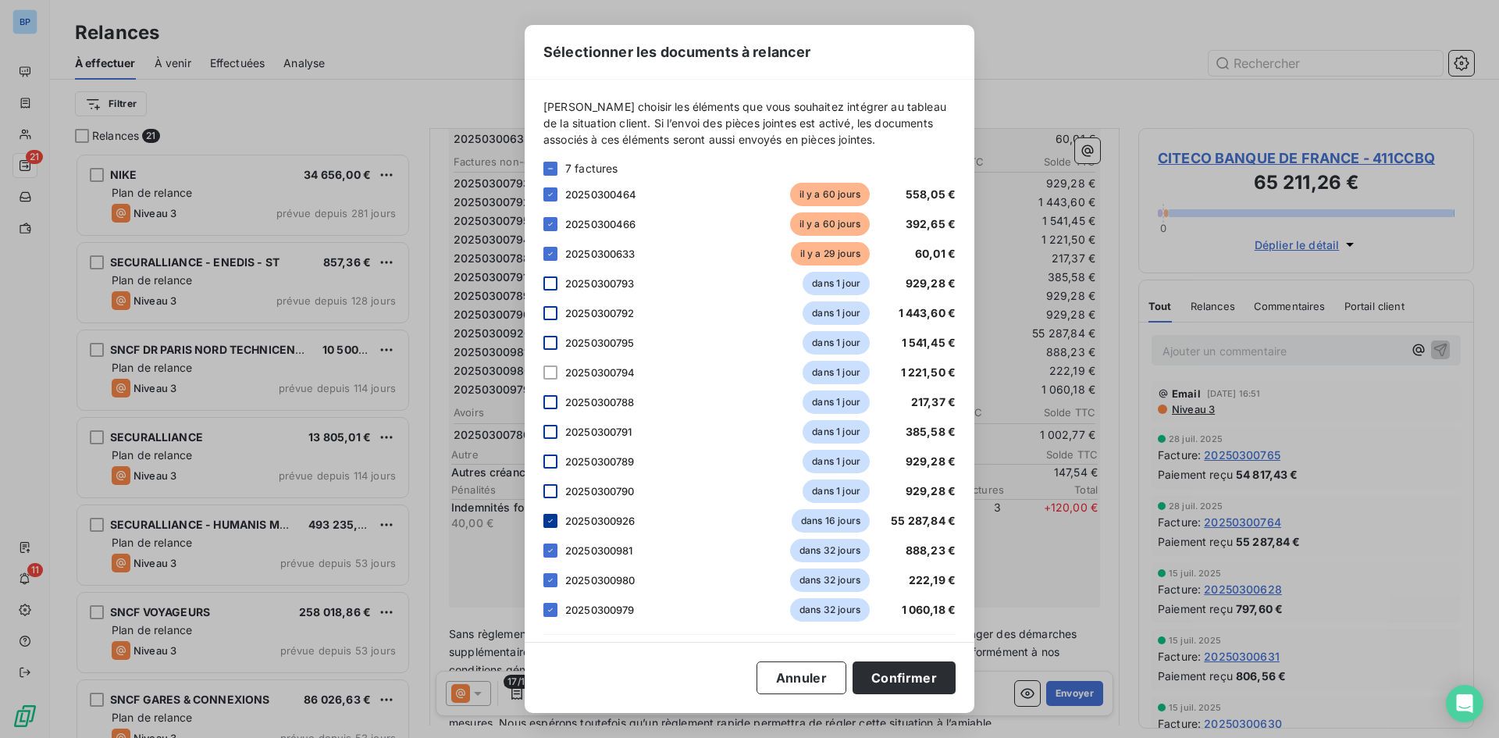
click at [551, 527] on div at bounding box center [551, 521] width 14 height 14
click at [552, 550] on icon at bounding box center [550, 550] width 5 height 3
drag, startPoint x: 552, startPoint y: 578, endPoint x: 550, endPoint y: 586, distance: 8.2
click at [552, 579] on icon at bounding box center [550, 580] width 9 height 9
click at [546, 607] on div at bounding box center [551, 610] width 14 height 14
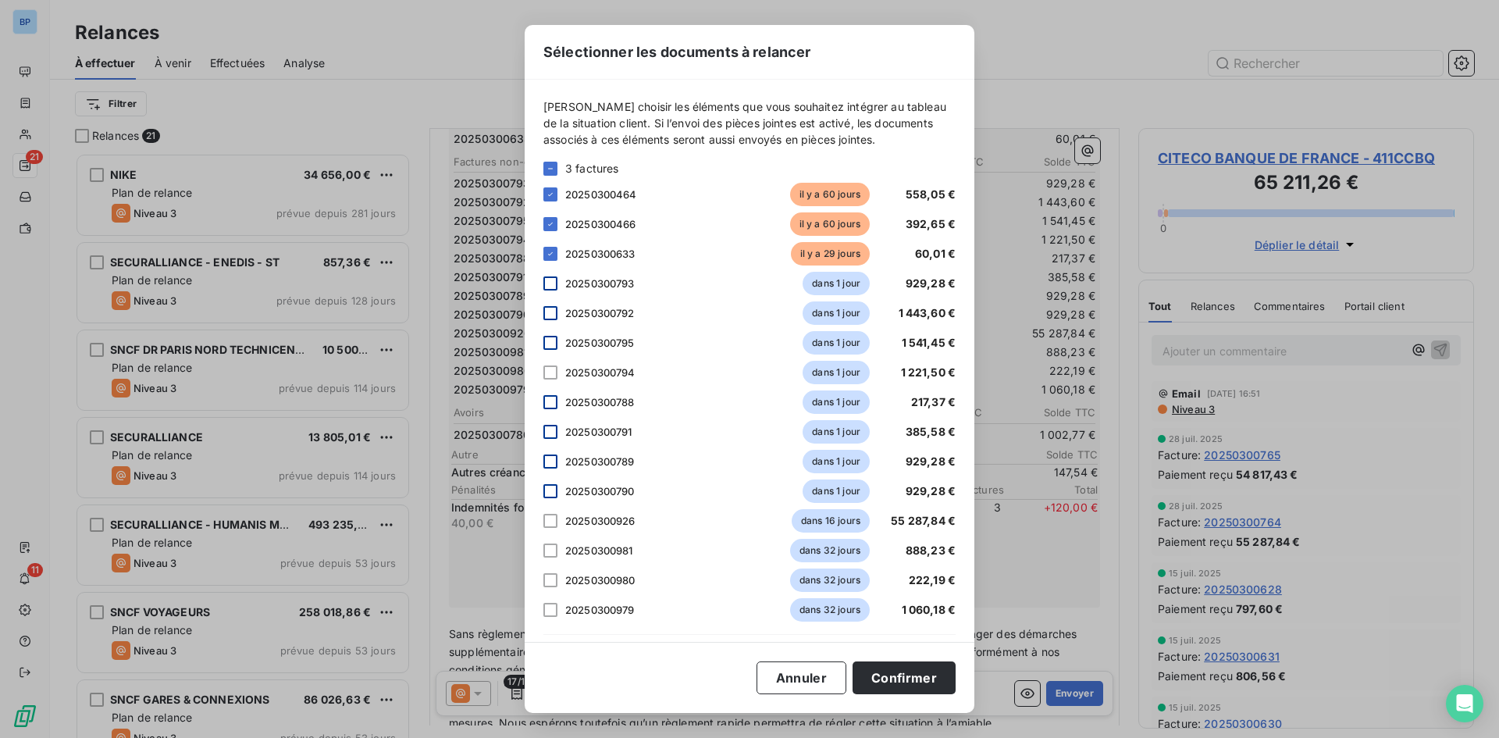
scroll to position [142, 0]
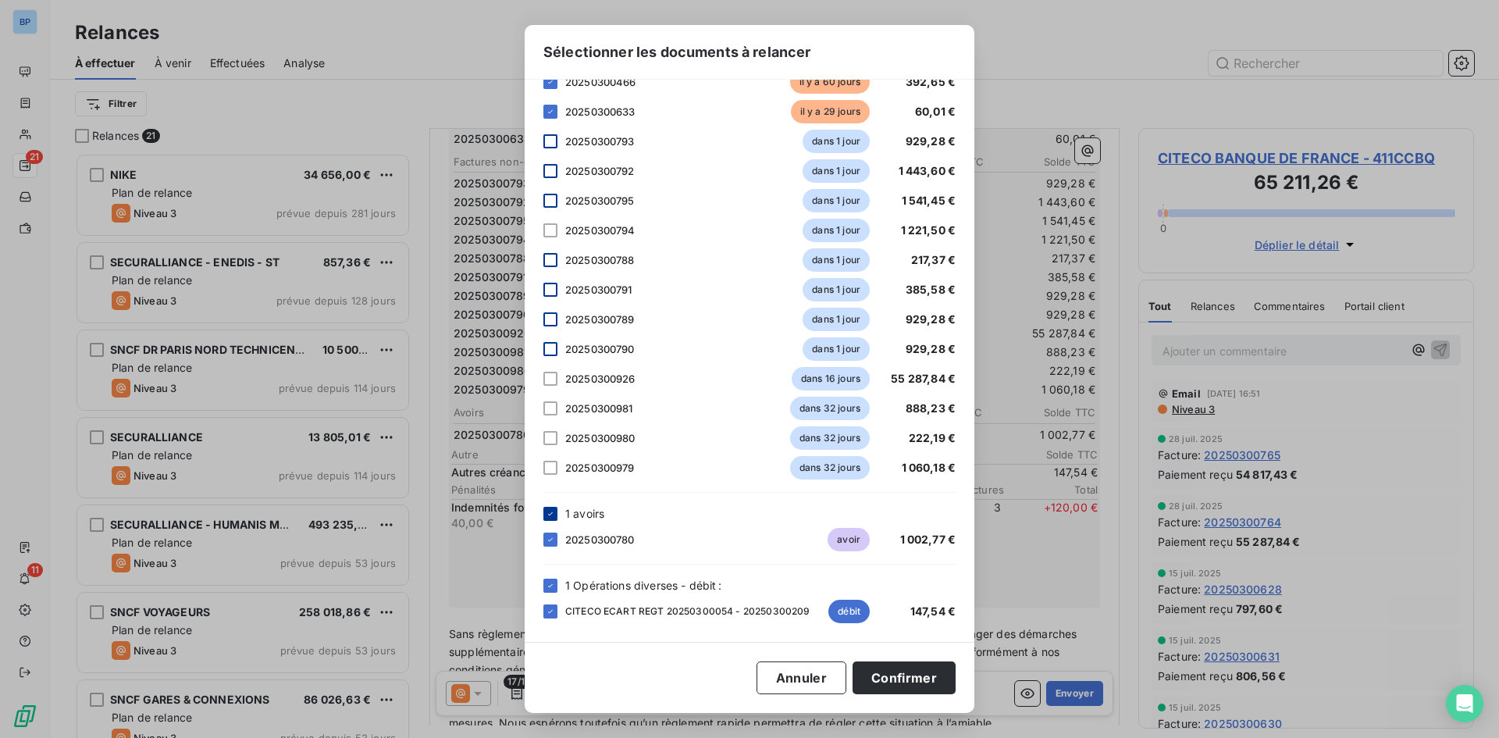
click at [547, 509] on icon at bounding box center [550, 513] width 9 height 9
click at [547, 583] on icon at bounding box center [550, 585] width 9 height 9
click at [546, 512] on div at bounding box center [551, 514] width 14 height 14
click at [901, 681] on button "Confirmer" at bounding box center [904, 677] width 103 height 33
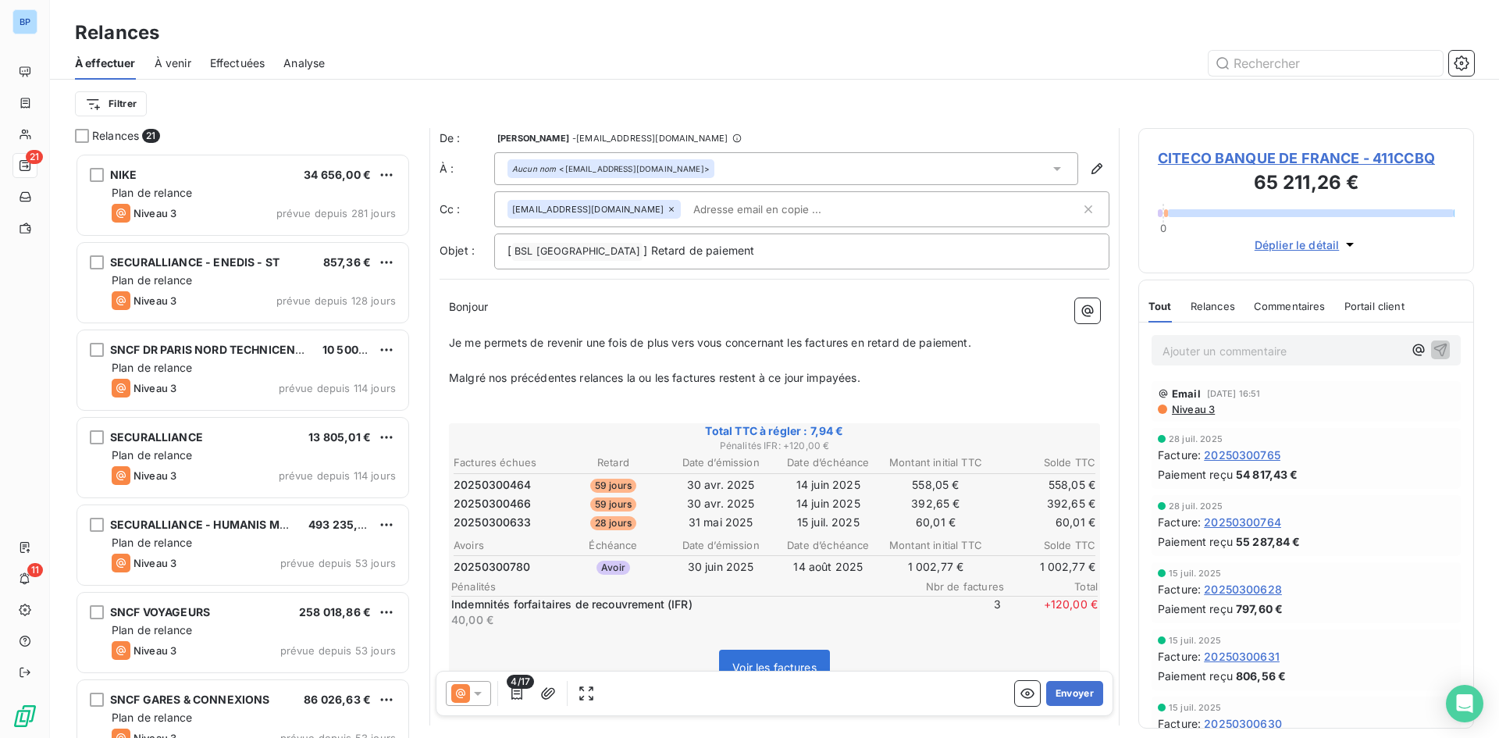
scroll to position [0, 0]
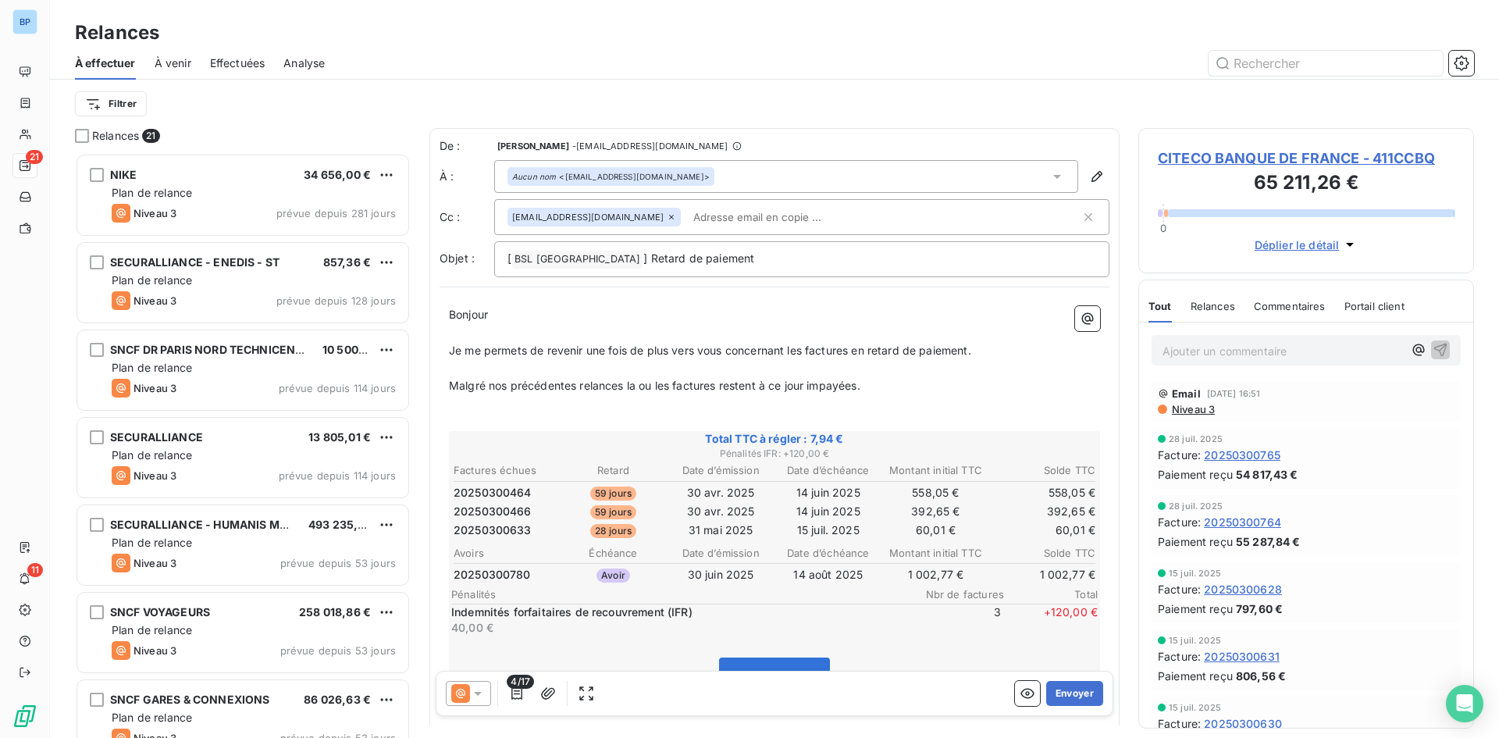
click at [1324, 245] on span "Déplier le détail" at bounding box center [1297, 245] width 85 height 16
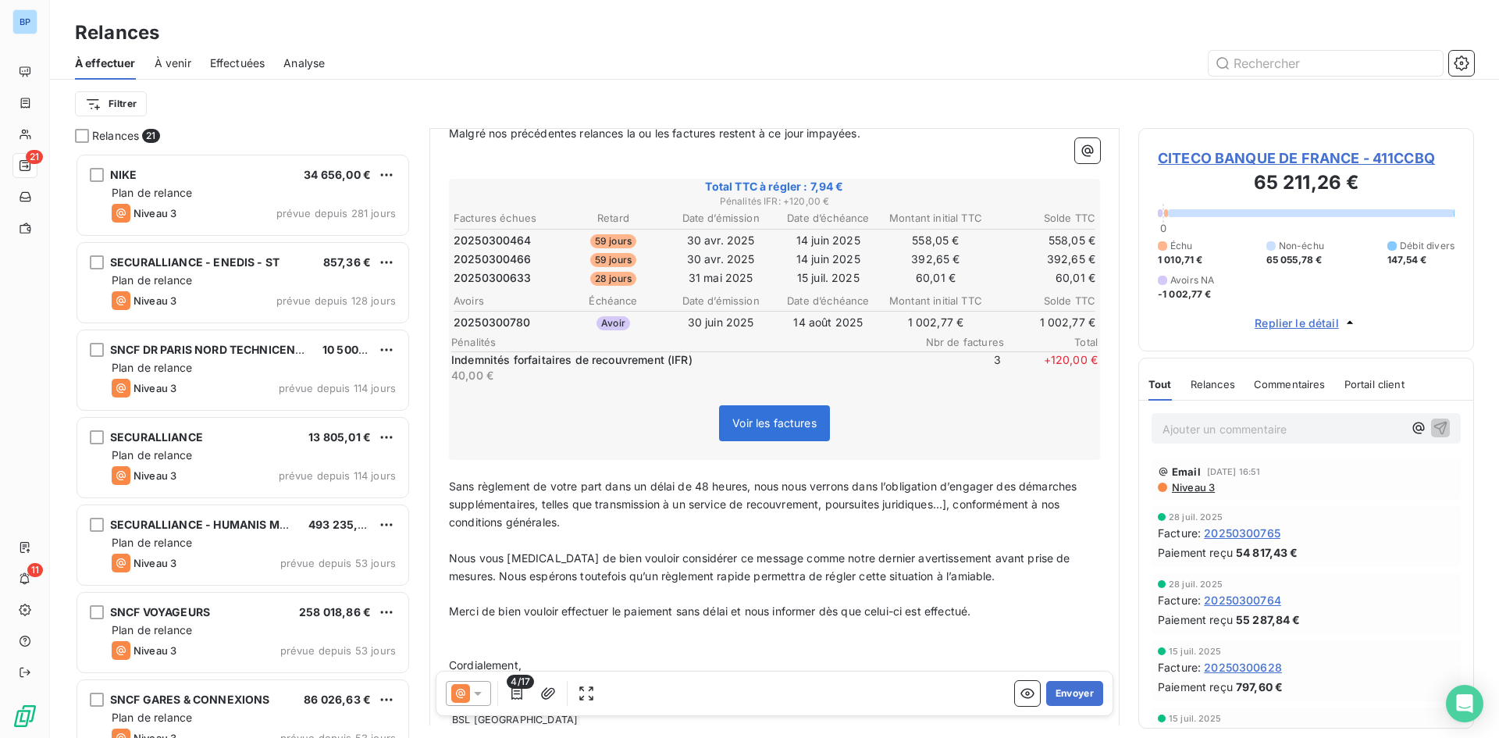
scroll to position [340, 0]
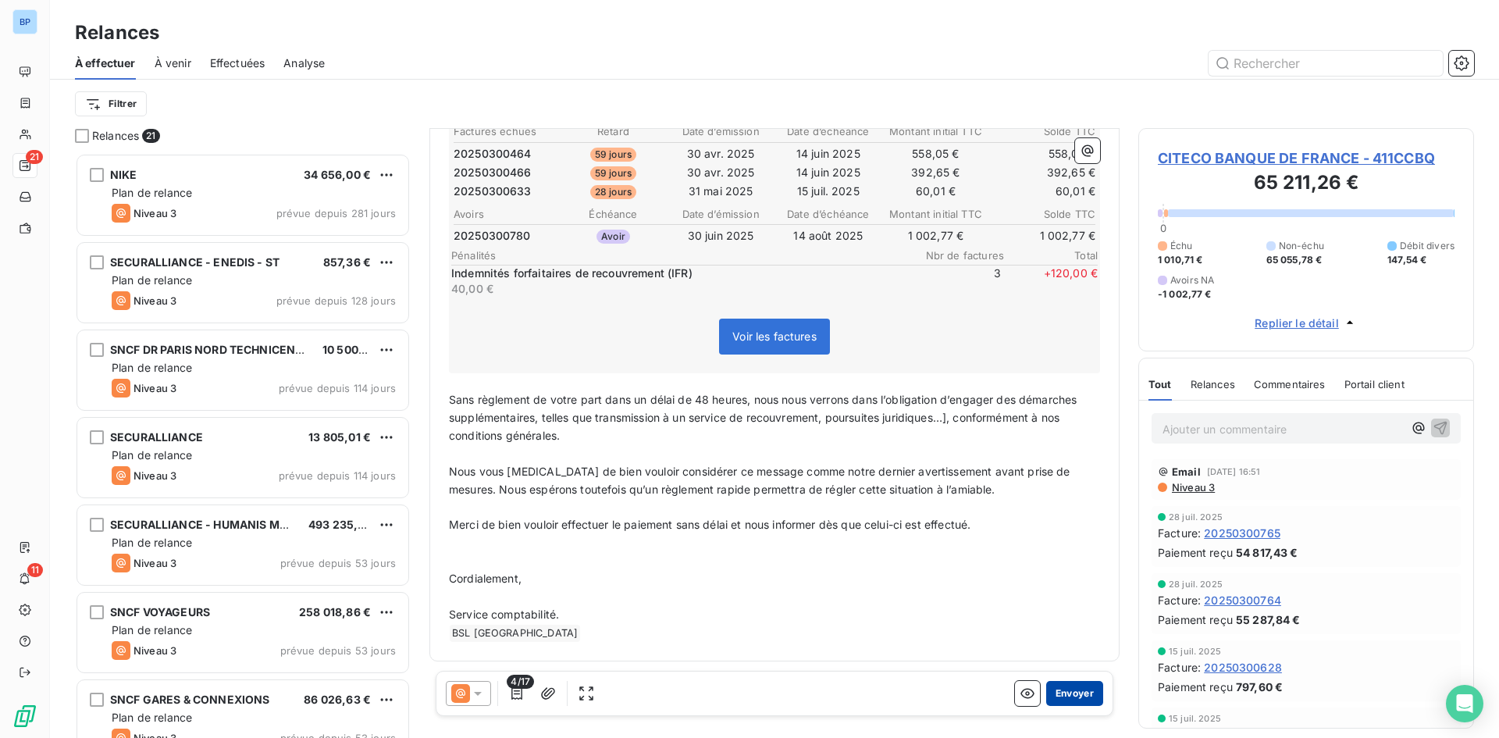
click at [1068, 691] on button "Envoyer" at bounding box center [1074, 693] width 57 height 25
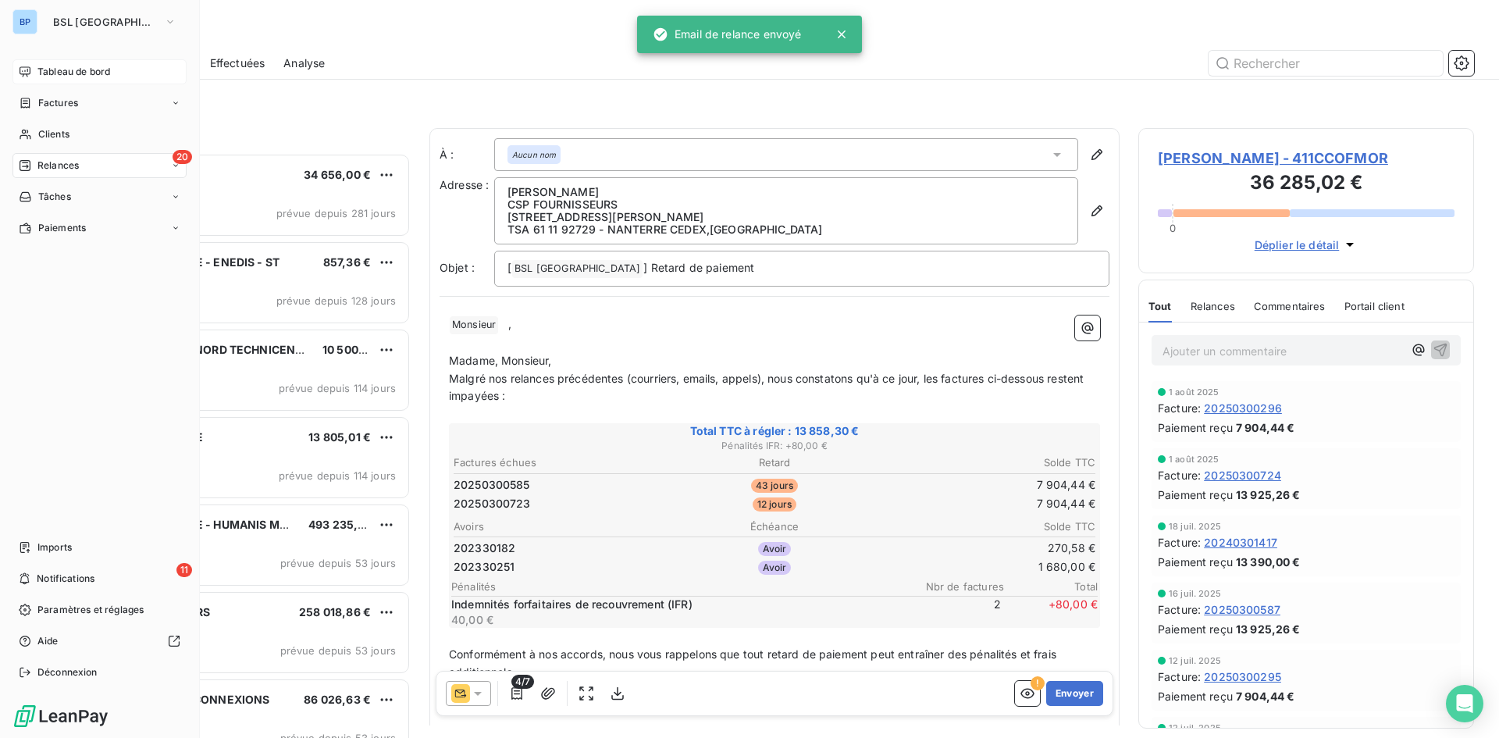
drag, startPoint x: 41, startPoint y: 76, endPoint x: 184, endPoint y: 80, distance: 143.0
click at [41, 76] on span "Tableau de bord" at bounding box center [73, 72] width 73 height 14
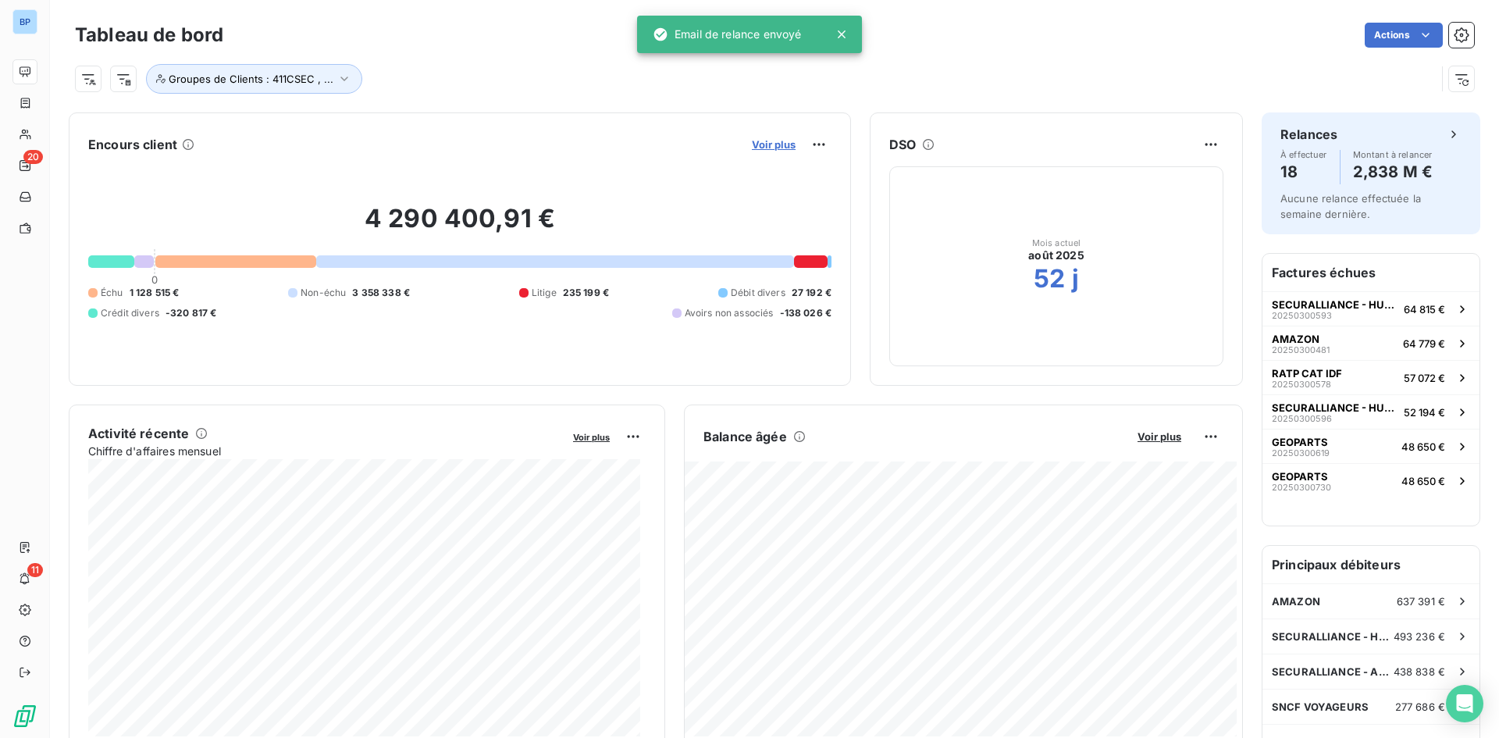
click at [752, 141] on span "Voir plus" at bounding box center [774, 144] width 44 height 12
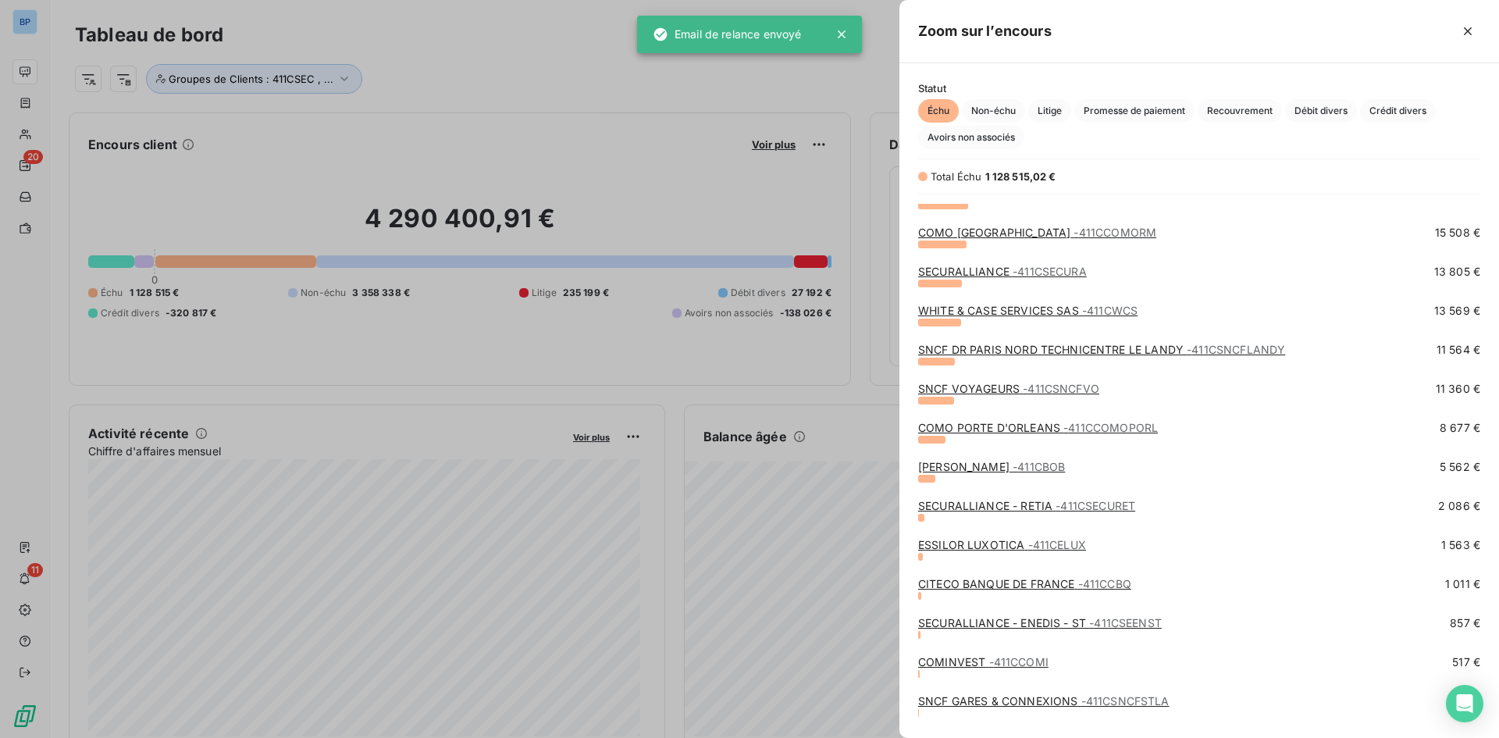
scroll to position [636, 0]
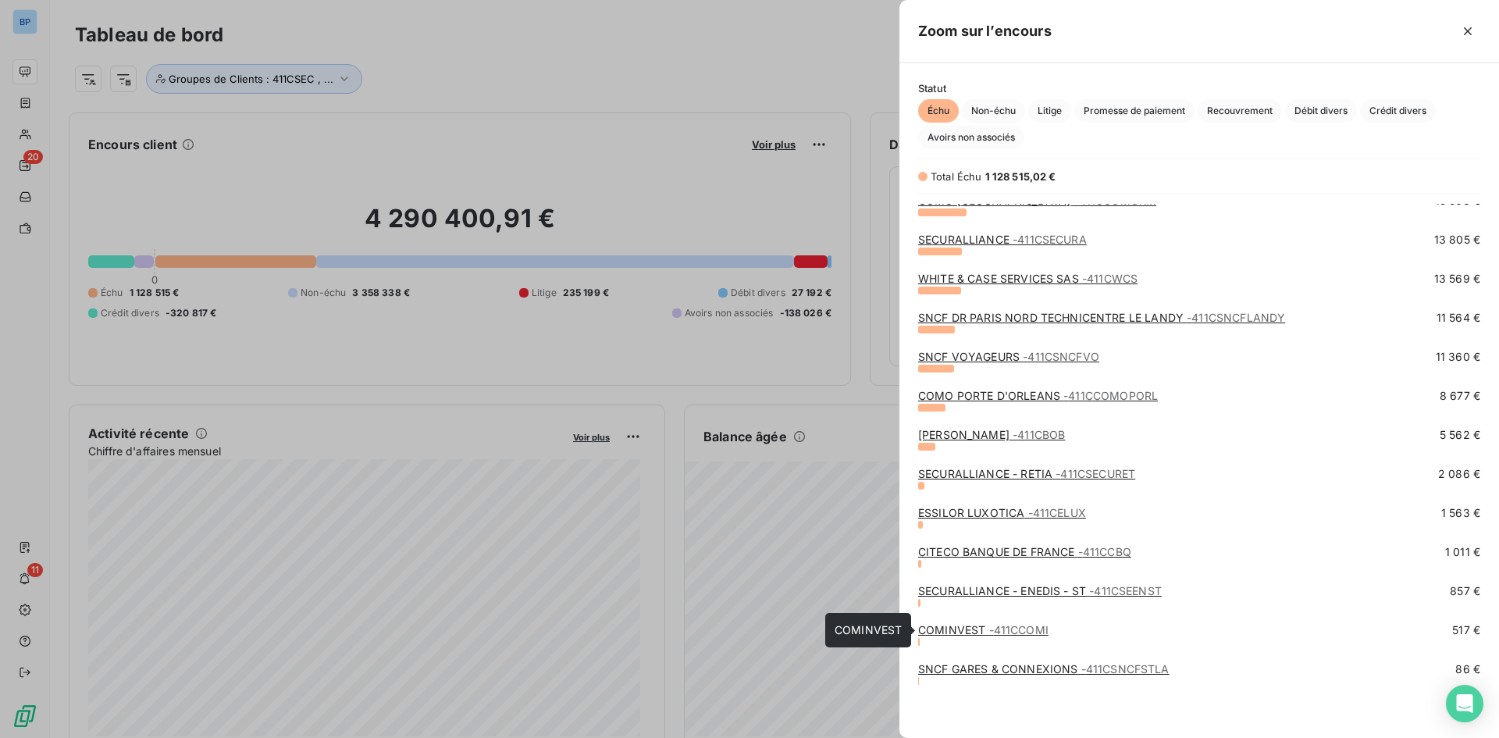
click at [992, 628] on span "- 411CCOMI" at bounding box center [1018, 629] width 59 height 13
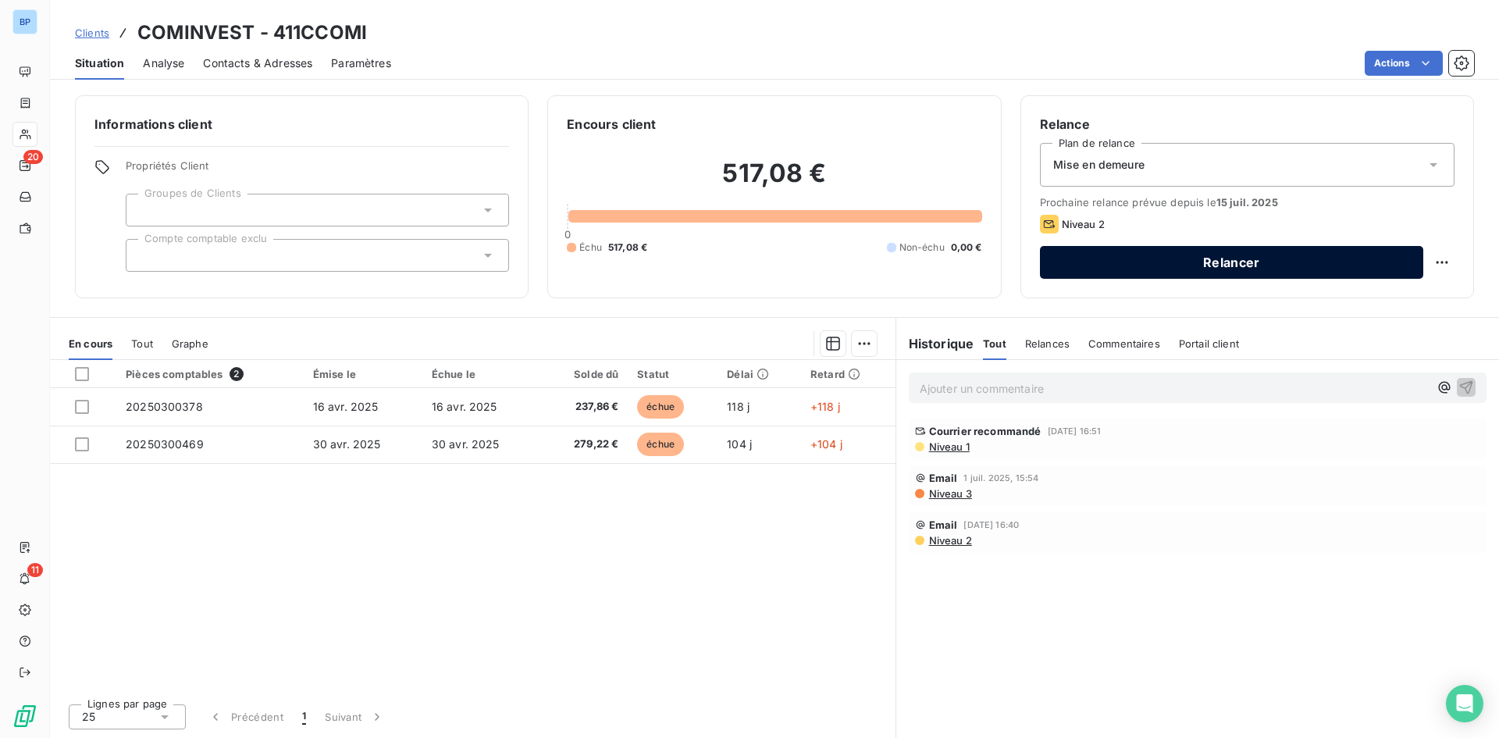
click at [1369, 259] on button "Relancer" at bounding box center [1231, 262] width 383 height 33
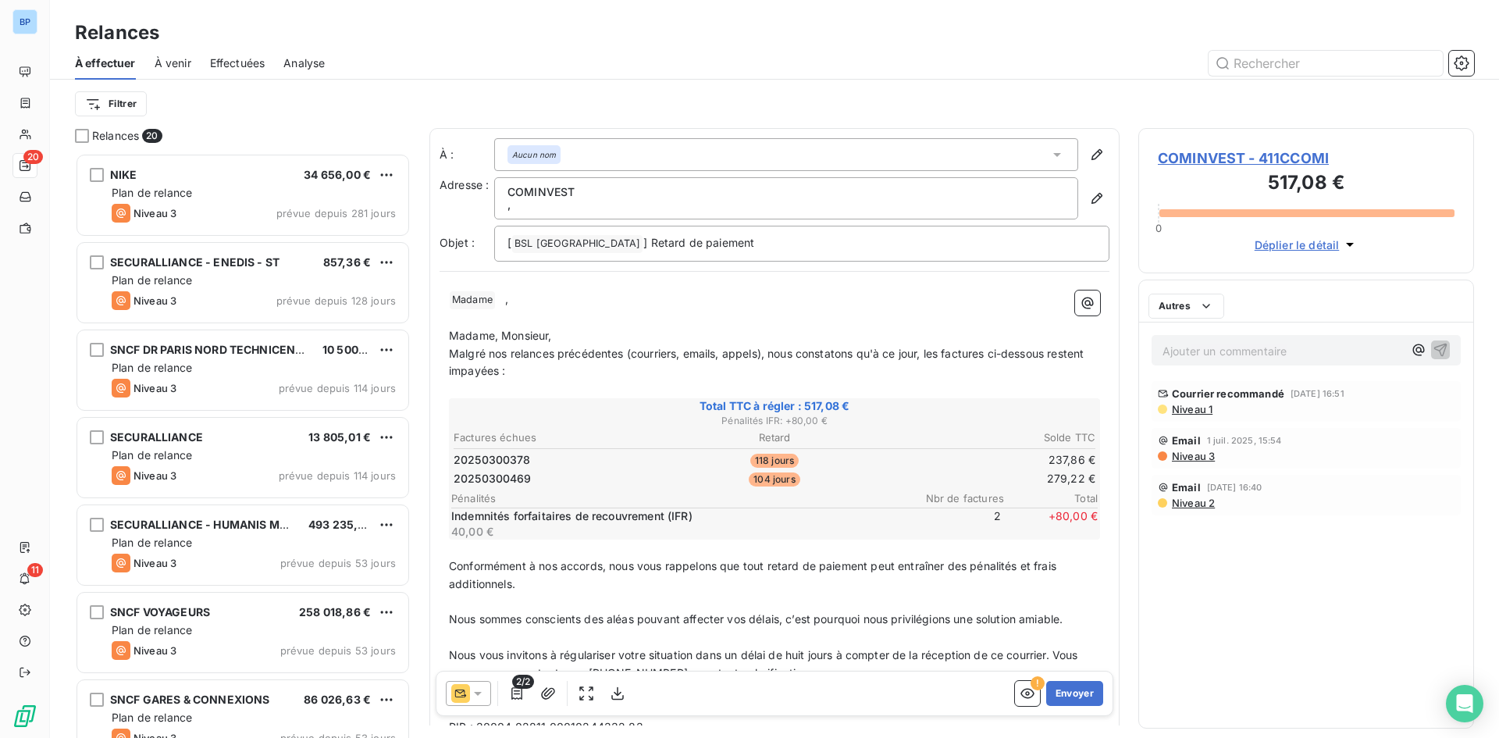
scroll to position [573, 324]
click at [1089, 197] on icon "button" at bounding box center [1097, 199] width 16 height 16
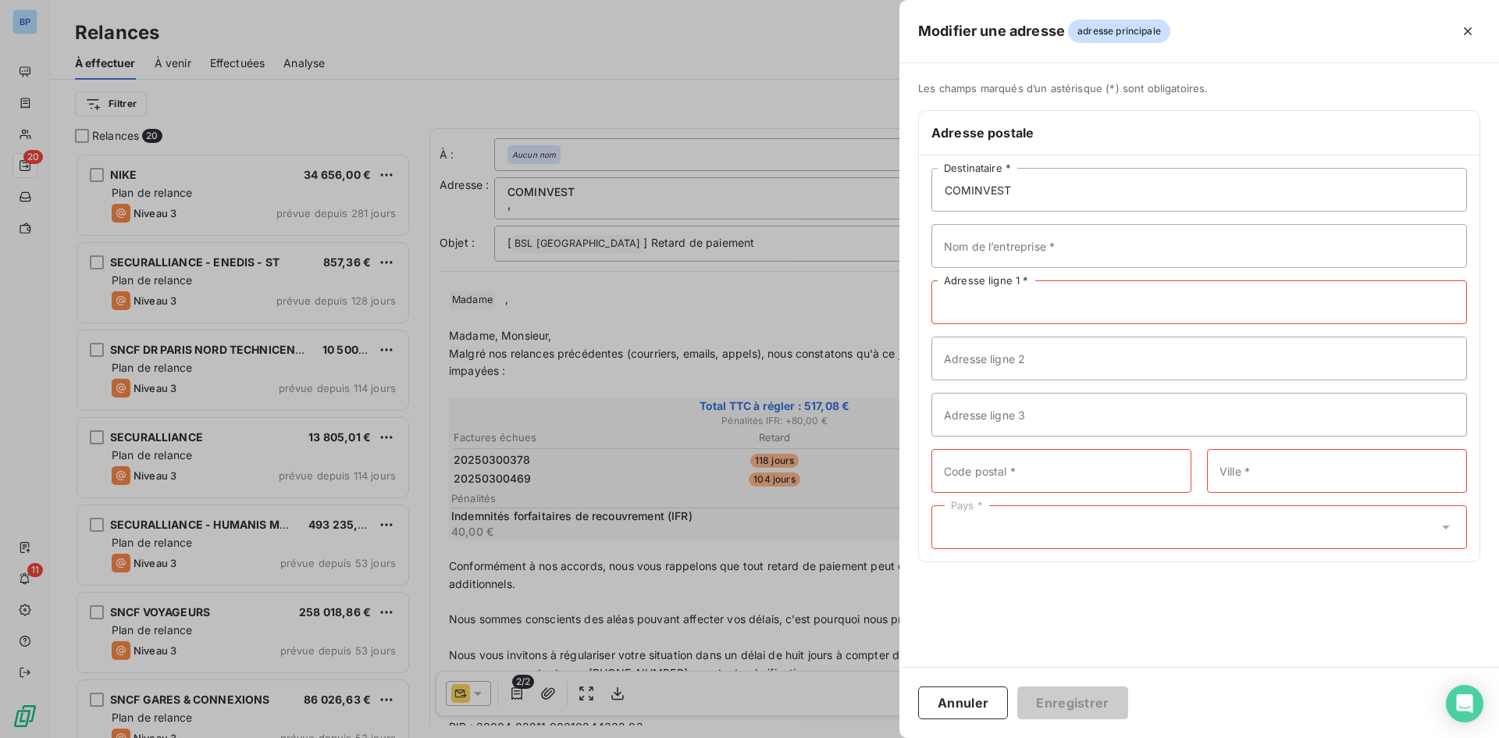
click at [1039, 311] on input "Adresse ligne 1 *" at bounding box center [1200, 302] width 536 height 44
paste input "344 AVENUE NAPOLEON BONAPARTE"
type input "344 AVENUE NAPOLEON BONAPARTE"
click at [1097, 255] on input "Nom de l’entreprise *" at bounding box center [1200, 246] width 536 height 44
drag, startPoint x: 1032, startPoint y: 196, endPoint x: 619, endPoint y: 188, distance: 412.4
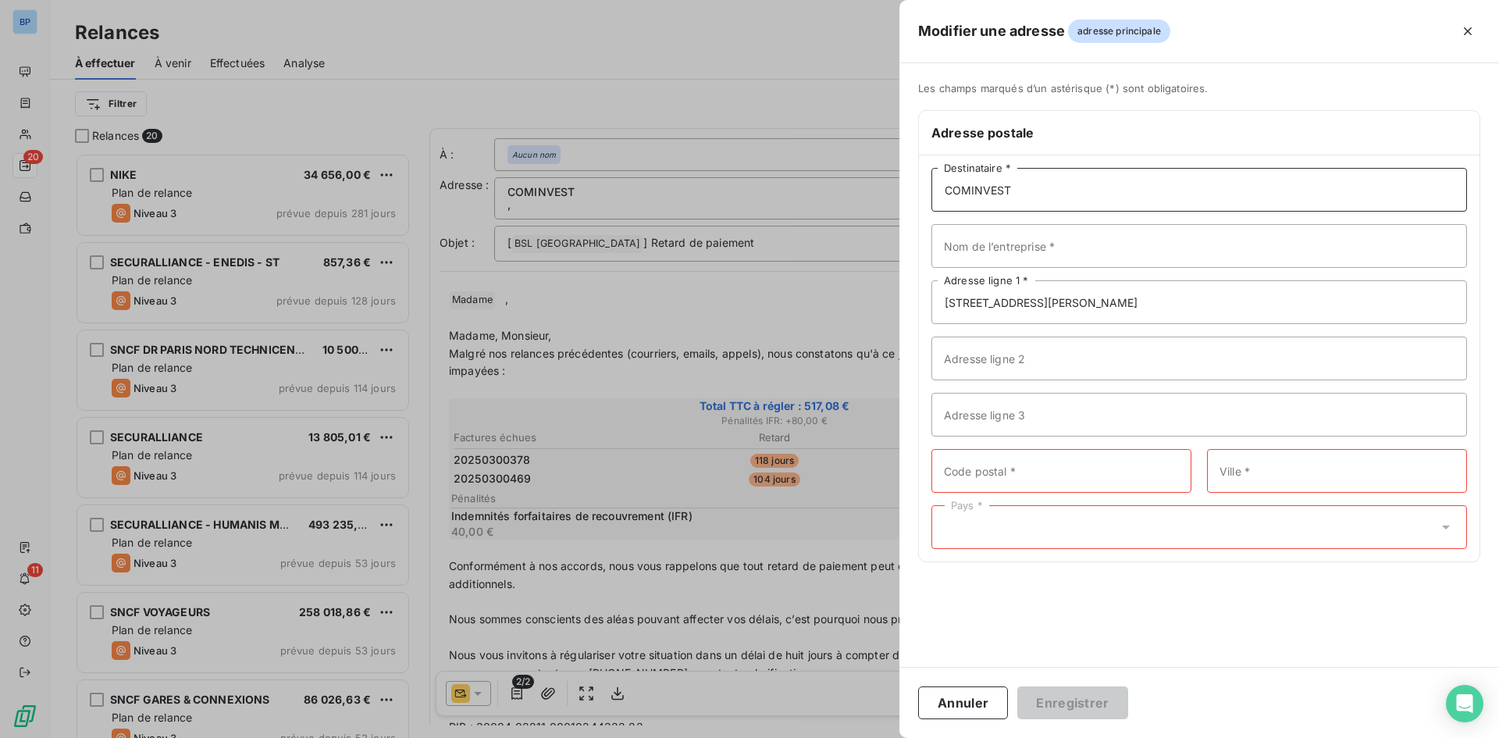
click at [619, 737] on div "Modifier une adresse adresse principale Les champs marqués d’un astérisque (*) …" at bounding box center [749, 738] width 1499 height 0
click at [995, 255] on input "Nom de l’entreprise *" at bounding box center [1200, 246] width 536 height 44
paste input "COMINVEST"
type input "COMINVEST"
click at [1018, 357] on input "Adresse ligne 2" at bounding box center [1200, 359] width 536 height 44
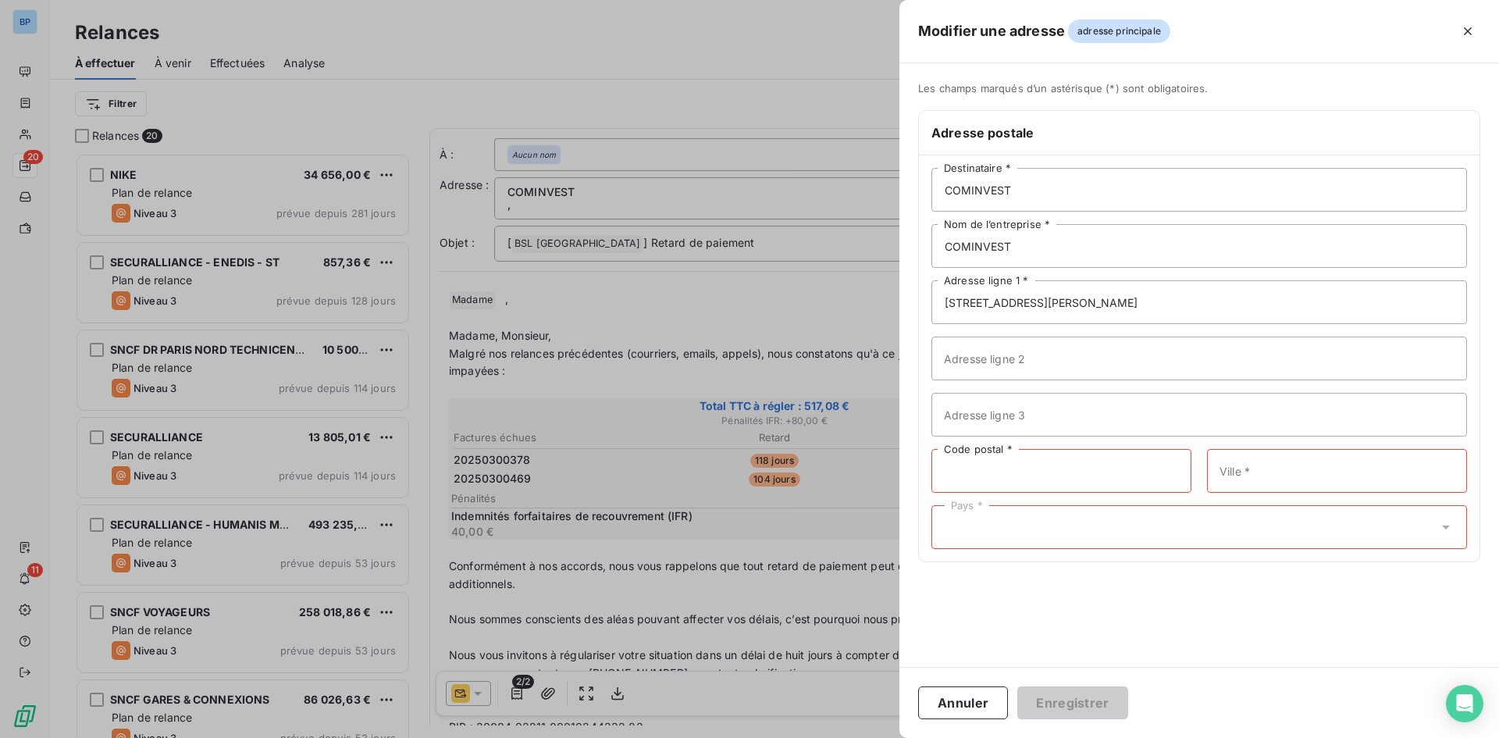
click at [1009, 471] on input "Code postal *" at bounding box center [1062, 471] width 260 height 44
click at [963, 473] on input "Code postal *" at bounding box center [1062, 471] width 260 height 44
paste input "92500"
type input "92500"
click at [1257, 482] on input "Ville *" at bounding box center [1337, 471] width 260 height 44
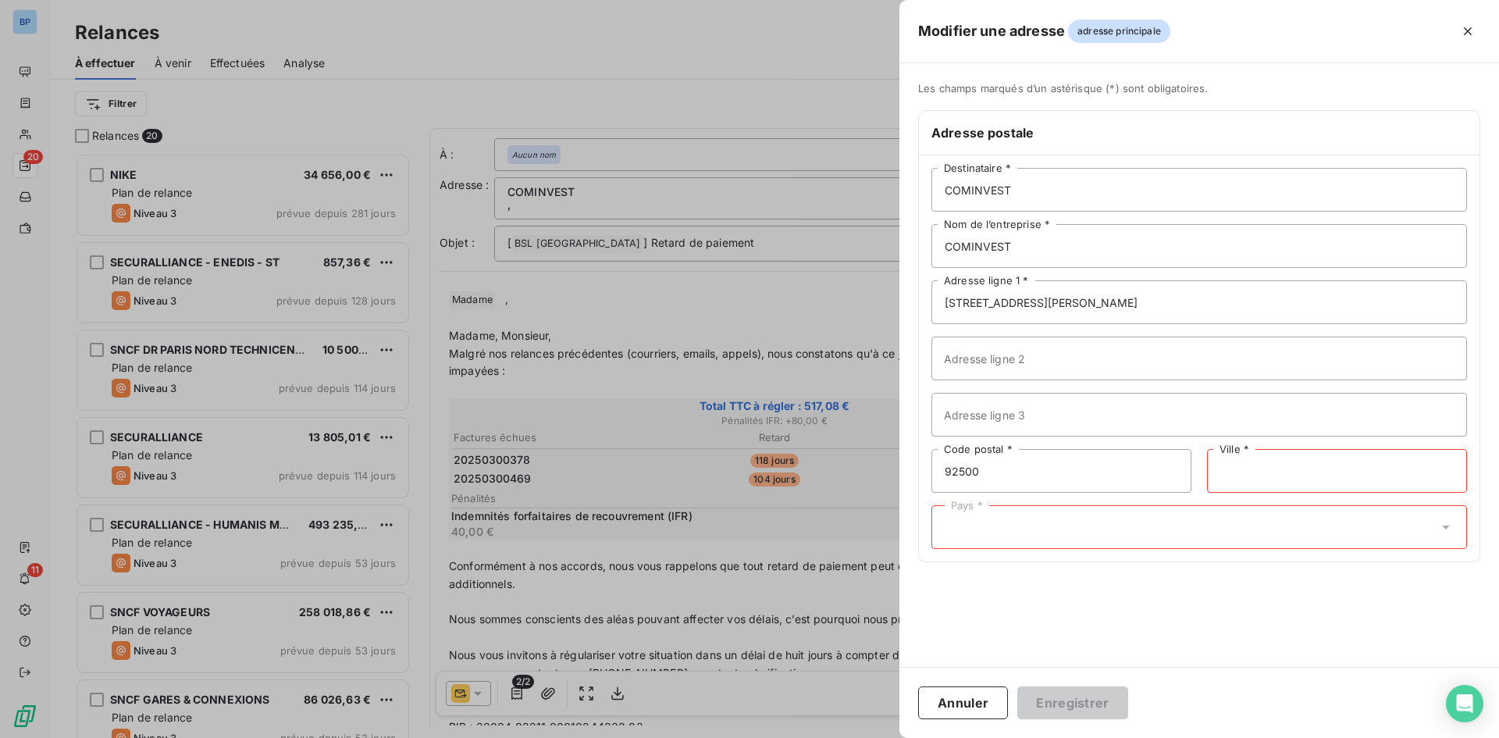
paste input "RUEIL MALMAISON"
type input "RUEIL MALMAISON"
click at [1129, 526] on div "Pays *" at bounding box center [1200, 527] width 536 height 44
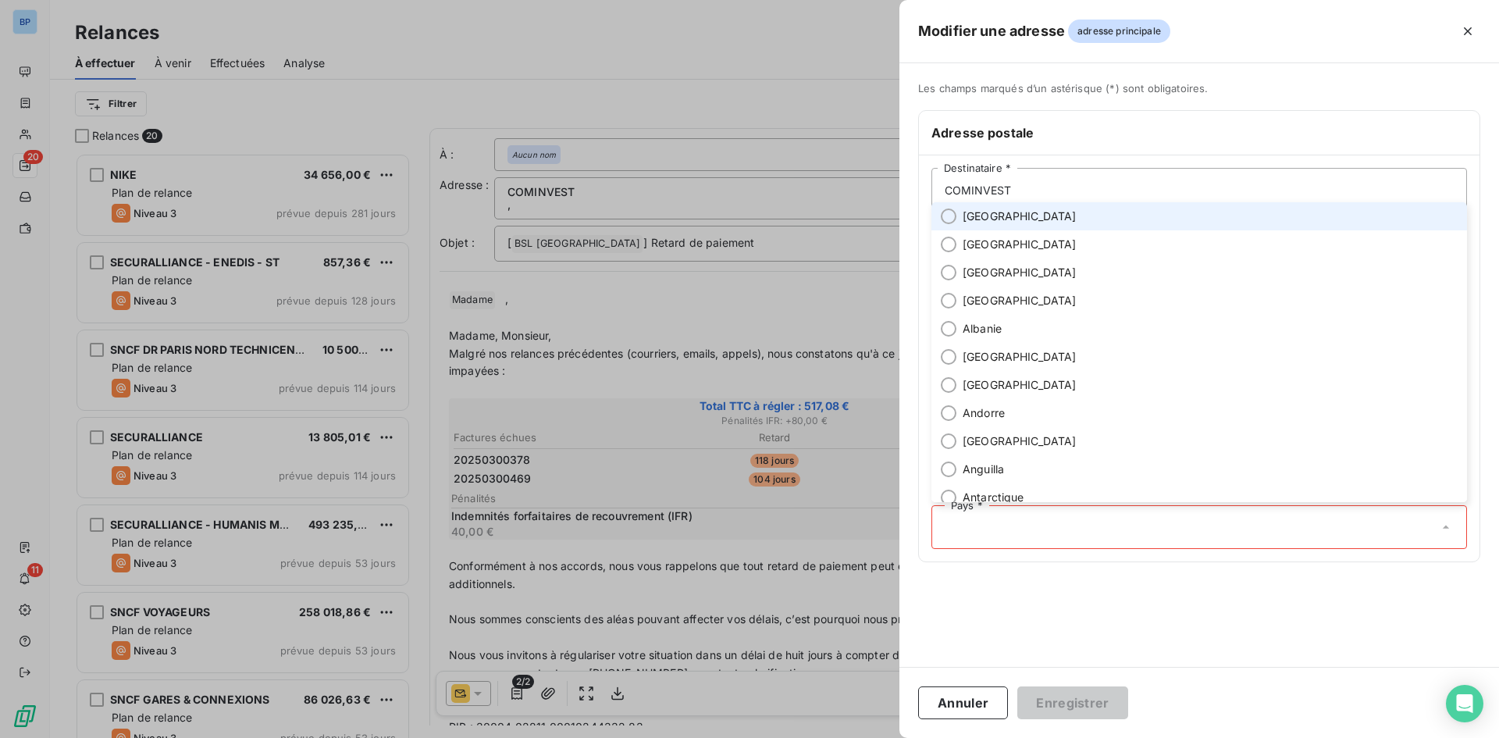
click at [978, 215] on span "France" at bounding box center [1020, 217] width 114 height 16
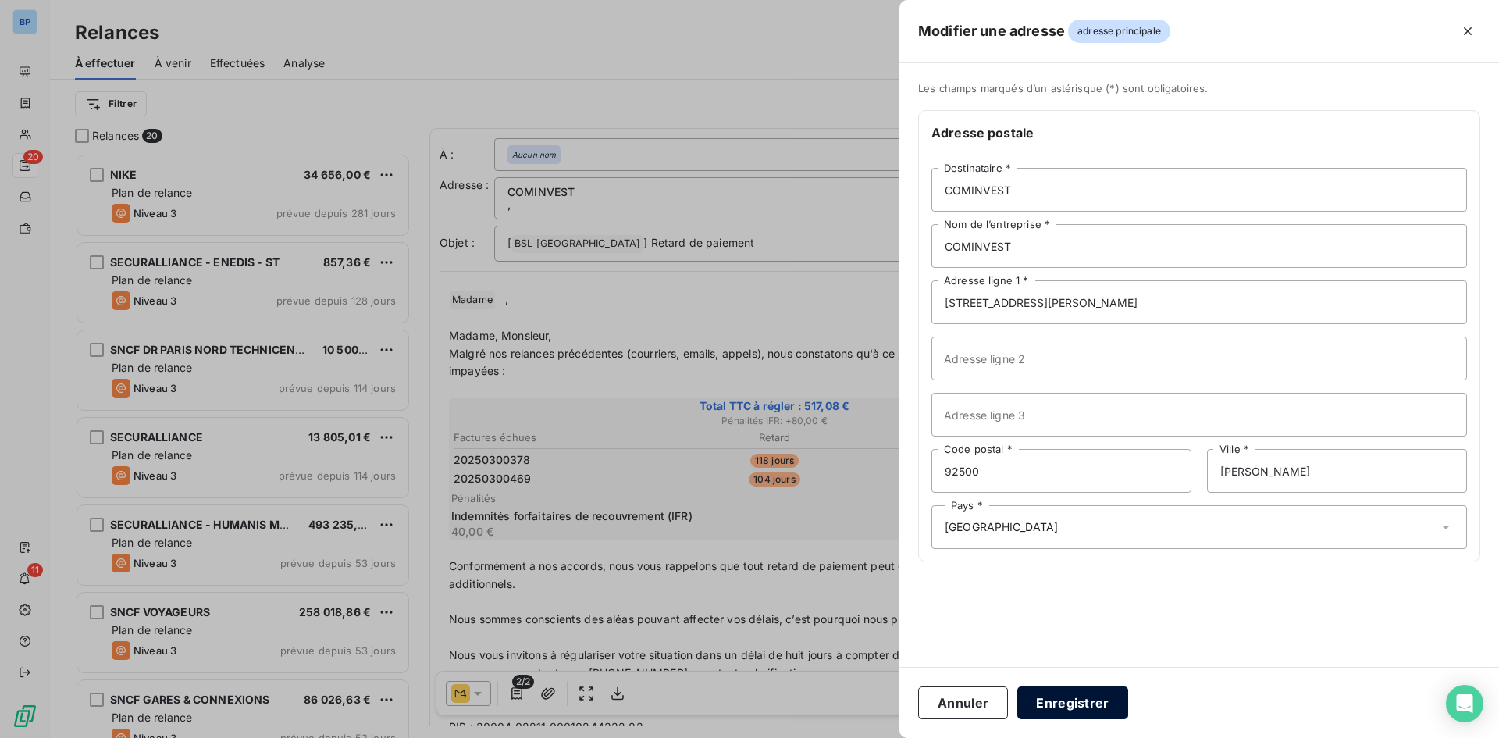
click at [1046, 700] on button "Enregistrer" at bounding box center [1073, 702] width 111 height 33
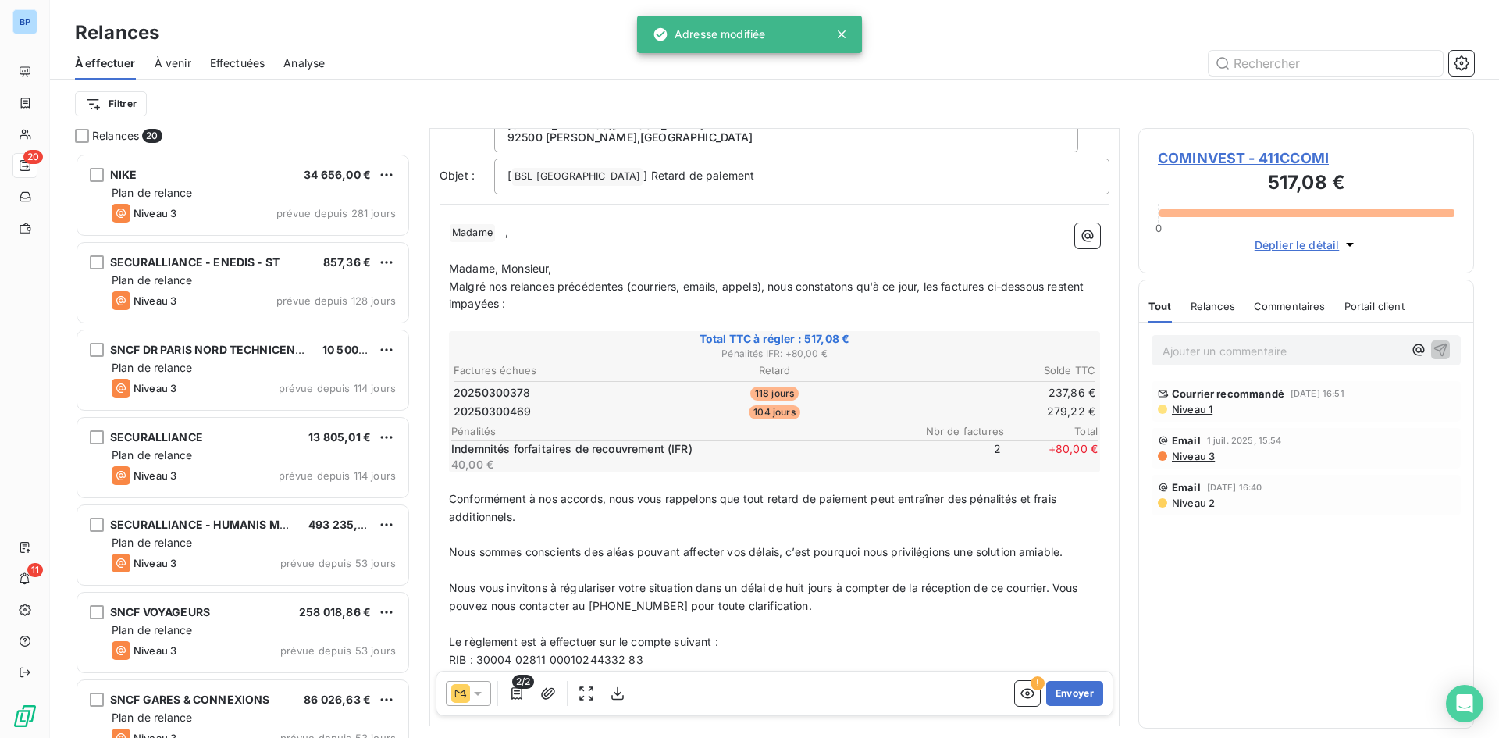
scroll to position [296, 0]
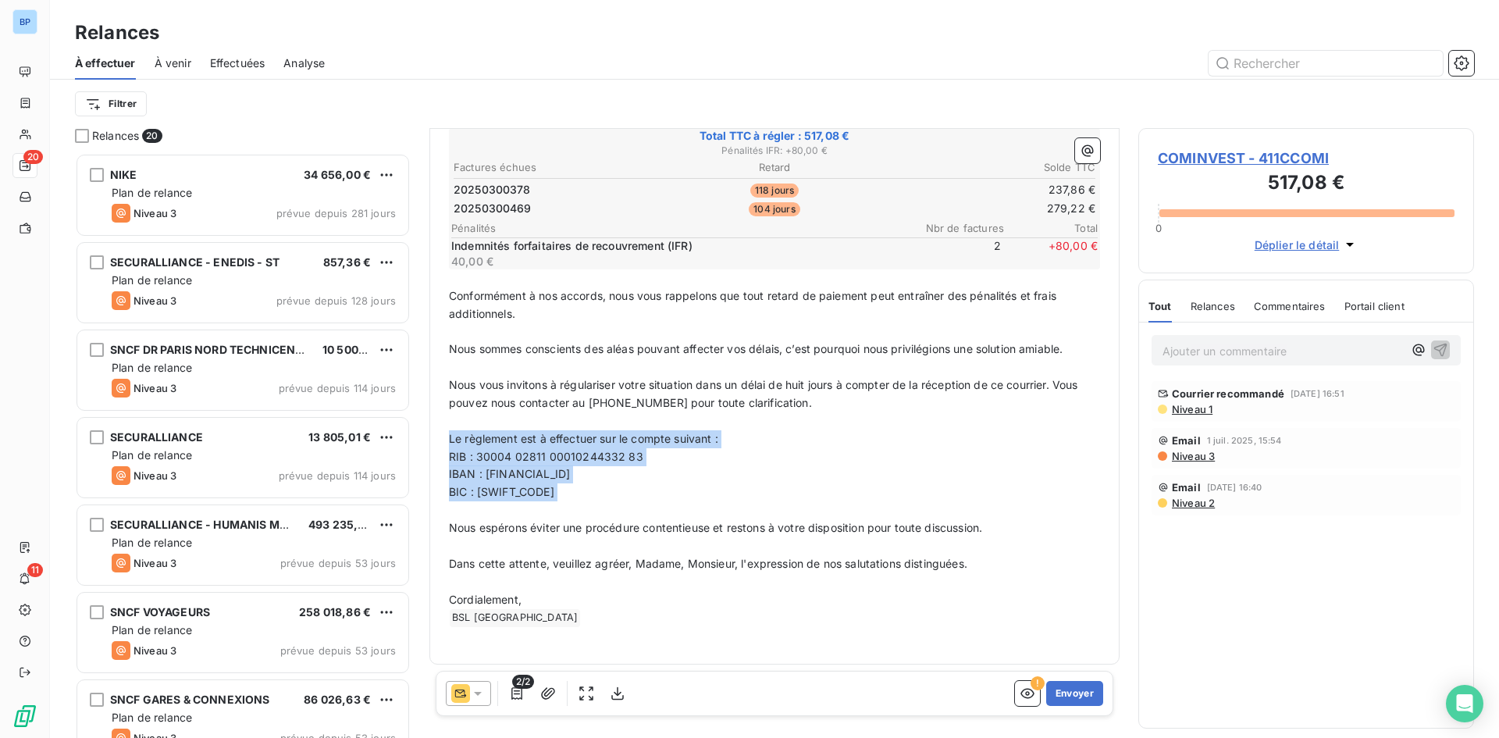
drag, startPoint x: 579, startPoint y: 501, endPoint x: 426, endPoint y: 430, distance: 169.5
click at [426, 430] on div "Relances 20 NIKE 34 656,00 € Plan de relance Niveau 3 prévue depuis 281 jours S…" at bounding box center [774, 433] width 1449 height 610
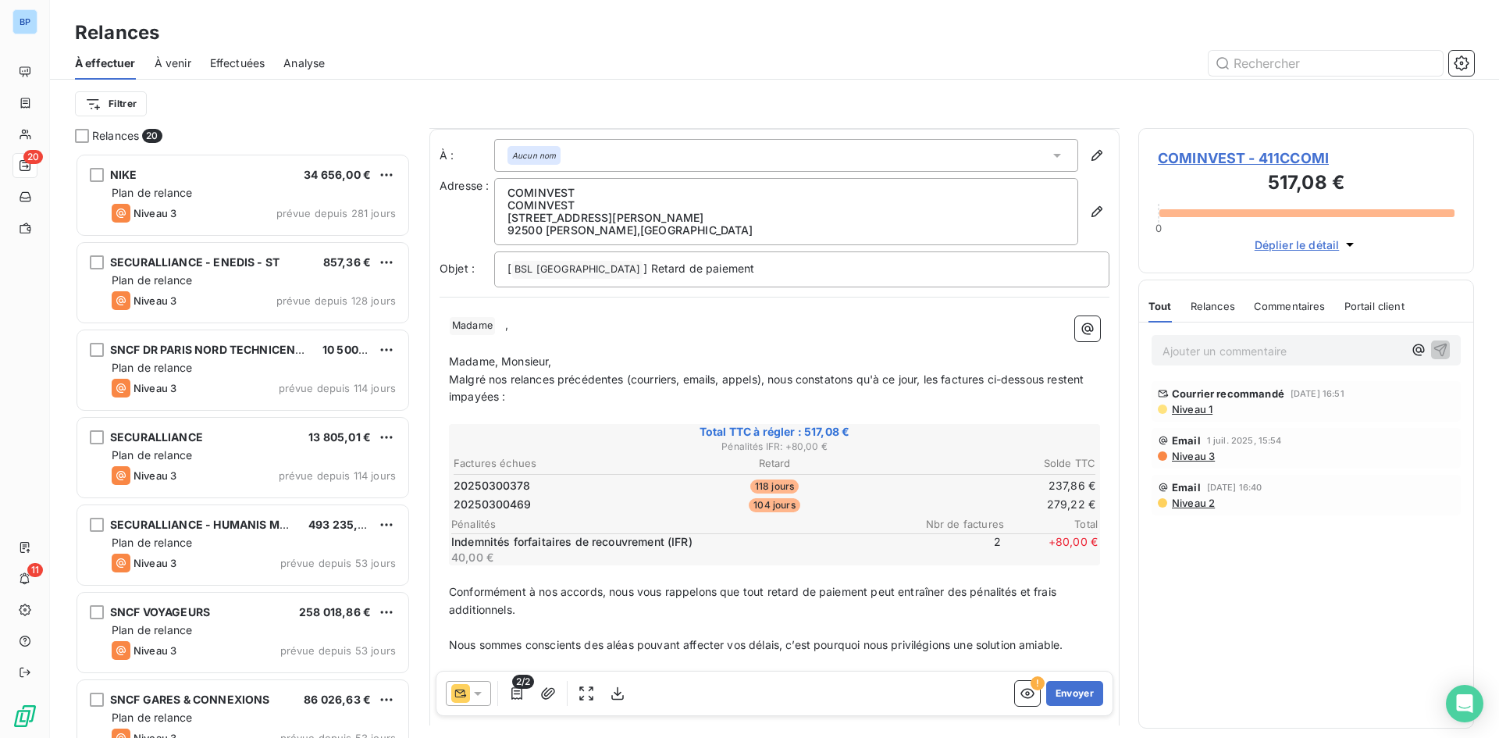
scroll to position [207, 0]
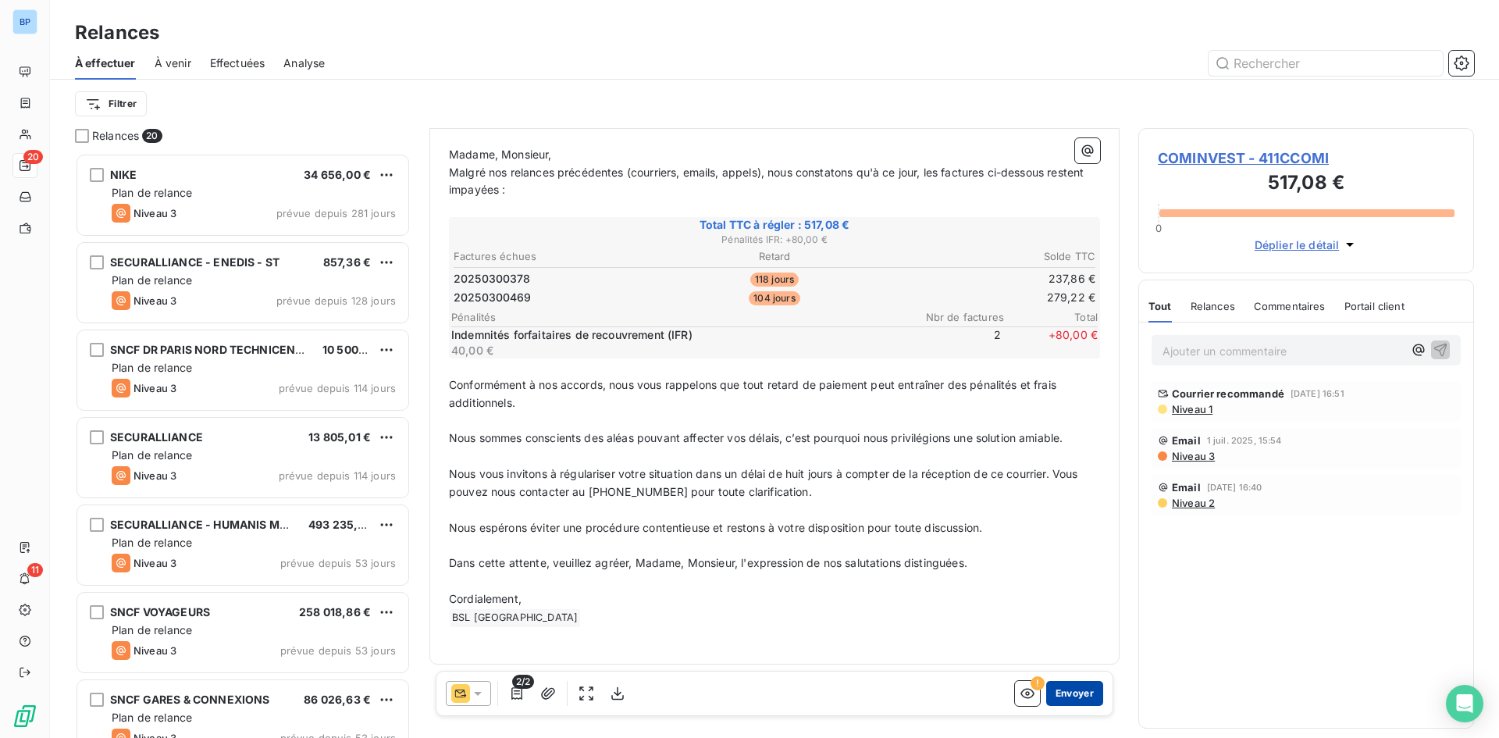
click at [1057, 689] on button "Envoyer" at bounding box center [1074, 693] width 57 height 25
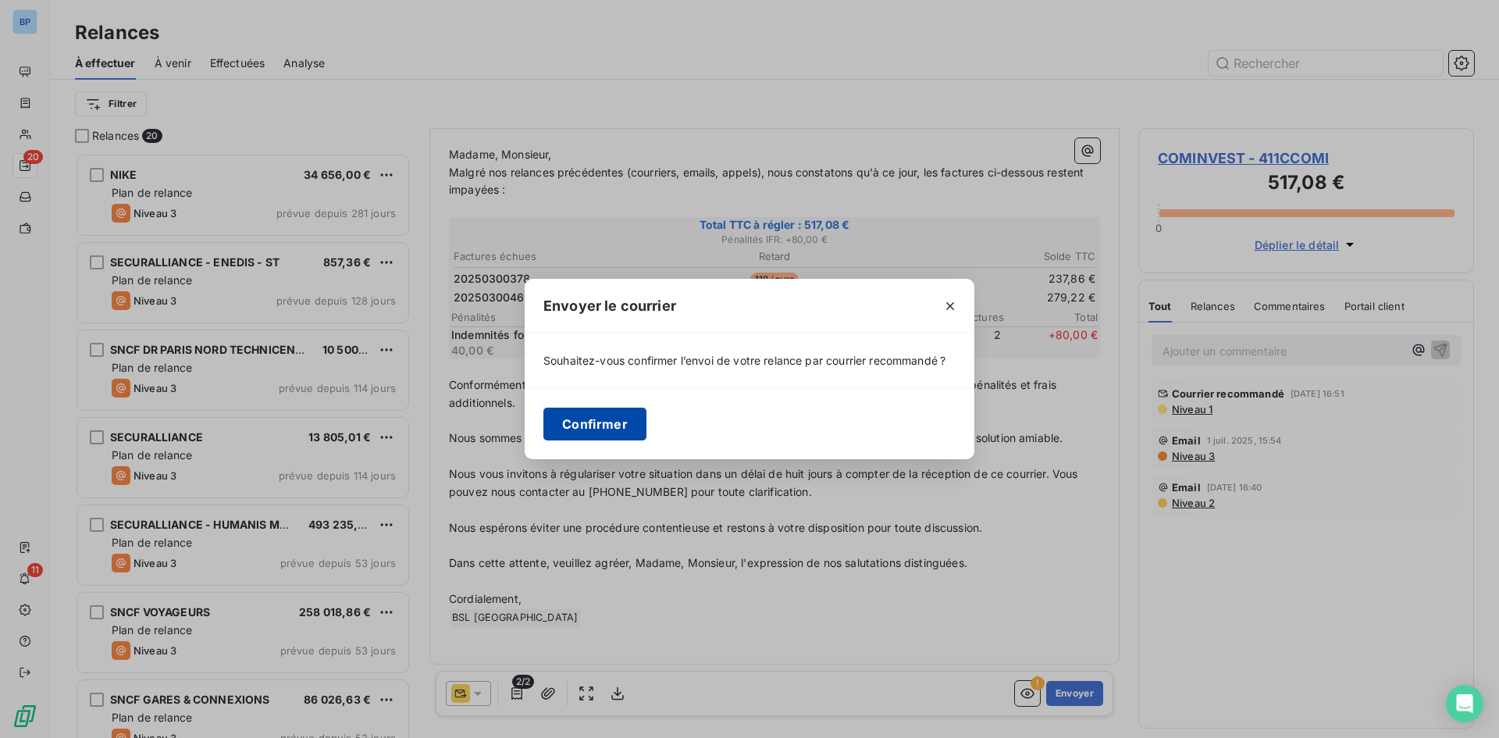
click at [594, 431] on button "Confirmer" at bounding box center [595, 424] width 103 height 33
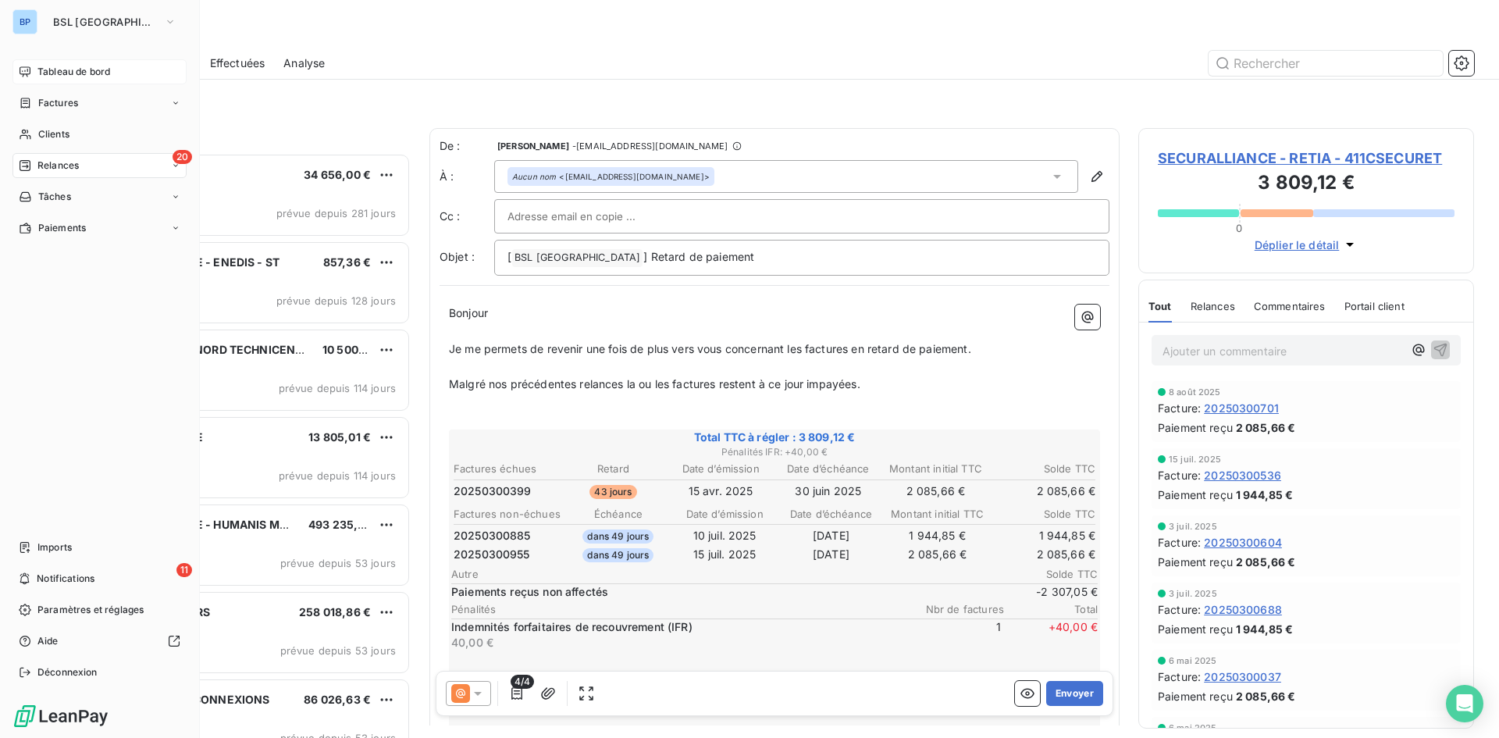
drag, startPoint x: 34, startPoint y: 63, endPoint x: 140, endPoint y: 67, distance: 106.3
click at [34, 63] on div "Tableau de bord" at bounding box center [99, 71] width 174 height 25
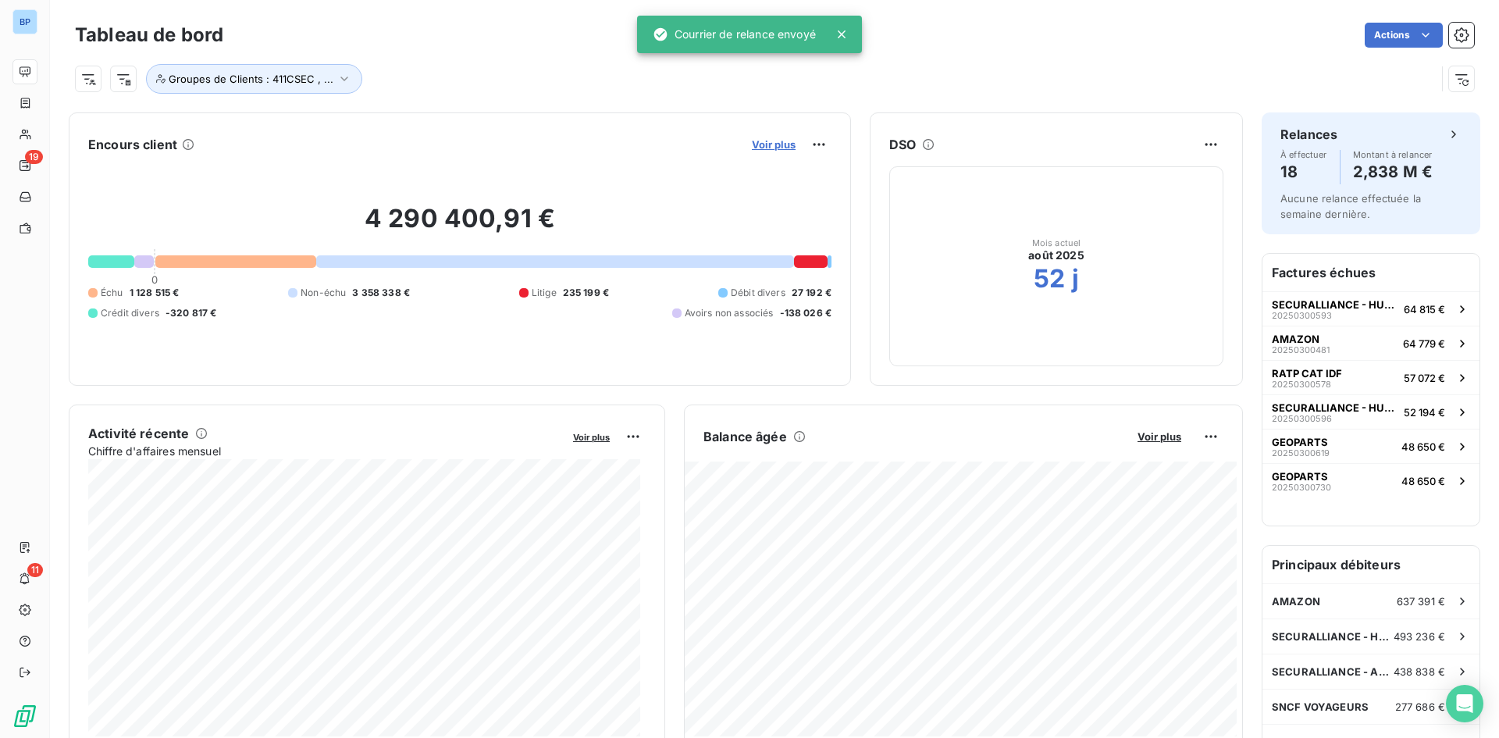
click at [761, 146] on span "Voir plus" at bounding box center [774, 144] width 44 height 12
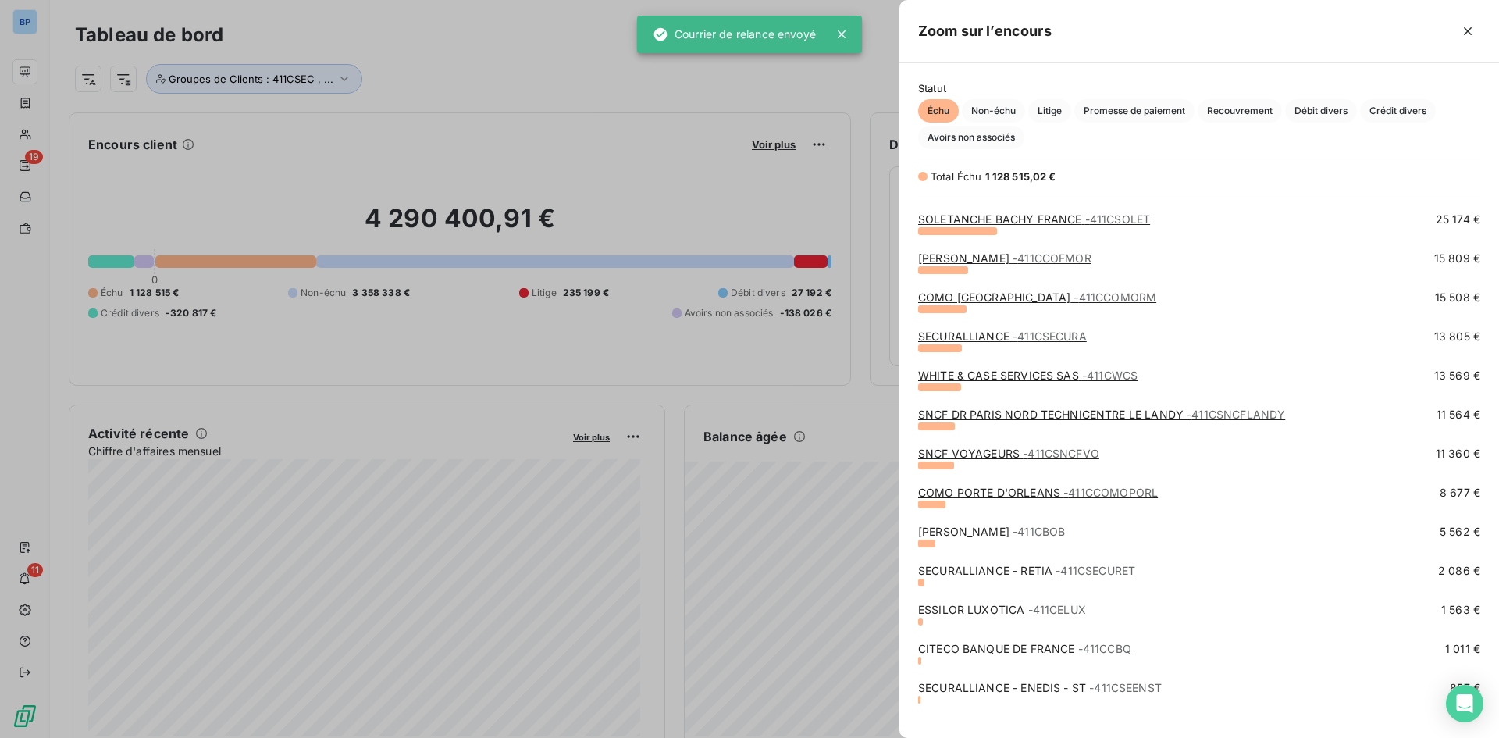
scroll to position [636, 0]
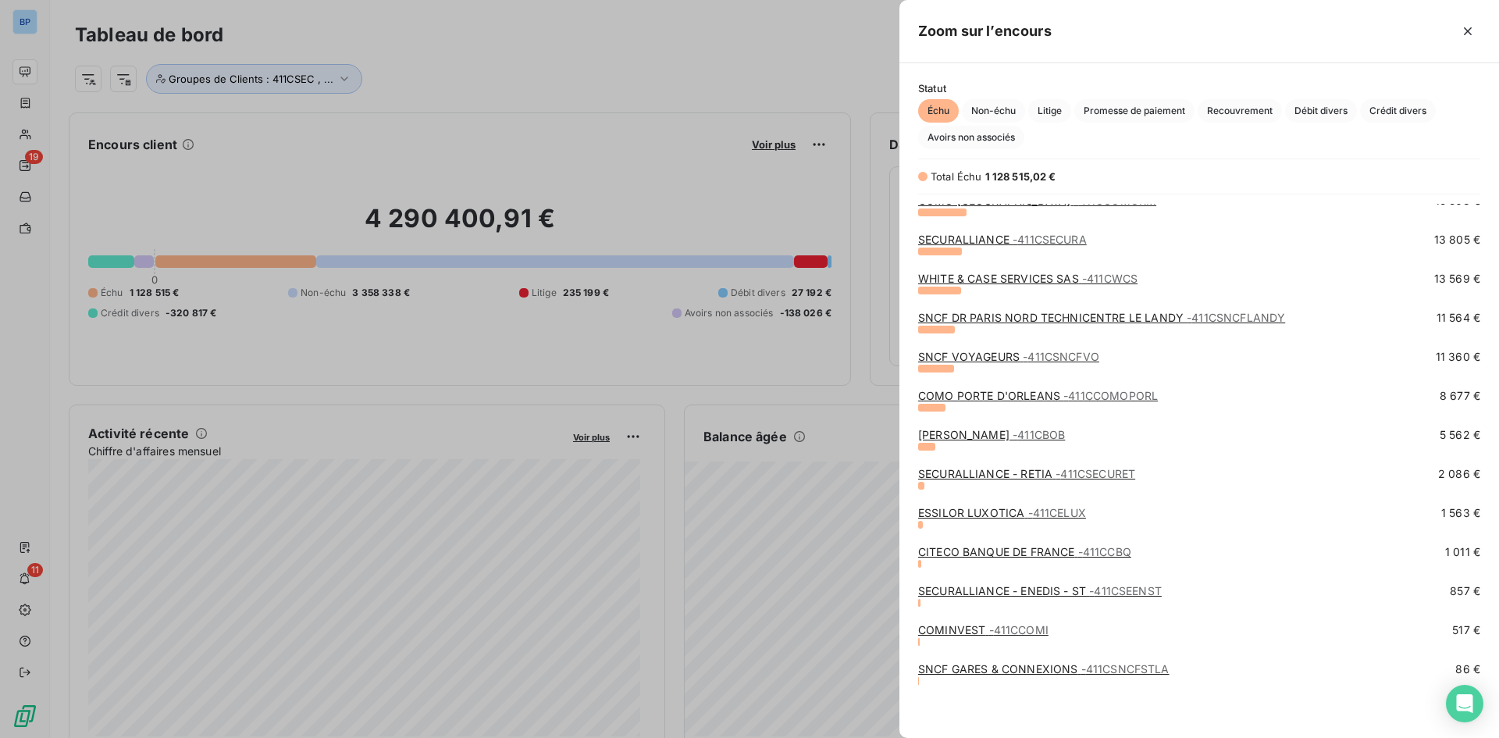
click at [450, 52] on div at bounding box center [749, 369] width 1499 height 738
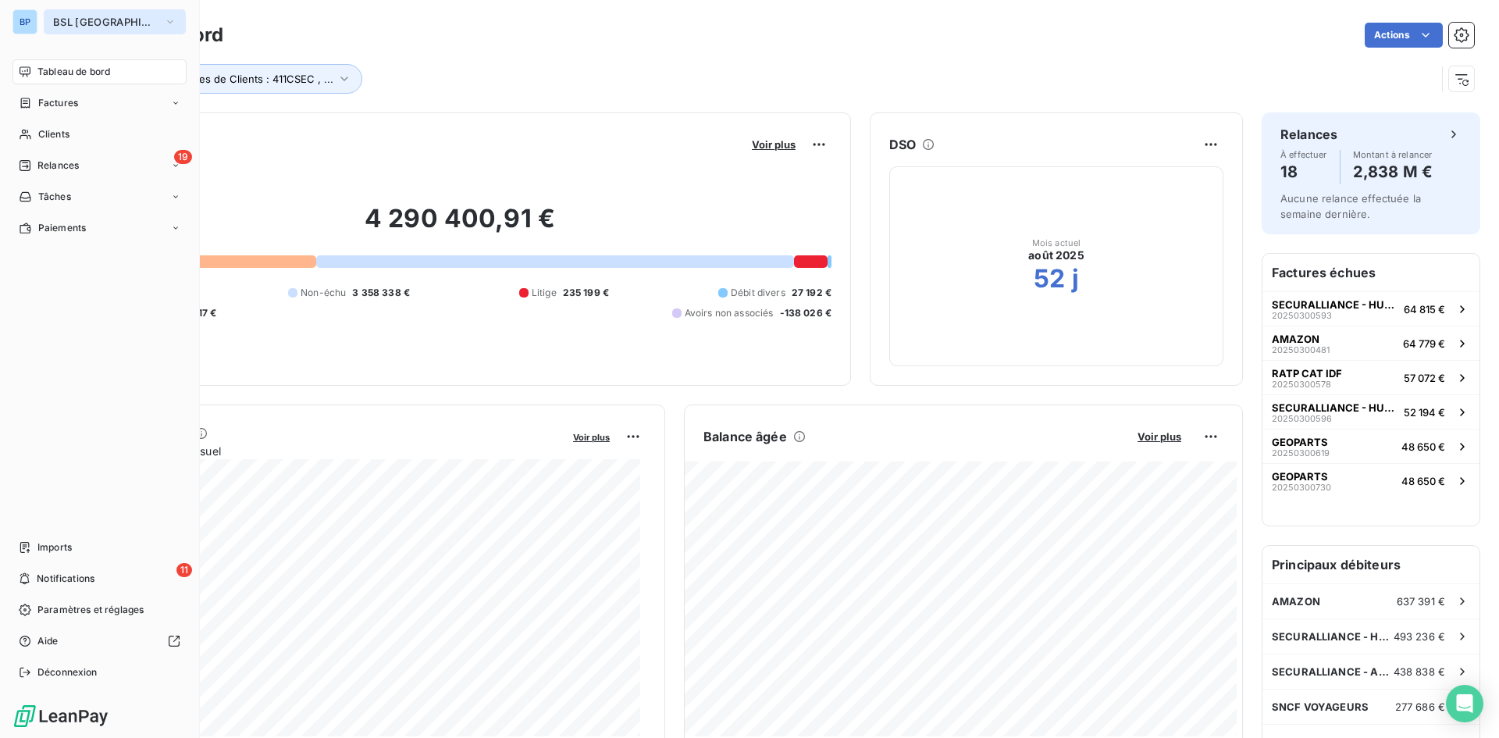
click at [164, 23] on icon "button" at bounding box center [170, 22] width 12 height 16
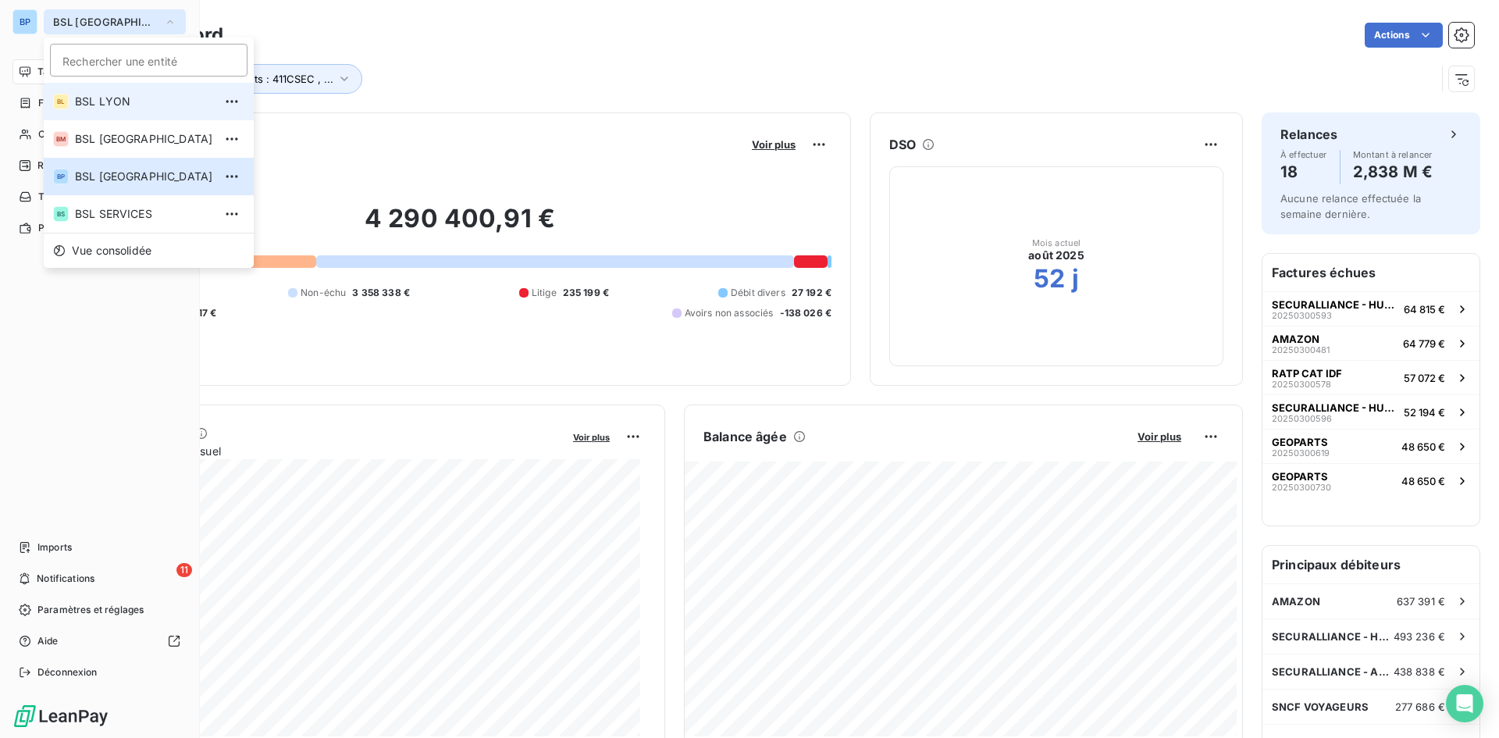
click at [109, 103] on span "BSL LYON" at bounding box center [144, 102] width 138 height 16
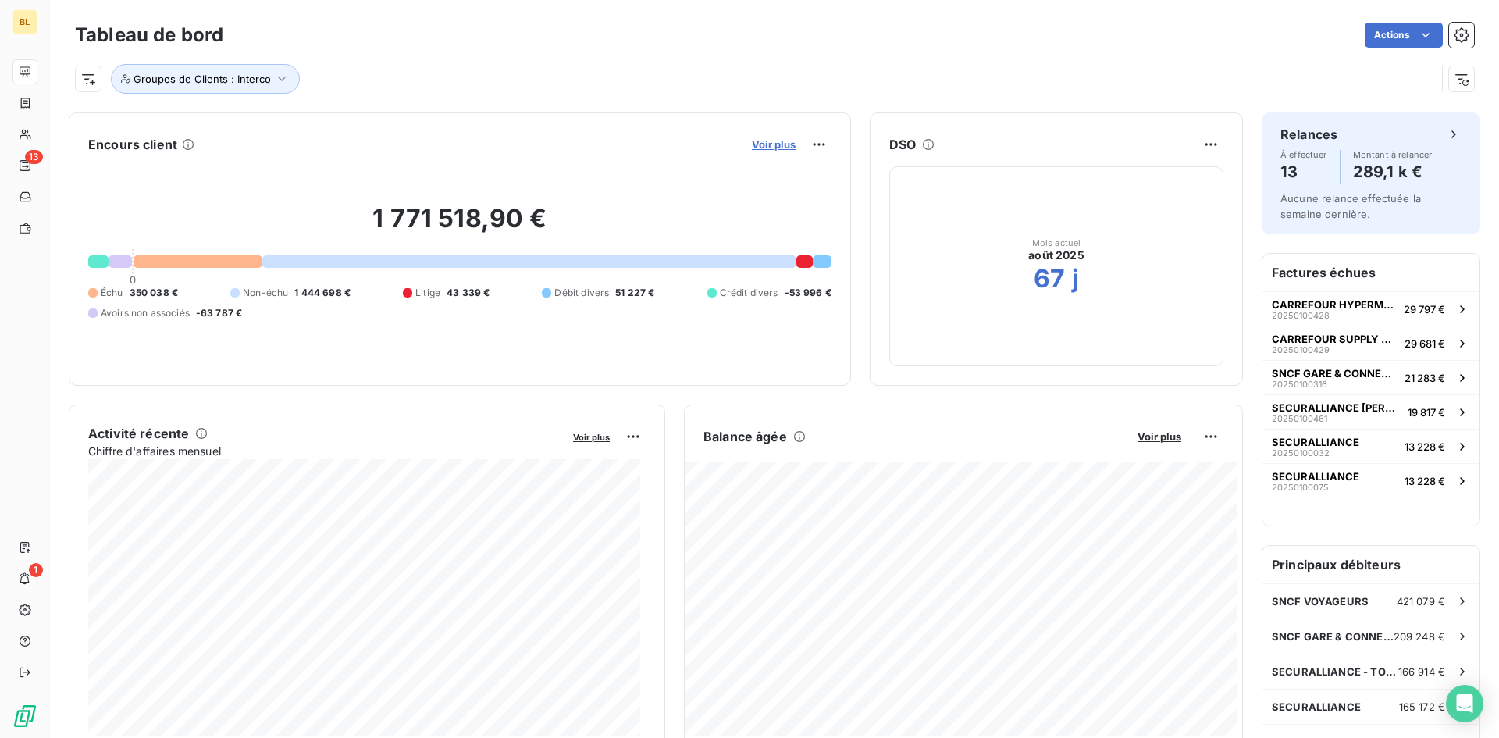
click at [759, 147] on span "Voir plus" at bounding box center [774, 144] width 44 height 12
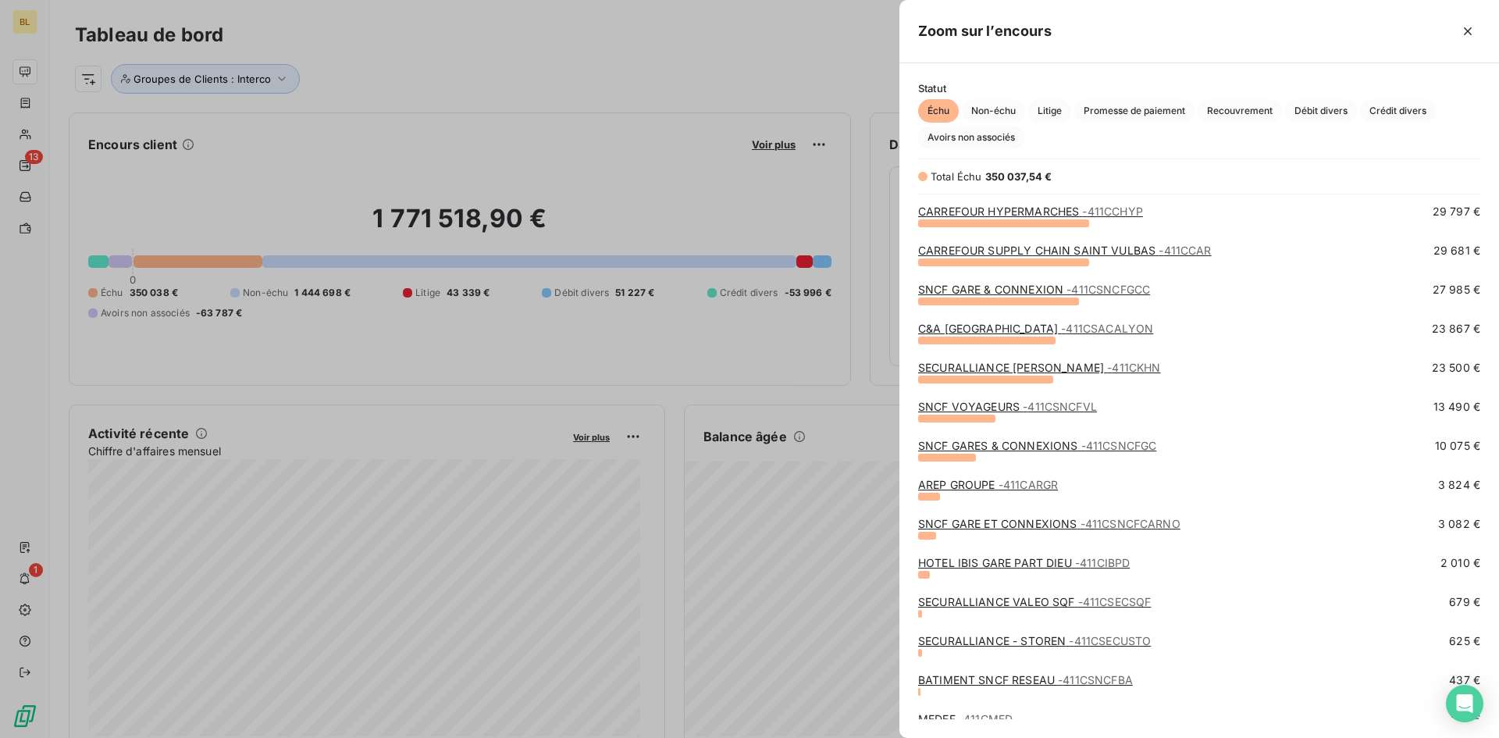
scroll to position [128, 0]
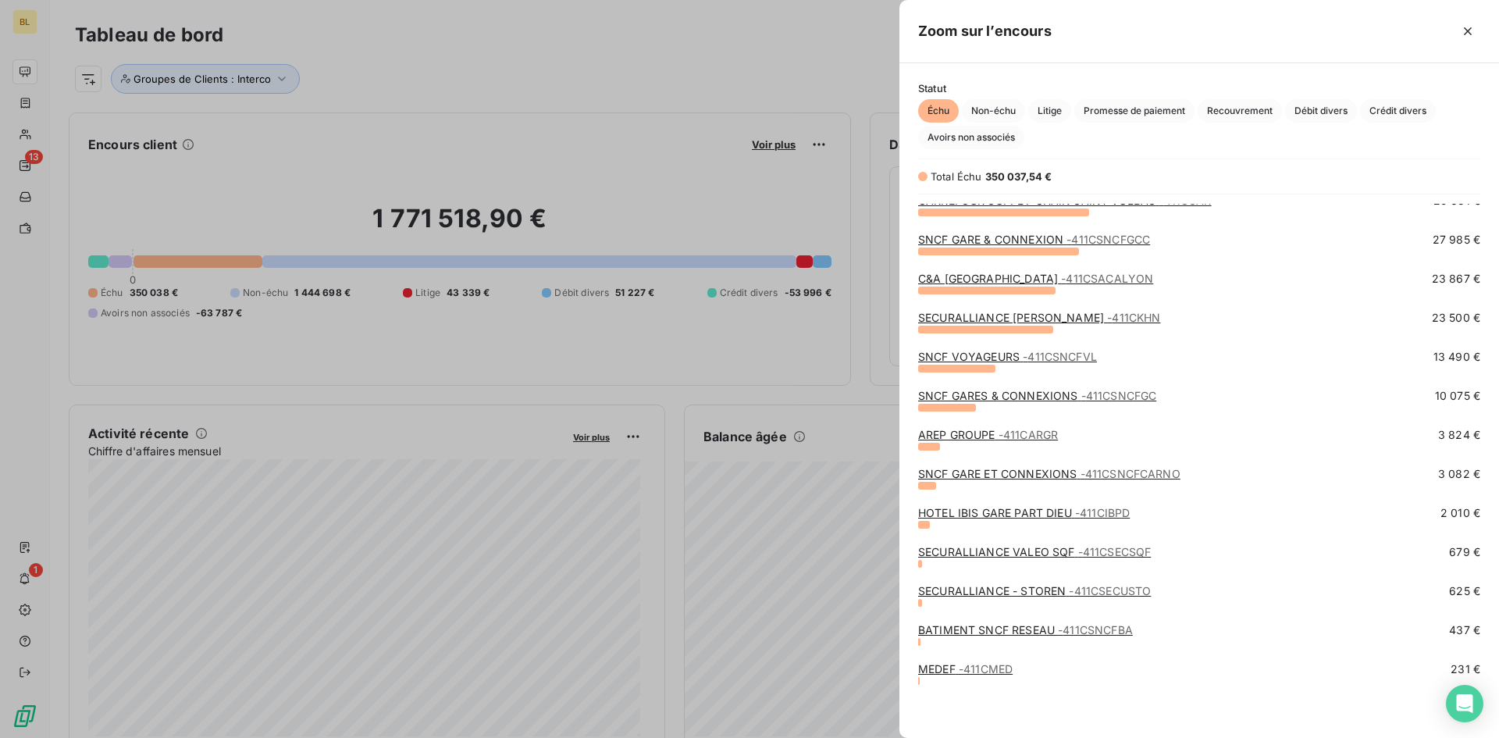
click at [1063, 504] on div "SNCF GARE ET CONNEXIONS - 411CSNCFCARNO 3 082 €" at bounding box center [1199, 485] width 562 height 39
click at [978, 512] on link "HOTEL IBIS GARE PART DIEU - 411CIBPD" at bounding box center [1024, 512] width 212 height 13
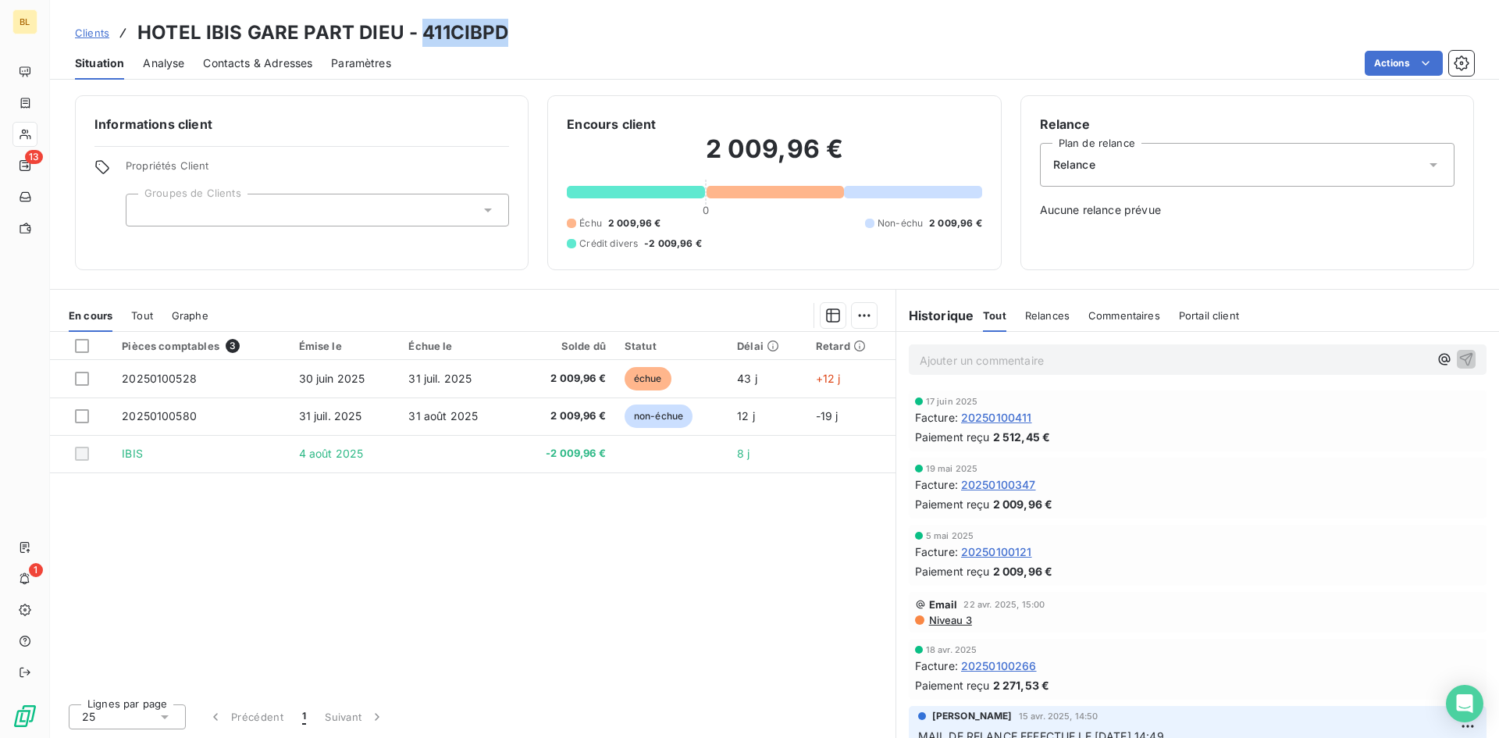
drag, startPoint x: 513, startPoint y: 30, endPoint x: 417, endPoint y: 31, distance: 96.1
click at [417, 31] on div "Clients HOTEL IBIS GARE PART DIEU - 411CIBPD" at bounding box center [774, 33] width 1449 height 28
copy h3 "411CIBPD"
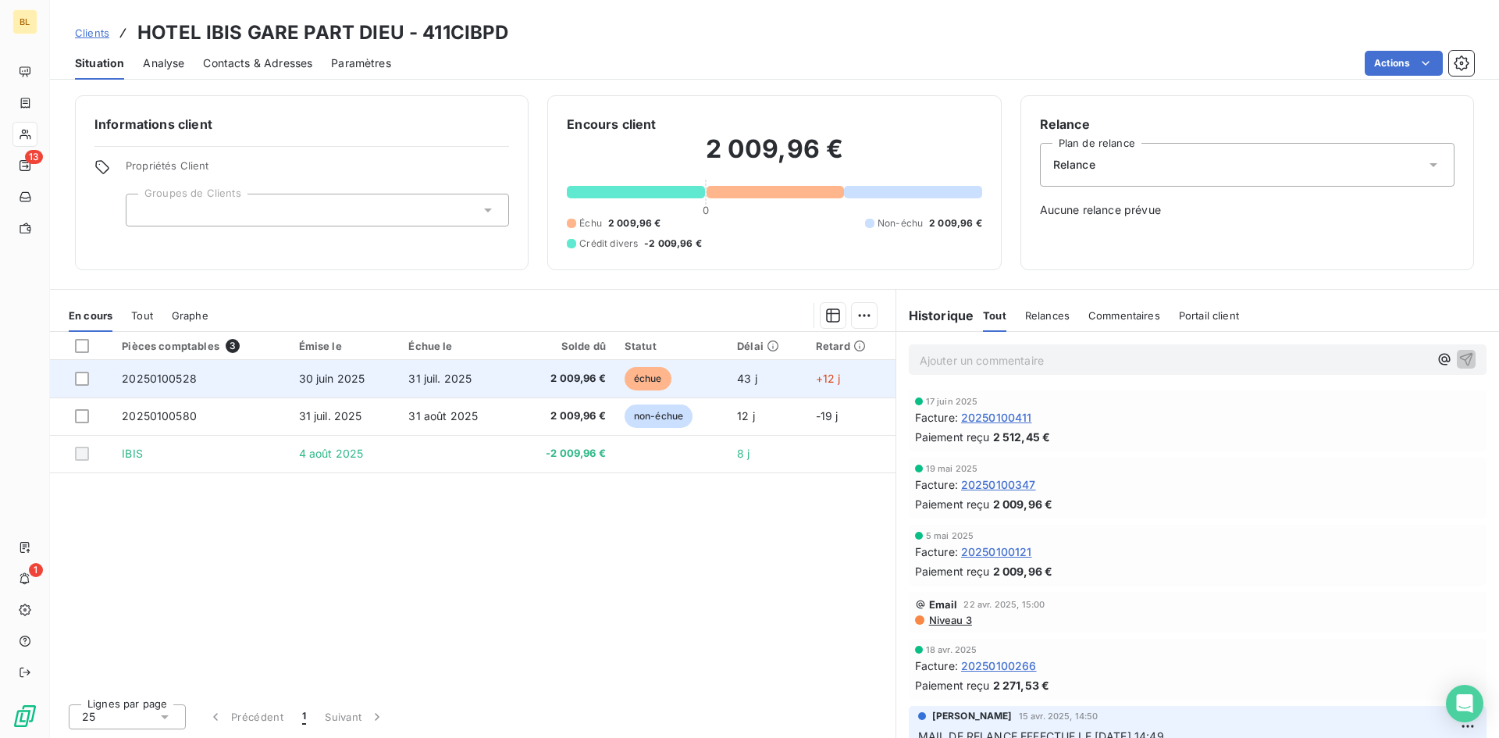
click at [561, 387] on td "2 009,96 €" at bounding box center [565, 378] width 102 height 37
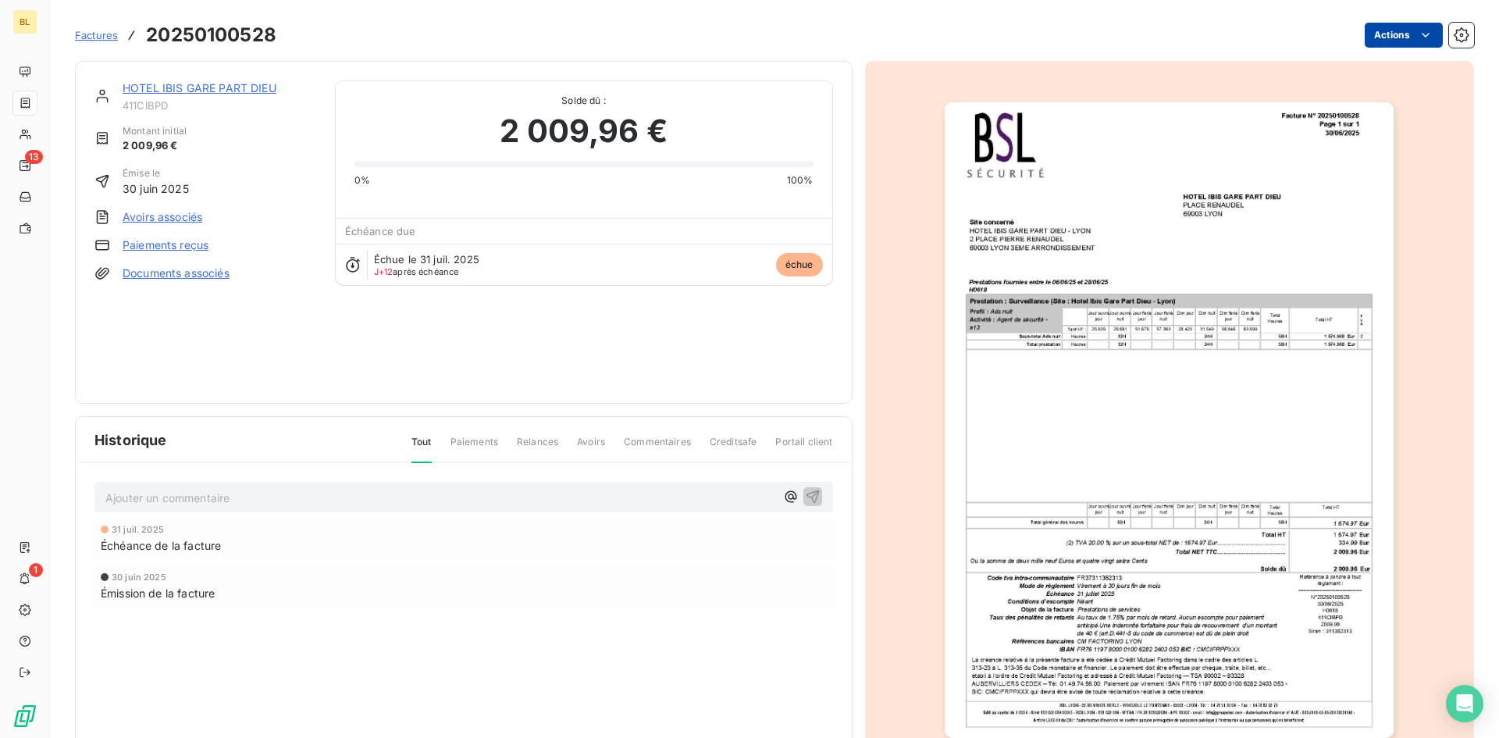
click at [1390, 34] on html "BL 13 1 Factures 20250100528 Actions HOTEL IBIS GARE PART DIEU 411CIBPD Montant…" at bounding box center [749, 369] width 1499 height 738
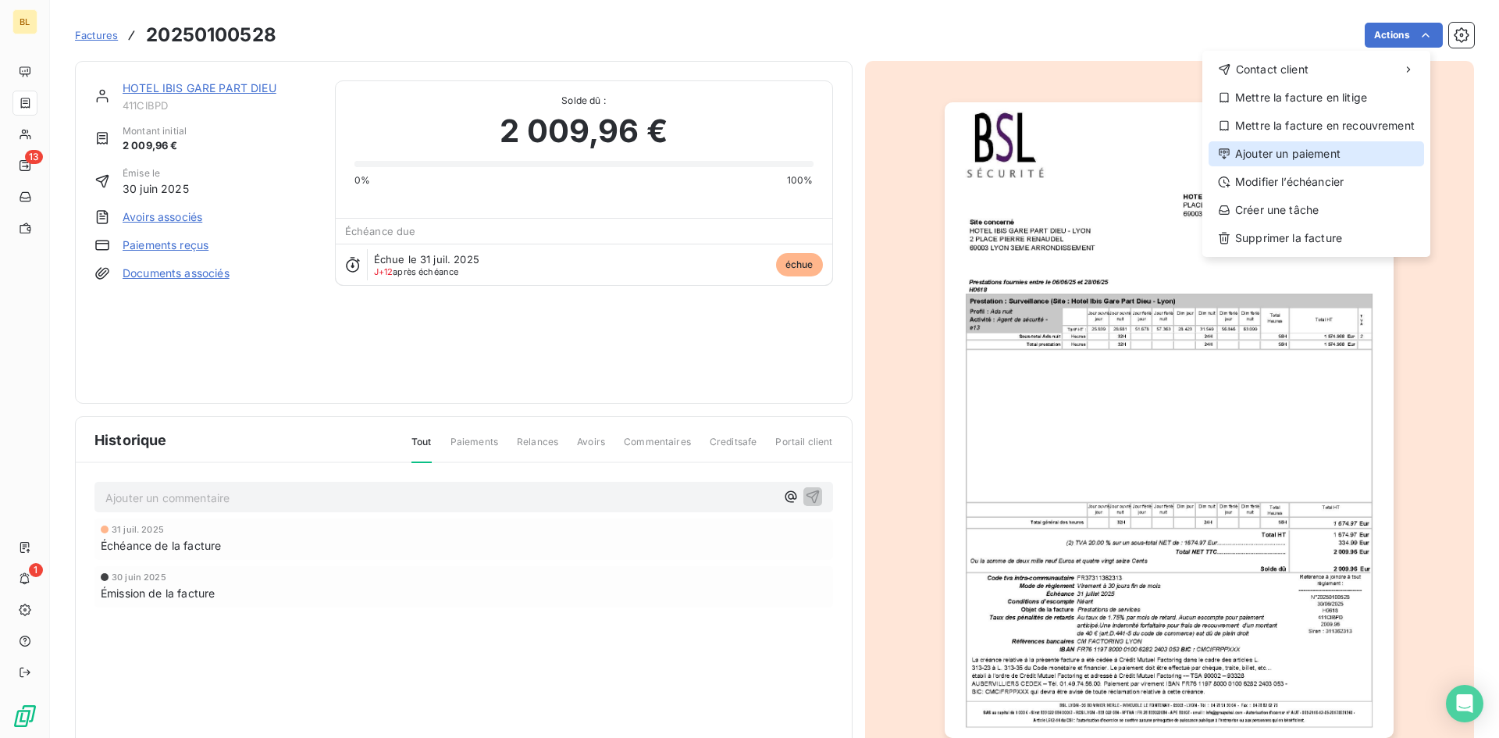
click at [1312, 158] on div "Ajouter un paiement" at bounding box center [1317, 153] width 216 height 25
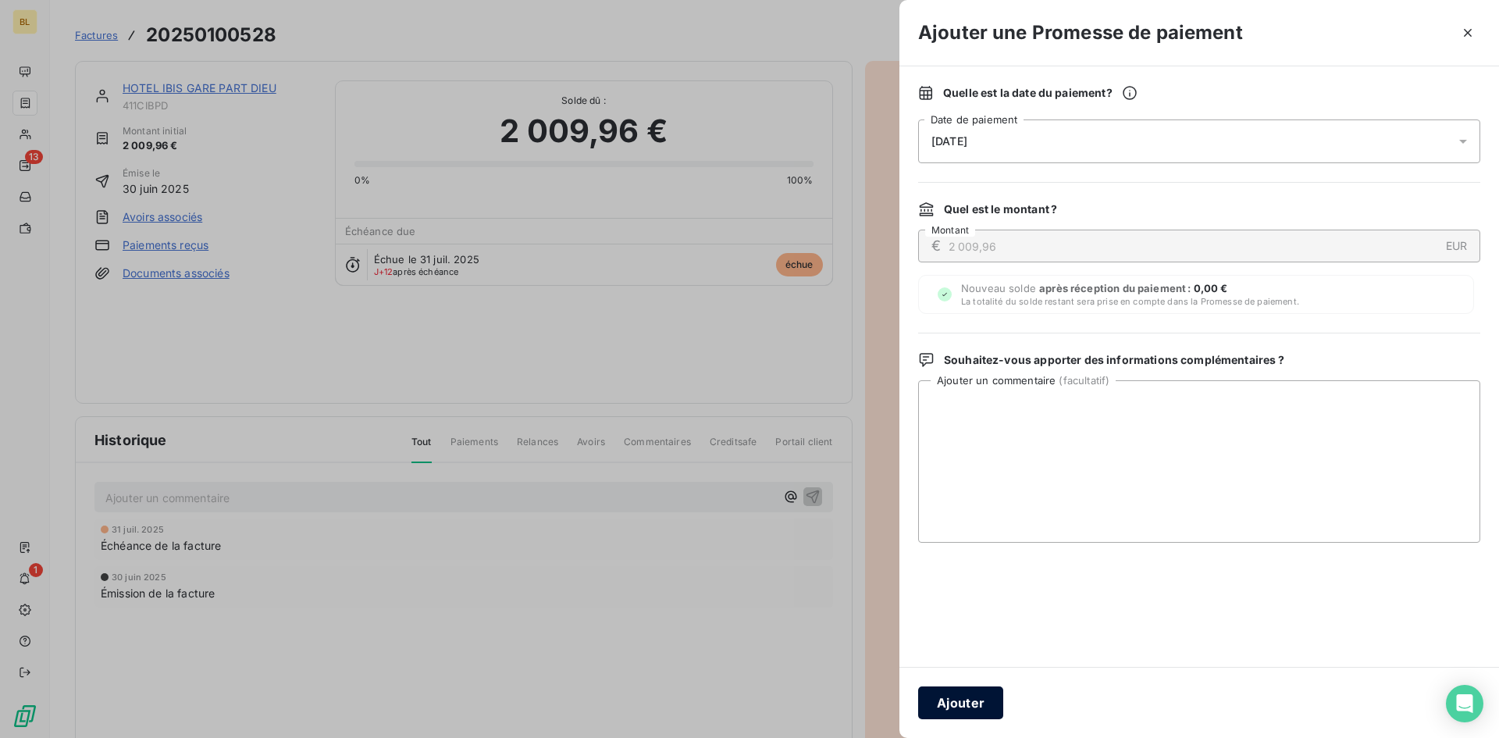
click at [962, 704] on button "Ajouter" at bounding box center [960, 702] width 85 height 33
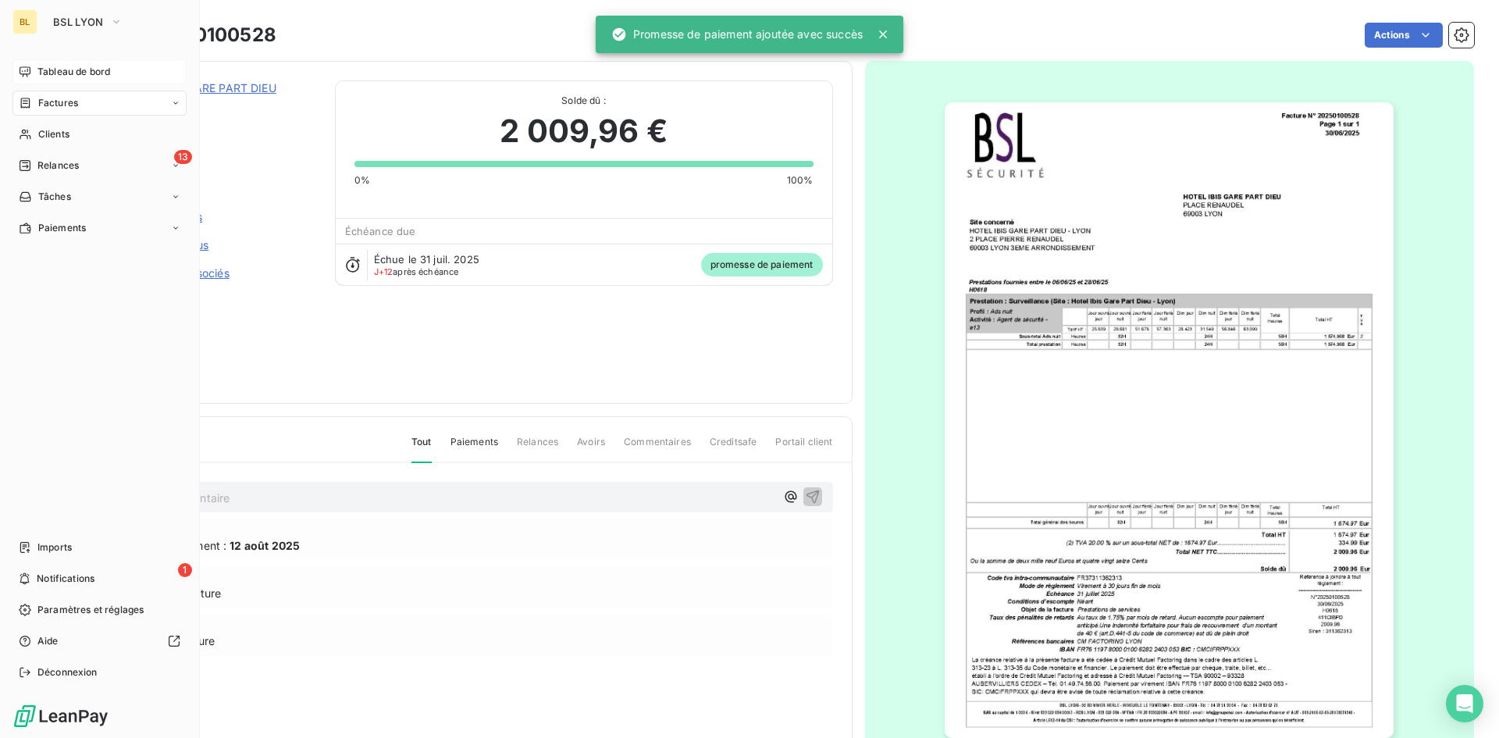
click at [44, 65] on span "Tableau de bord" at bounding box center [73, 72] width 73 height 14
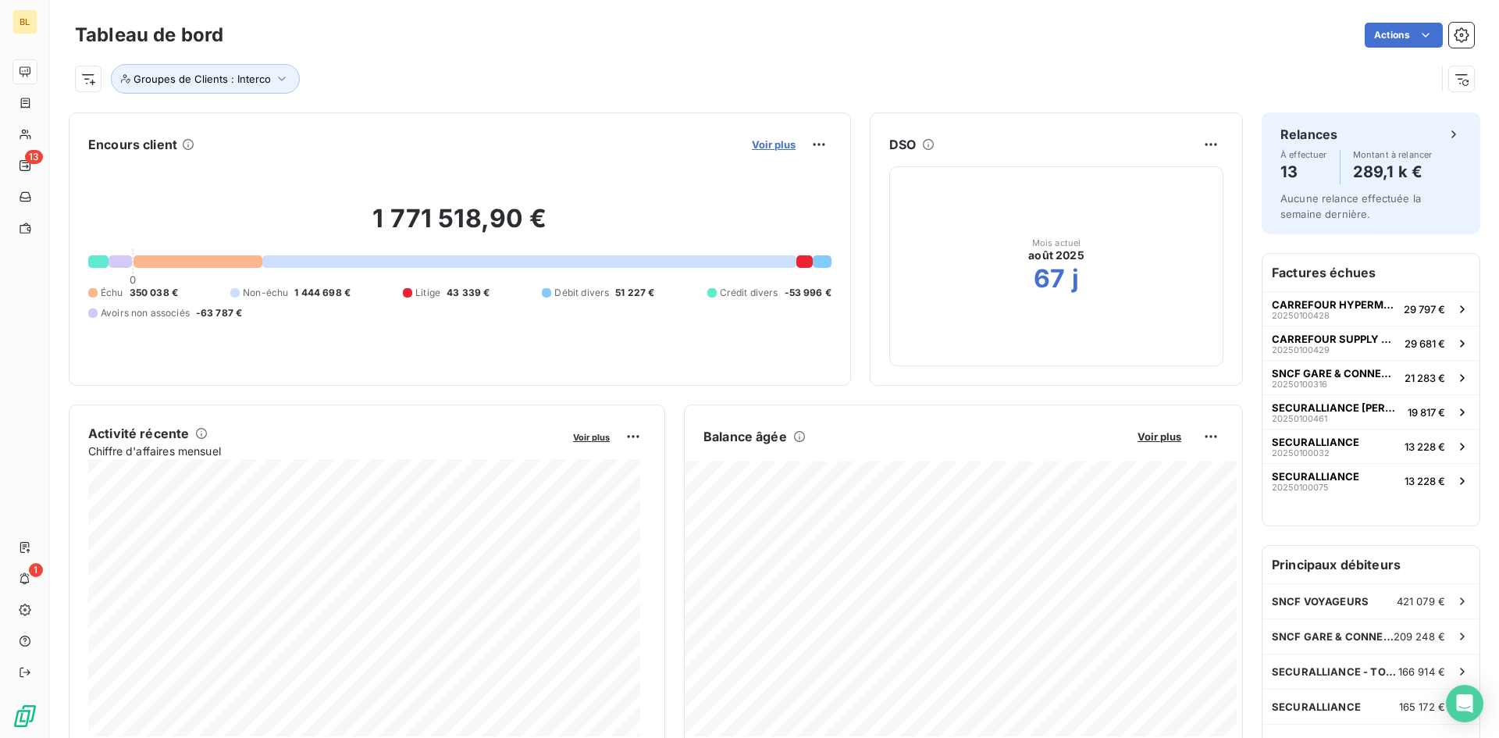
click at [779, 142] on span "Voir plus" at bounding box center [774, 144] width 44 height 12
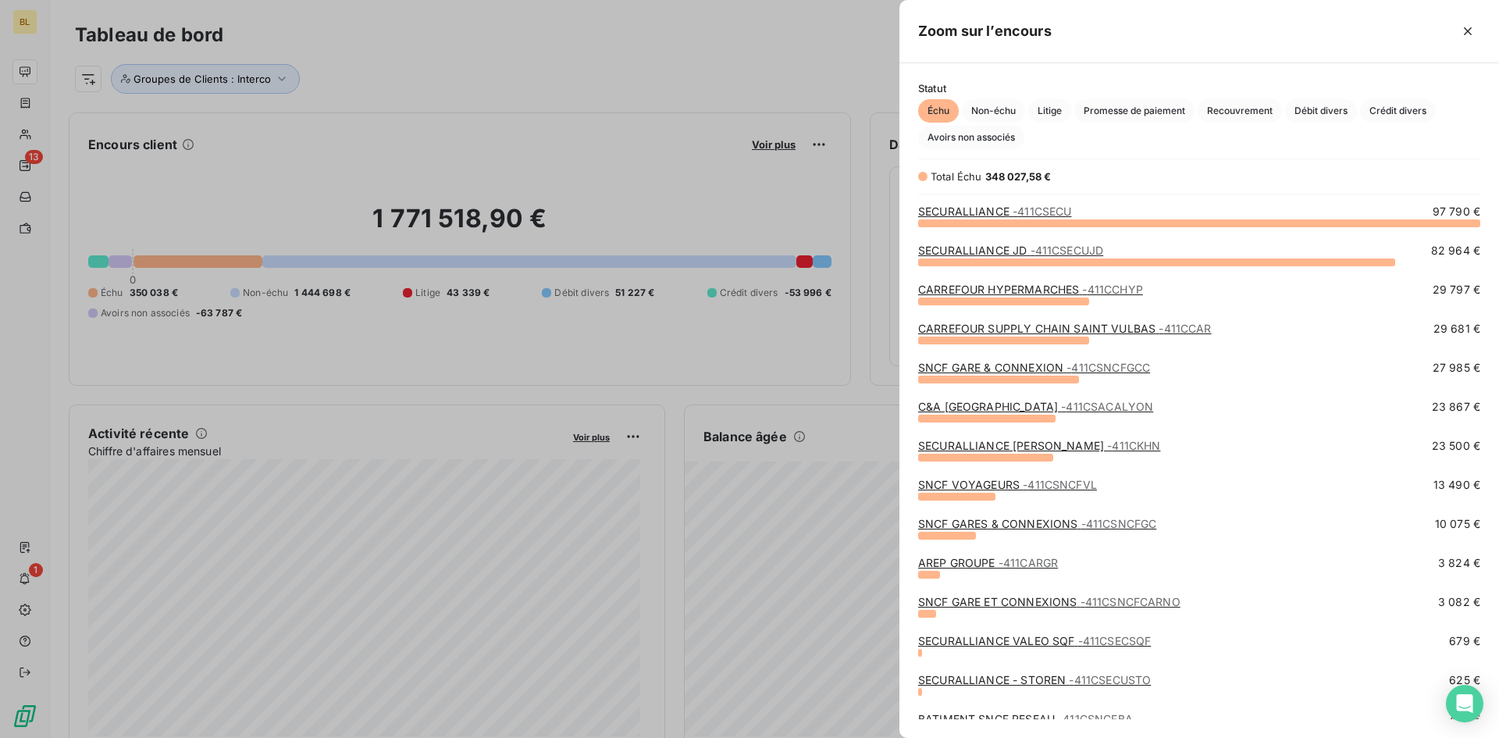
click at [1007, 330] on link "CARREFOUR SUPPLY CHAIN [GEOGRAPHIC_DATA] - 411CCAR" at bounding box center [1065, 328] width 294 height 13
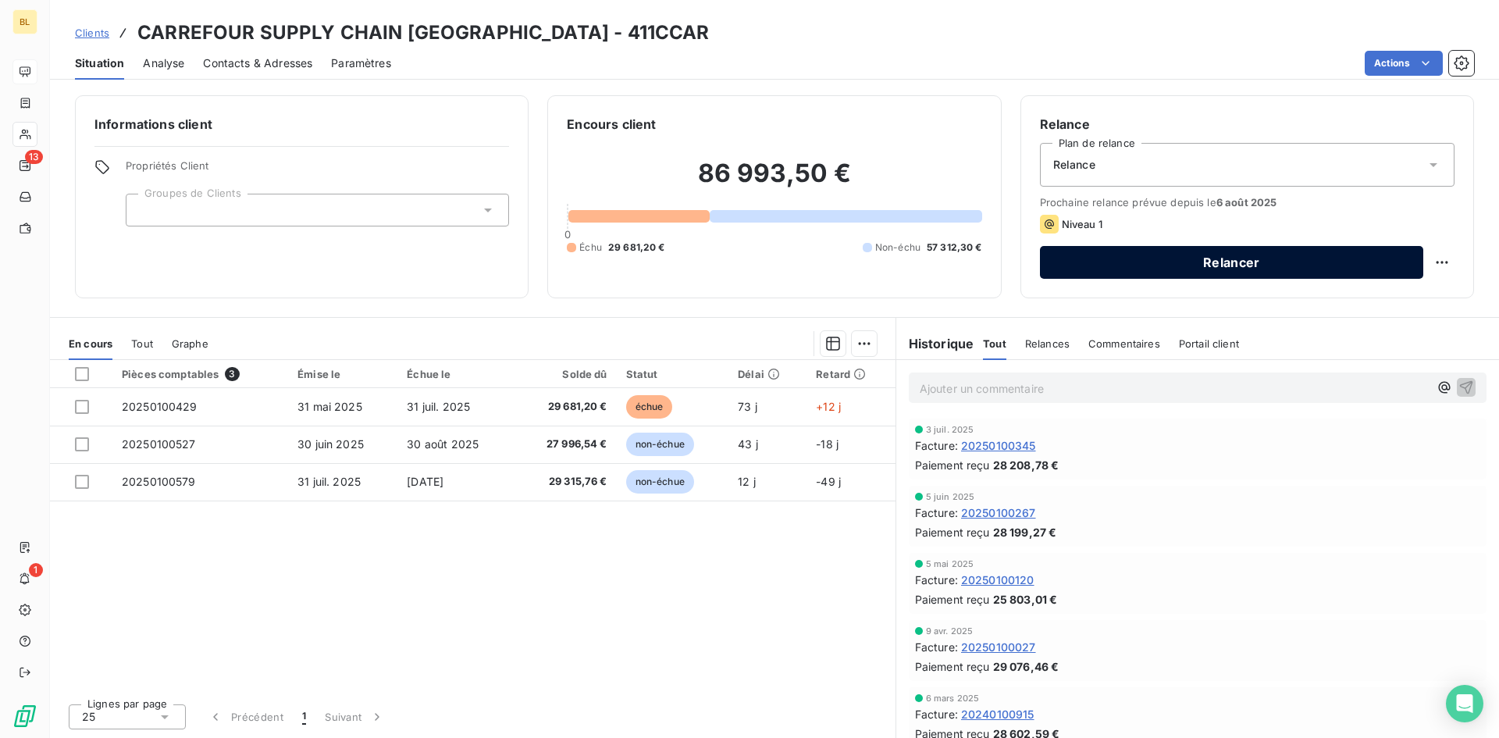
click at [1159, 269] on button "Relancer" at bounding box center [1231, 262] width 383 height 33
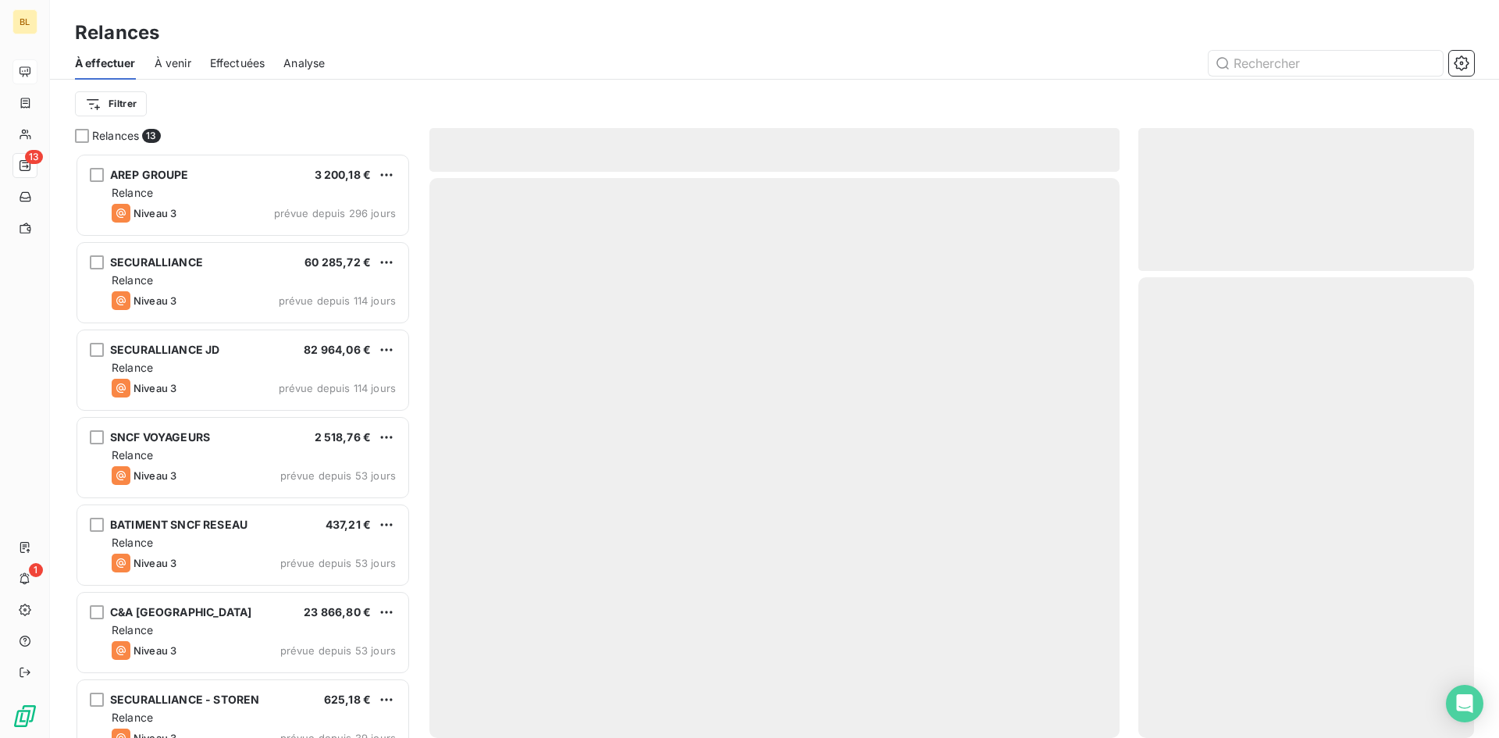
scroll to position [573, 324]
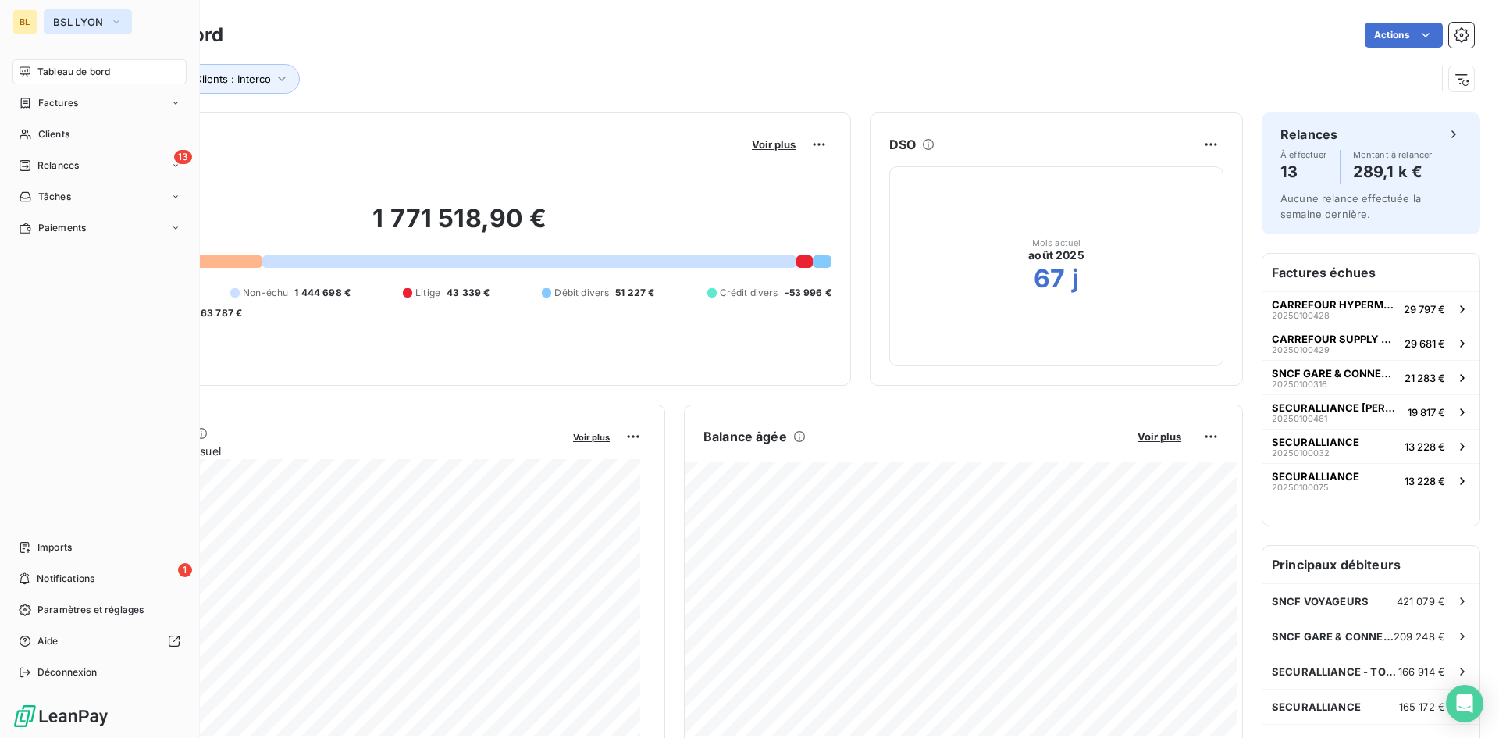
click at [131, 16] on button "BSL LYON" at bounding box center [88, 21] width 88 height 25
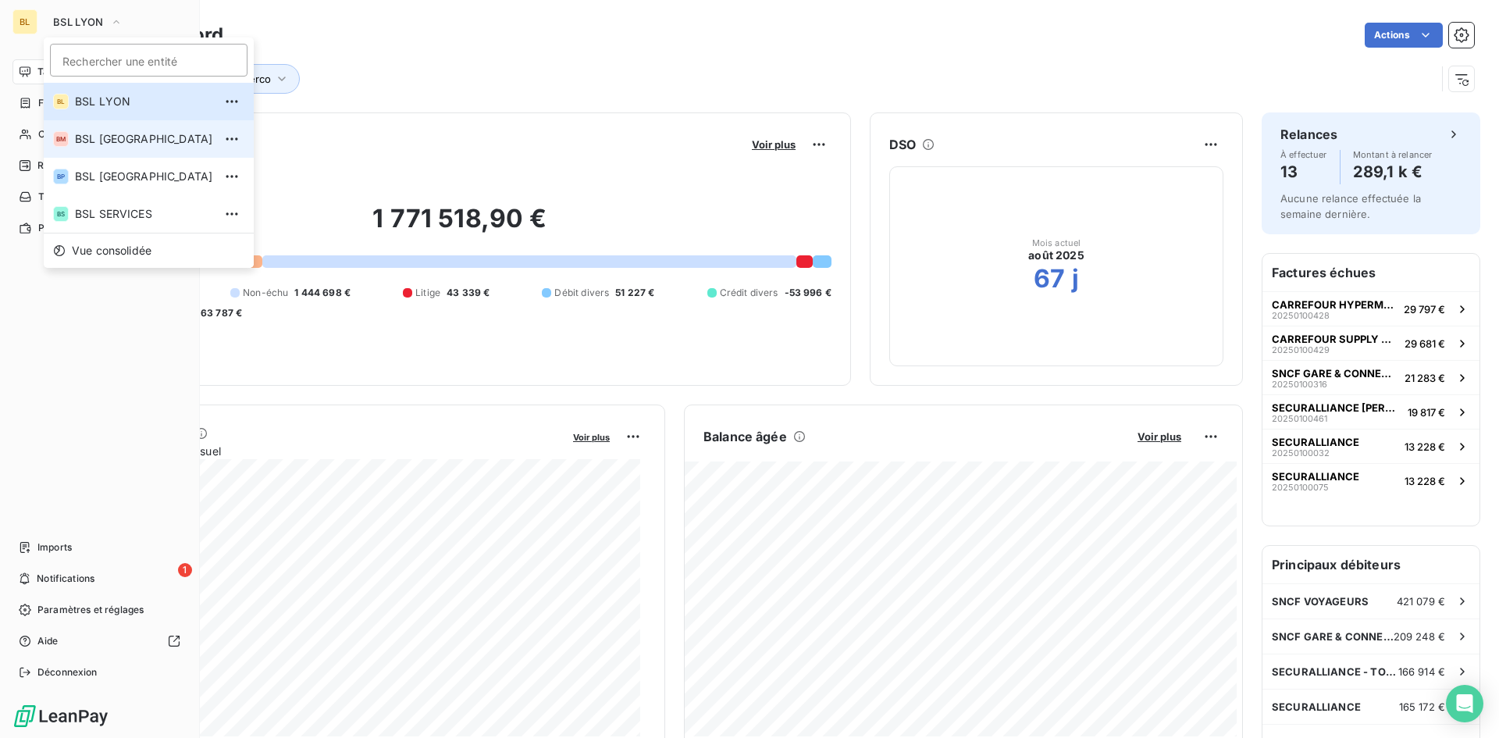
click at [102, 124] on li "BM BSL [GEOGRAPHIC_DATA]" at bounding box center [149, 138] width 210 height 37
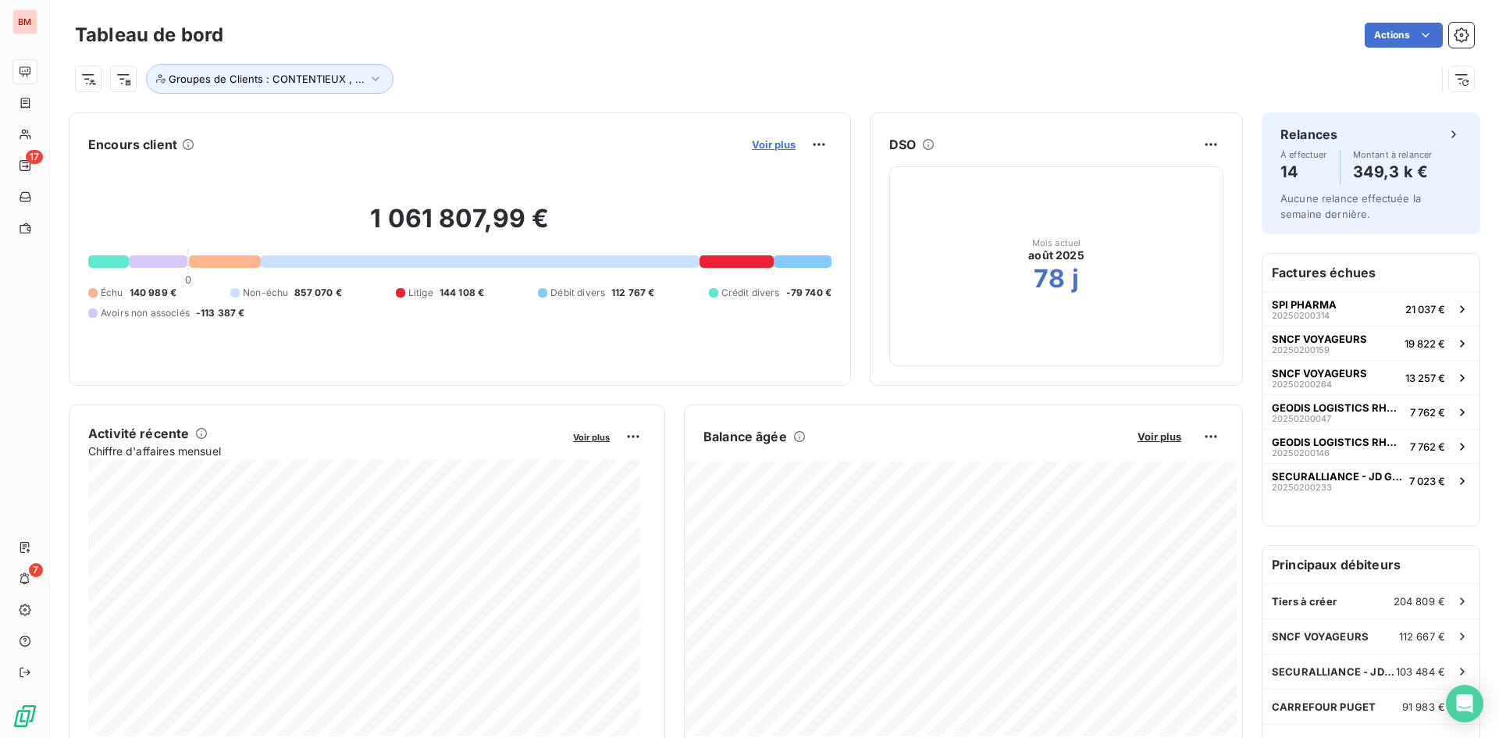
click at [768, 148] on span "Voir plus" at bounding box center [774, 144] width 44 height 12
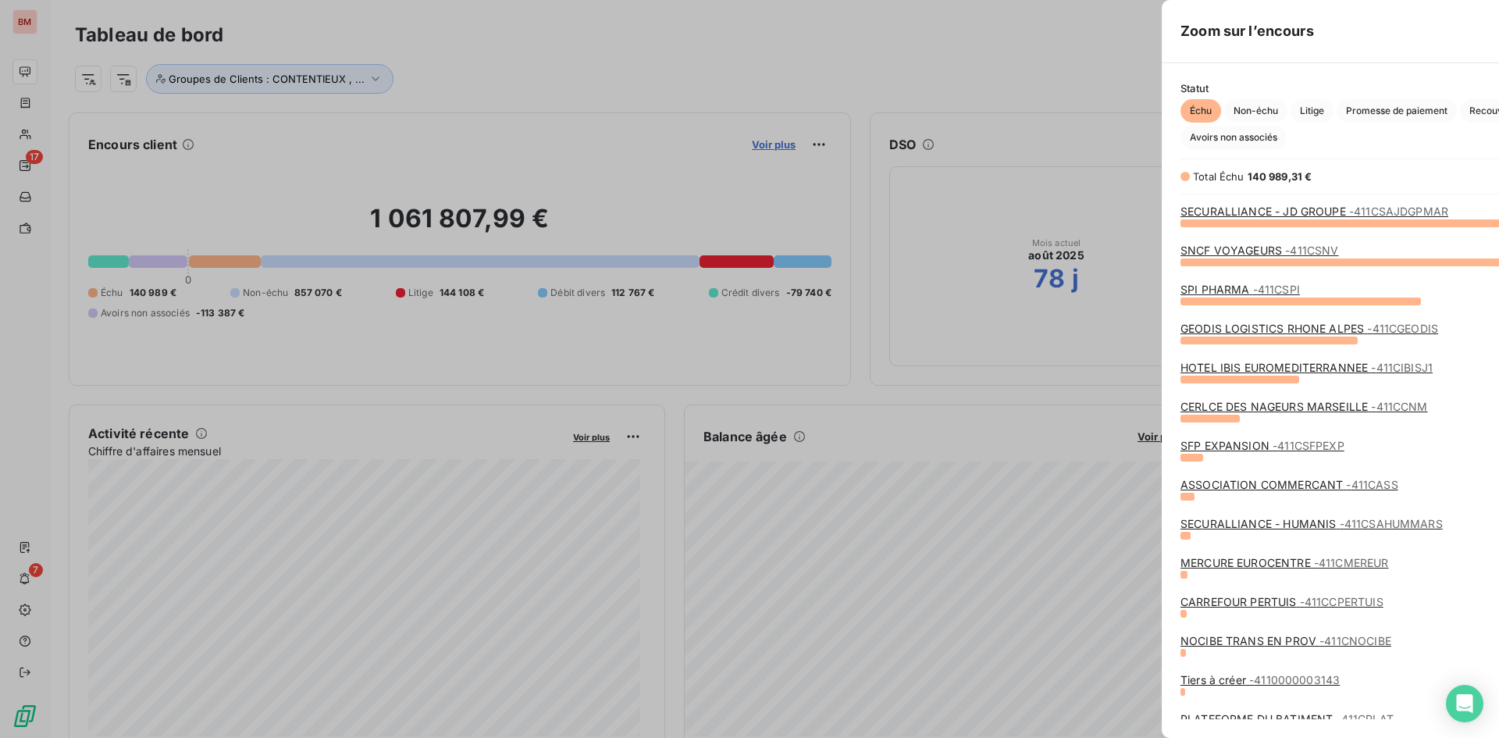
scroll to position [504, 588]
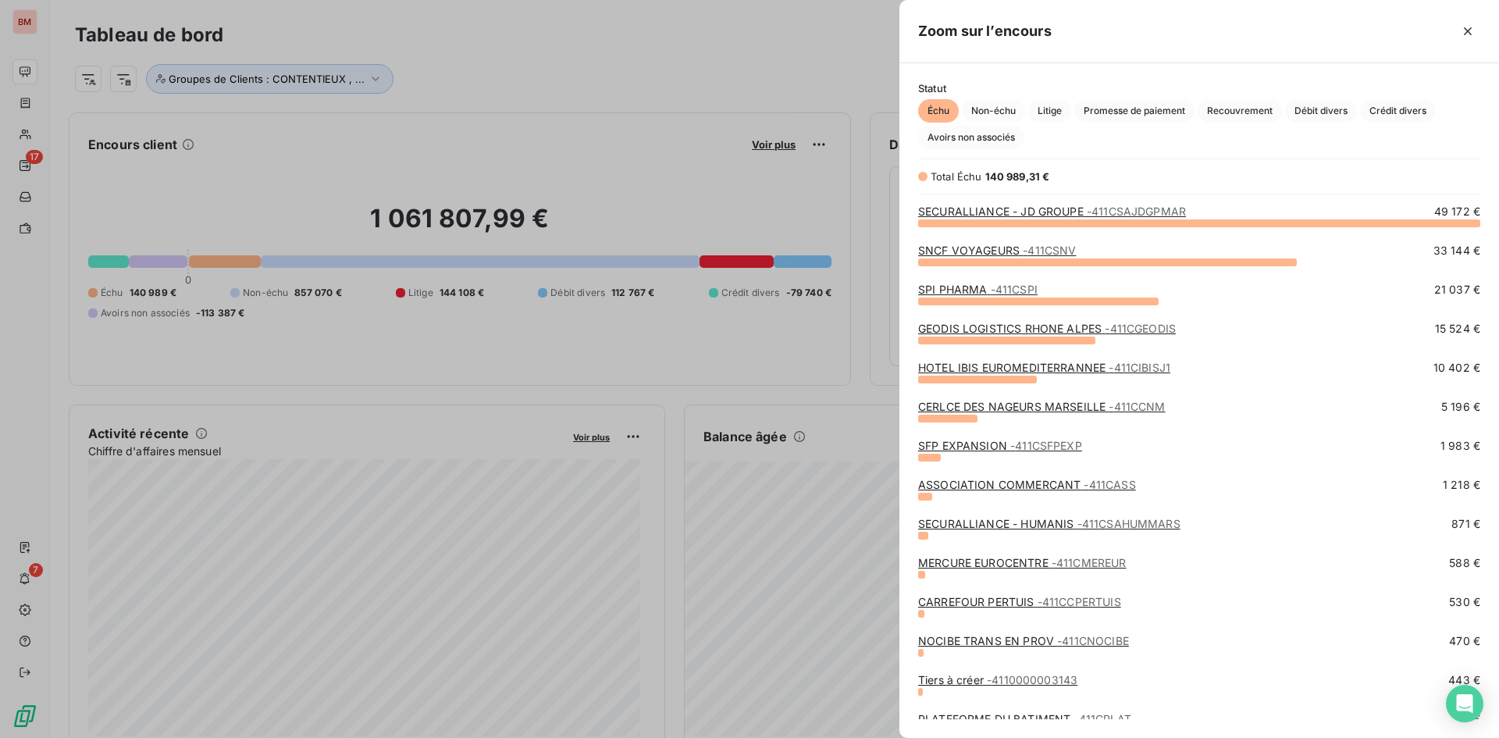
click at [1000, 291] on span "- 411CSPI" at bounding box center [1014, 289] width 47 height 13
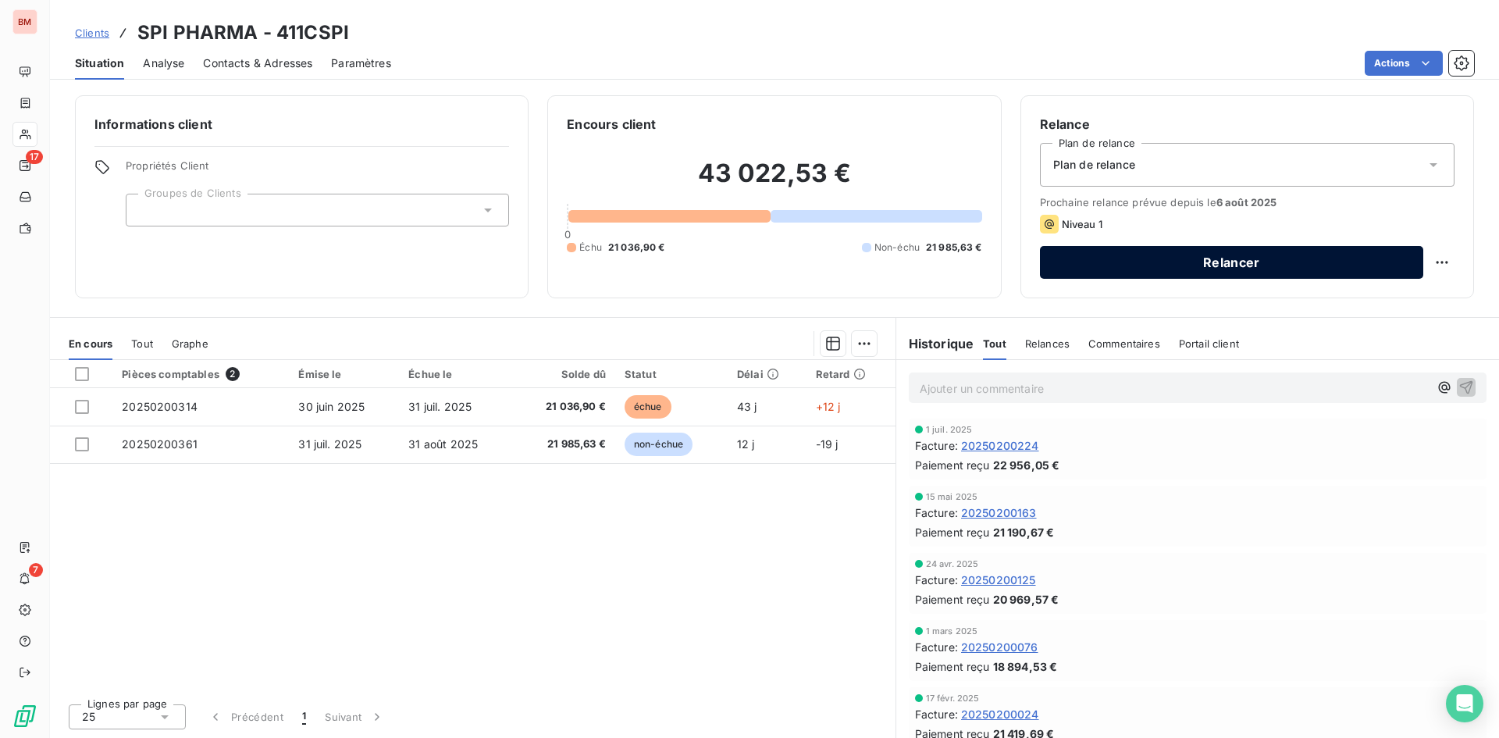
click at [1133, 269] on button "Relancer" at bounding box center [1231, 262] width 383 height 33
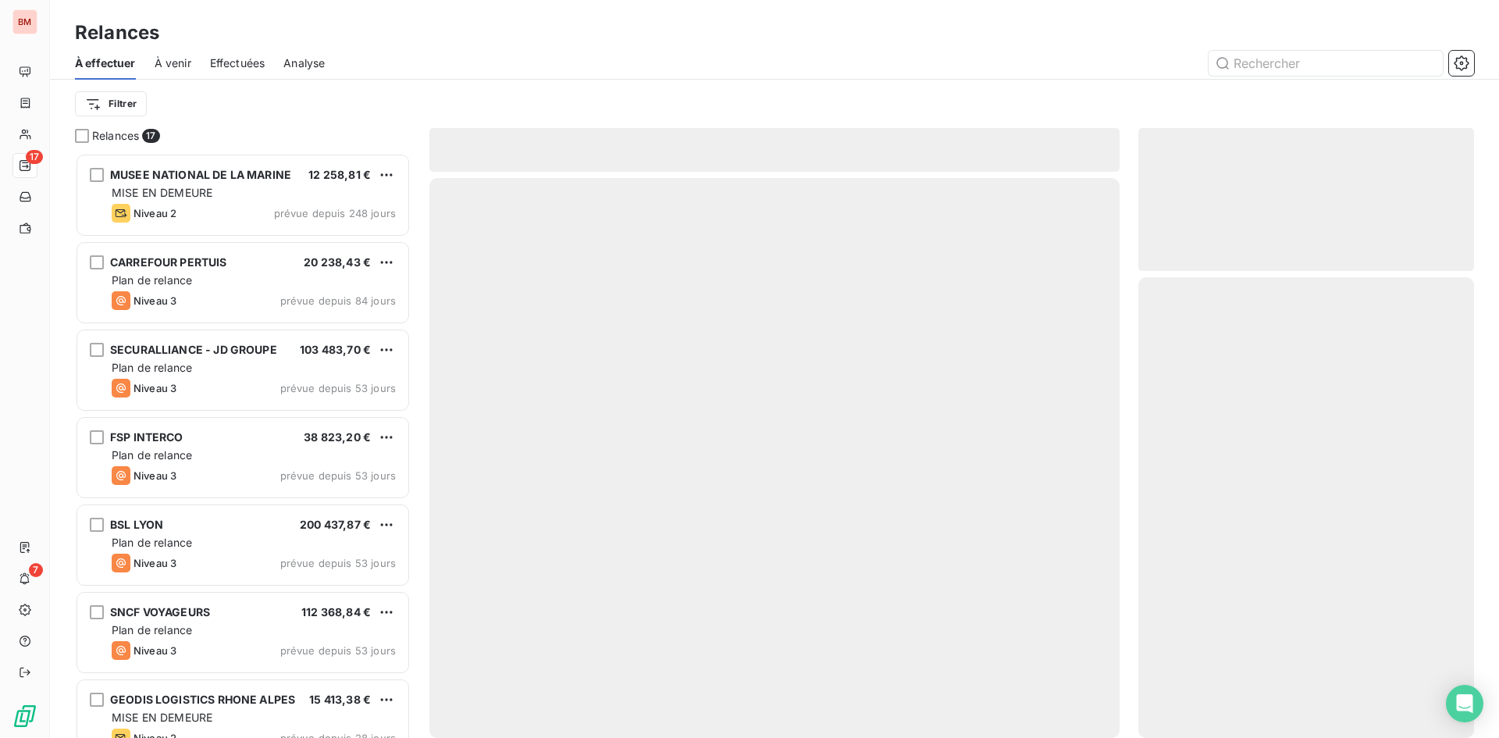
scroll to position [573, 324]
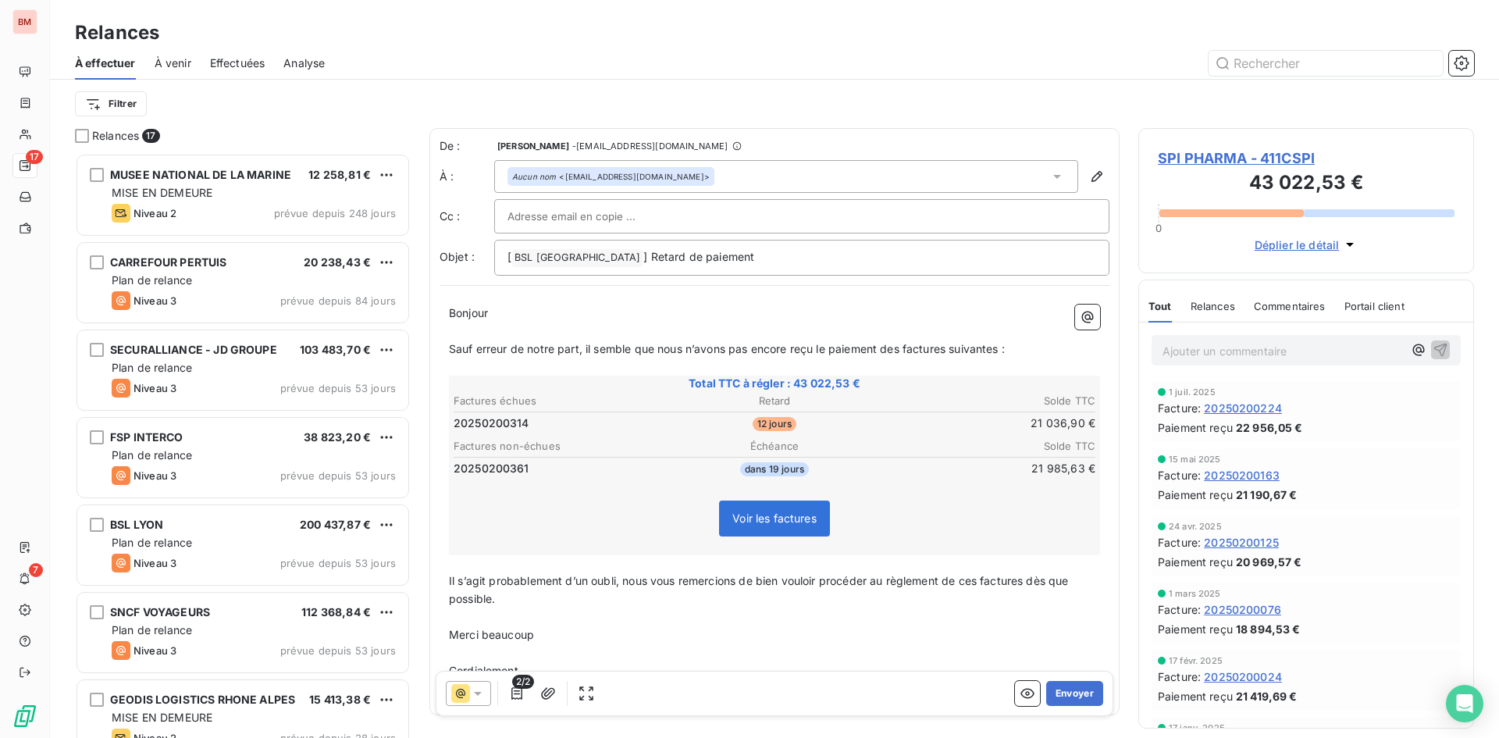
click at [704, 198] on div "De : [PERSON_NAME] - [EMAIL_ADDRESS][DOMAIN_NAME] À : Aucun nom <[EMAIL_ADDRESS…" at bounding box center [775, 206] width 670 height 137
click at [704, 210] on div at bounding box center [802, 216] width 589 height 23
paste input "[EMAIL_ADDRESS][DOMAIN_NAME]"
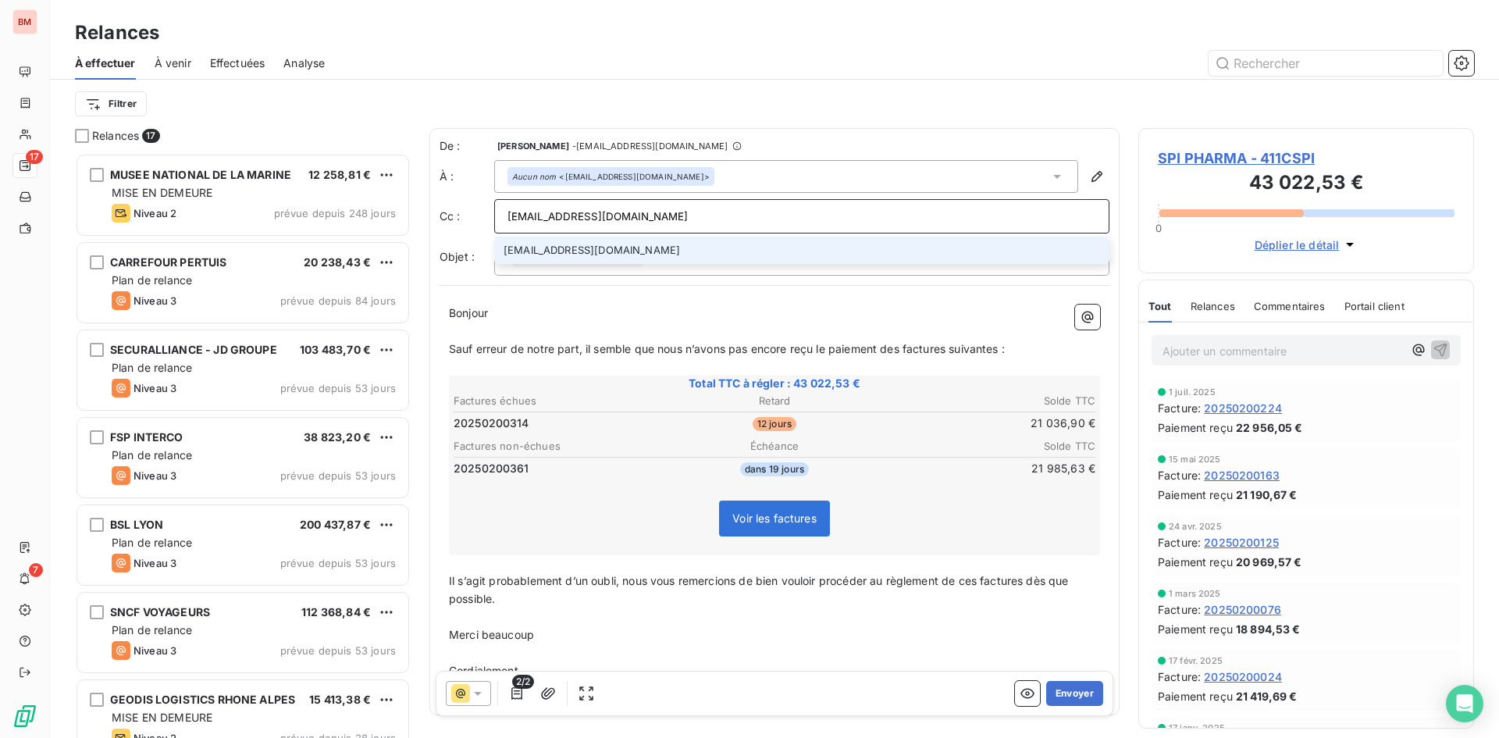
type input "[EMAIL_ADDRESS][DOMAIN_NAME]"
click at [645, 256] on li "[EMAIL_ADDRESS][DOMAIN_NAME]" at bounding box center [801, 250] width 615 height 27
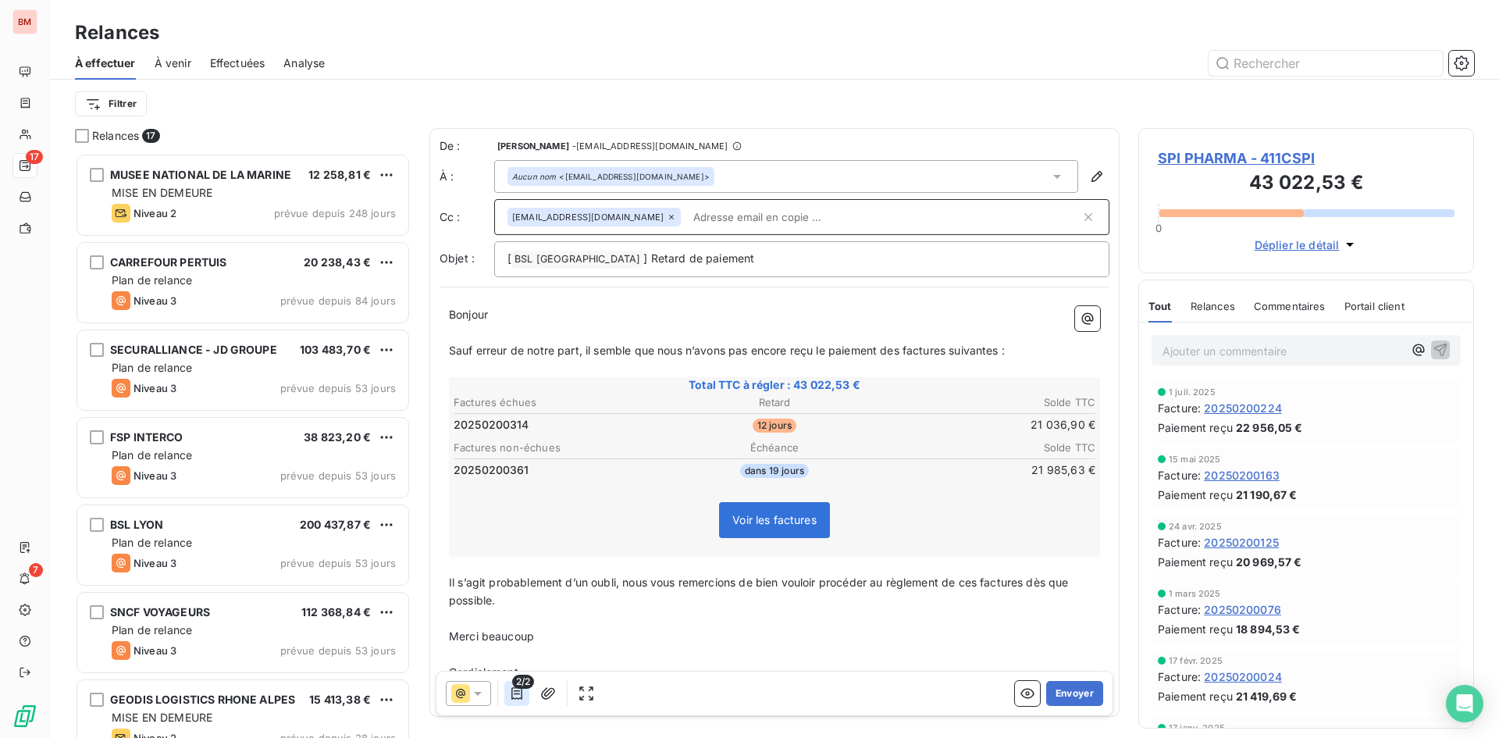
click at [519, 693] on icon "button" at bounding box center [517, 694] width 16 height 16
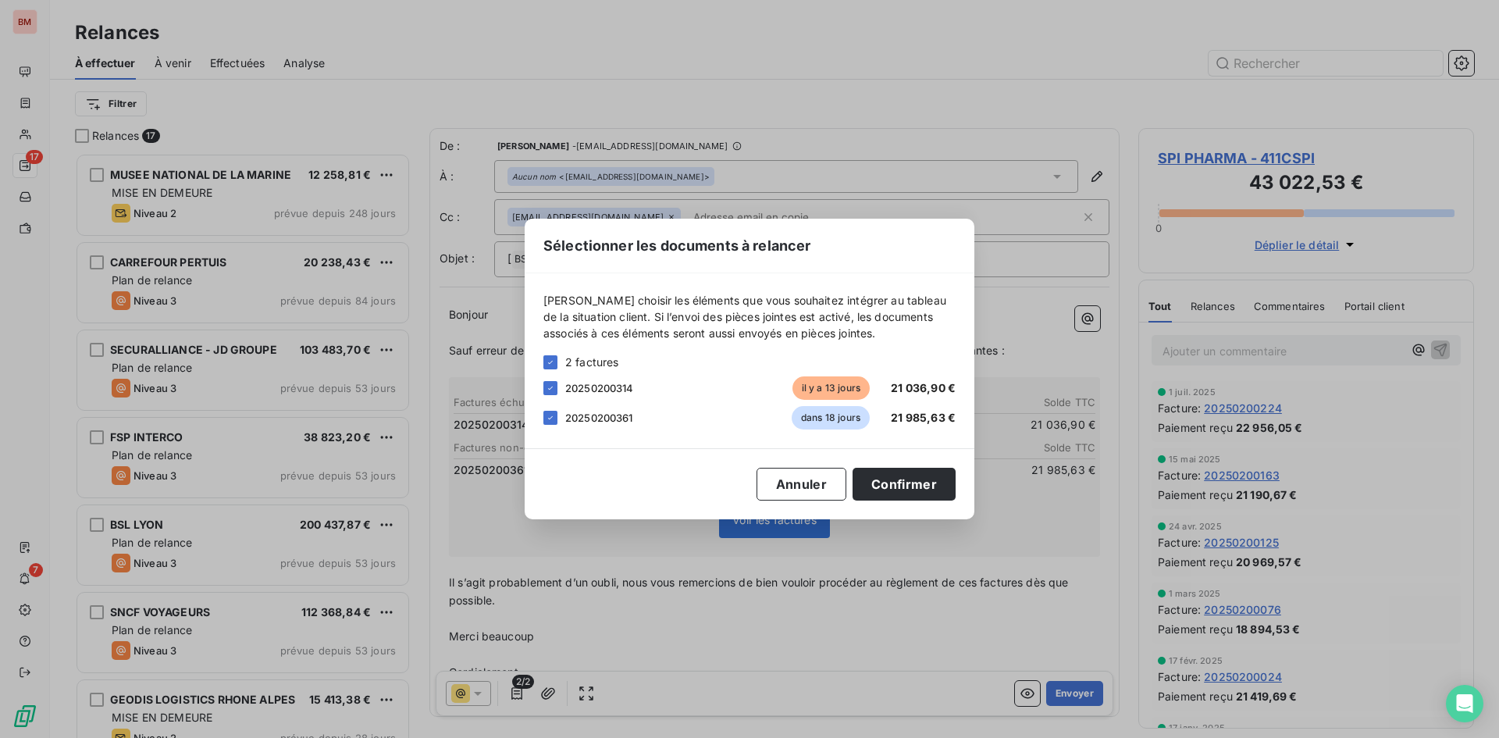
click at [549, 421] on icon at bounding box center [550, 417] width 9 height 9
click at [916, 490] on button "Confirmer" at bounding box center [904, 484] width 103 height 33
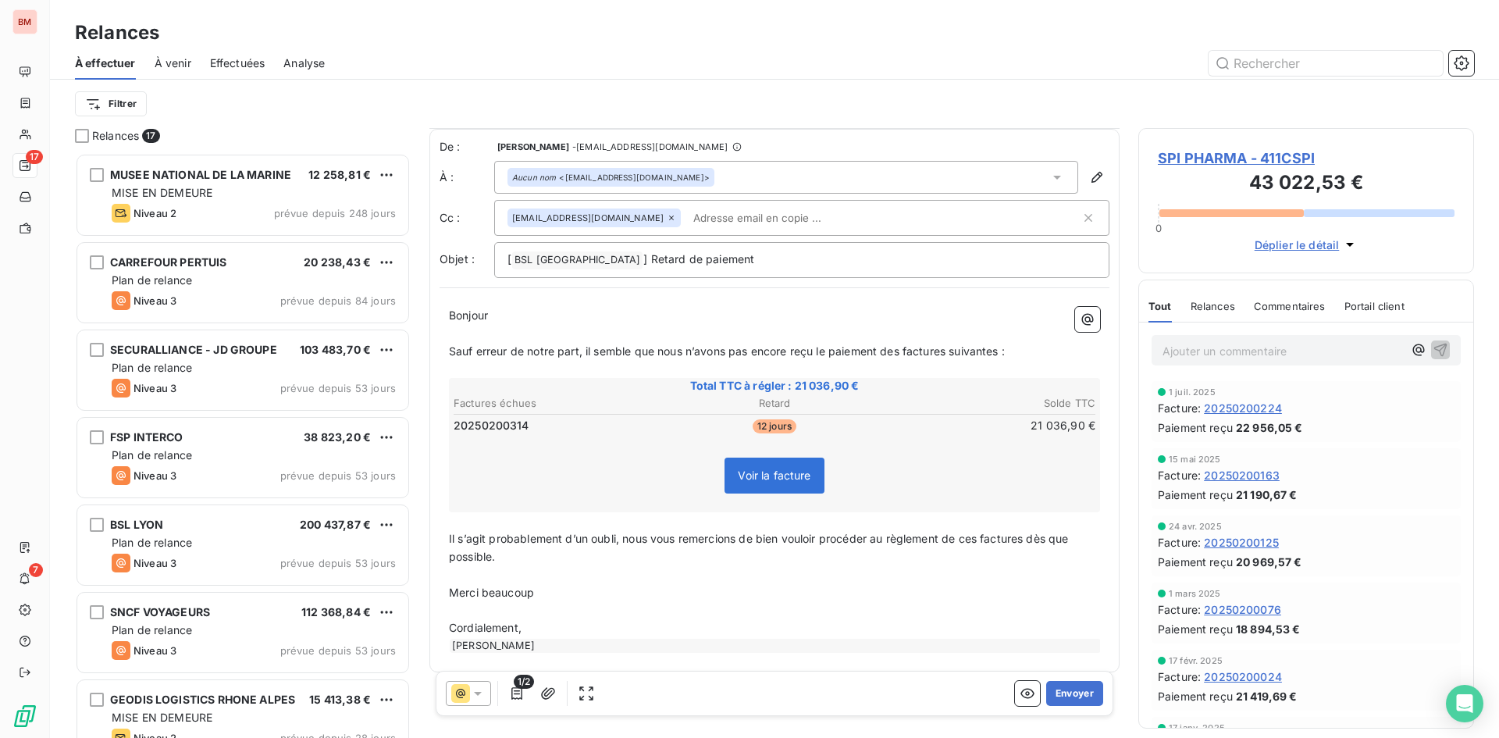
scroll to position [11, 0]
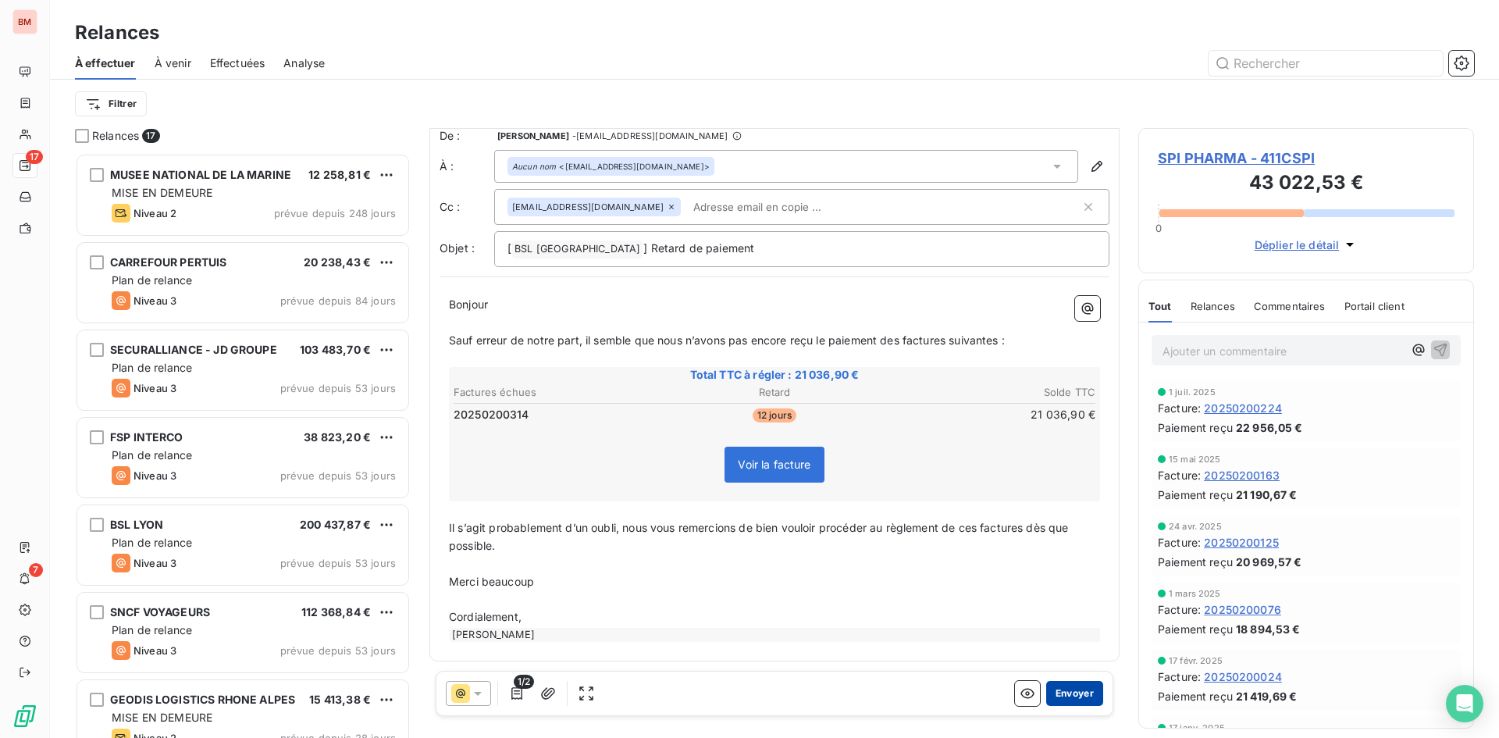
click at [1085, 688] on button "Envoyer" at bounding box center [1074, 693] width 57 height 25
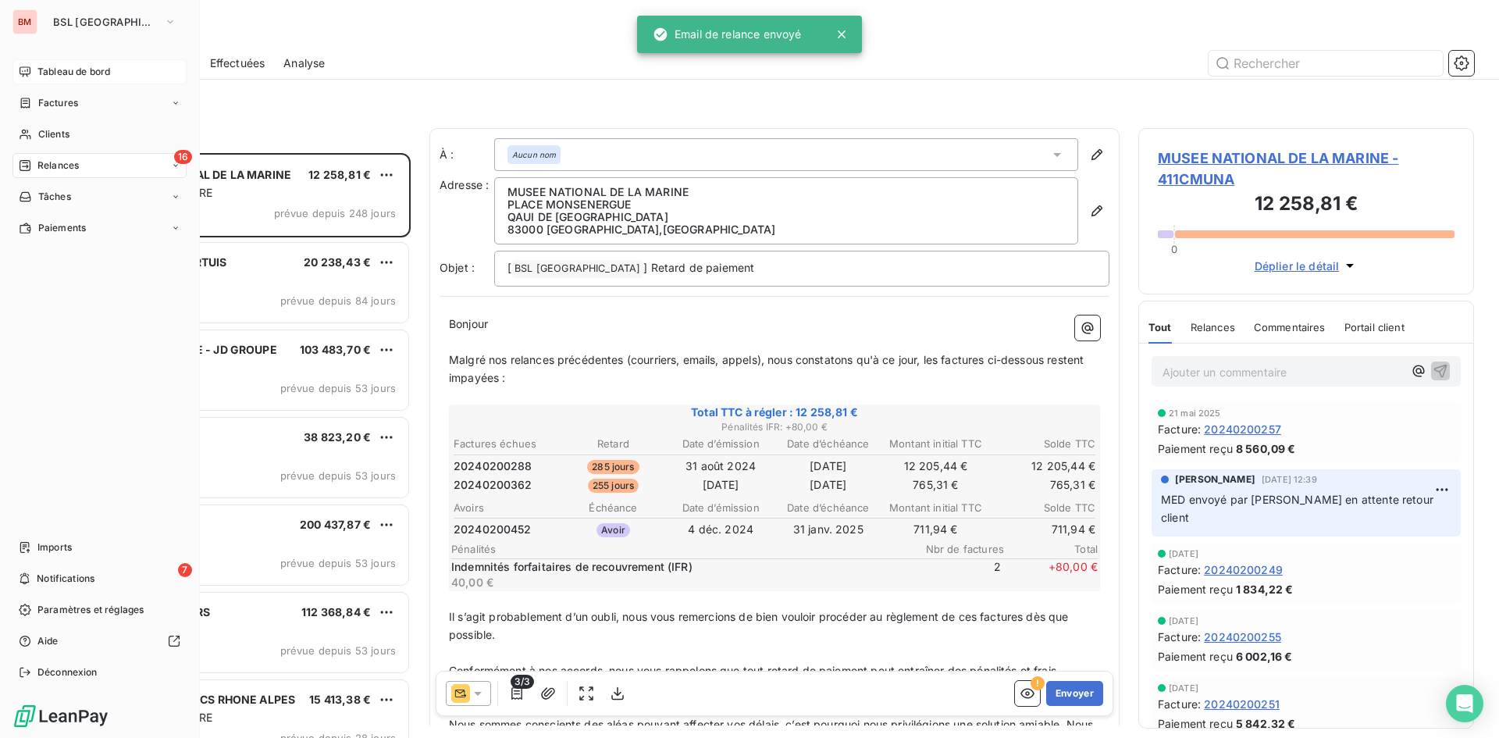
click at [84, 62] on div "Tableau de bord" at bounding box center [99, 71] width 174 height 25
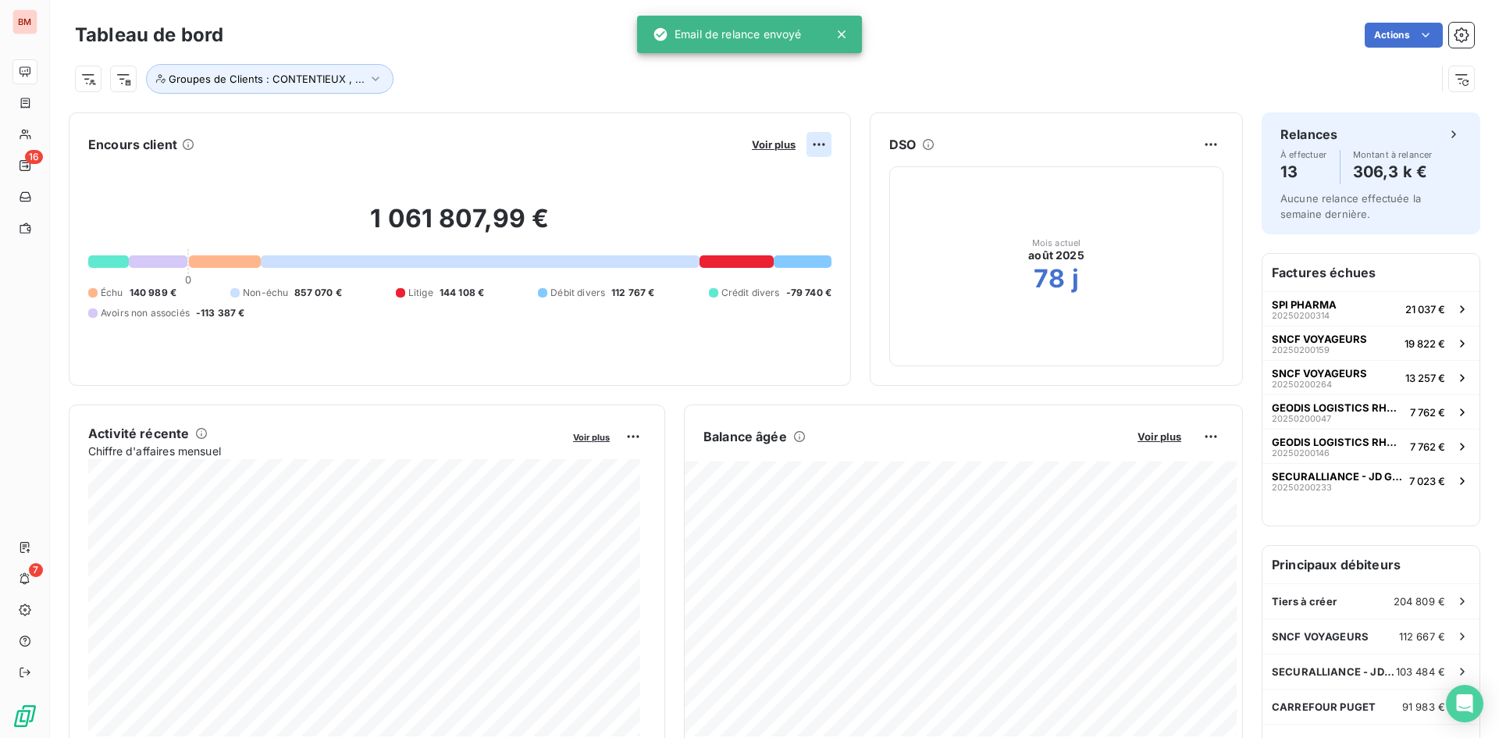
click at [807, 147] on html "BM 16 7 Tableau de bord Actions Groupes de Clients : CONTENTIEUX , ... Encours …" at bounding box center [749, 369] width 1499 height 738
click at [771, 144] on html "BM 16 7 Tableau de bord Actions Groupes de Clients : CONTENTIEUX , ... Encours …" at bounding box center [749, 369] width 1499 height 738
click at [771, 144] on span "Voir plus" at bounding box center [774, 144] width 44 height 12
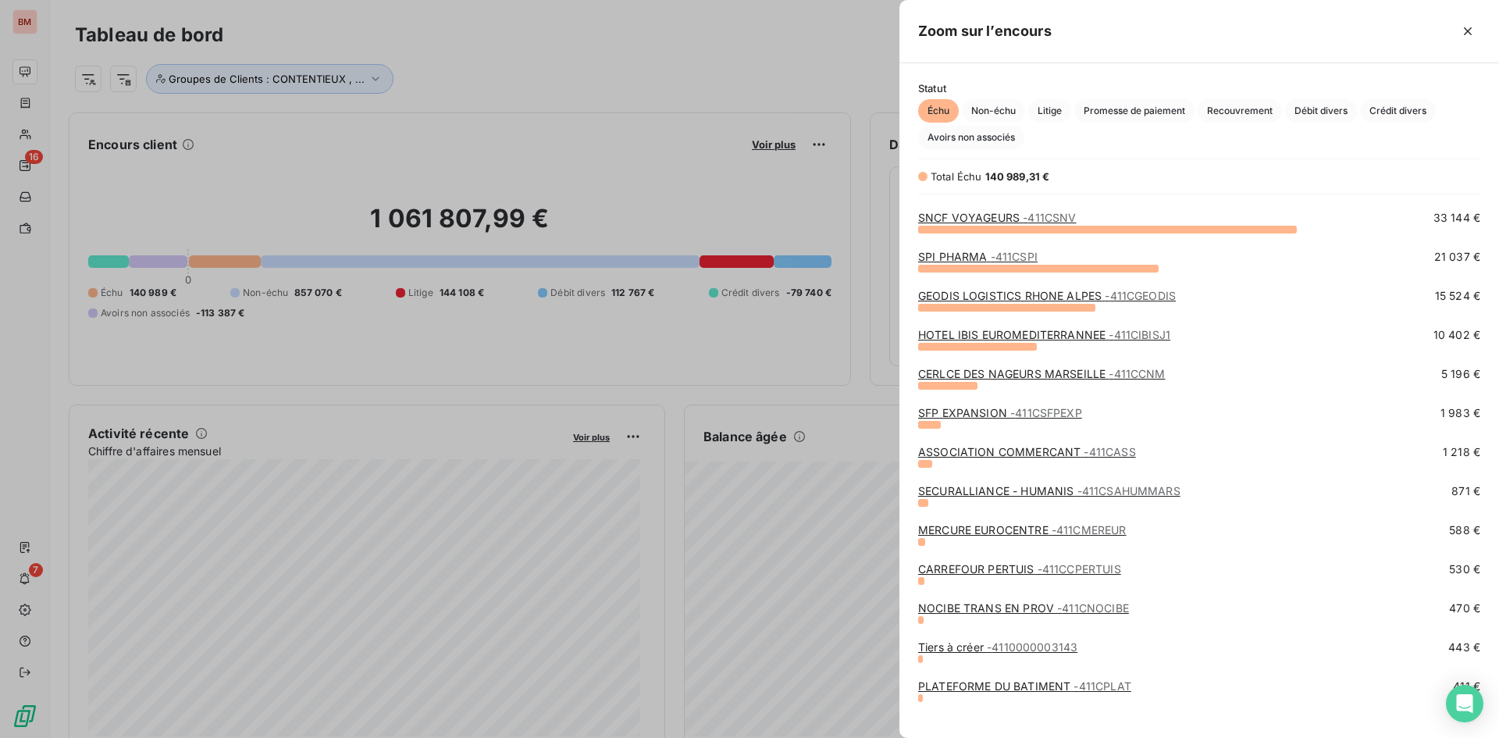
scroll to position [50, 0]
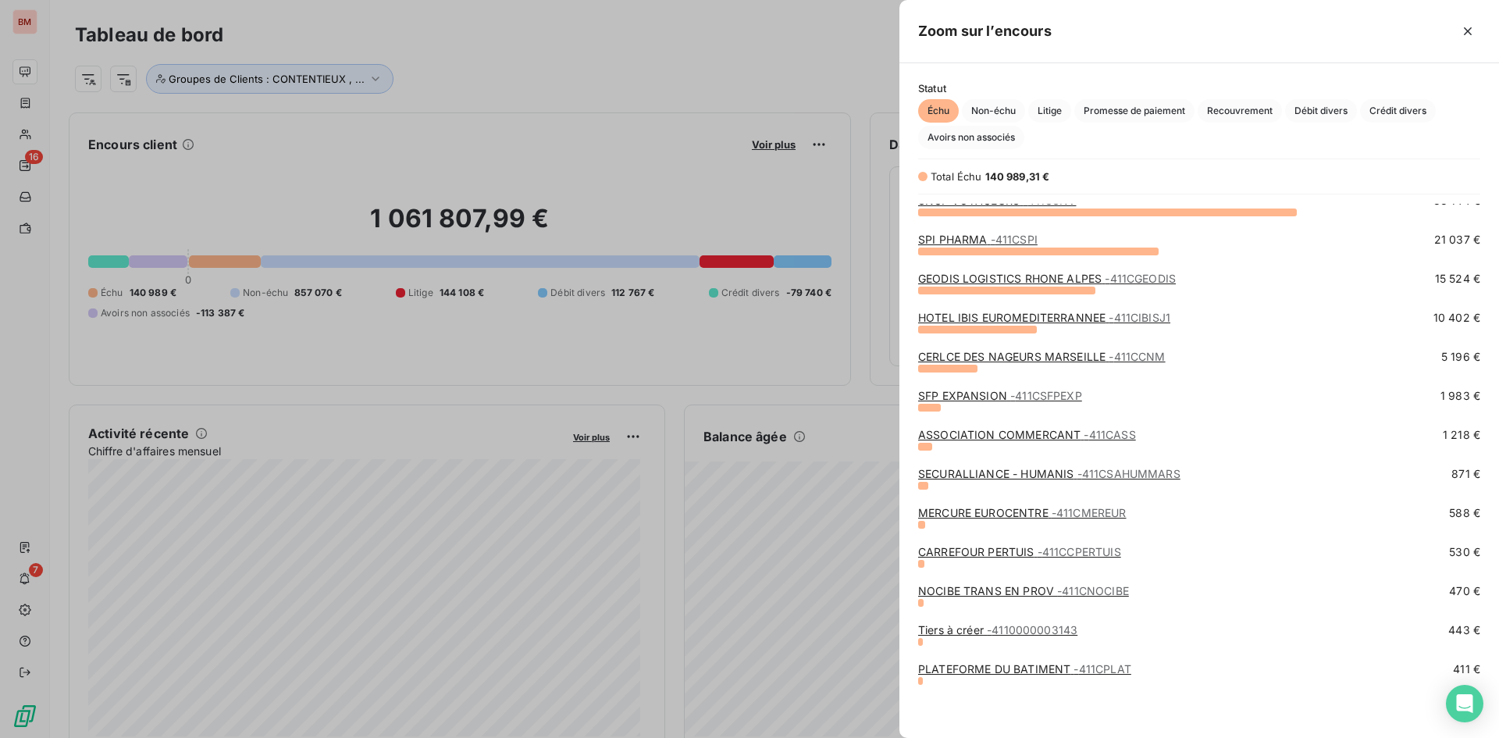
click at [1022, 291] on div "grid" at bounding box center [1006, 291] width 177 height 8
click at [1027, 277] on link "GEODIS LOGISTICS RHONE ALPES - 411CGEODIS" at bounding box center [1047, 278] width 258 height 13
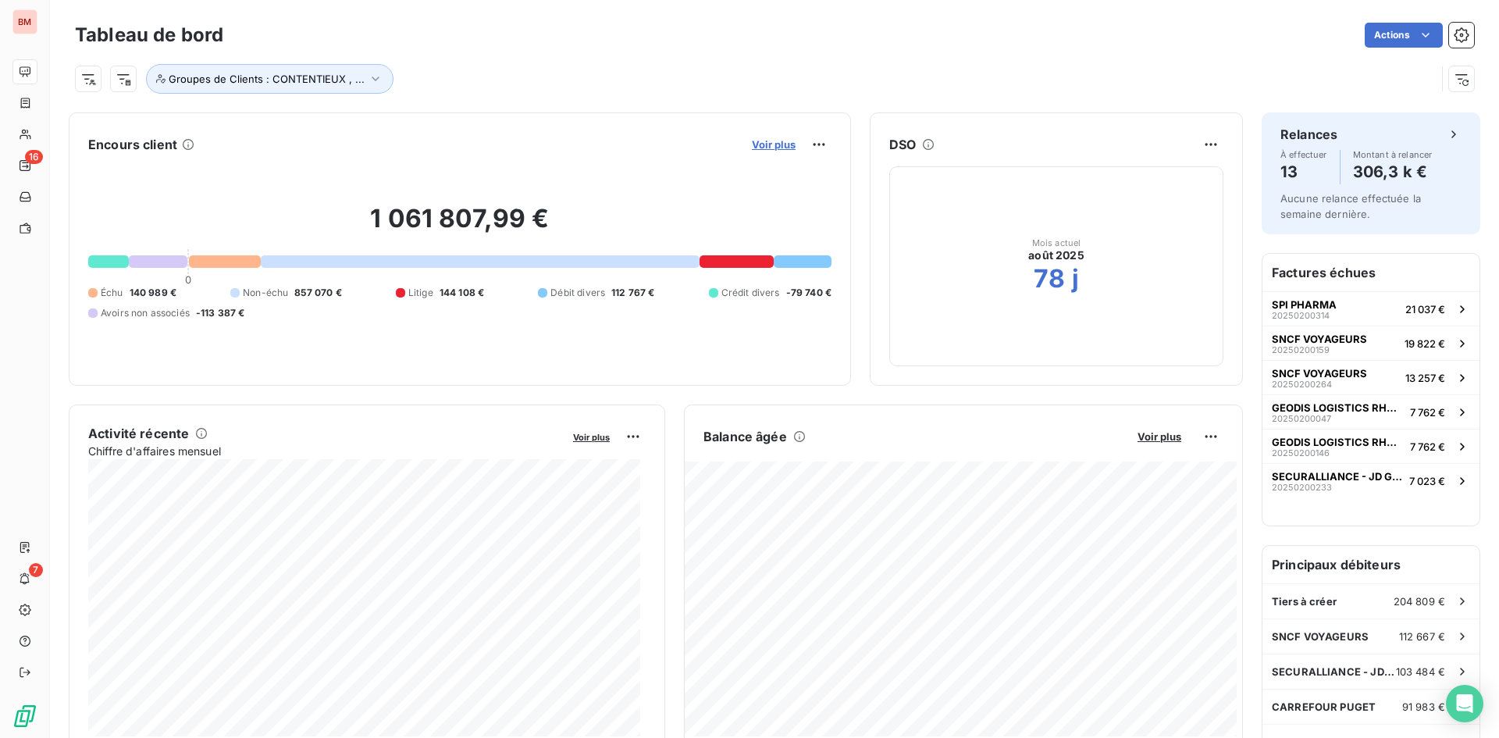
click at [768, 146] on span "Voir plus" at bounding box center [774, 144] width 44 height 12
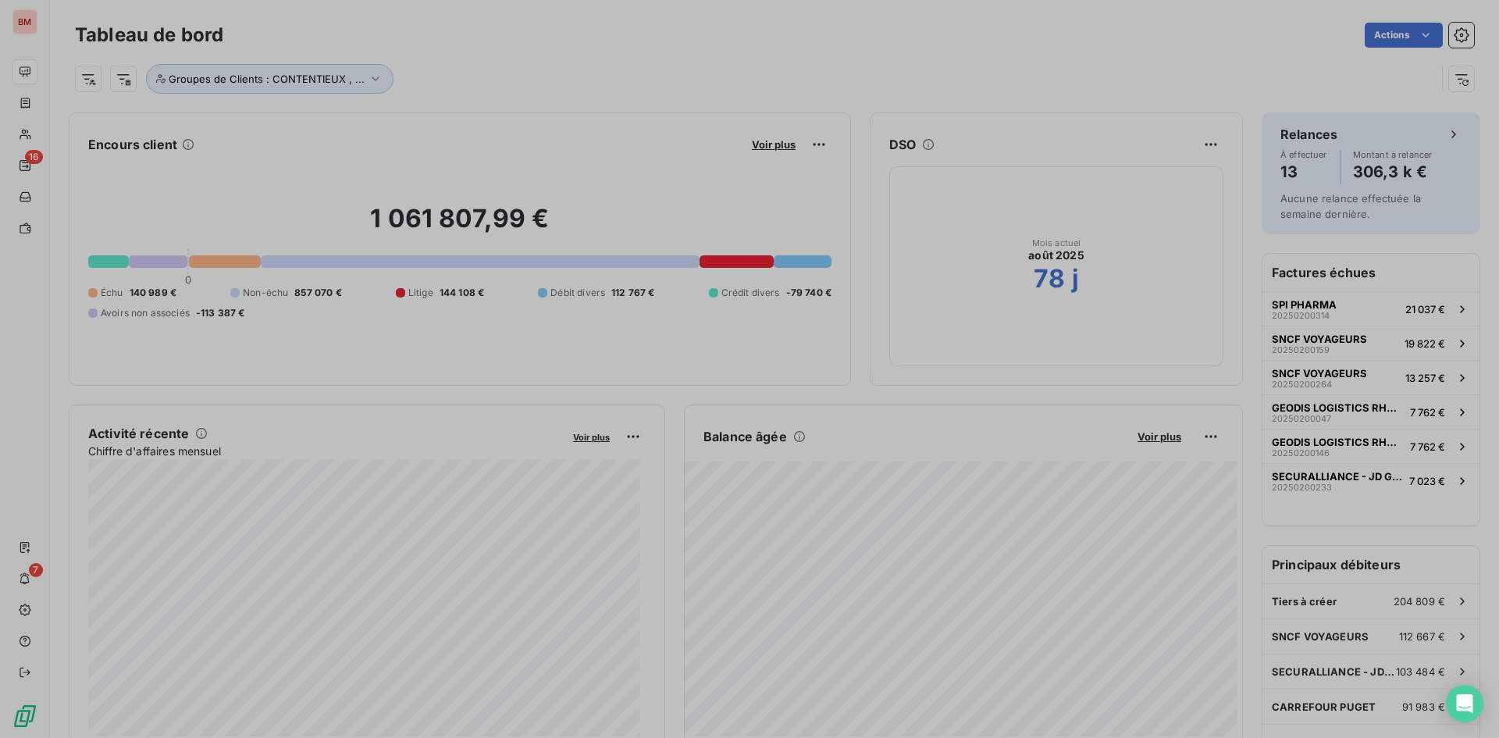
scroll to position [12, 12]
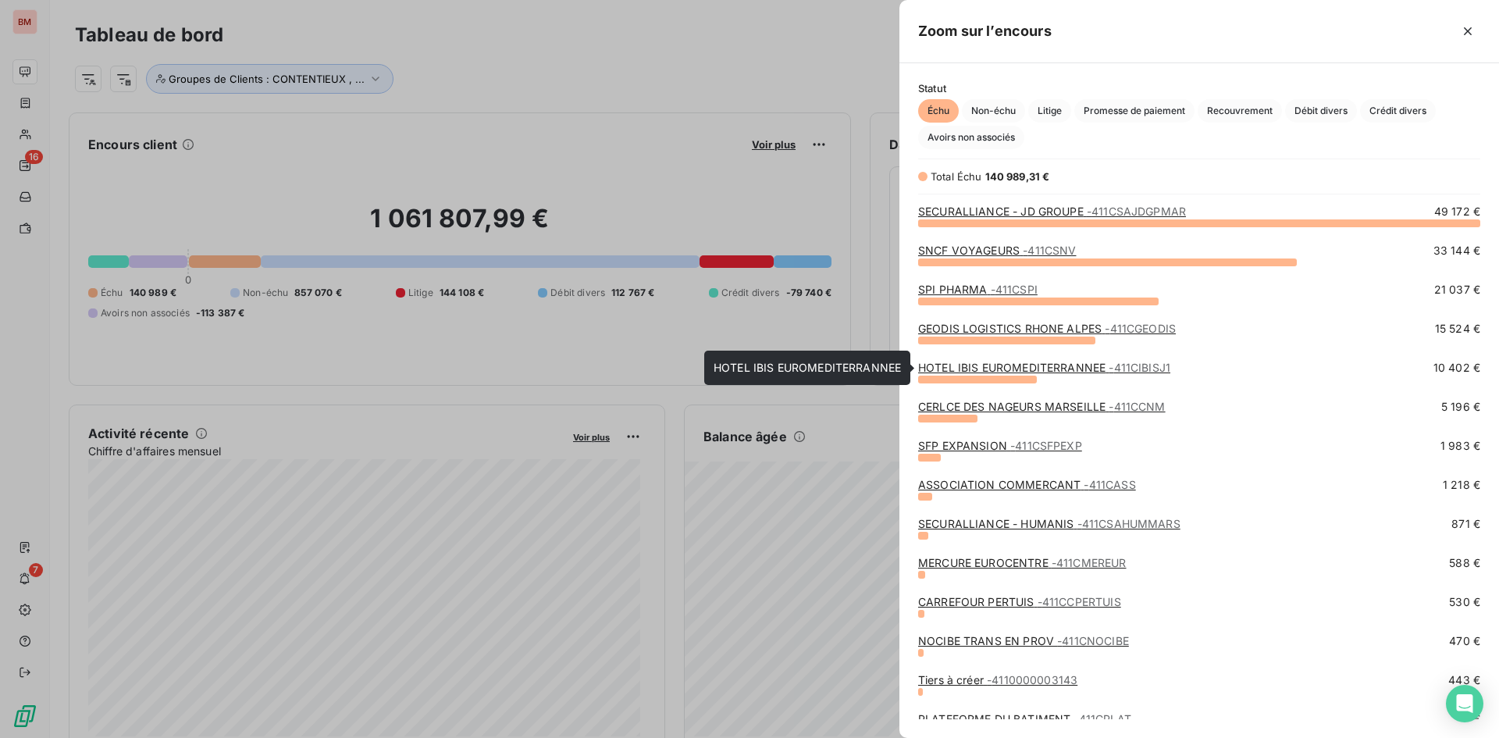
click at [1068, 369] on link "HOTEL IBIS EUROMEDITERRANNEE - 411CIBISJ1" at bounding box center [1044, 367] width 252 height 13
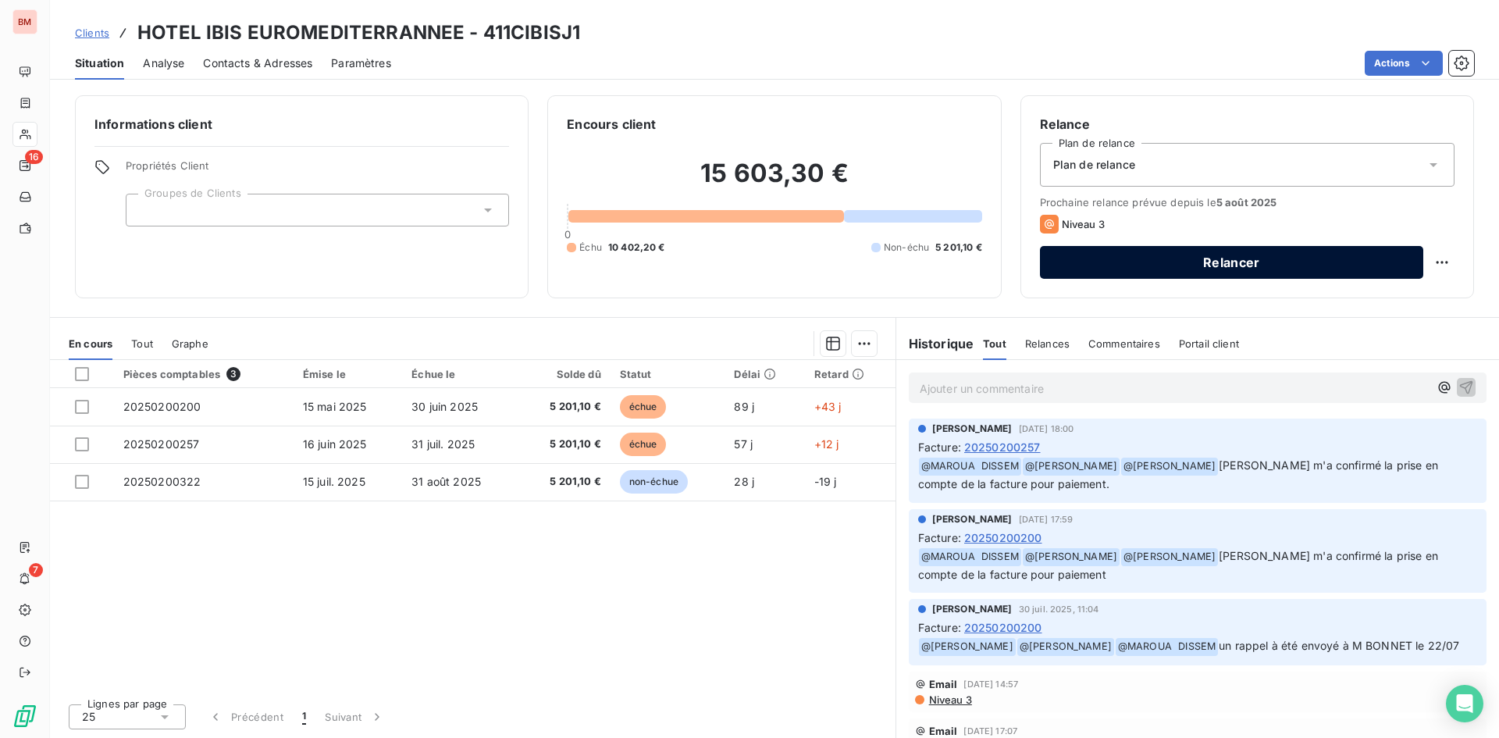
click at [1123, 264] on button "Relancer" at bounding box center [1231, 262] width 383 height 33
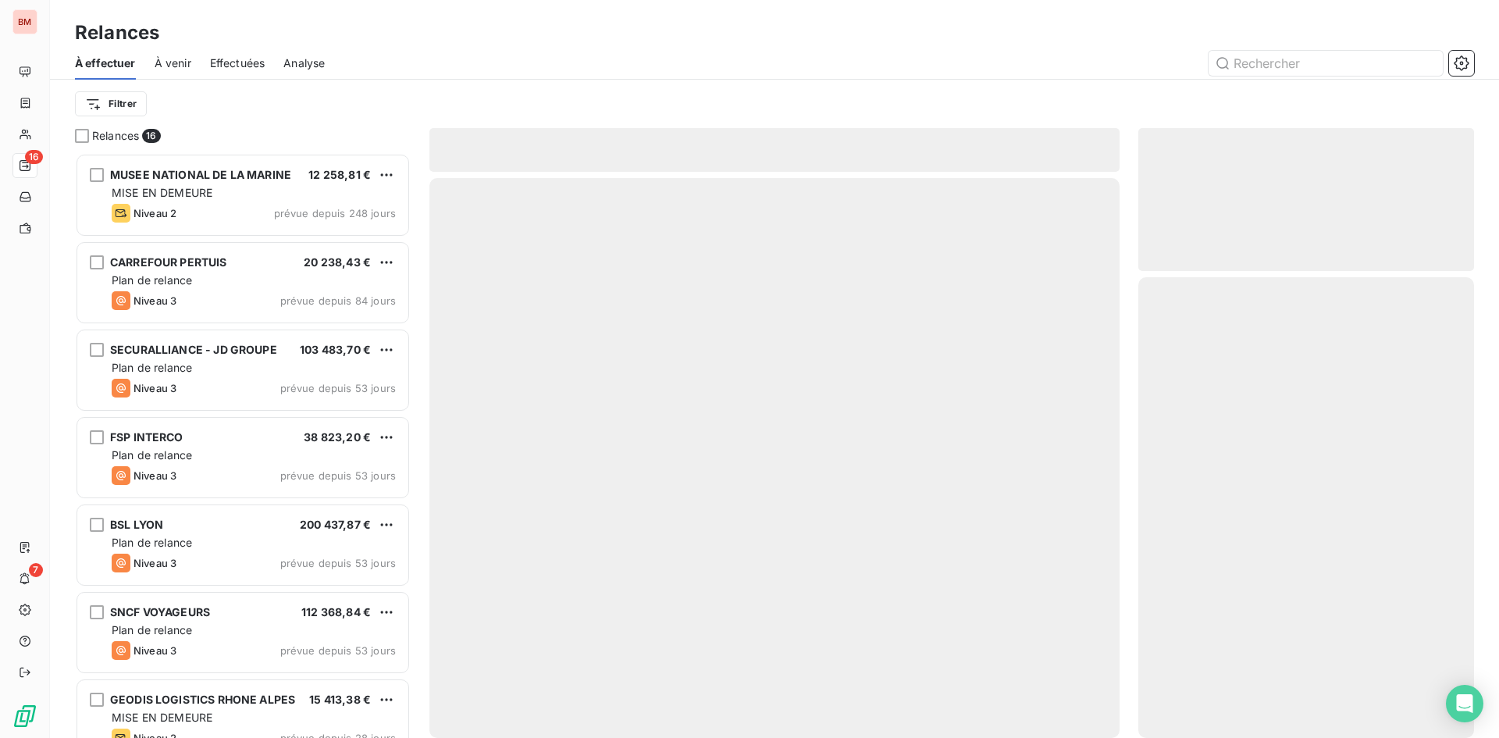
scroll to position [573, 324]
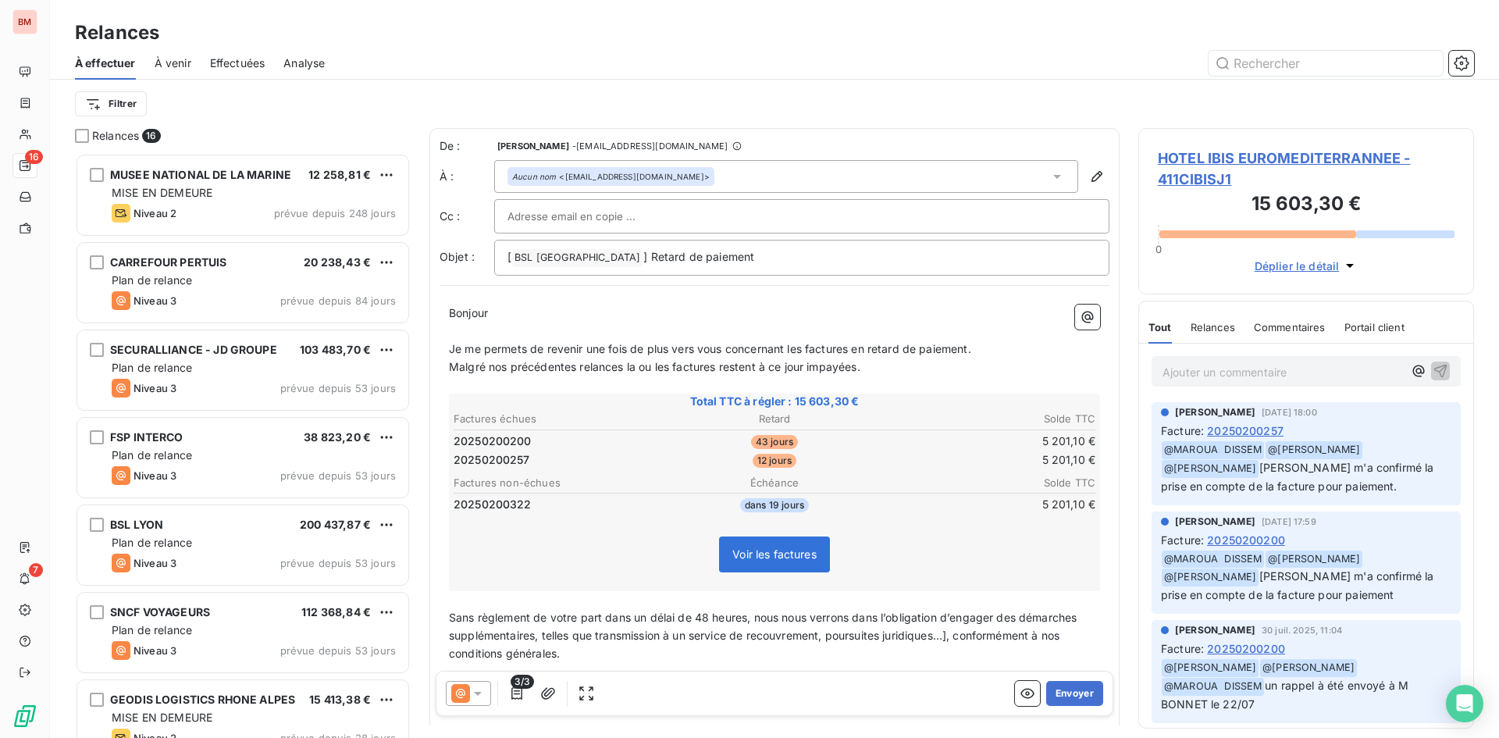
click at [487, 697] on div at bounding box center [468, 693] width 45 height 25
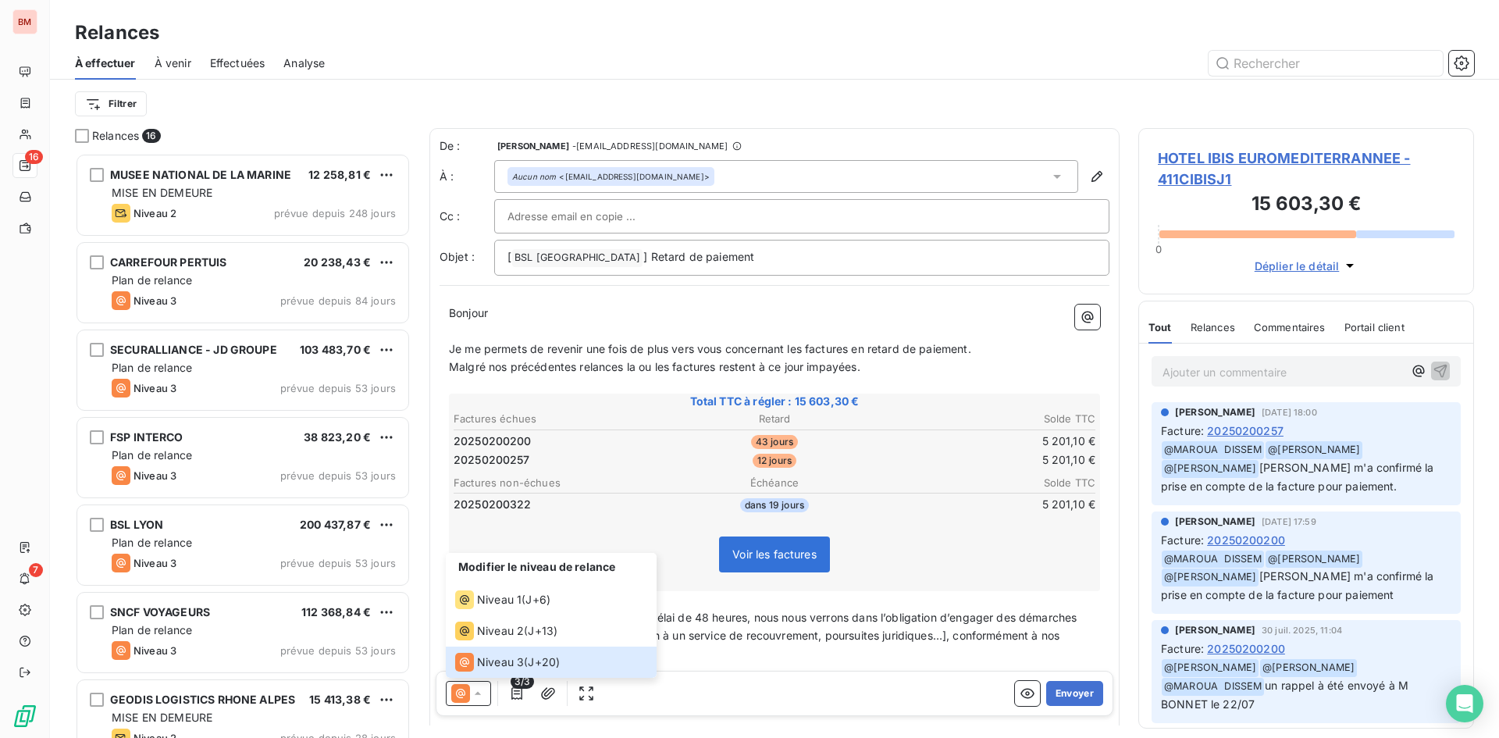
click at [706, 586] on div "Voir les factures" at bounding box center [774, 557] width 647 height 67
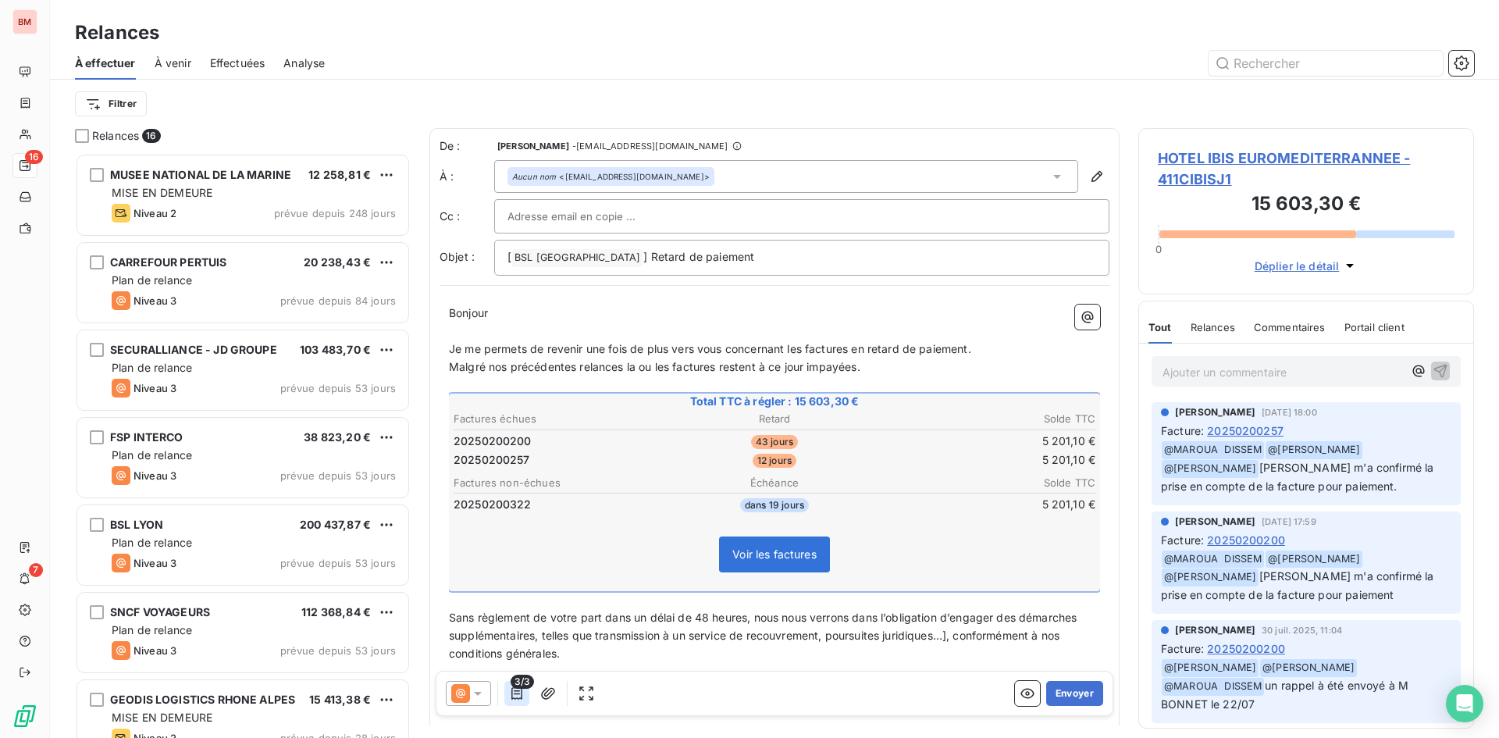
click at [521, 696] on icon "button" at bounding box center [517, 694] width 16 height 16
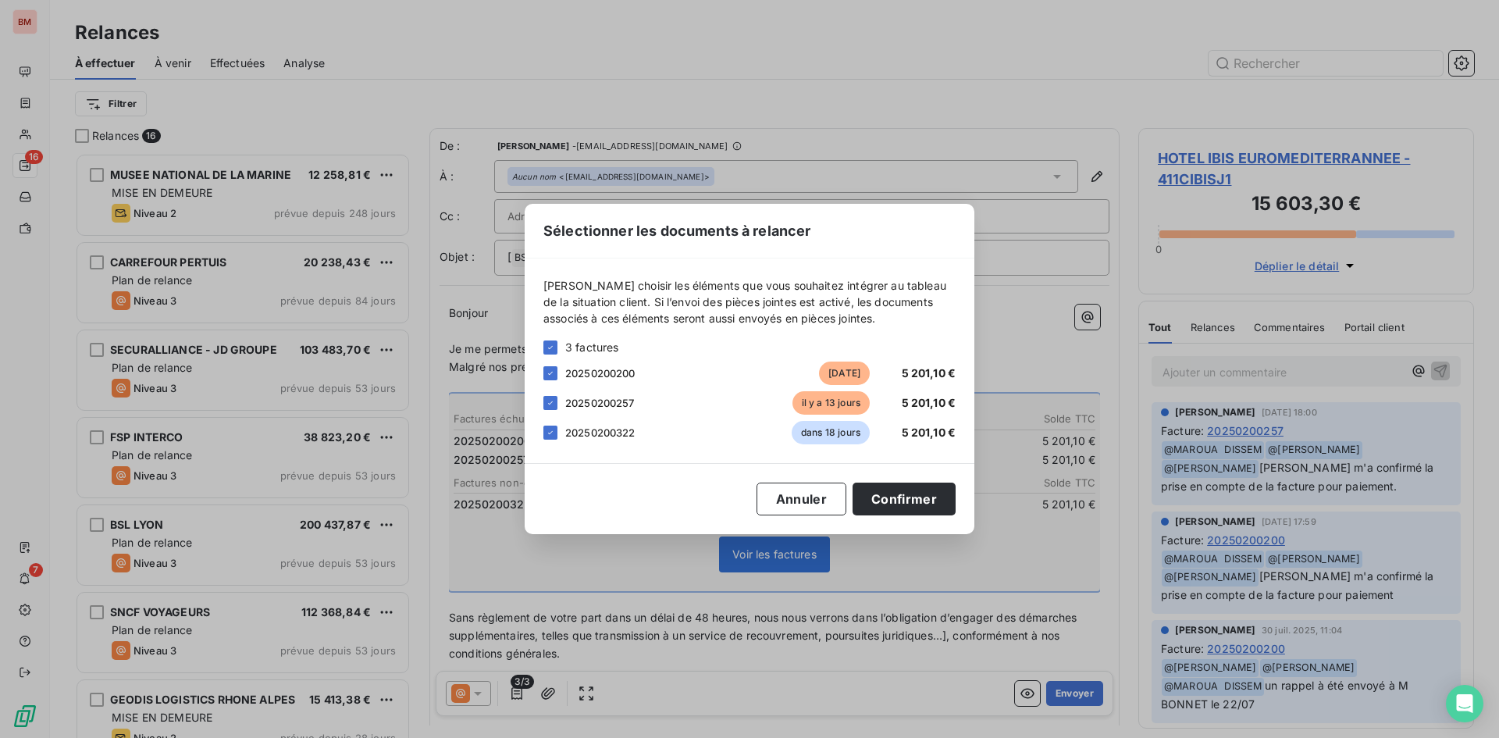
click at [561, 437] on div "20250200322 dans 18 jours 5 201,10 €" at bounding box center [750, 432] width 412 height 23
click at [552, 431] on icon at bounding box center [550, 432] width 5 height 3
click at [554, 401] on icon at bounding box center [550, 402] width 9 height 9
click at [881, 502] on button "Confirmer" at bounding box center [904, 499] width 103 height 33
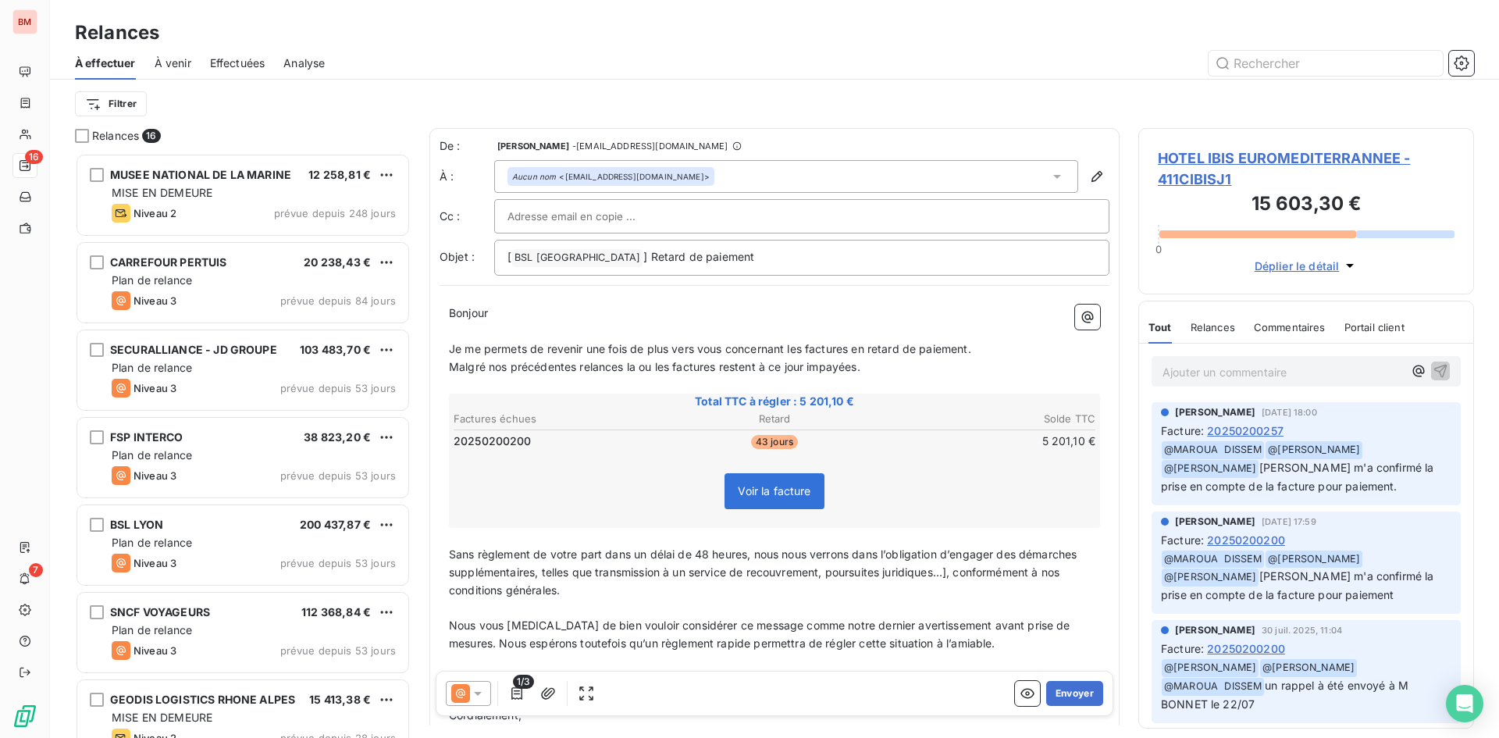
click at [676, 218] on div at bounding box center [802, 216] width 589 height 23
paste input "[EMAIL_ADDRESS][DOMAIN_NAME]"
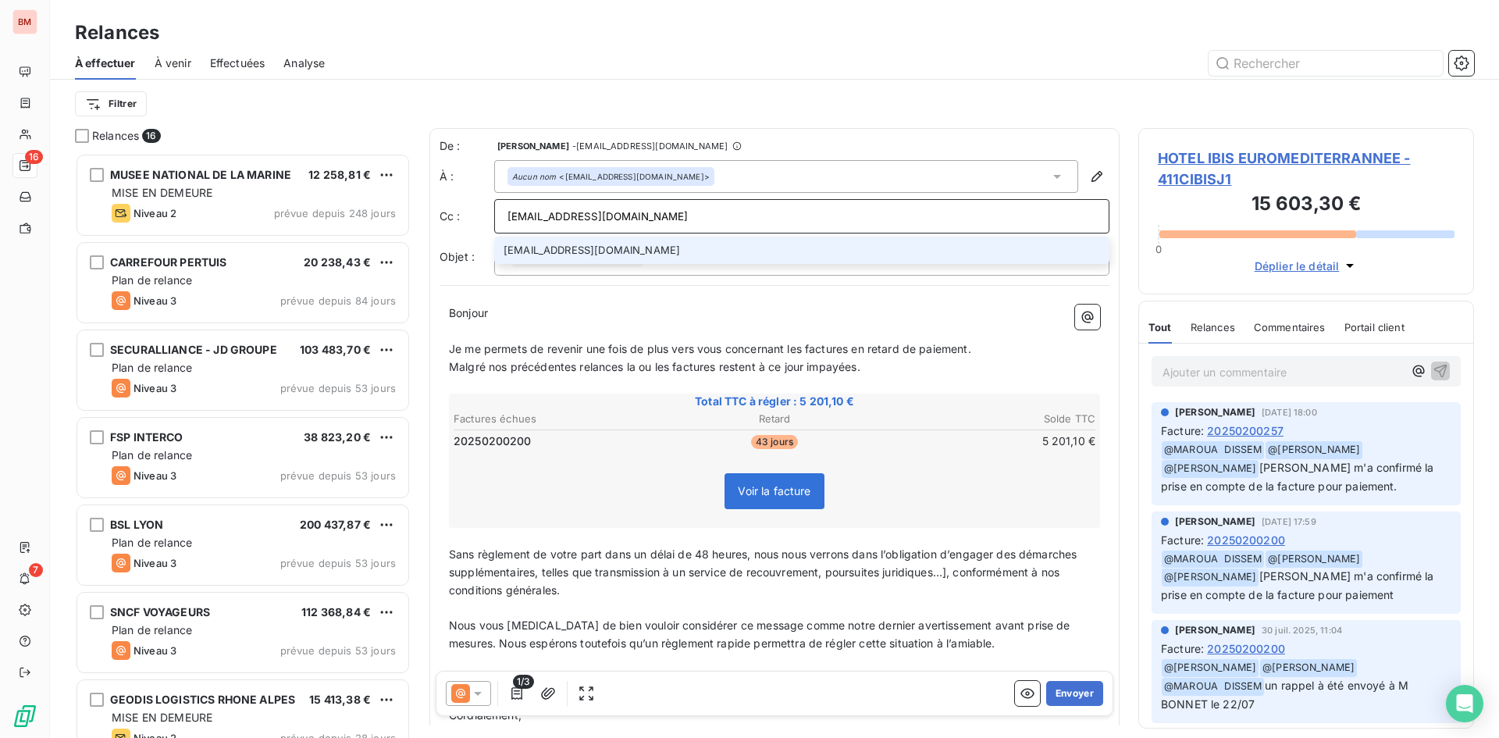
type input "[EMAIL_ADDRESS][DOMAIN_NAME]"
click at [735, 248] on li "[EMAIL_ADDRESS][DOMAIN_NAME]" at bounding box center [801, 250] width 615 height 27
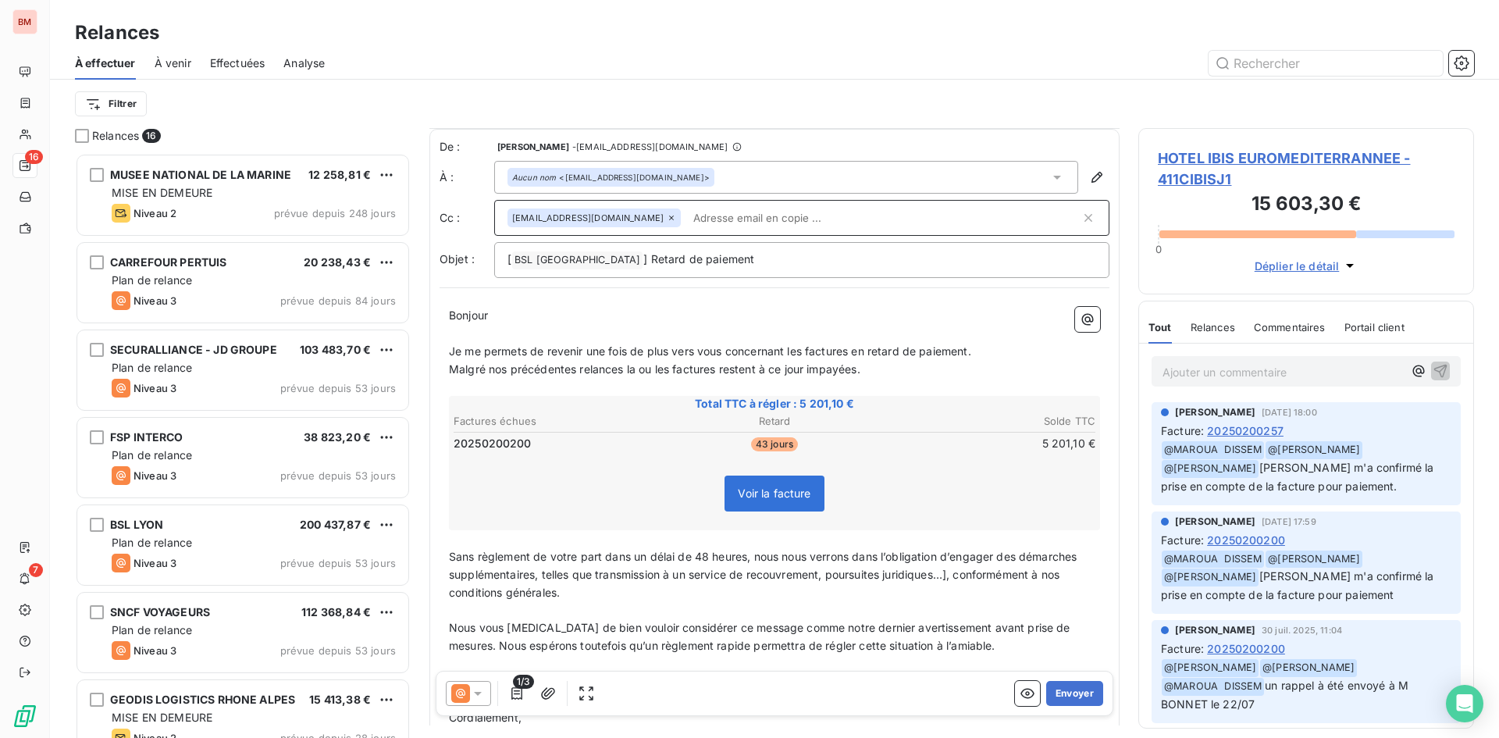
scroll to position [154, 0]
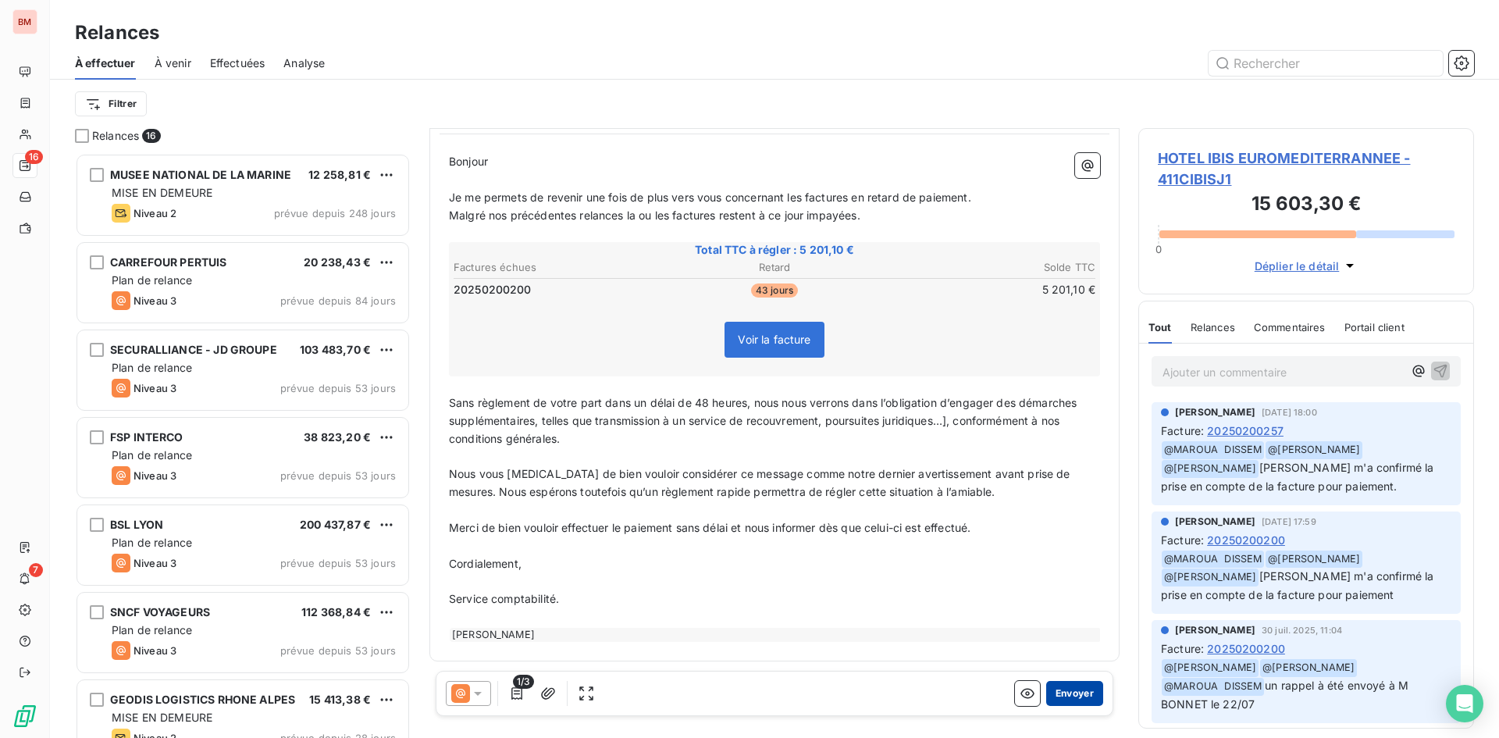
click at [1052, 690] on button "Envoyer" at bounding box center [1074, 693] width 57 height 25
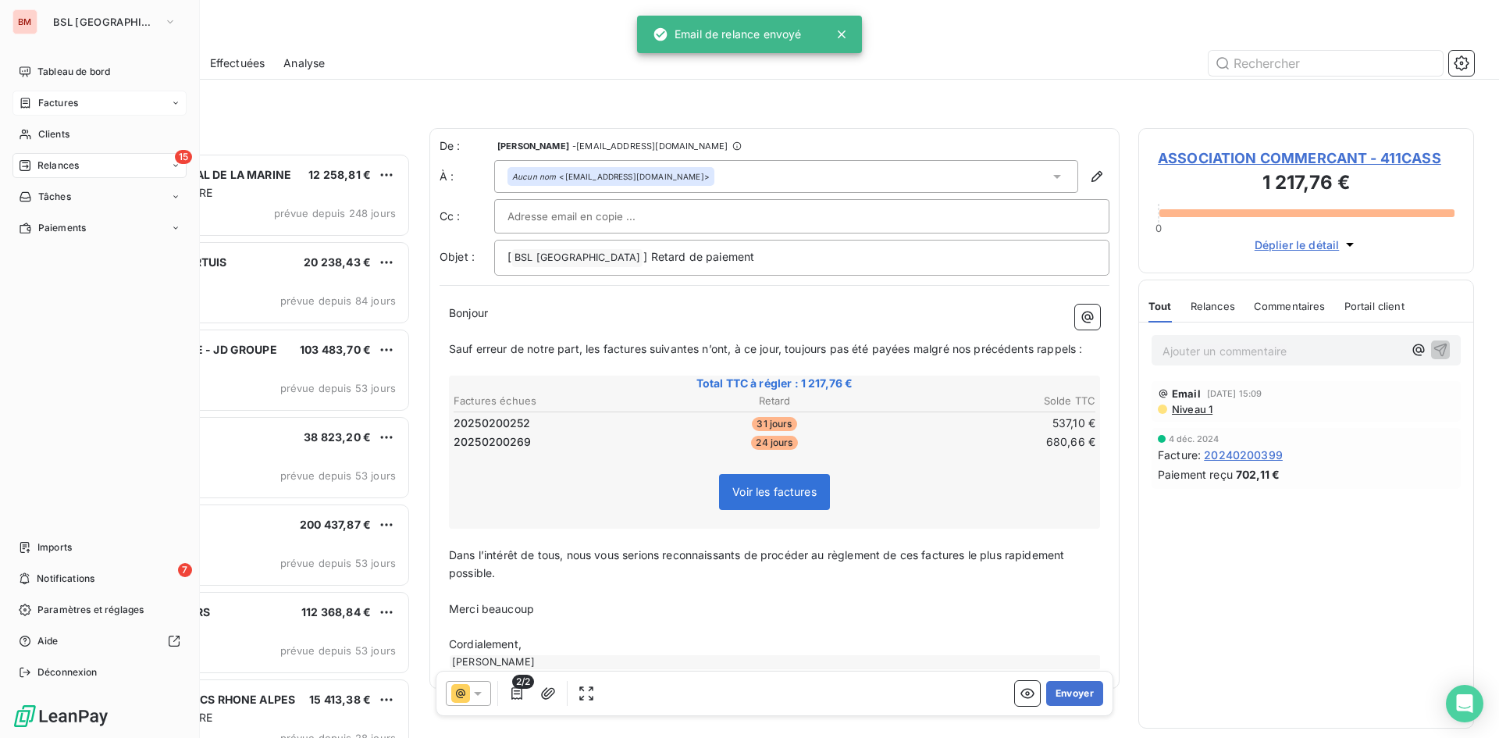
drag, startPoint x: 34, startPoint y: 73, endPoint x: 176, endPoint y: 93, distance: 144.3
click at [34, 73] on div "Tableau de bord" at bounding box center [99, 71] width 174 height 25
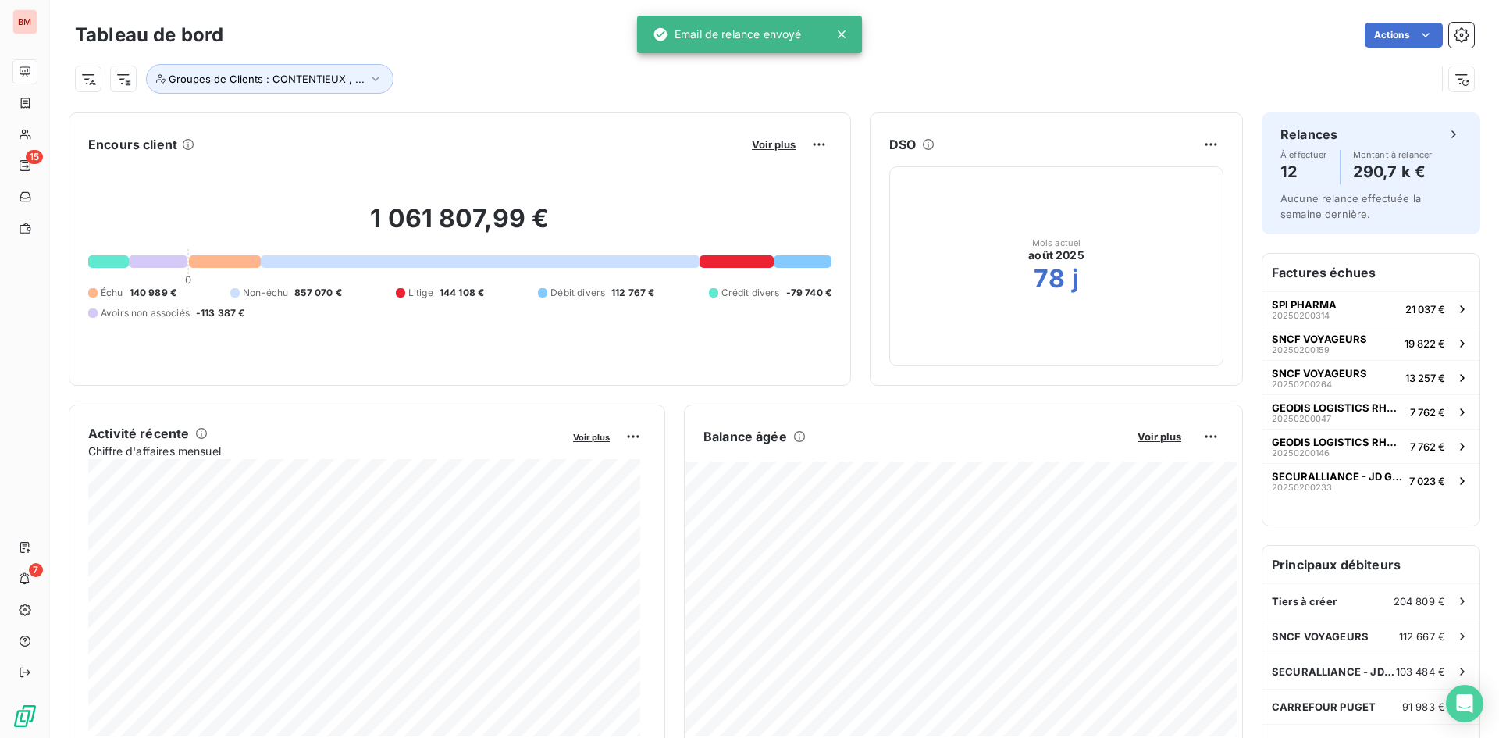
click at [780, 151] on button "Voir plus" at bounding box center [773, 144] width 53 height 14
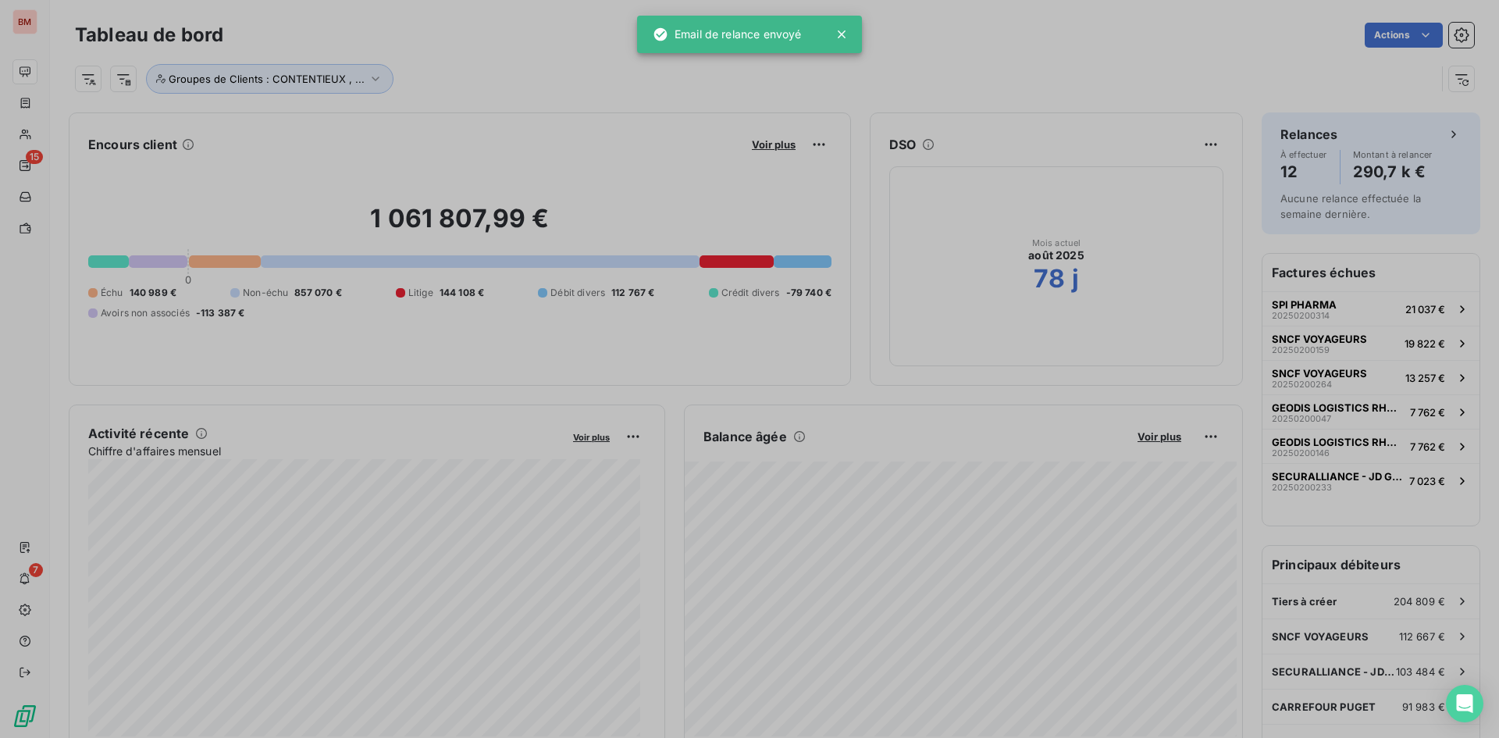
scroll to position [726, 588]
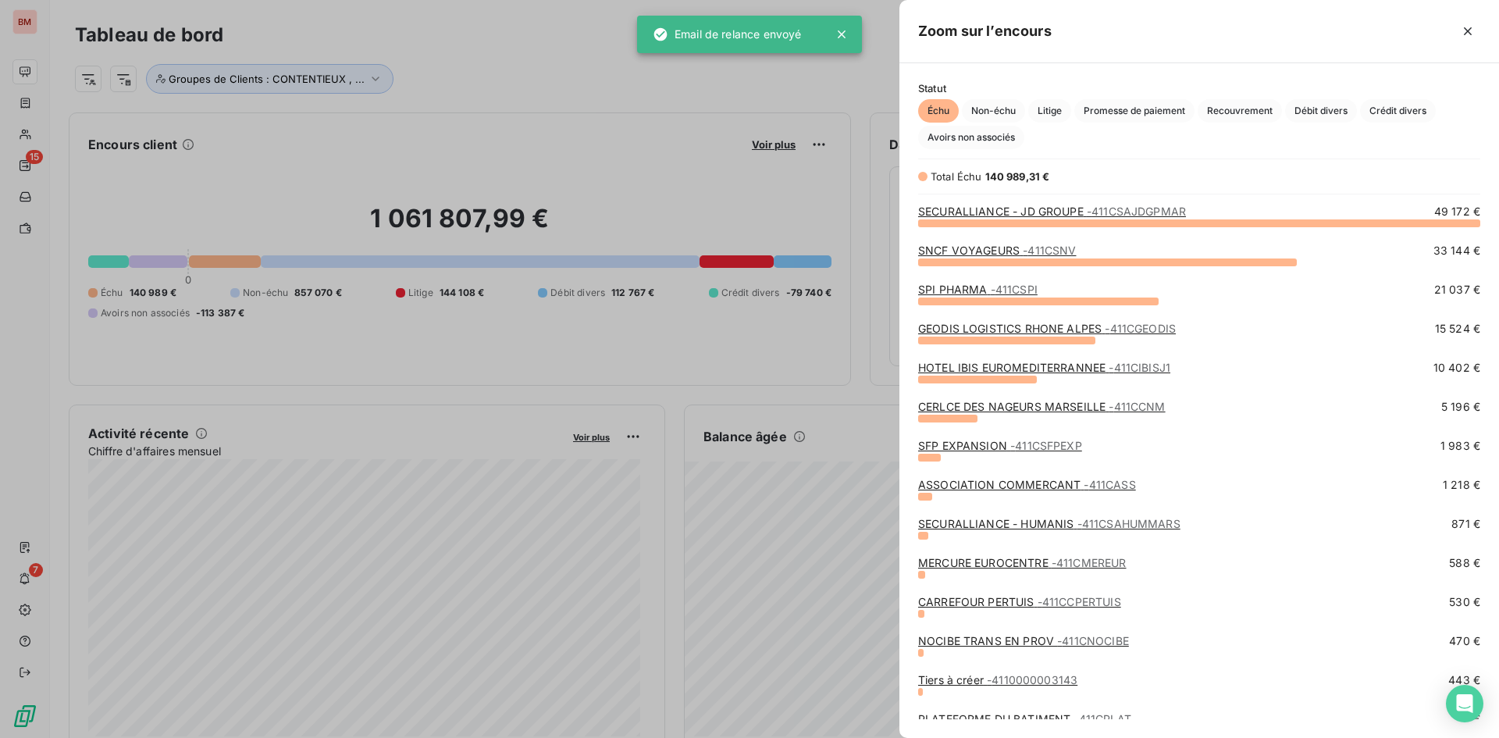
click at [997, 326] on link "GEODIS LOGISTICS RHONE ALPES - 411CGEODIS" at bounding box center [1047, 328] width 258 height 13
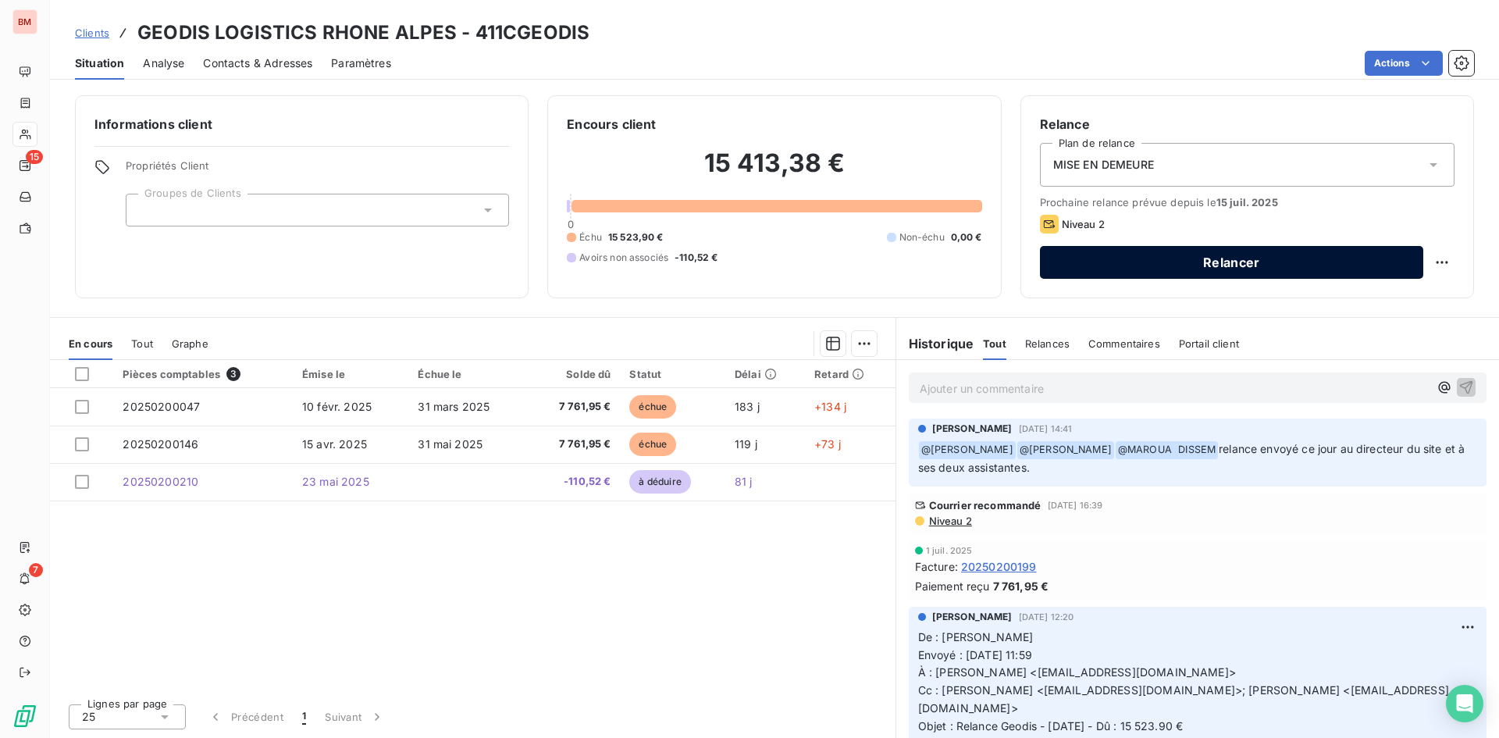
click at [1167, 259] on button "Relancer" at bounding box center [1231, 262] width 383 height 33
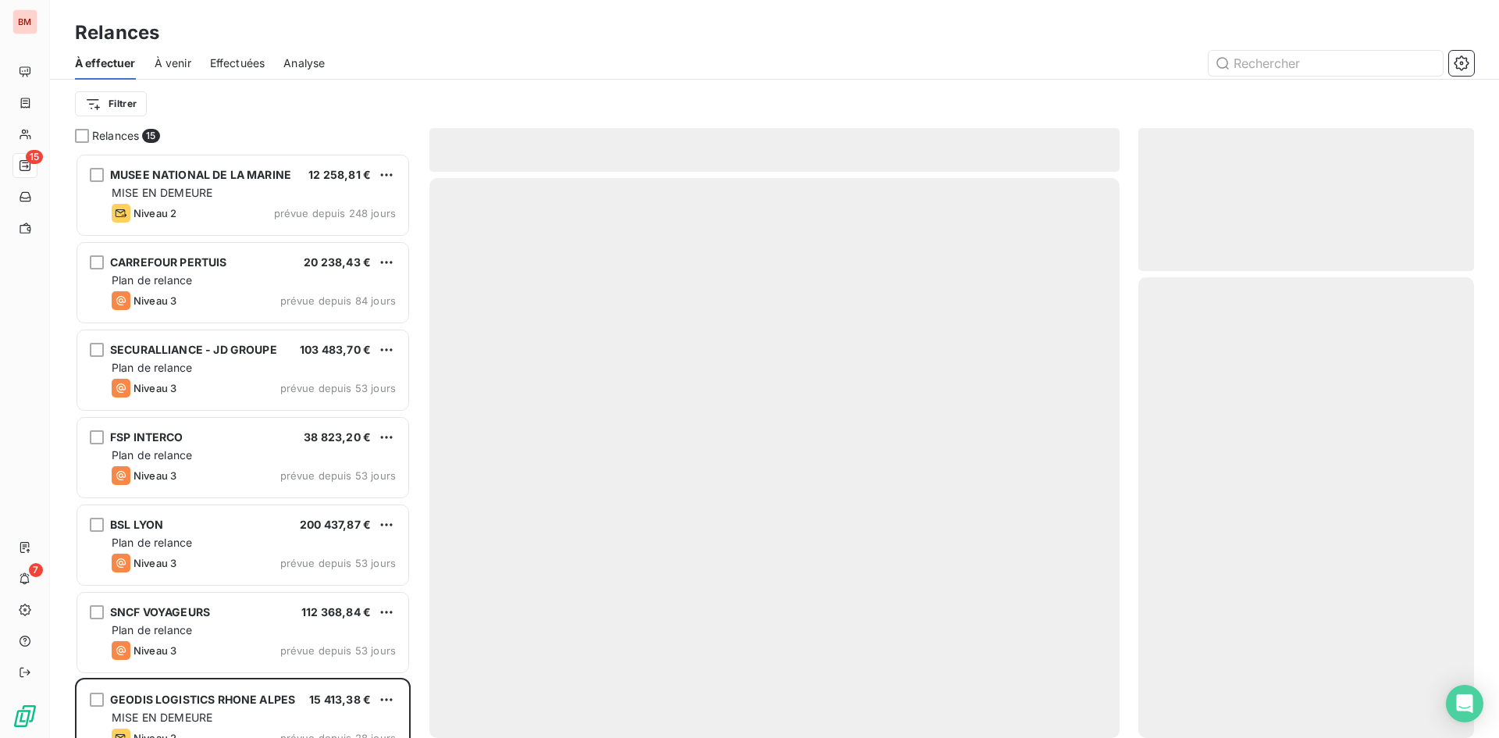
scroll to position [573, 324]
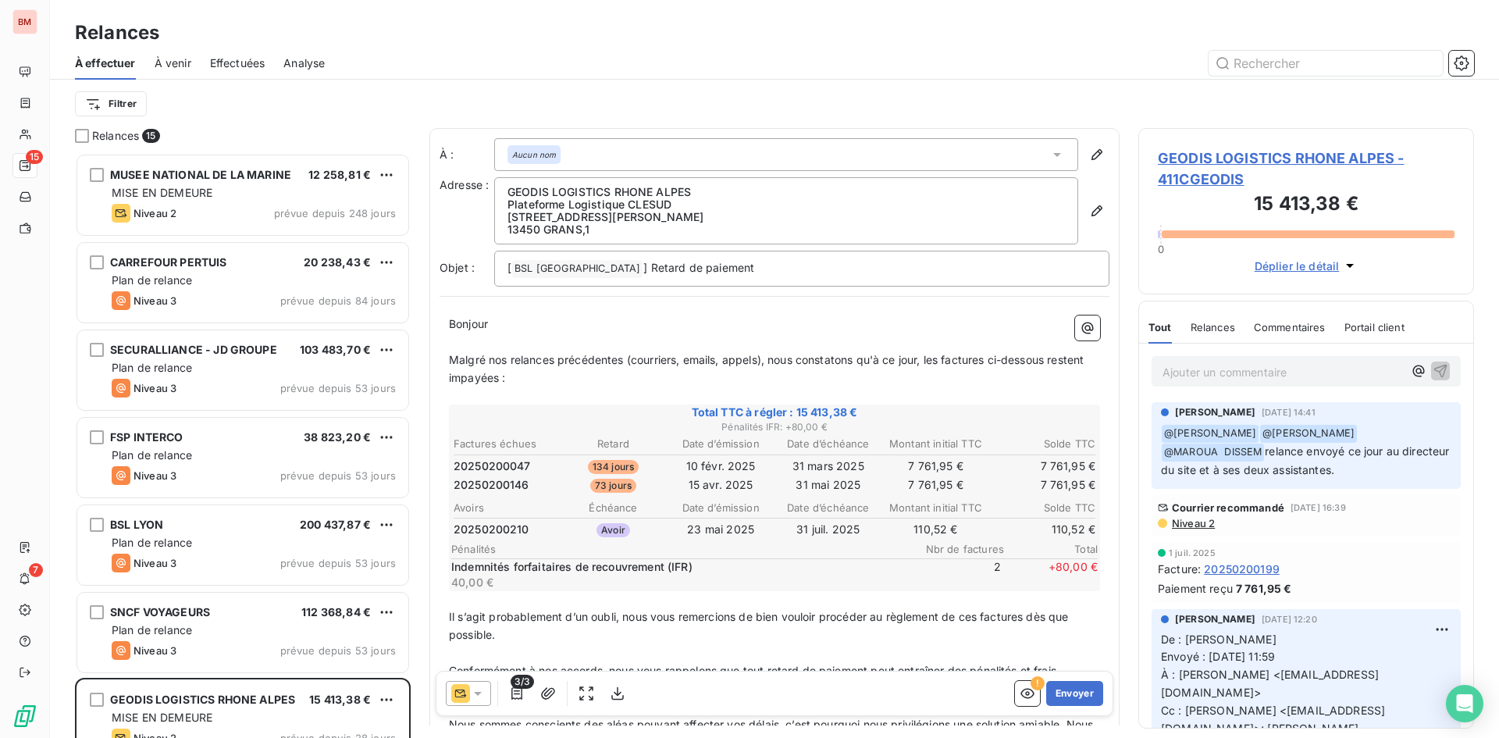
click at [469, 698] on icon at bounding box center [460, 693] width 19 height 19
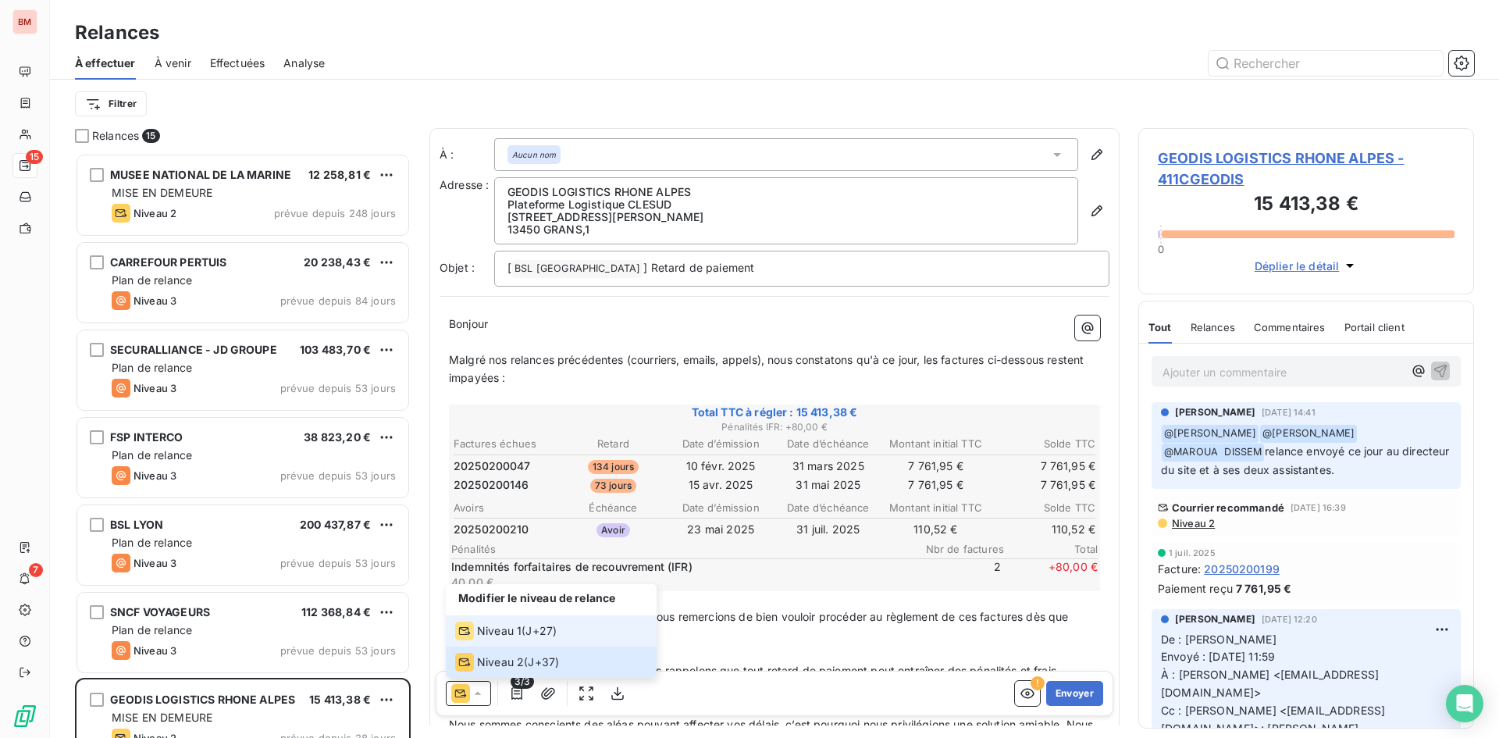
click at [513, 633] on span "Niveau 1" at bounding box center [499, 631] width 45 height 16
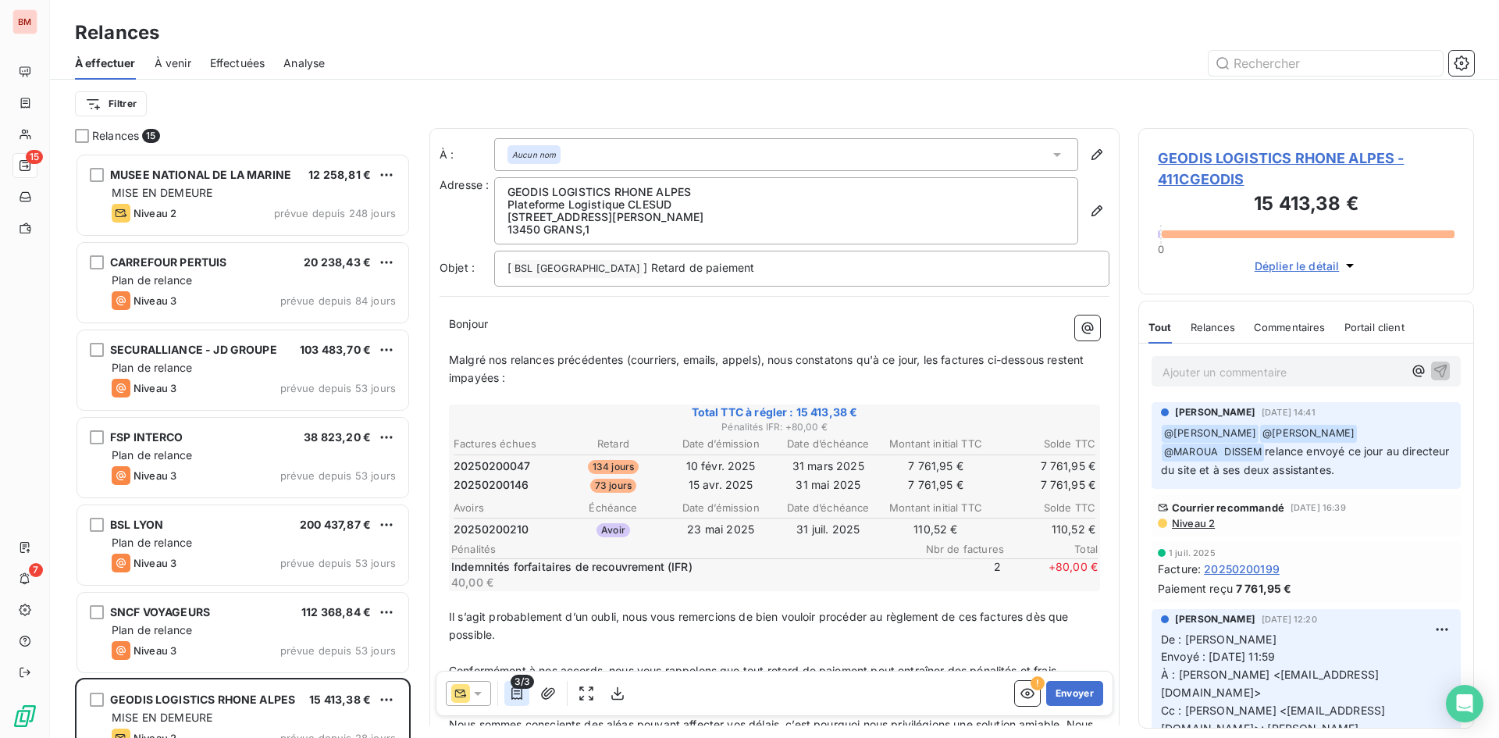
click at [519, 690] on icon "button" at bounding box center [517, 693] width 11 height 12
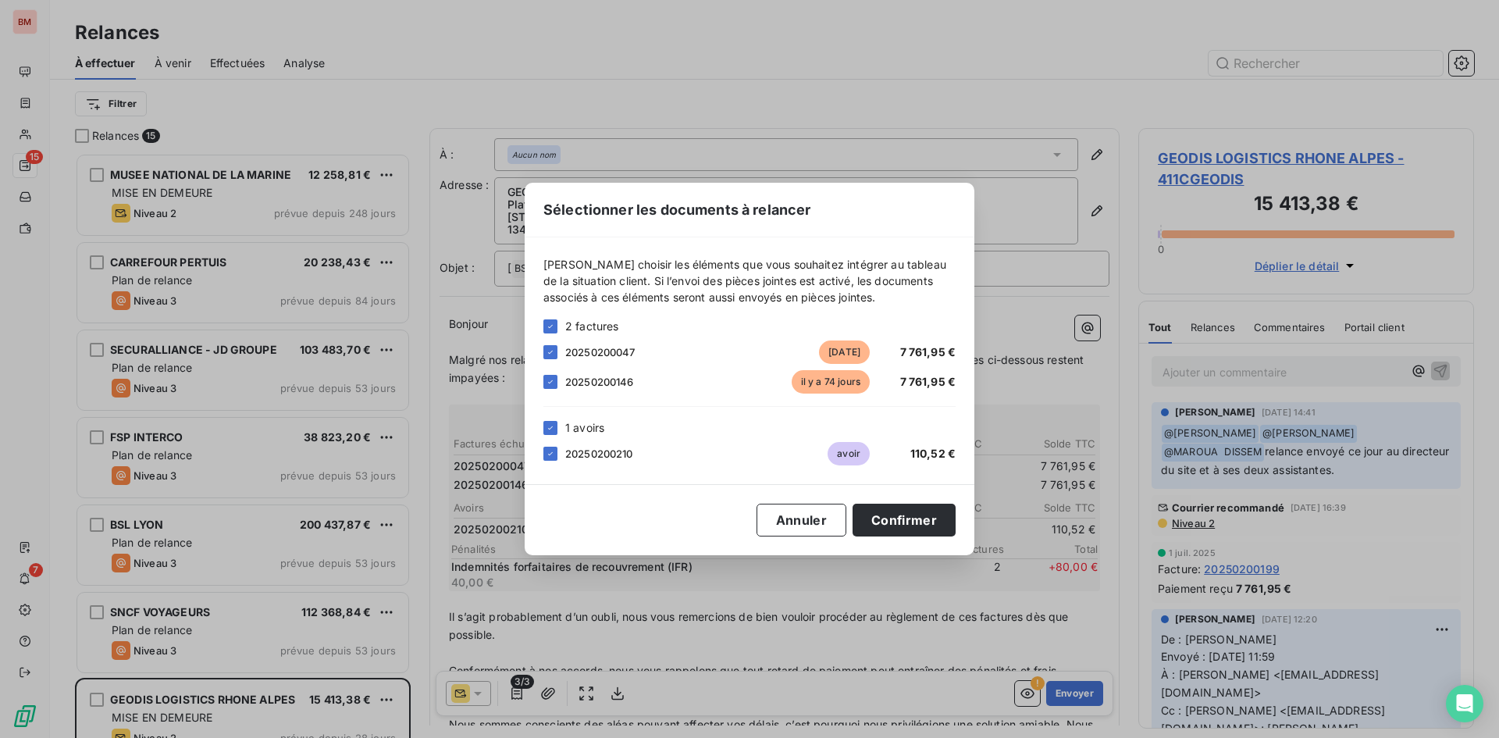
click at [1054, 461] on div "Sélectionner les documents à relancer [PERSON_NAME] choisir les éléments que vo…" at bounding box center [749, 369] width 1499 height 738
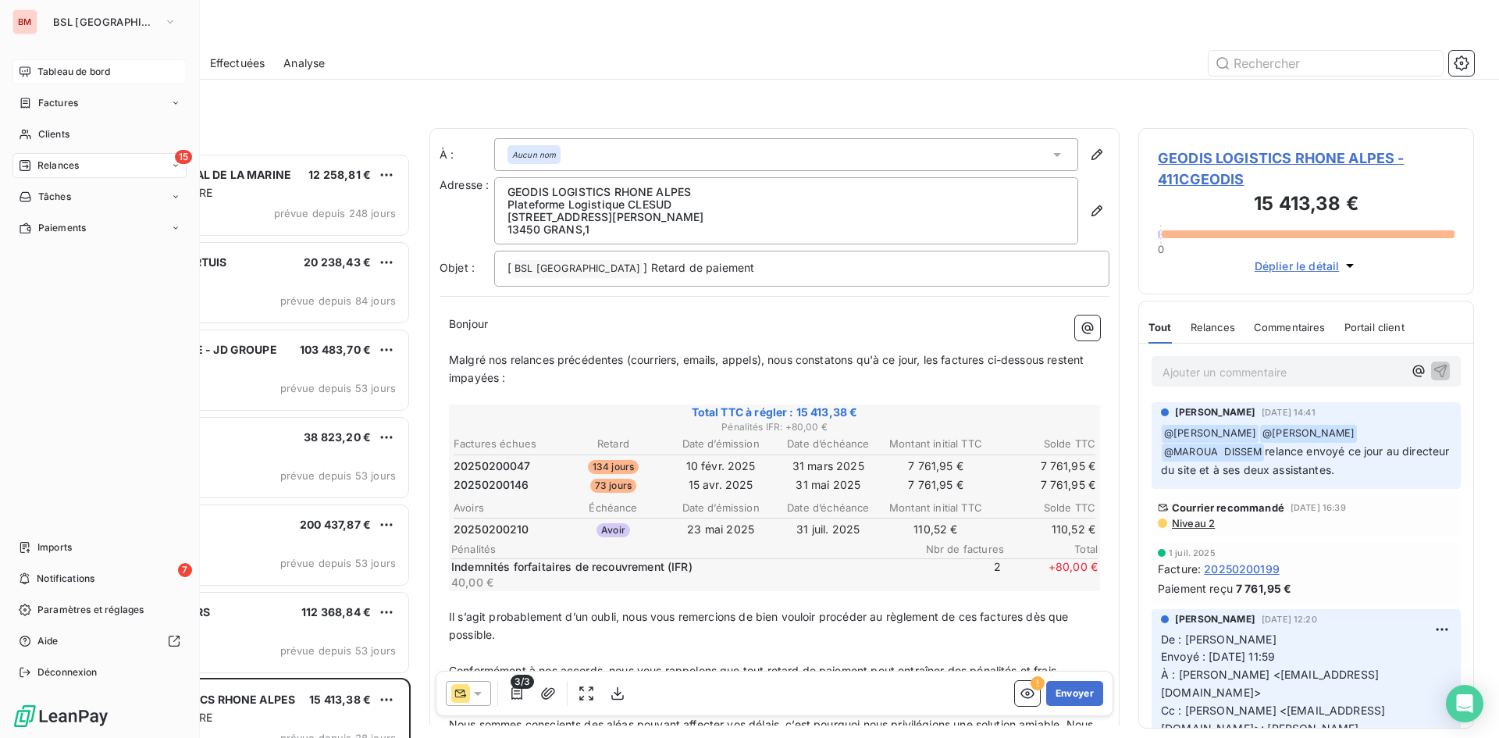
drag, startPoint x: 24, startPoint y: 64, endPoint x: 68, endPoint y: 64, distance: 43.7
click at [24, 64] on div "Tableau de bord" at bounding box center [99, 71] width 174 height 25
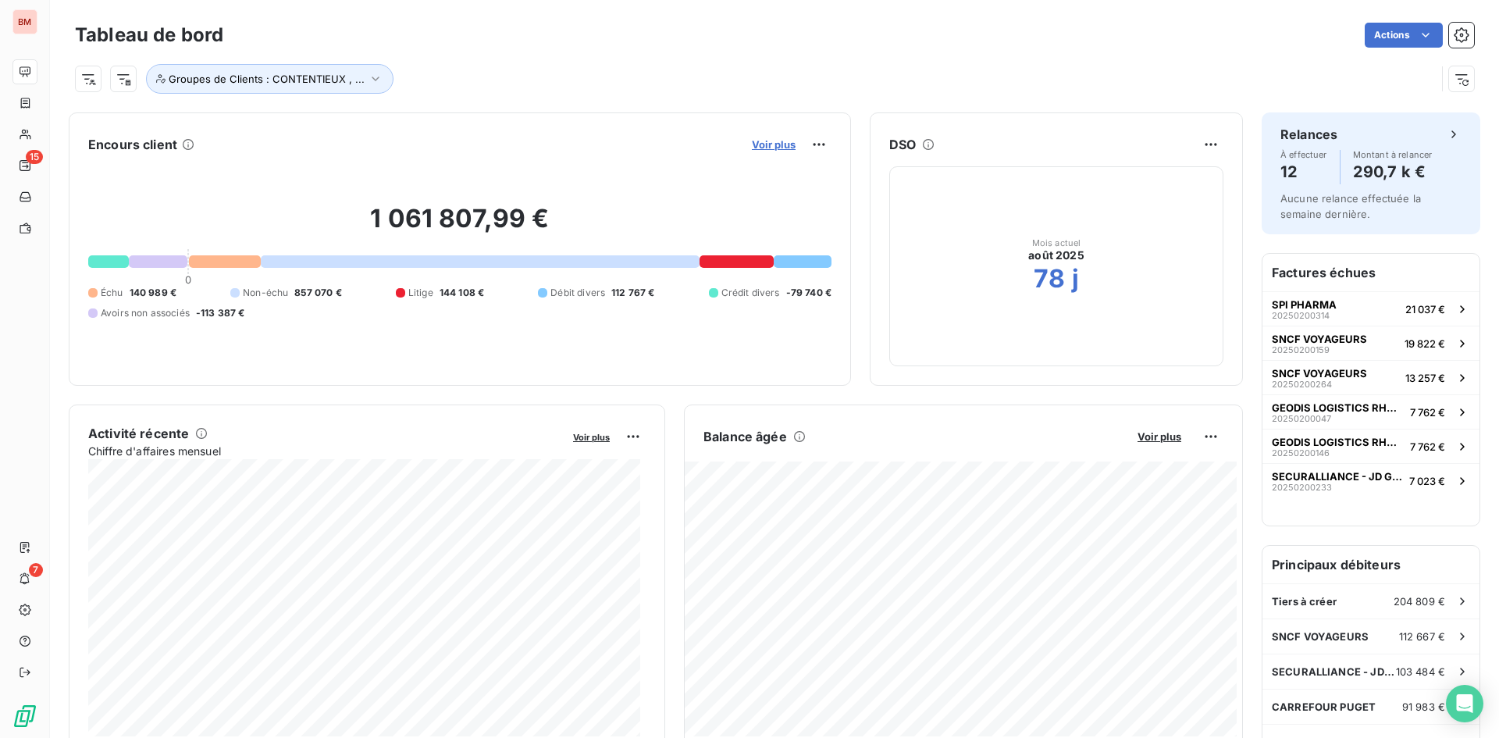
click at [766, 139] on span "Voir plus" at bounding box center [774, 144] width 44 height 12
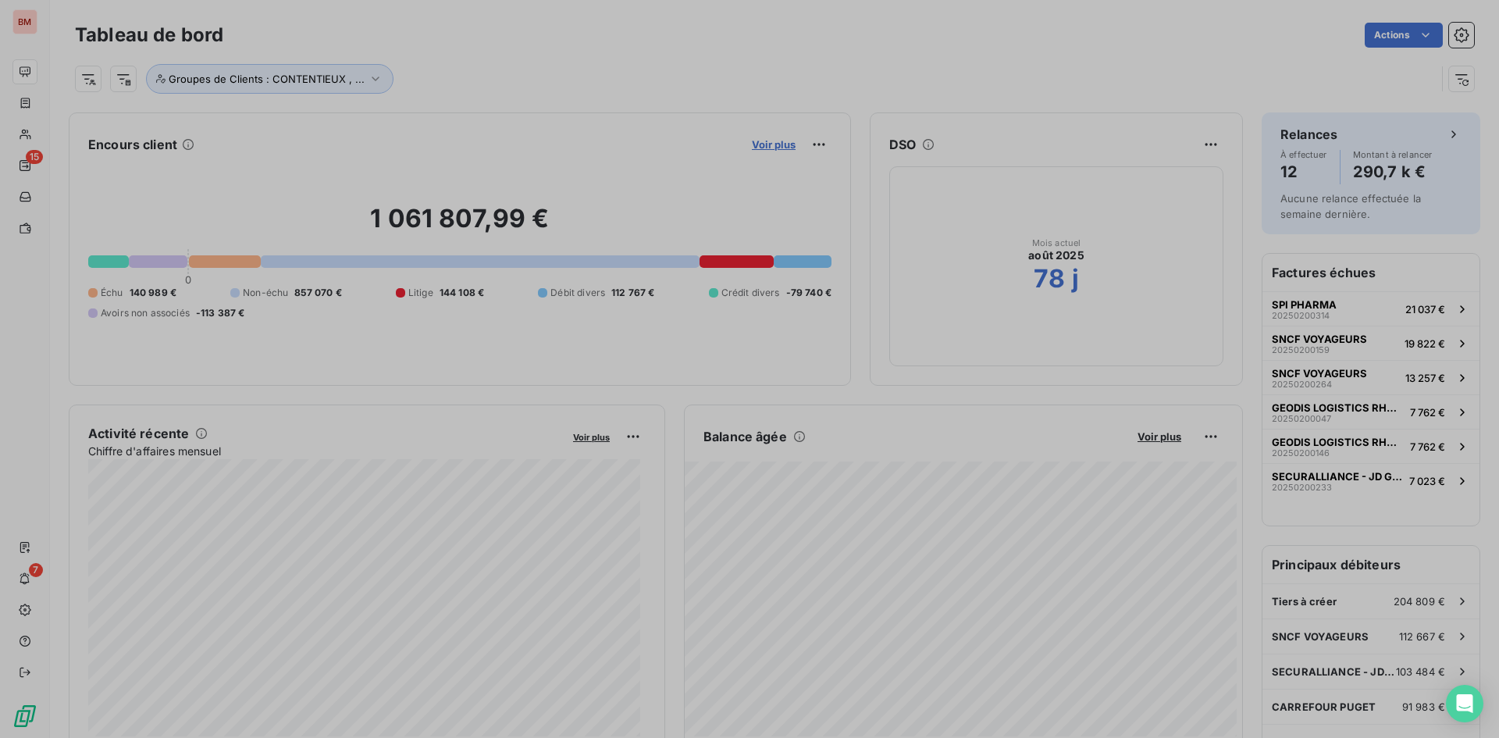
scroll to position [726, 588]
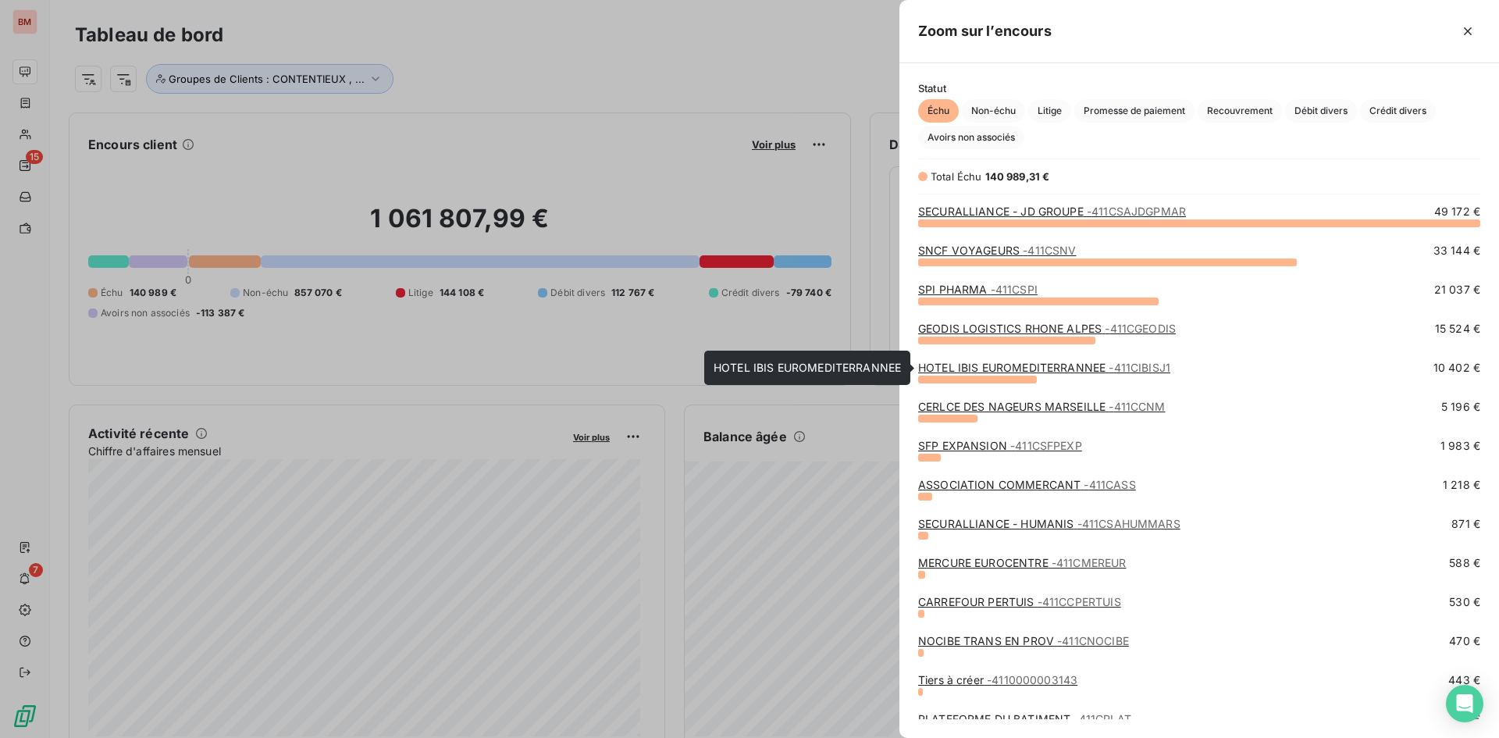
click at [1010, 371] on link "HOTEL IBIS EUROMEDITERRANNEE - 411CIBISJ1" at bounding box center [1044, 367] width 252 height 13
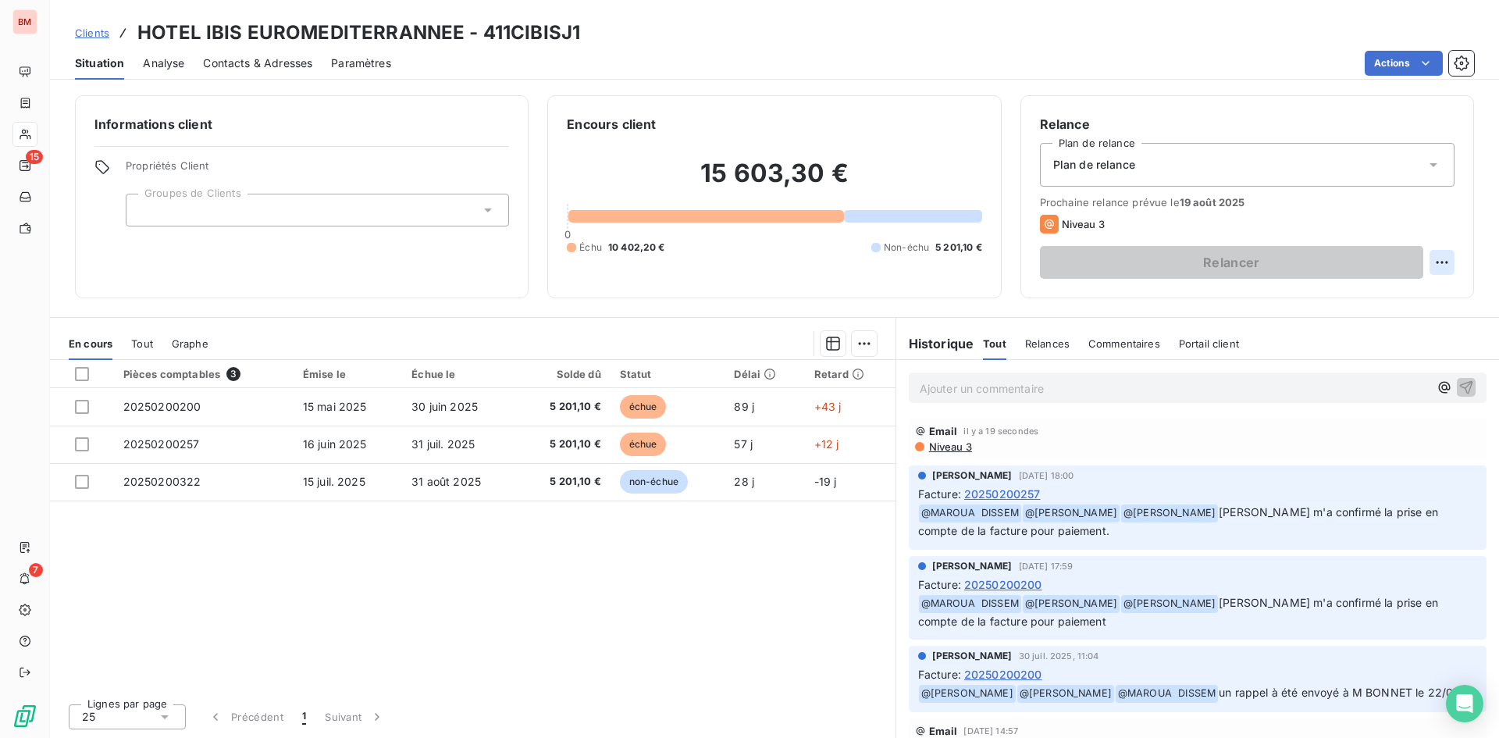
click at [1436, 254] on html "BM 15 7 Clients HOTEL IBIS EUROMEDITERRANNEE - 411CIBISJ1 Situation Analyse Con…" at bounding box center [749, 369] width 1499 height 738
drag, startPoint x: 1319, startPoint y: 303, endPoint x: 1342, endPoint y: 298, distance: 23.9
click at [1320, 303] on div "Replanifier cette action" at bounding box center [1378, 296] width 140 height 25
select select "7"
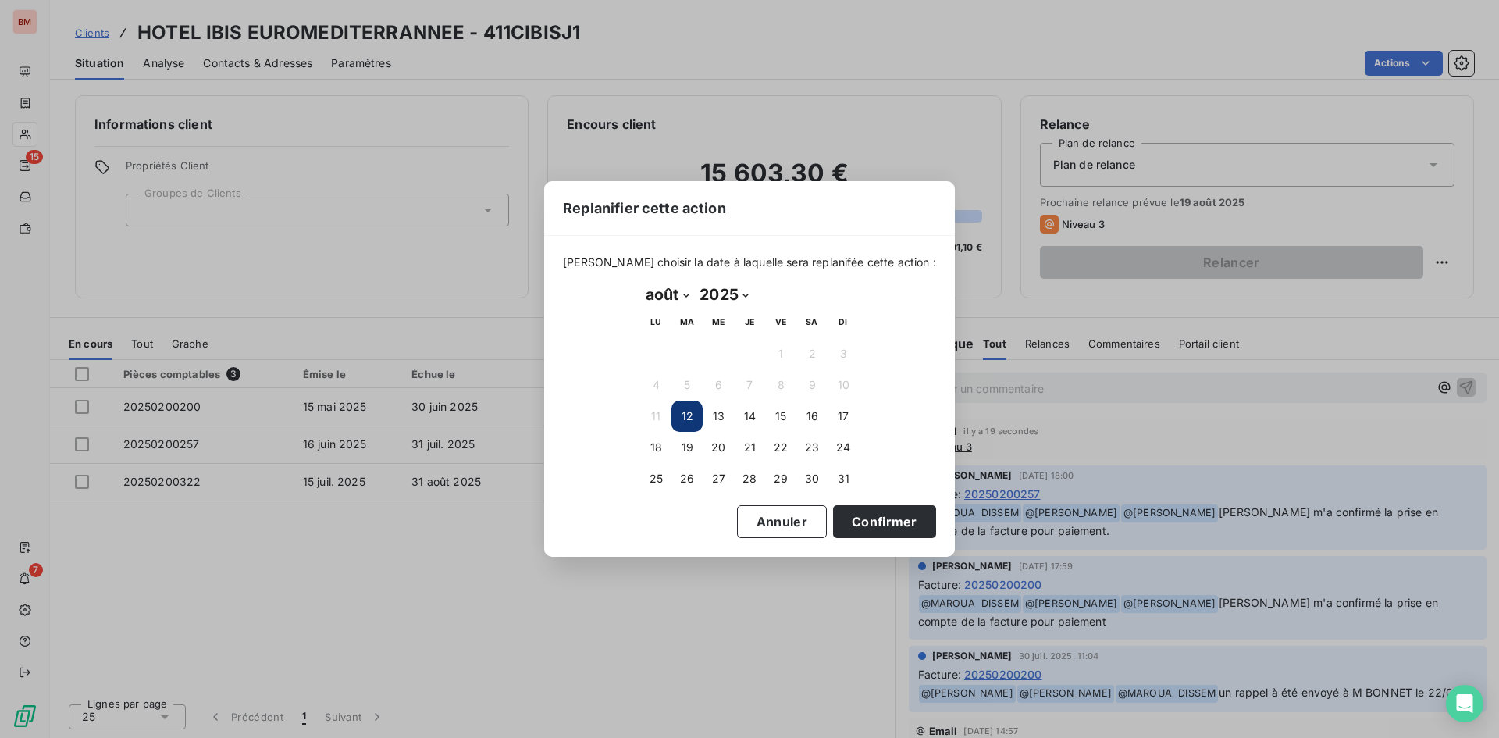
click at [688, 412] on button "12" at bounding box center [687, 416] width 31 height 31
click at [873, 526] on button "Confirmer" at bounding box center [884, 521] width 103 height 33
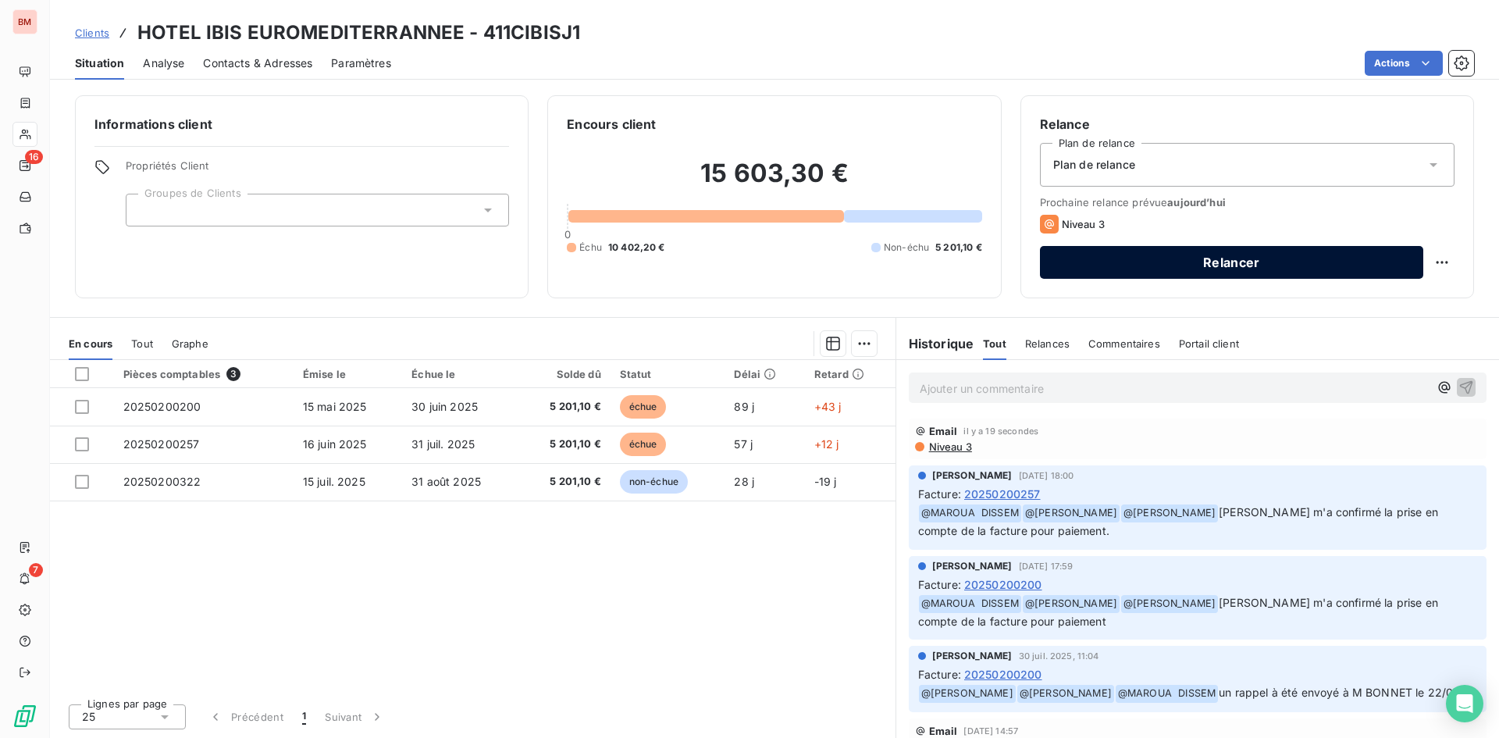
click at [1227, 273] on button "Relancer" at bounding box center [1231, 262] width 383 height 33
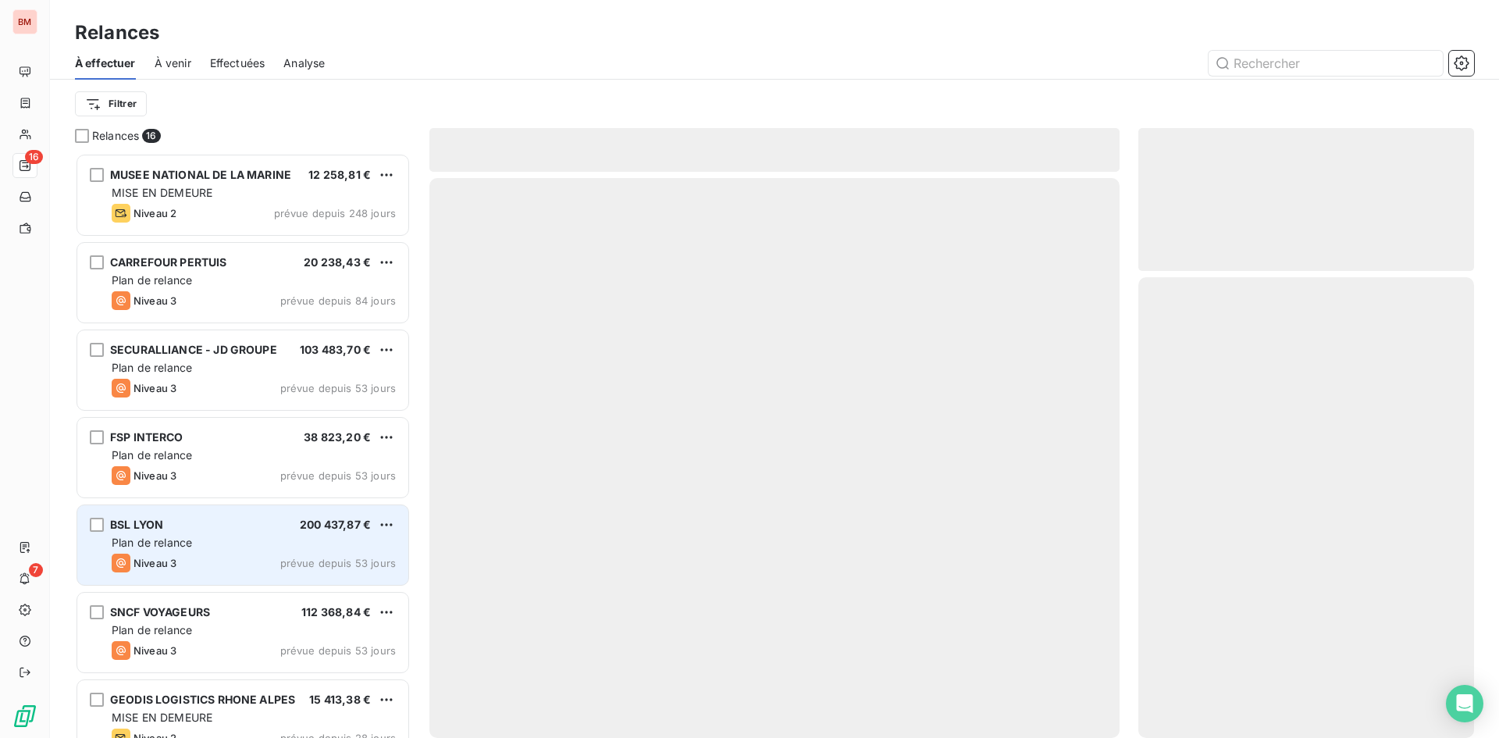
scroll to position [573, 324]
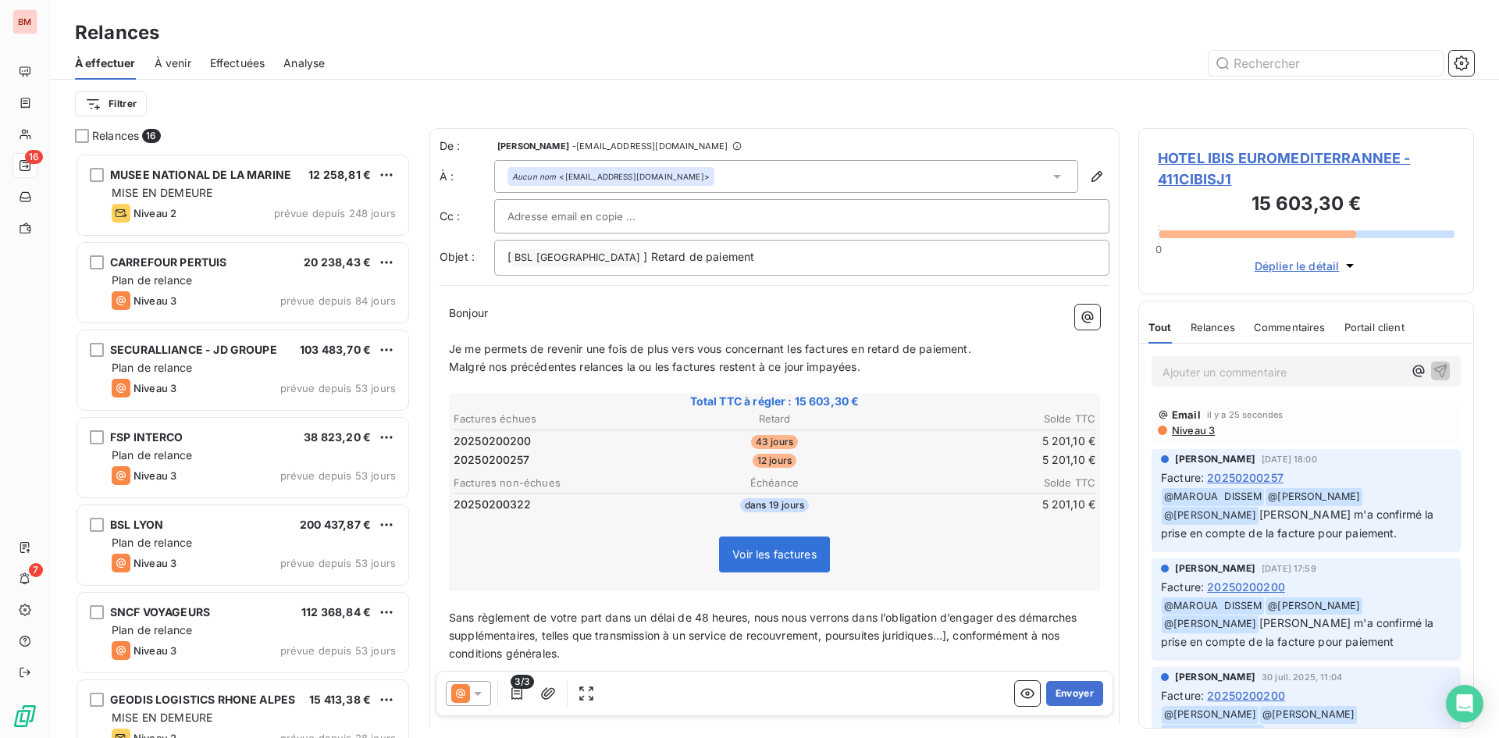
click at [477, 686] on icon at bounding box center [478, 694] width 16 height 16
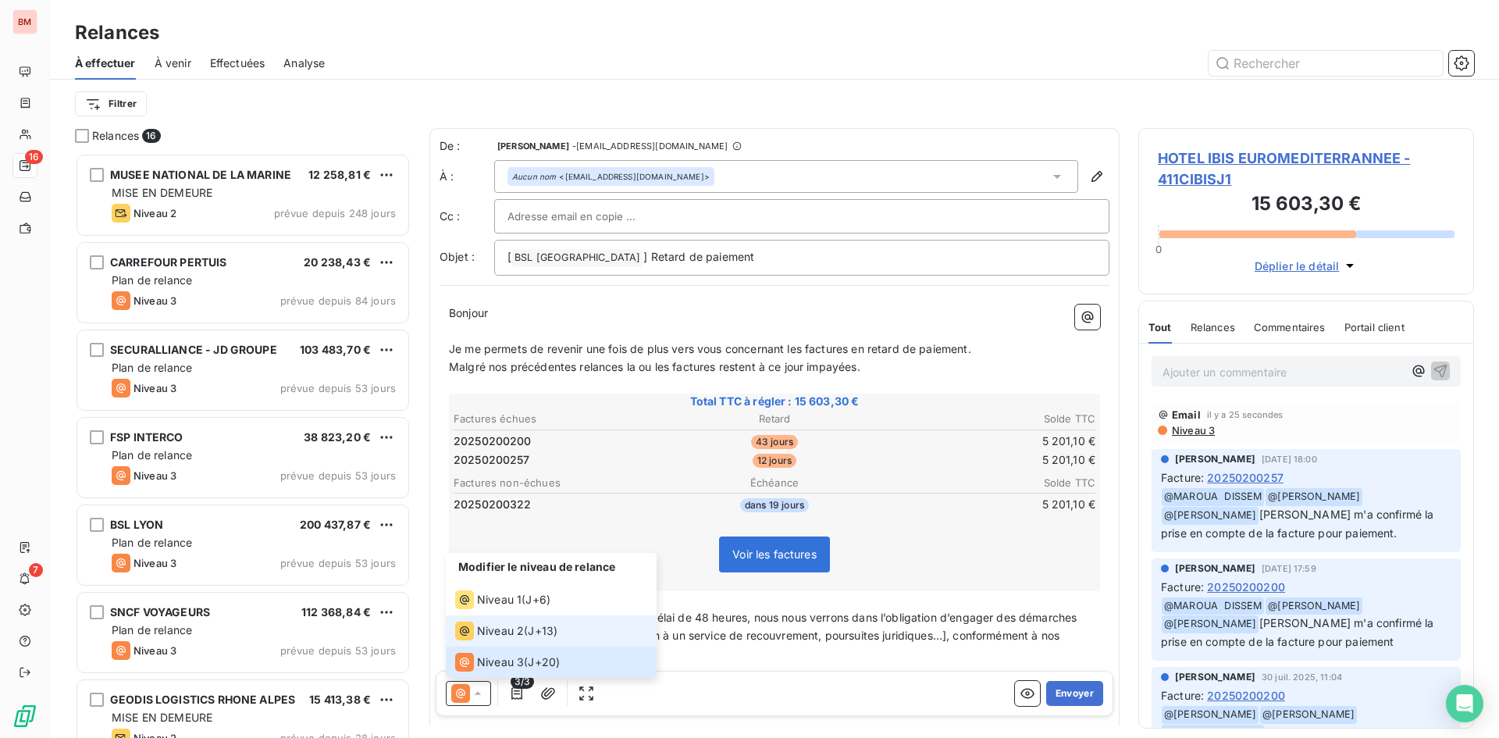
click at [477, 622] on div "Niveau 2" at bounding box center [489, 631] width 69 height 19
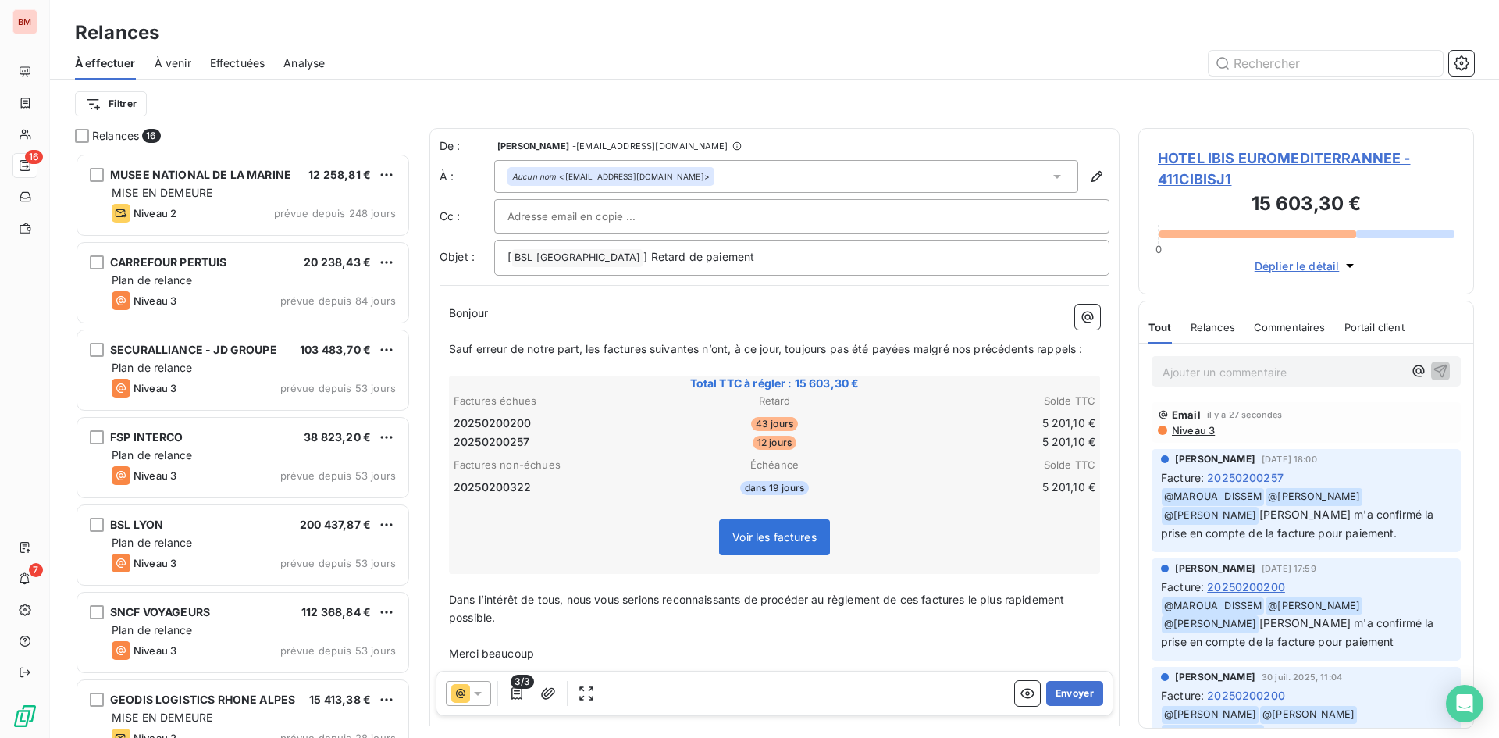
click at [518, 684] on span "3/3" at bounding box center [522, 682] width 23 height 14
click at [516, 699] on icon "button" at bounding box center [517, 693] width 11 height 12
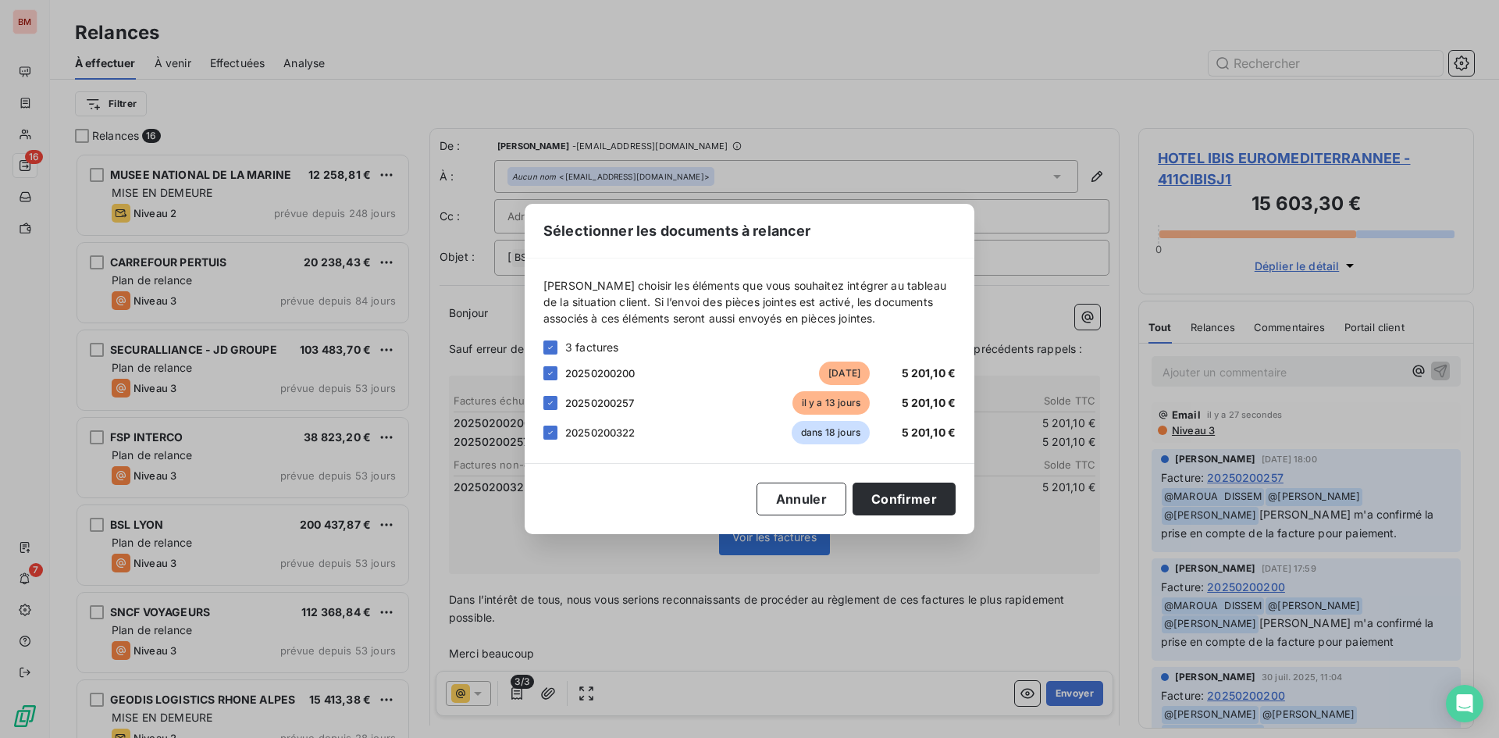
click at [561, 354] on div "3 factures" at bounding box center [750, 347] width 412 height 16
click at [568, 352] on span "3 factures" at bounding box center [592, 347] width 54 height 16
click at [551, 350] on icon at bounding box center [550, 347] width 9 height 9
click at [549, 402] on div at bounding box center [551, 403] width 14 height 14
click at [883, 503] on button "Confirmer" at bounding box center [904, 499] width 103 height 33
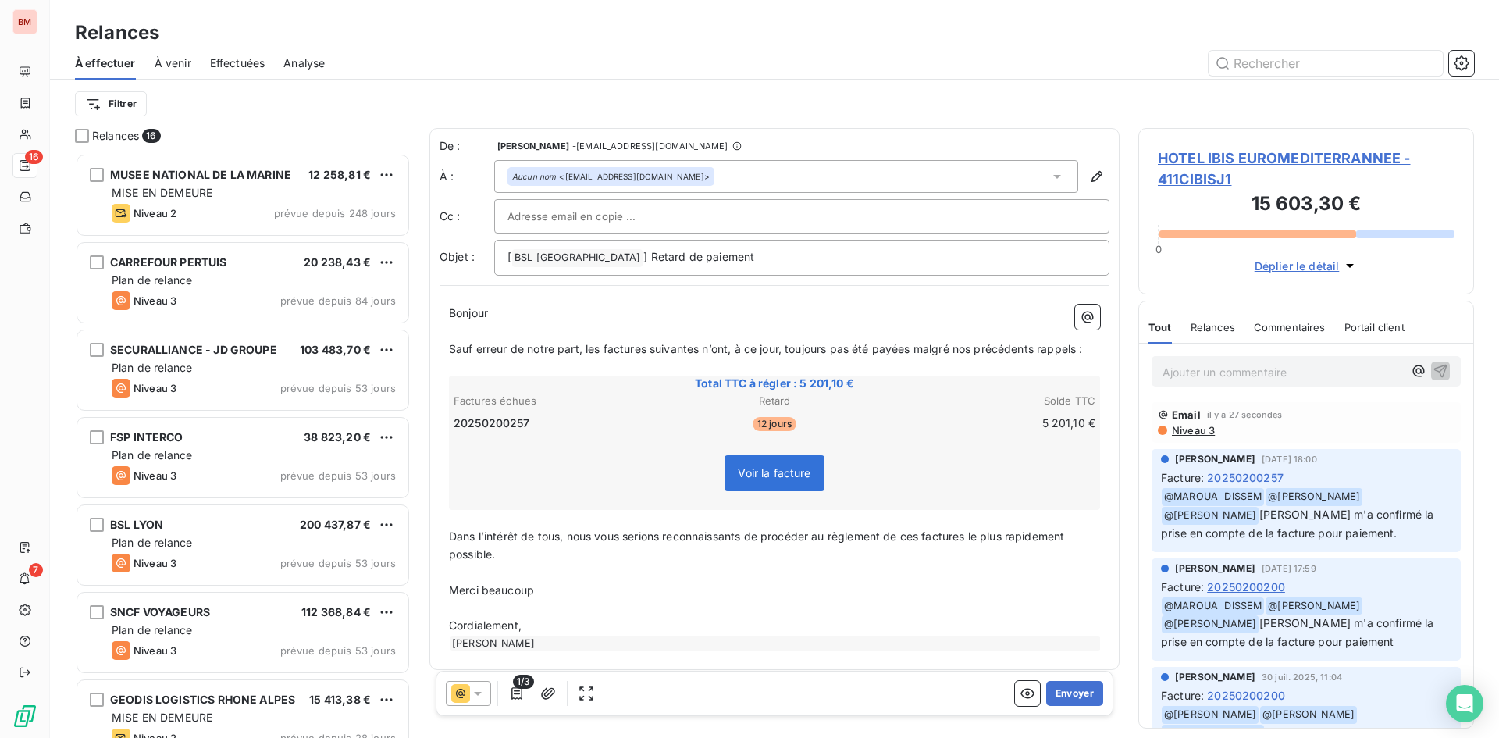
click at [668, 225] on div at bounding box center [802, 216] width 589 height 23
paste input "[EMAIL_ADDRESS][DOMAIN_NAME]"
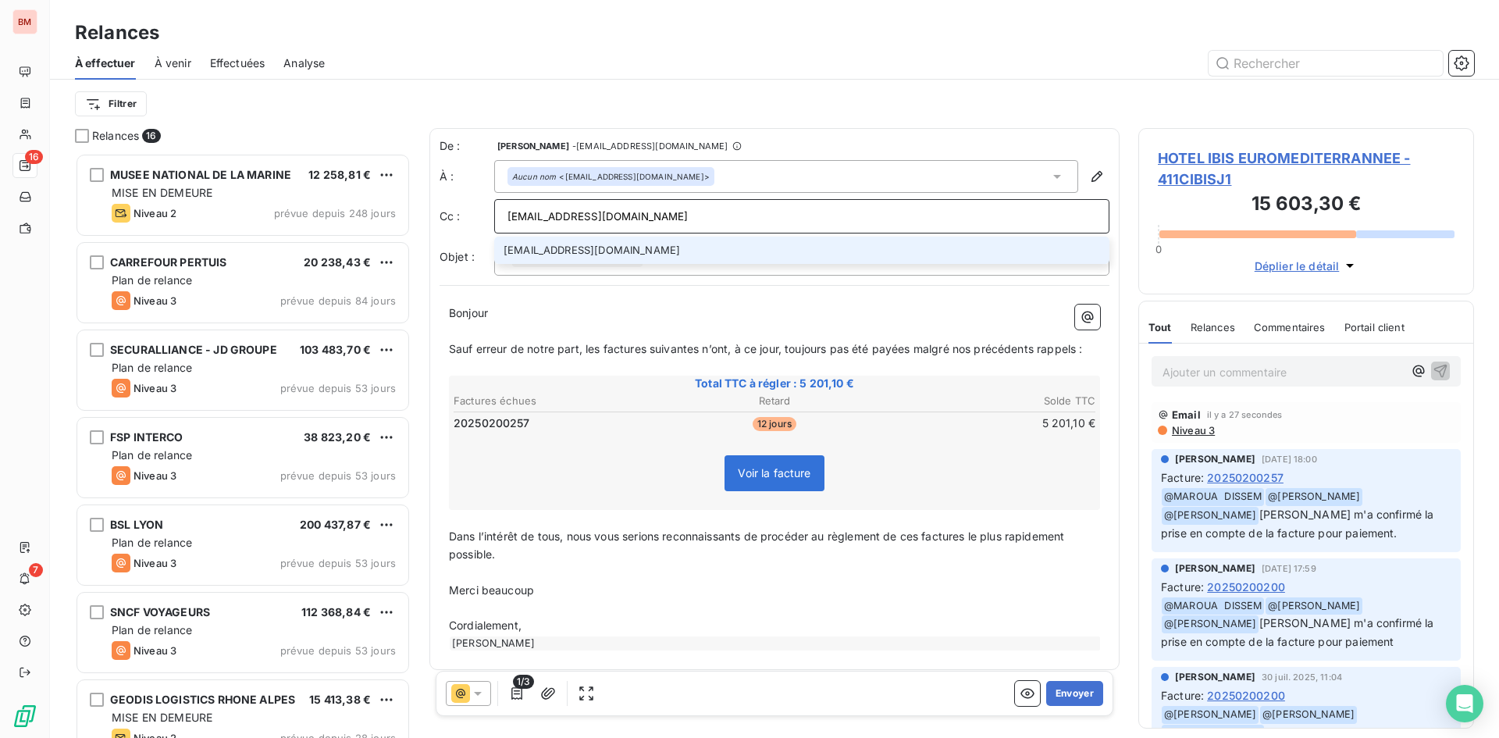
type input "[EMAIL_ADDRESS][DOMAIN_NAME]"
click at [700, 244] on li "[EMAIL_ADDRESS][DOMAIN_NAME]" at bounding box center [801, 250] width 615 height 27
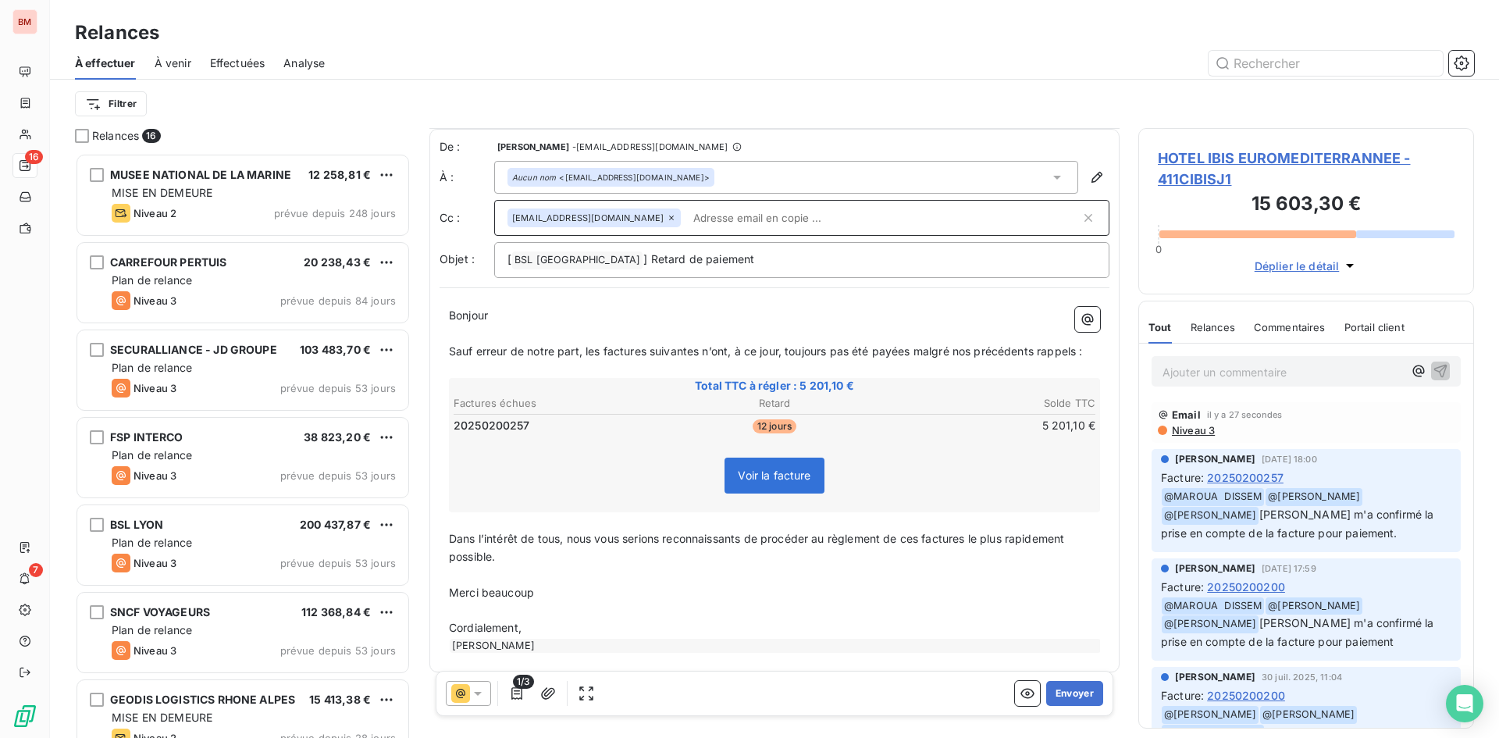
scroll to position [11, 0]
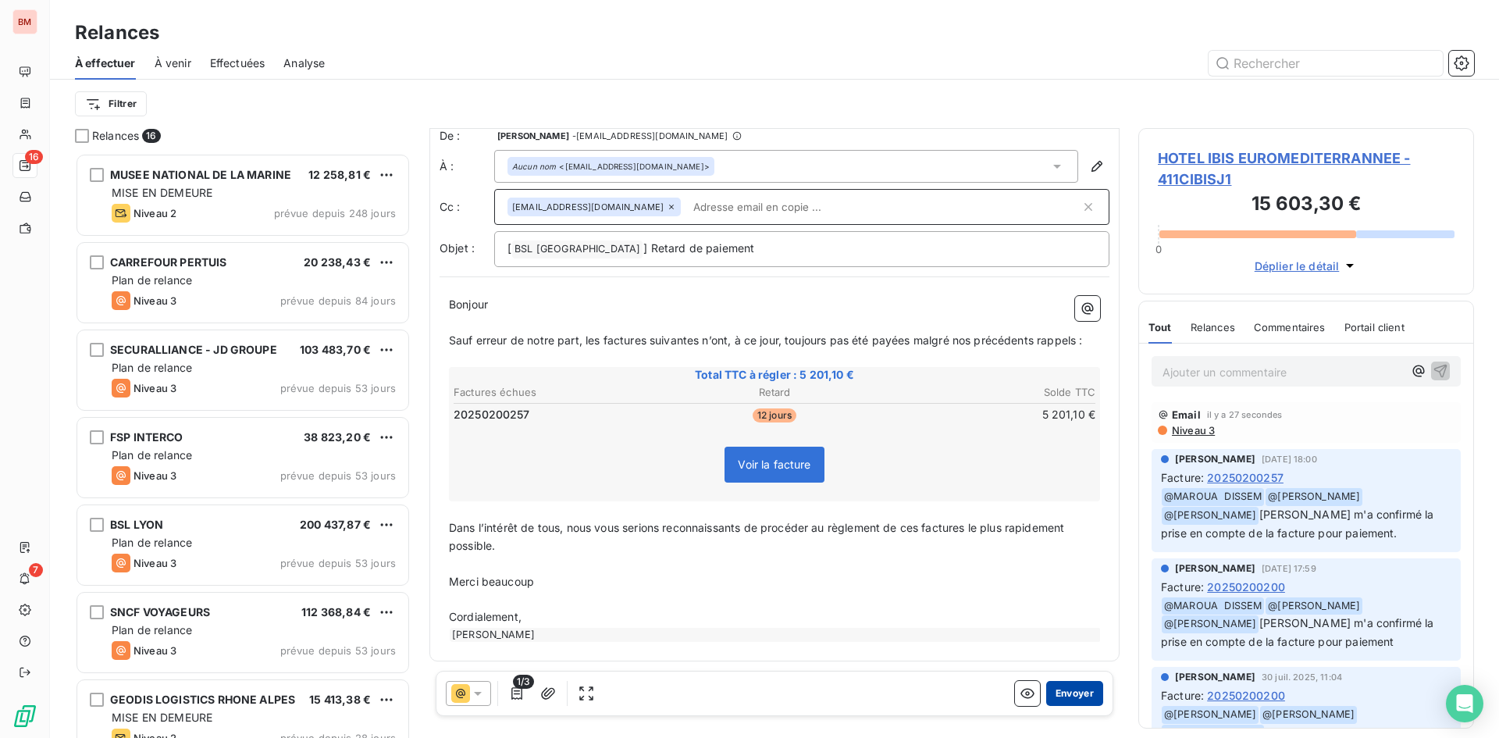
click at [1059, 695] on button "Envoyer" at bounding box center [1074, 693] width 57 height 25
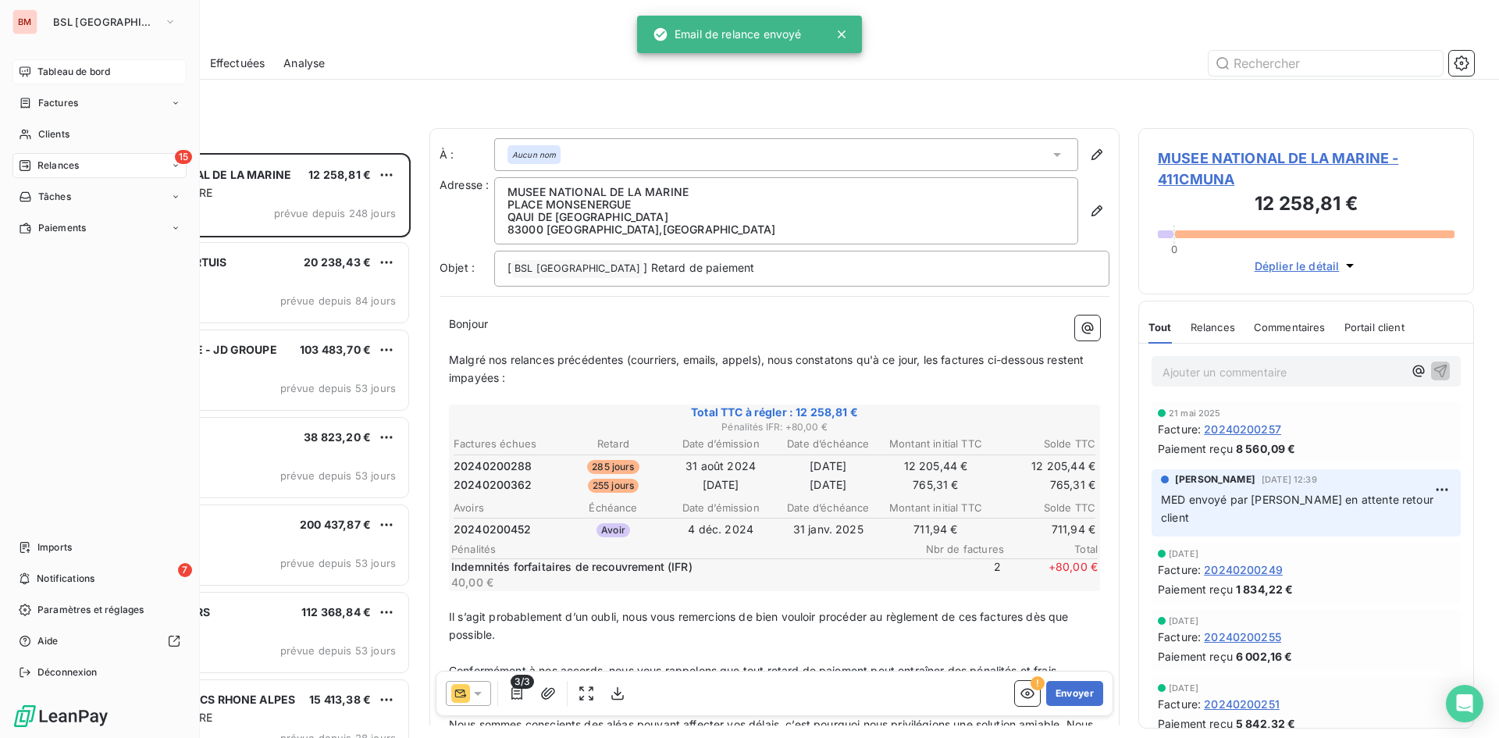
click at [77, 66] on span "Tableau de bord" at bounding box center [73, 72] width 73 height 14
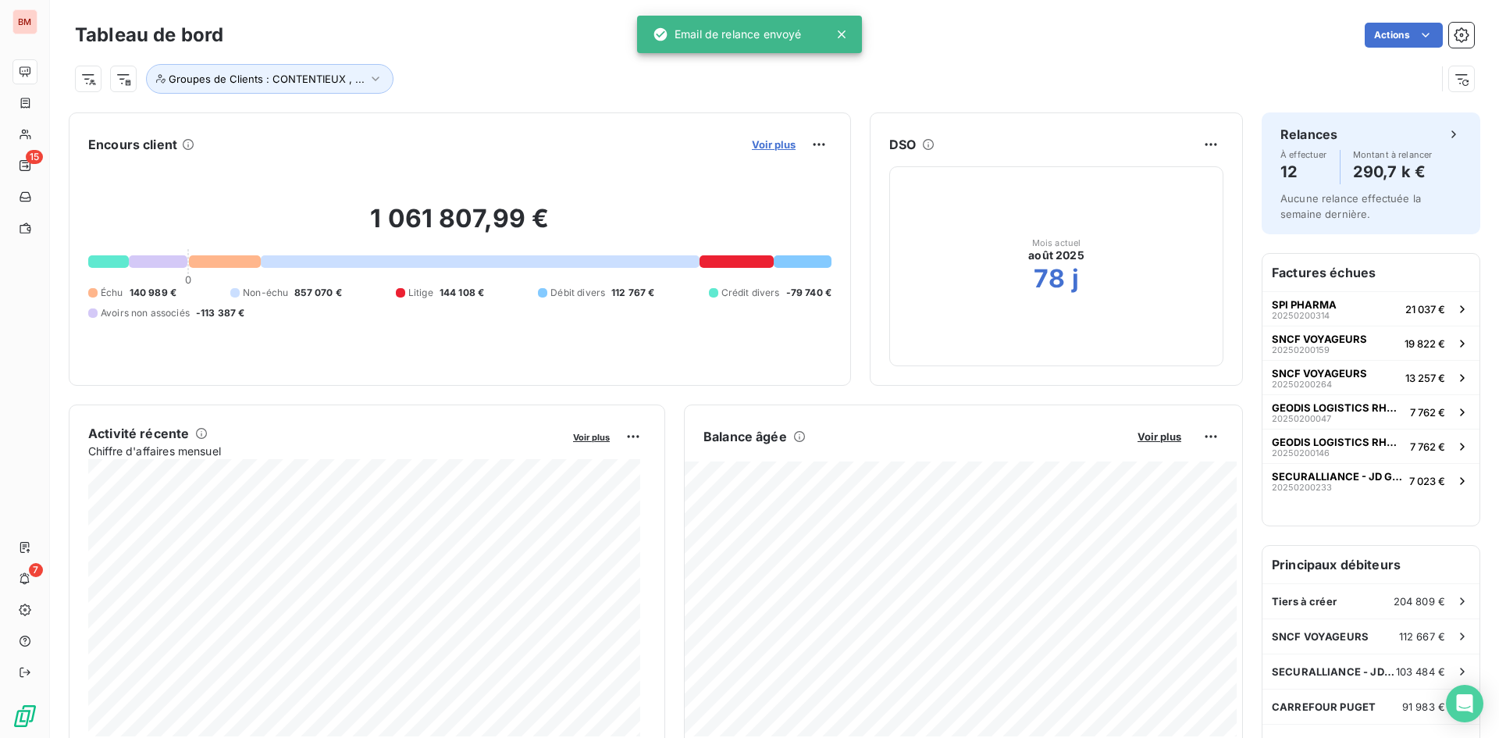
click at [752, 138] on span "Voir plus" at bounding box center [774, 144] width 44 height 12
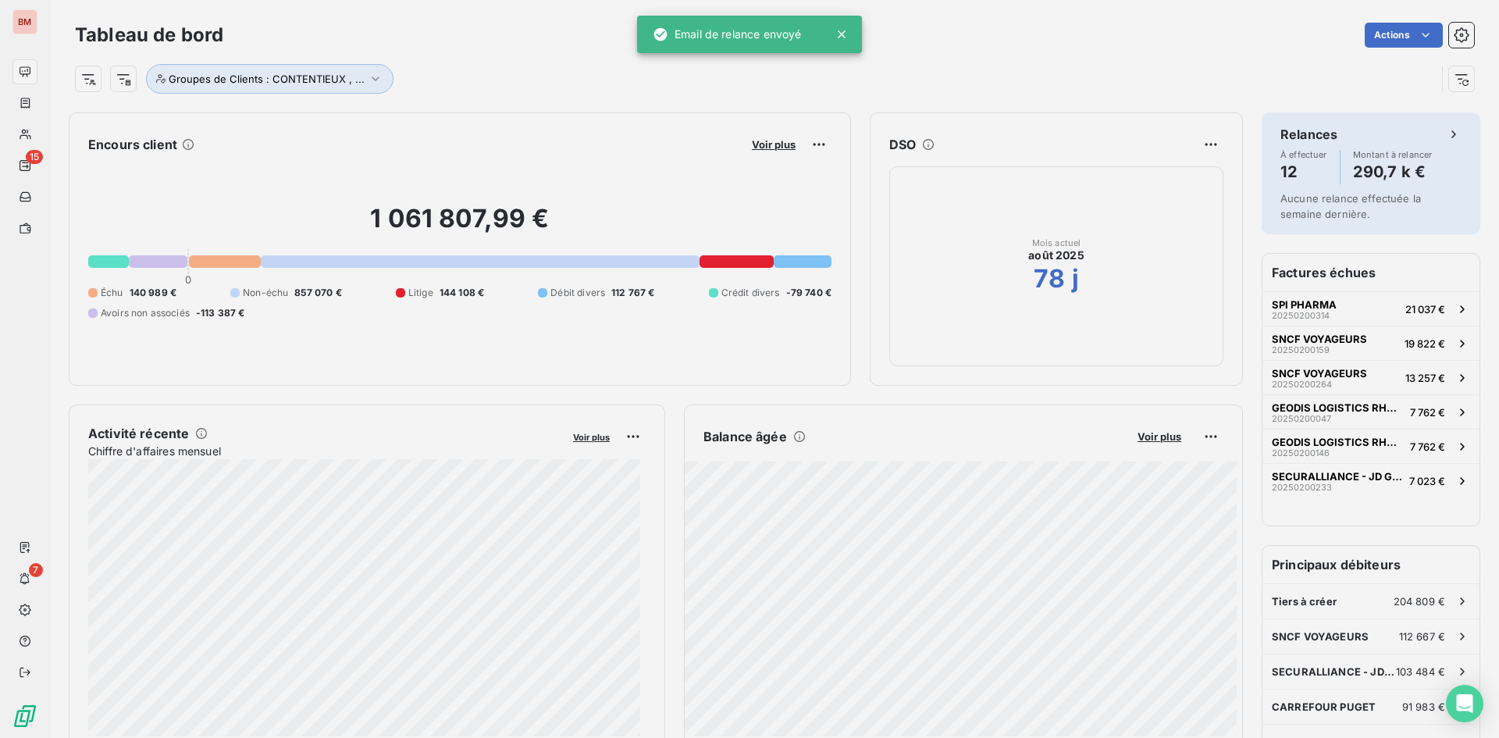
scroll to position [726, 588]
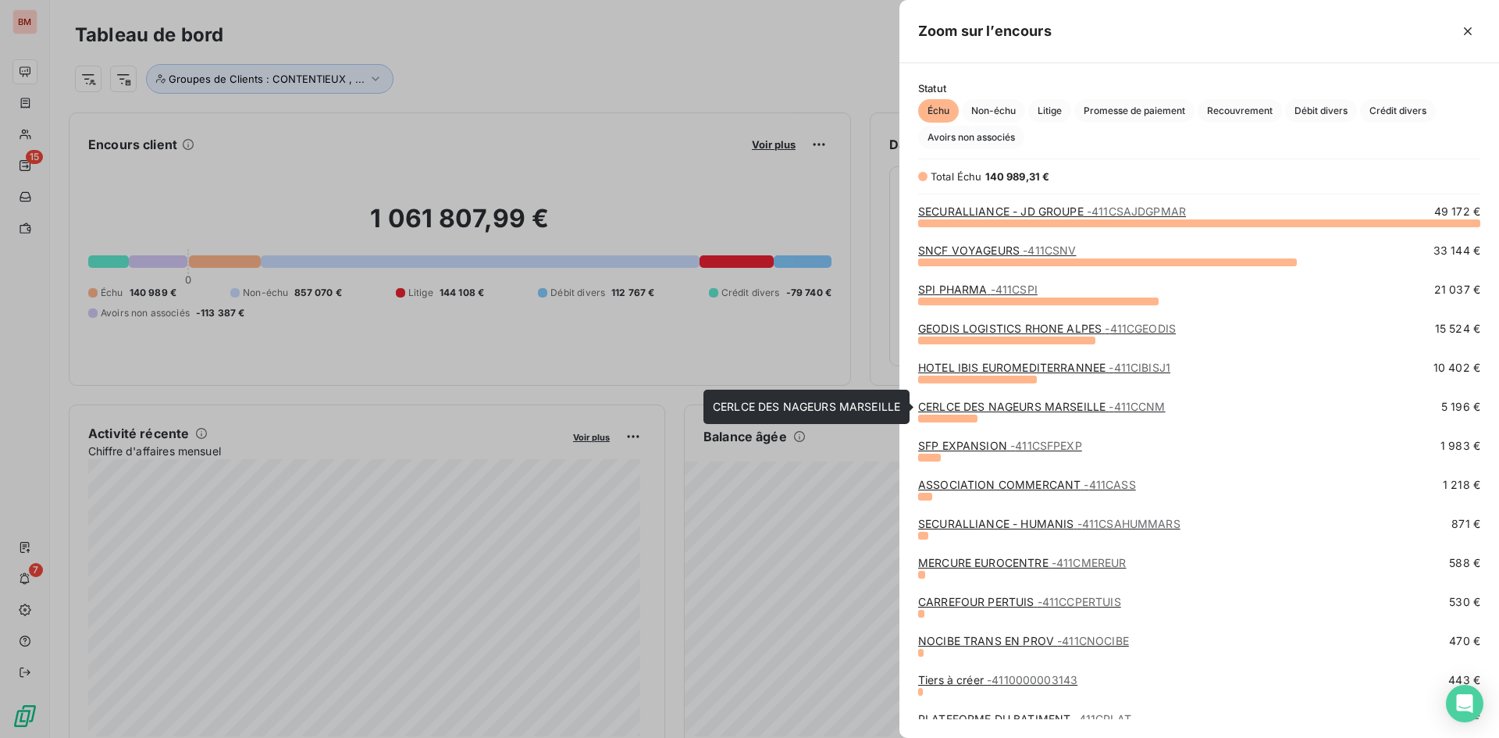
click at [1000, 405] on link "CERLCE DES NAGEURS [GEOGRAPHIC_DATA] - 411CCNM" at bounding box center [1042, 406] width 248 height 13
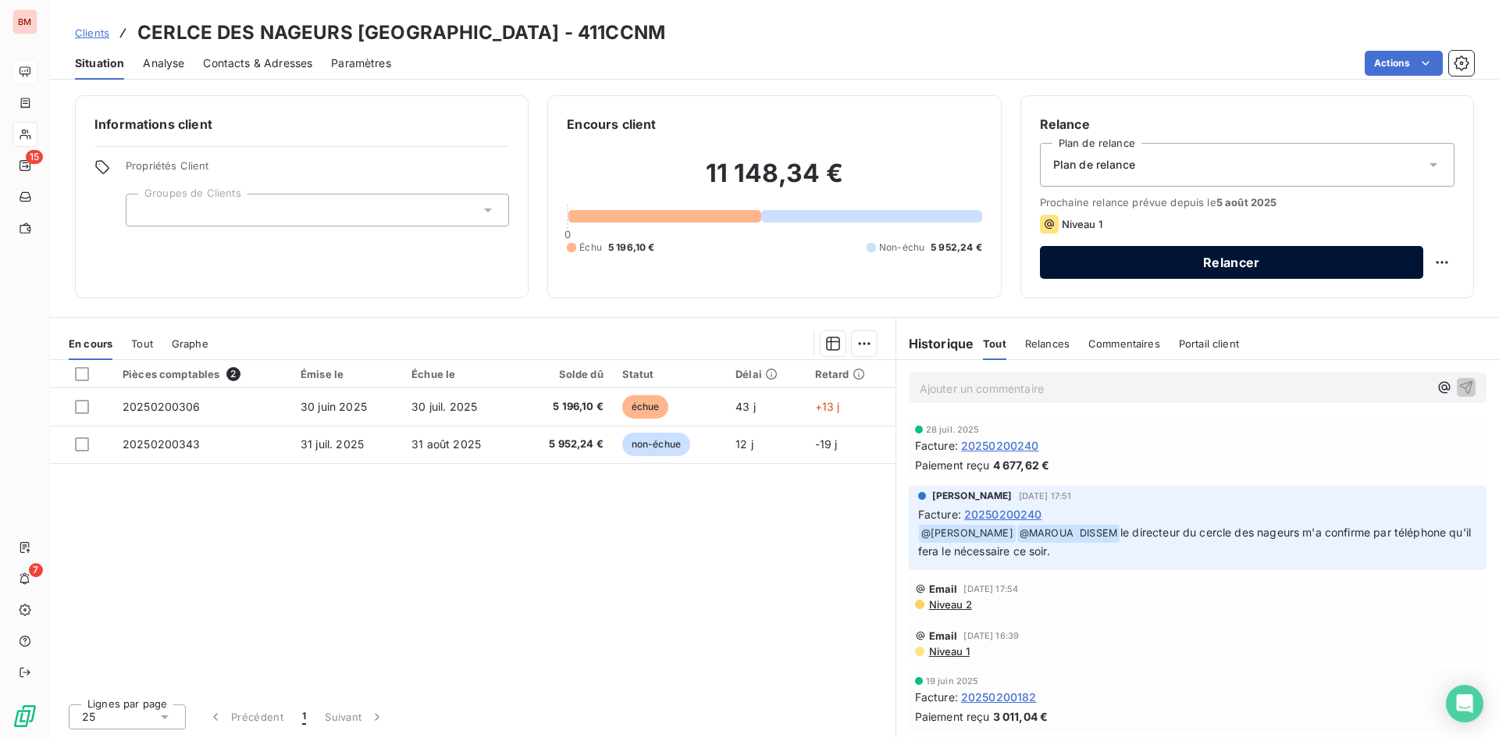
click at [1181, 272] on button "Relancer" at bounding box center [1231, 262] width 383 height 33
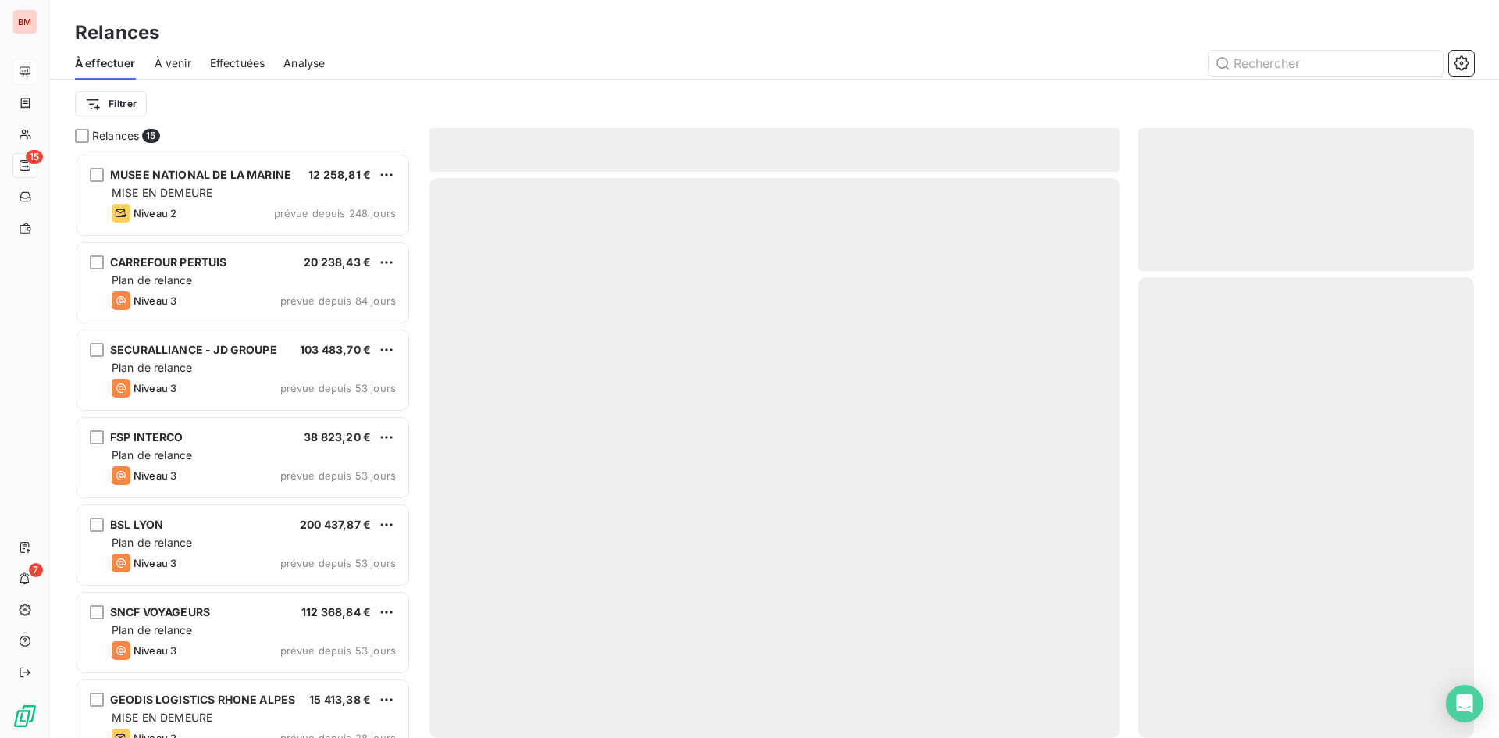
scroll to position [573, 324]
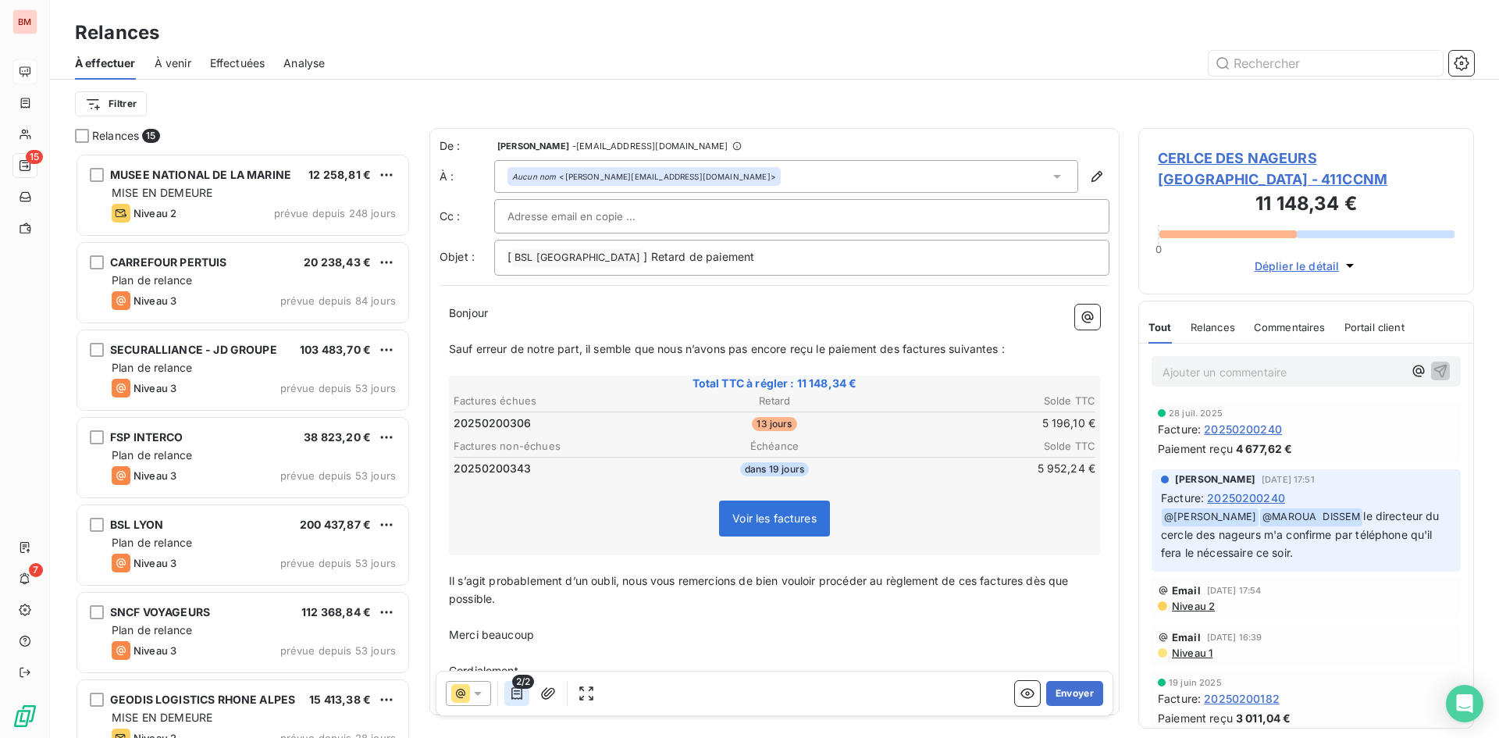
click at [521, 695] on icon "button" at bounding box center [517, 694] width 16 height 16
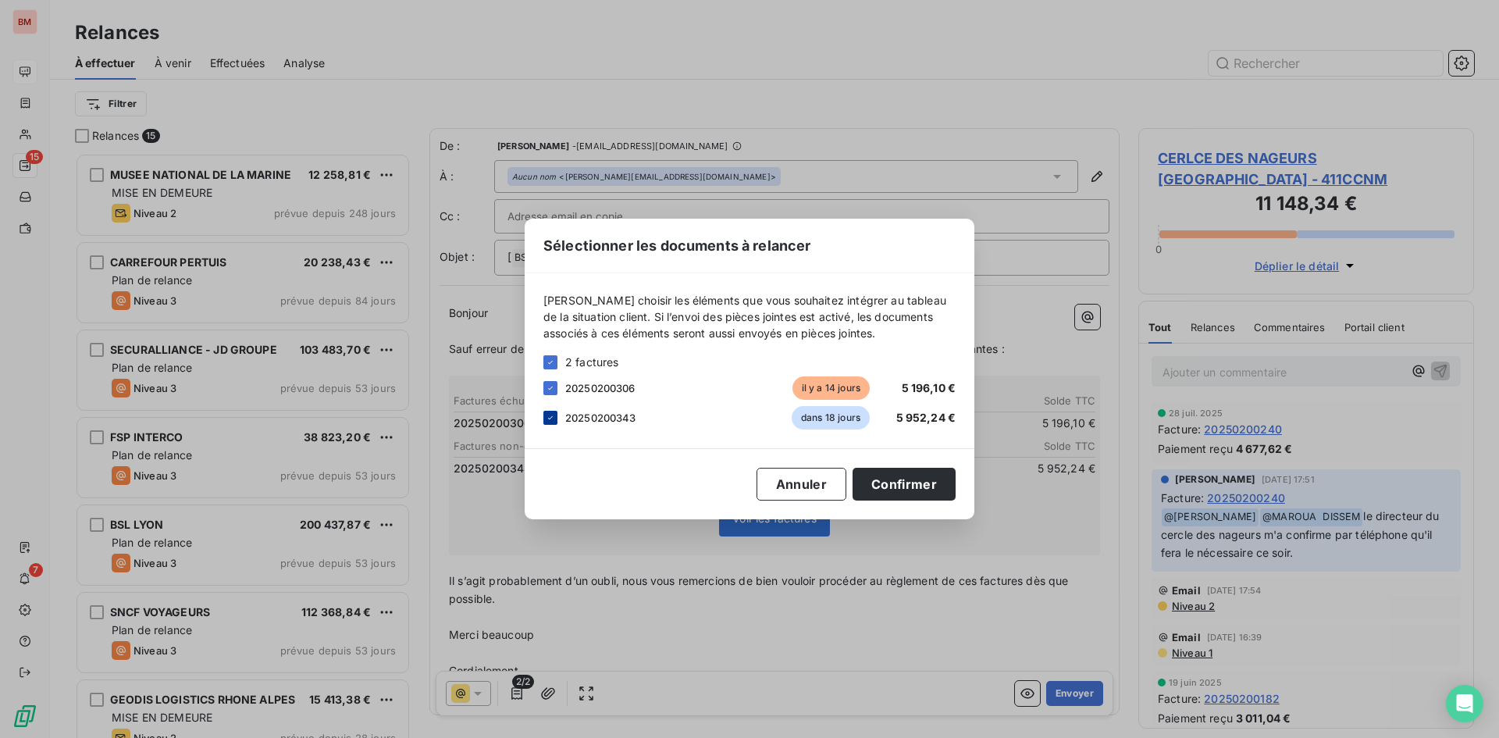
click at [551, 419] on icon at bounding box center [550, 417] width 9 height 9
click at [895, 488] on button "Confirmer" at bounding box center [904, 484] width 103 height 33
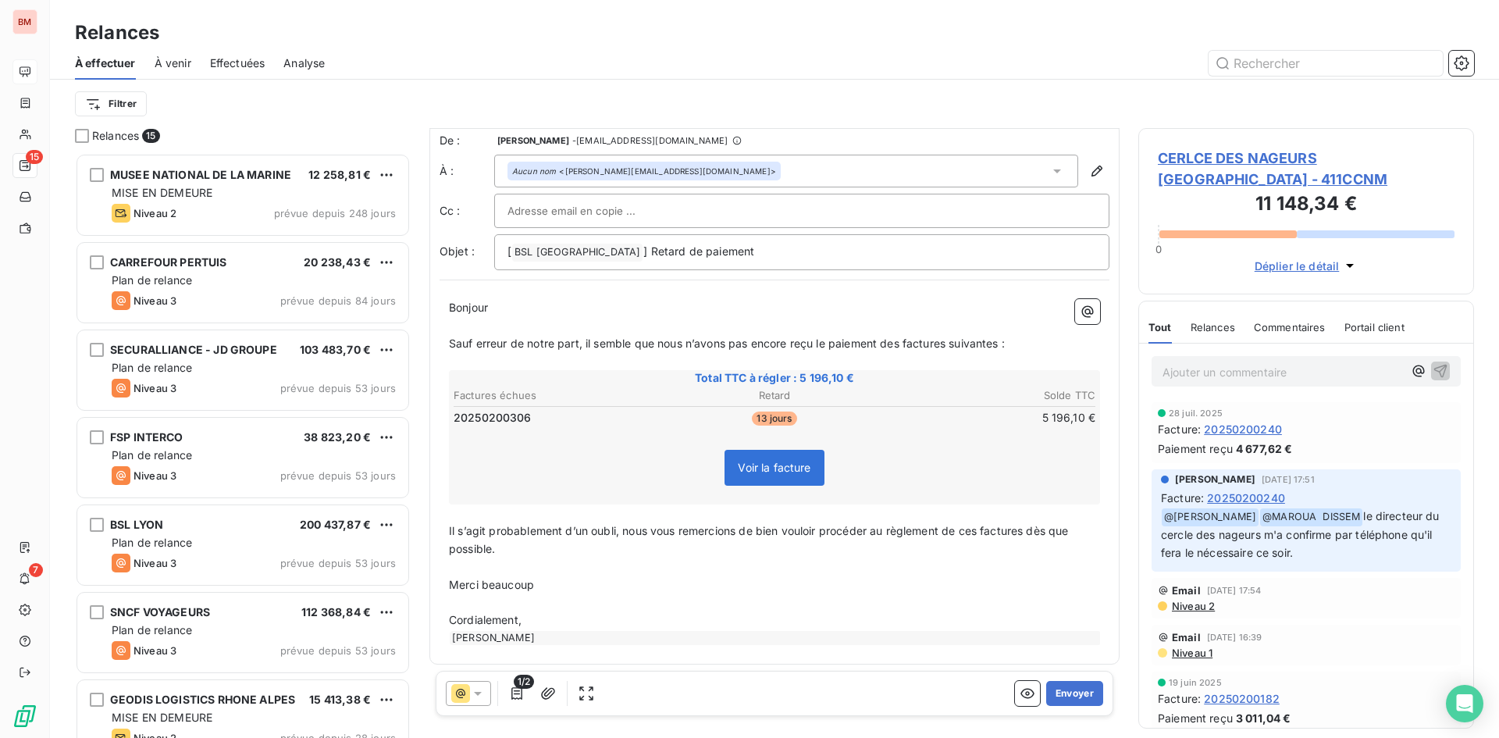
scroll to position [9, 0]
click at [582, 636] on div "[PERSON_NAME]" at bounding box center [775, 635] width 651 height 14
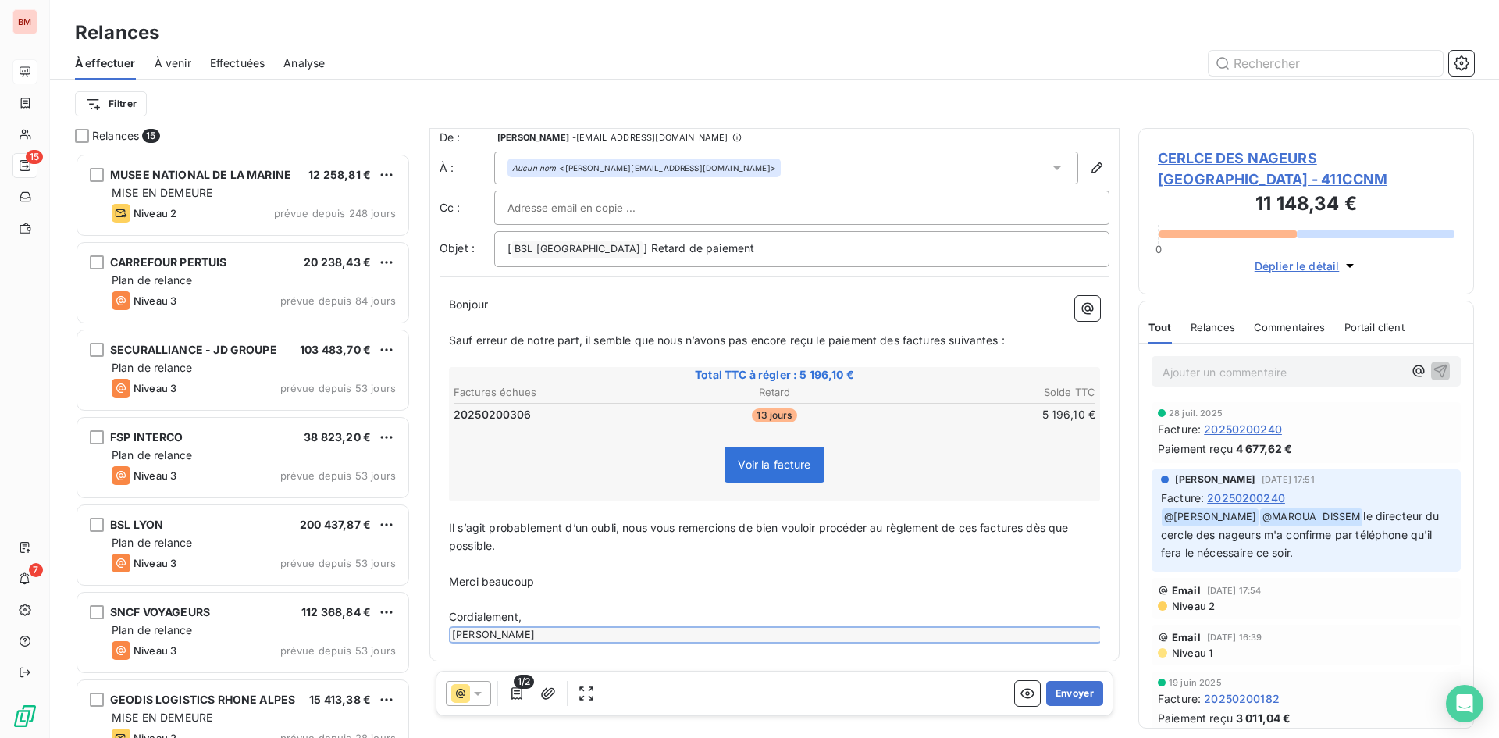
scroll to position [0, 0]
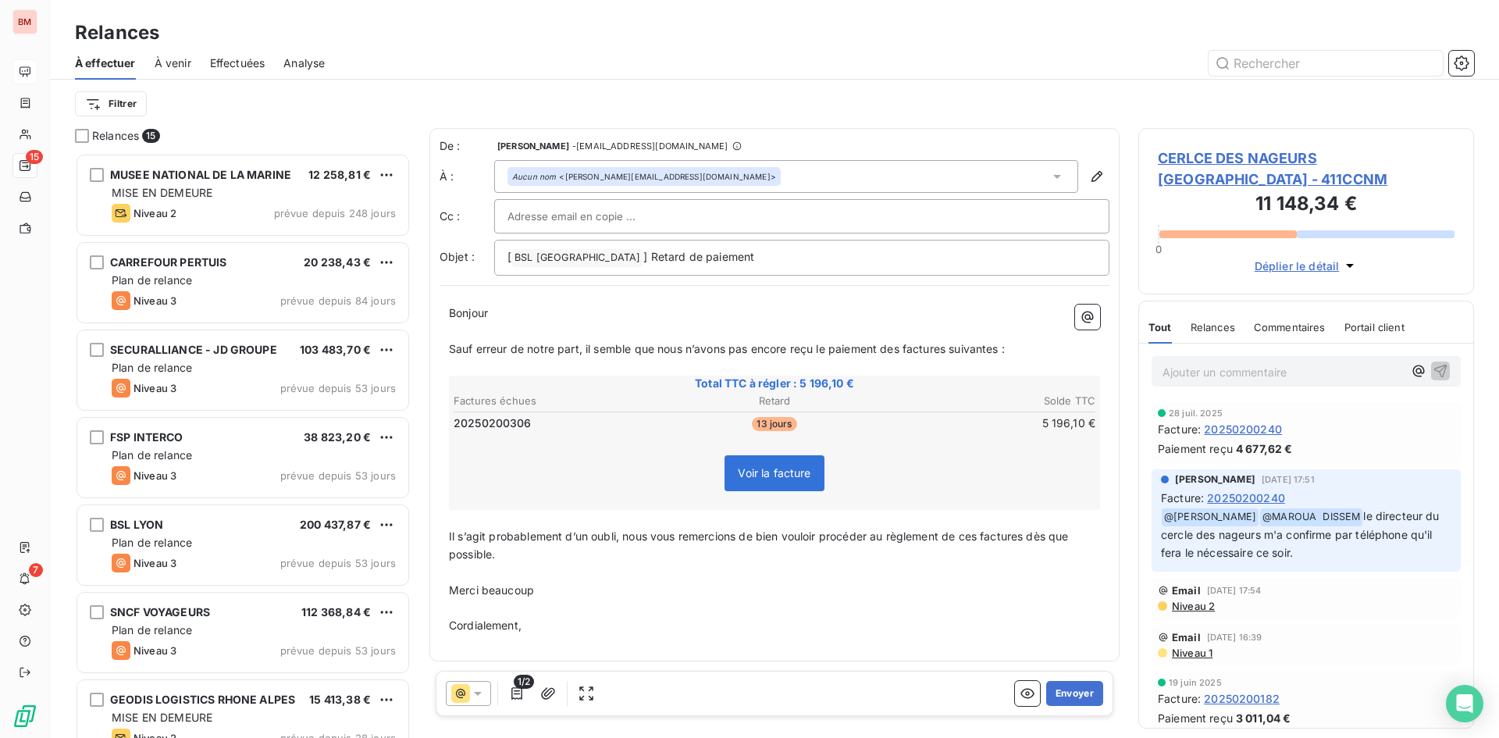
click at [607, 209] on input "text" at bounding box center [592, 216] width 168 height 23
paste input "[EMAIL_ADDRESS][DOMAIN_NAME]"
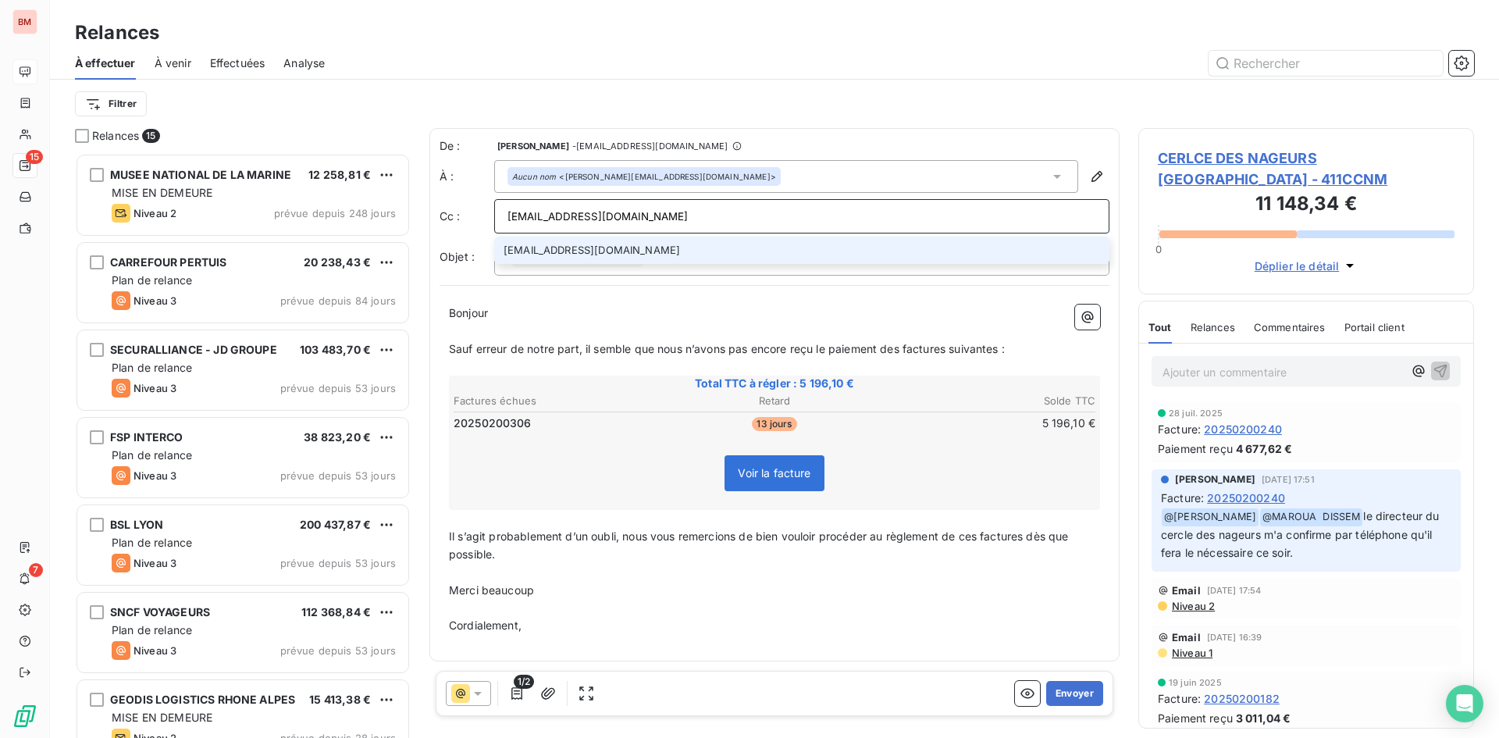
type input "[EMAIL_ADDRESS][DOMAIN_NAME]"
click at [624, 247] on li "[EMAIL_ADDRESS][DOMAIN_NAME]" at bounding box center [801, 250] width 615 height 27
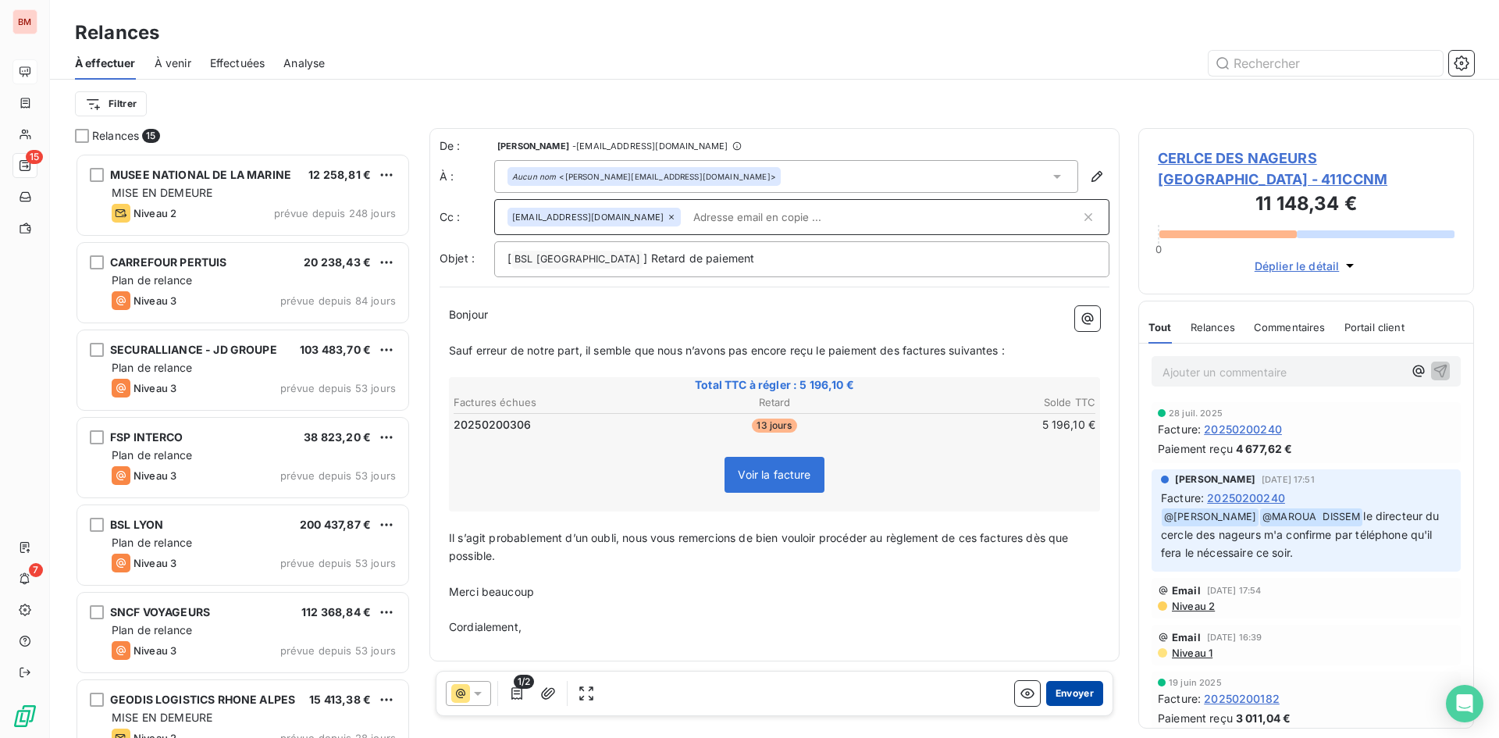
click at [1085, 689] on button "Envoyer" at bounding box center [1074, 693] width 57 height 25
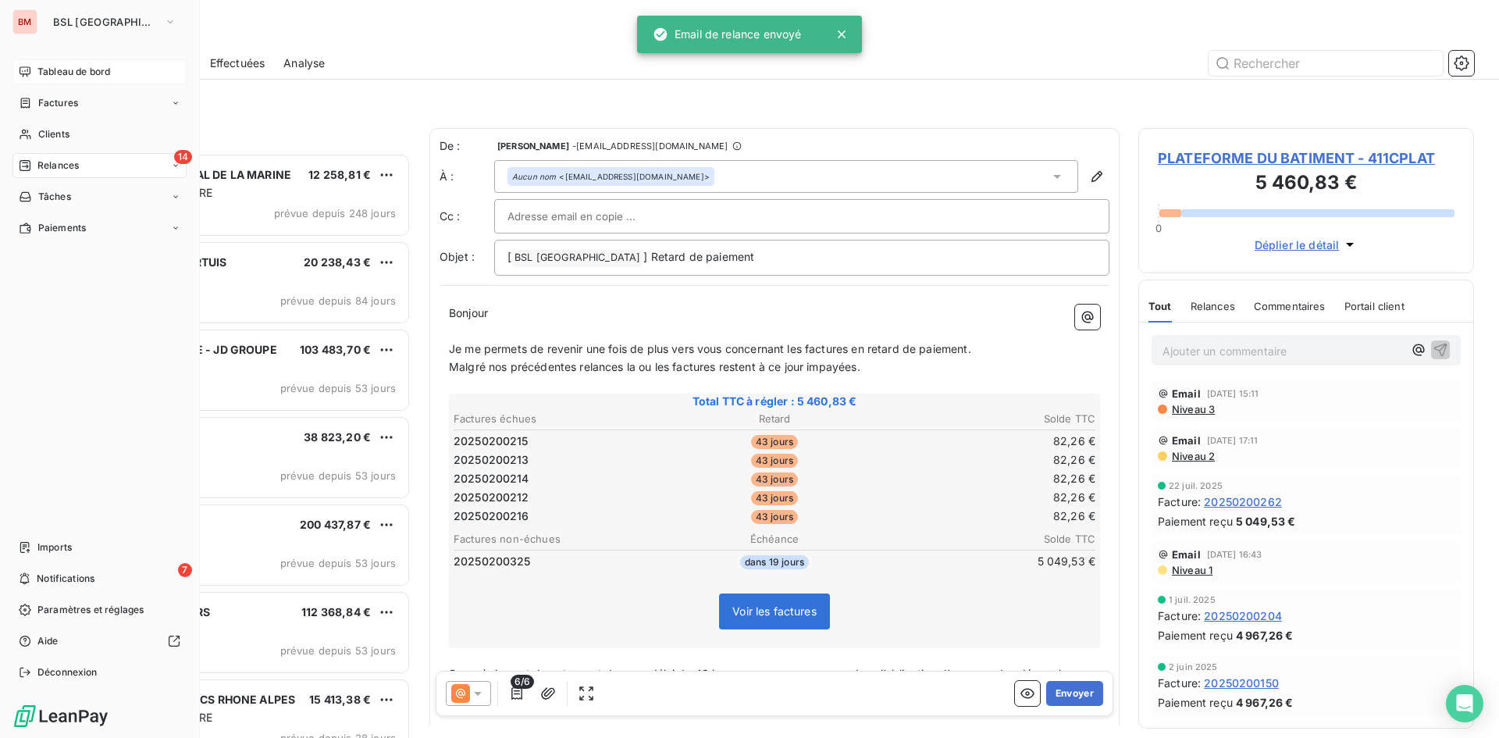
click at [39, 66] on span "Tableau de bord" at bounding box center [73, 72] width 73 height 14
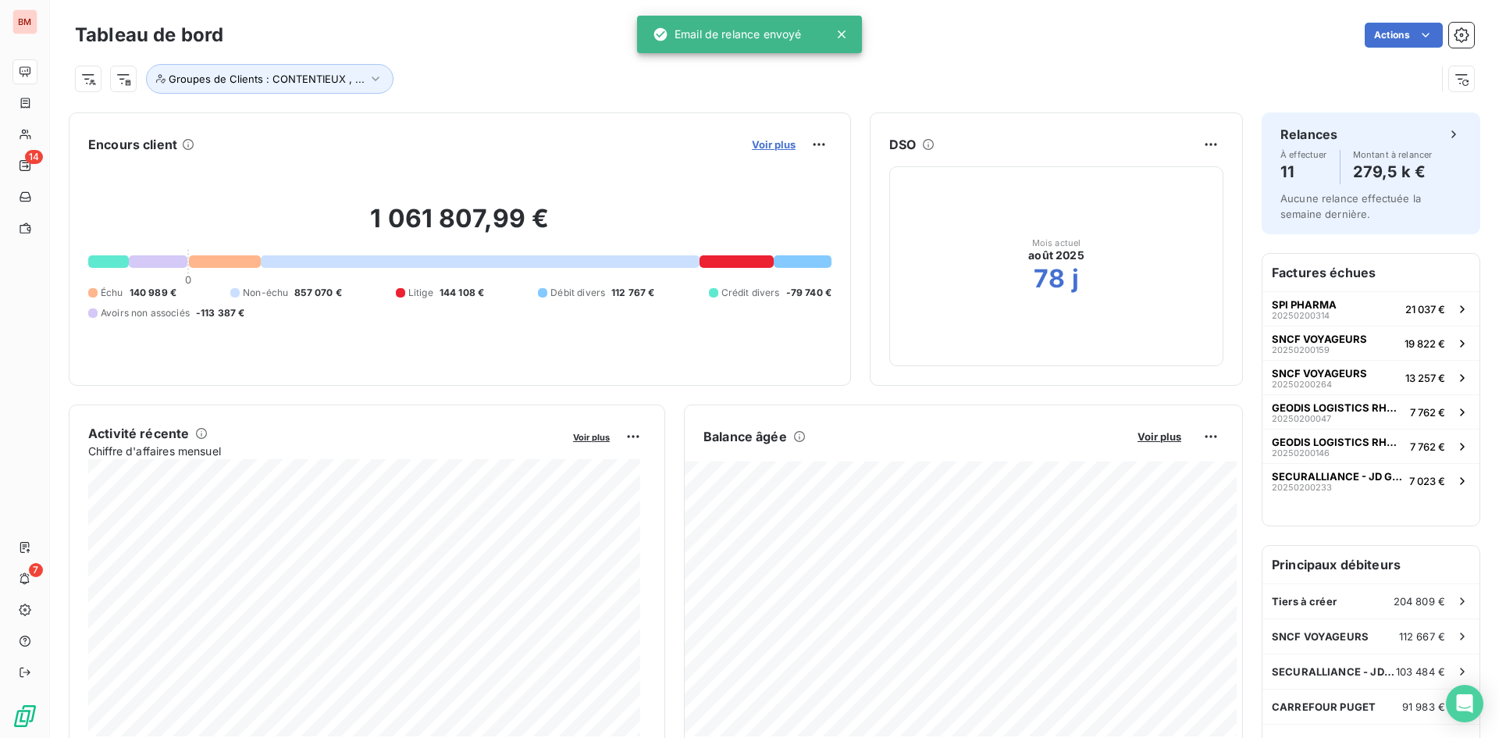
click at [765, 150] on span "Voir plus" at bounding box center [774, 144] width 44 height 12
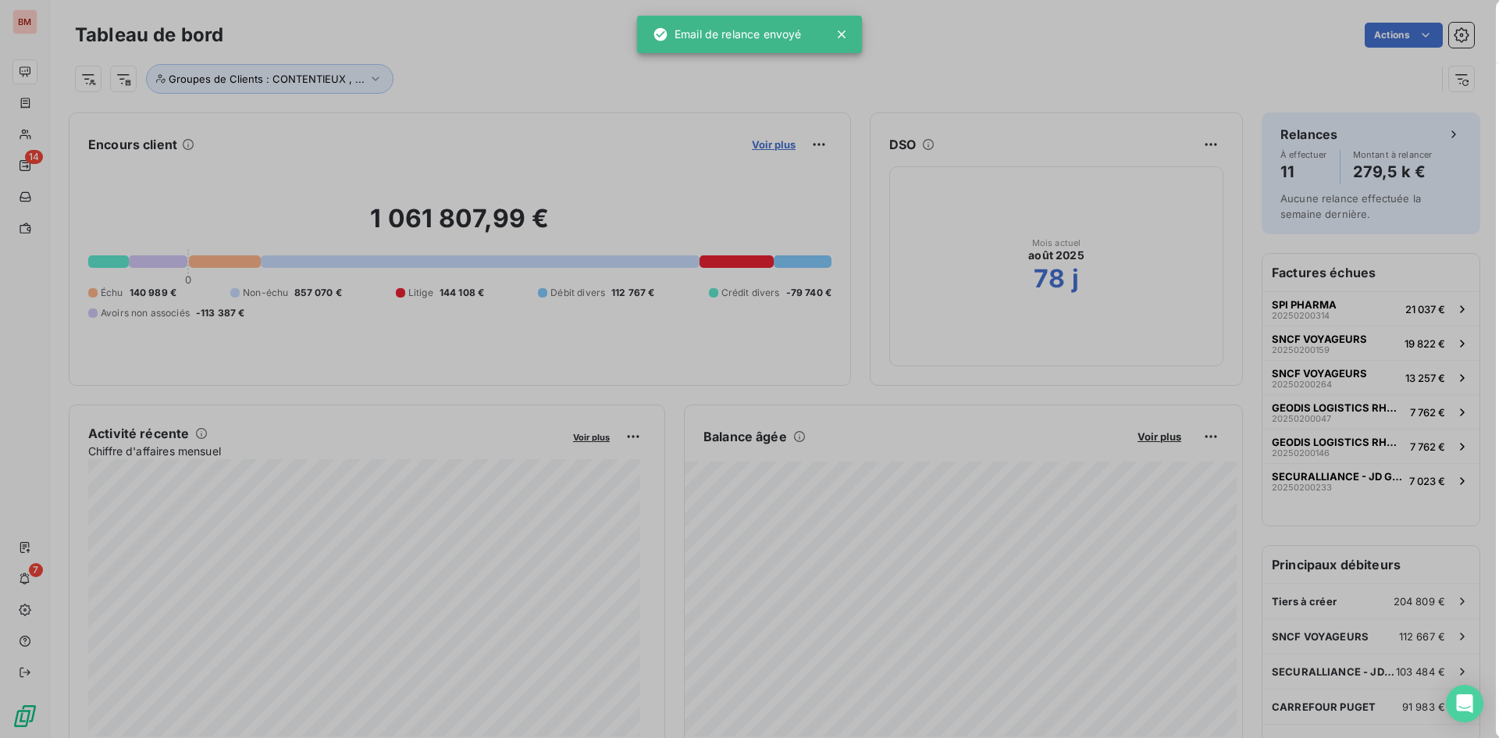
scroll to position [726, 588]
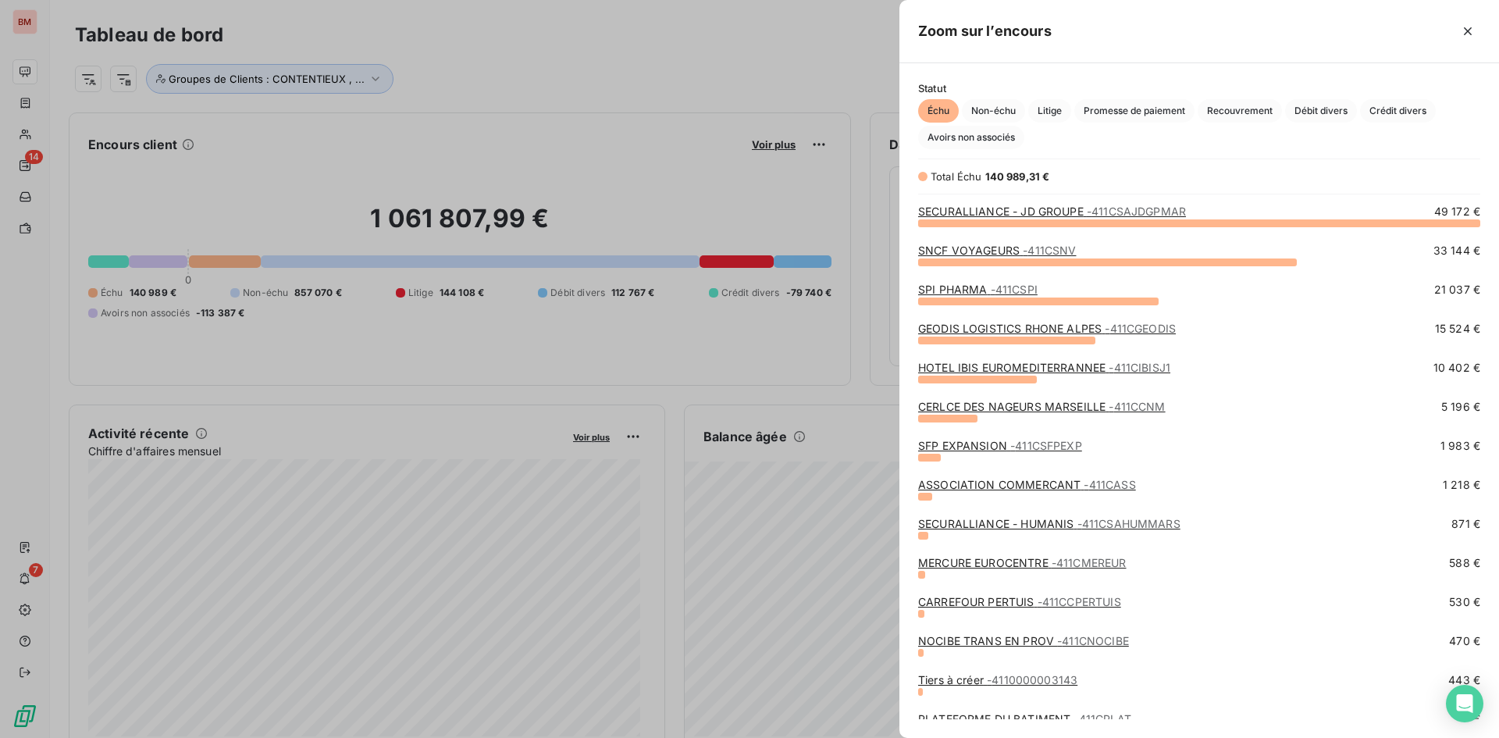
click at [1019, 447] on span "- 411CSFPEXP" at bounding box center [1047, 445] width 72 height 13
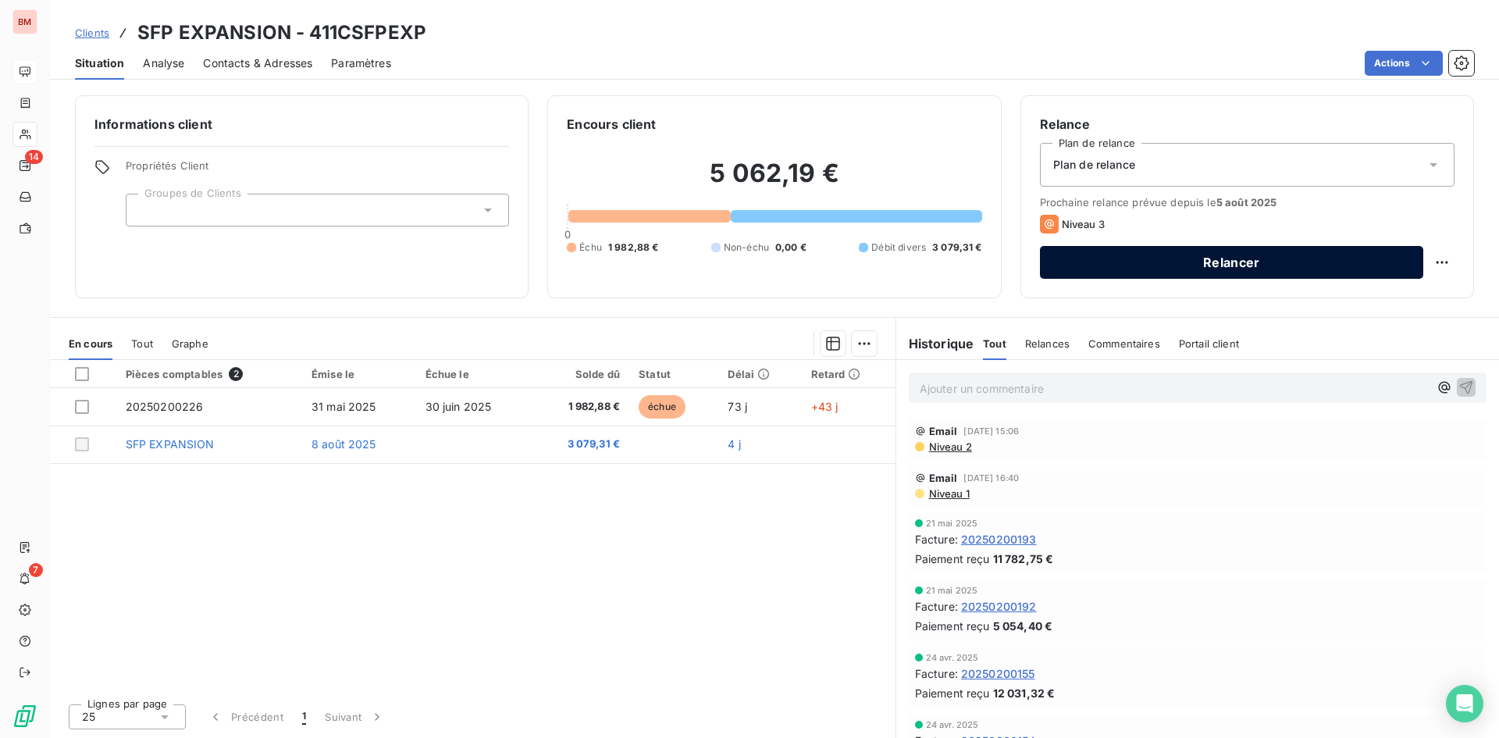
click at [1239, 267] on button "Relancer" at bounding box center [1231, 262] width 383 height 33
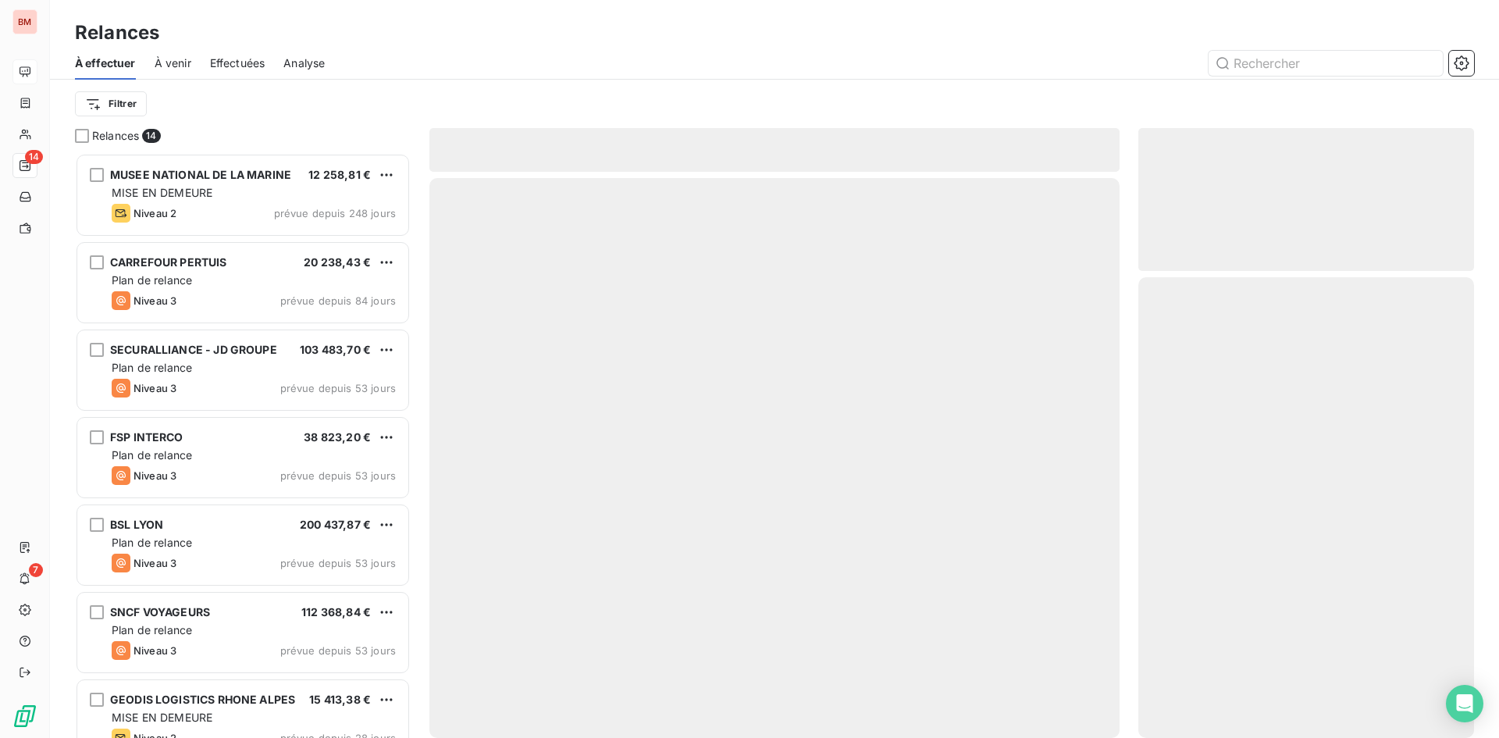
scroll to position [573, 324]
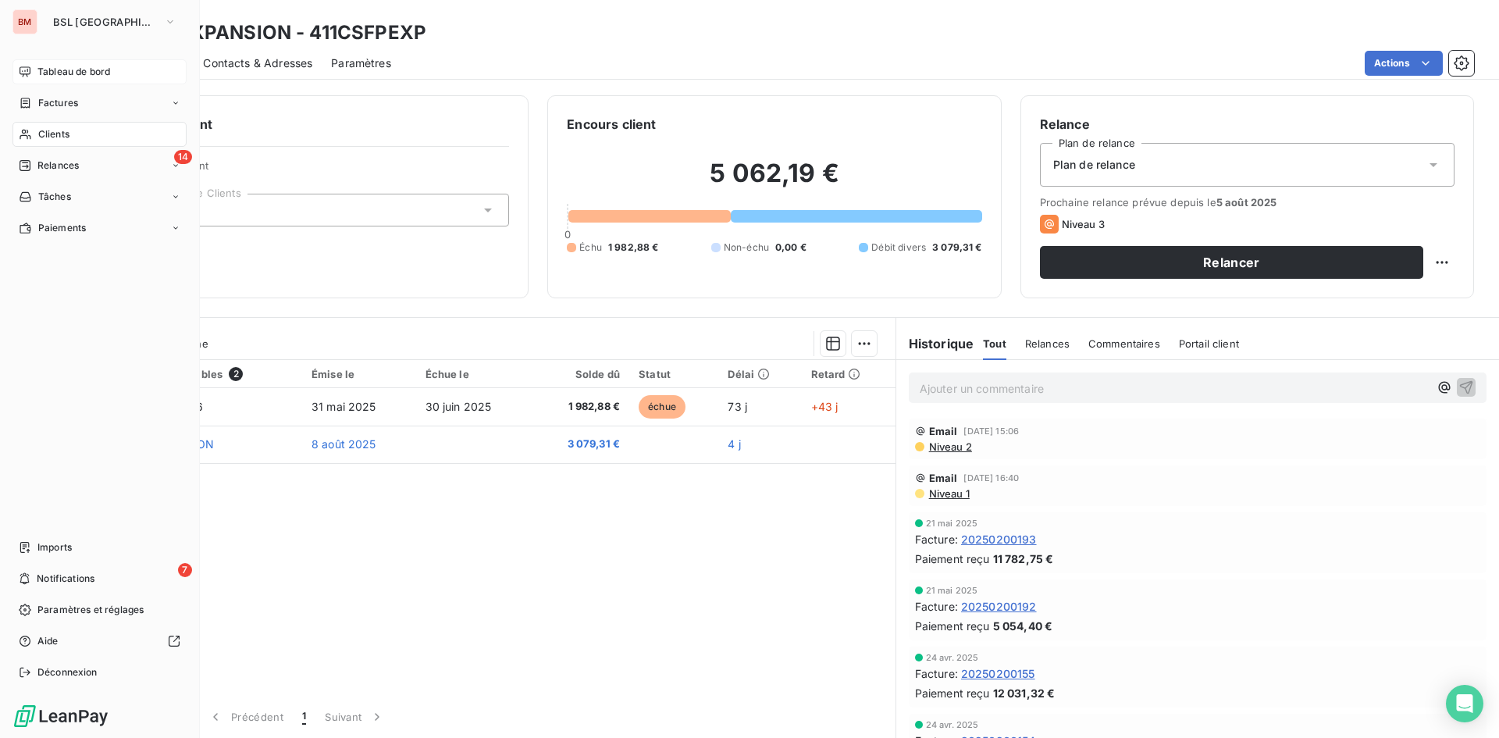
drag, startPoint x: 35, startPoint y: 61, endPoint x: 78, endPoint y: 73, distance: 44.5
click at [35, 61] on div "Tableau de bord" at bounding box center [99, 71] width 174 height 25
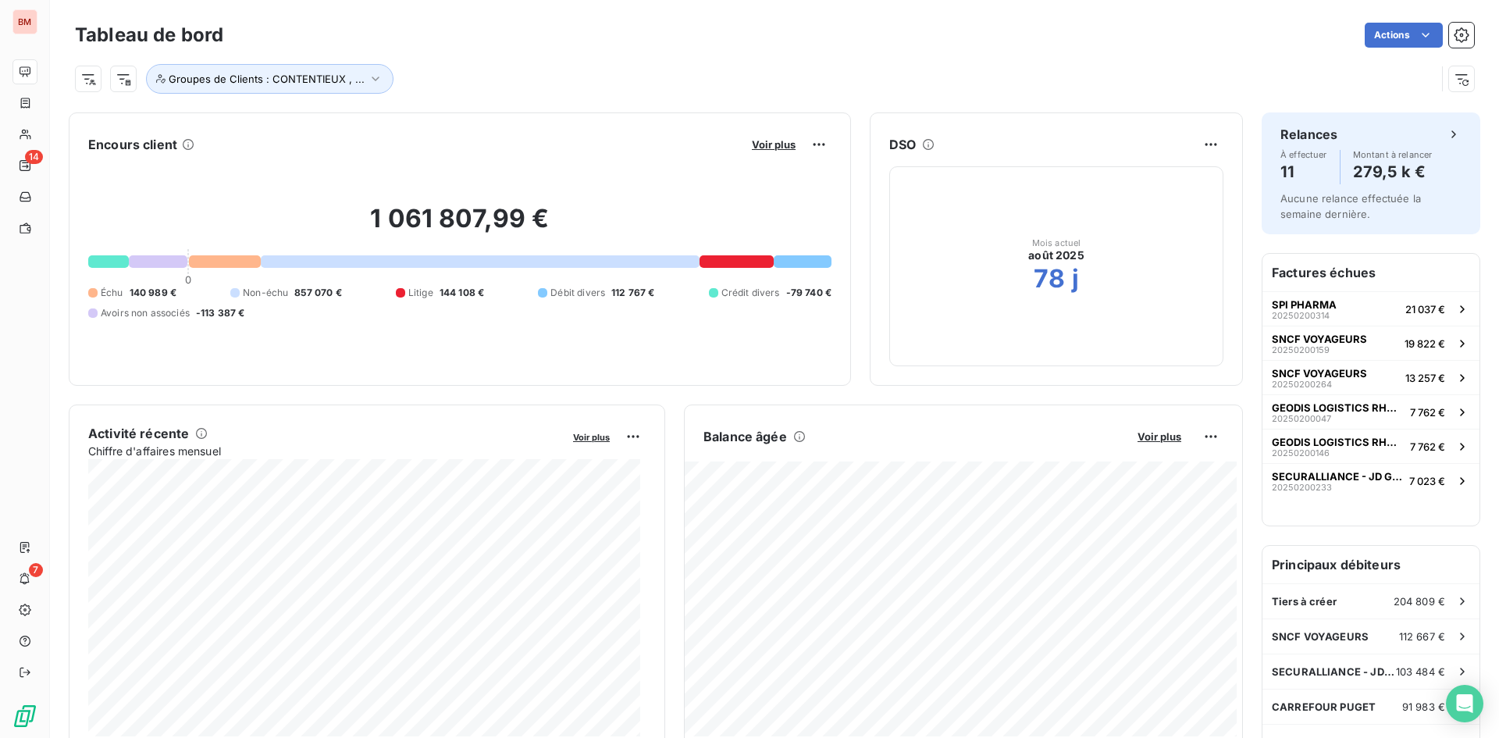
click at [788, 148] on button "Voir plus" at bounding box center [773, 144] width 53 height 14
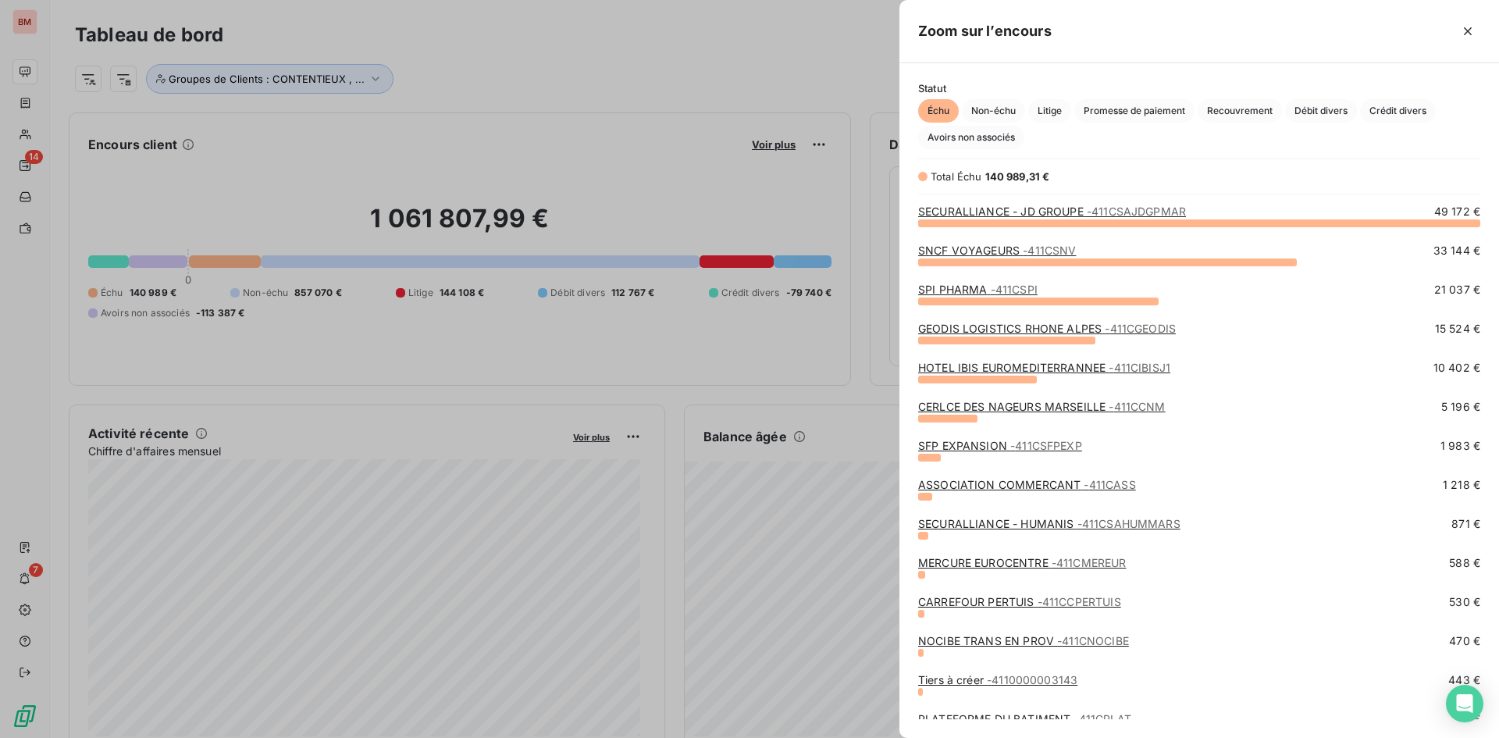
scroll to position [50, 0]
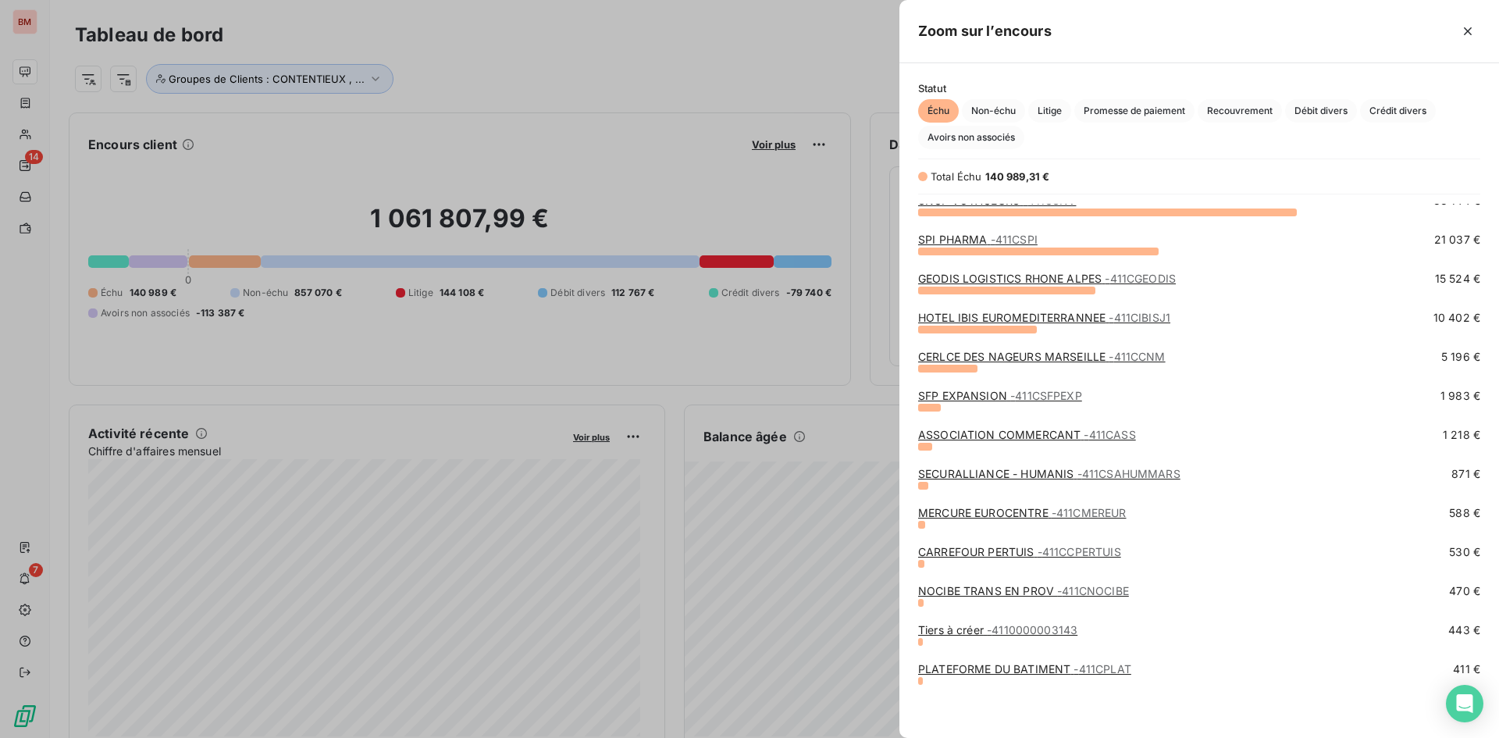
click at [987, 440] on link "ASSOCIATION COMMERCANT - 411CASS" at bounding box center [1027, 434] width 218 height 13
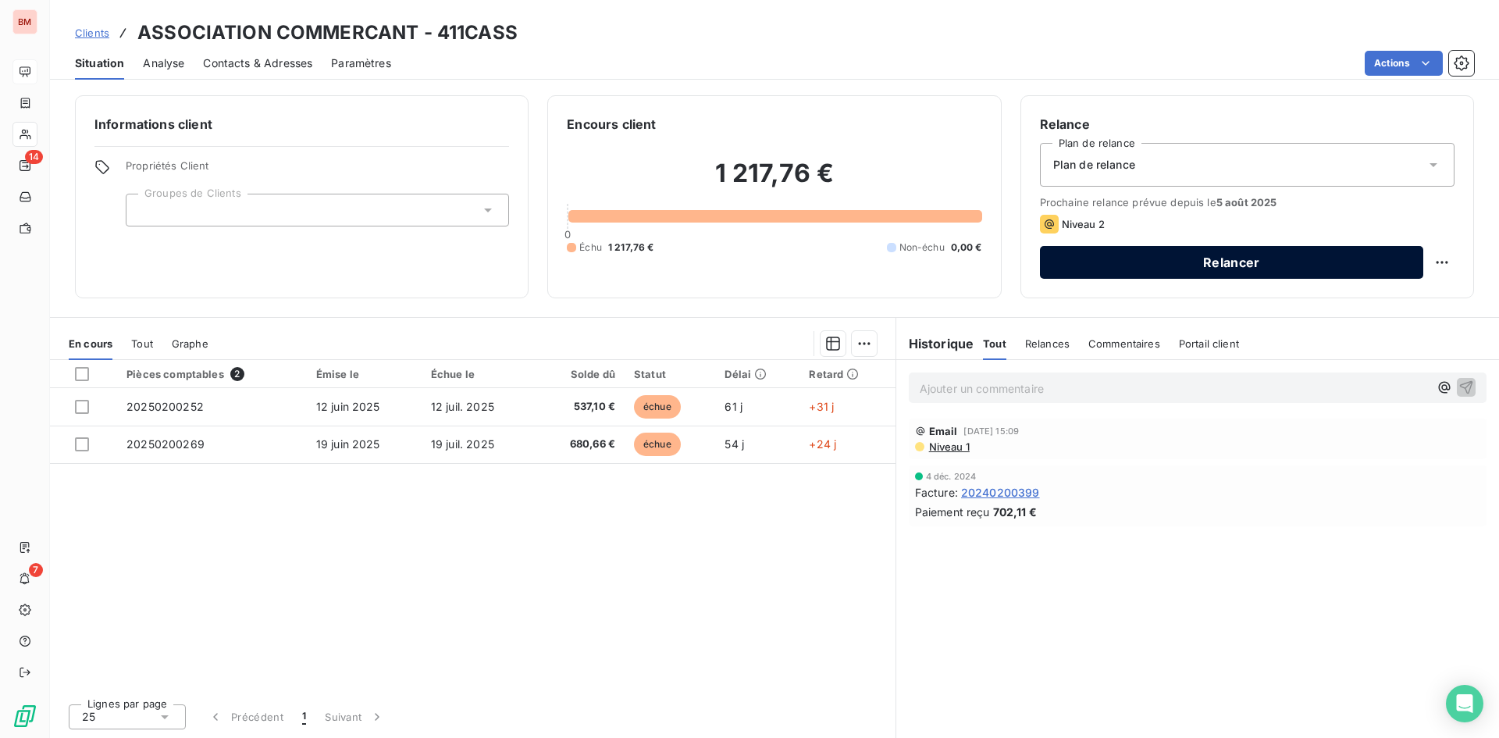
click at [1229, 266] on button "Relancer" at bounding box center [1231, 262] width 383 height 33
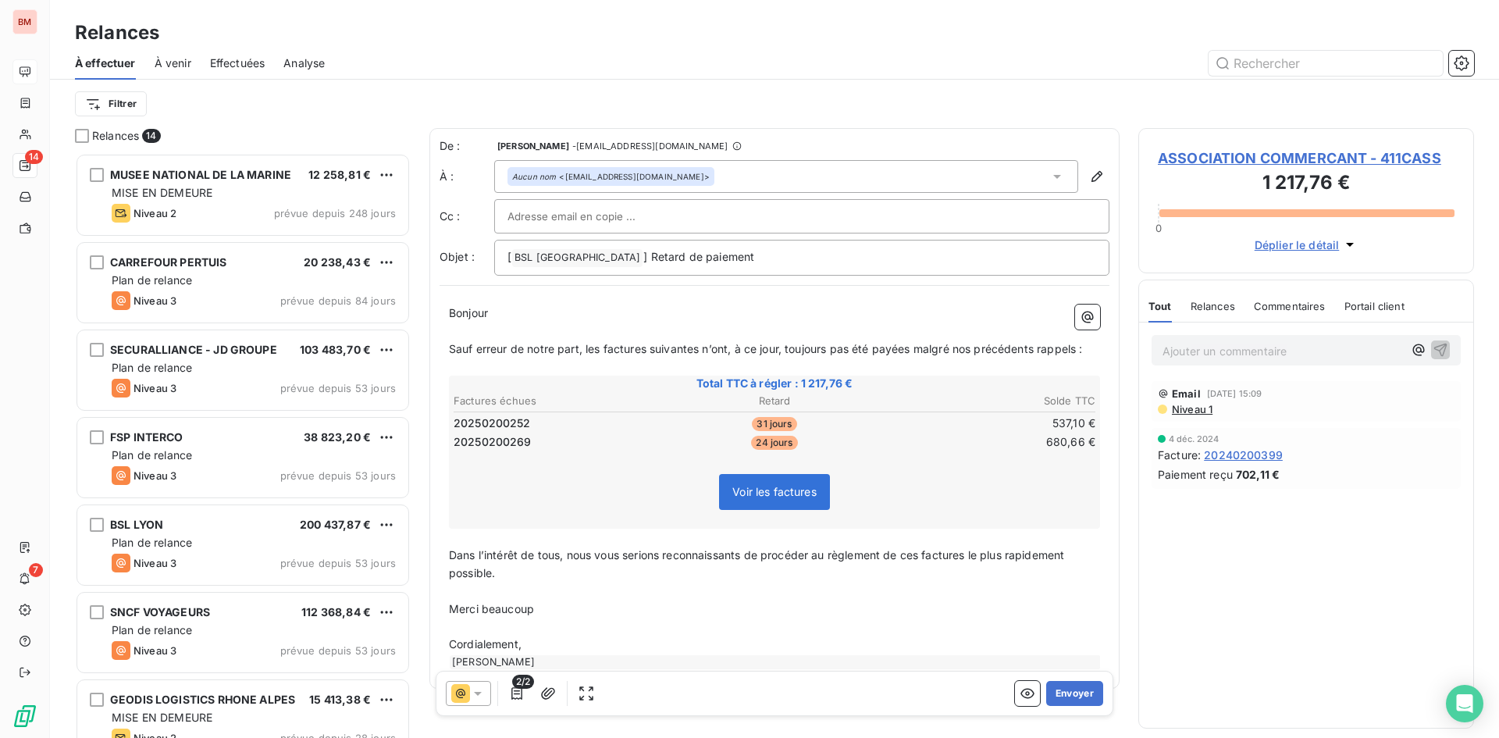
scroll to position [573, 324]
click at [643, 210] on input "text" at bounding box center [592, 216] width 168 height 23
paste input "[EMAIL_ADDRESS][DOMAIN_NAME]"
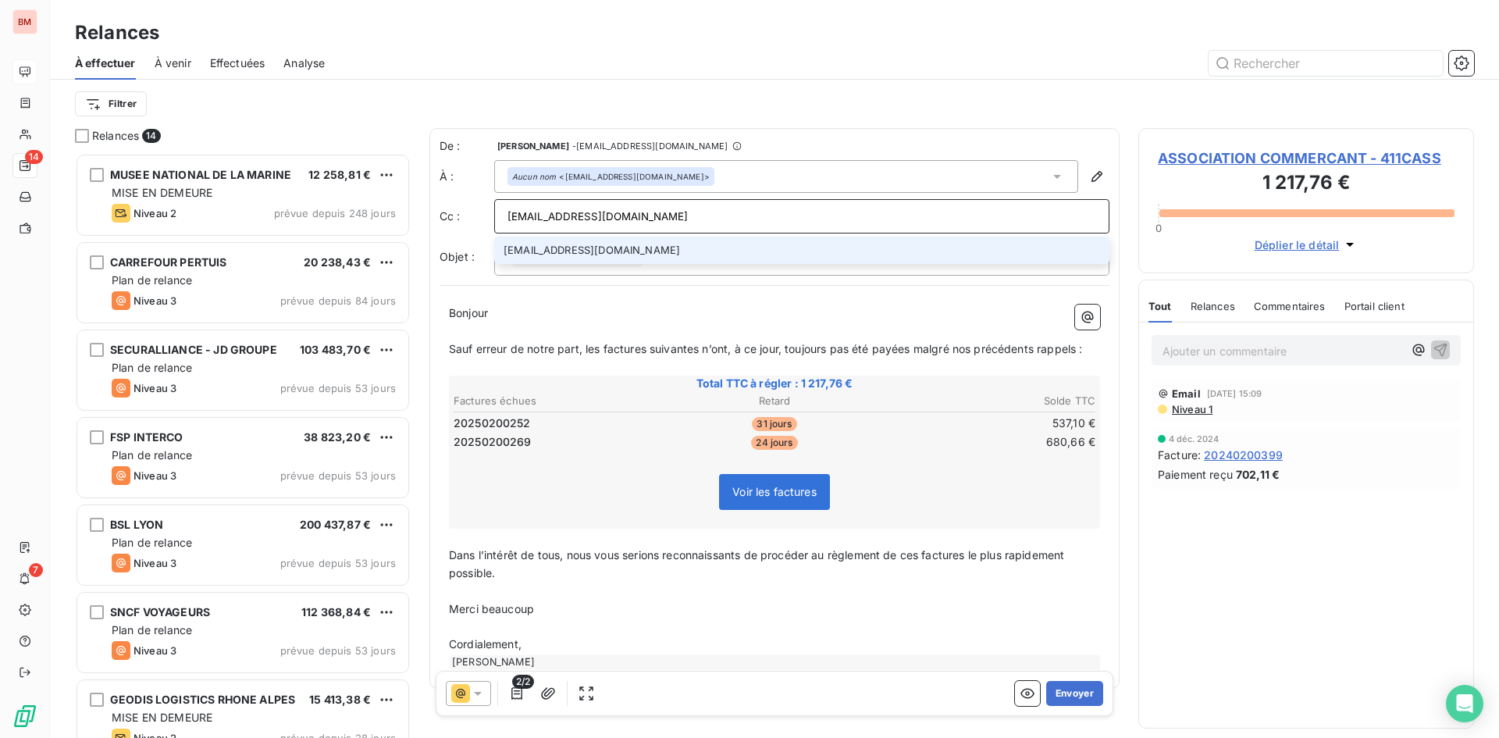
type input "[EMAIL_ADDRESS][DOMAIN_NAME]"
click at [638, 251] on li "[EMAIL_ADDRESS][DOMAIN_NAME]" at bounding box center [801, 250] width 615 height 27
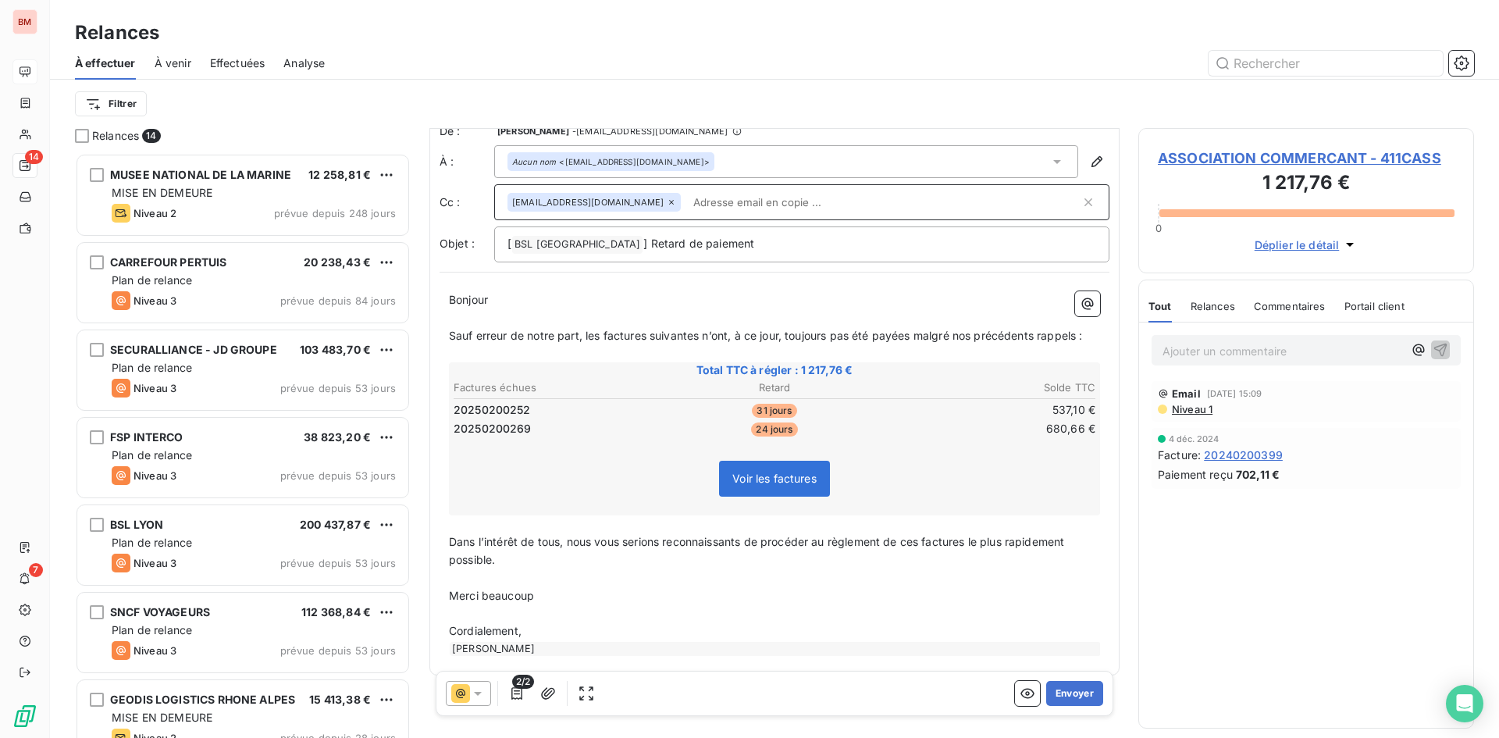
scroll to position [30, 0]
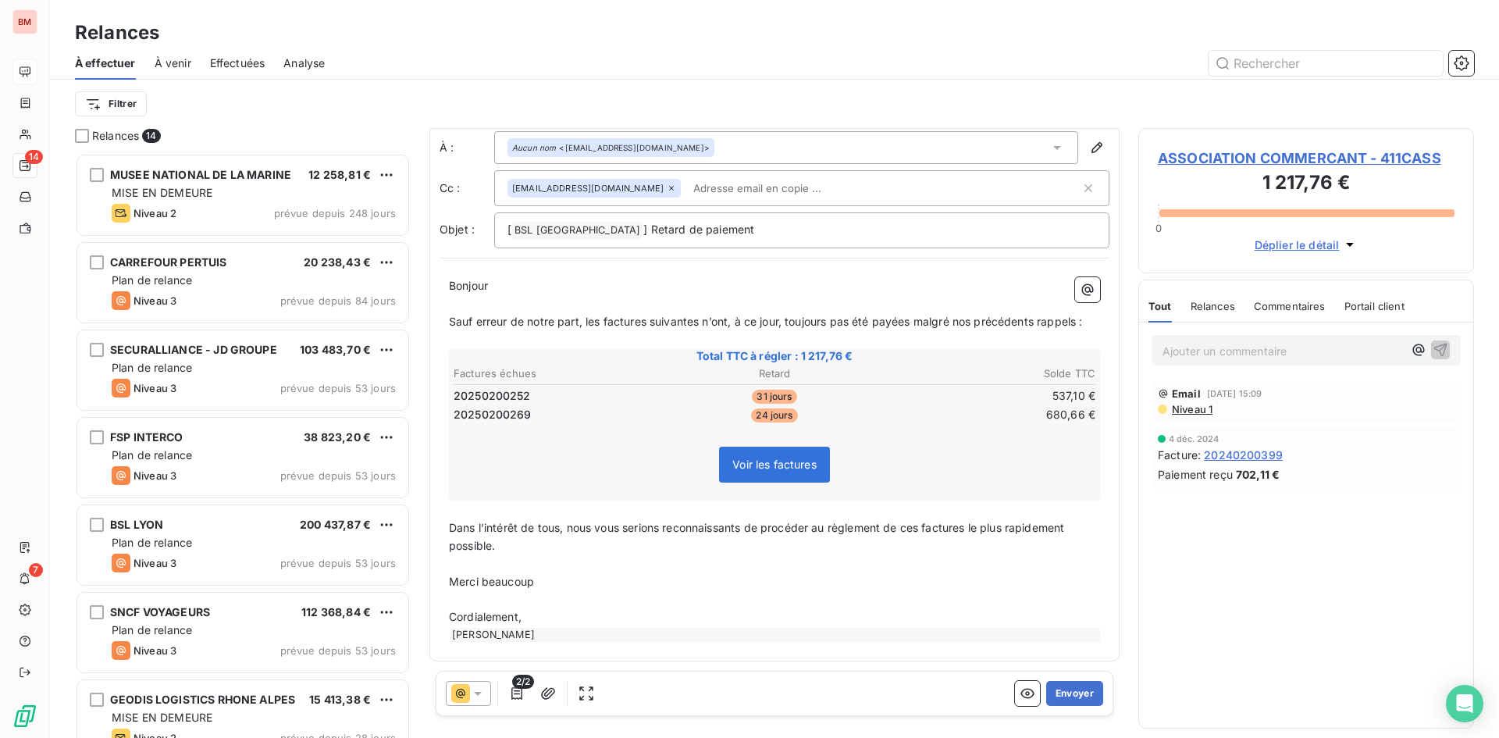
click at [565, 629] on div "[PERSON_NAME]" at bounding box center [775, 635] width 651 height 14
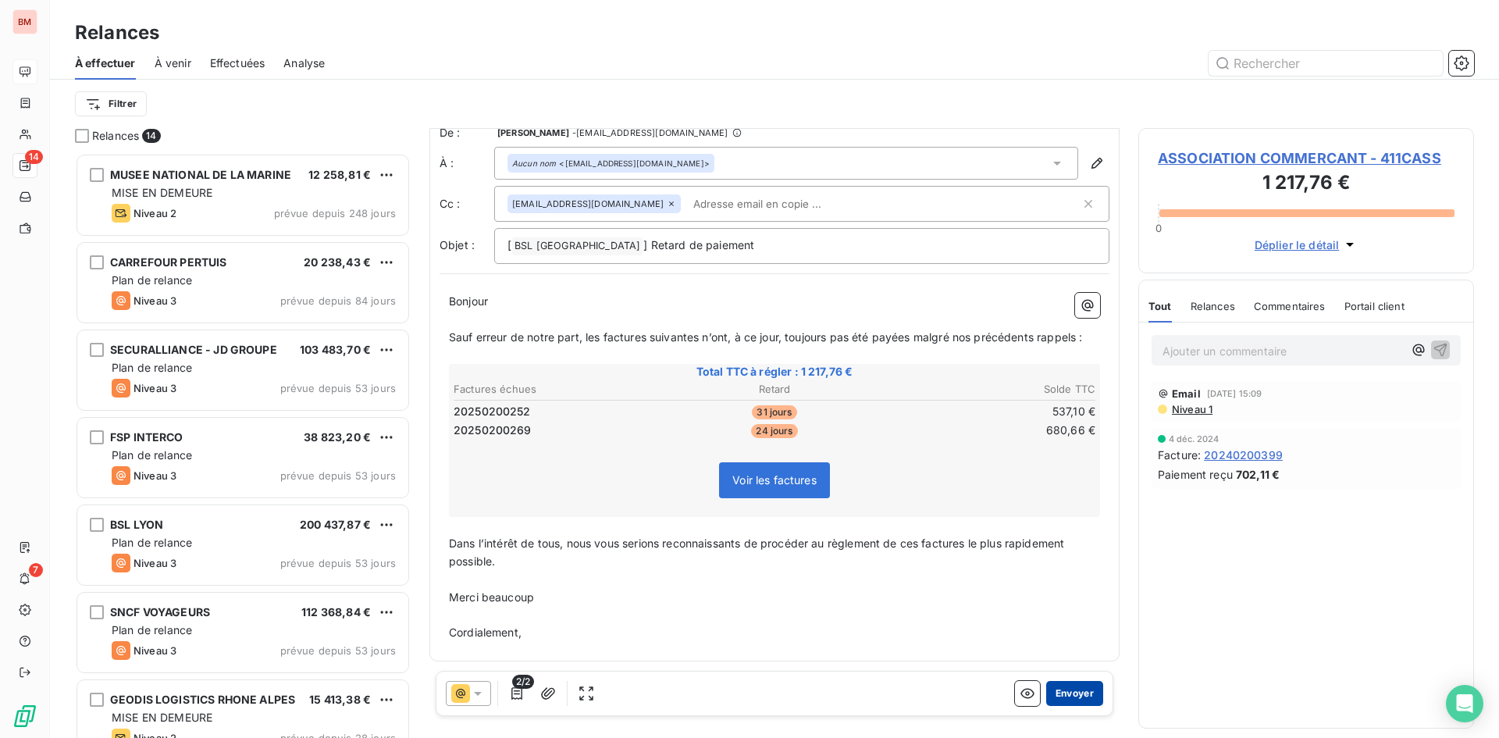
click at [1073, 691] on button "Envoyer" at bounding box center [1074, 693] width 57 height 25
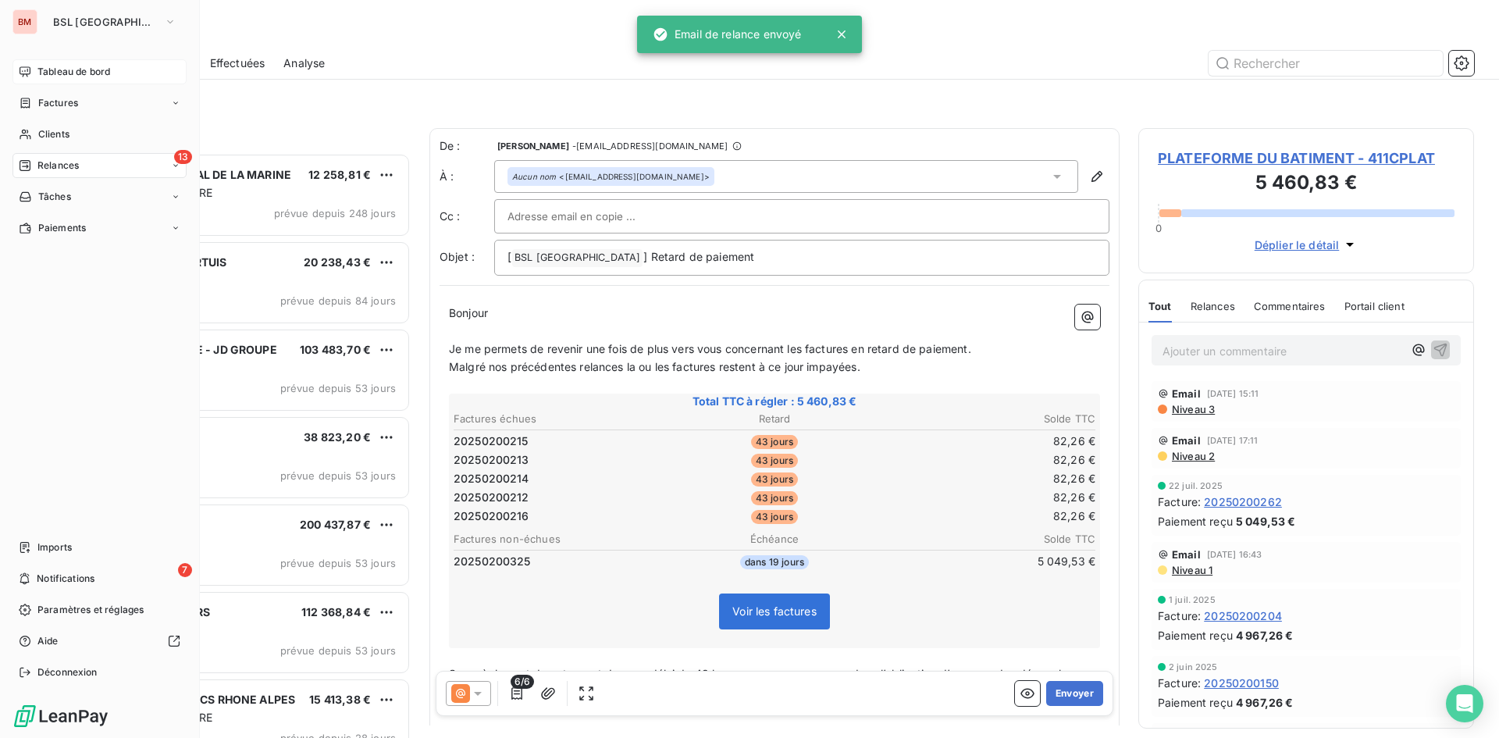
drag, startPoint x: 49, startPoint y: 71, endPoint x: 80, endPoint y: 71, distance: 30.5
click at [50, 71] on span "Tableau de bord" at bounding box center [73, 72] width 73 height 14
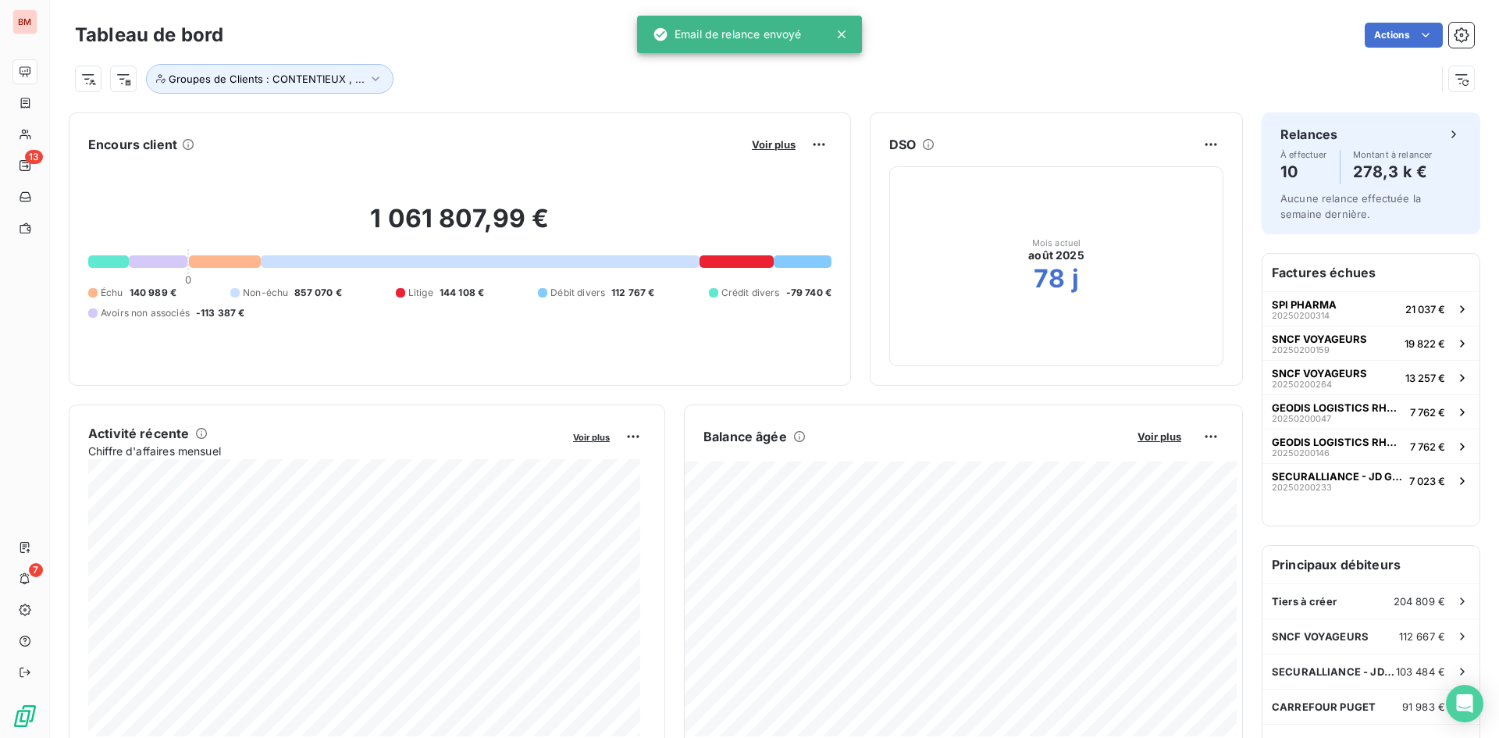
click at [772, 151] on button "Voir plus" at bounding box center [773, 144] width 53 height 14
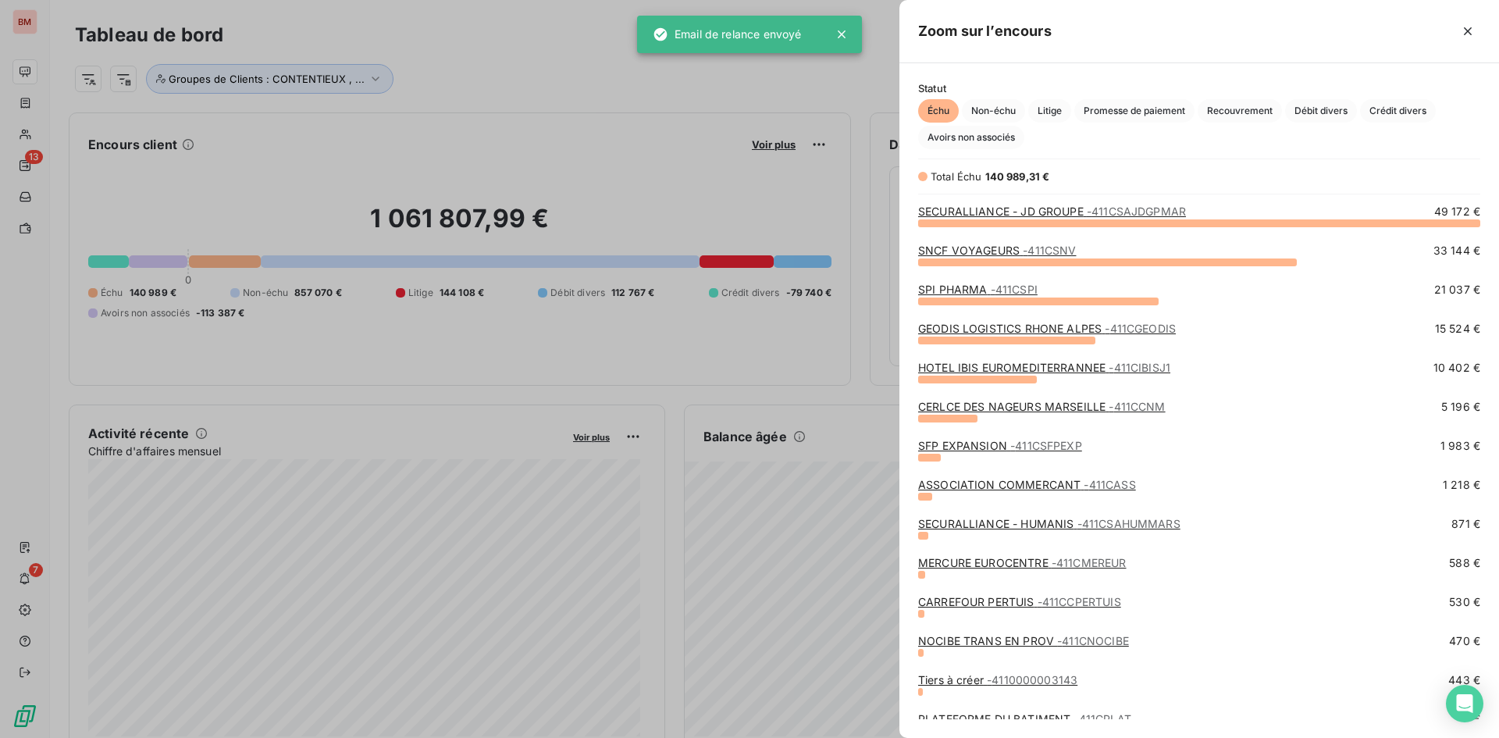
scroll to position [50, 0]
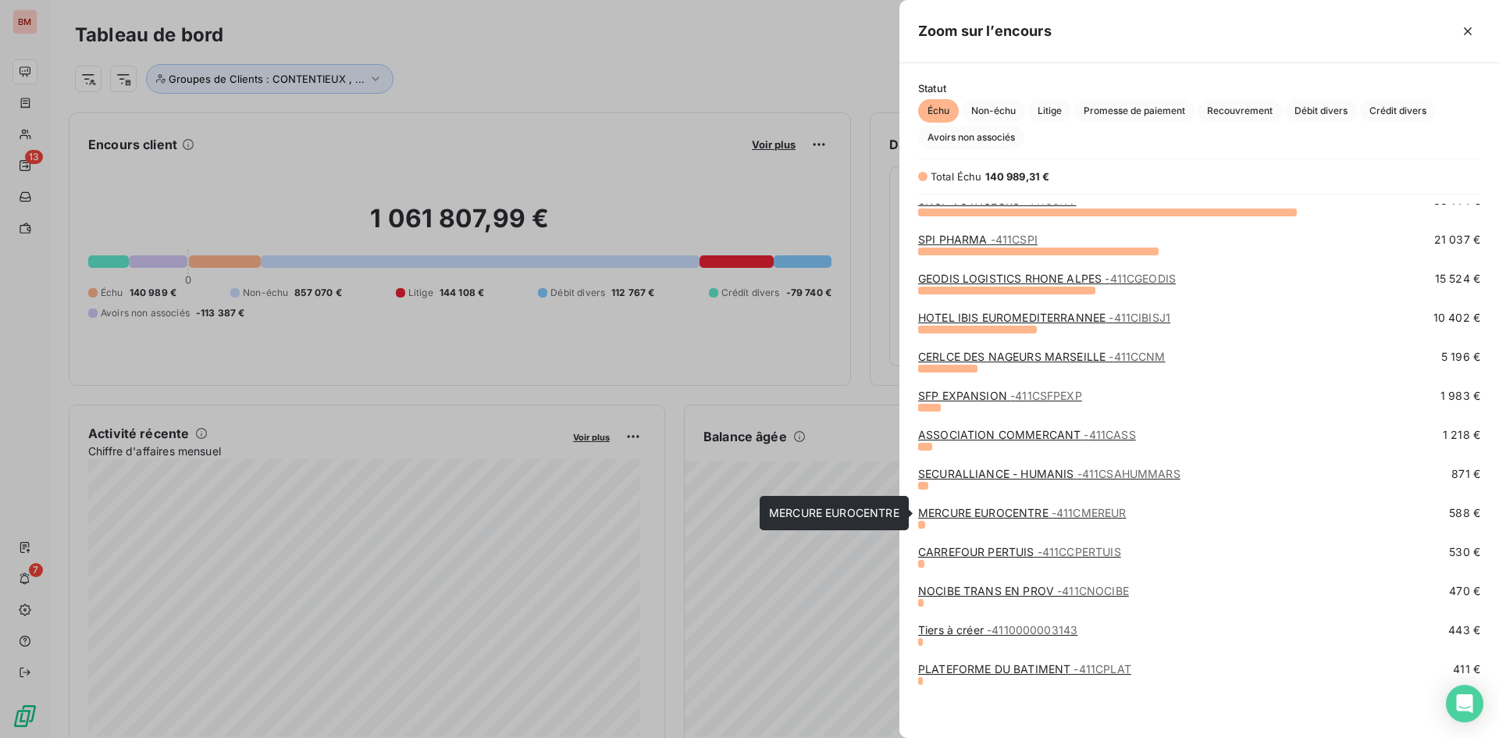
click at [1011, 508] on link "MERCURE EUROCENTRE - 411CMEREUR" at bounding box center [1022, 512] width 209 height 13
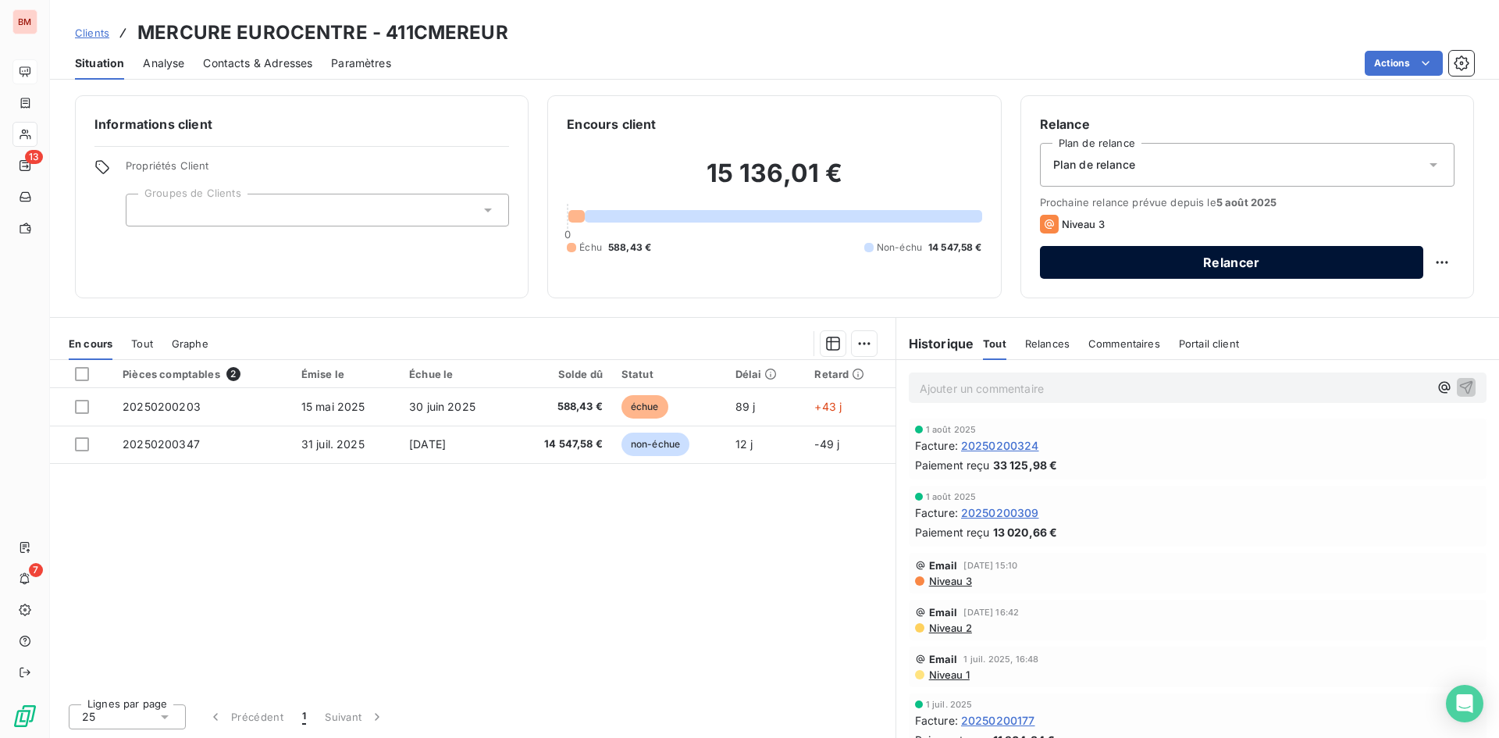
click at [1239, 263] on button "Relancer" at bounding box center [1231, 262] width 383 height 33
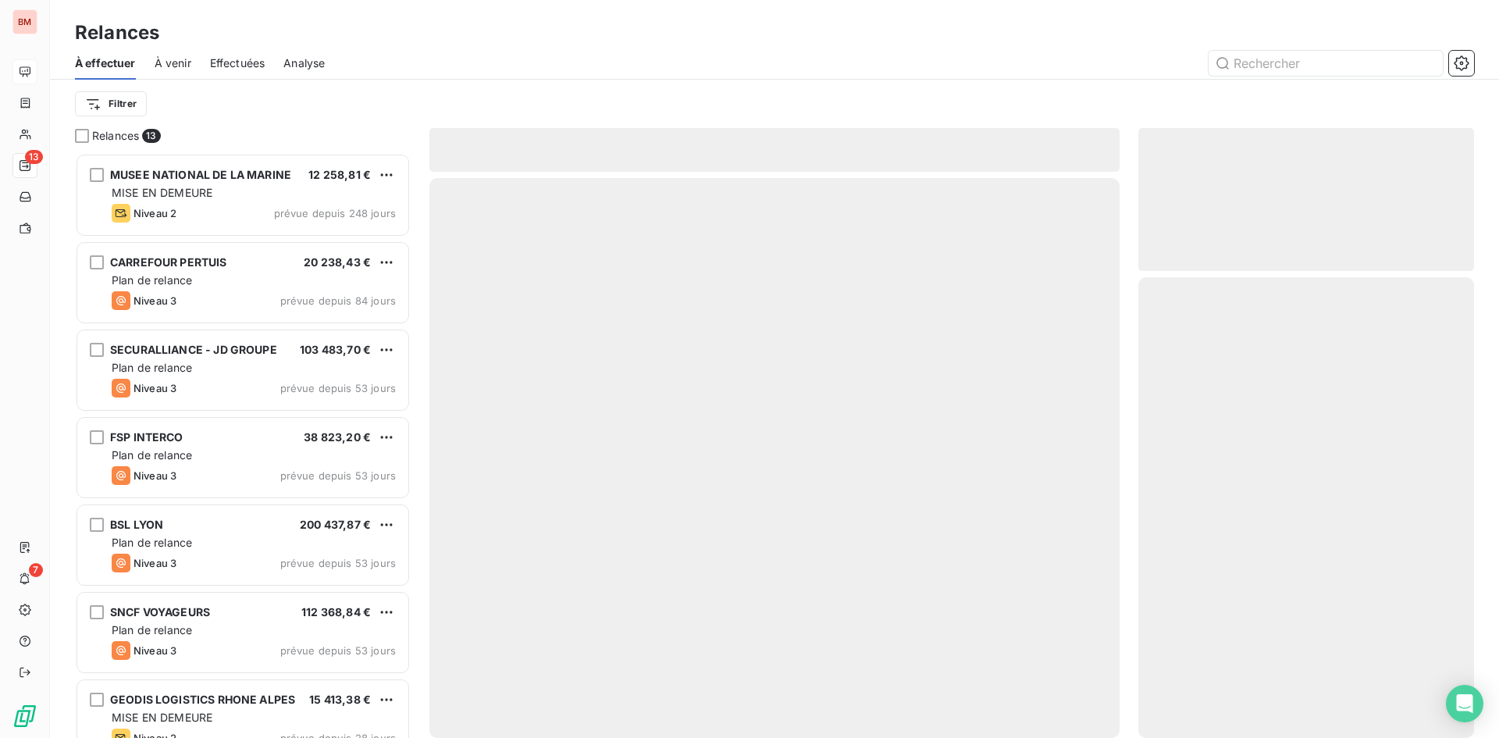
scroll to position [573, 324]
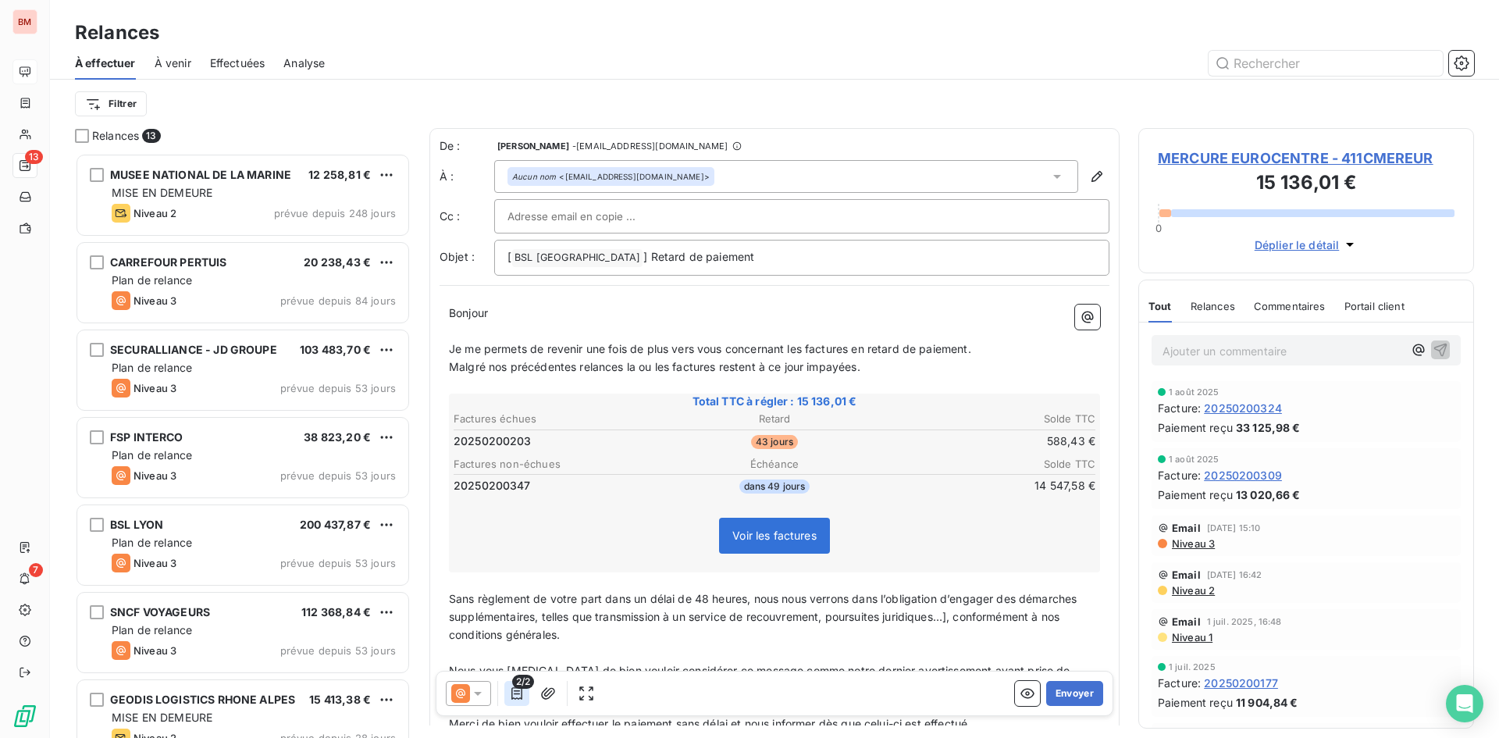
click at [522, 696] on icon "button" at bounding box center [517, 693] width 11 height 12
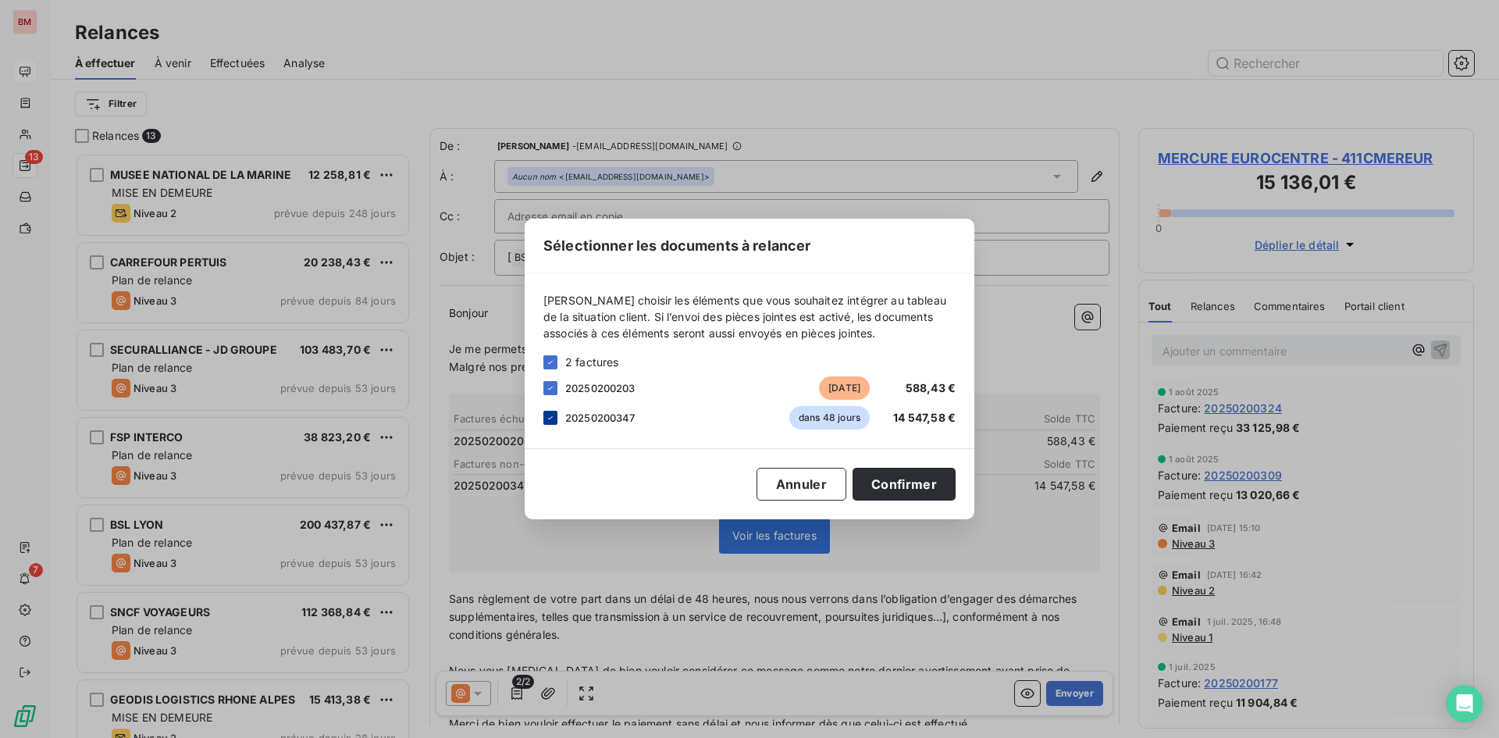
click at [551, 419] on icon at bounding box center [550, 417] width 9 height 9
click at [905, 486] on button "Confirmer" at bounding box center [904, 484] width 103 height 33
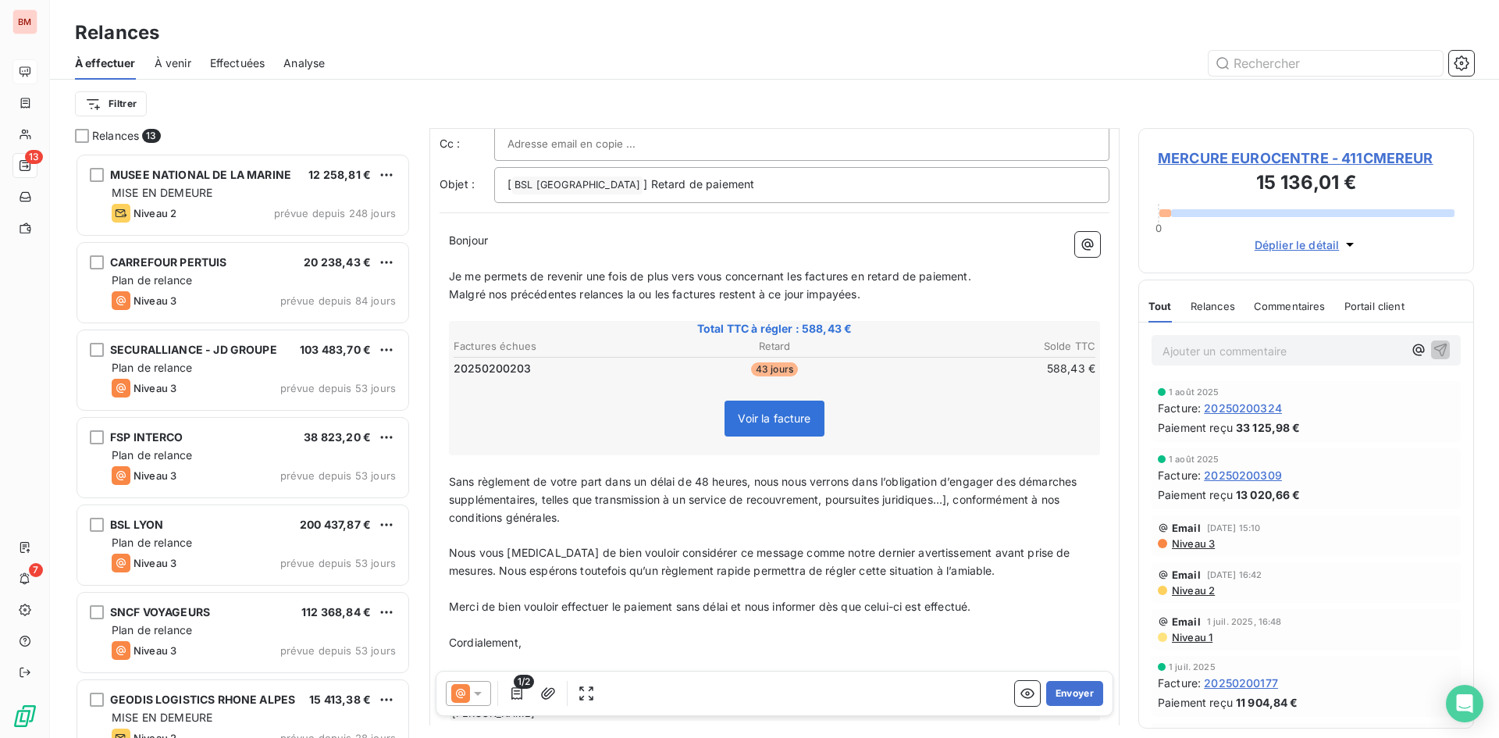
scroll to position [152, 0]
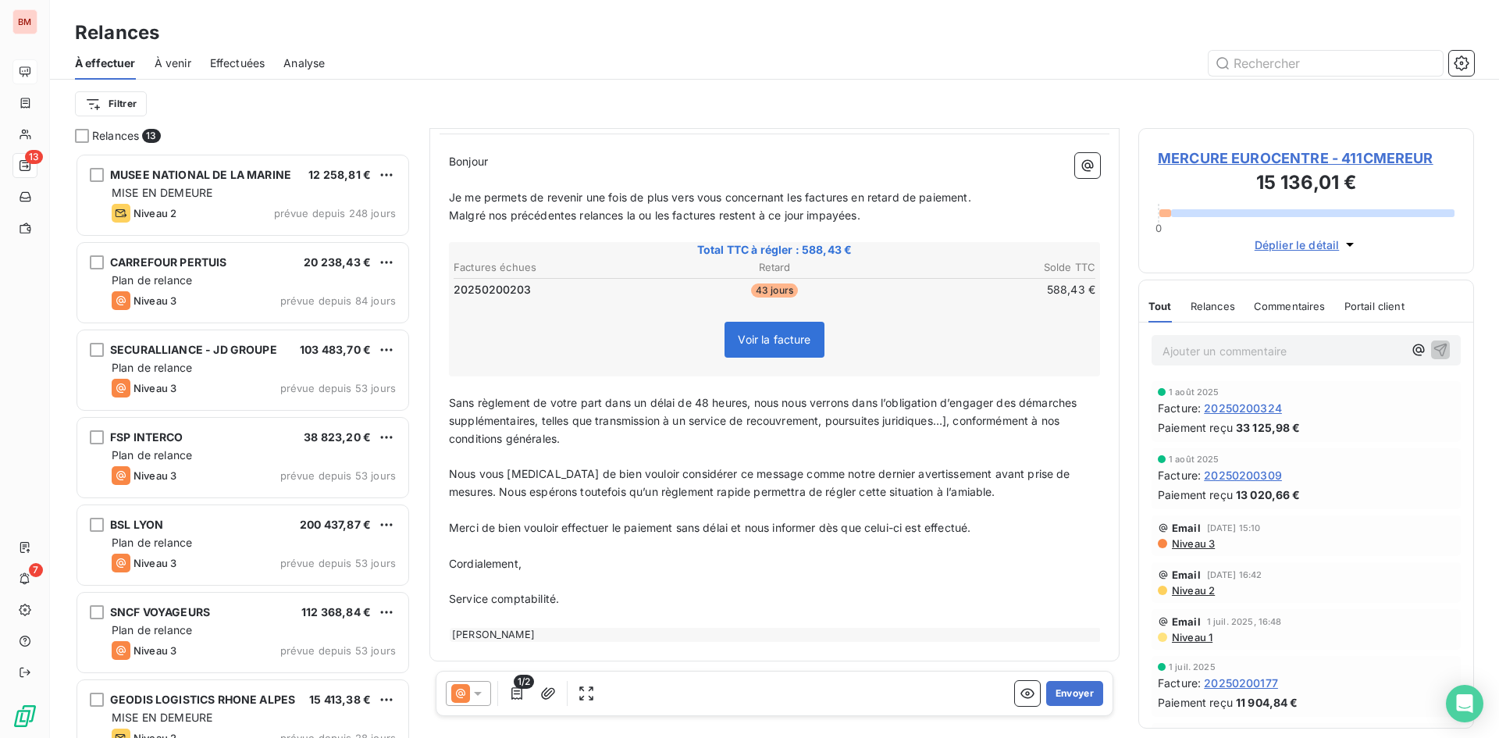
click at [552, 633] on div "[PERSON_NAME]" at bounding box center [775, 635] width 651 height 14
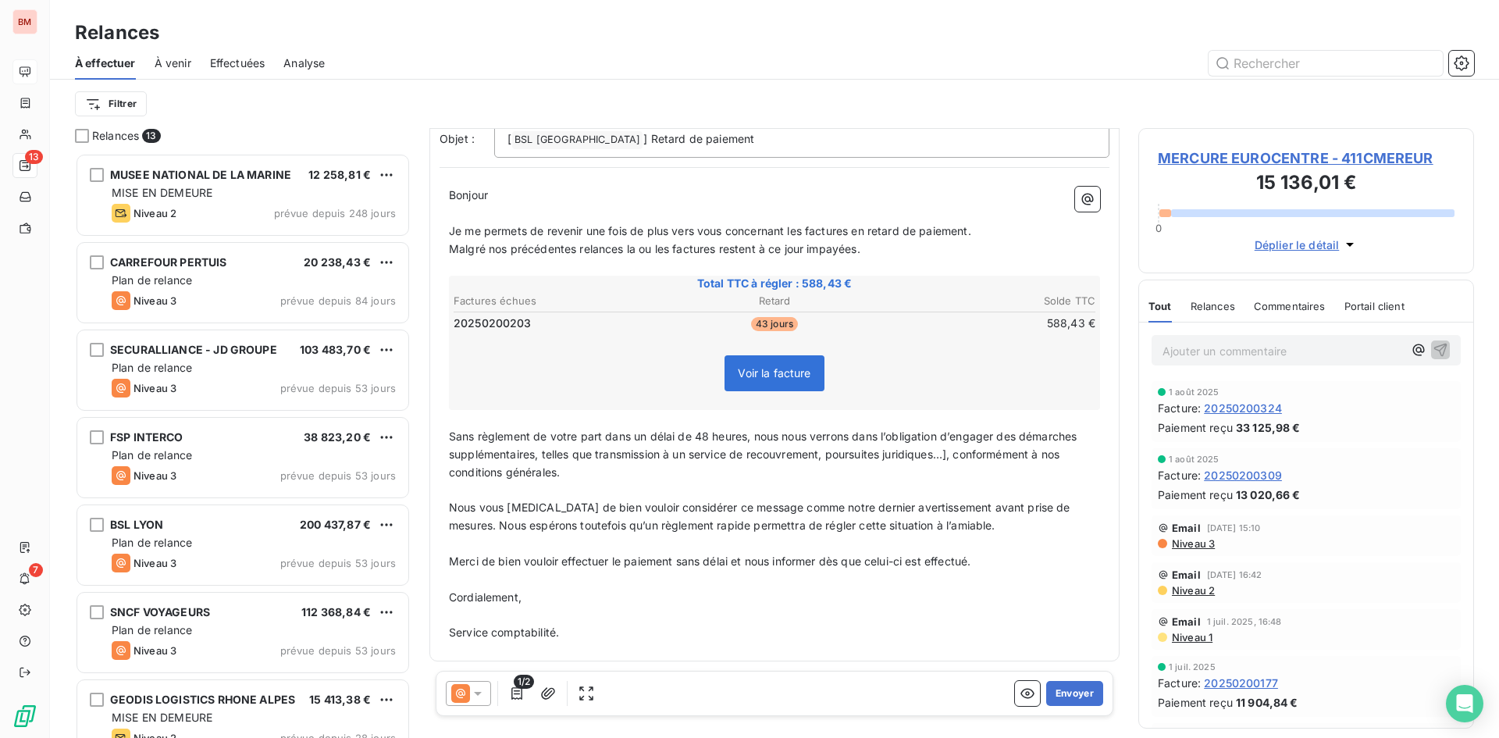
scroll to position [0, 0]
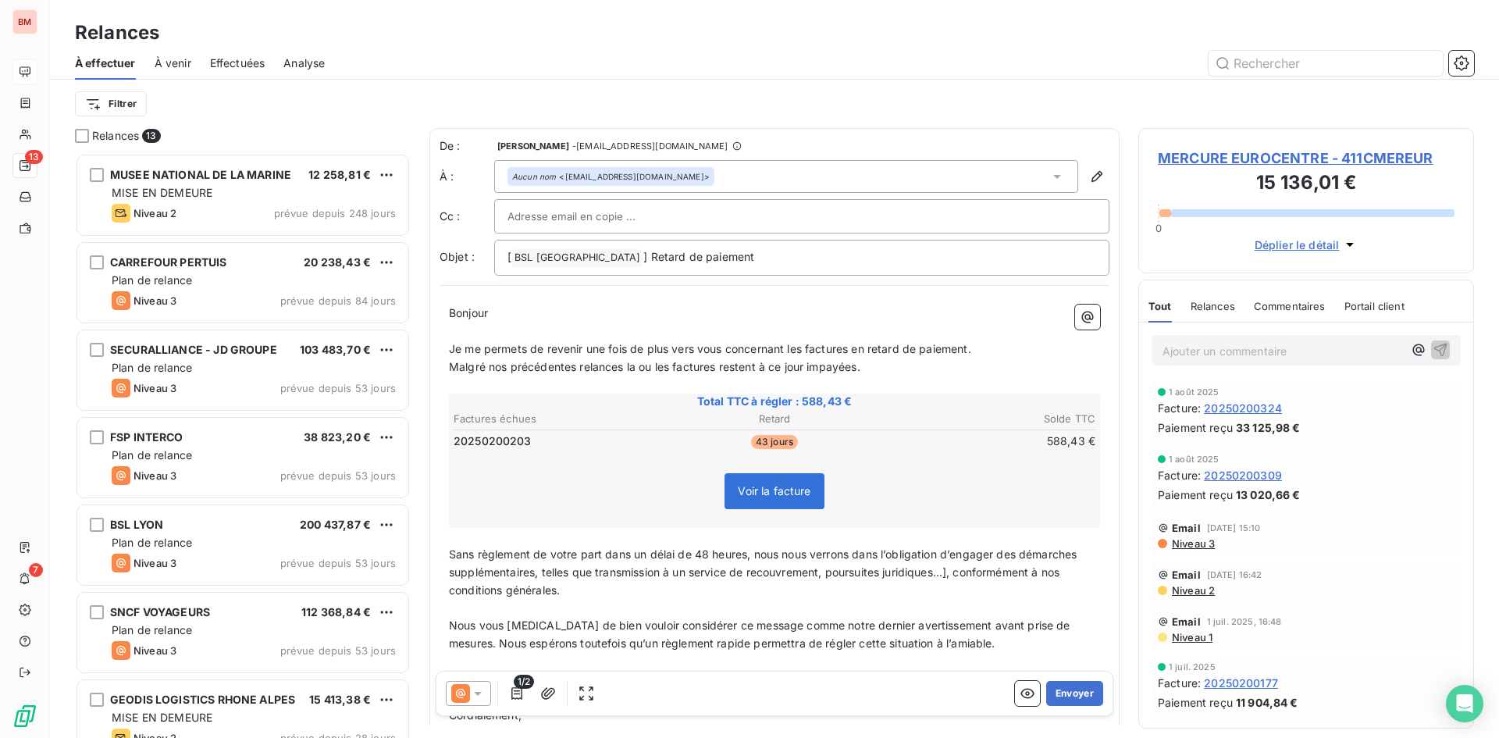
click at [671, 212] on div at bounding box center [802, 216] width 589 height 23
paste input "[EMAIL_ADDRESS][DOMAIN_NAME]"
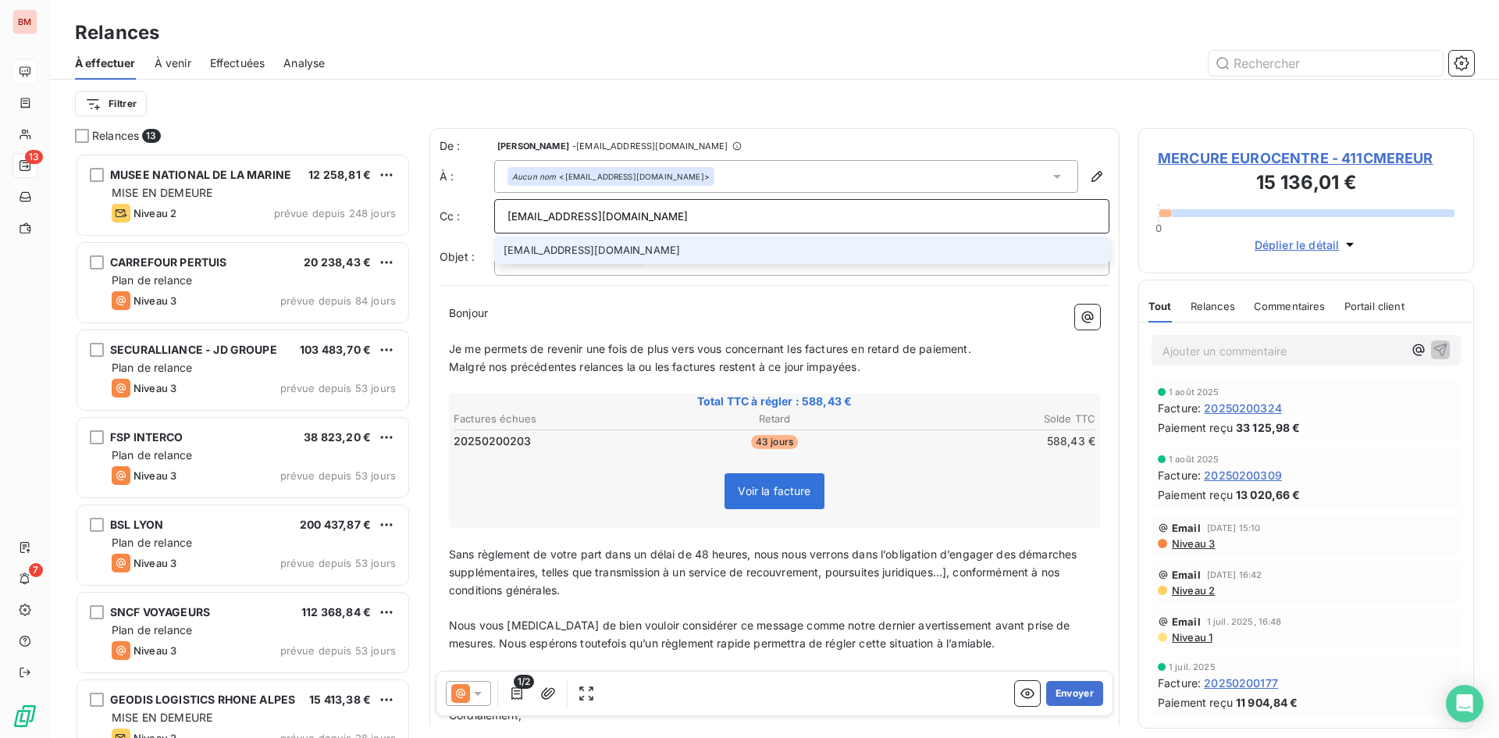
type input "[EMAIL_ADDRESS][DOMAIN_NAME]"
click at [697, 241] on li "[EMAIL_ADDRESS][DOMAIN_NAME]" at bounding box center [801, 250] width 615 height 27
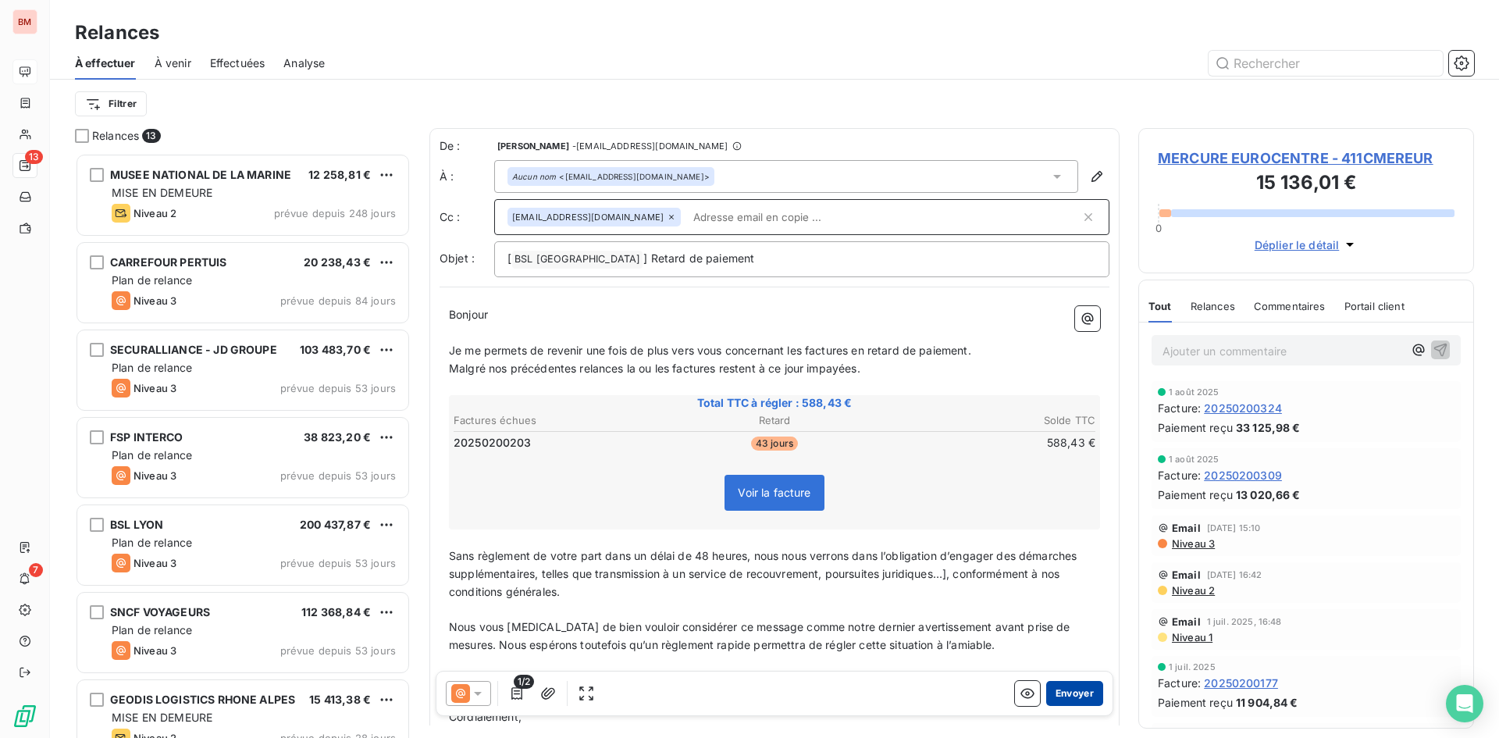
click at [1060, 690] on button "Envoyer" at bounding box center [1074, 693] width 57 height 25
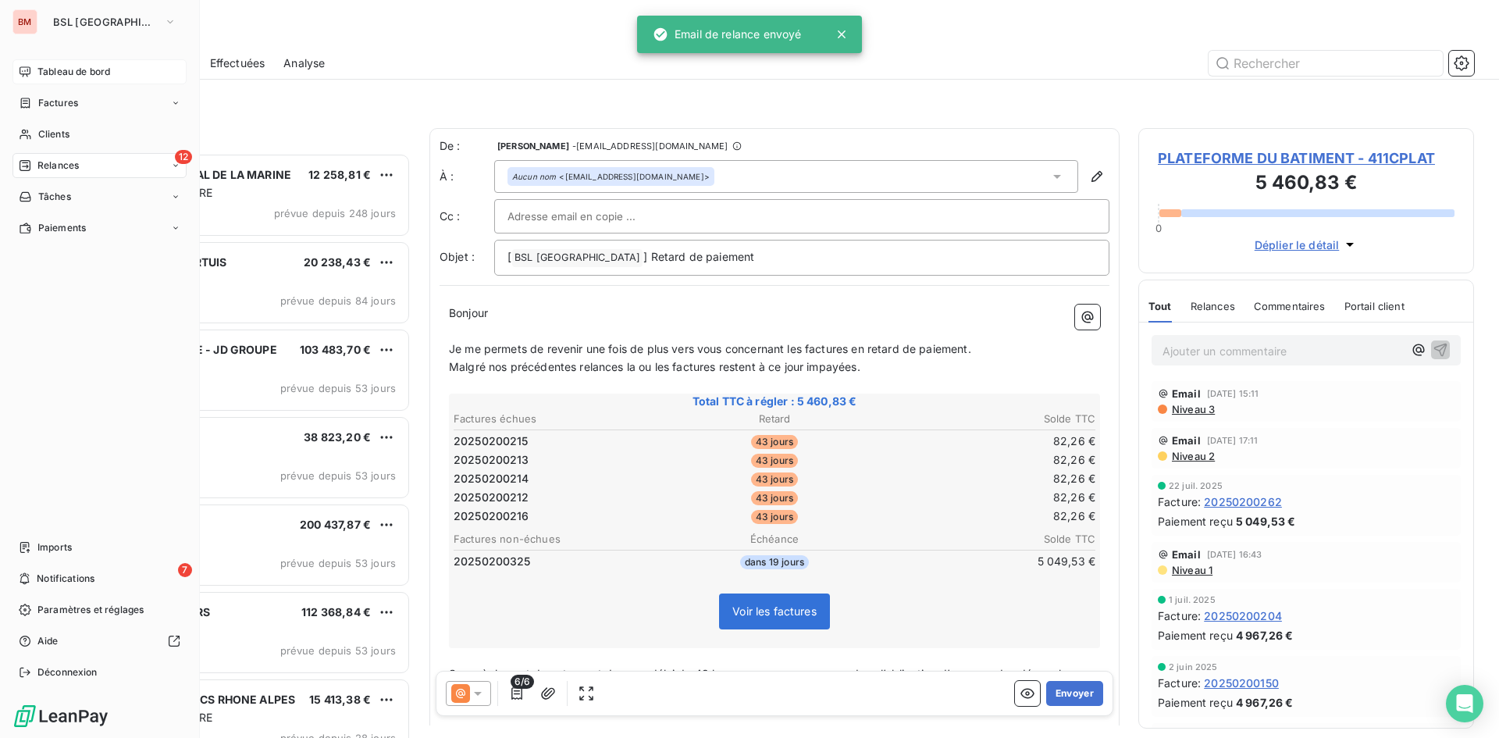
drag, startPoint x: 37, startPoint y: 64, endPoint x: 81, endPoint y: 66, distance: 44.6
click at [37, 64] on div "Tableau de bord" at bounding box center [99, 71] width 174 height 25
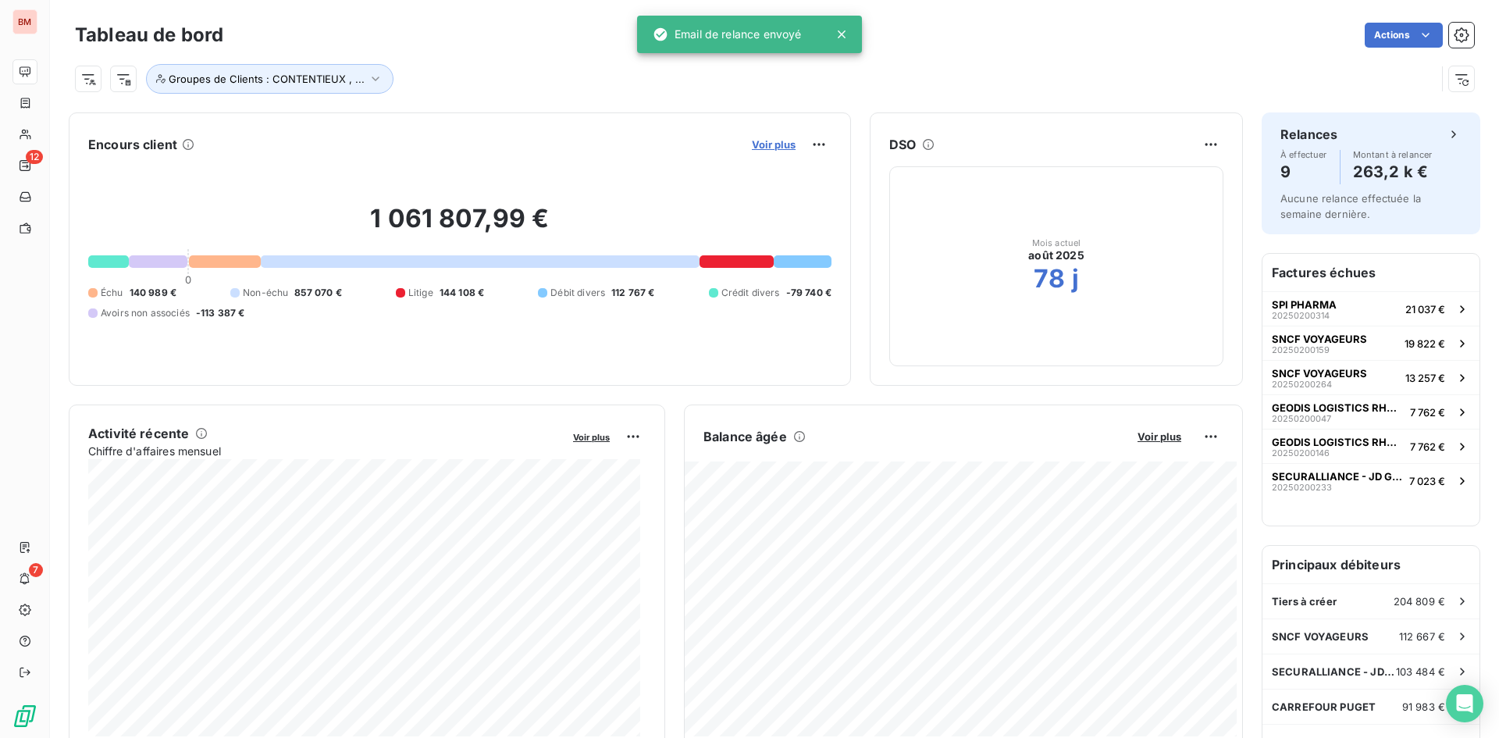
click at [761, 144] on span "Voir plus" at bounding box center [774, 144] width 44 height 12
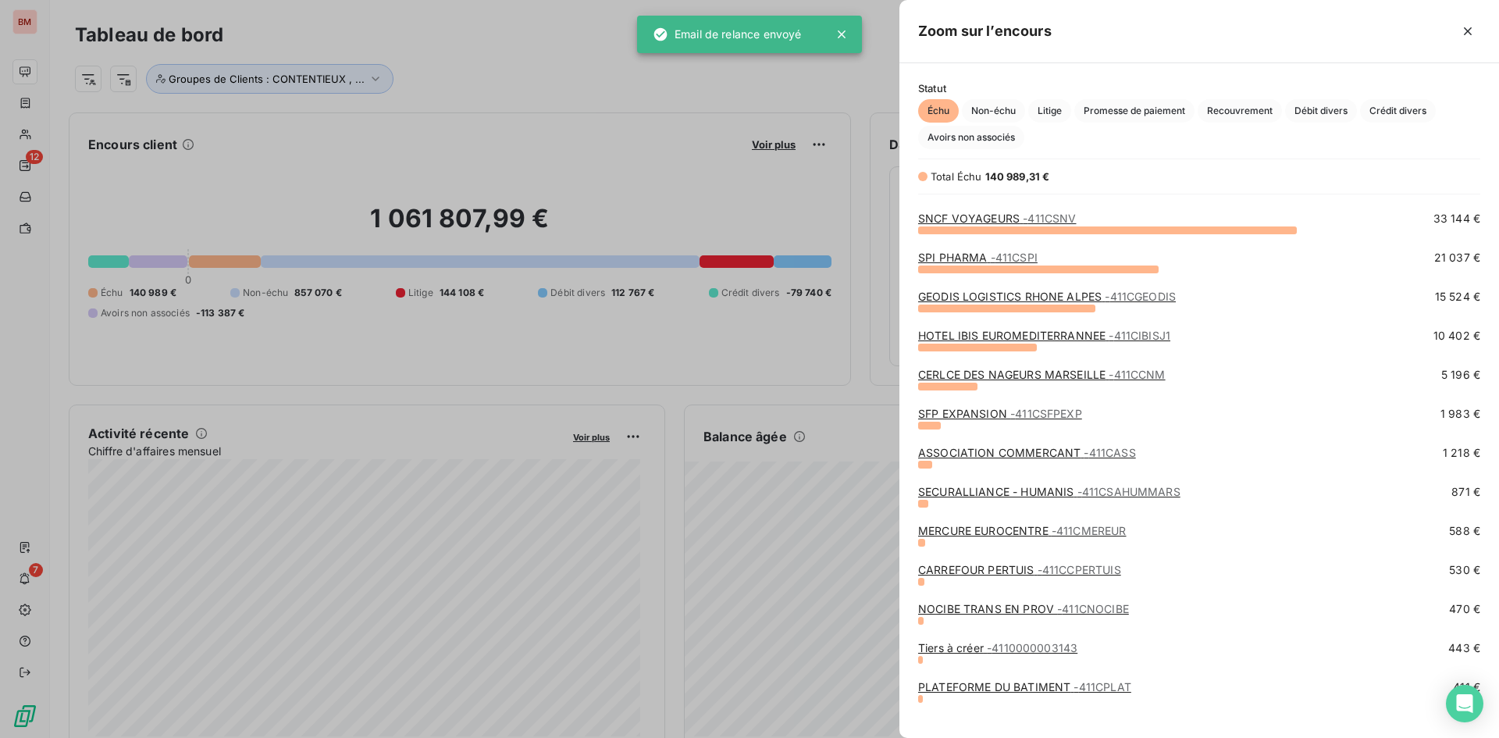
scroll to position [50, 0]
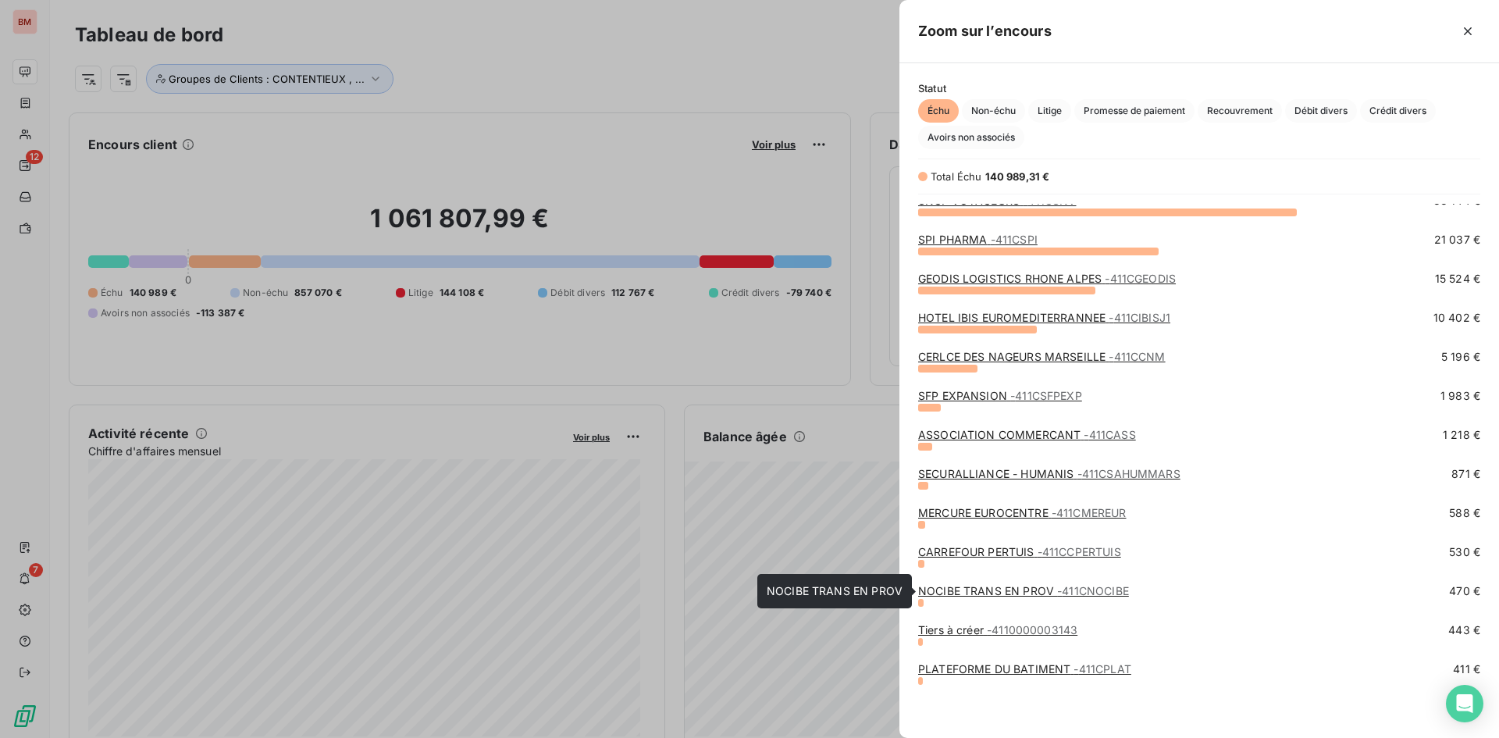
click at [1008, 595] on link "NOCIBE TRANS EN PROV - 411CNOCIBE" at bounding box center [1023, 590] width 211 height 13
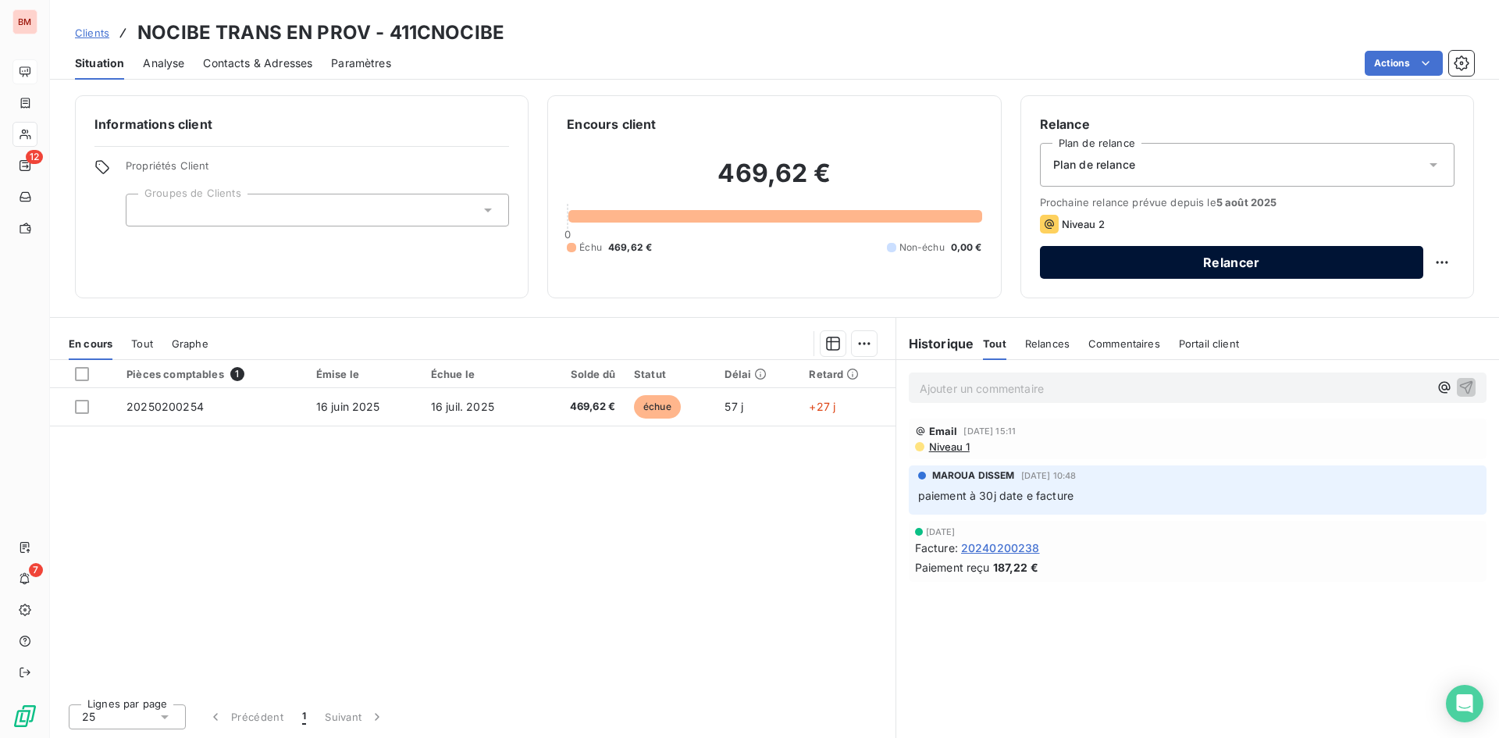
click at [1161, 272] on button "Relancer" at bounding box center [1231, 262] width 383 height 33
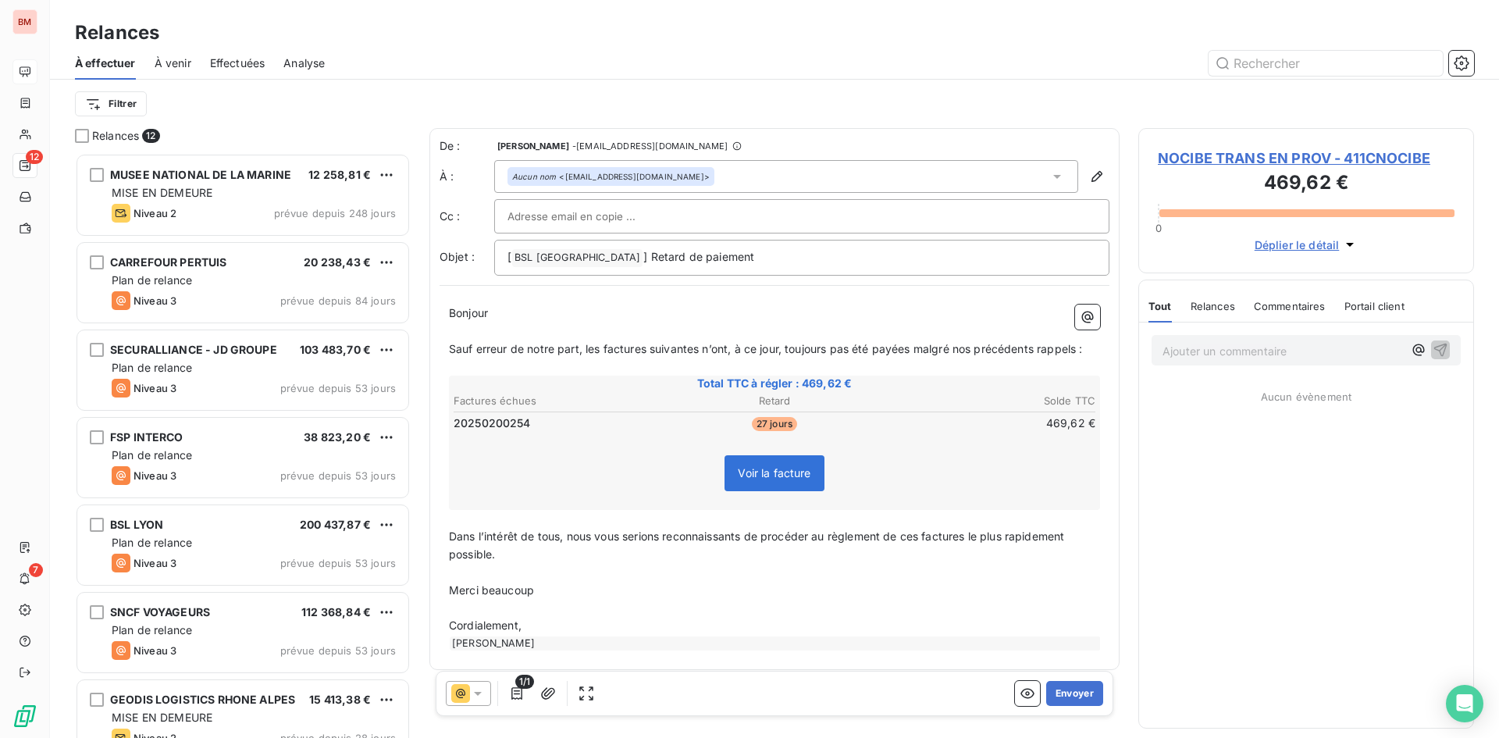
scroll to position [573, 324]
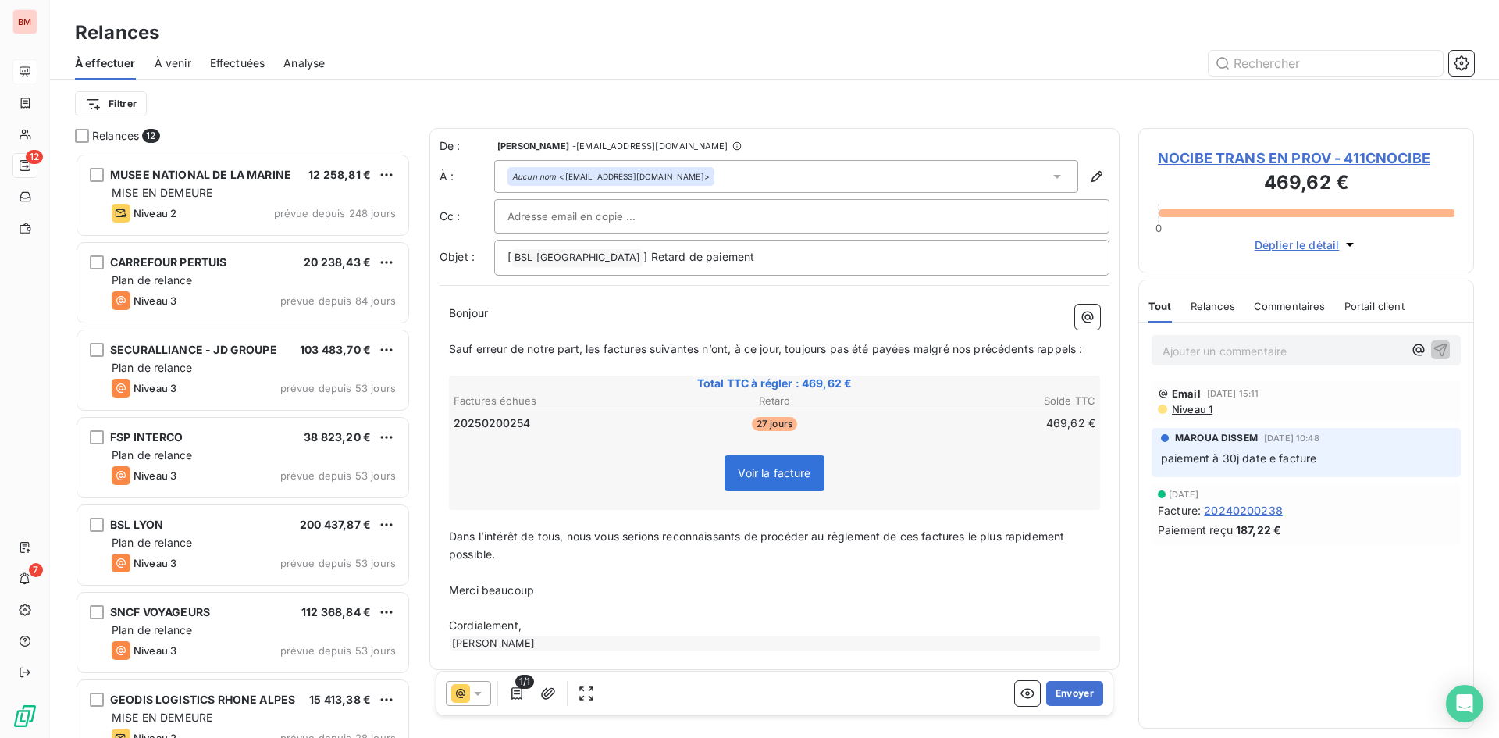
click at [615, 212] on input "text" at bounding box center [592, 216] width 168 height 23
paste input "[EMAIL_ADDRESS][DOMAIN_NAME]"
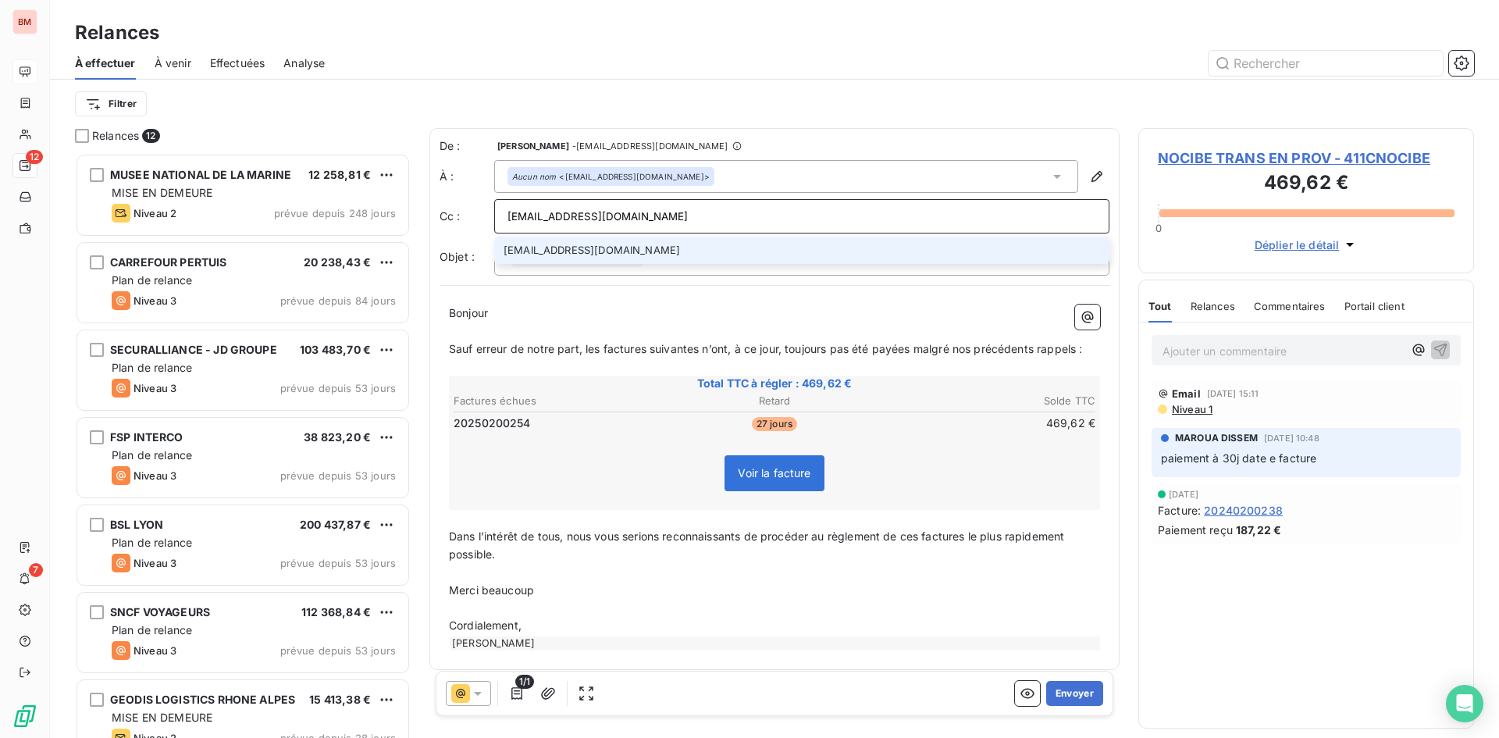
type input "[EMAIL_ADDRESS][DOMAIN_NAME]"
click at [648, 257] on li "[EMAIL_ADDRESS][DOMAIN_NAME]" at bounding box center [801, 250] width 615 height 27
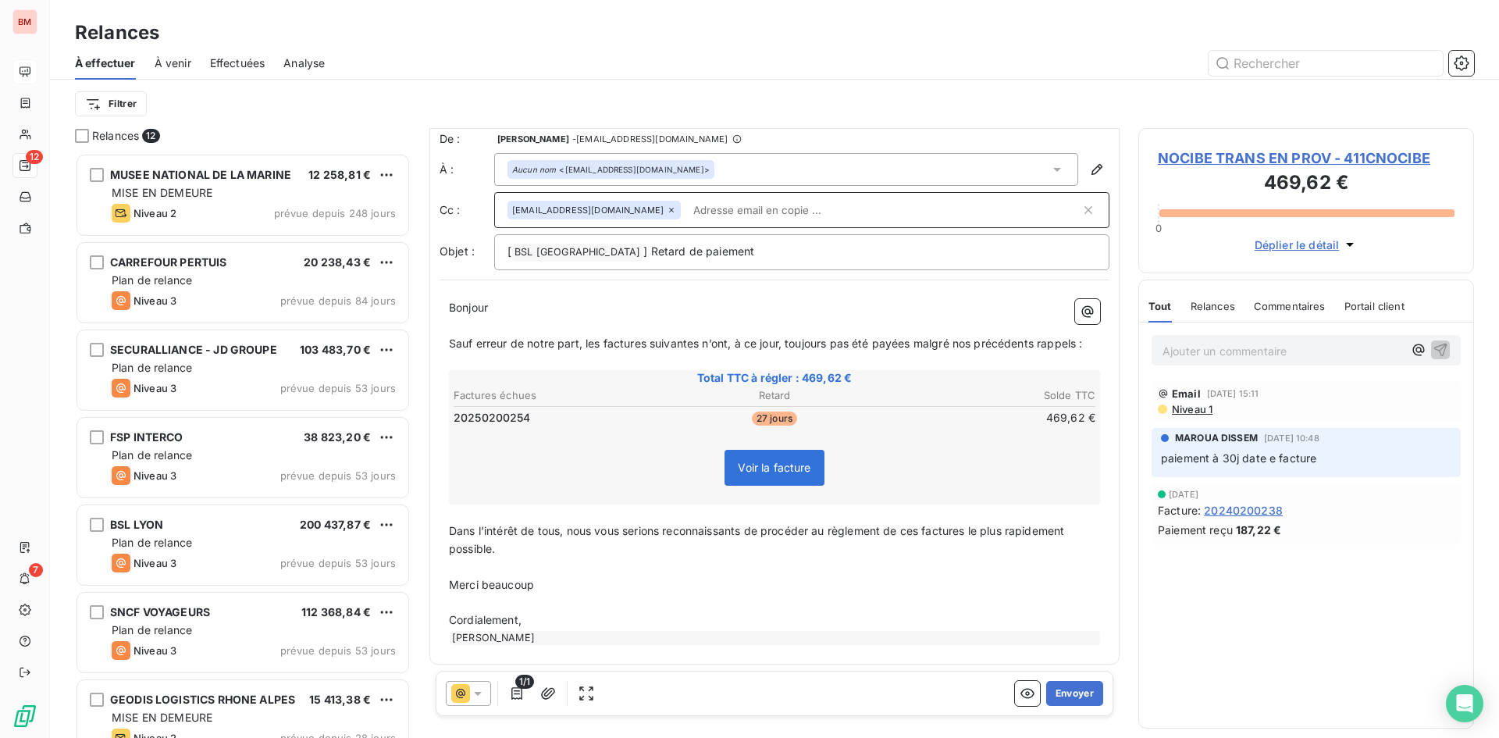
scroll to position [11, 0]
click at [474, 693] on icon at bounding box center [478, 694] width 16 height 16
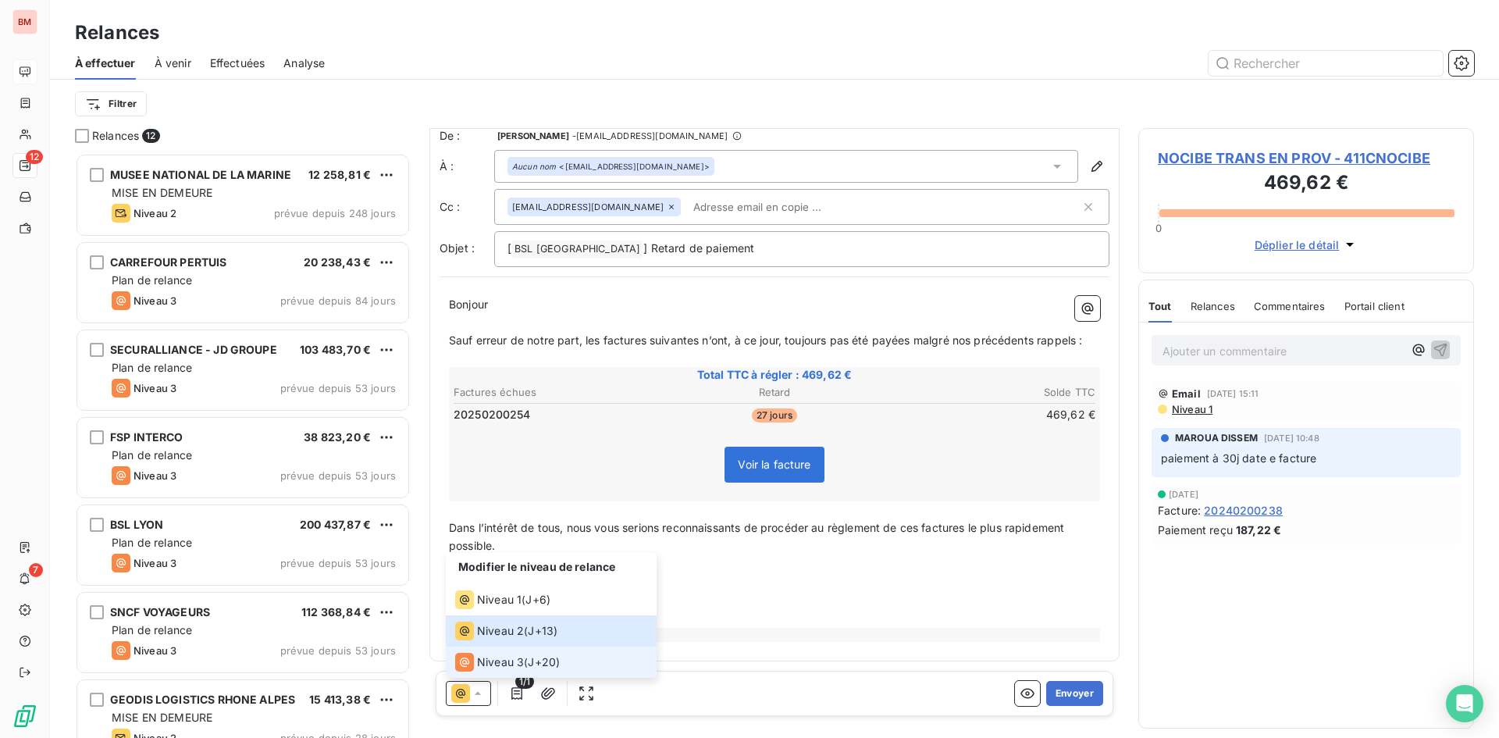
click at [483, 667] on span "Niveau 3" at bounding box center [500, 662] width 47 height 16
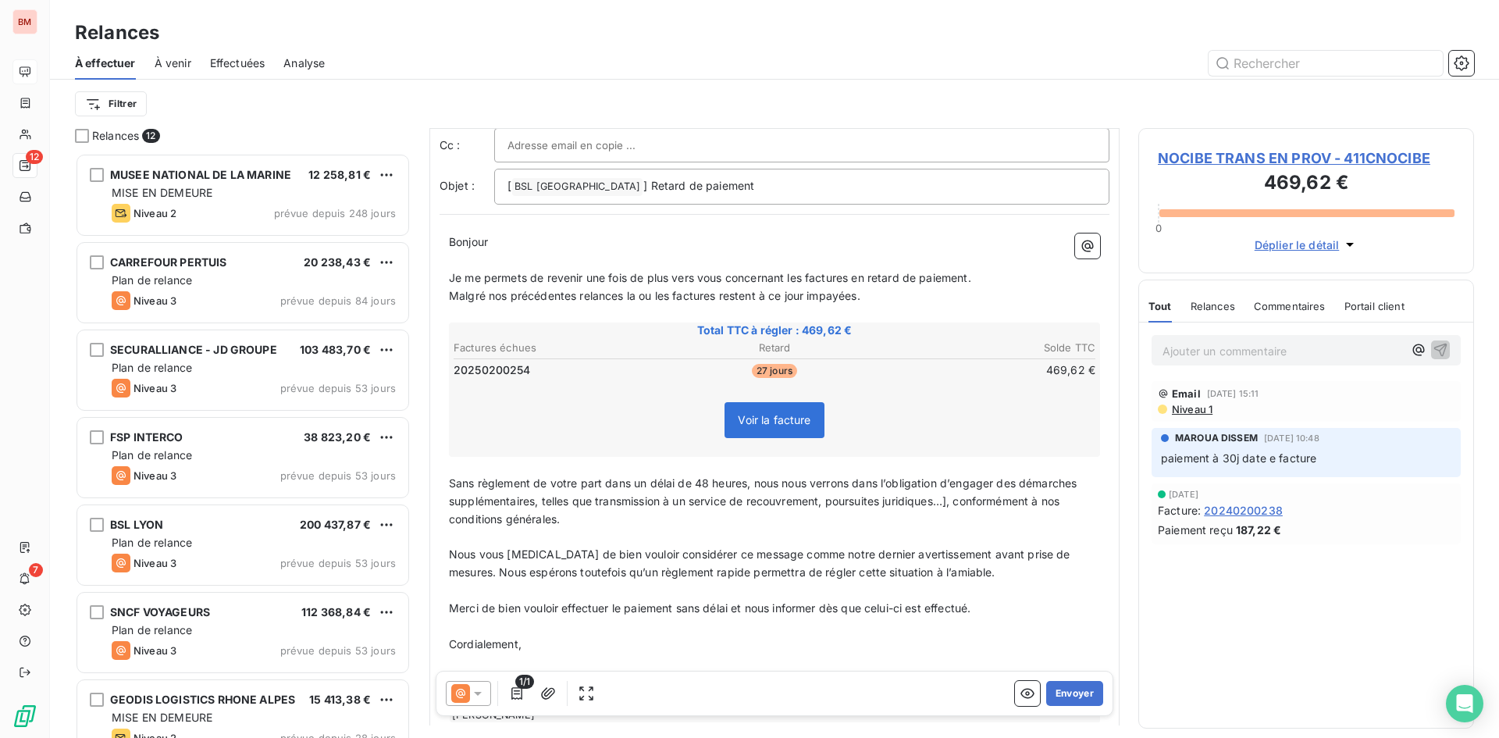
scroll to position [0, 0]
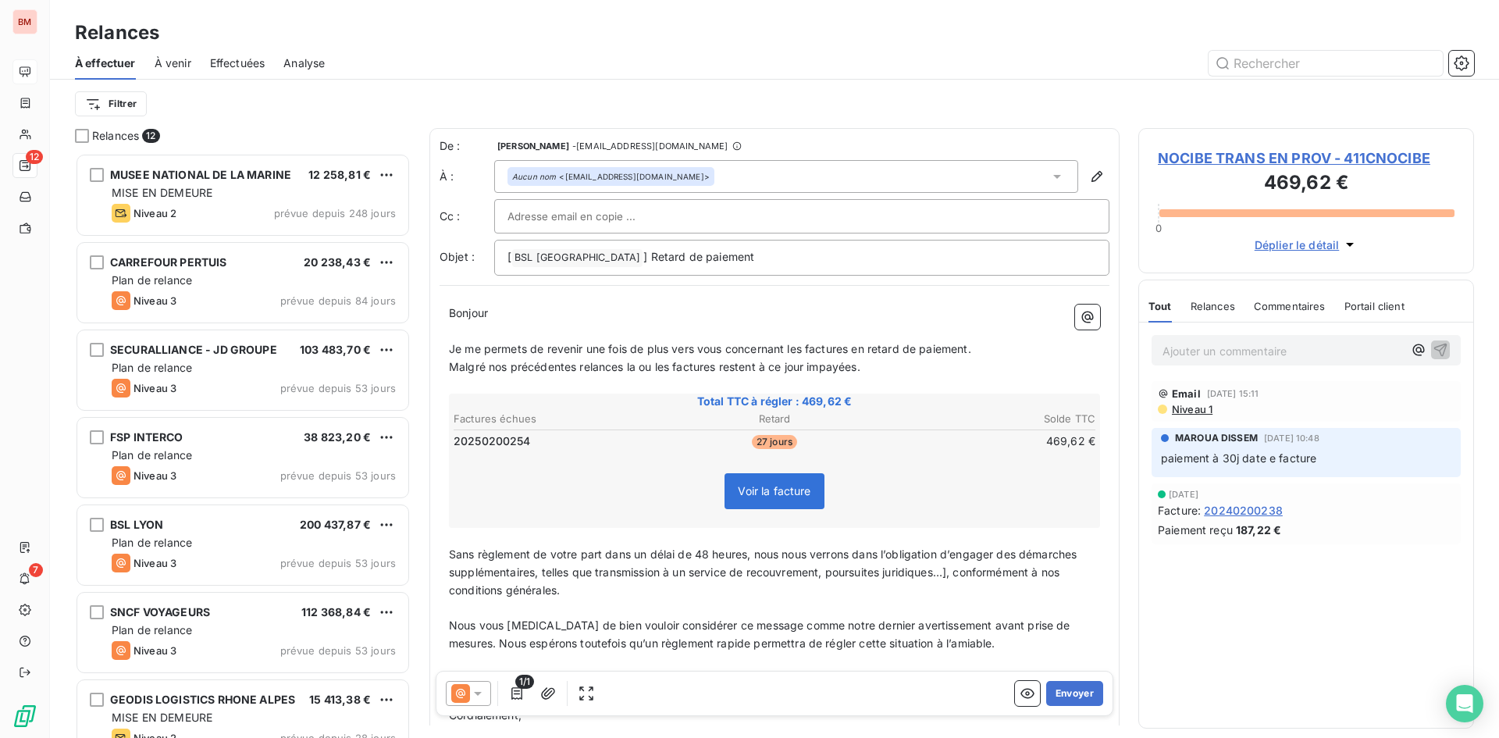
click at [626, 210] on input "text" at bounding box center [592, 216] width 168 height 23
paste input "[EMAIL_ADDRESS][DOMAIN_NAME]"
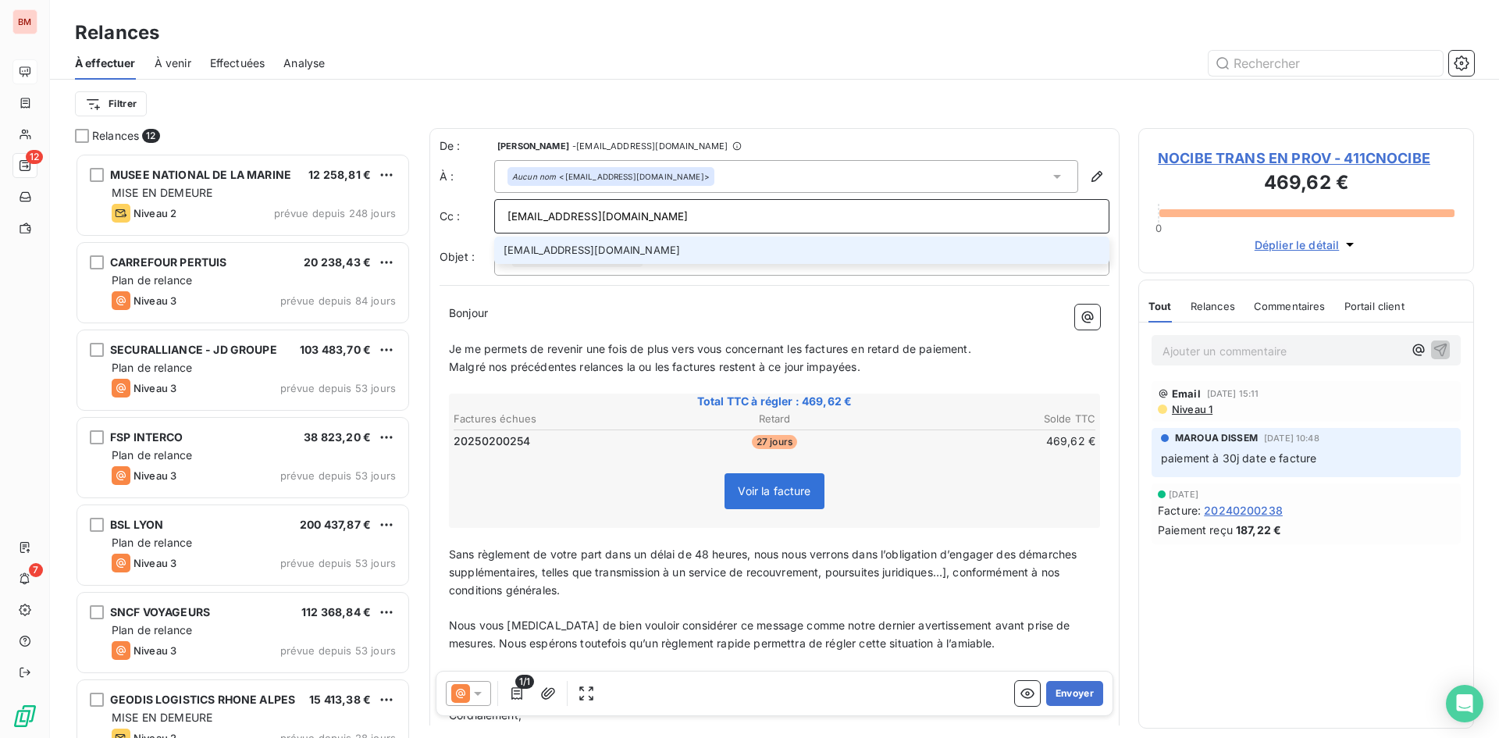
type input "[EMAIL_ADDRESS][DOMAIN_NAME]"
click at [626, 251] on li "[EMAIL_ADDRESS][DOMAIN_NAME]" at bounding box center [801, 250] width 615 height 27
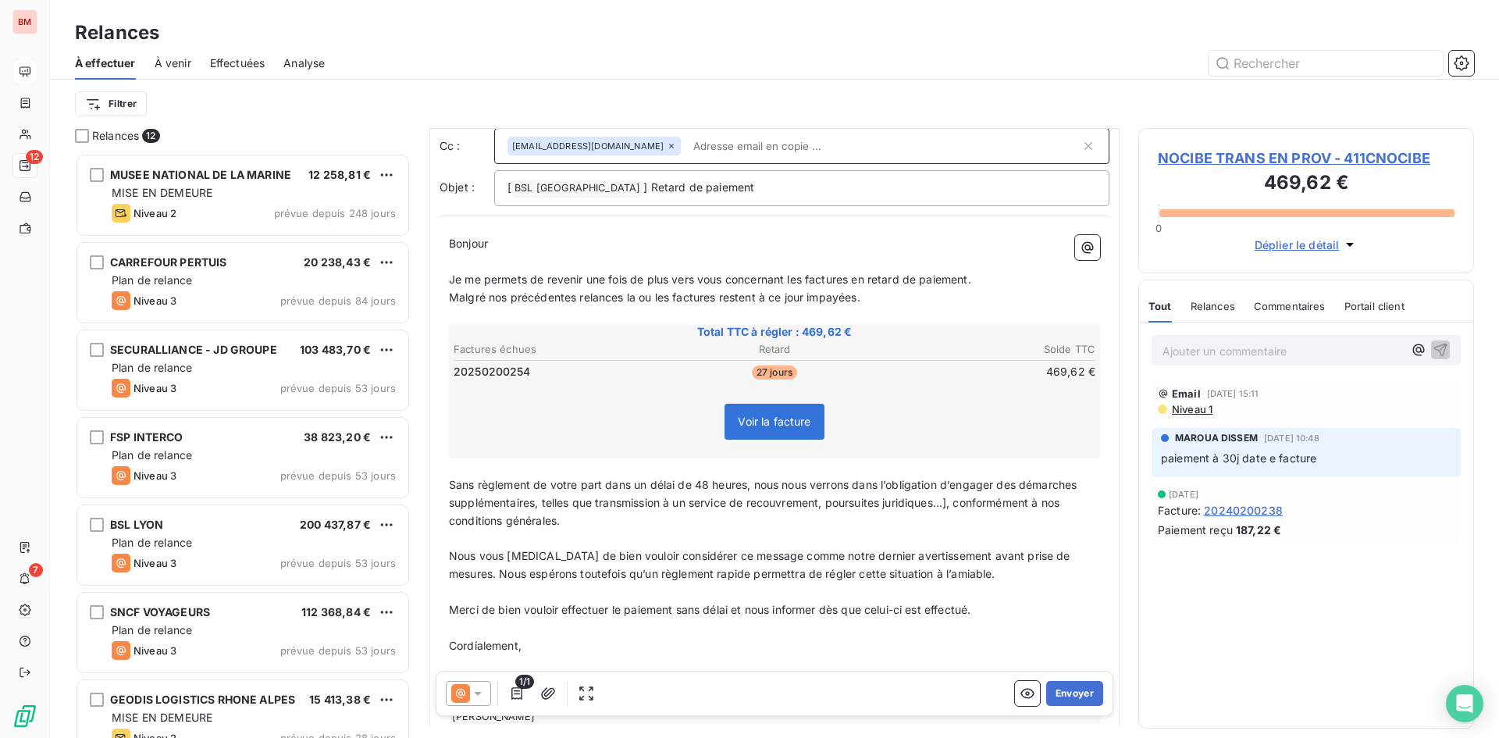
scroll to position [154, 0]
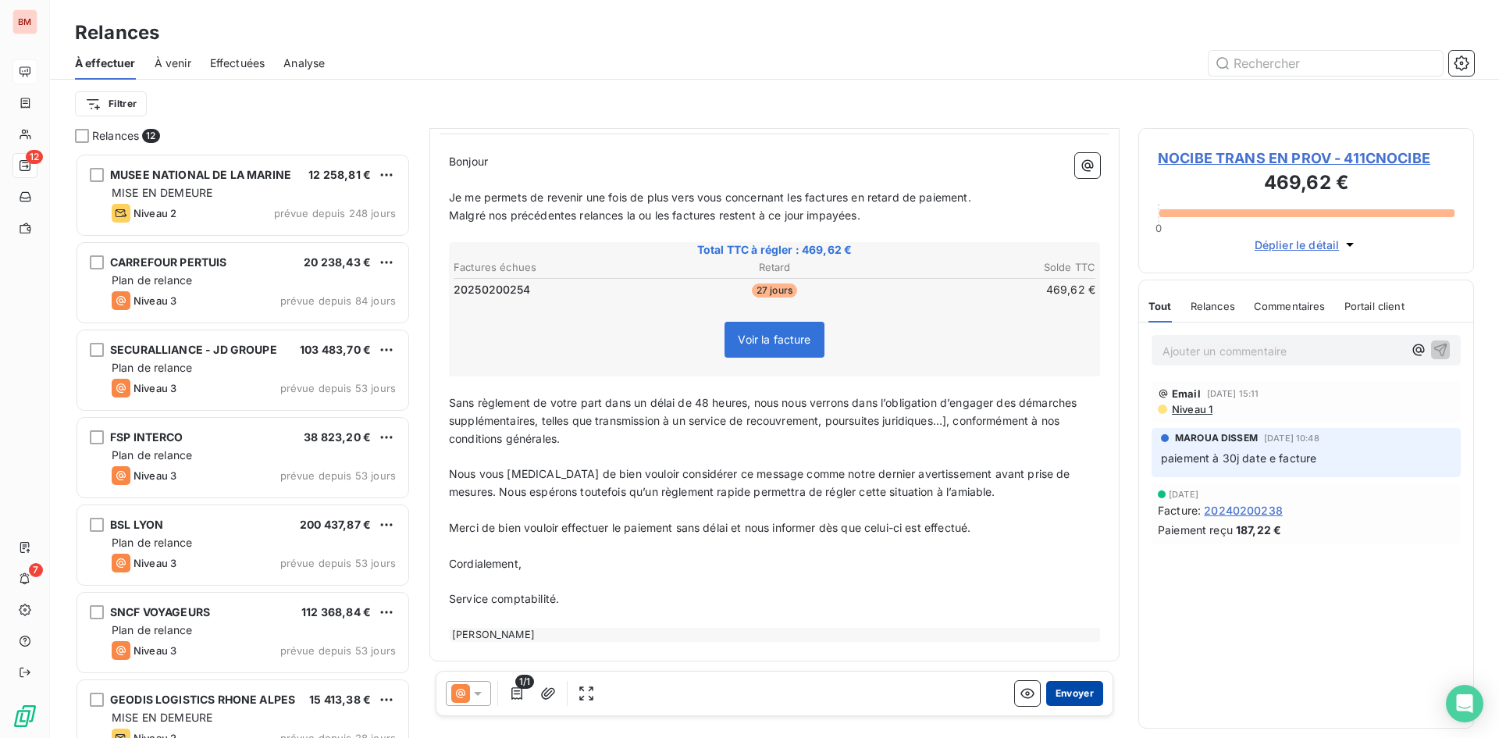
click at [1076, 697] on button "Envoyer" at bounding box center [1074, 693] width 57 height 25
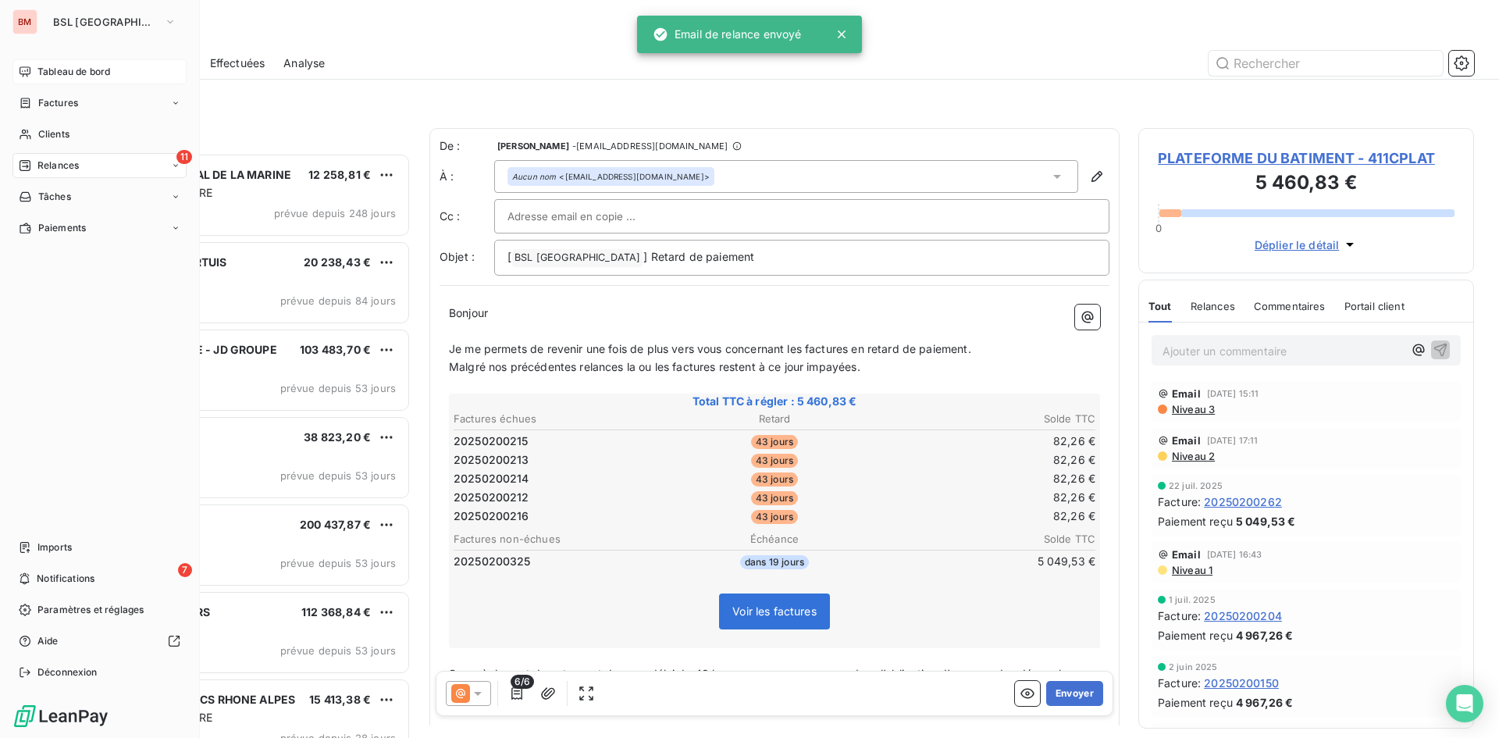
click at [67, 66] on span "Tableau de bord" at bounding box center [73, 72] width 73 height 14
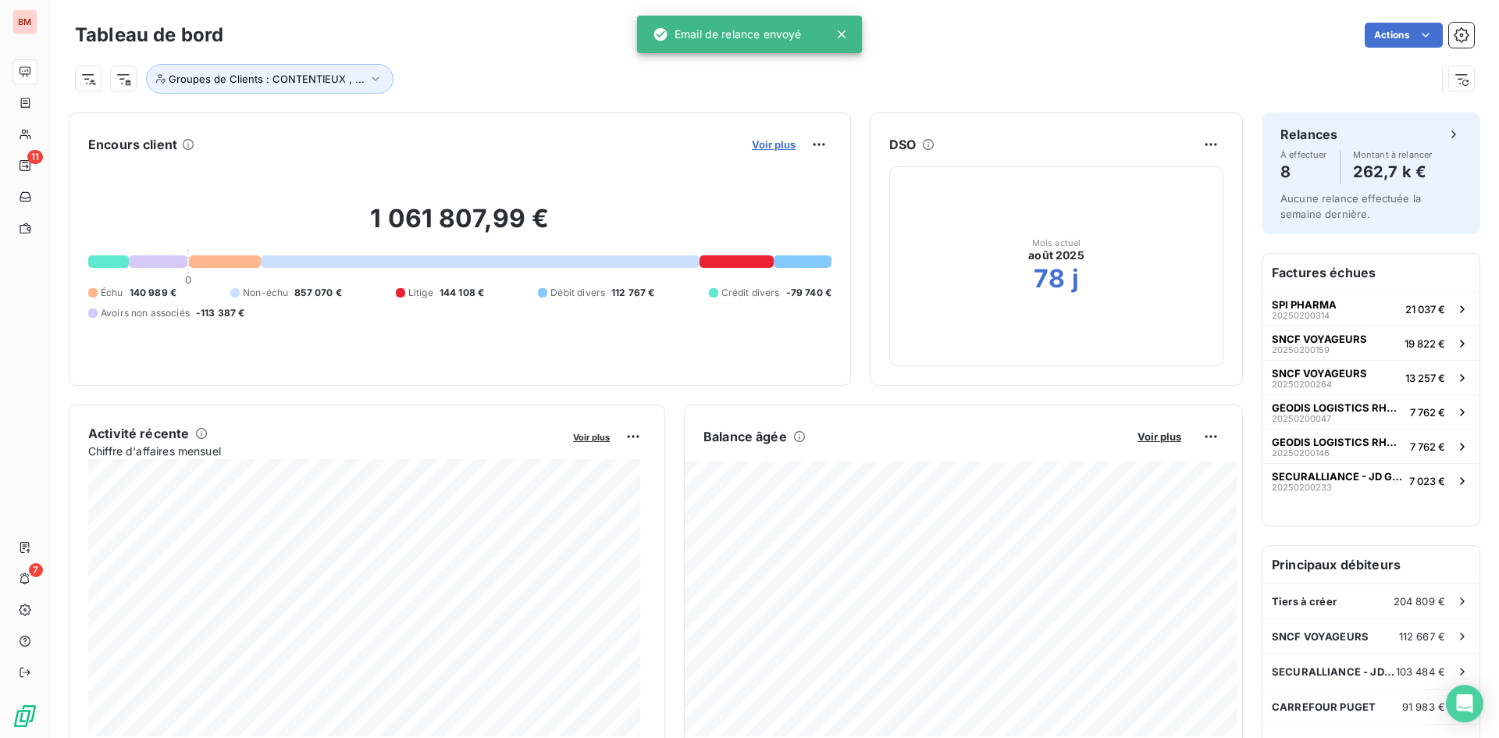
click at [762, 142] on span "Voir plus" at bounding box center [774, 144] width 44 height 12
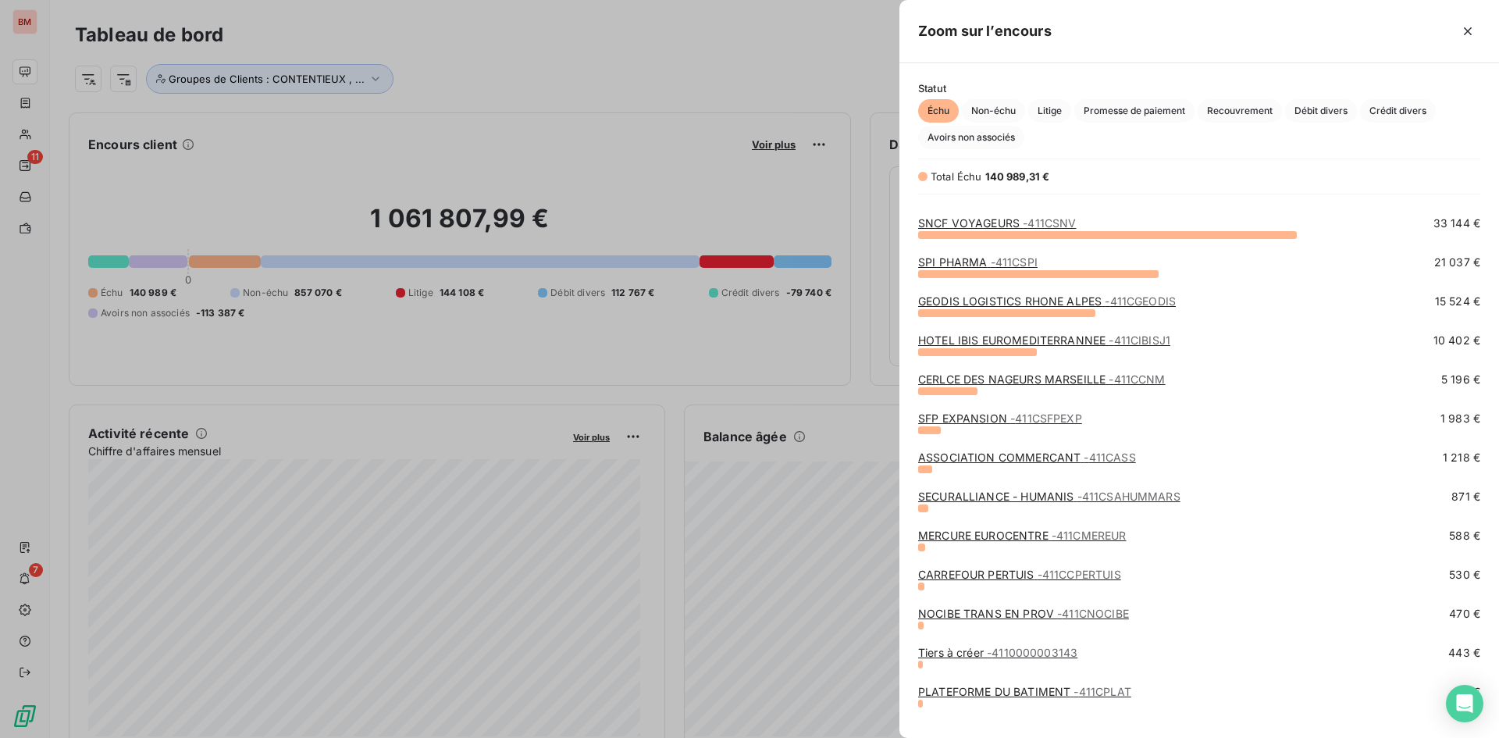
scroll to position [50, 0]
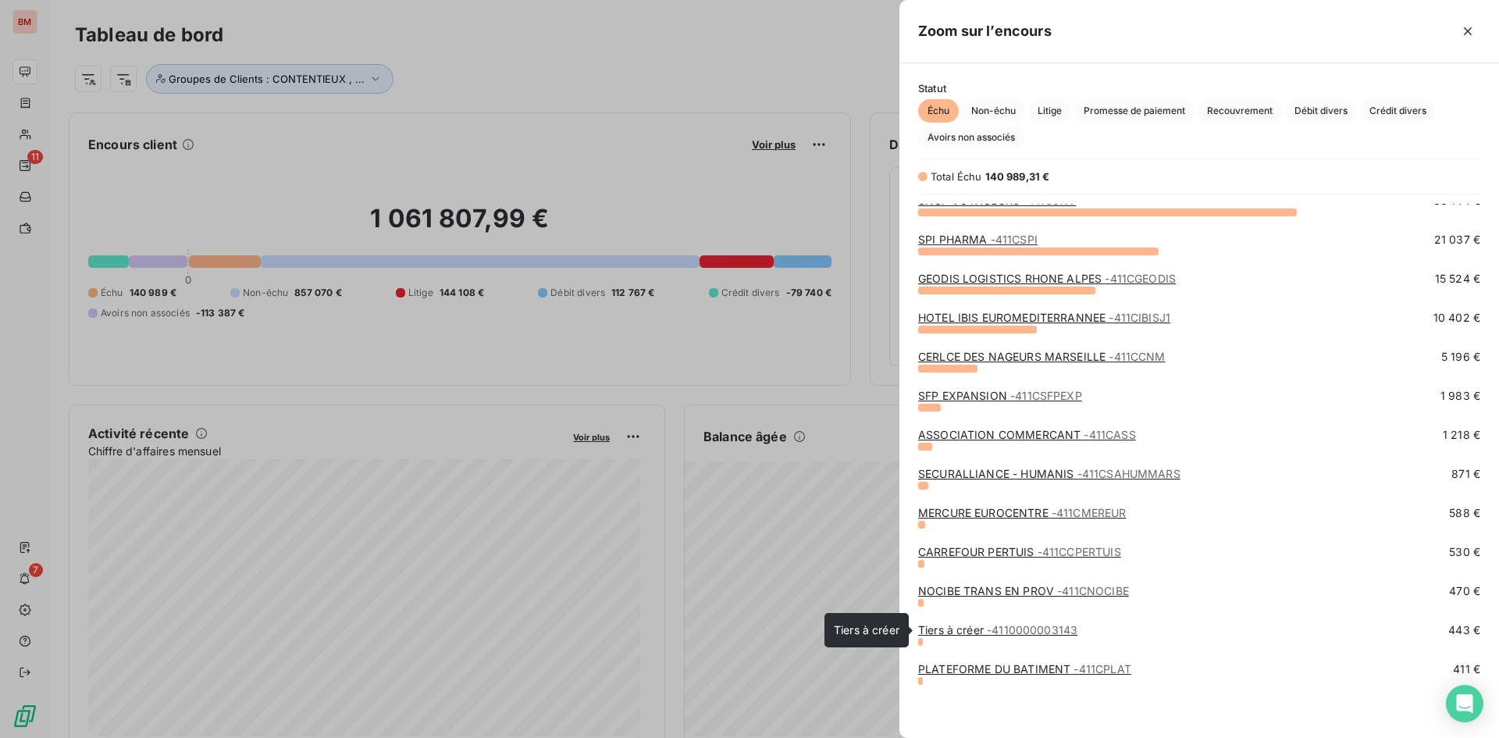
click at [1027, 631] on span "- 4110000003143" at bounding box center [1032, 629] width 91 height 13
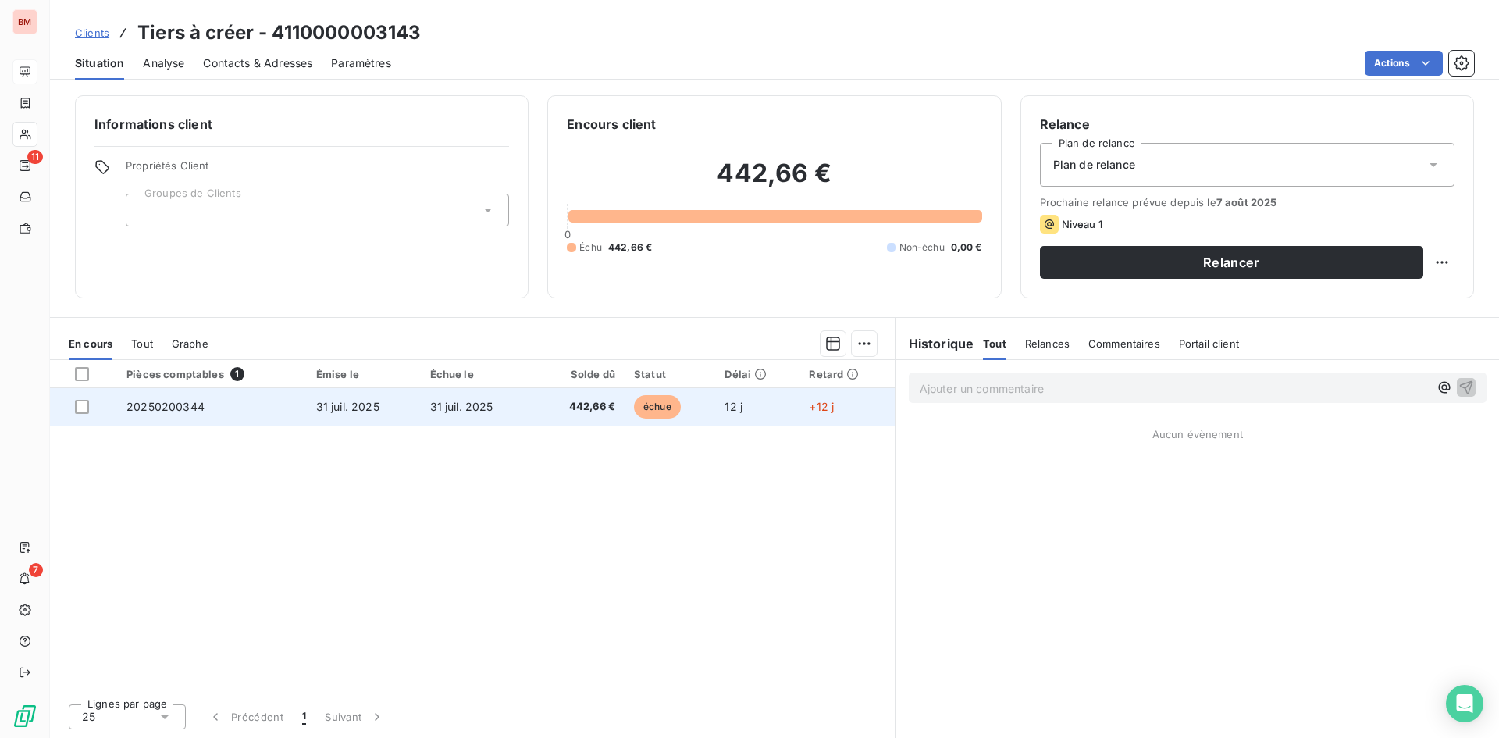
click at [521, 399] on td "31 juil. 2025" at bounding box center [478, 406] width 114 height 37
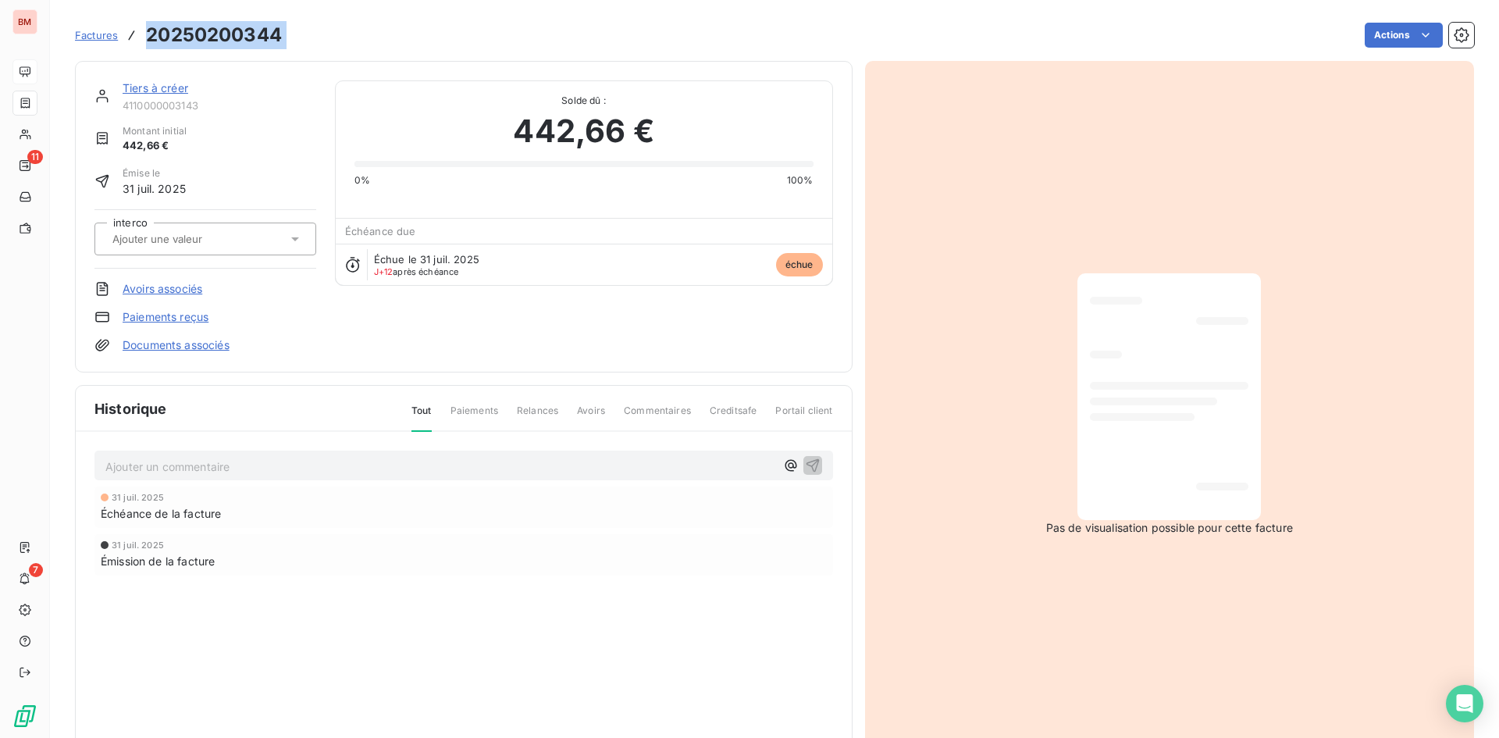
drag, startPoint x: 292, startPoint y: 33, endPoint x: 146, endPoint y: 46, distance: 146.6
click at [146, 46] on div "Factures 20250200344 Actions" at bounding box center [774, 35] width 1399 height 33
copy section "20250200344 Actions"
click at [425, 15] on div "Factures 20250200344 Actions" at bounding box center [774, 26] width 1399 height 52
drag, startPoint x: 203, startPoint y: 108, endPoint x: 122, endPoint y: 104, distance: 81.3
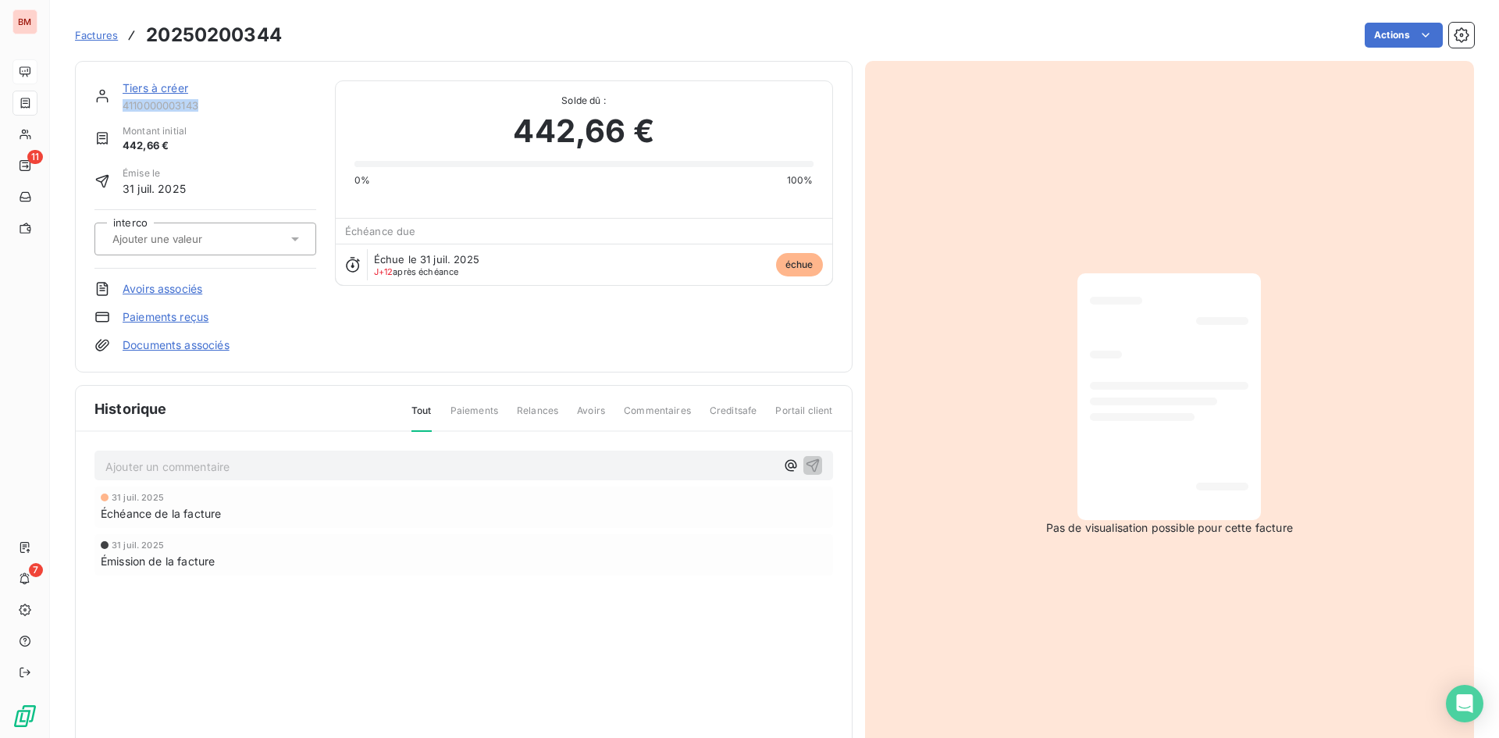
click at [122, 104] on div "Tiers à créer 4110000003143" at bounding box center [205, 95] width 222 height 31
copy span "4110000003143"
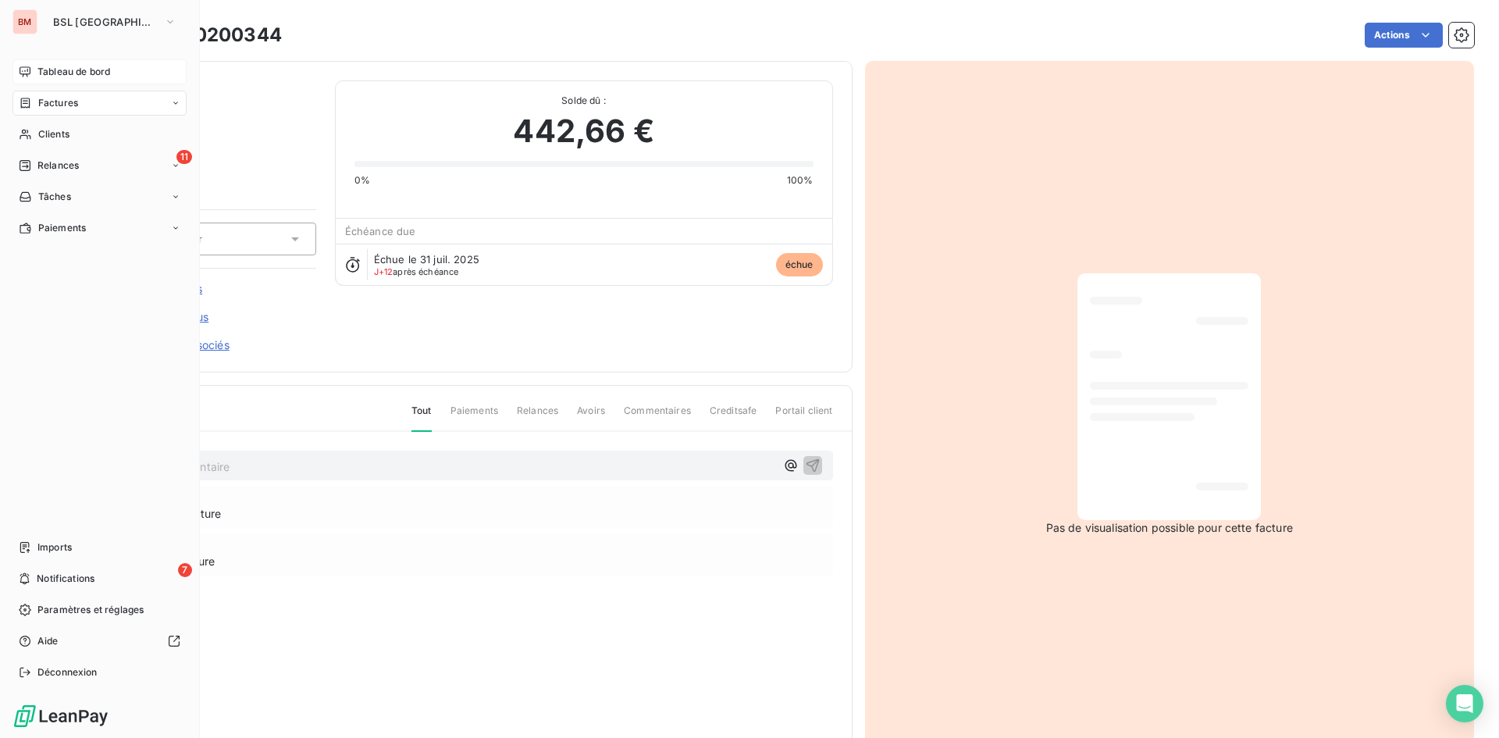
click at [102, 70] on span "Tableau de bord" at bounding box center [73, 72] width 73 height 14
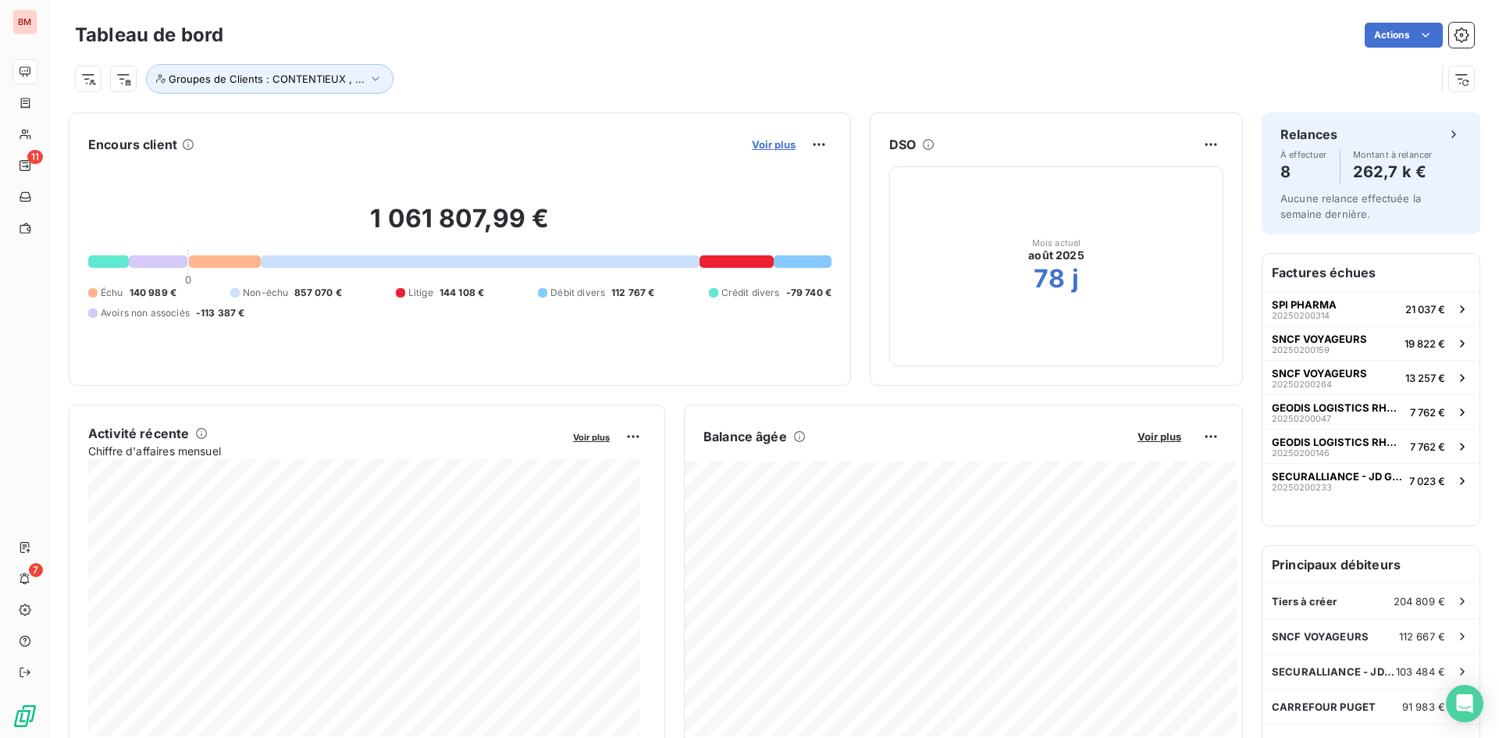
click at [761, 144] on span "Voir plus" at bounding box center [774, 144] width 44 height 12
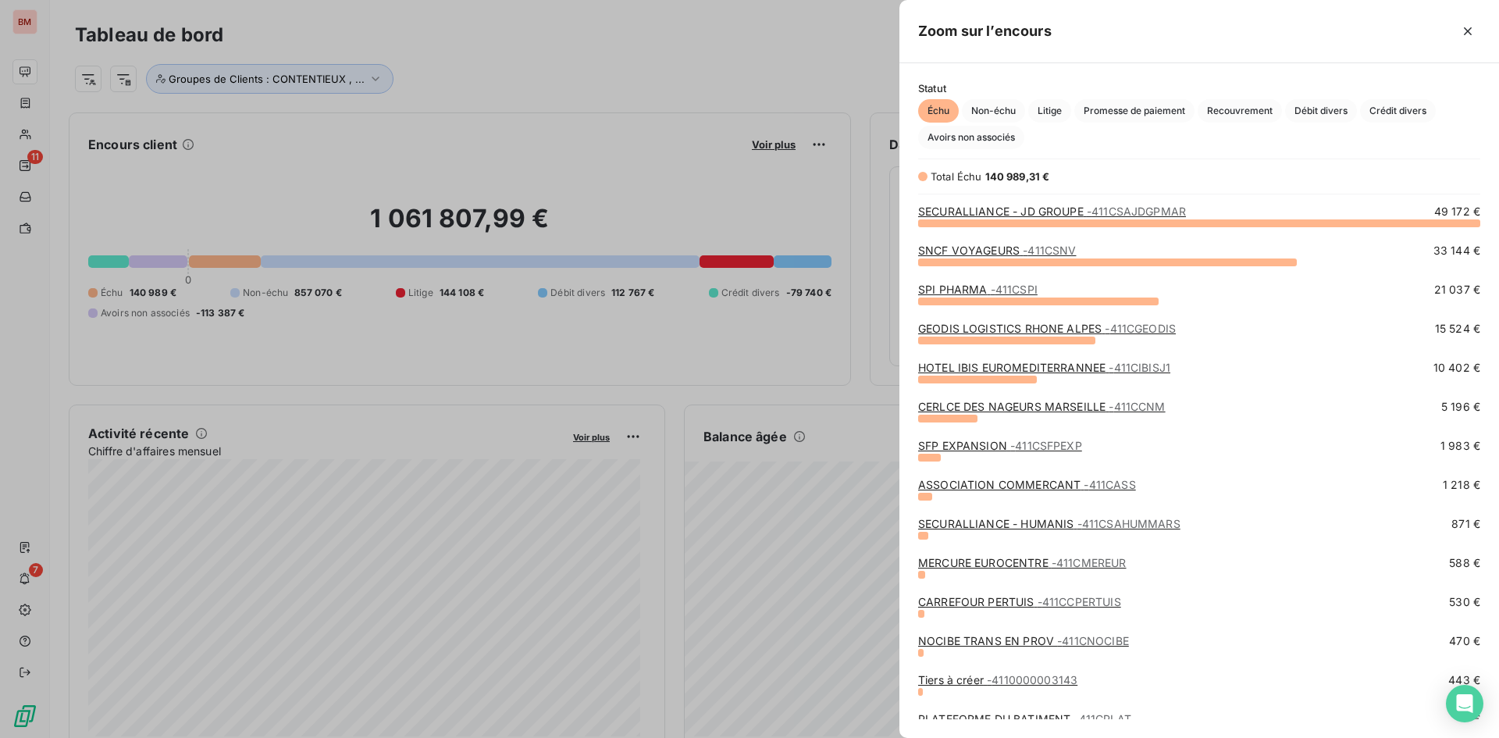
scroll to position [50, 0]
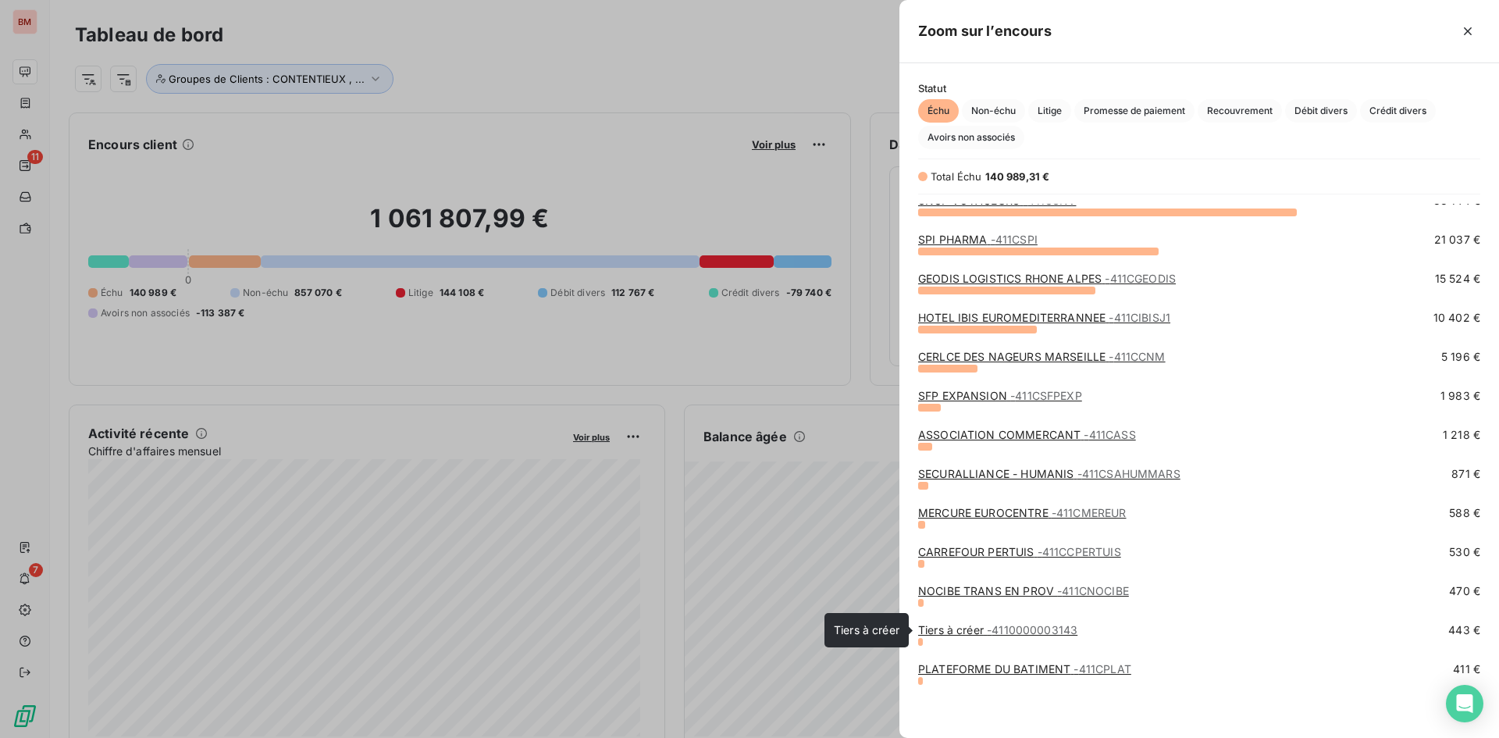
click at [1025, 626] on span "- 4110000003143" at bounding box center [1032, 629] width 91 height 13
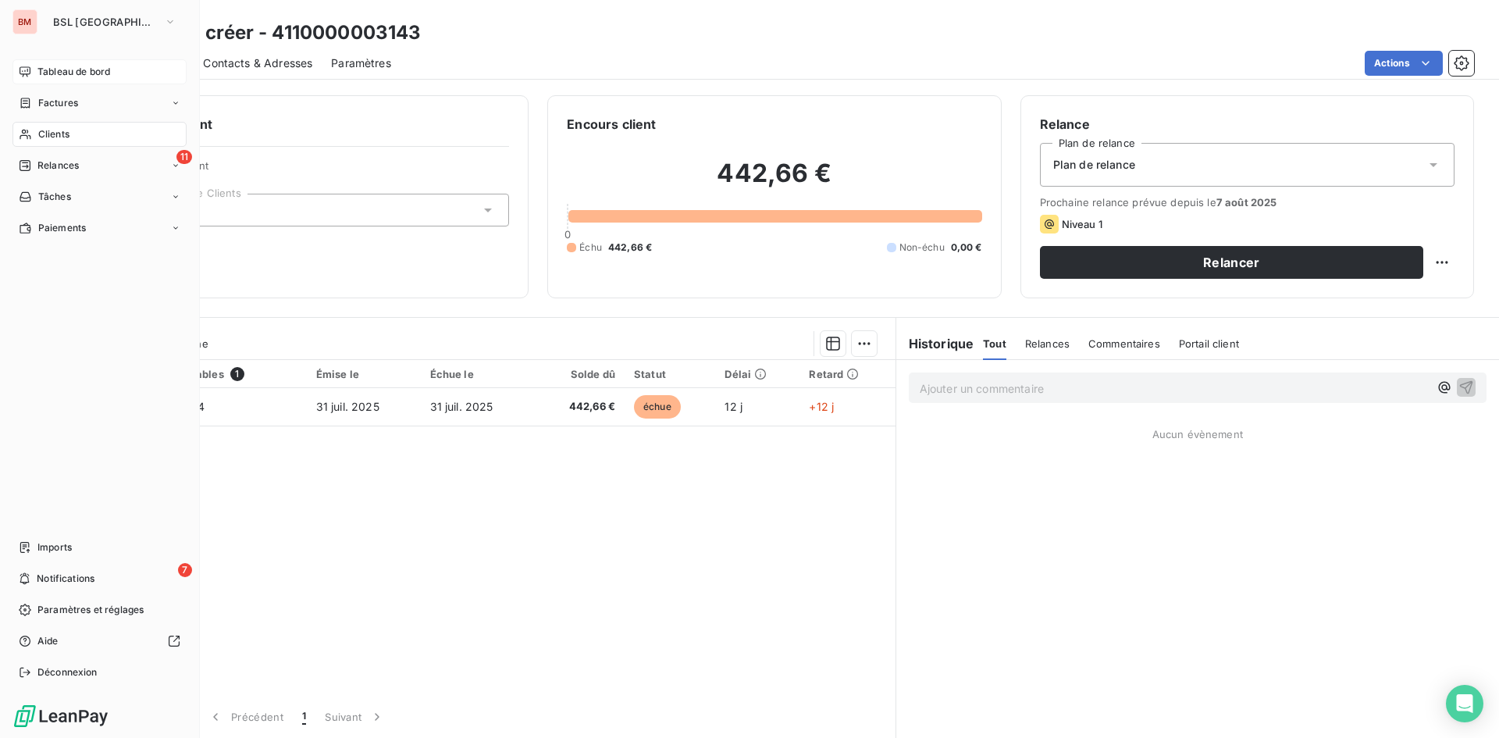
click at [76, 76] on span "Tableau de bord" at bounding box center [73, 72] width 73 height 14
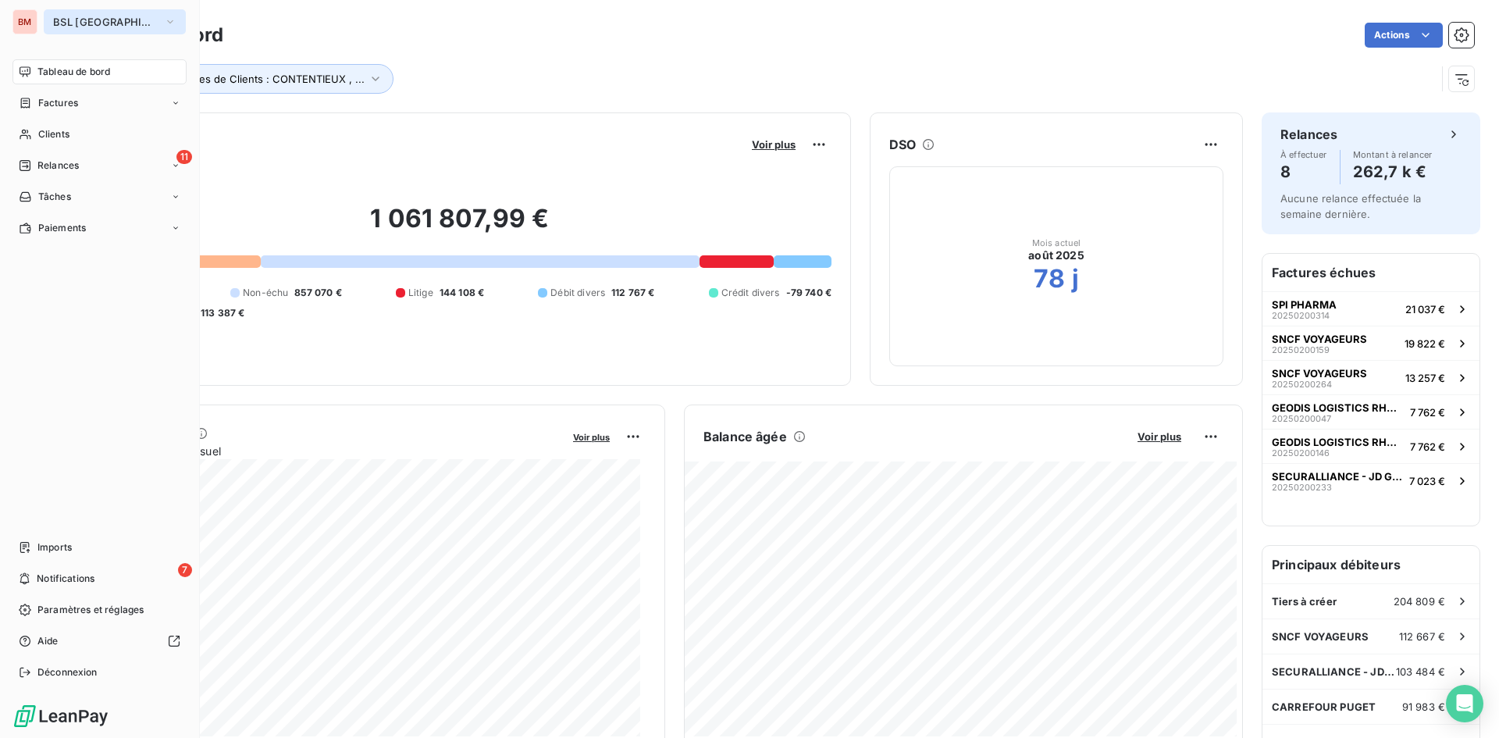
click at [136, 19] on button "BSL [GEOGRAPHIC_DATA]" at bounding box center [115, 21] width 142 height 25
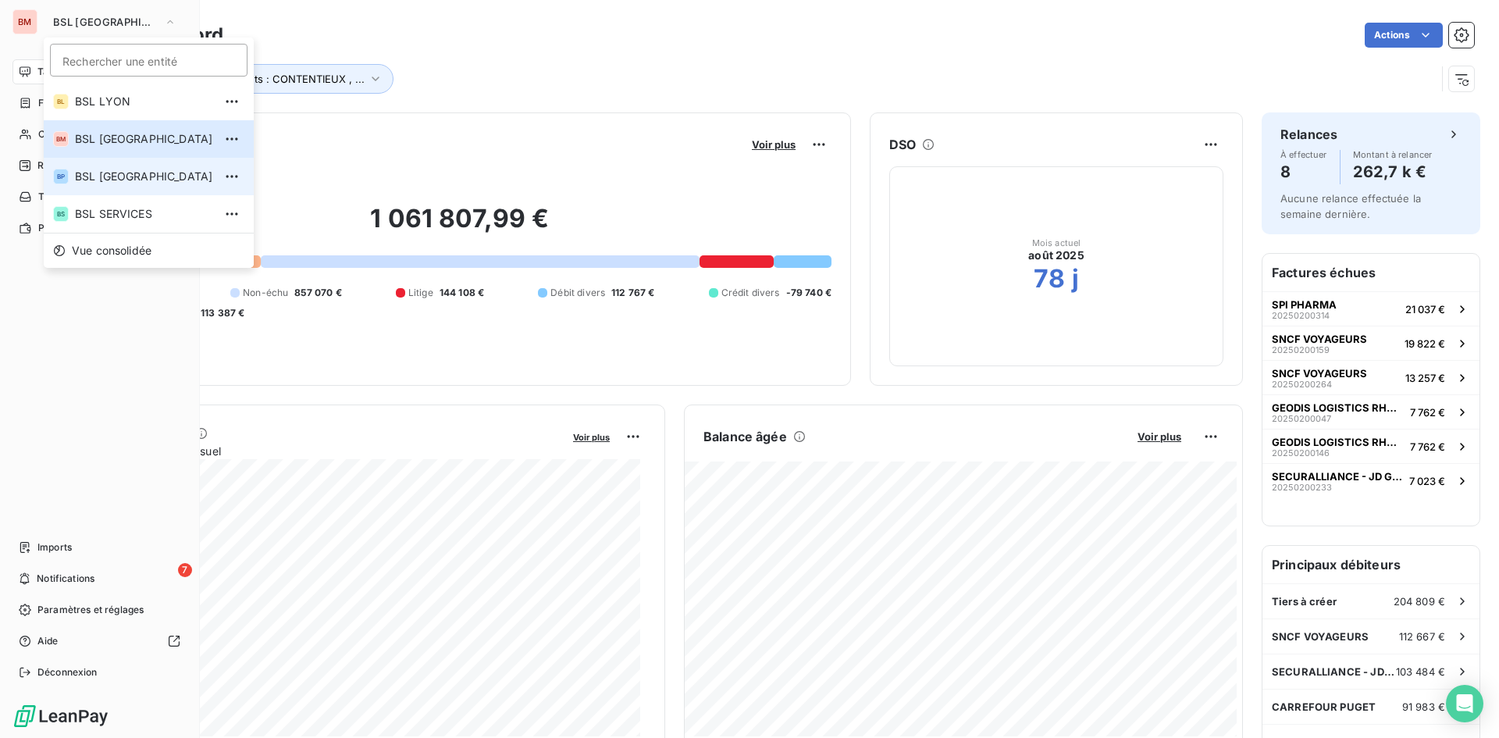
click at [122, 168] on li "BP BSL [GEOGRAPHIC_DATA]" at bounding box center [149, 176] width 210 height 37
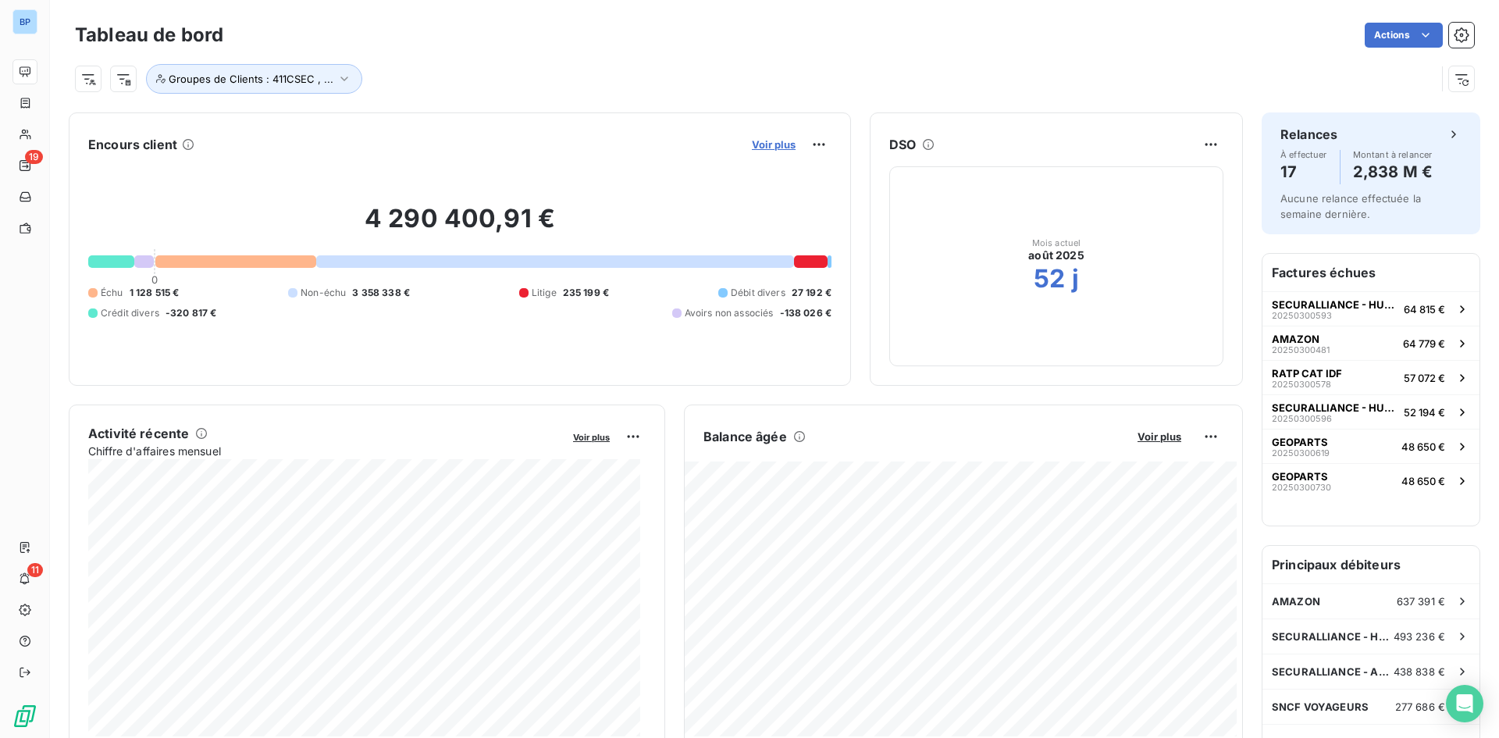
click at [778, 142] on span "Voir plus" at bounding box center [774, 144] width 44 height 12
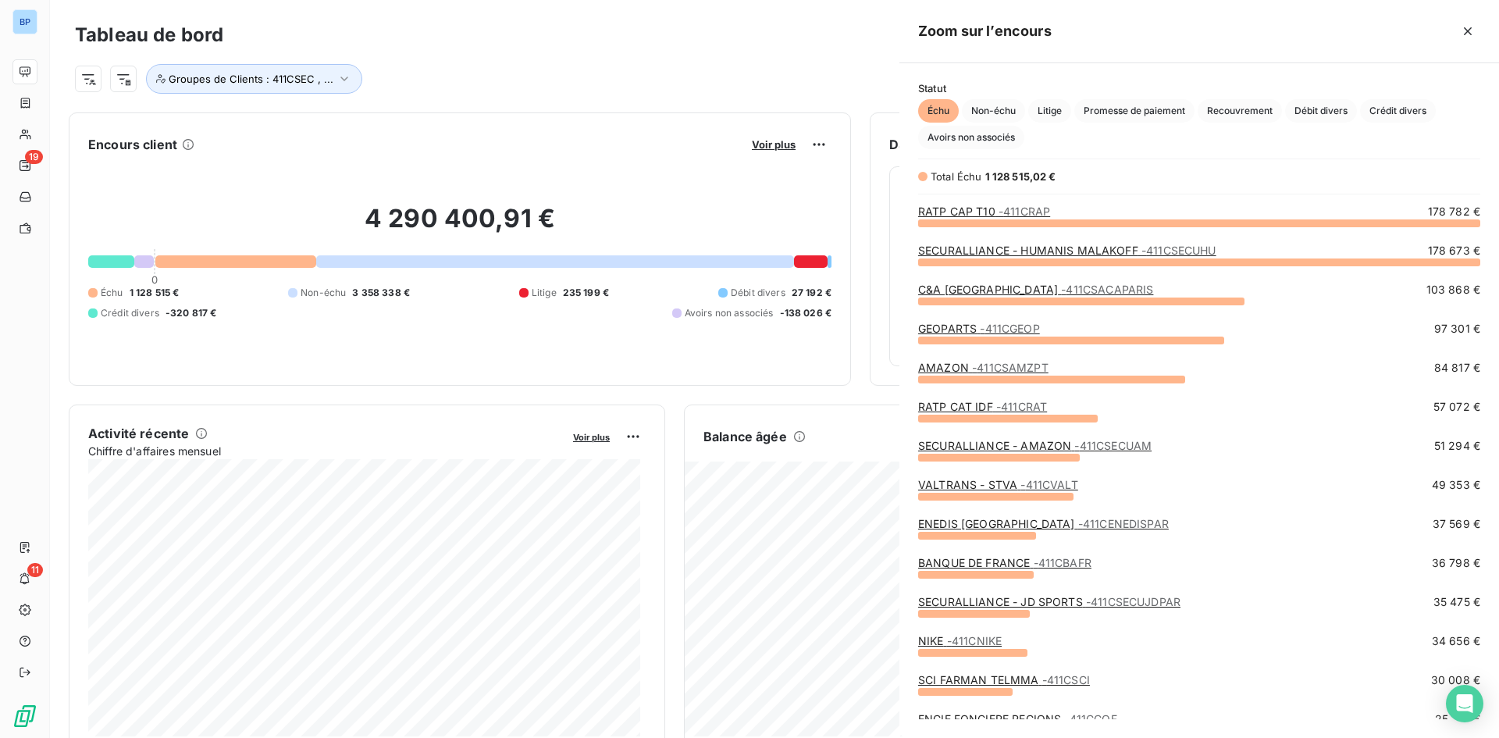
scroll to position [504, 588]
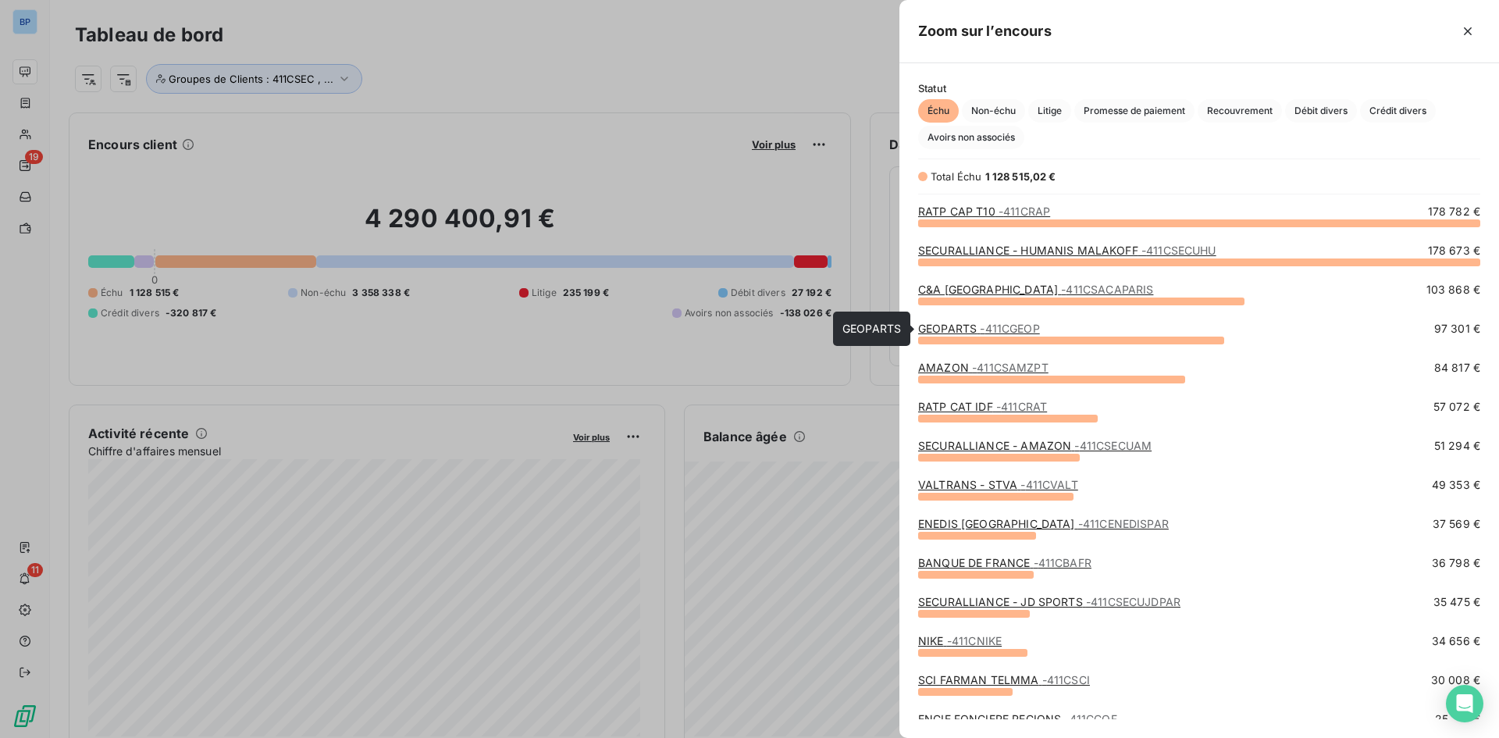
click at [966, 333] on link "GEOPARTS - 411CGEOP" at bounding box center [979, 328] width 122 height 13
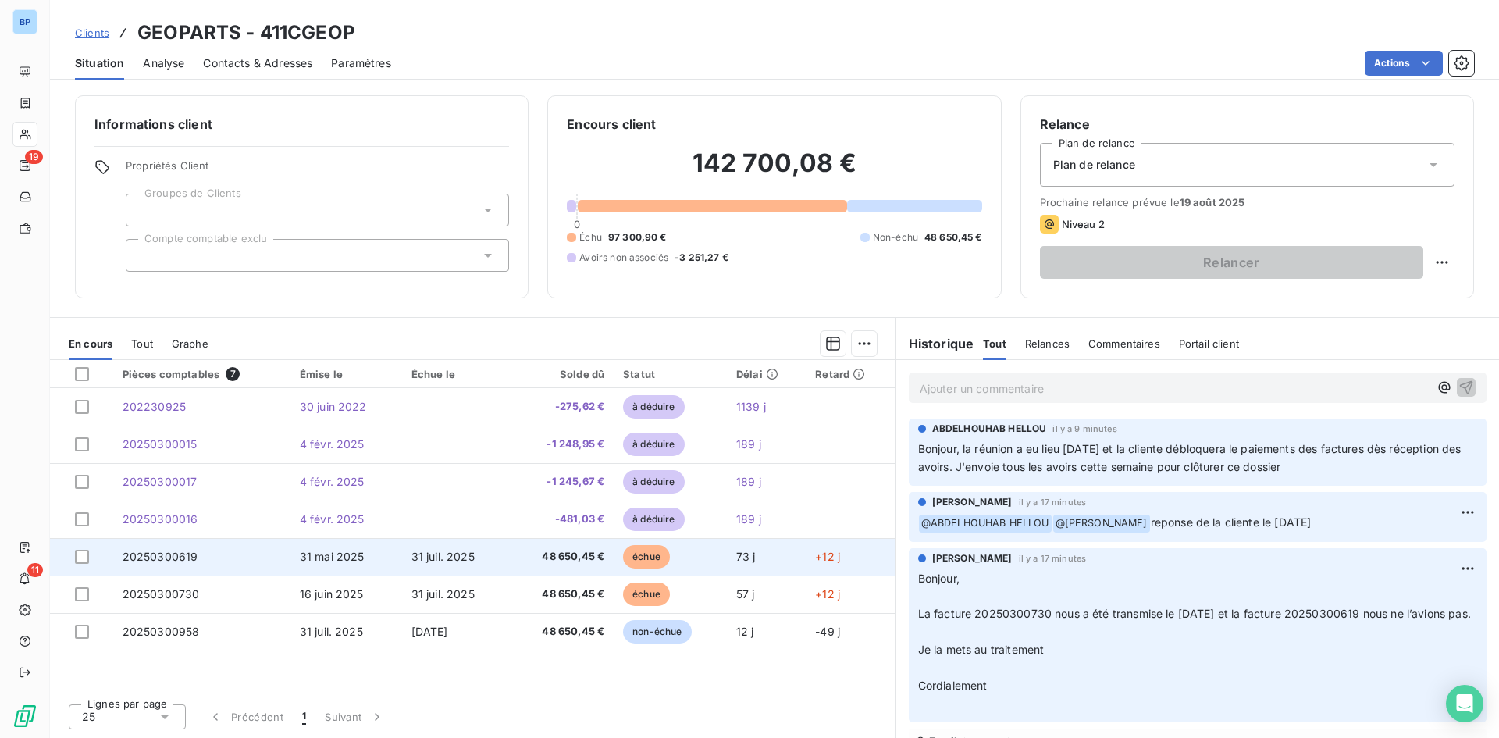
click at [515, 549] on td "48 650,45 €" at bounding box center [560, 556] width 105 height 37
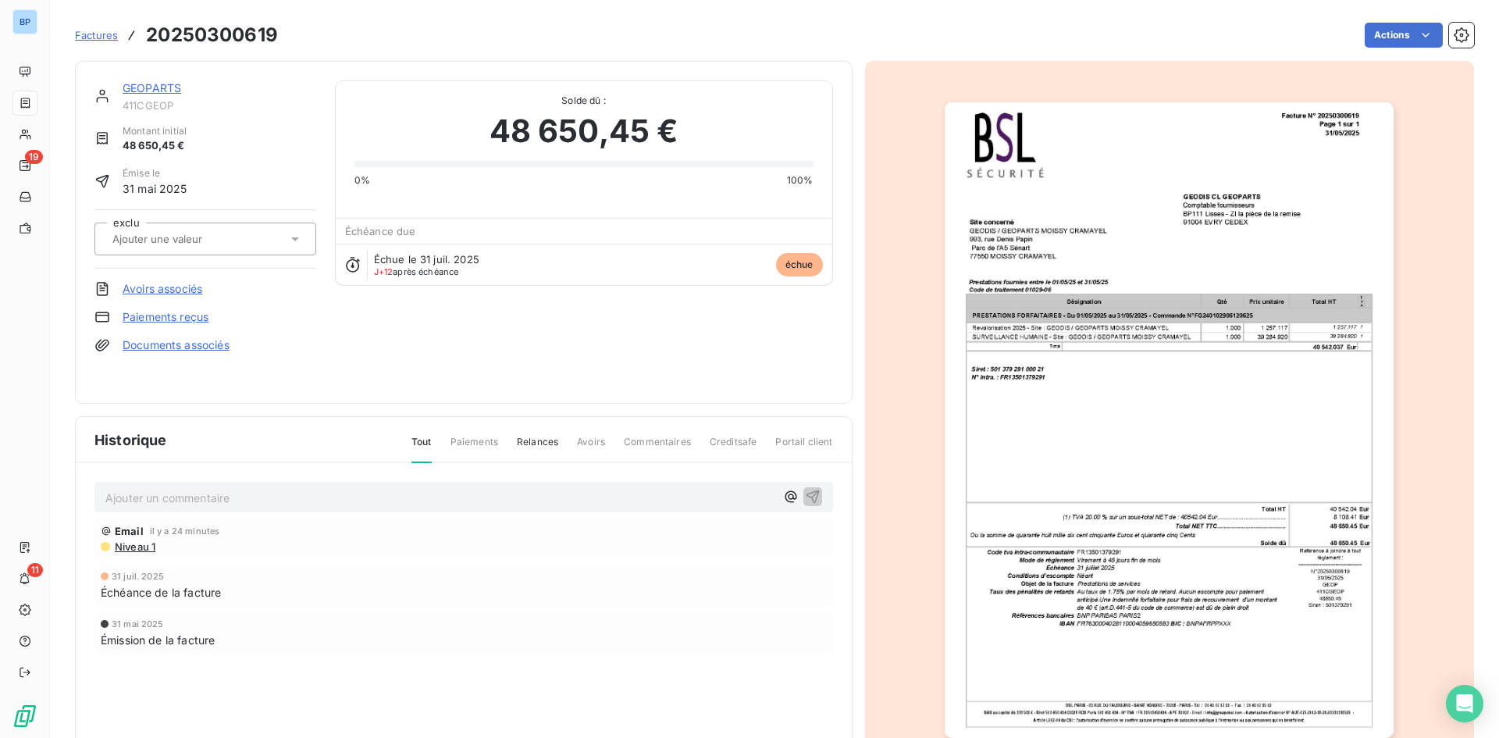
click at [1096, 355] on img "button" at bounding box center [1169, 420] width 449 height 636
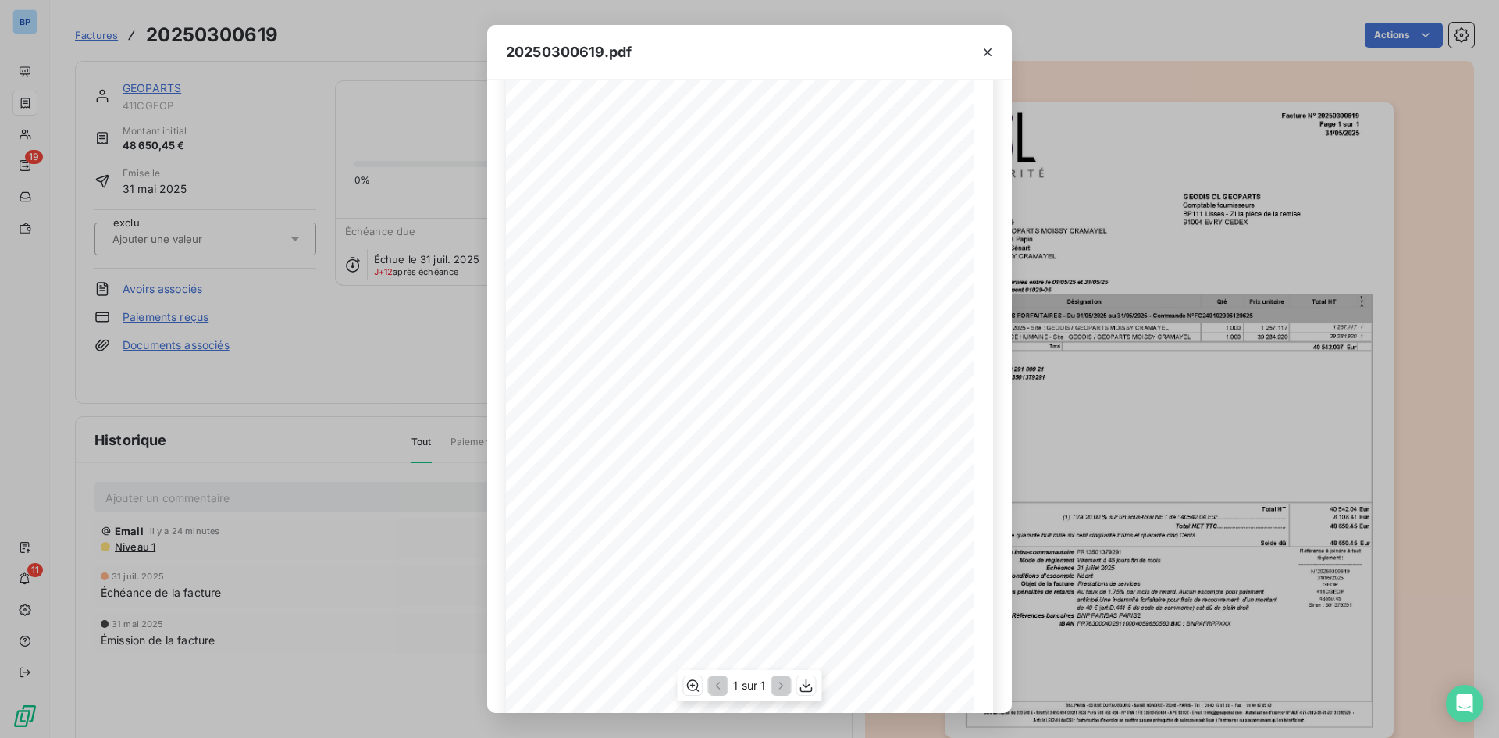
scroll to position [66, 0]
click at [983, 53] on icon "button" at bounding box center [988, 53] width 16 height 16
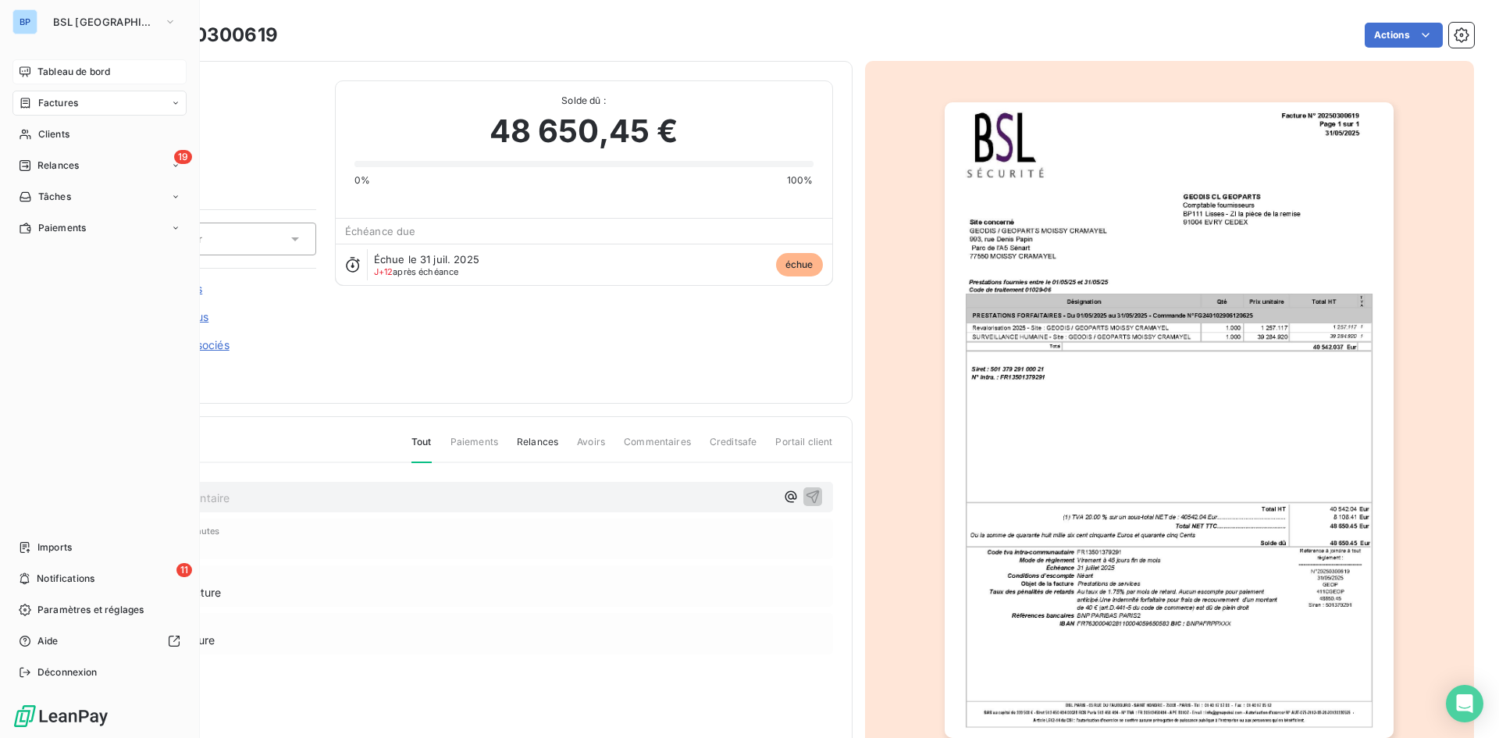
click at [66, 68] on span "Tableau de bord" at bounding box center [73, 72] width 73 height 14
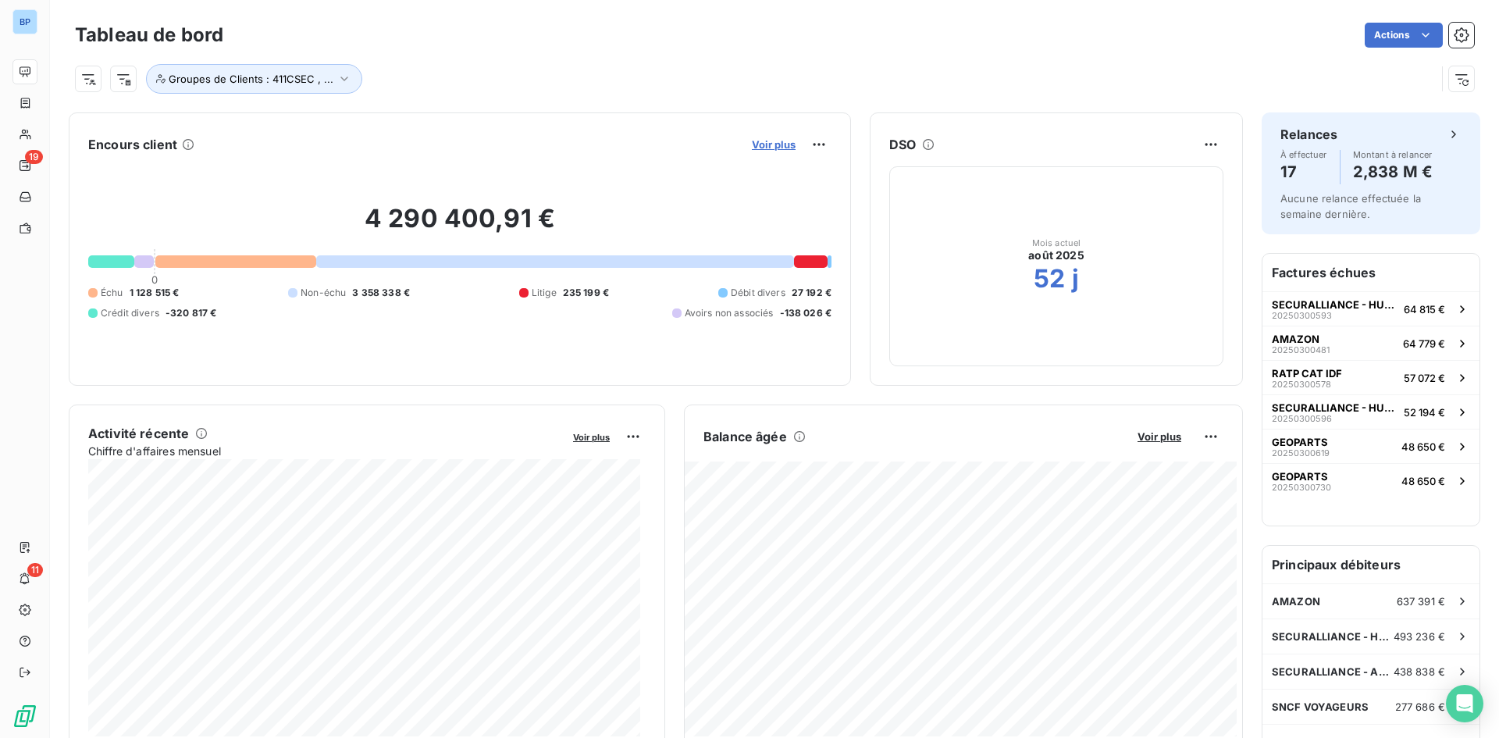
click at [752, 147] on span "Voir plus" at bounding box center [774, 144] width 44 height 12
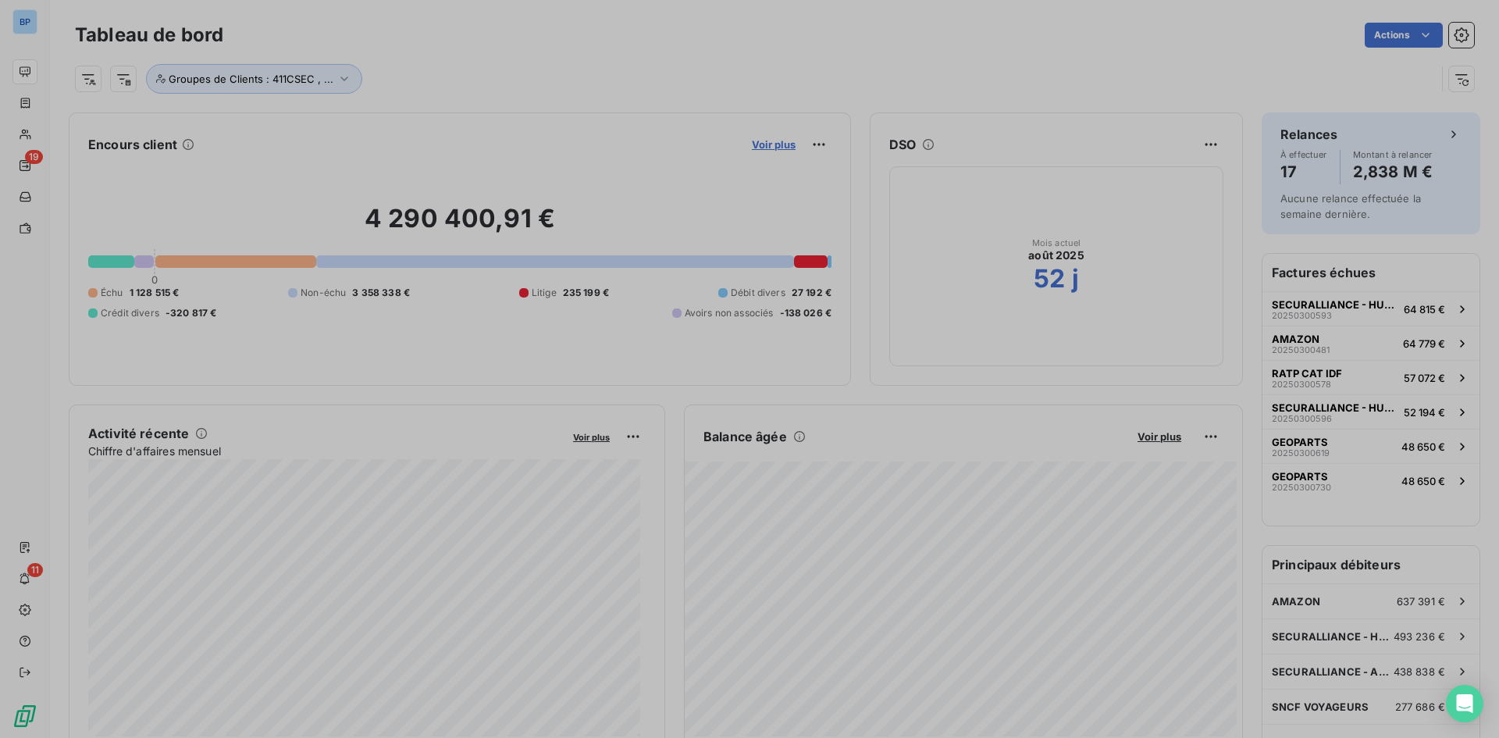
scroll to position [726, 588]
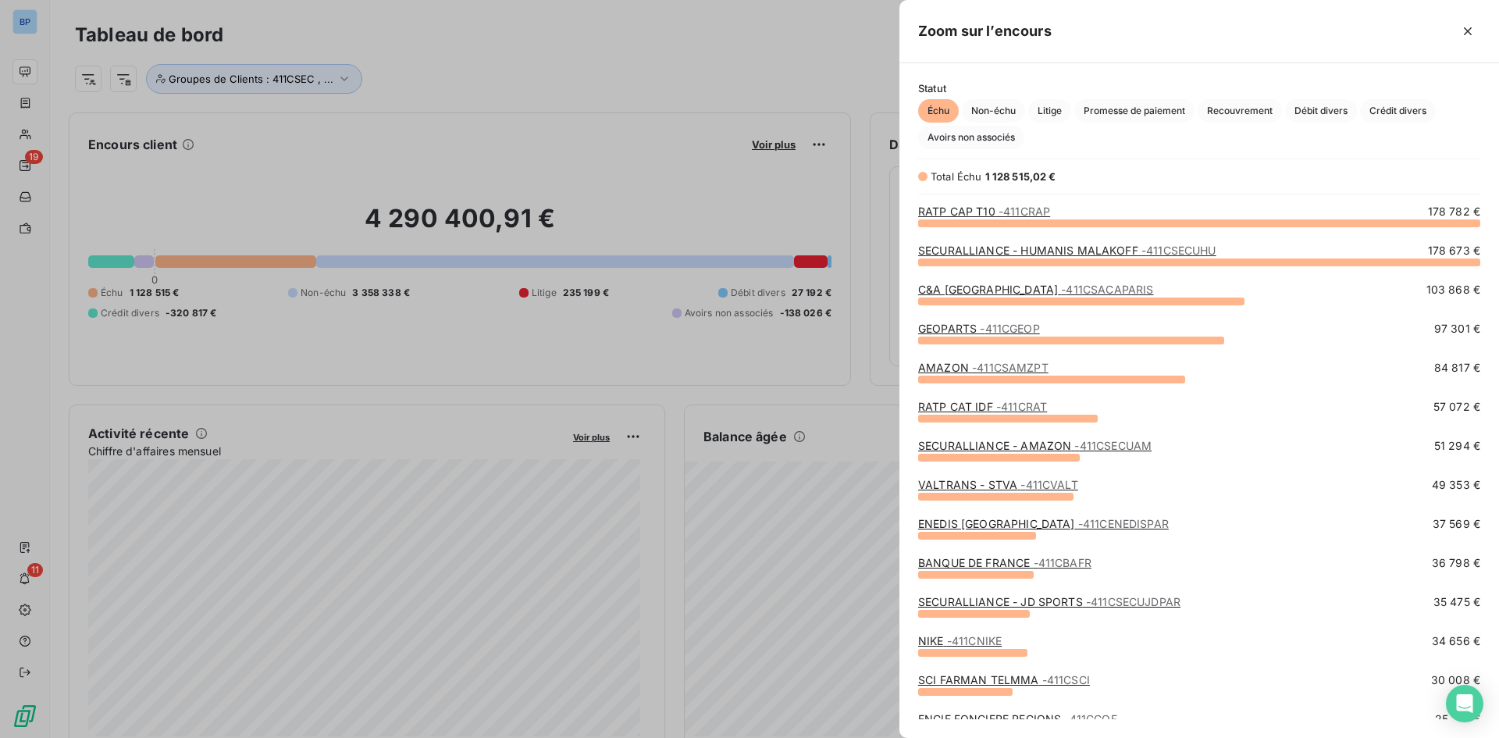
click at [695, 95] on div at bounding box center [749, 369] width 1499 height 738
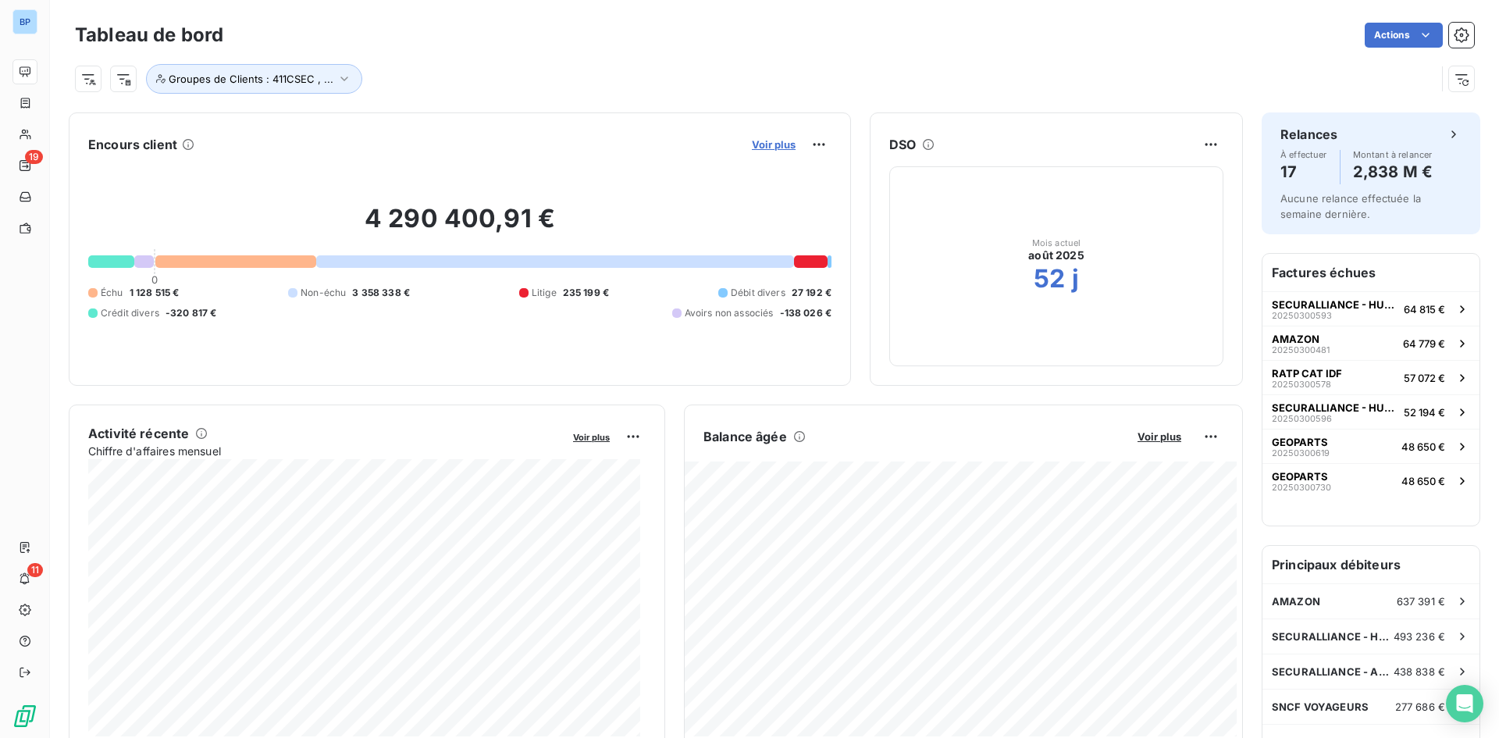
click at [754, 140] on span "Voir plus" at bounding box center [774, 144] width 44 height 12
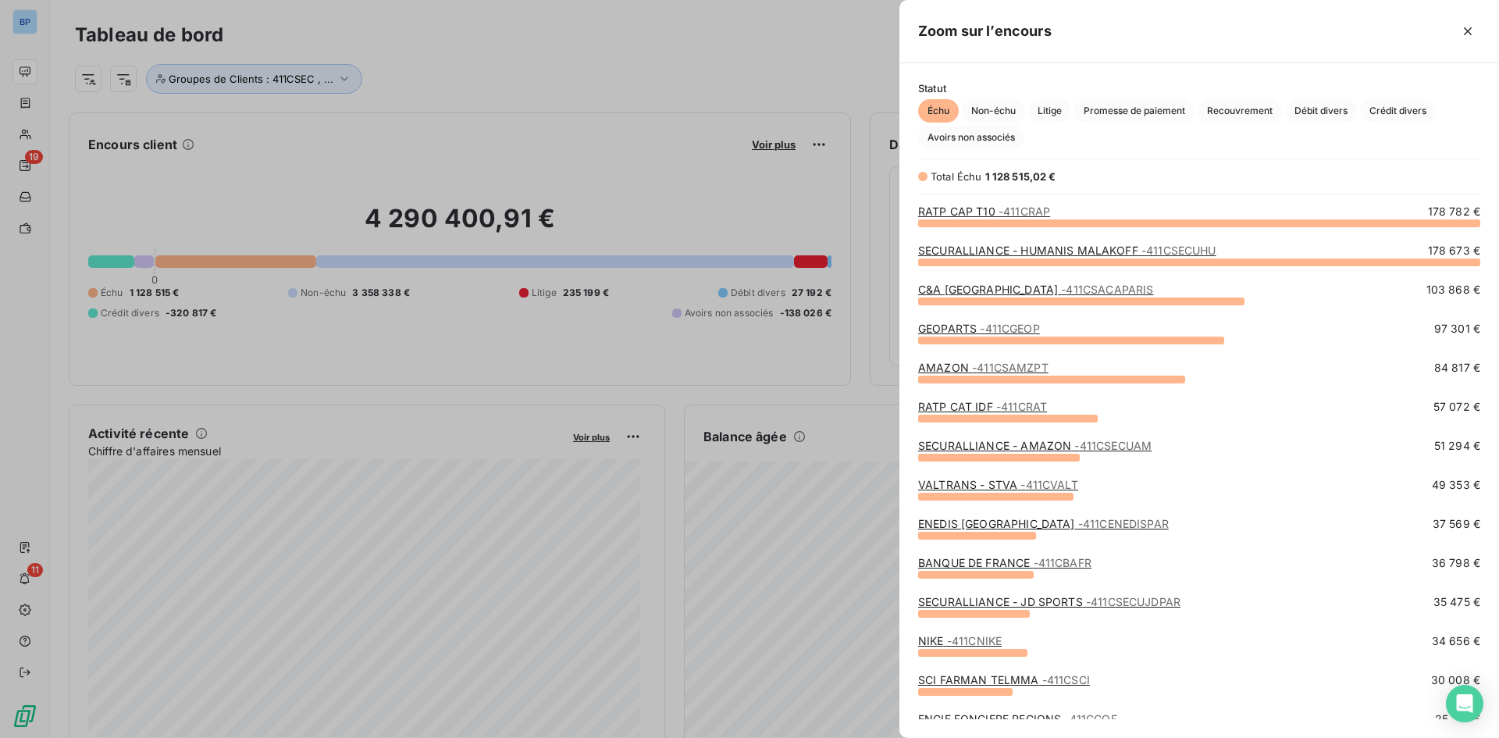
click at [762, 101] on div at bounding box center [749, 369] width 1499 height 738
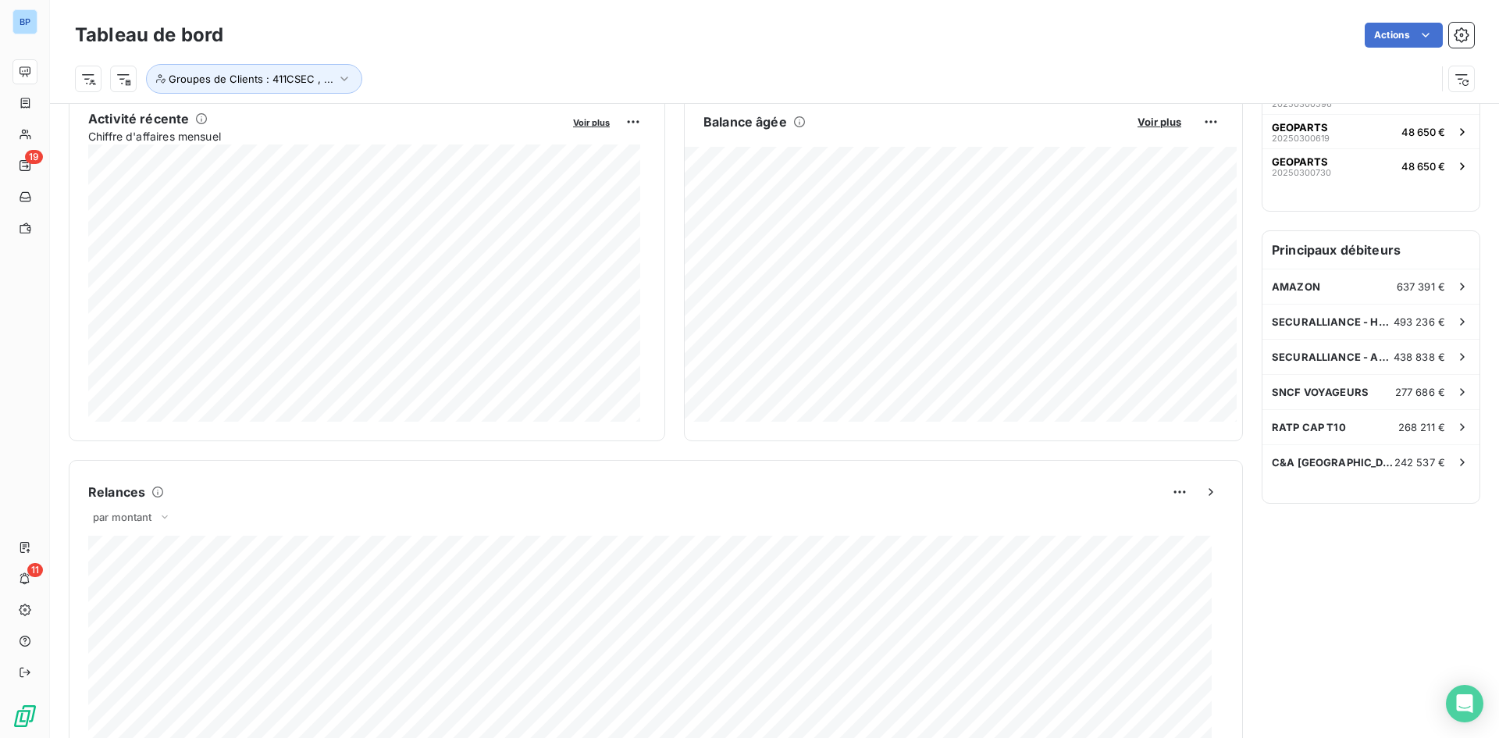
scroll to position [0, 0]
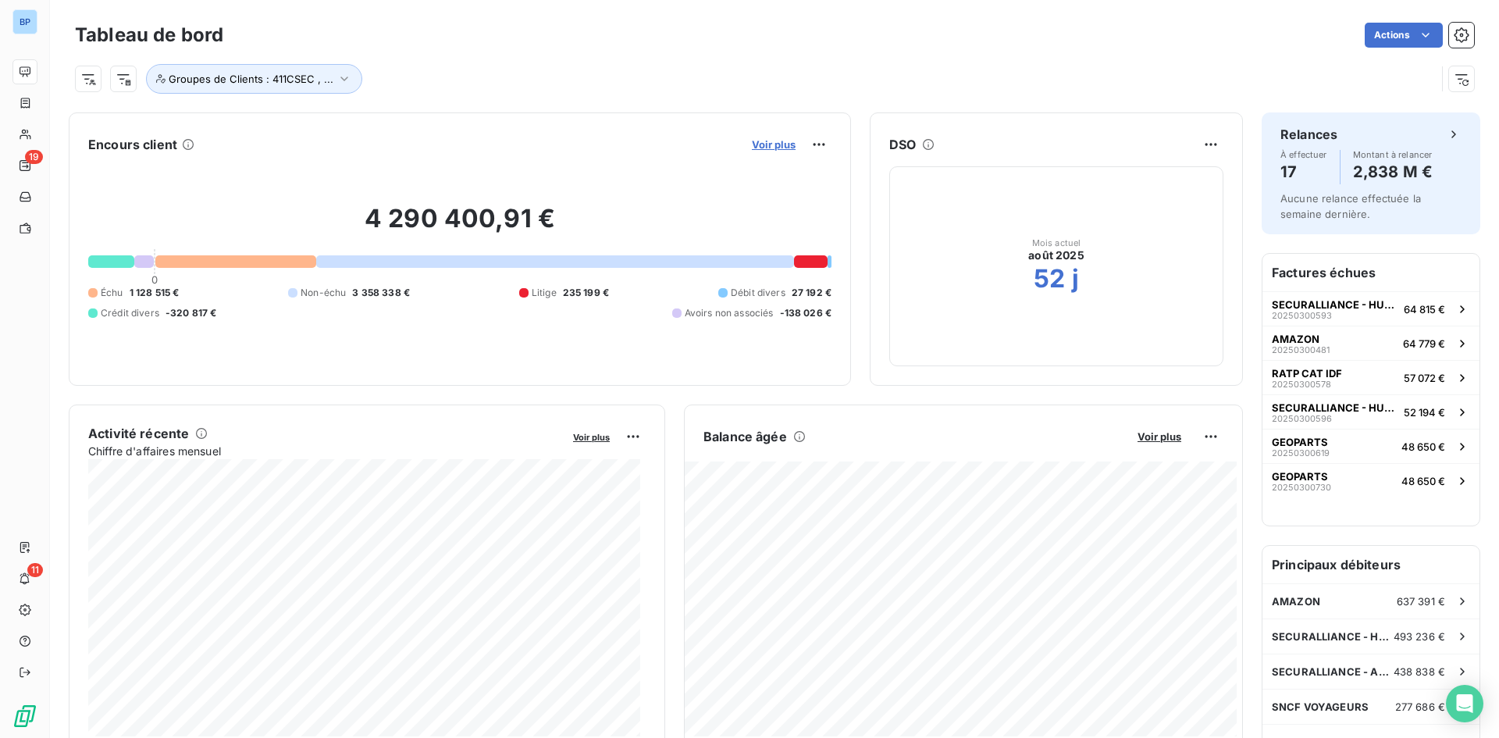
click at [771, 139] on span "Voir plus" at bounding box center [774, 144] width 44 height 12
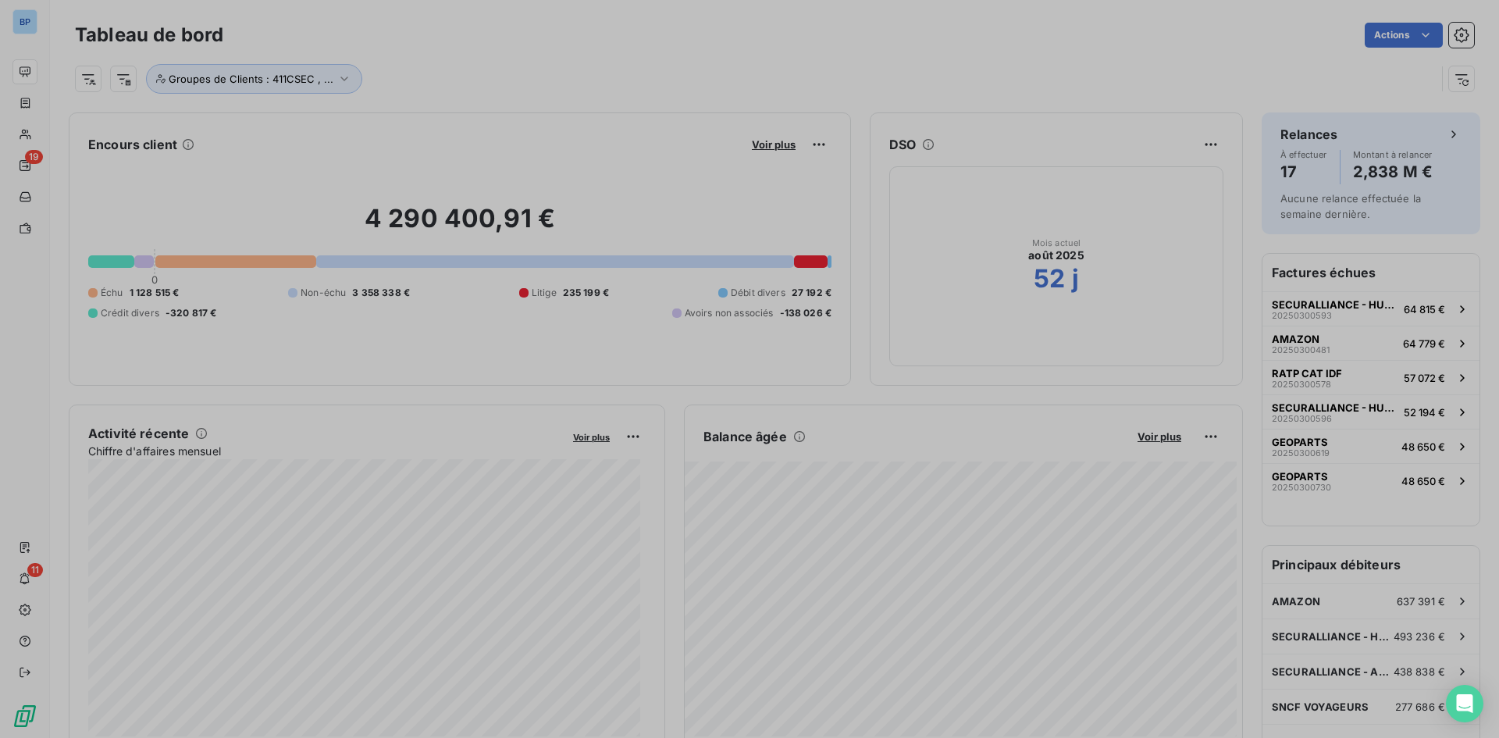
scroll to position [726, 588]
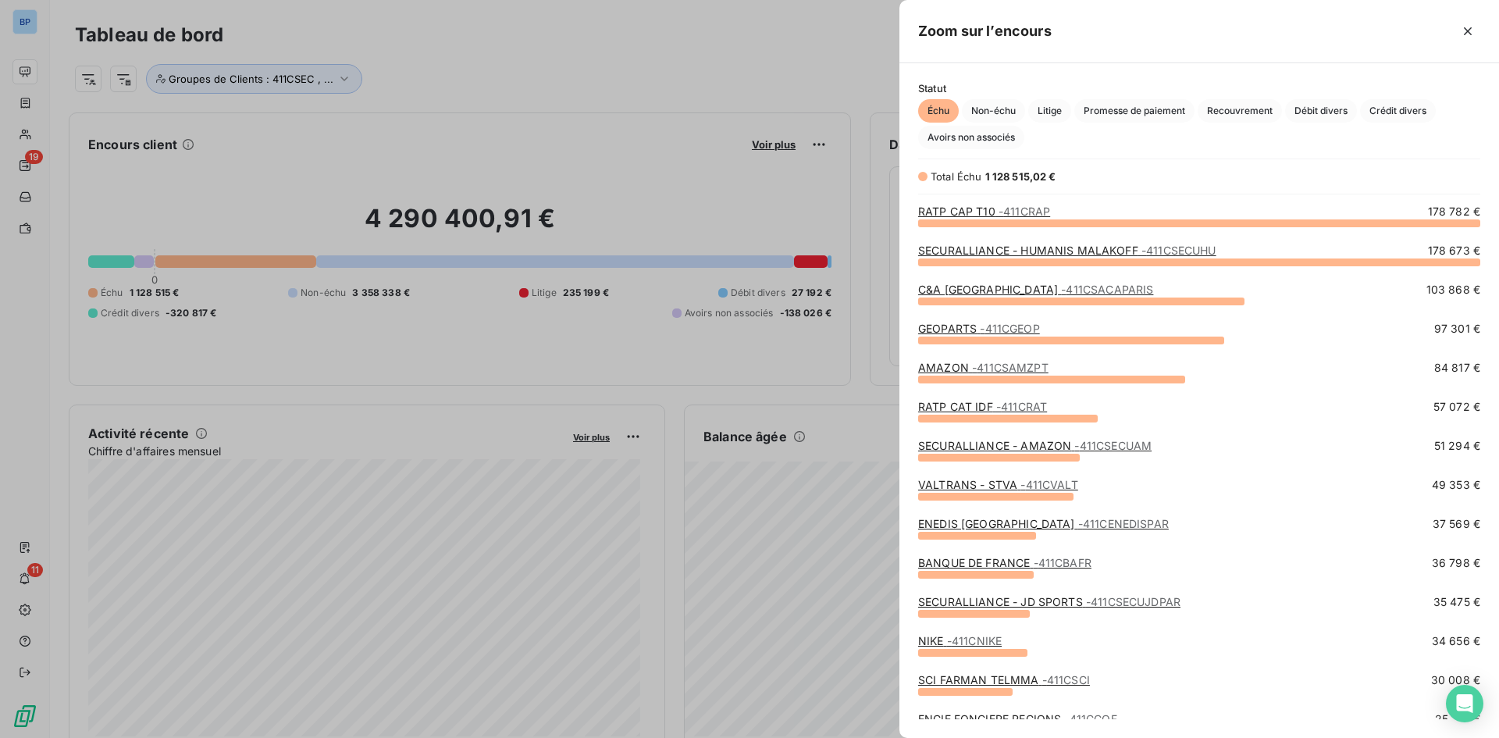
click at [772, 137] on div at bounding box center [749, 369] width 1499 height 738
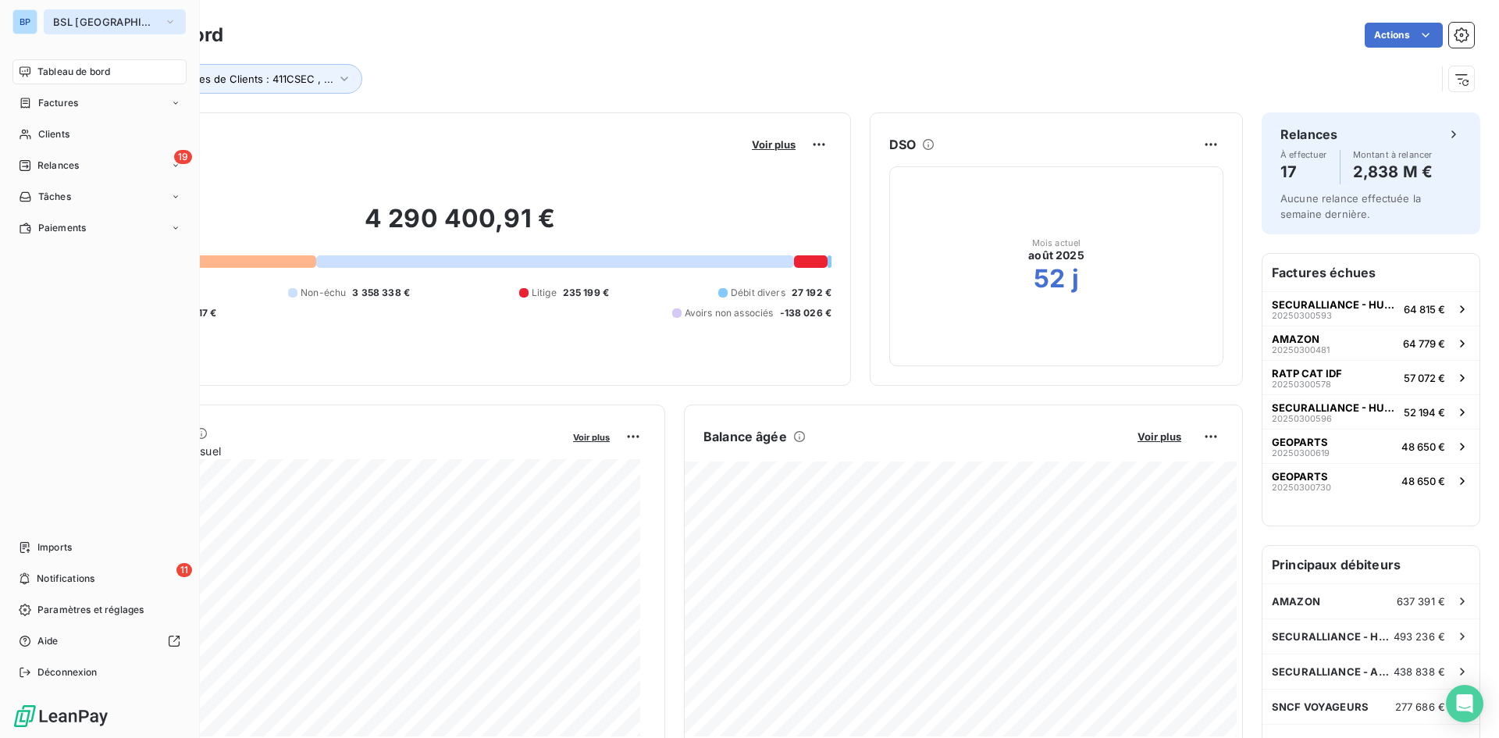
click at [111, 20] on button "BSL [GEOGRAPHIC_DATA]" at bounding box center [115, 21] width 142 height 25
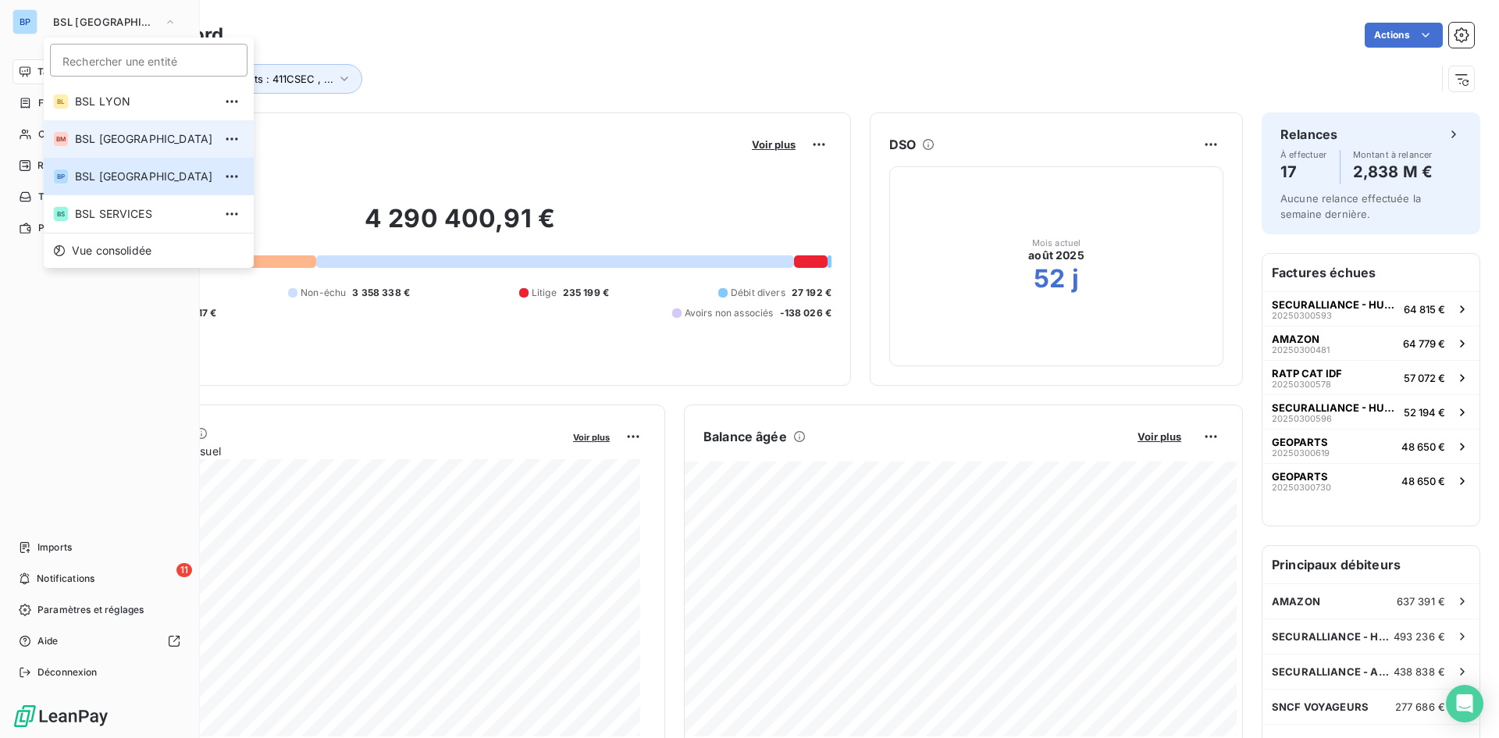
click at [113, 139] on span "BSL [GEOGRAPHIC_DATA]" at bounding box center [144, 139] width 138 height 16
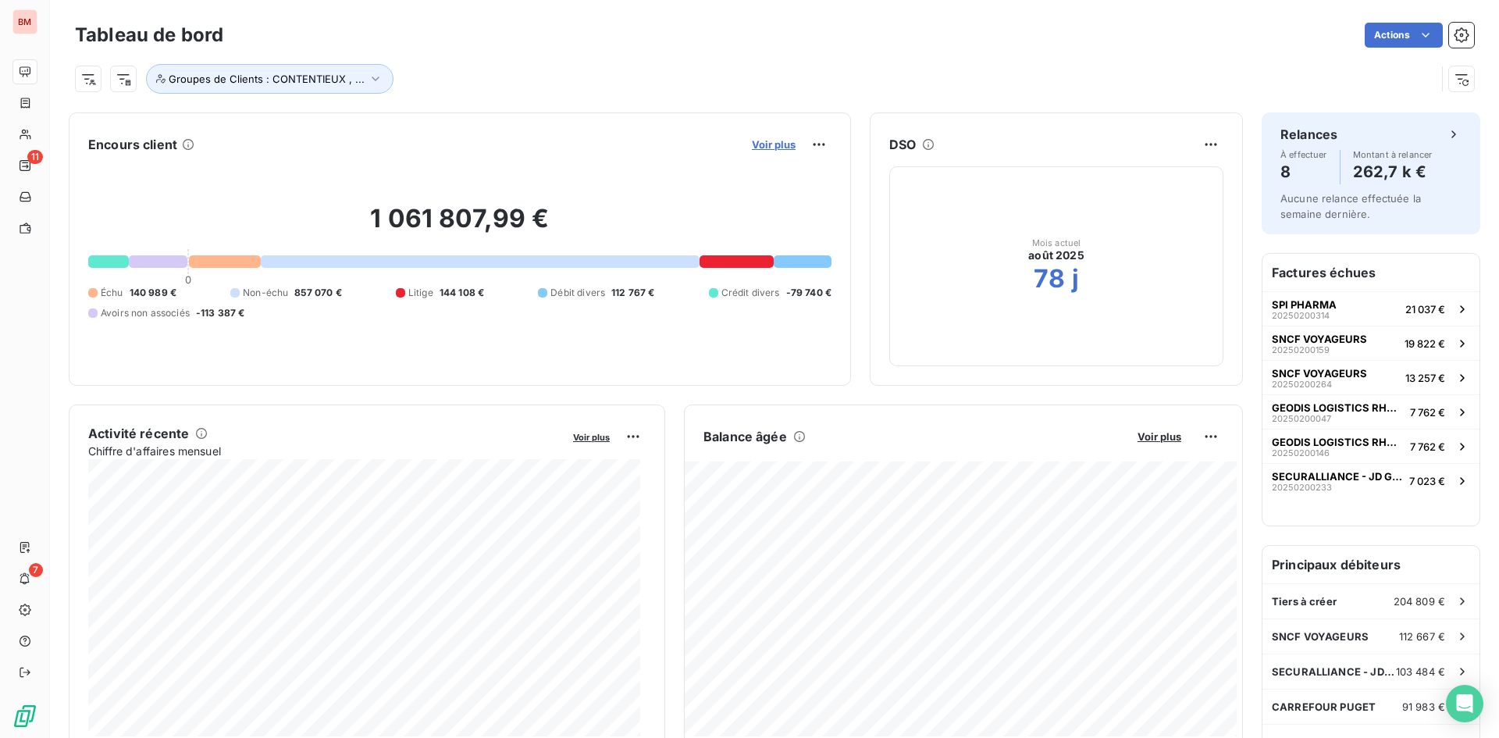
click at [774, 142] on span "Voir plus" at bounding box center [774, 144] width 44 height 12
